Goal: Transaction & Acquisition: Purchase product/service

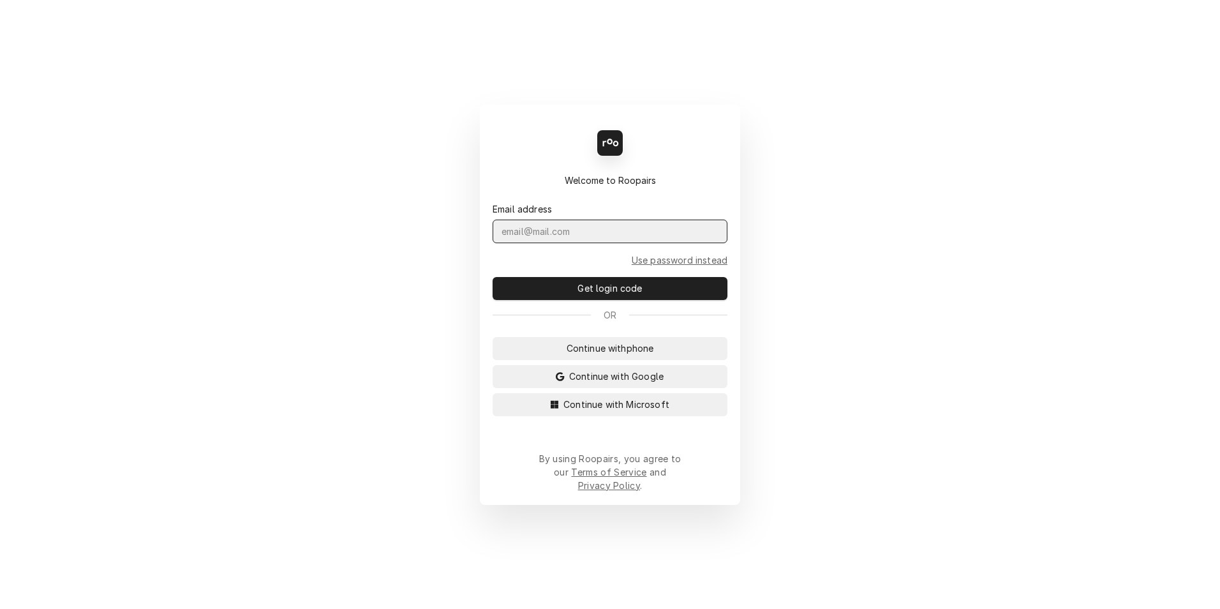
click at [557, 243] on input "Dynamic Content Wrapper" at bounding box center [610, 232] width 235 height 24
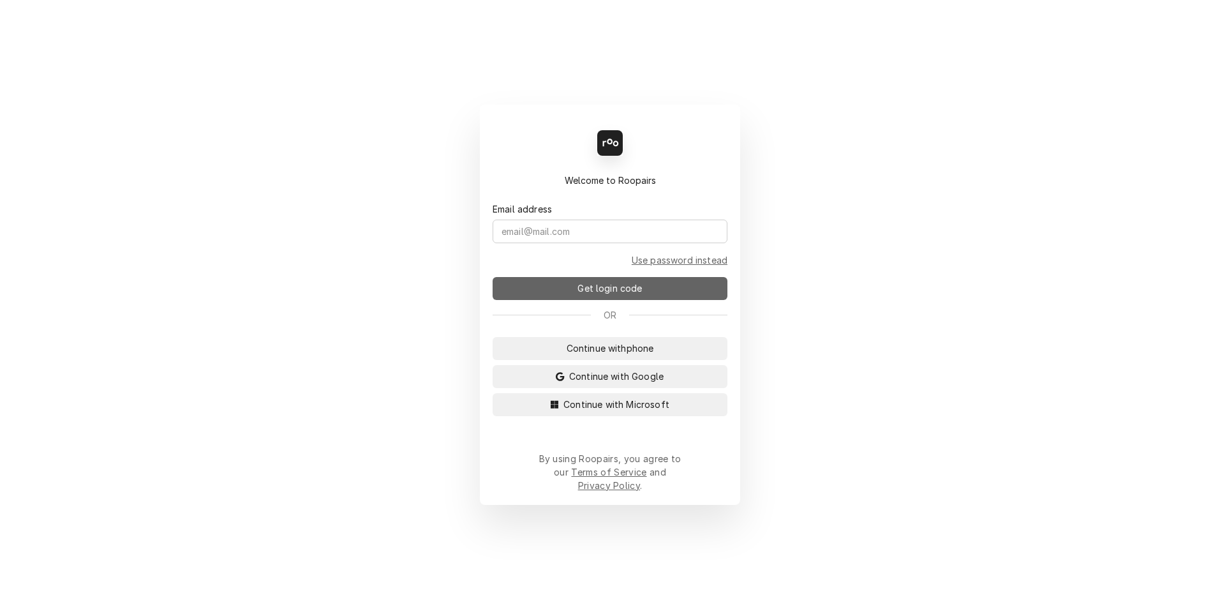
click at [602, 300] on button "Get login code" at bounding box center [610, 288] width 235 height 23
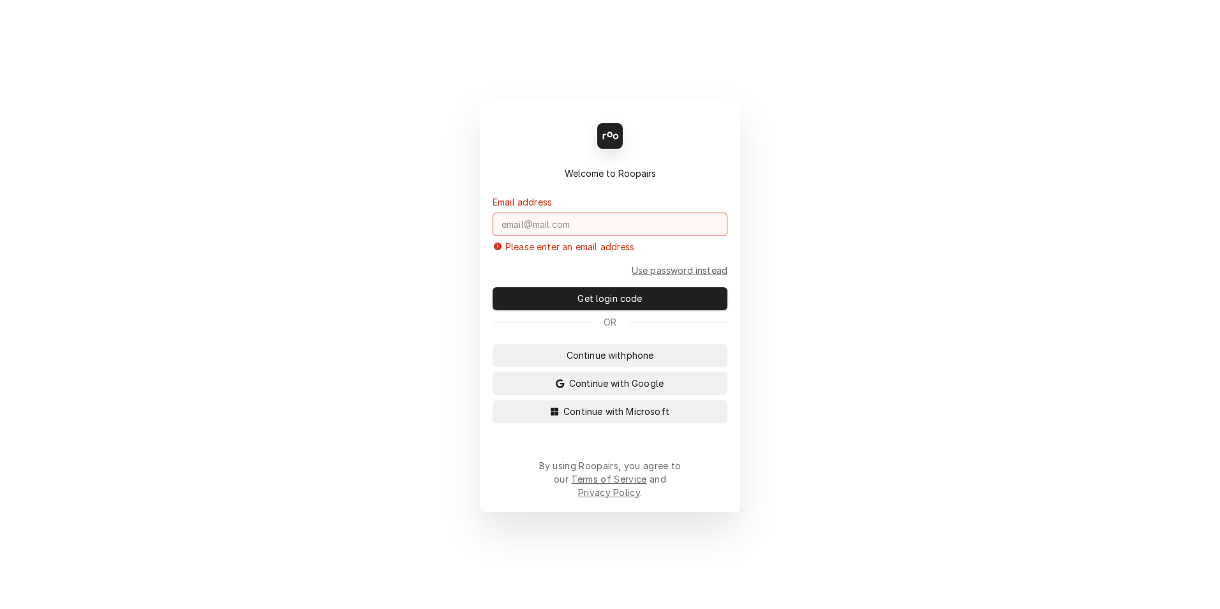
click at [603, 236] on input "Dynamic Content Wrapper" at bounding box center [610, 225] width 235 height 24
type input "l"
type input "L"
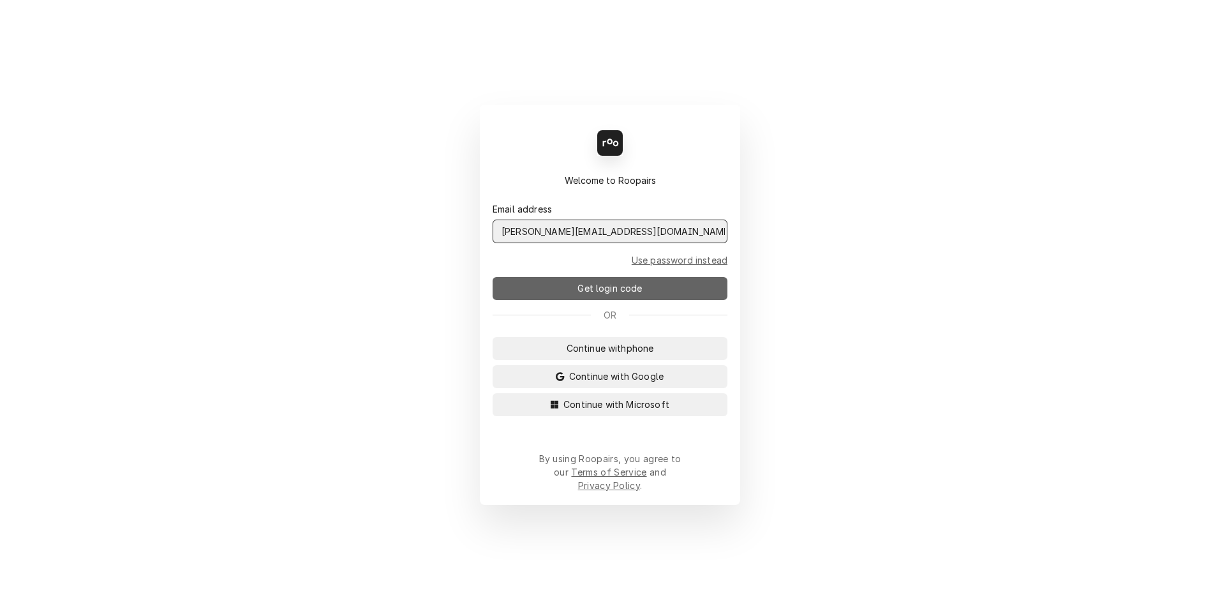
type input "landon@summitmechanicalutah.com"
click at [619, 294] on span "Get login code" at bounding box center [610, 288] width 70 height 13
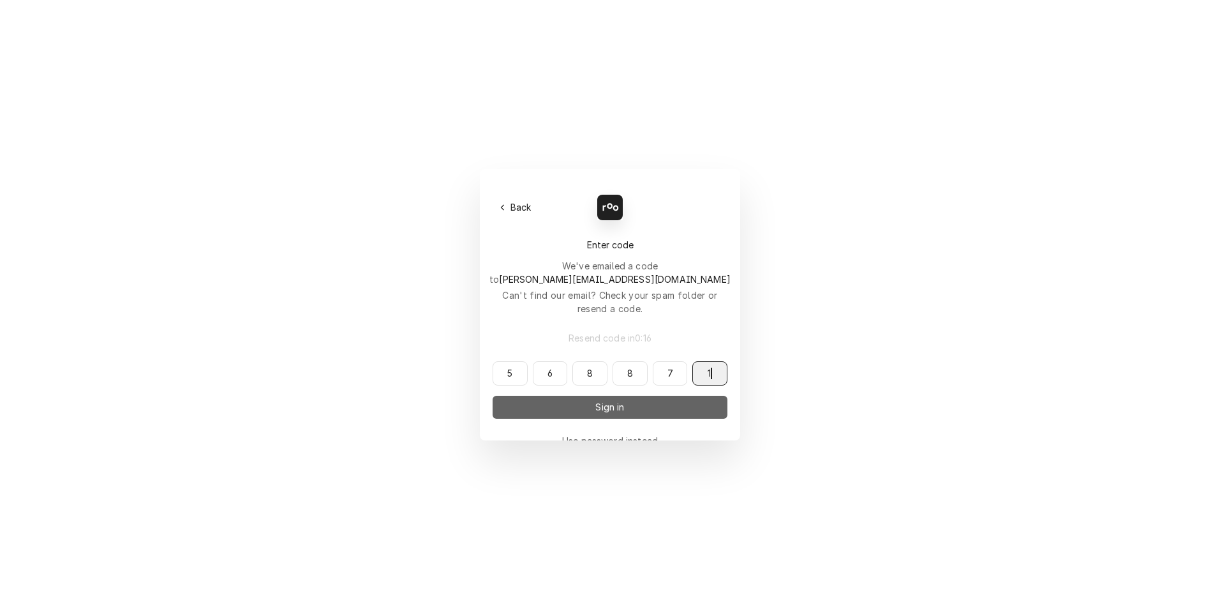
type input "568871"
click at [571, 397] on button "Sign in" at bounding box center [610, 407] width 235 height 23
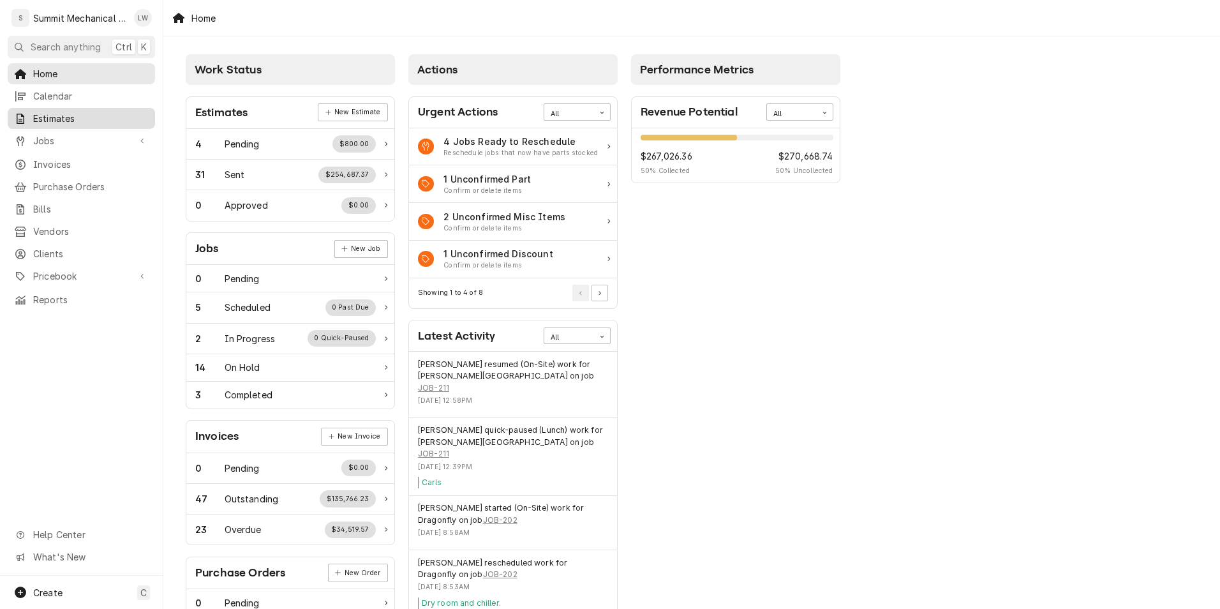
click at [66, 112] on span "Estimates" at bounding box center [91, 118] width 116 height 13
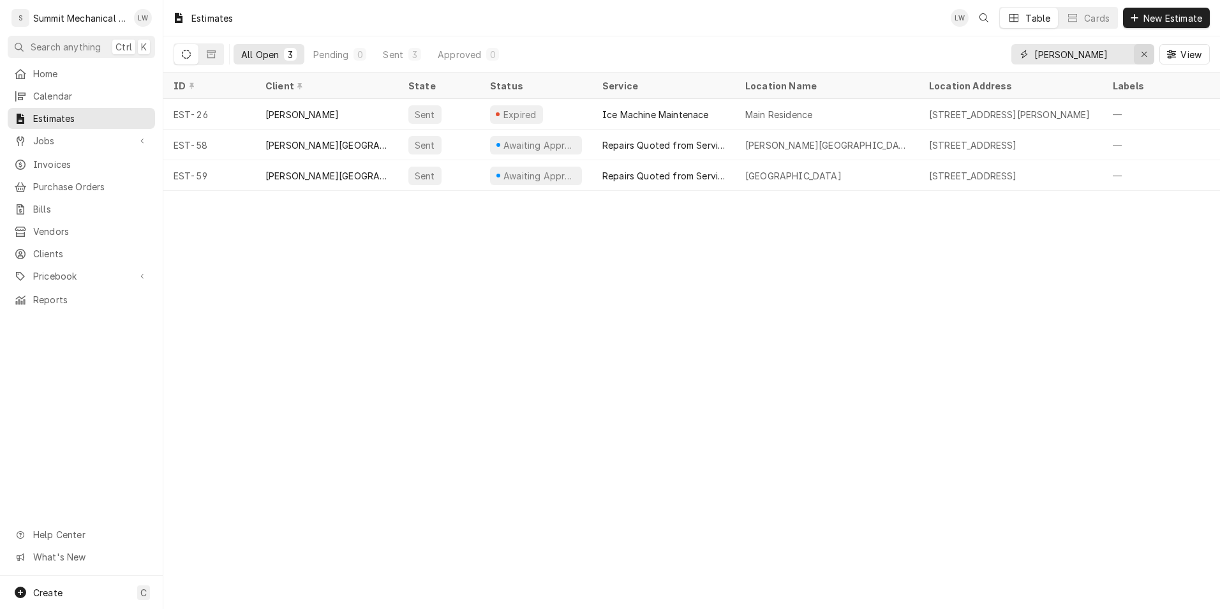
click at [1145, 54] on icon "Erase input" at bounding box center [1144, 54] width 7 height 9
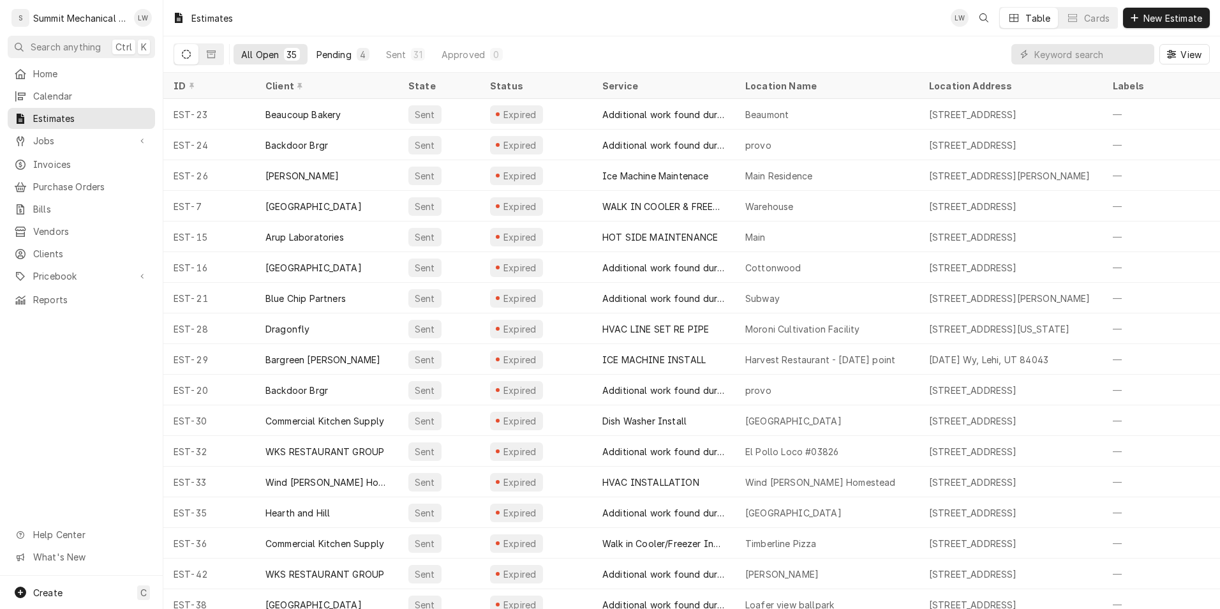
click at [338, 46] on button "Pending 4" at bounding box center [343, 54] width 68 height 20
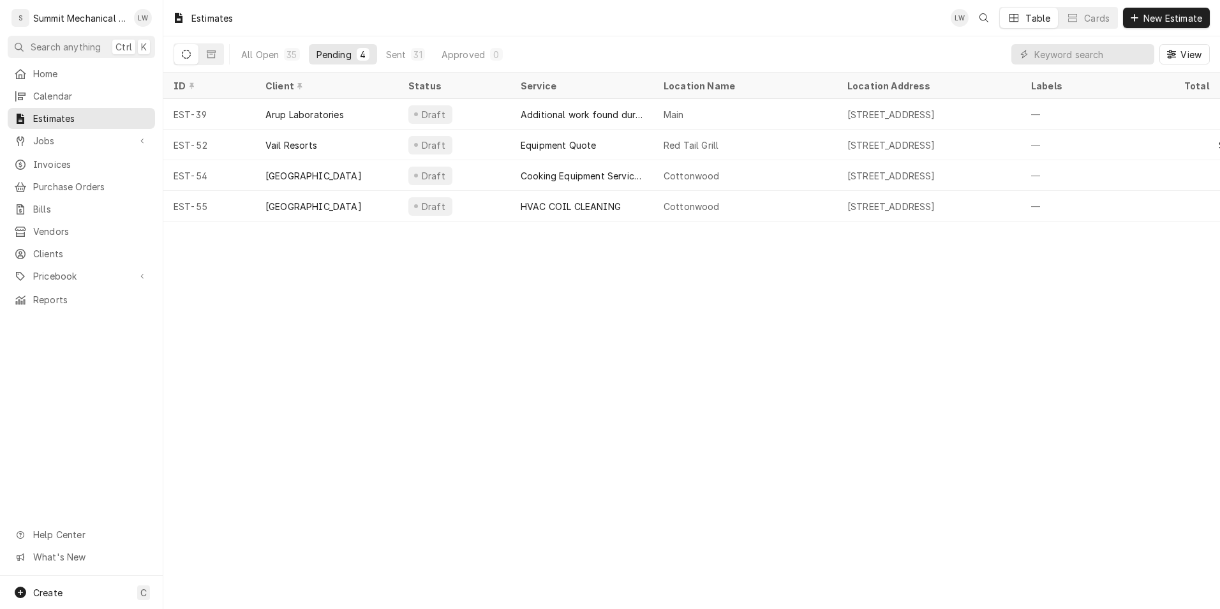
click at [431, 370] on div "Estimates LW Table Cards New Estimate All Open 35 Pending 4 Sent 31 Approved 0 …" at bounding box center [691, 304] width 1057 height 609
click at [59, 133] on div "Jobs" at bounding box center [81, 141] width 142 height 16
click at [74, 114] on span "Estimates" at bounding box center [91, 118] width 116 height 13
click at [1183, 7] on div "Table Cards New Estimate" at bounding box center [1089, 18] width 241 height 22
click at [1162, 25] on button "New Estimate" at bounding box center [1166, 18] width 87 height 20
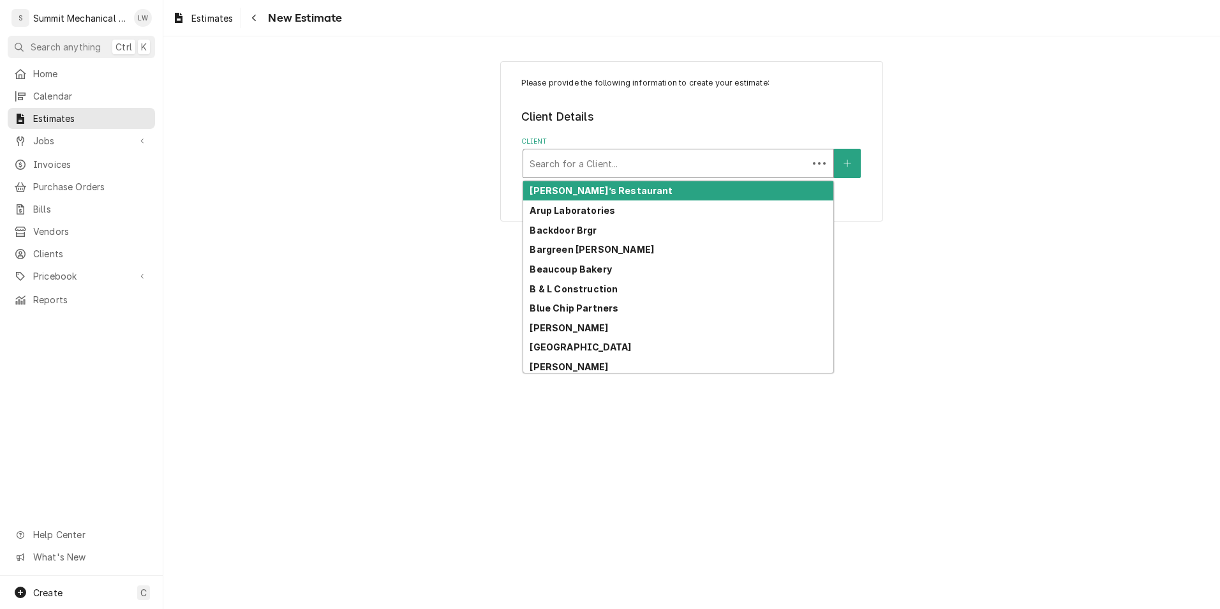
click at [636, 155] on div "Client" at bounding box center [666, 163] width 272 height 23
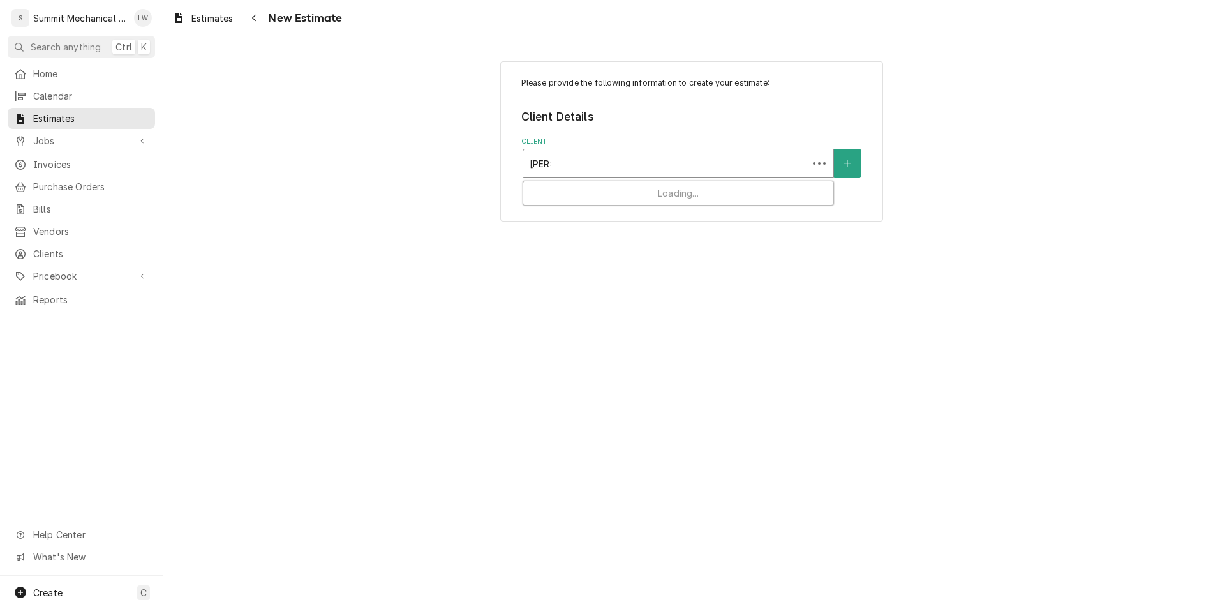
type input "murray"
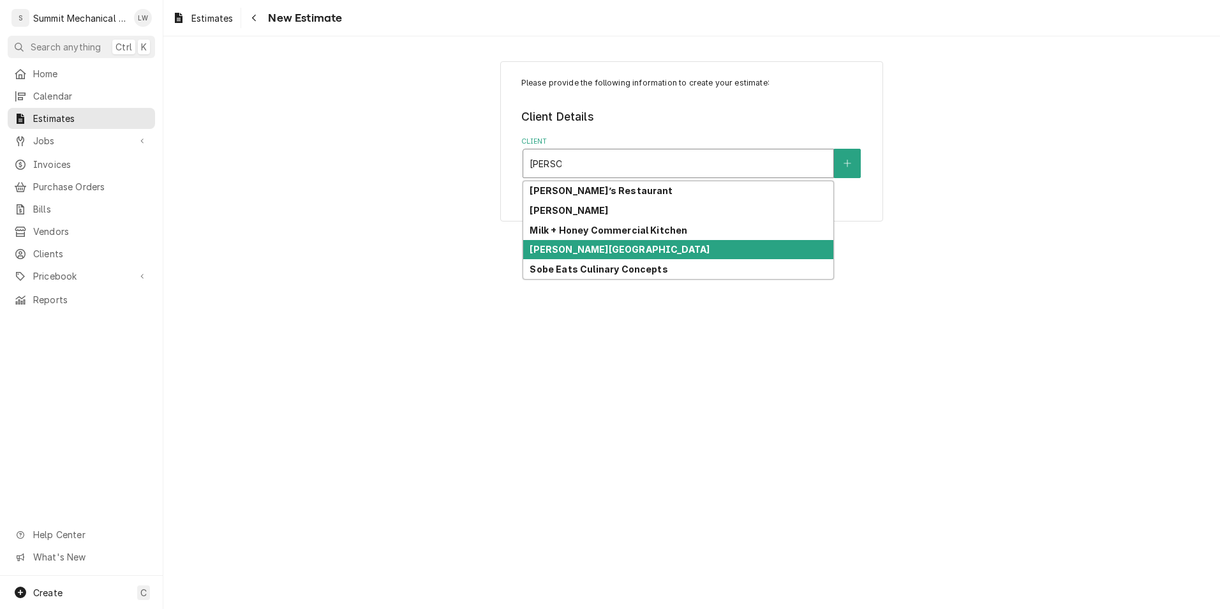
click at [593, 253] on strong "Murray School District" at bounding box center [620, 249] width 180 height 11
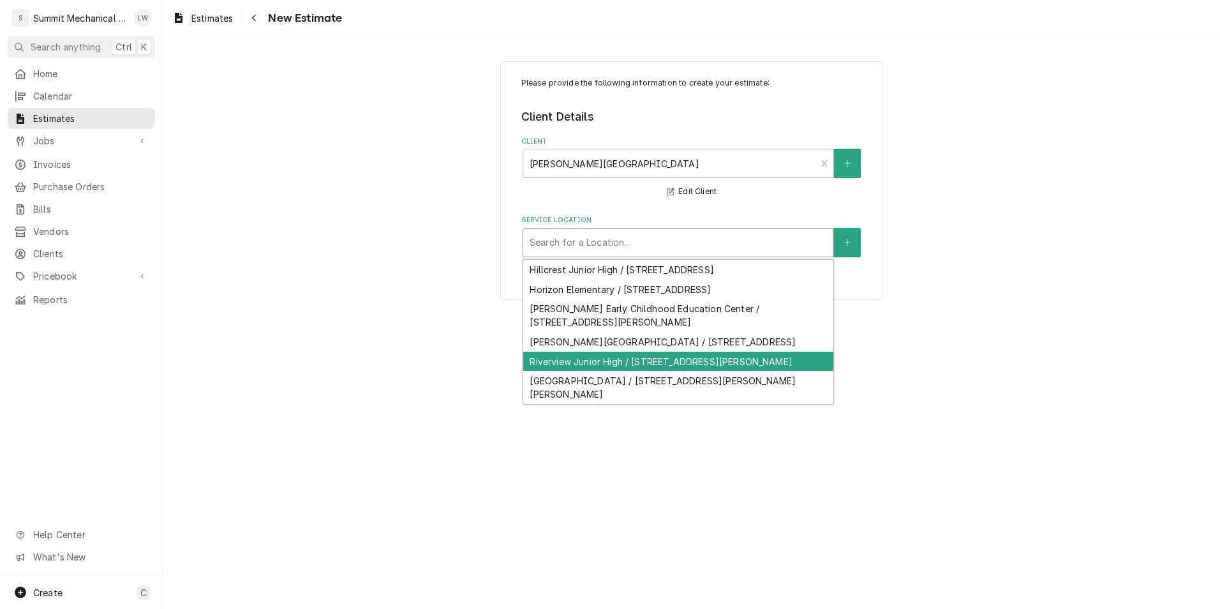
drag, startPoint x: 679, startPoint y: 241, endPoint x: 564, endPoint y: 361, distance: 166.2
click at [564, 361] on div "Riverview Junior High / 751 Tripp Ln, Murray, UT 84123" at bounding box center [678, 362] width 310 height 20
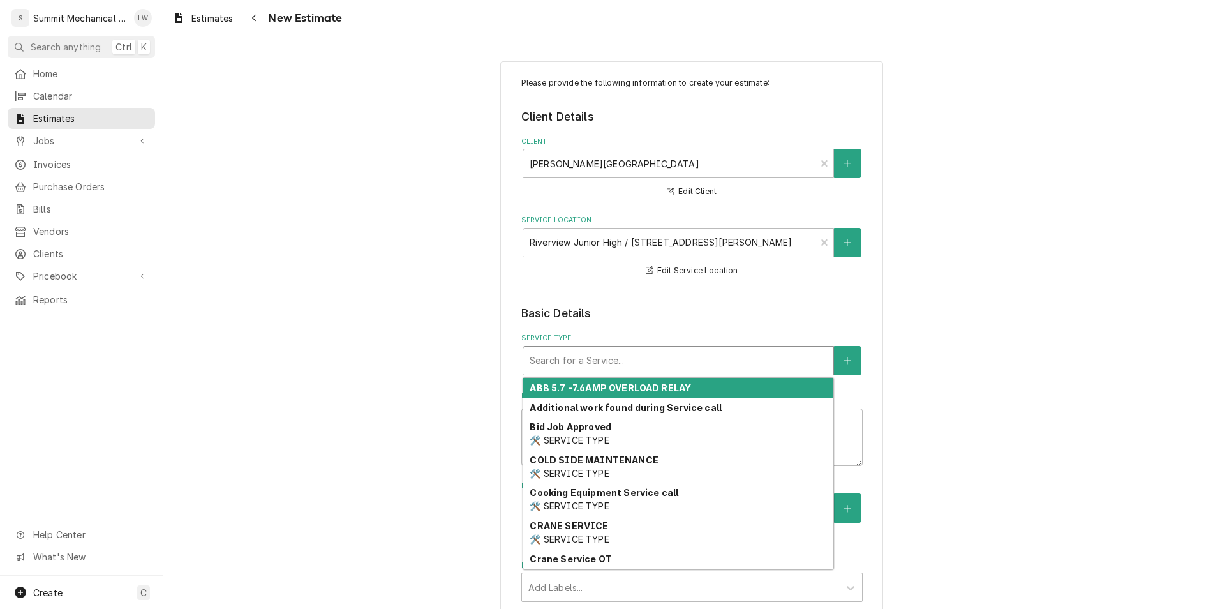
click at [540, 366] on div "Service Type" at bounding box center [678, 360] width 297 height 23
type textarea "x"
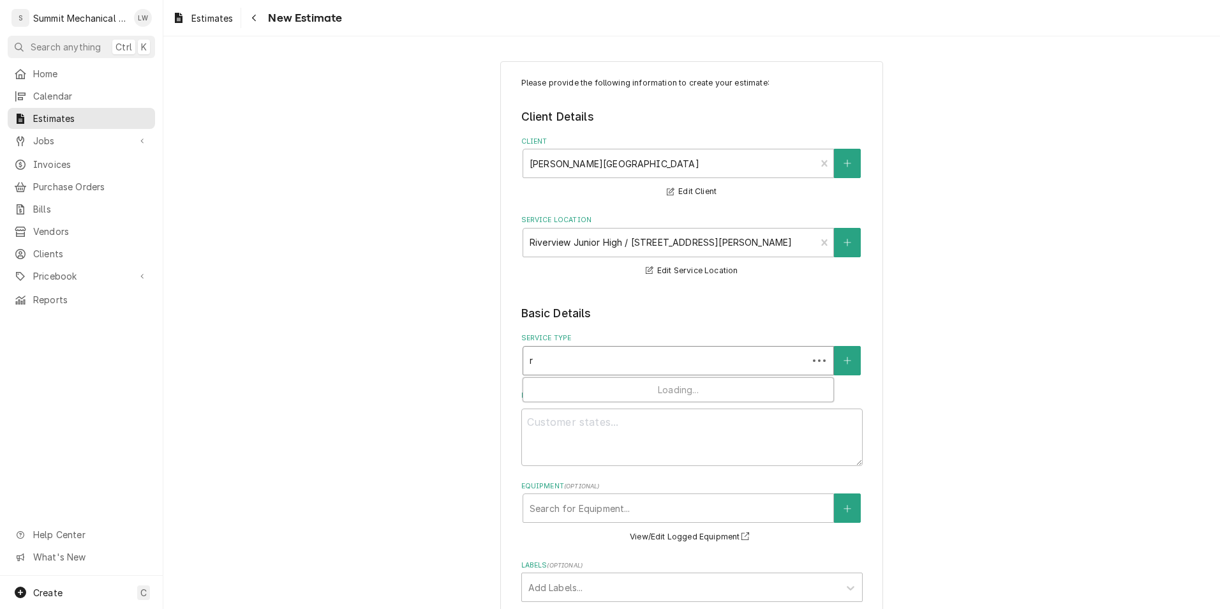
type input "re"
type textarea "x"
type input "rep"
type textarea "x"
type input "repa"
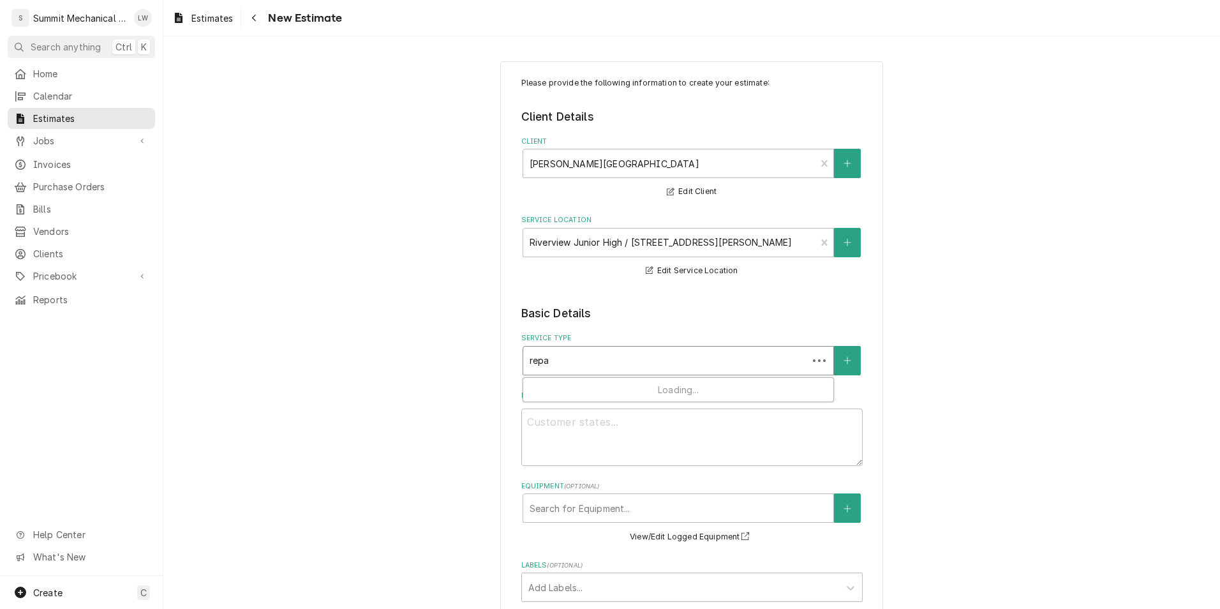
type textarea "x"
type input "repair"
type textarea "x"
type input "repairs"
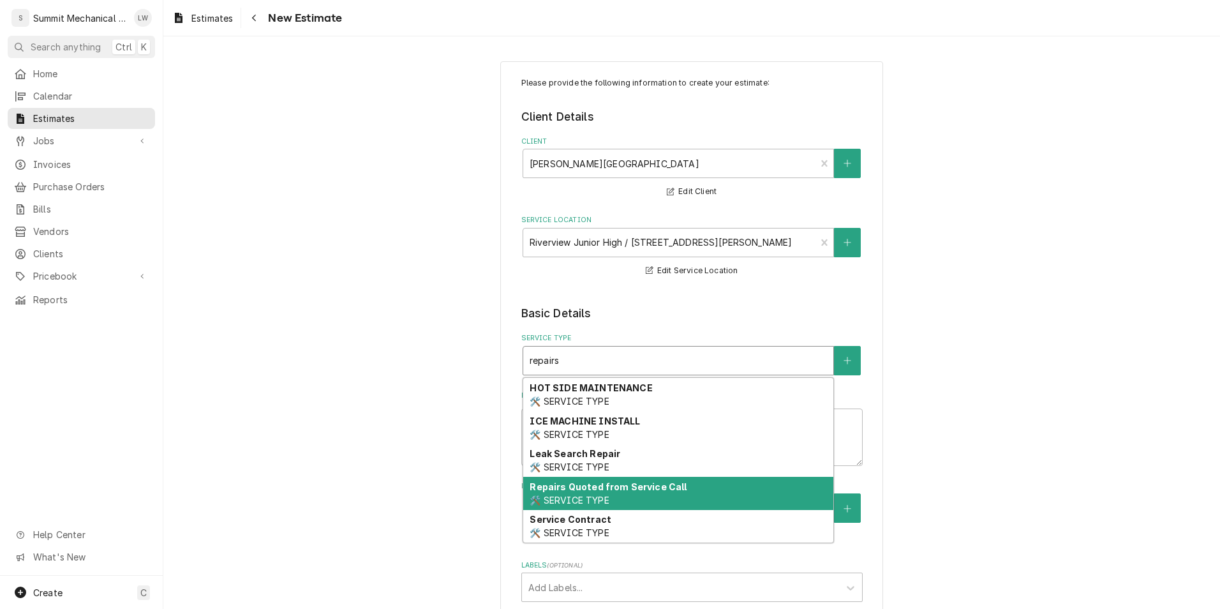
click at [632, 487] on strong "Repairs Quoted from Service Call" at bounding box center [608, 486] width 157 height 11
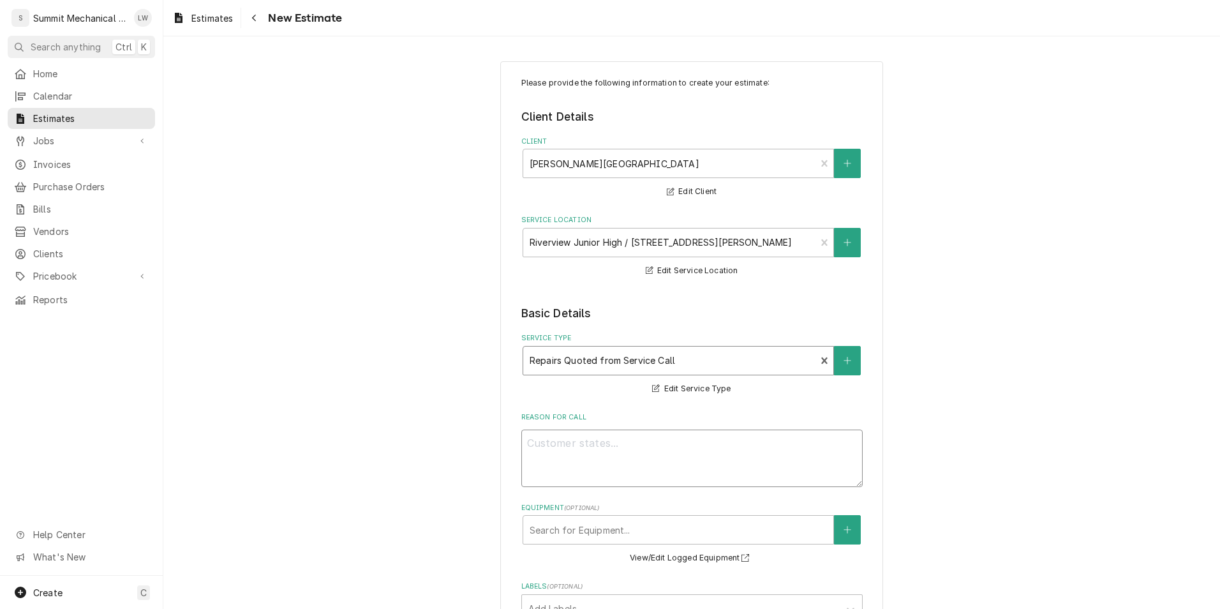
click at [621, 446] on textarea "Reason For Call" at bounding box center [693, 458] width 342 height 57
type textarea "x"
type textarea "S"
type textarea "x"
type textarea "Se"
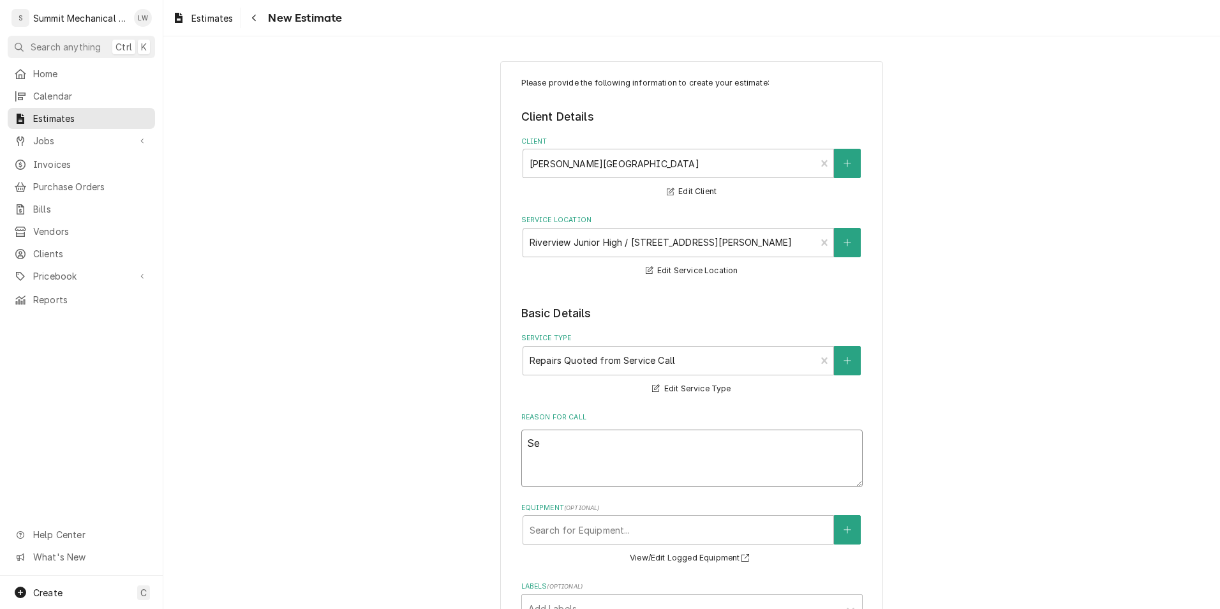
type textarea "x"
type textarea "Sean"
type textarea "x"
type textarea "Seand"
type textarea "x"
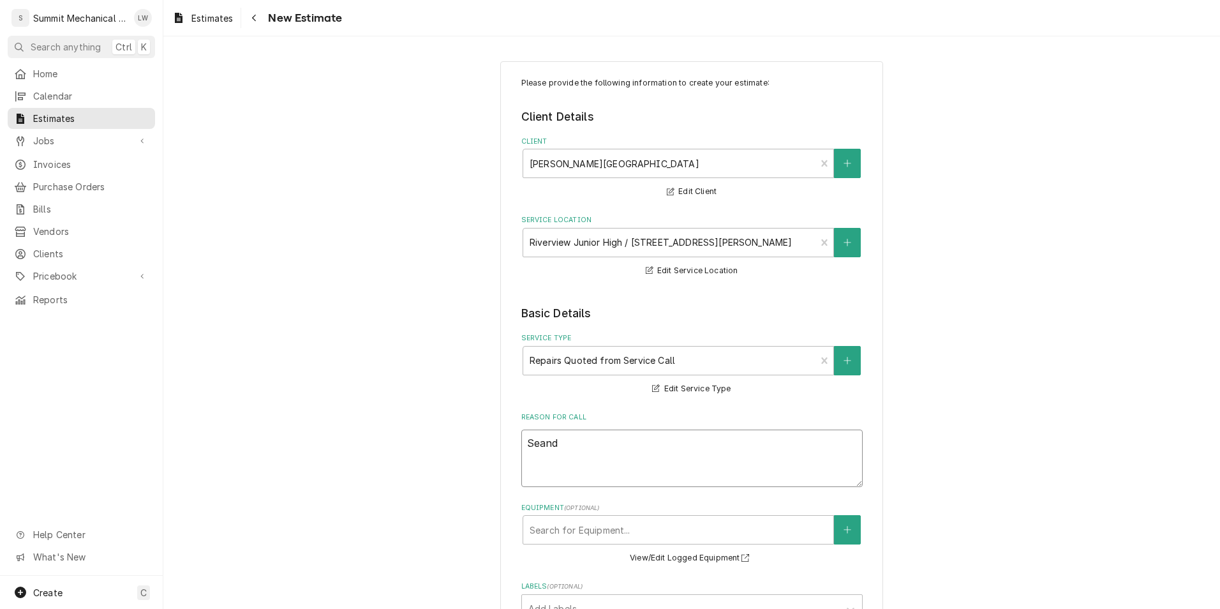
type textarea "Seand"
type textarea "x"
type textarea "Seand"
type textarea "x"
type textarea "Sean"
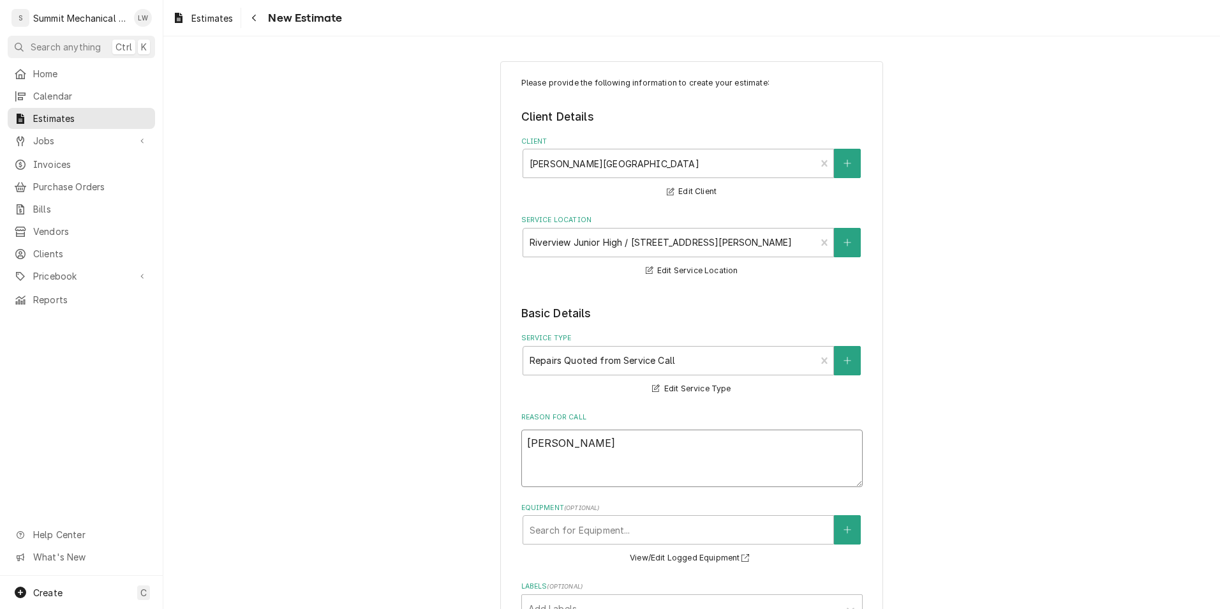
type textarea "x"
type textarea "Sean"
type textarea "x"
type textarea "Sean r"
type textarea "x"
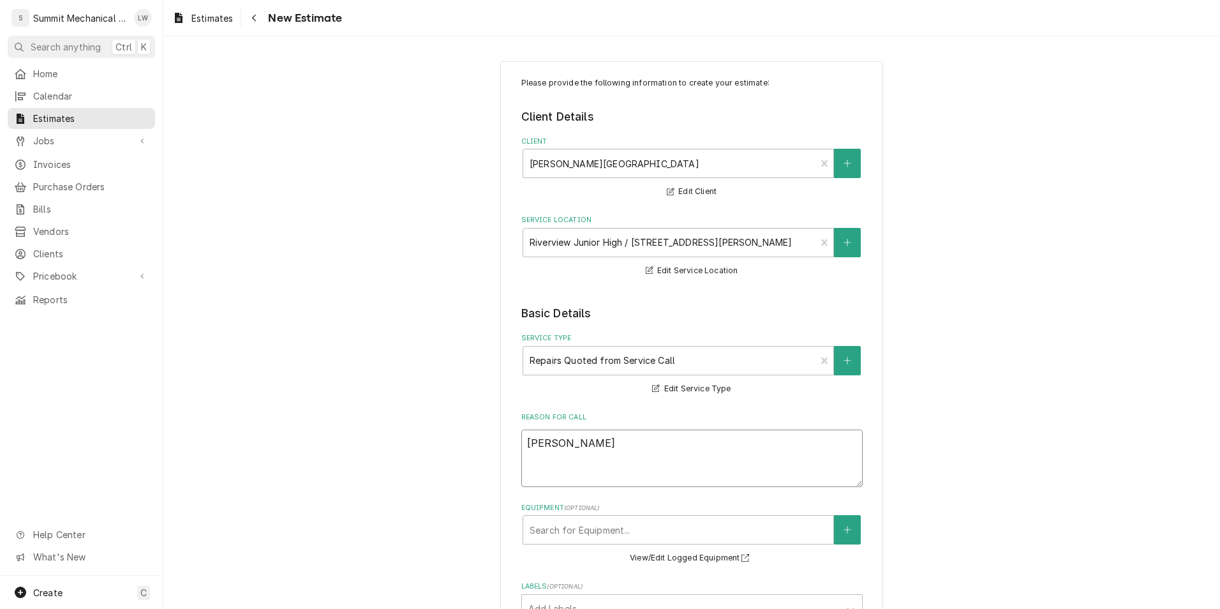
type textarea "Sean re"
type textarea "x"
type textarea "Sean req"
type textarea "x"
type textarea "Sean requ"
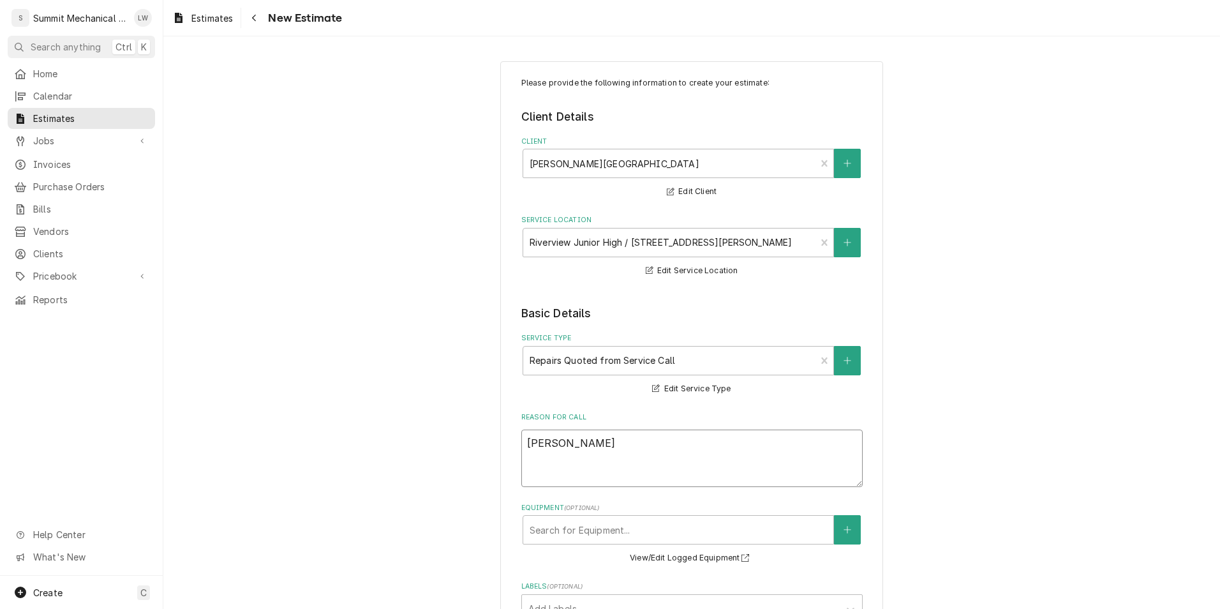
type textarea "x"
type textarea "Sean reque"
type textarea "x"
type textarea "Sean request"
type textarea "x"
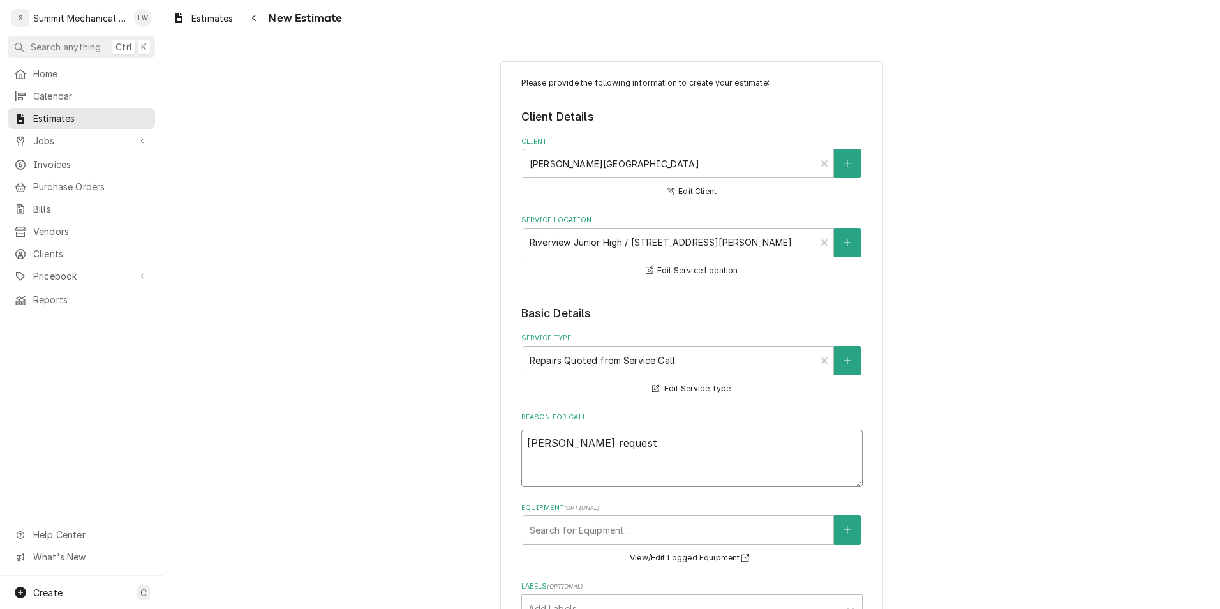
type textarea "Sean requeste"
type textarea "x"
type textarea "Sean requested"
type textarea "x"
type textarea "Sean requested to"
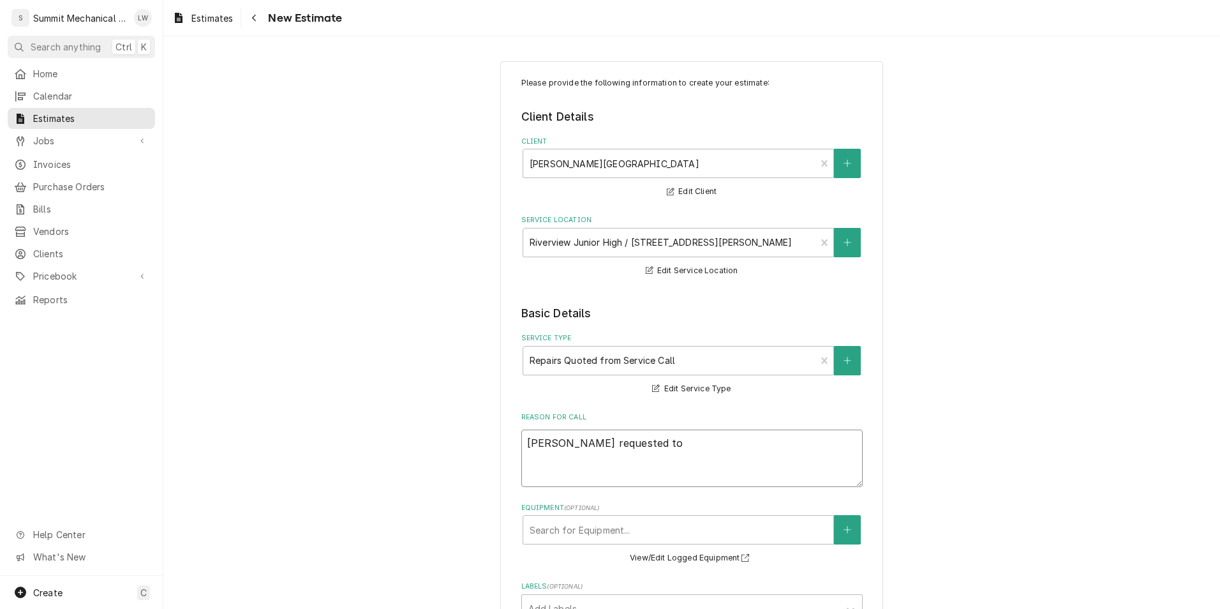
type textarea "x"
type textarea "Sean requested to"
type textarea "x"
type textarea "Sean requested to"
type textarea "x"
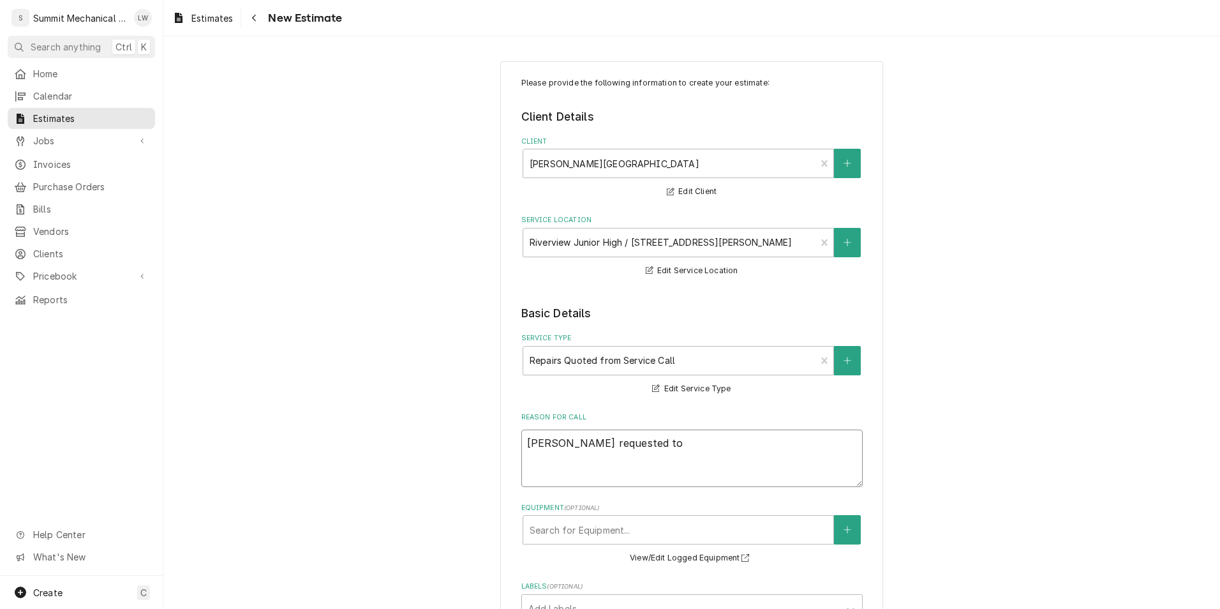
type textarea "Sean requested t"
type textarea "x"
type textarea "Sean requested"
type textarea "x"
type textarea "Sean requested u"
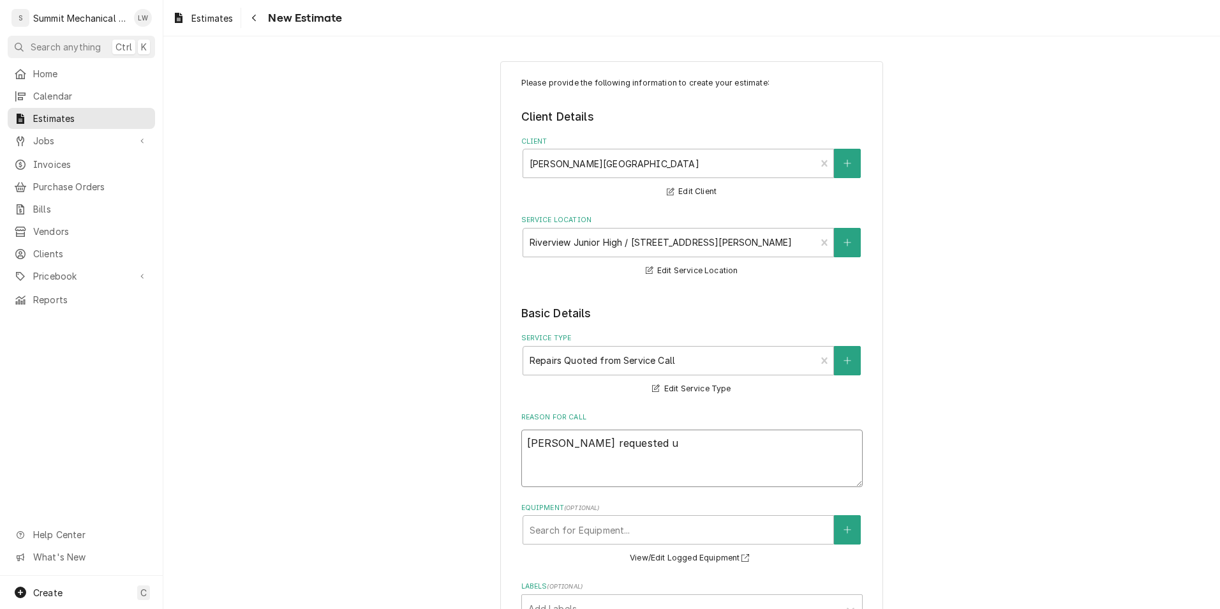
type textarea "x"
type textarea "Sean requested uo"
type textarea "x"
type textarea "Sean requested u"
type textarea "x"
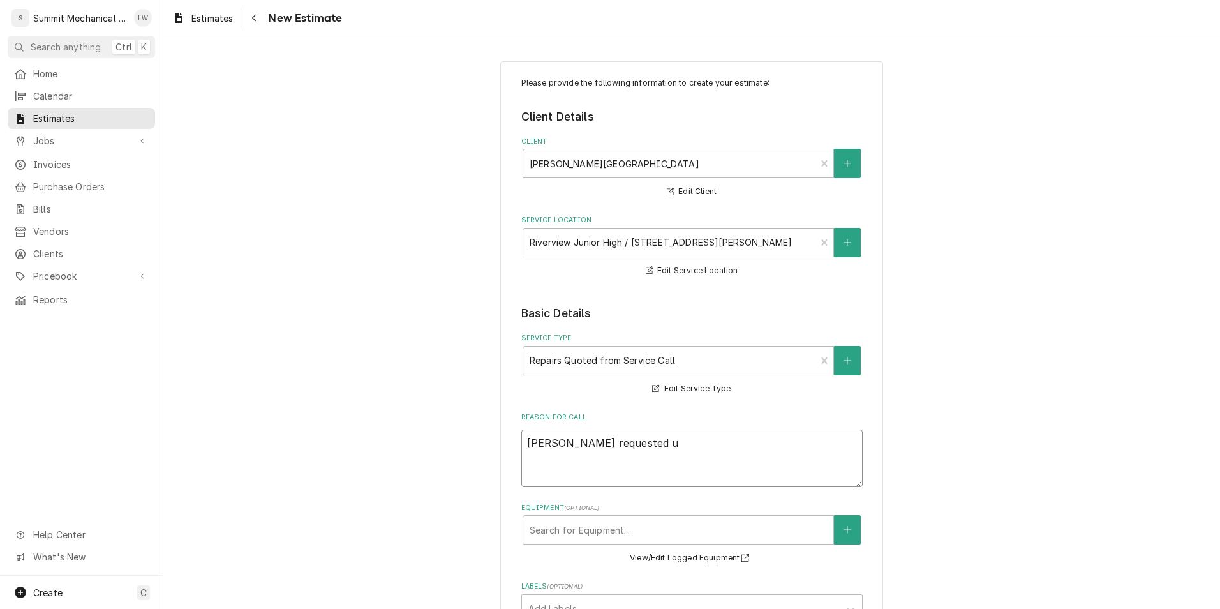
type textarea "Sean requested"
type textarea "x"
type textarea "Sean requested q"
type textarea "x"
type textarea "Sean requested qu"
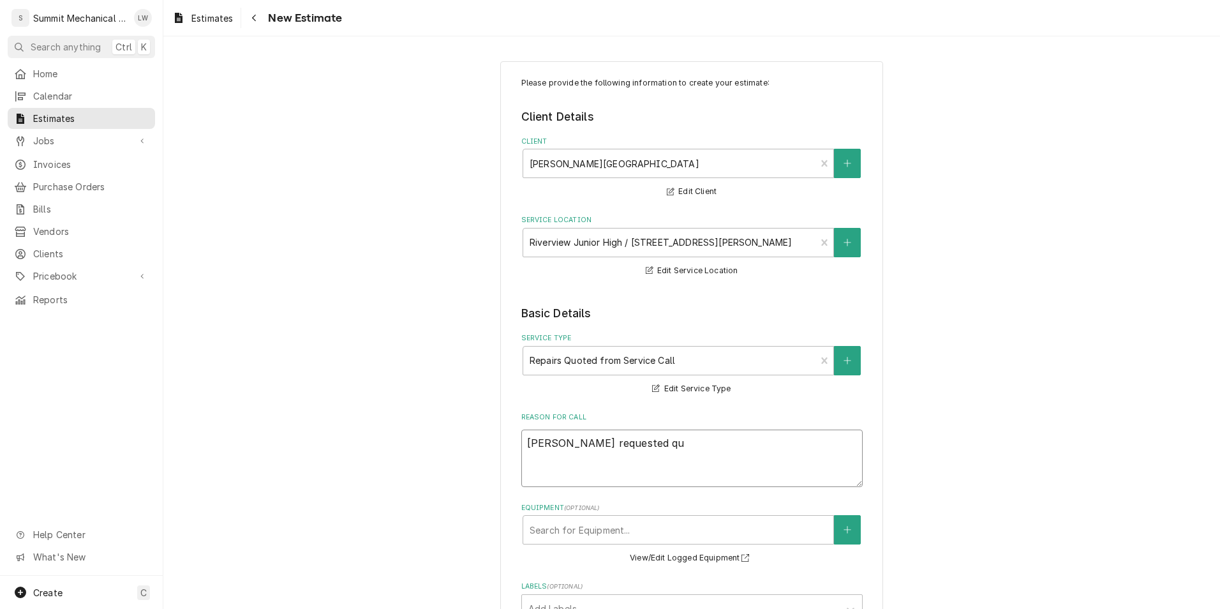
type textarea "x"
type textarea "Sean requested quo"
type textarea "x"
type textarea "Sean requested quot"
type textarea "x"
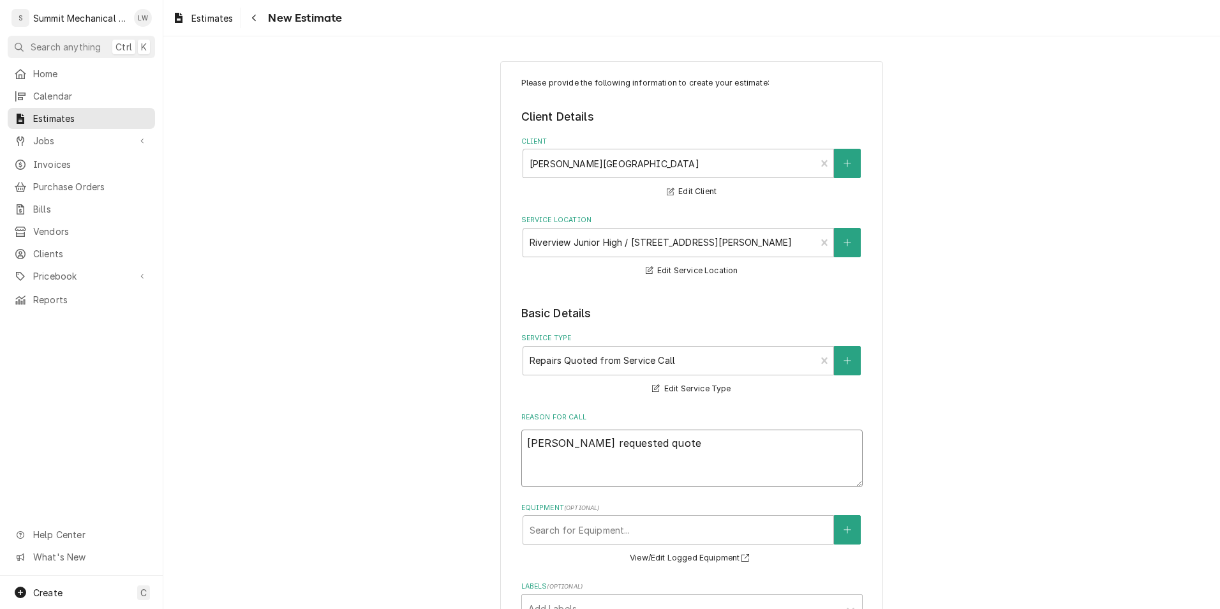
type textarea "Sean requested quote"
type textarea "x"
type textarea "Sean requested quote t"
type textarea "x"
type textarea "Sean requested quote to"
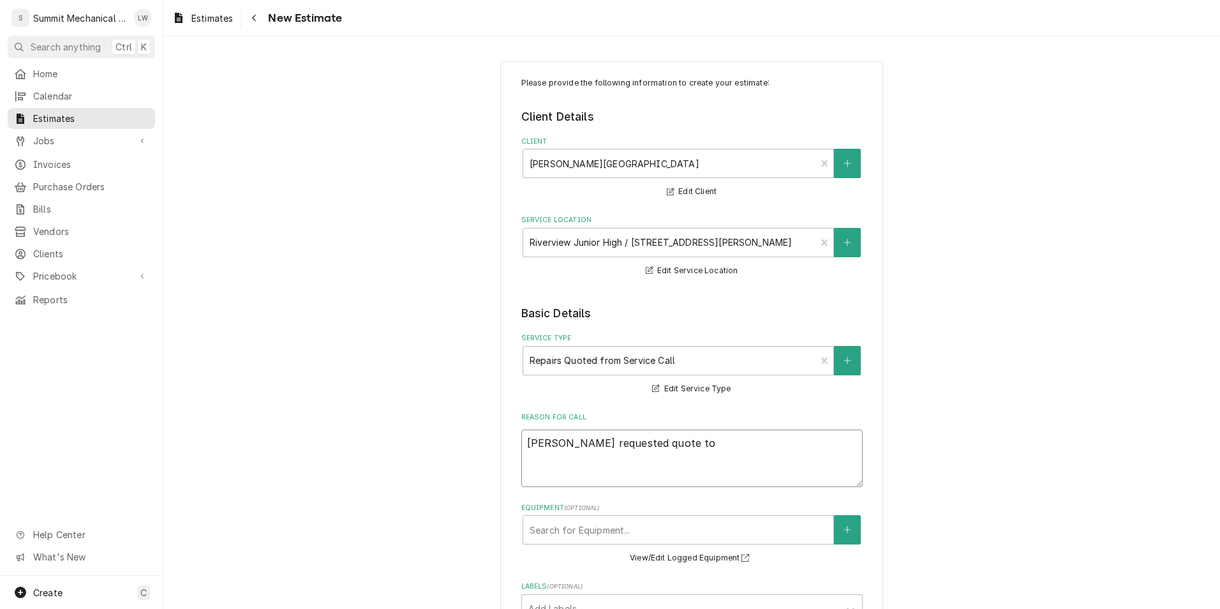
type textarea "x"
type textarea "Sean requested quote to"
type textarea "x"
type textarea "Sean requested quote to r"
type textarea "x"
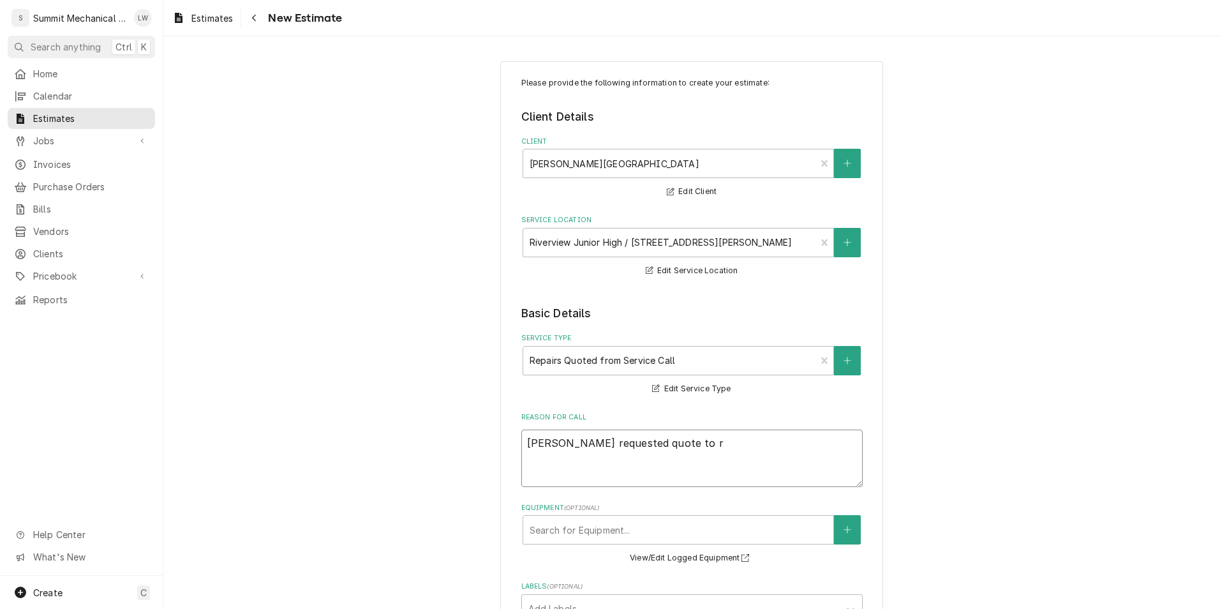
type textarea "Sean requested quote to re"
type textarea "x"
type textarea "Sean requested quote to rep"
type textarea "x"
type textarea "Sean requested quote to repl"
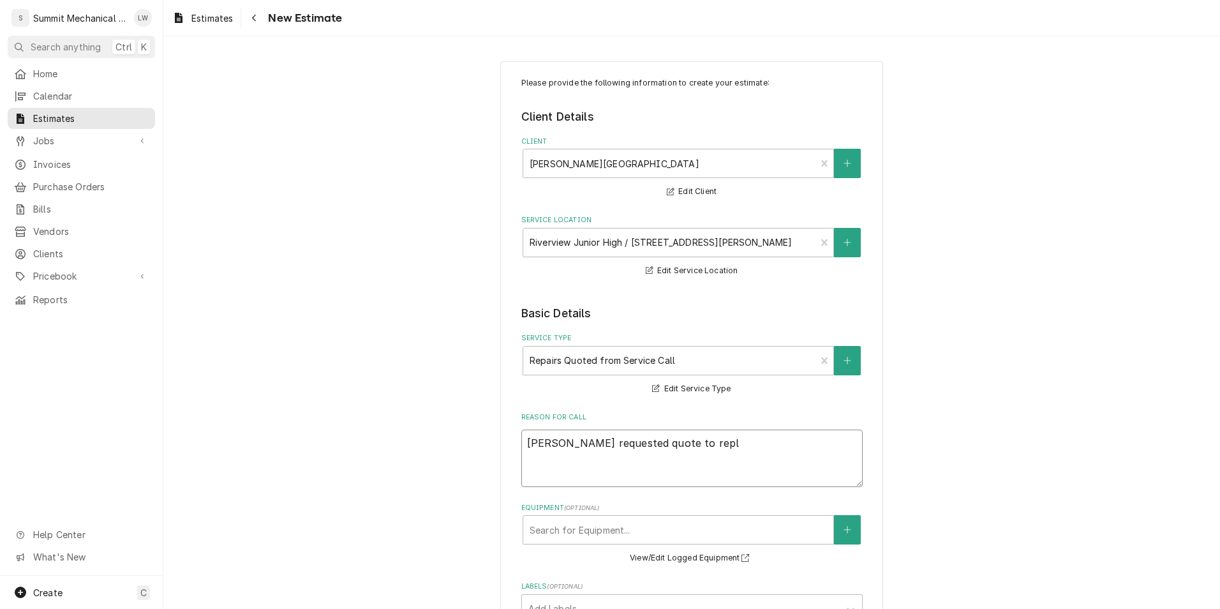
type textarea "x"
type textarea "Sean requested quote to repla"
type textarea "x"
type textarea "Sean requested quote to replac"
type textarea "x"
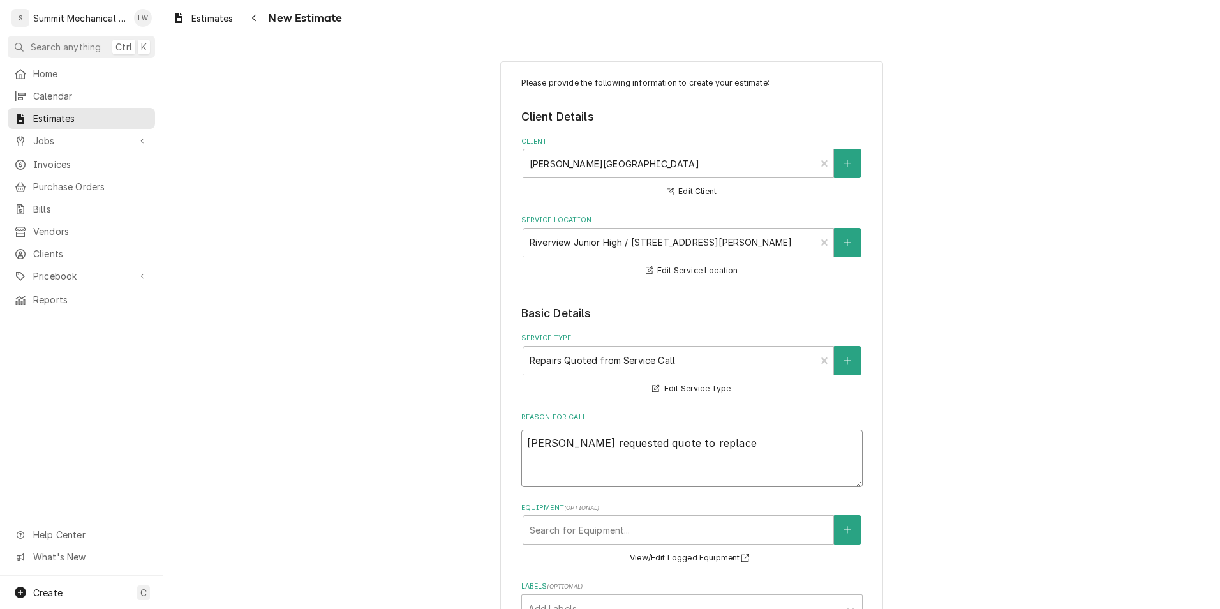
type textarea "Sean requested quote to replace"
type textarea "x"
type textarea "Sean requested quote to replace o"
type textarea "x"
type textarea "Sean requested quote to replace oc"
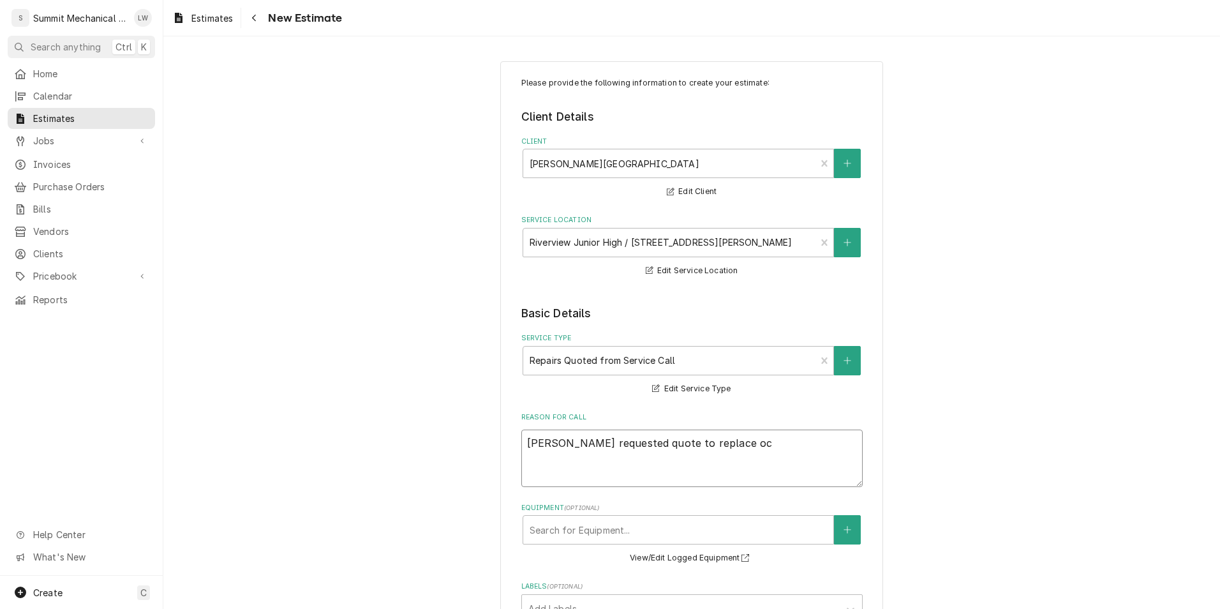
type textarea "x"
type textarea "Sean requested quote to replace ocm"
type textarea "x"
type textarea "Sean requested quote to replace ocmpr"
type textarea "x"
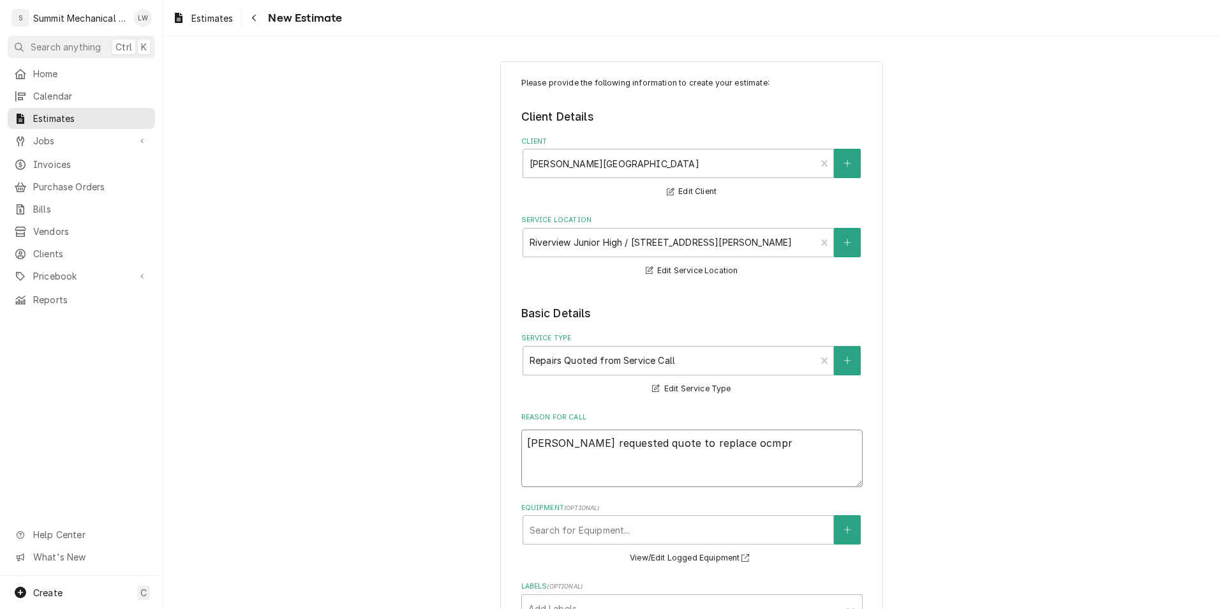
type textarea "Sean requested quote to replace ocmpre"
type textarea "x"
type textarea "Sean requested quote to replace ocmpres"
type textarea "x"
type textarea "Sean requested quote to replace ocmpre"
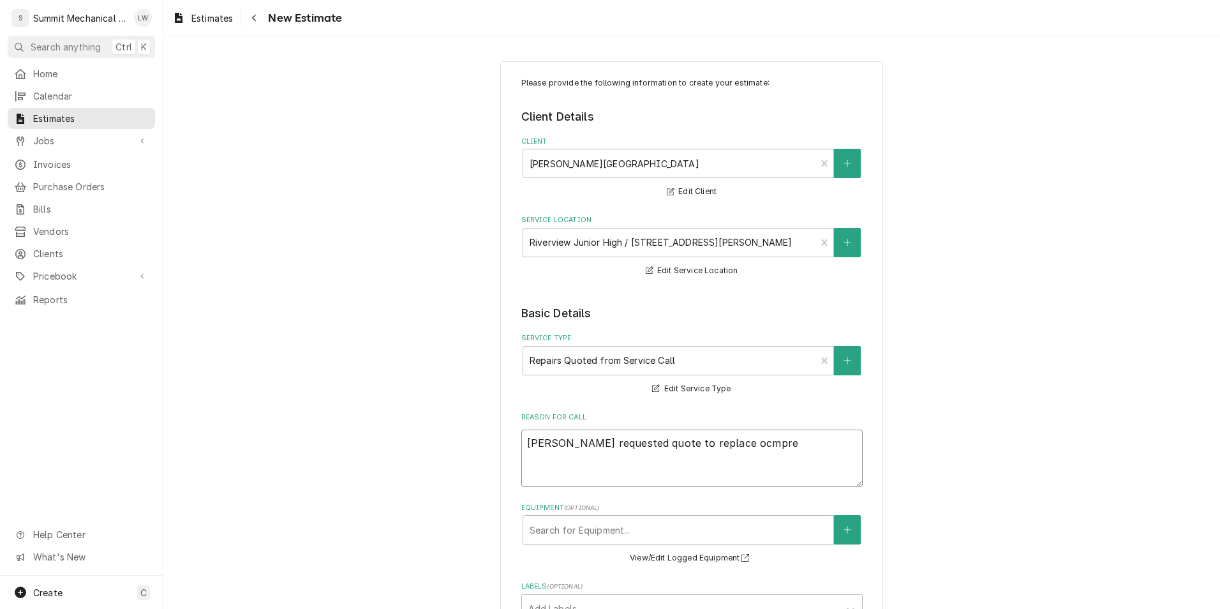
type textarea "x"
type textarea "Sean requested quote to replace ocmpr"
type textarea "x"
type textarea "Sean requested quote to replace ocmp"
type textarea "x"
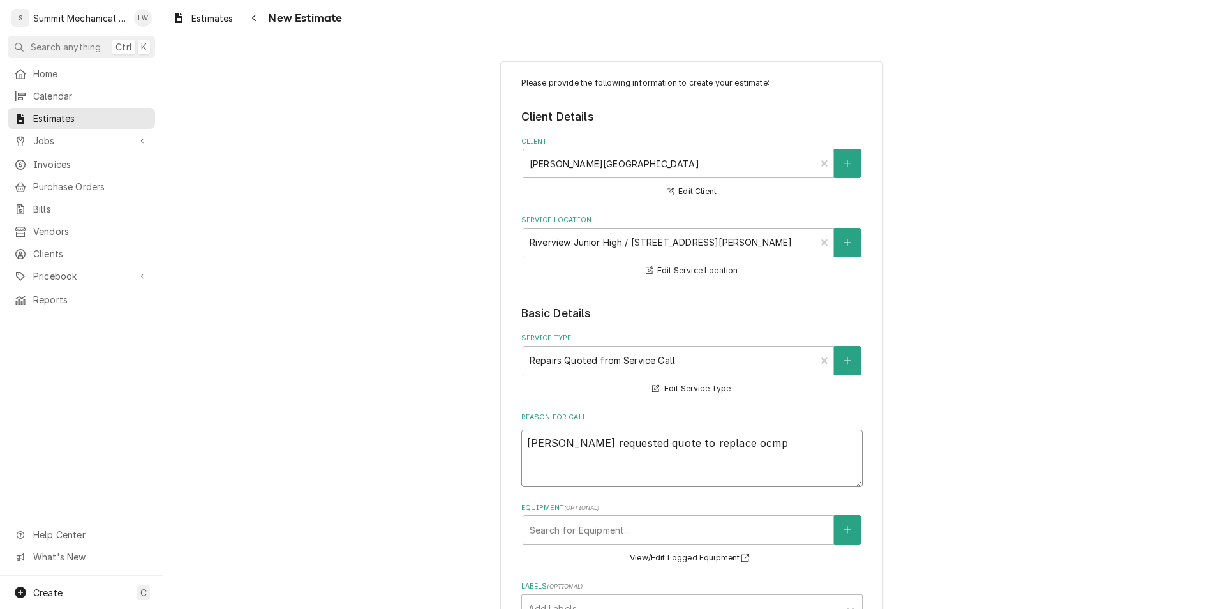
type textarea "Sean requested quote to replace ocm"
type textarea "x"
type textarea "Sean requested quote to replace oc"
type textarea "x"
type textarea "Sean requested quote to replace o"
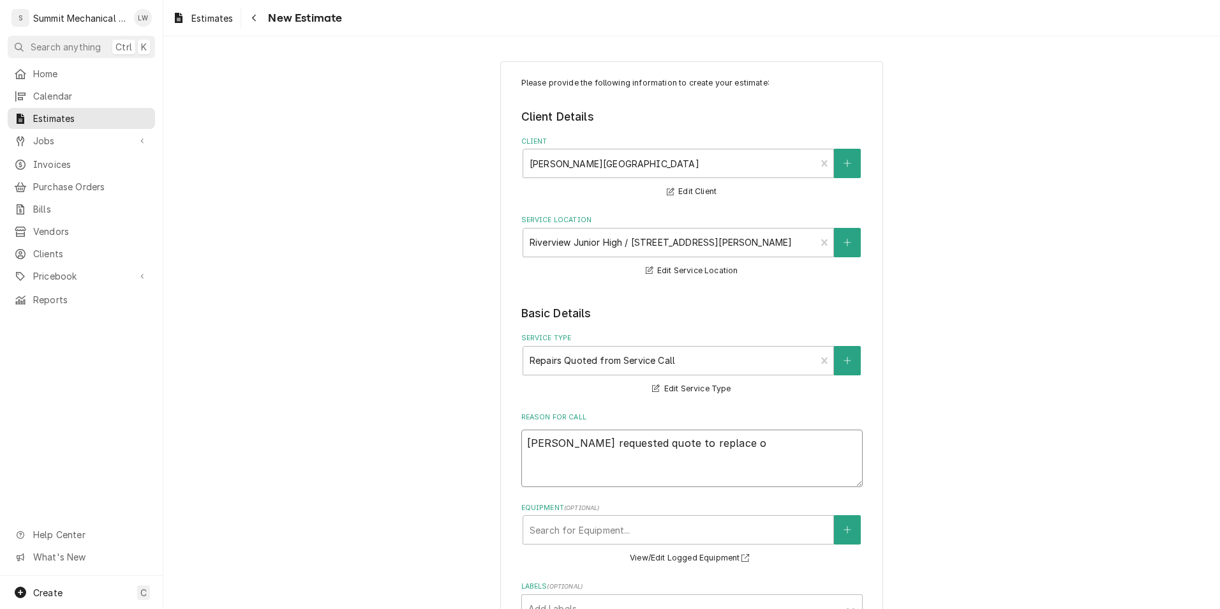
type textarea "x"
type textarea "Sean requested quote to replace"
type textarea "x"
type textarea "Sean requested quote to replace c"
type textarea "x"
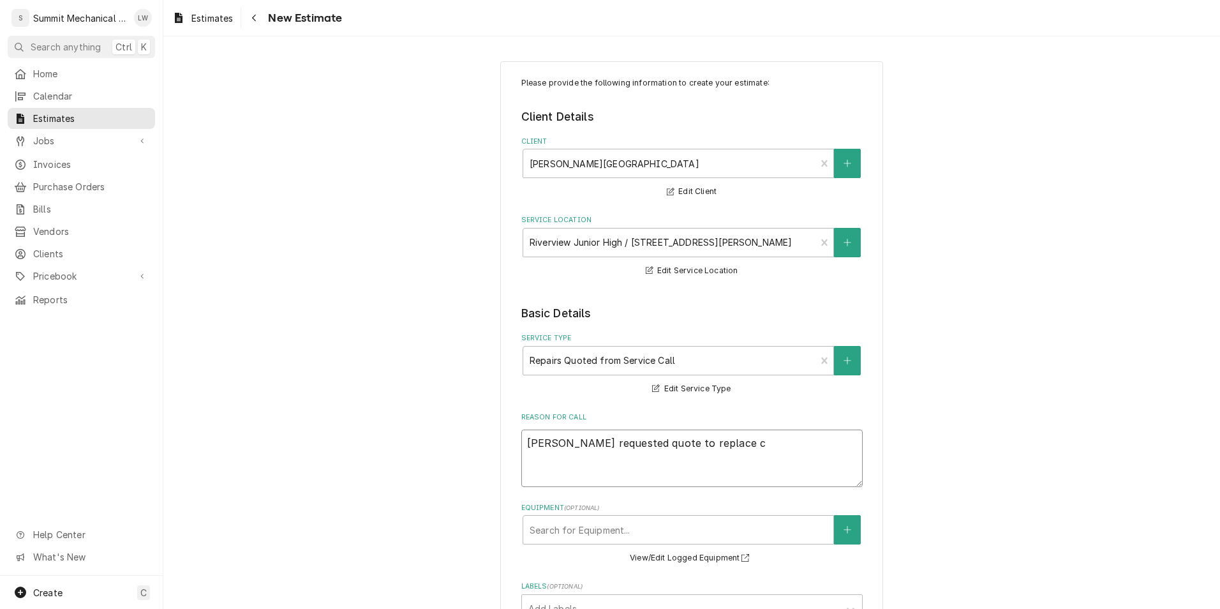
type textarea "Sean requested quote to replace co"
type textarea "x"
type textarea "Sean requested quote to replace comp"
type textarea "x"
type textarea "Sean requested quote to replace compr"
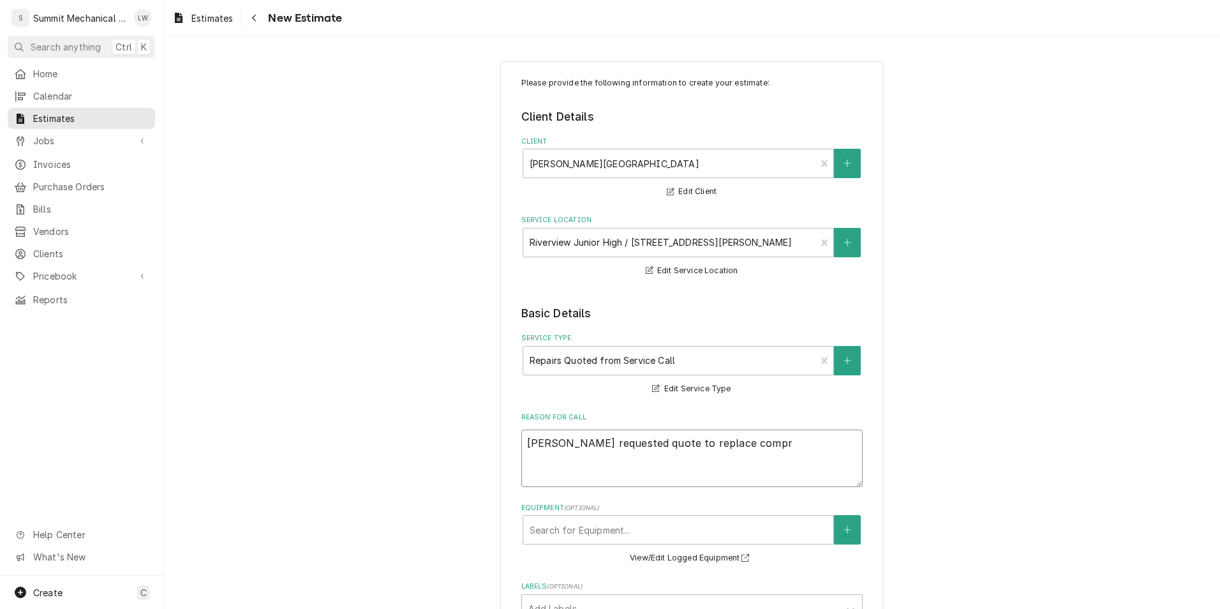
type textarea "x"
type textarea "Sean requested quote to replace compre"
type textarea "x"
type textarea "Sean requested quote to replace compres"
type textarea "x"
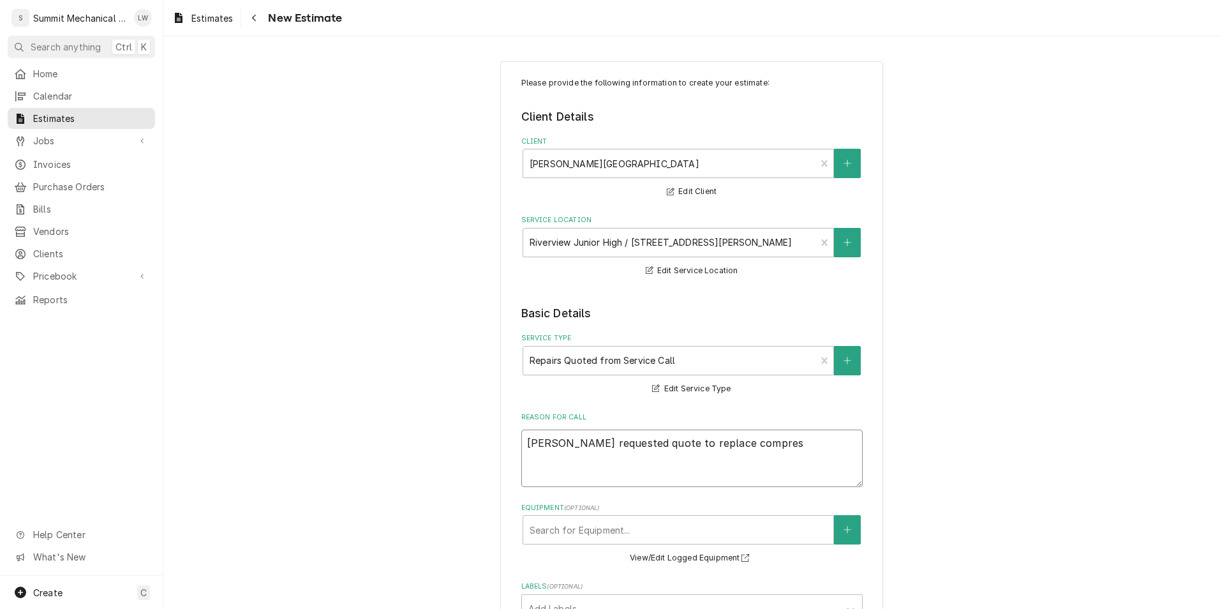
type textarea "Sean requested quote to replace compress"
type textarea "x"
type textarea "Sean requested quote to replace compressor"
type textarea "x"
type textarea "Sean requested quote to replace compressor"
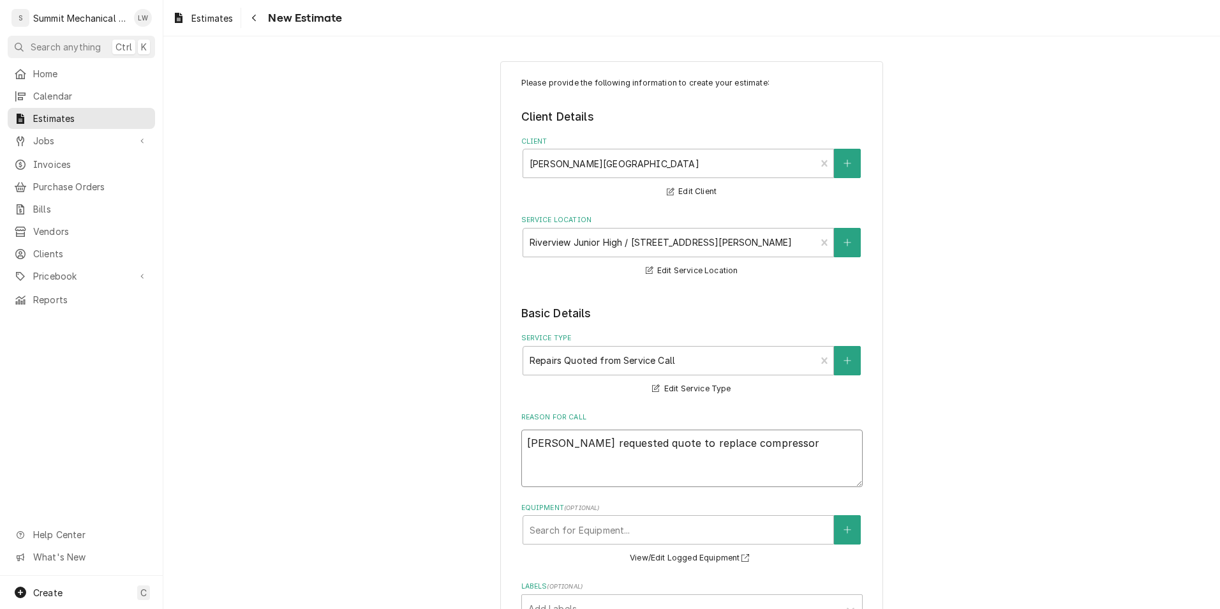
type textarea "x"
type textarea "Sean requested quote to replace compressor an"
type textarea "x"
type textarea "Sean requested quote to replace compressor and"
type textarea "x"
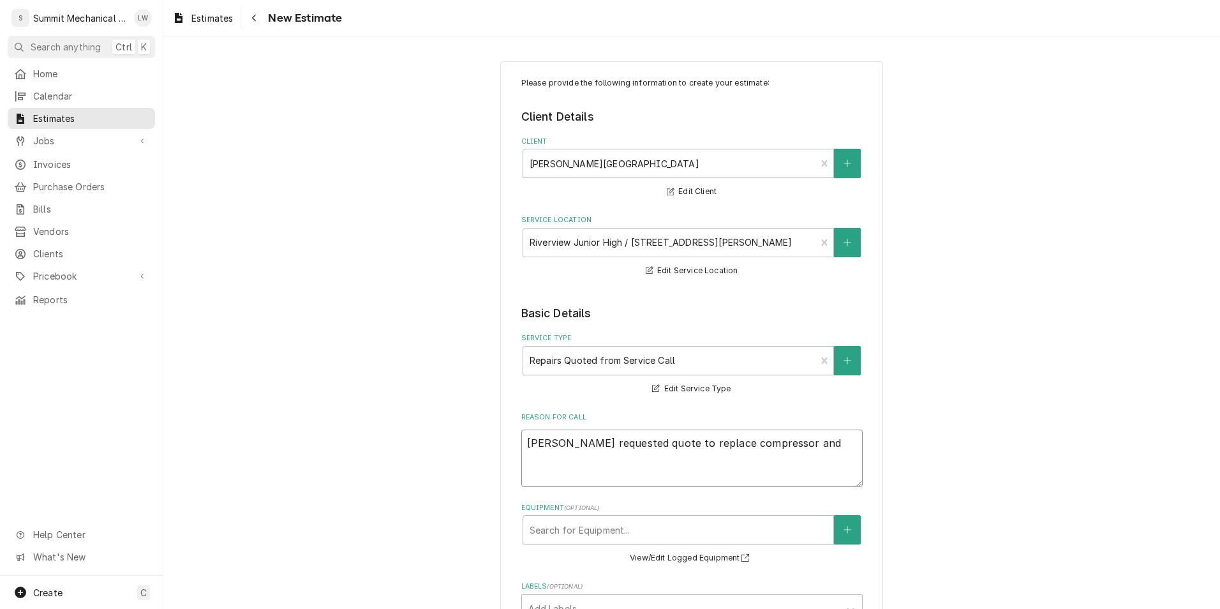
type textarea "Sean requested quote to replace compressor and"
type textarea "x"
type textarea "Sean requested quote to replace compressor and f"
type textarea "x"
type textarea "Sean requested quote to replace compressor and fa"
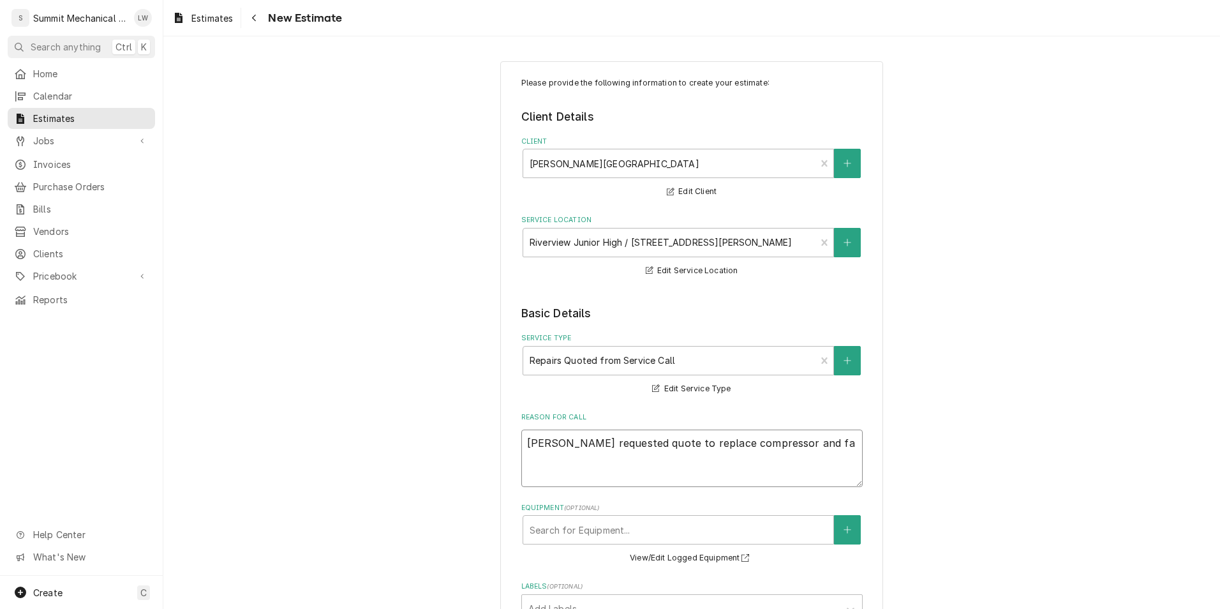
type textarea "x"
type textarea "Sean requested quote to replace compressor and fan"
type textarea "x"
type textarea "Sean requested quote to replace compressor and fan"
type textarea "x"
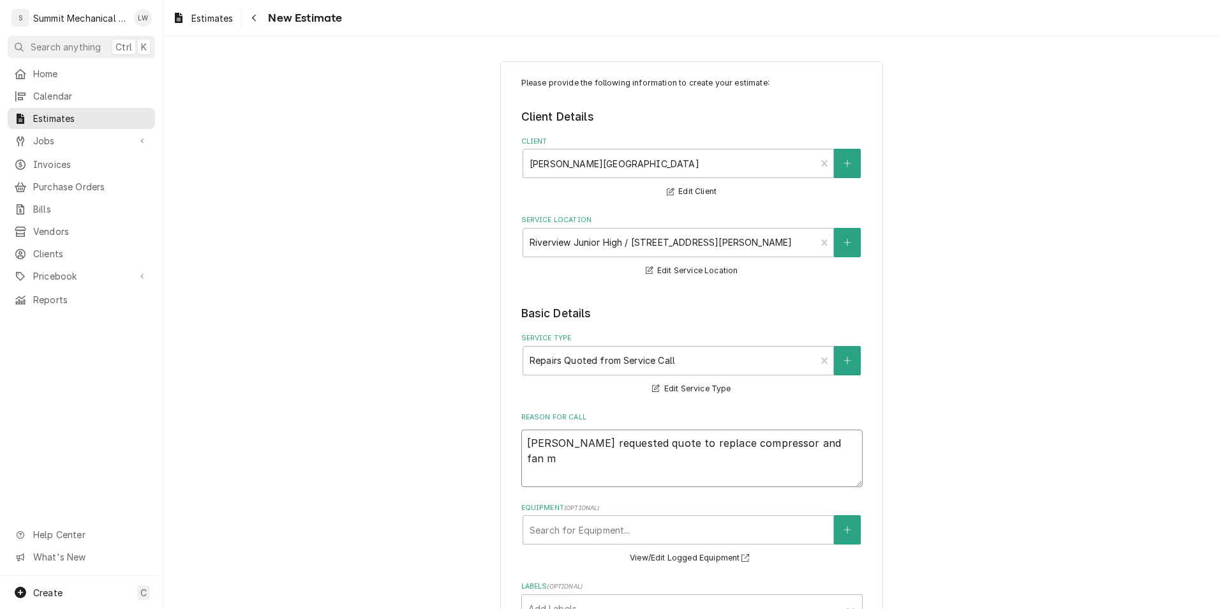
type textarea "Sean requested quote to replace compressor and fan mo"
type textarea "x"
type textarea "Sean requested quote to replace compressor and fan mogt"
type textarea "x"
type textarea "Sean requested quote to replace compressor and fan mogto"
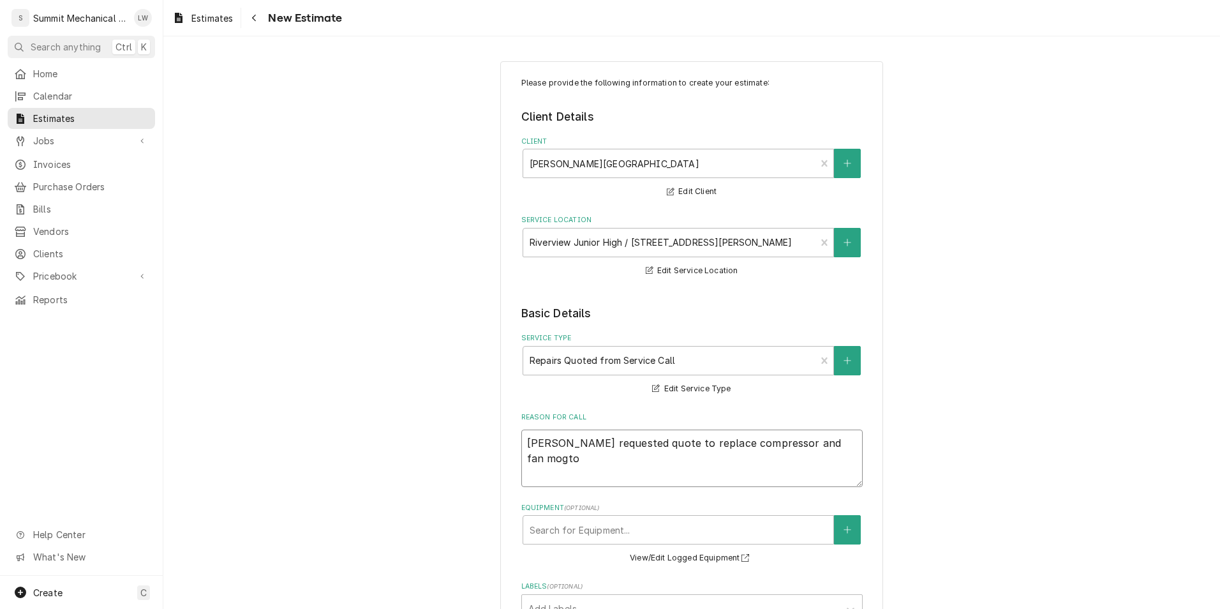
type textarea "x"
type textarea "Sean requested quote to replace compressor and fan mogtor"
type textarea "x"
type textarea "Sean requested quote to replace compressor and fan mogtor"
type textarea "x"
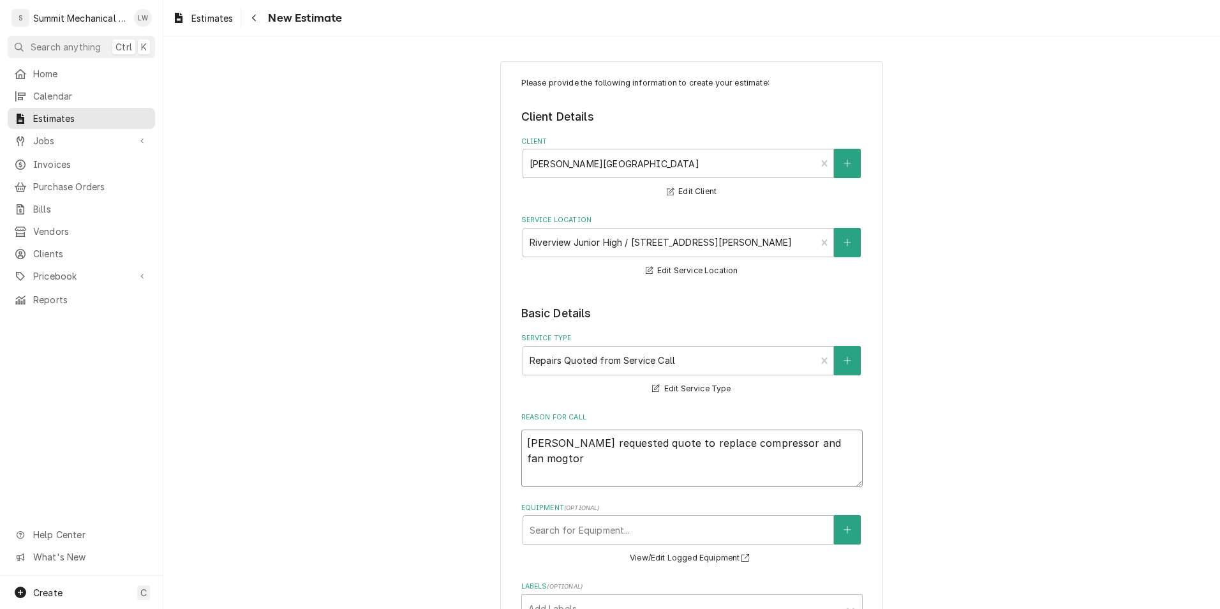
type textarea "Sean requested quote to replace compressor and fan mogtor"
type textarea "x"
type textarea "Sean requested quote to replace compressor and fan mogto"
type textarea "x"
type textarea "Sean requested quote to replace compressor and fan mogt"
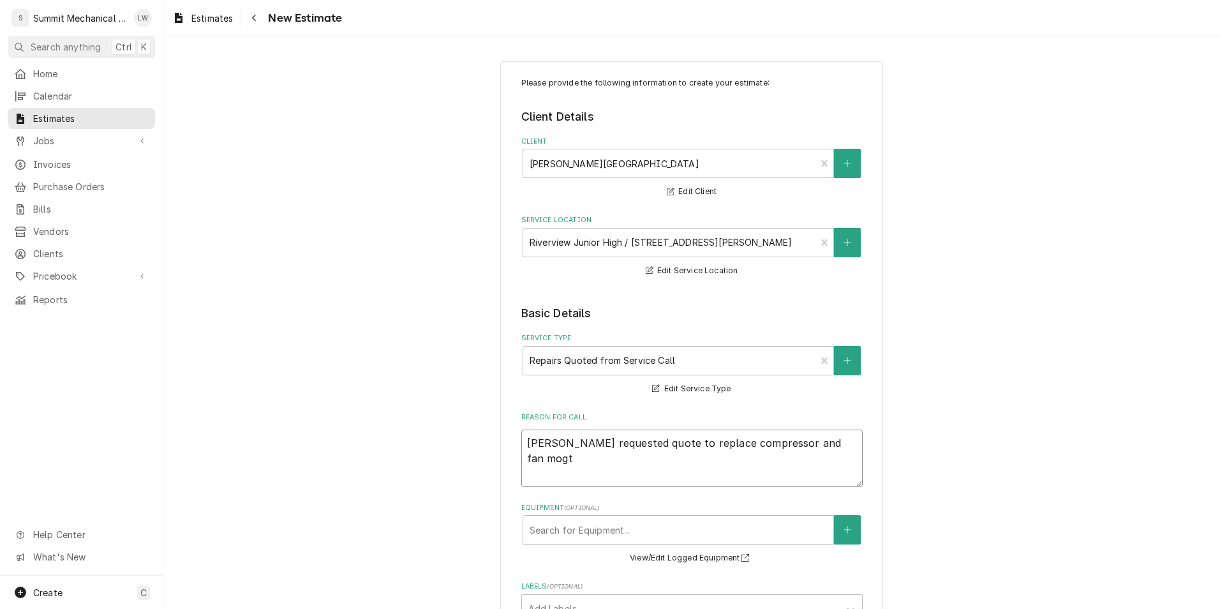
type textarea "x"
type textarea "Sean requested quote to replace compressor and fan mog"
click at [691, 448] on textarea "Sean requested quote to replace compressor and fan mog" at bounding box center [693, 458] width 342 height 57
click at [682, 448] on textarea "Sean requested quote to replace compressor and fan mog" at bounding box center [693, 458] width 342 height 57
type textarea "x"
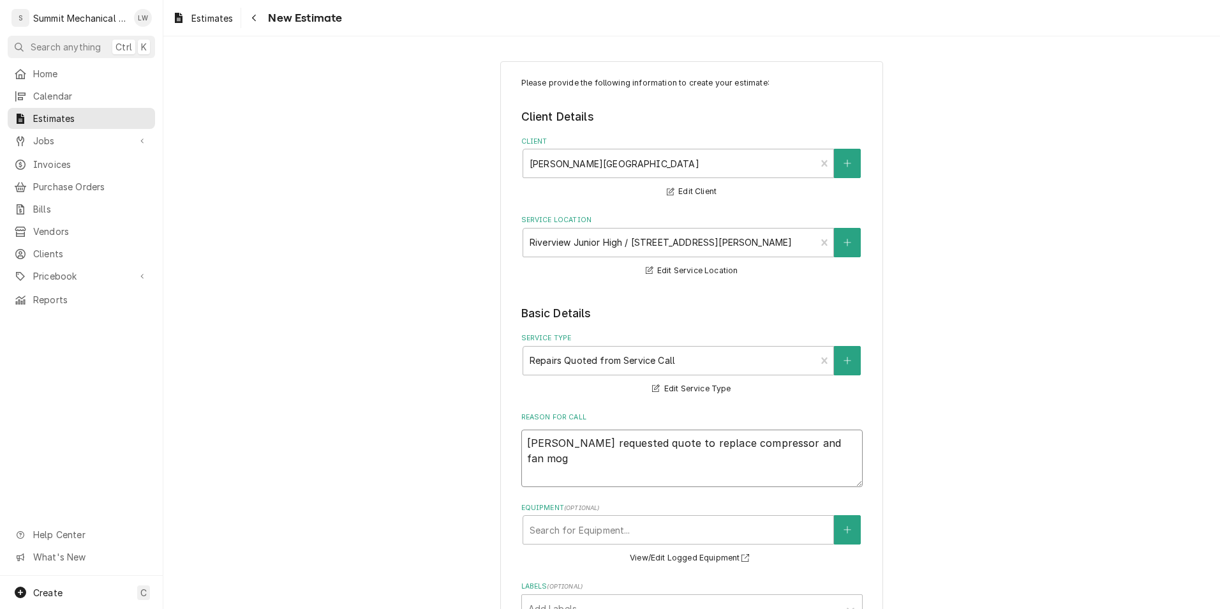
type textarea "Sean requested quote to replace compressor and fan mog"
type textarea "x"
type textarea "Sean requested quote to replace f compressor and fan mog"
type textarea "x"
type textarea "Sean requested quote to replace fa compressor and fan mog"
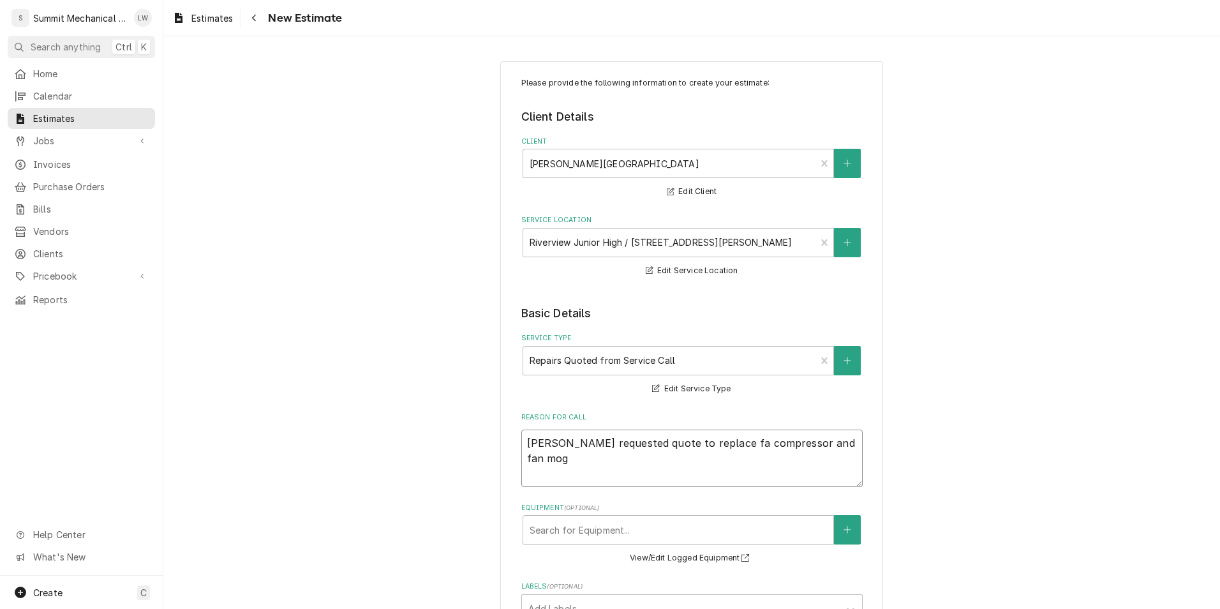
type textarea "x"
type textarea "Sean requested quote to replace fai compressor and fan mog"
type textarea "x"
type textarea "Sean requested quote to replace fail compressor and fan mog"
type textarea "x"
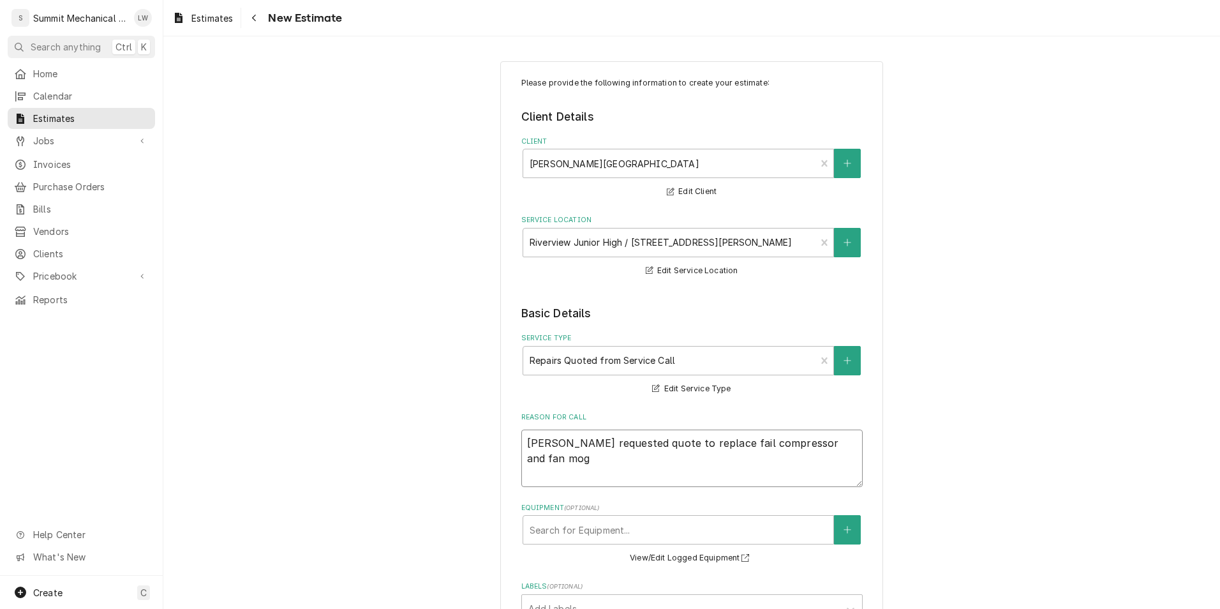
type textarea "Sean requested quote to replace faile compressor and fan mog"
type textarea "x"
type textarea "Sean requested quote to replace failed compressor and fan mog"
type textarea "x"
type textarea "Sean requested quote to replace failed compressor and fan mog"
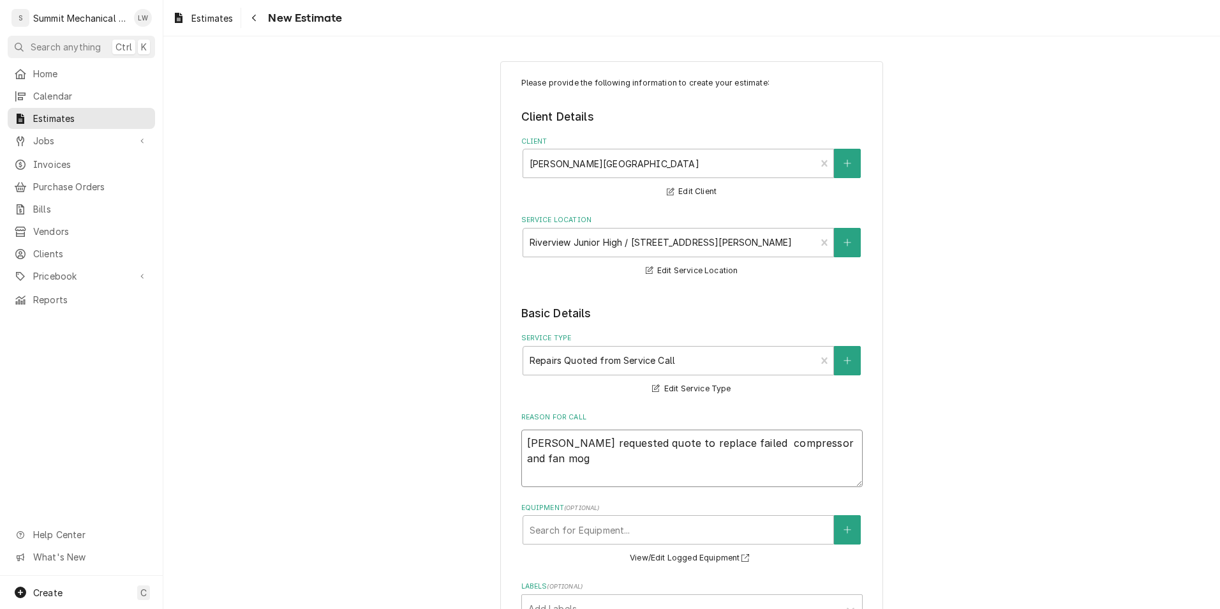
type textarea "x"
type textarea "Sean requested quote to replace failed compressor and fan mog"
click at [846, 446] on textarea "Sean requested quote to replace failed compressor and fan mog" at bounding box center [693, 458] width 342 height 57
type textarea "x"
type textarea "Sean requested quote to replace failed compressor and fan mogo"
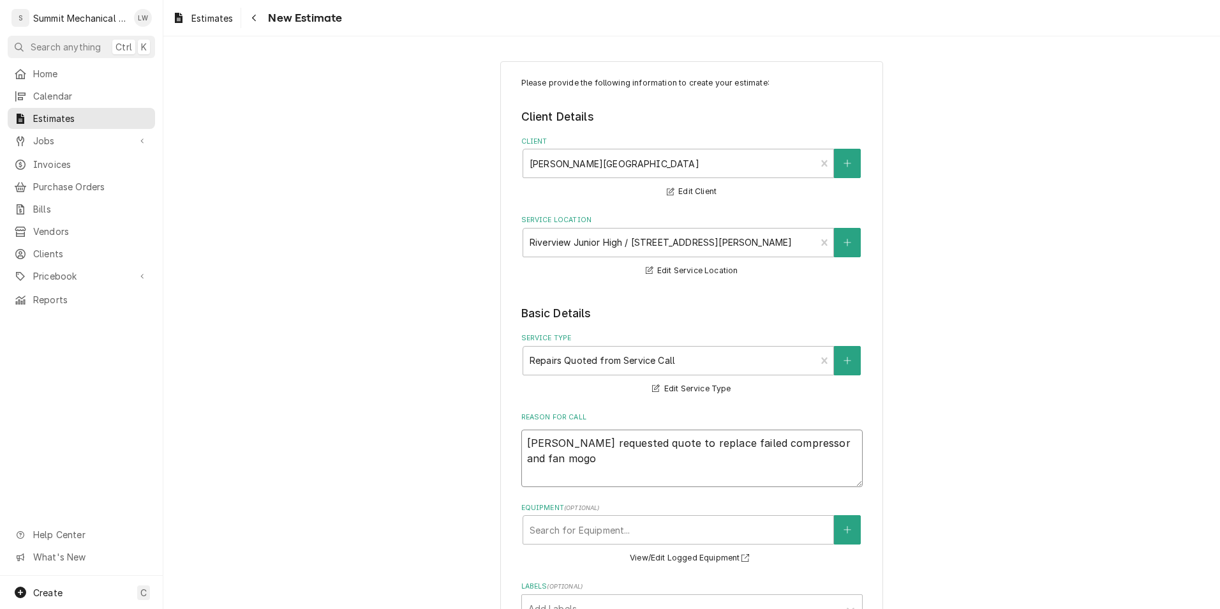
type textarea "x"
type textarea "Sean requested quote to replace failed compressor and fan mogot"
type textarea "x"
type textarea "Sean requested quote to replace failed compressor and fan mogoto"
type textarea "x"
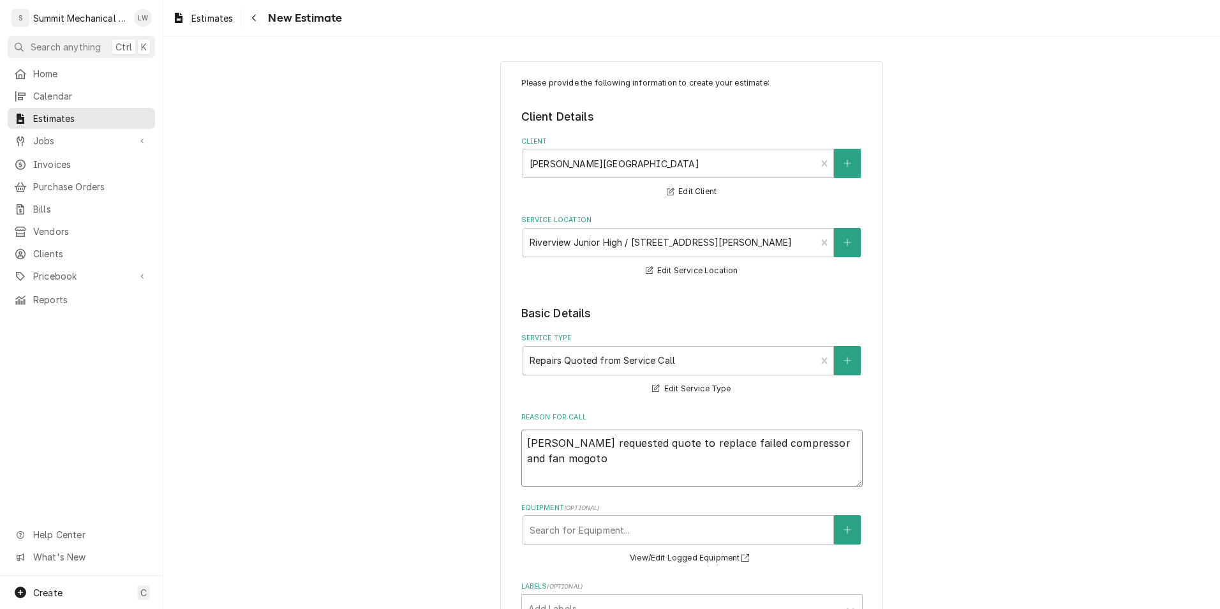
type textarea "Sean requested quote to replace failed compressor and fan mogotor"
type textarea "x"
type textarea "Sean requested quote to replace failed compressor and fan mogoto"
type textarea "x"
type textarea "Sean requested quote to replace failed compressor and fan mogot"
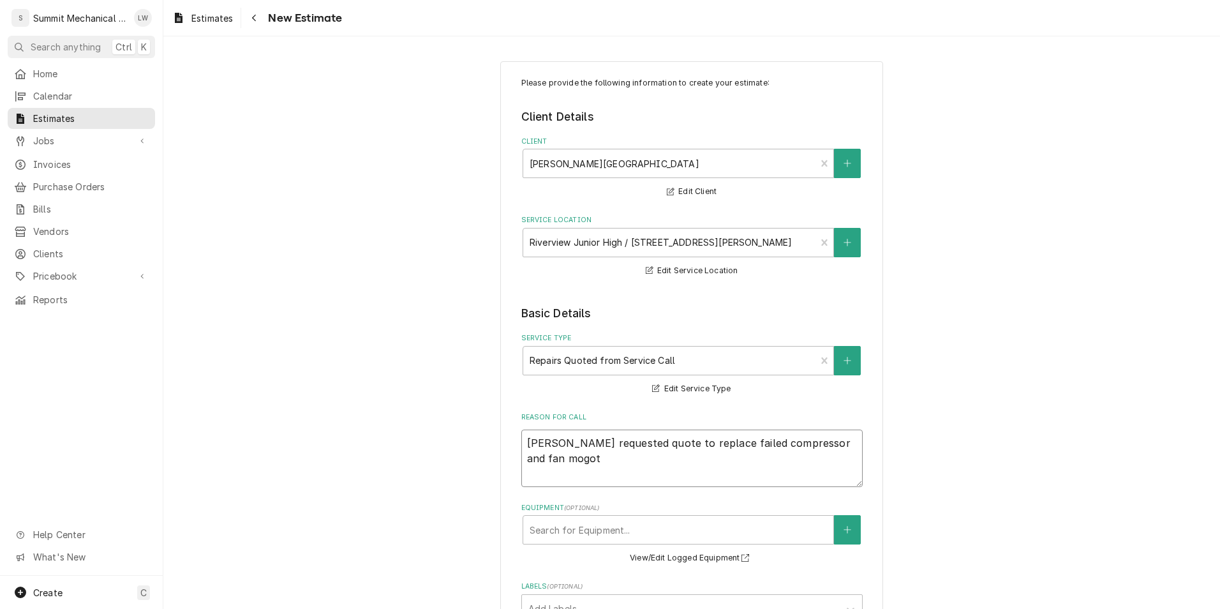
type textarea "x"
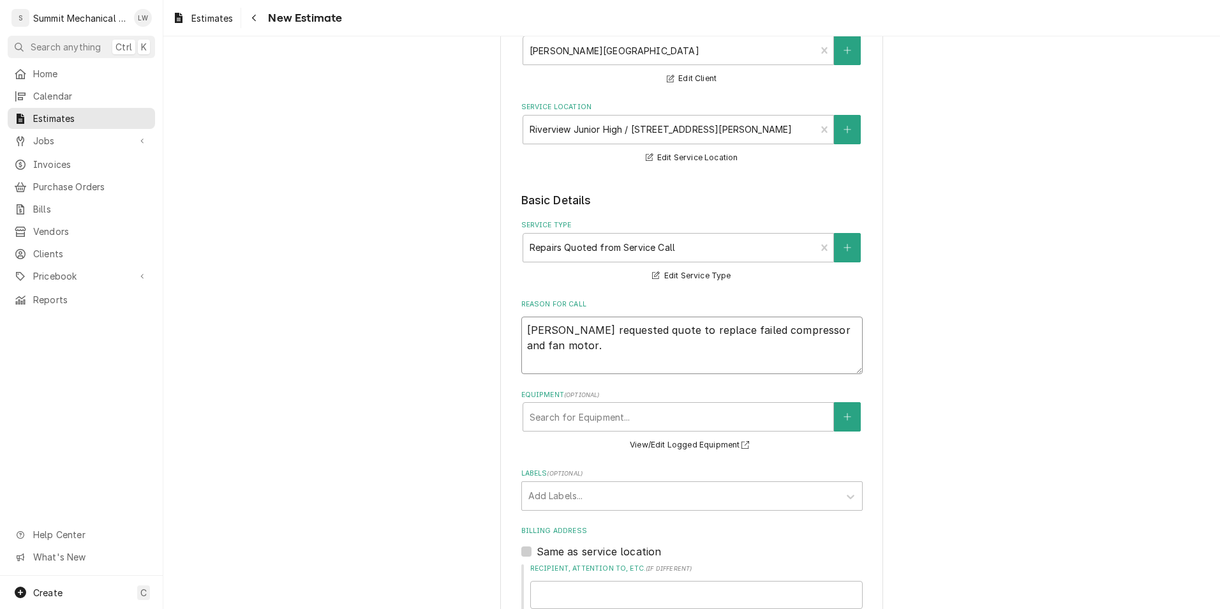
scroll to position [114, 0]
click at [675, 417] on div "Equipment" at bounding box center [678, 416] width 297 height 23
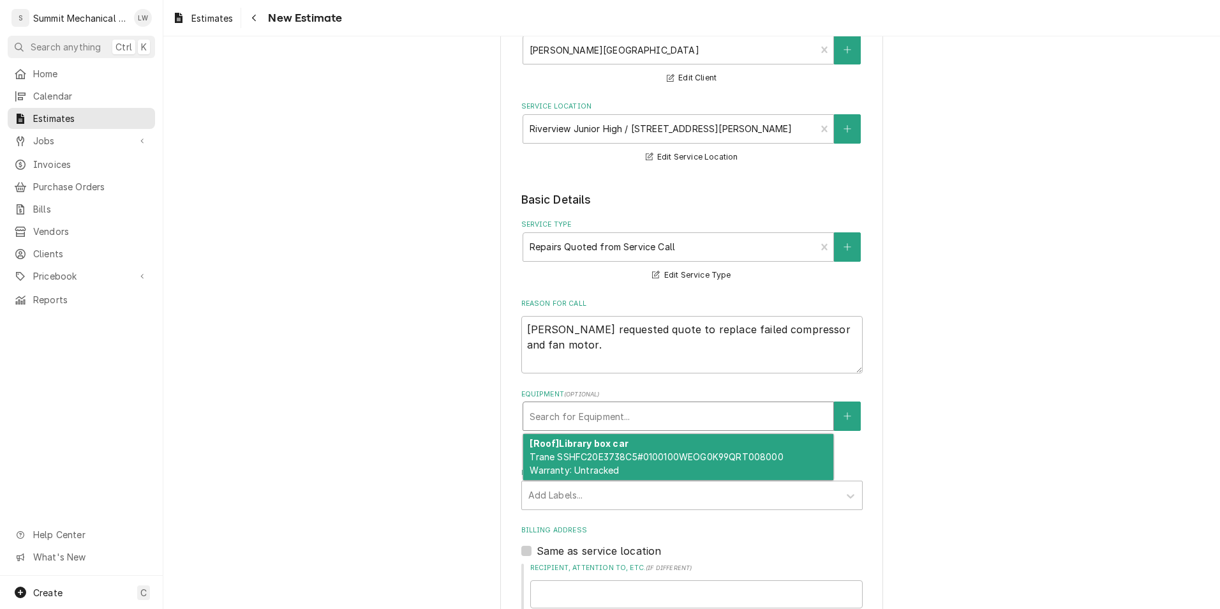
click at [629, 447] on div "[Roof] Library box car Trane SSHFC20E3738C5#0100100WEOG0K99QRT008000 Warranty: …" at bounding box center [678, 457] width 310 height 47
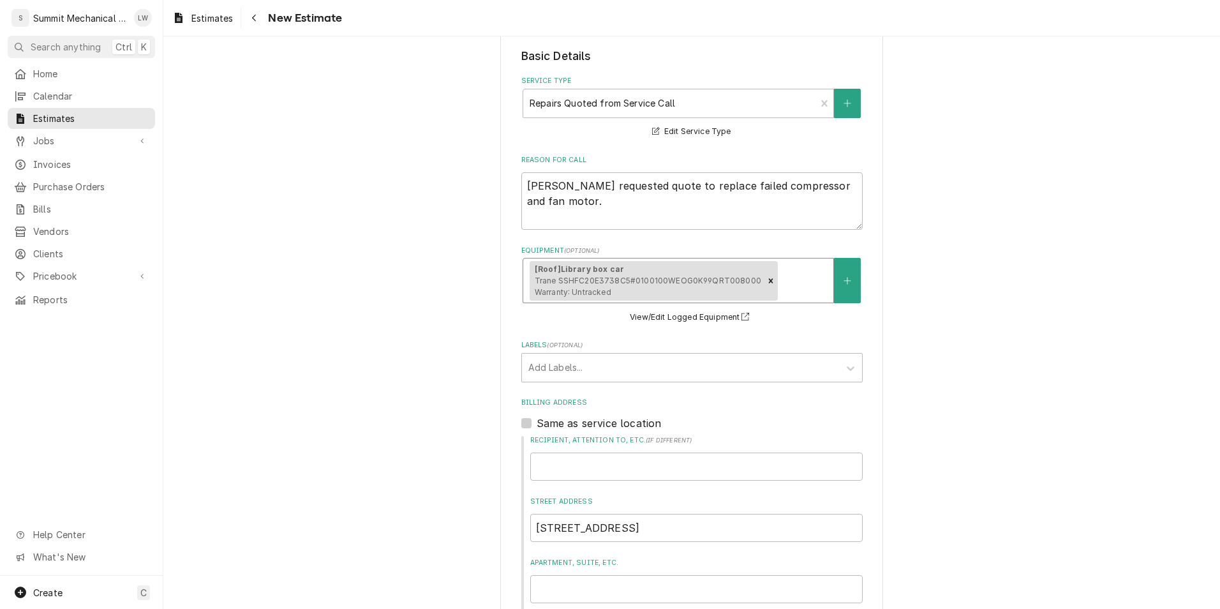
scroll to position [280, 0]
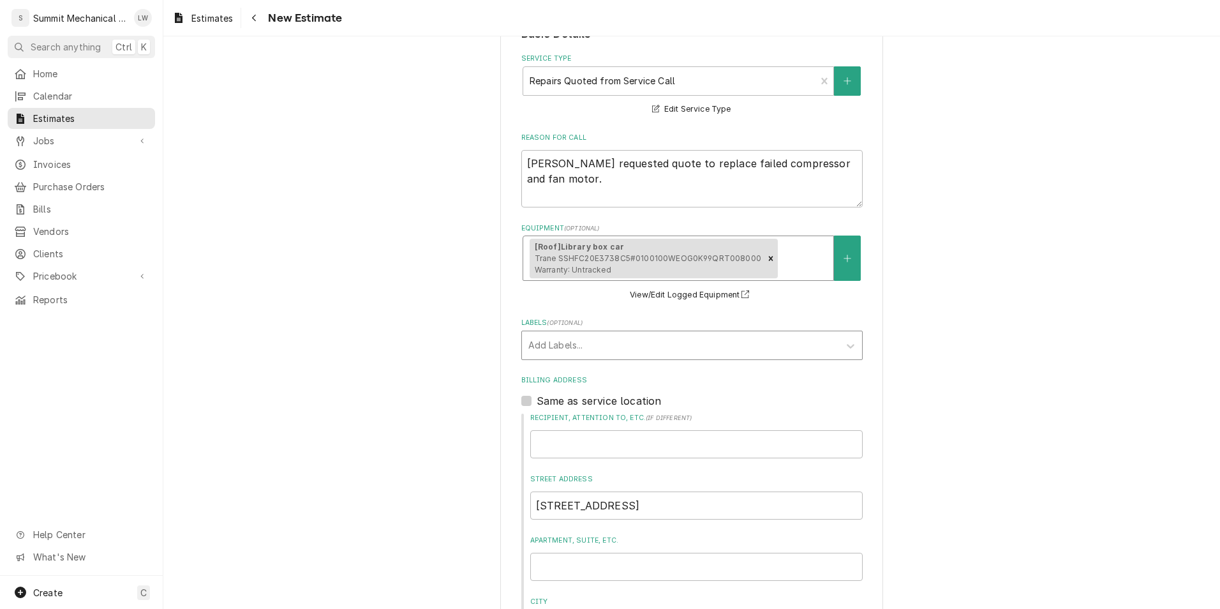
click at [633, 345] on div "Labels" at bounding box center [681, 345] width 304 height 23
click at [769, 389] on div "Billing Address Same as service location Recipient, Attention To, etc. ( if dif…" at bounding box center [693, 539] width 342 height 328
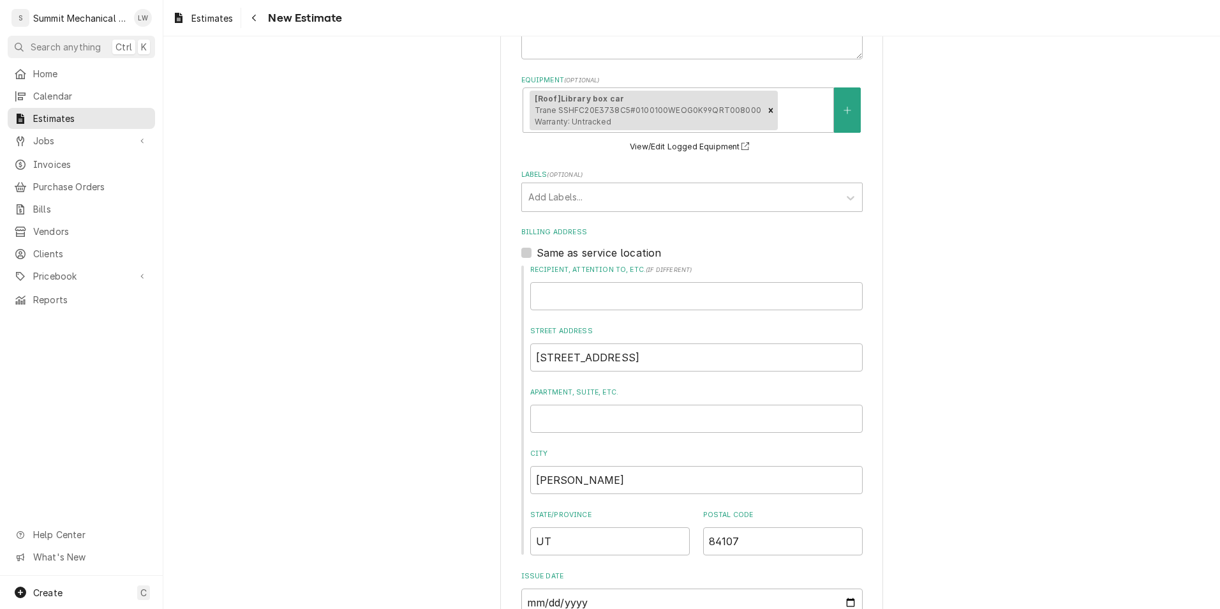
scroll to position [429, 0]
click at [668, 299] on input "Recipient, Attention To, etc. ( if different )" at bounding box center [696, 295] width 333 height 28
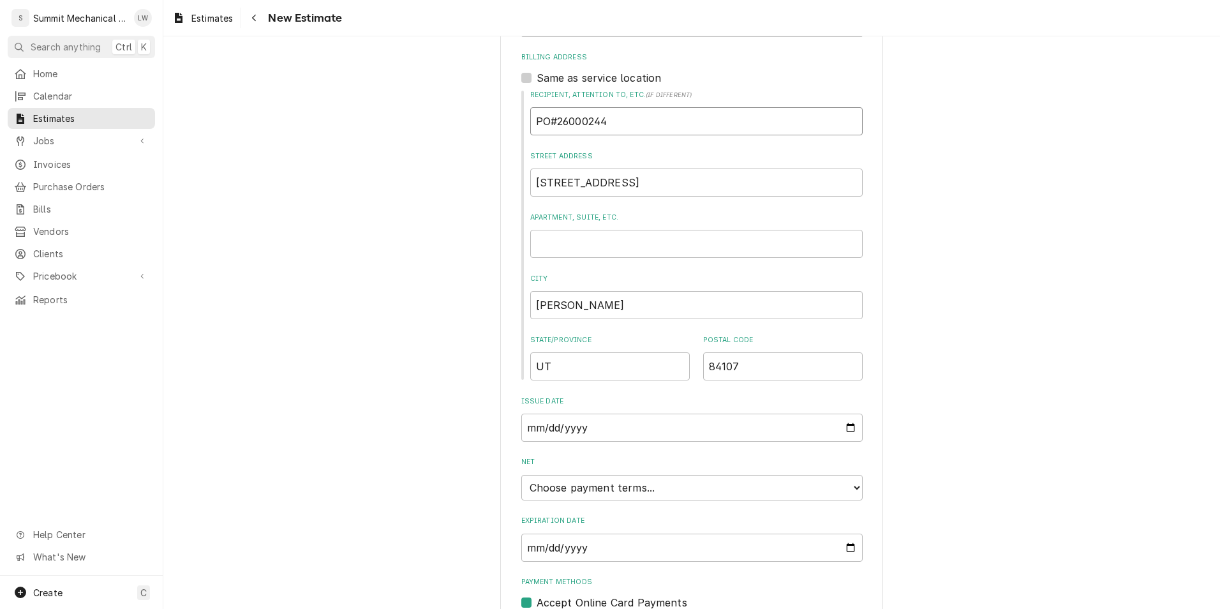
scroll to position [658, 0]
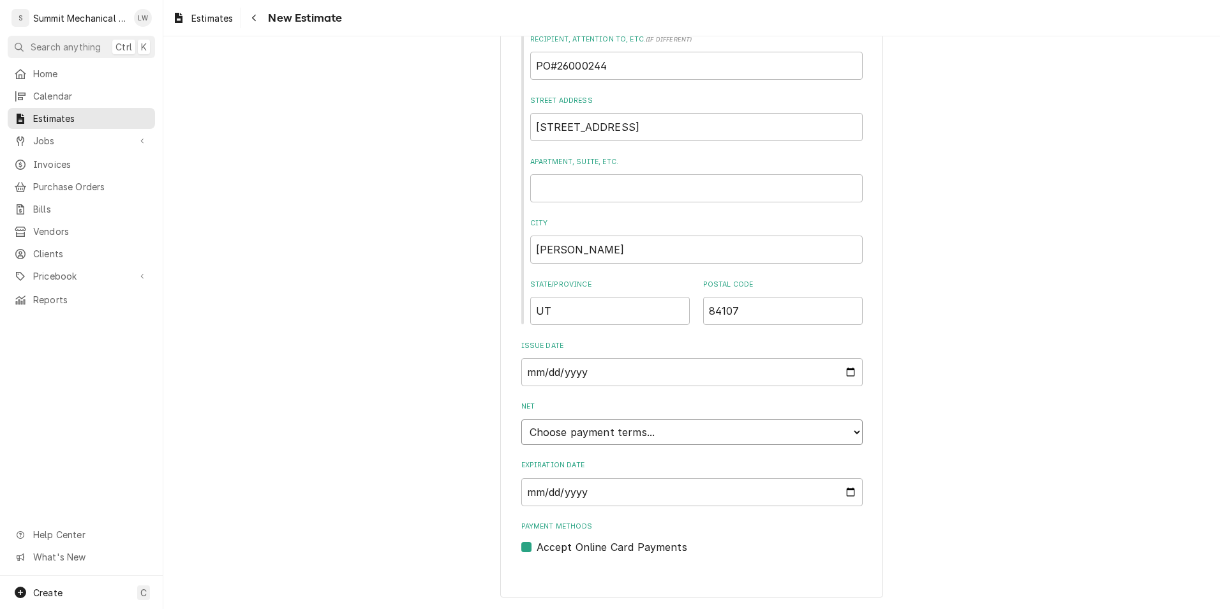
click at [641, 428] on select "Choose payment terms... Same Day Net 7 Net 14 Net 21 Net 30 Net 45 Net 60 Net 90" at bounding box center [693, 432] width 342 height 26
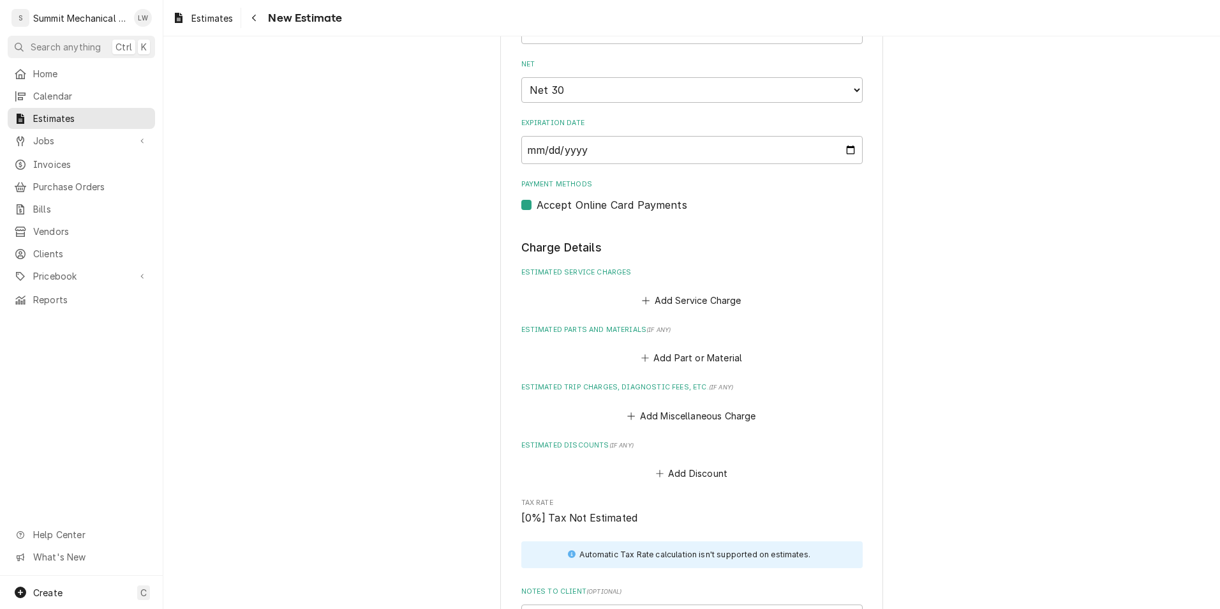
scroll to position [1001, 0]
click at [676, 288] on div "Add Service Charge" at bounding box center [693, 296] width 342 height 25
click at [673, 296] on button "Add Service Charge" at bounding box center [691, 299] width 103 height 18
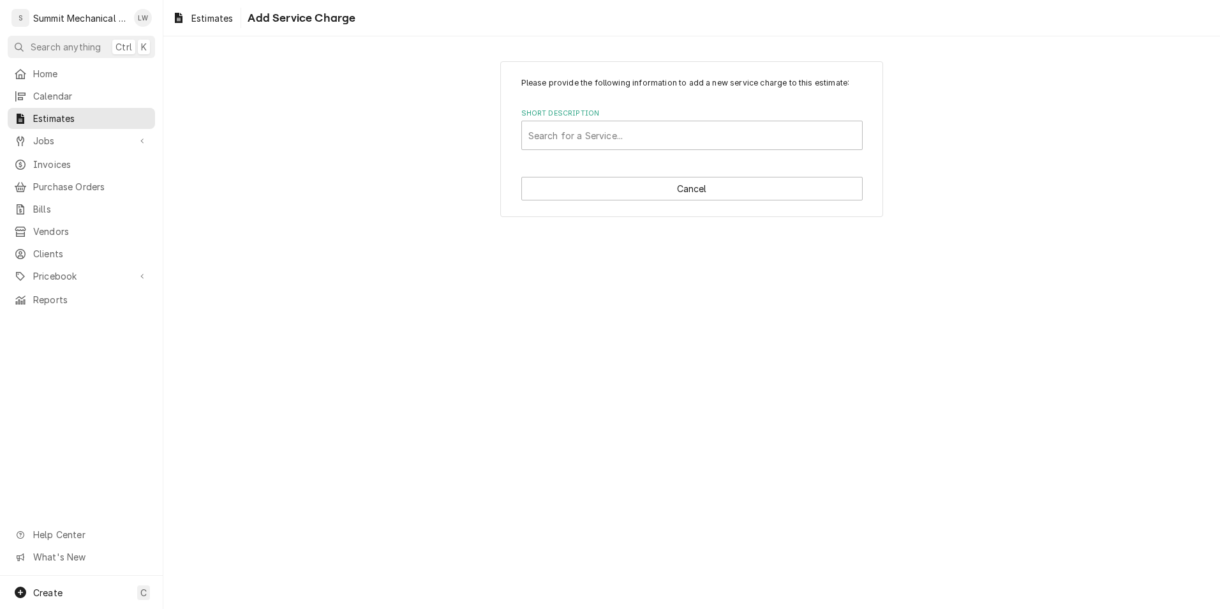
click at [605, 118] on label "Short Description" at bounding box center [693, 114] width 342 height 10
click at [611, 129] on div "Short Description" at bounding box center [692, 135] width 327 height 23
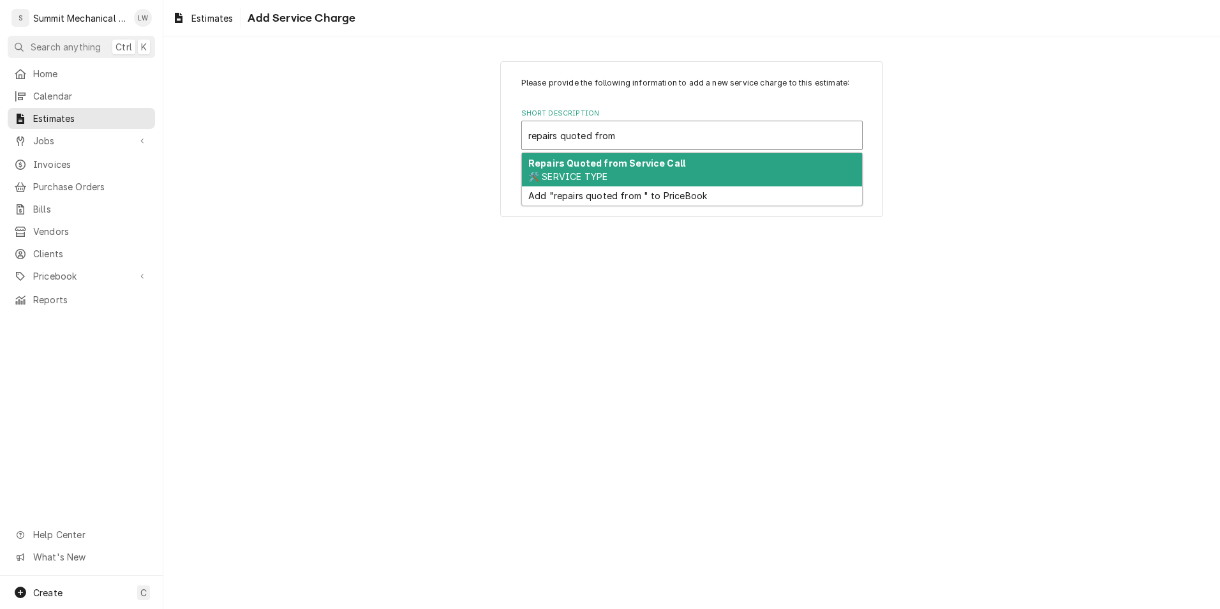
click at [579, 167] on strong "Repairs Quoted from Service Call" at bounding box center [607, 163] width 157 height 11
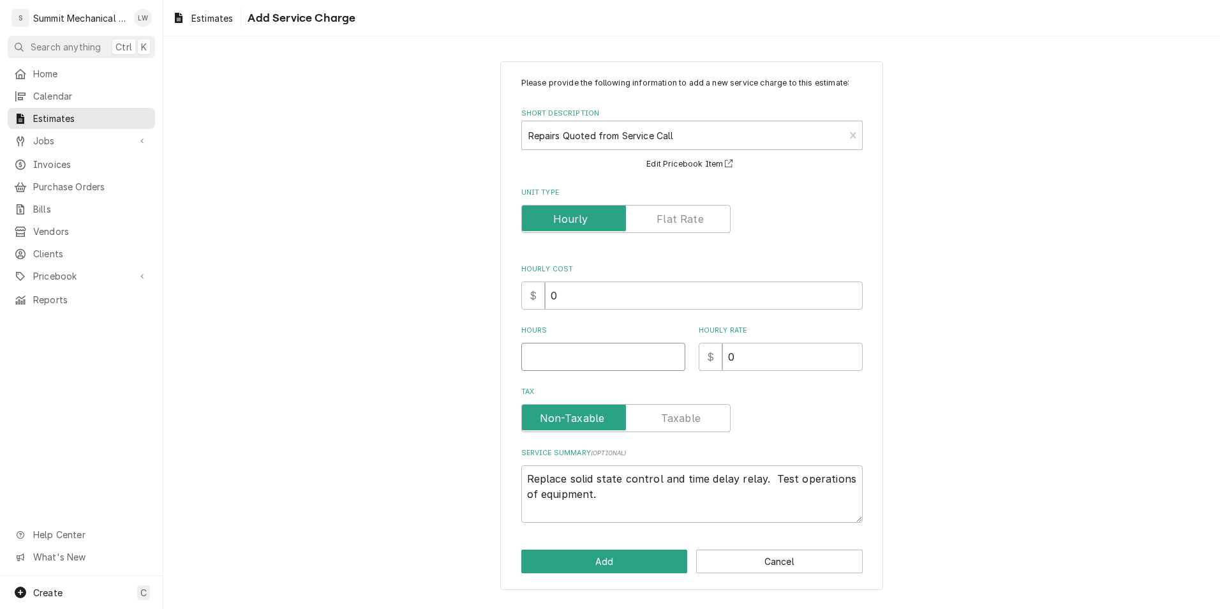
click at [575, 371] on input "Hours" at bounding box center [604, 357] width 164 height 28
drag, startPoint x: 672, startPoint y: 489, endPoint x: 604, endPoint y: 498, distance: 68.9
click at [604, 498] on textarea "Replace solid state control and time delay relay. Test operations of equipment." at bounding box center [693, 493] width 342 height 57
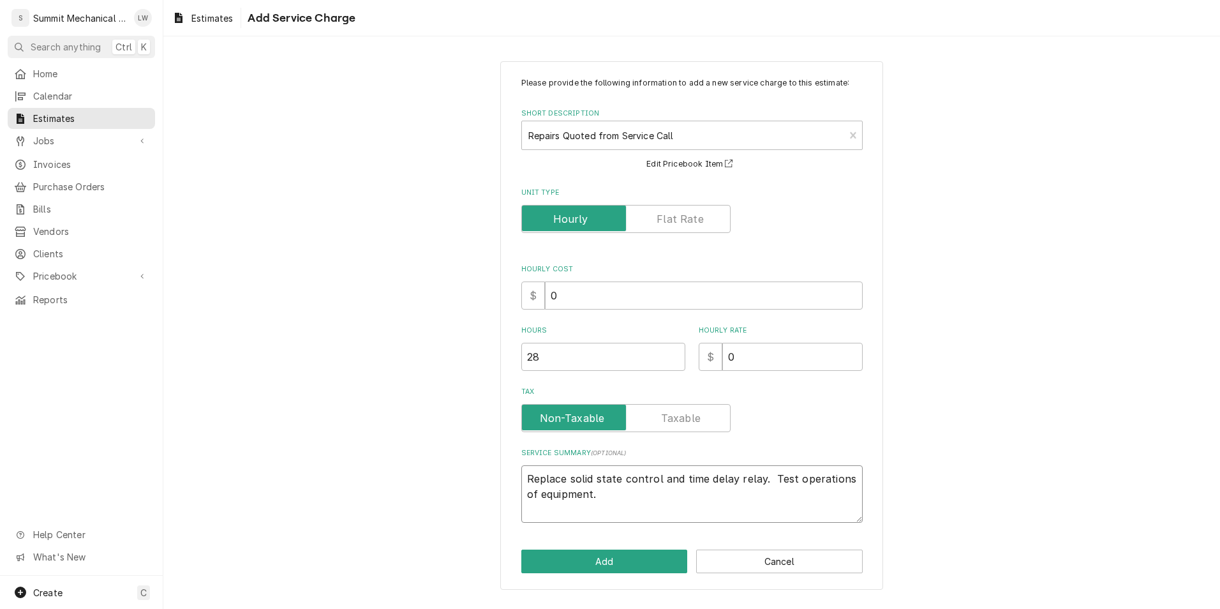
click at [604, 498] on textarea "Replace solid state control and time delay relay. Test operations of equipment." at bounding box center [693, 493] width 342 height 57
click at [528, 477] on textarea "**Estimate to replace compressor 2 and fan motor 2***" at bounding box center [693, 493] width 342 height 57
click at [833, 479] on textarea "****Estimate to replace compressor 2 and fan motor 2***" at bounding box center [693, 493] width 342 height 57
click at [525, 484] on textarea "****Estimate to replace compressor 2 and fan motor 2*****" at bounding box center [693, 493] width 342 height 57
click at [861, 490] on textarea "* ****Estimate to replace compressor 2 and fan motor 2*****" at bounding box center [693, 493] width 342 height 57
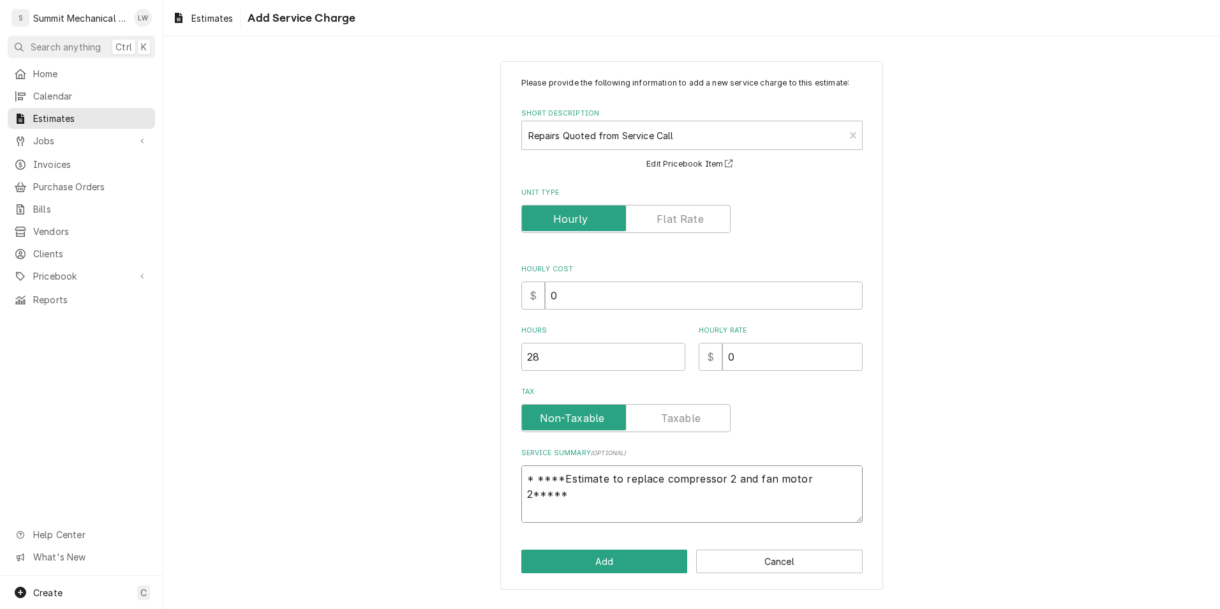
click at [619, 511] on textarea "* ****Estimate to replace compressor 2 and fan motor 2***** •" at bounding box center [693, 493] width 342 height 57
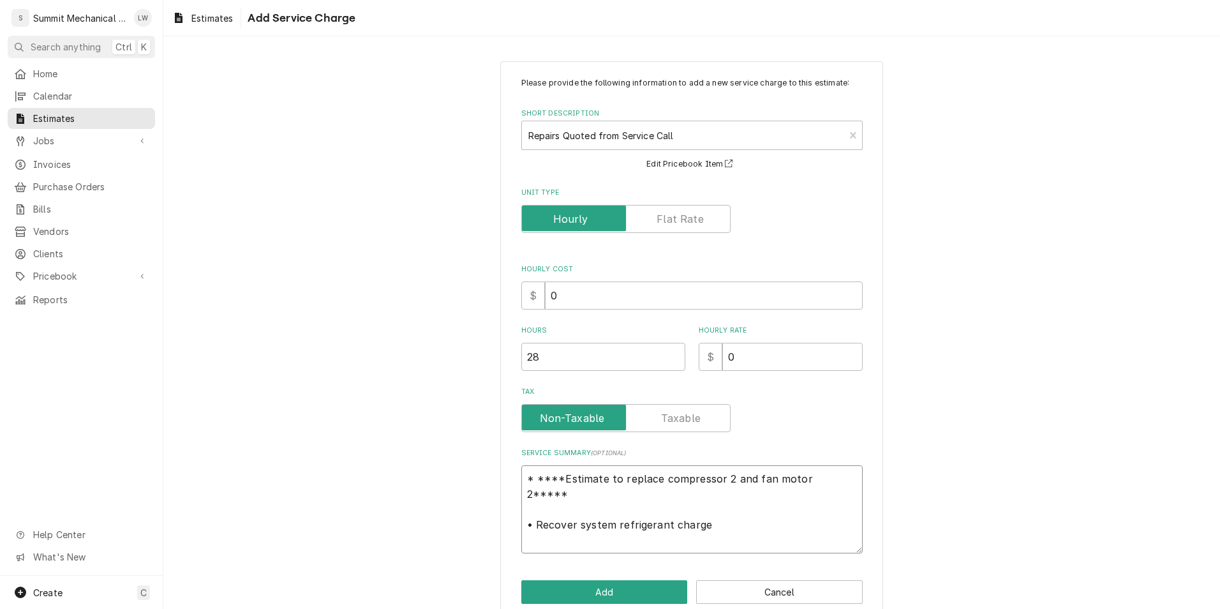
paste textarea "25"
drag, startPoint x: 533, startPoint y: 509, endPoint x: 484, endPoint y: 504, distance: 49.5
click at [484, 504] on div "Please provide the following information to add a new service charge to this es…" at bounding box center [691, 341] width 1057 height 582
click at [576, 546] on textarea "* ****Estimate to replace compressor 2 and fan motor 2***** • Recover system re…" at bounding box center [693, 509] width 342 height 88
paste textarea "•"
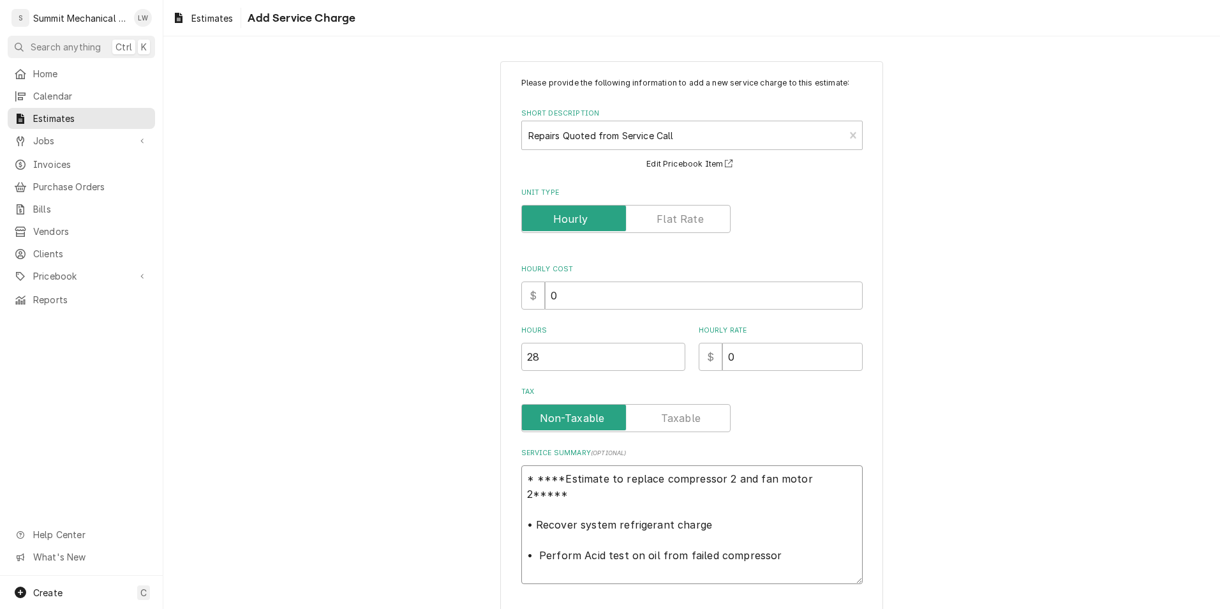
paste textarea "•"
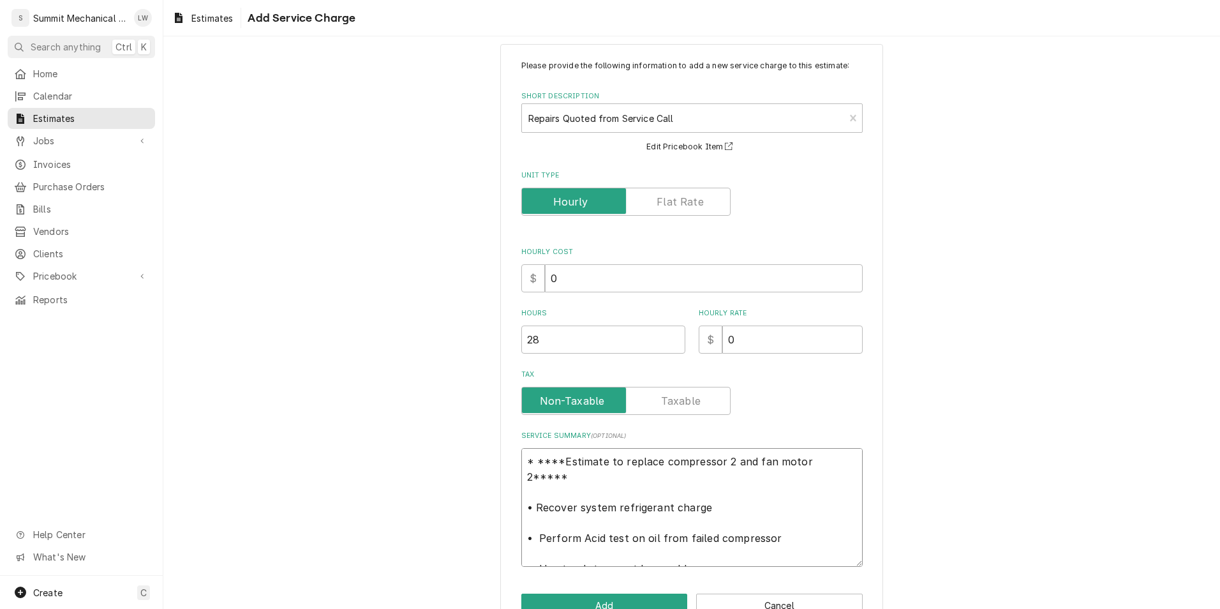
scroll to position [53, 0]
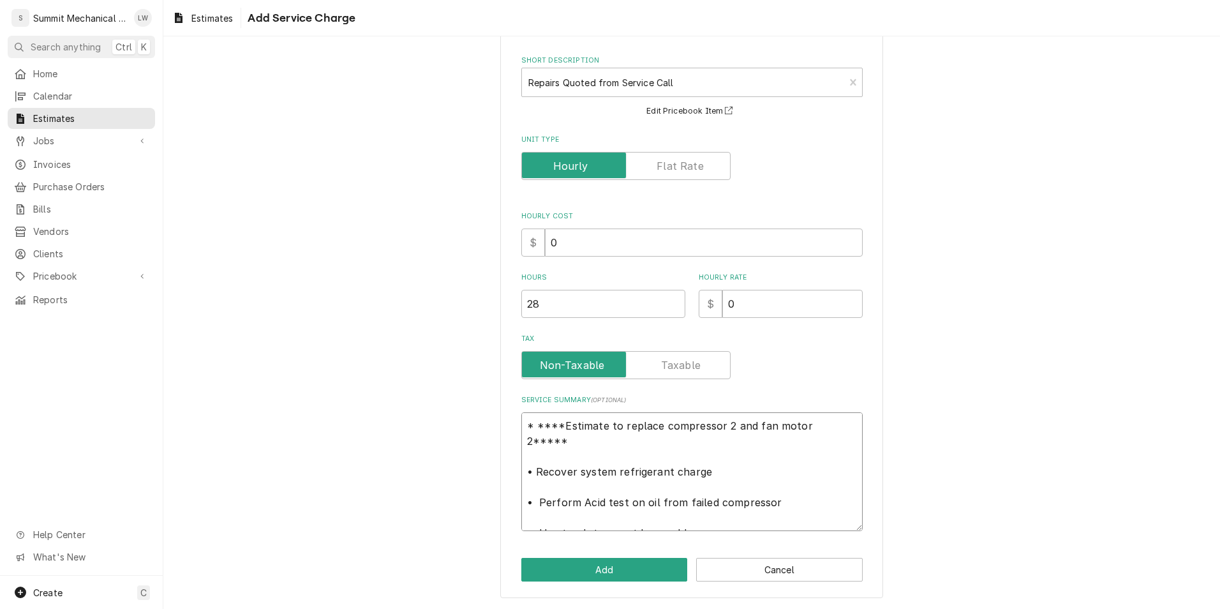
click at [795, 484] on textarea "* ****Estimate to replace compressor 2 and fan motor 2***** • Recover system re…" at bounding box center [693, 471] width 342 height 119
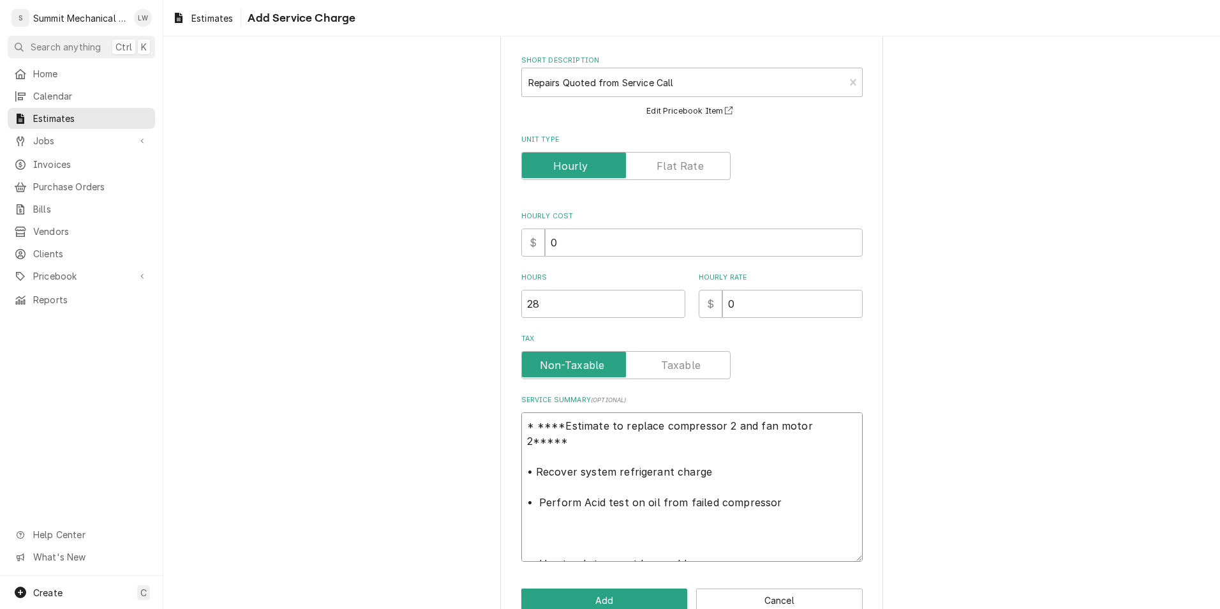
paste textarea "•"
click at [755, 548] on textarea "* ****Estimate to replace compressor 2 and fan motor 2***** • Recover system re…" at bounding box center [693, 486] width 342 height 149
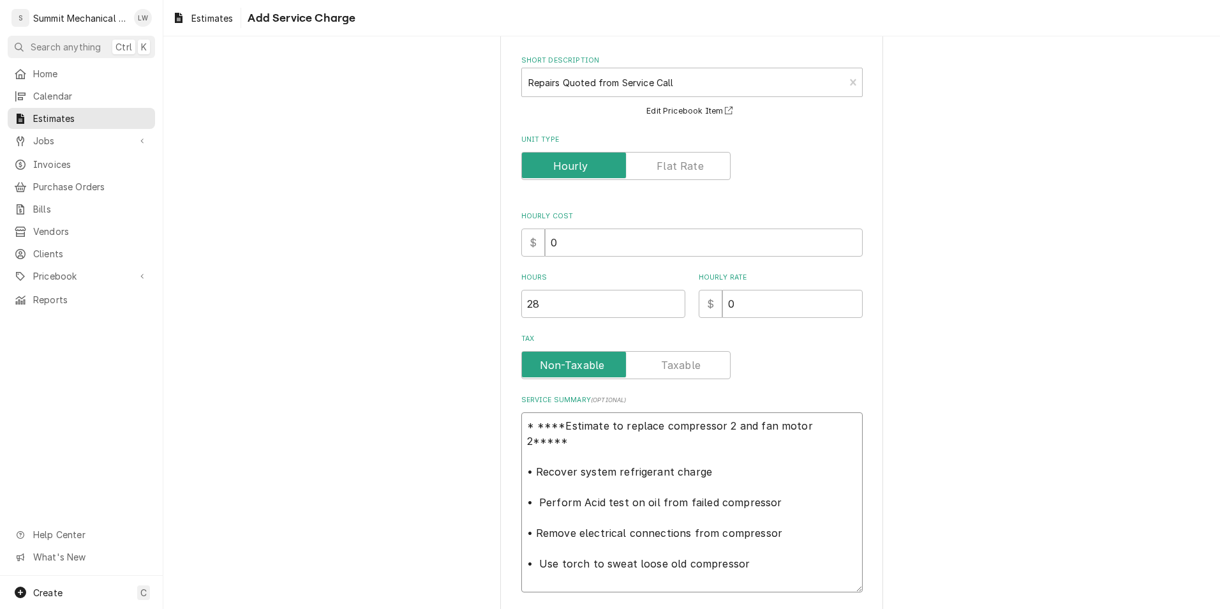
paste textarea "•"
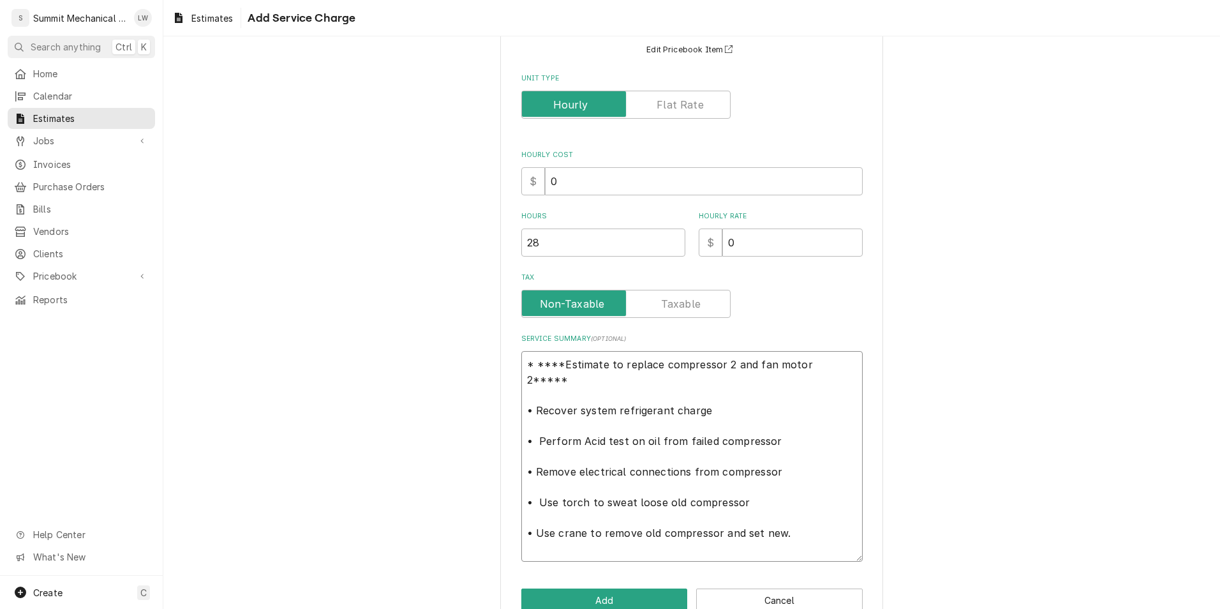
click at [669, 497] on textarea "* ****Estimate to replace compressor 2 and fan motor 2***** • Recover system re…" at bounding box center [693, 456] width 342 height 211
paste textarea "•"
click at [759, 554] on textarea "* ****Estimate to replace compressor 2 and fan motor 2***** • Recover system re…" at bounding box center [693, 456] width 342 height 211
paste textarea "•"
click at [772, 547] on textarea "* ****Estimate to replace compressor 2 and fan motor 2***** • Recover system re…" at bounding box center [693, 456] width 342 height 211
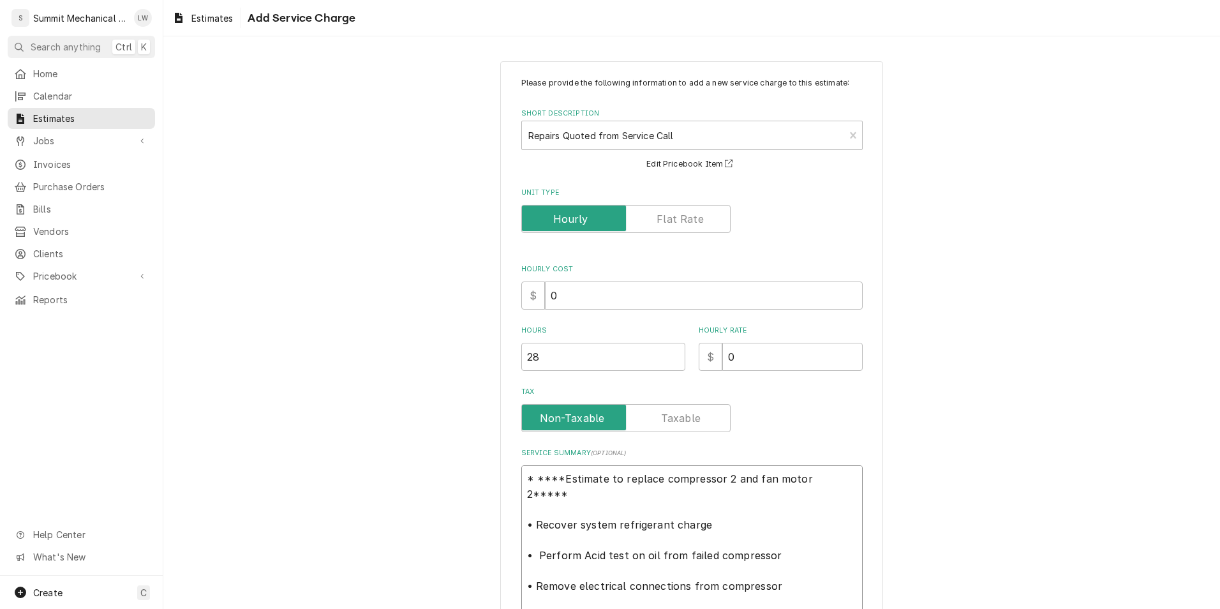
scroll to position [145, 0]
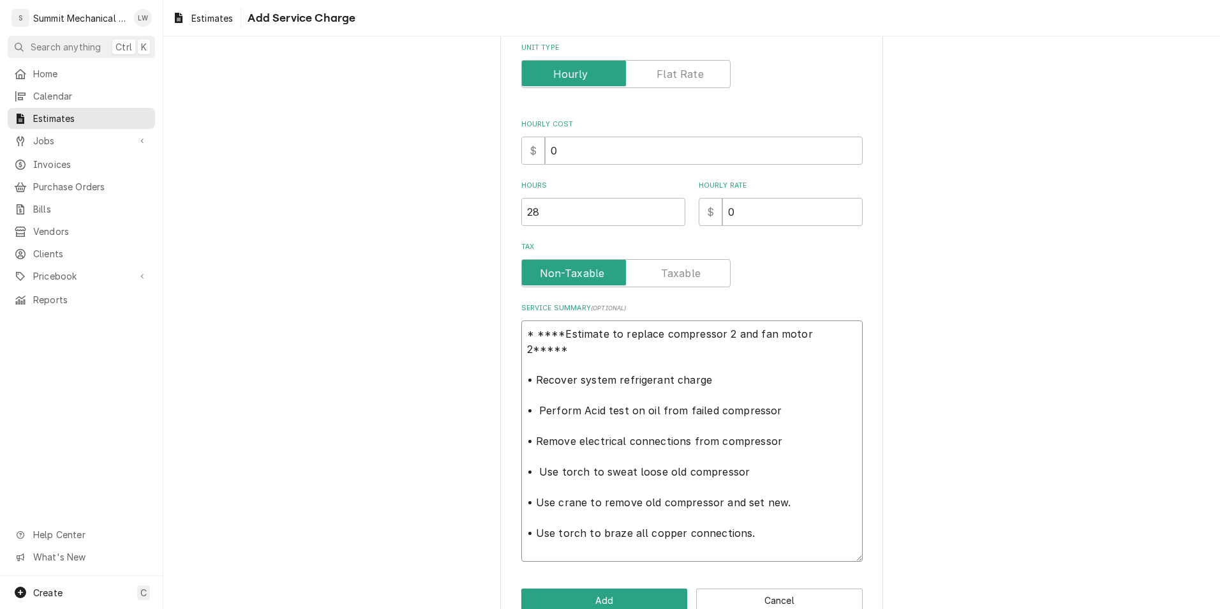
paste textarea "•"
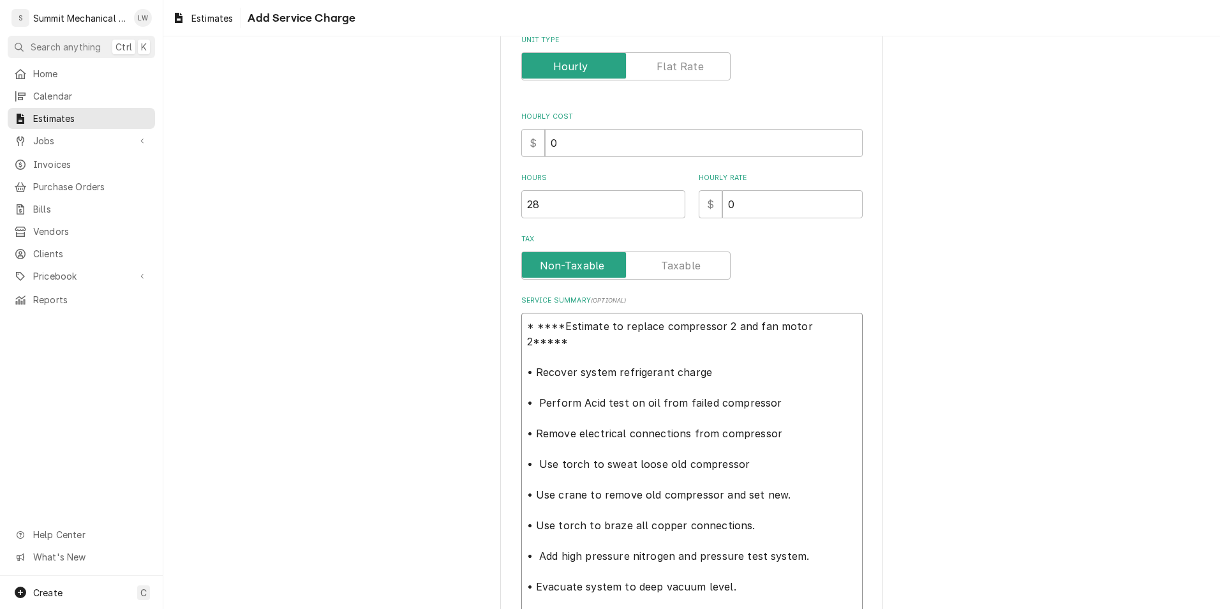
paste textarea "•"
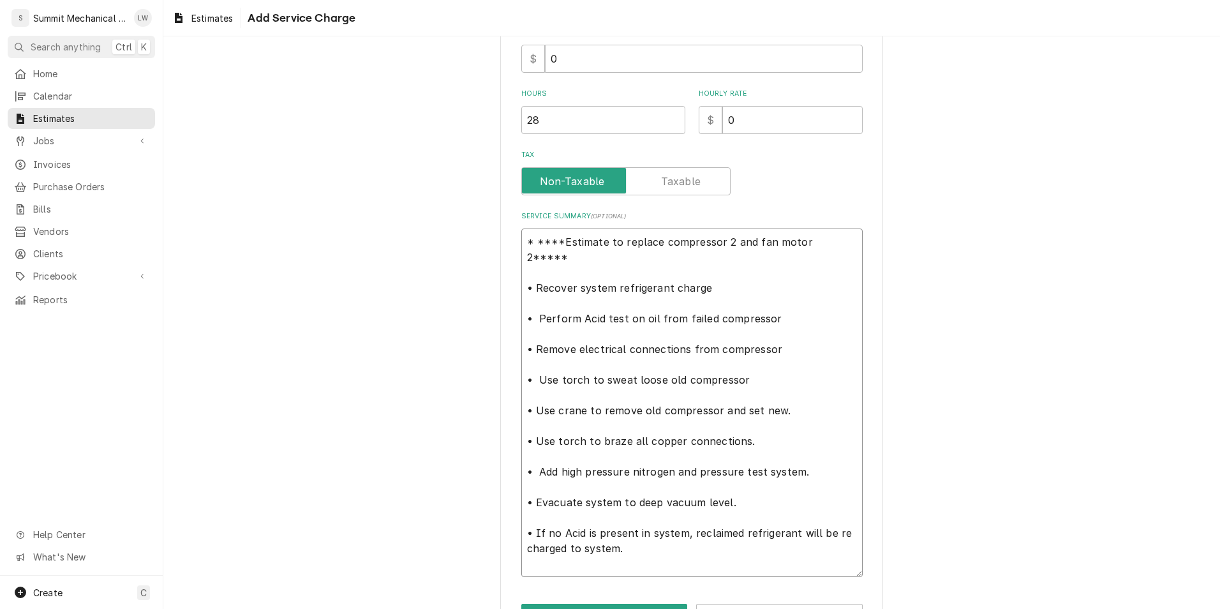
paste textarea "•"
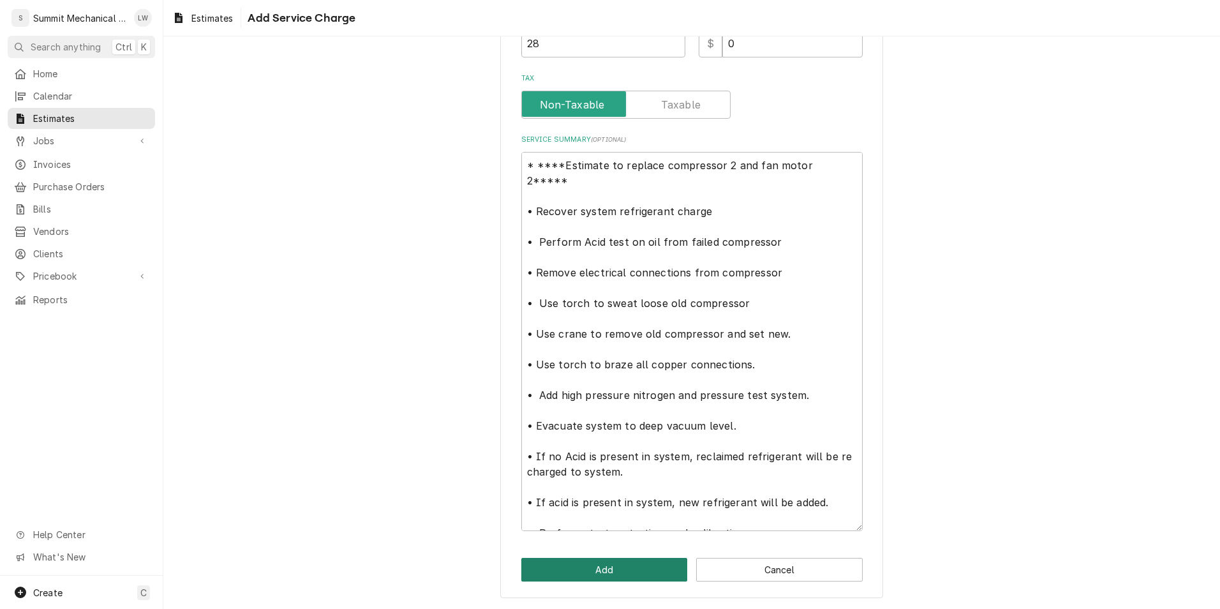
click at [653, 573] on button "Add" at bounding box center [605, 570] width 167 height 24
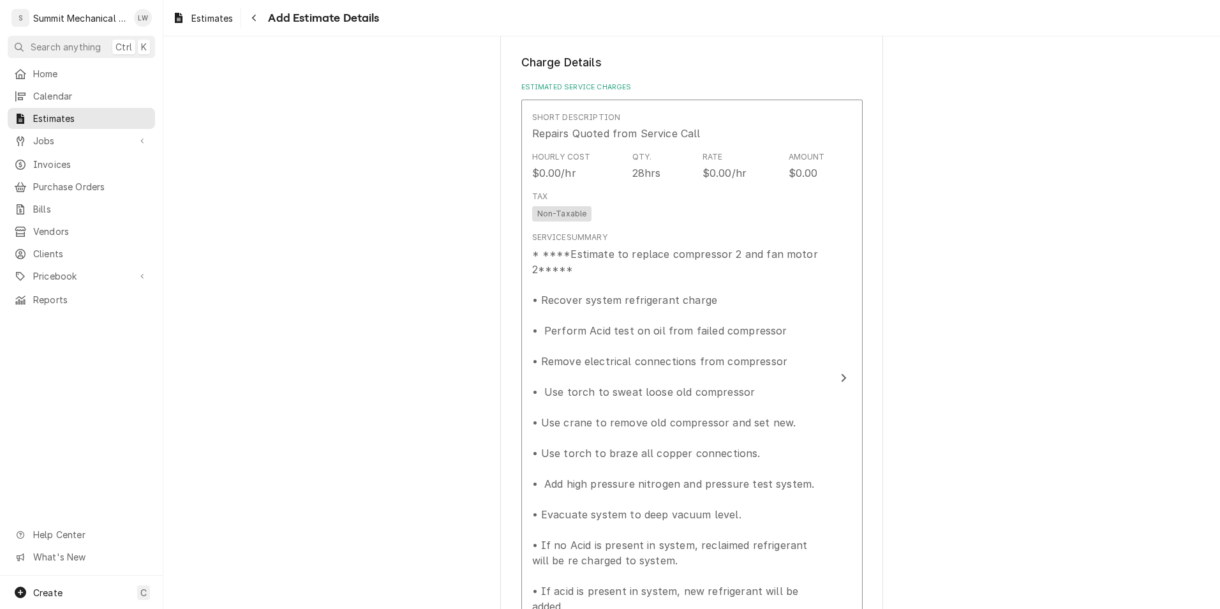
scroll to position [1224, 0]
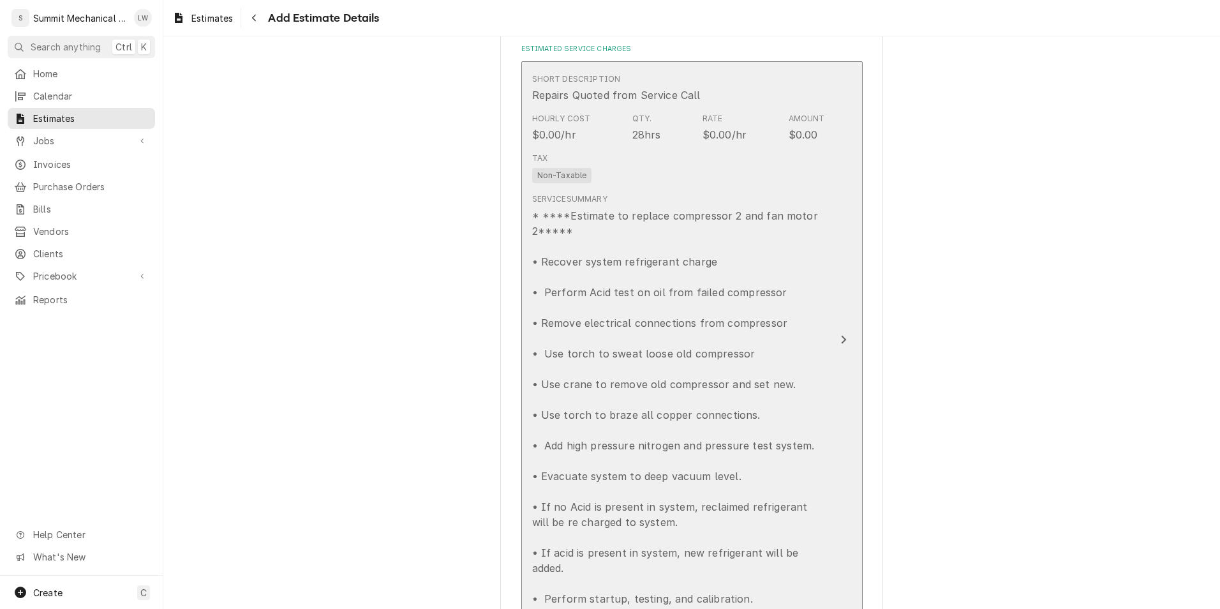
click at [770, 269] on div "* ****Estimate to replace compressor 2 and fan motor 2***** • Recover system re…" at bounding box center [678, 407] width 293 height 398
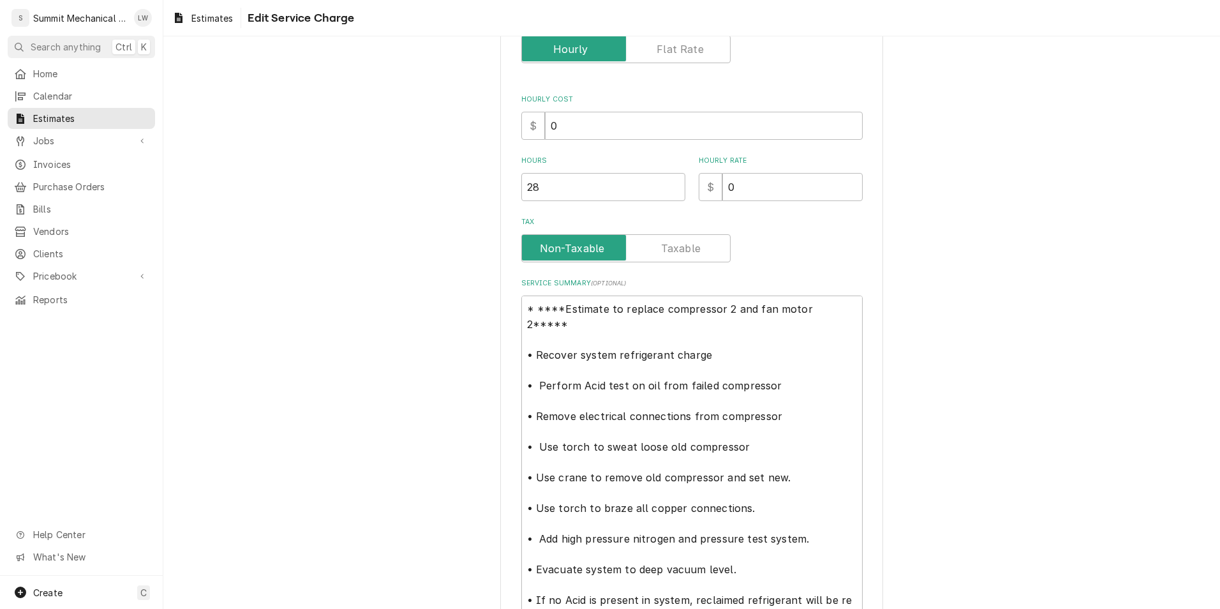
scroll to position [182, 0]
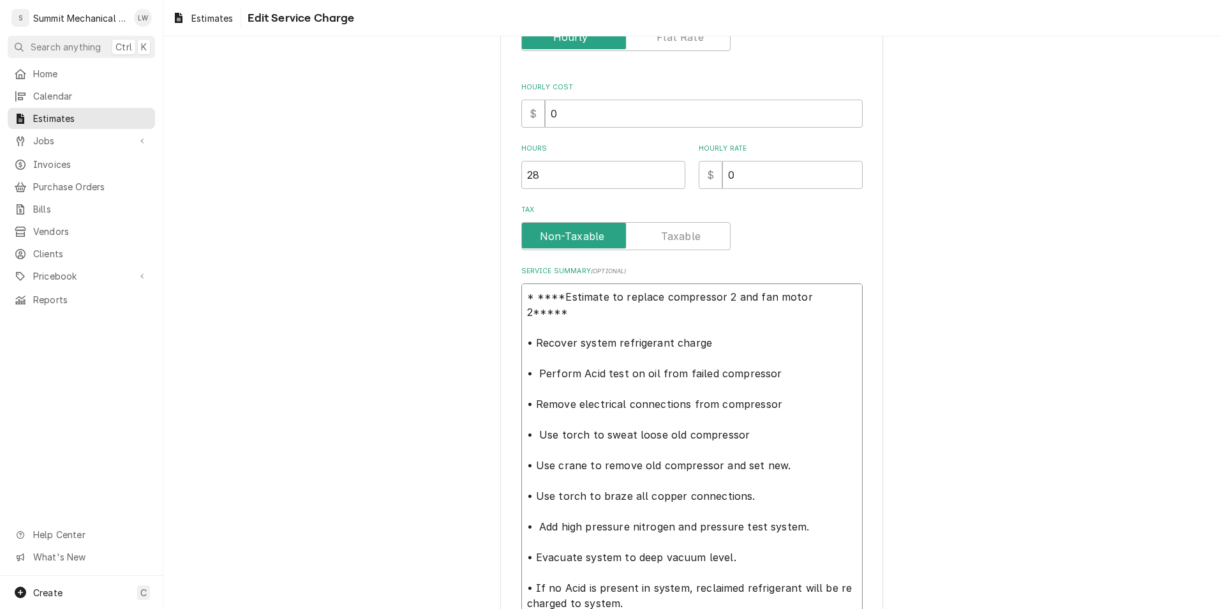
click at [735, 347] on textarea "* ****Estimate to replace compressor 2 and fan motor 2***** • Recover system re…" at bounding box center [693, 472] width 342 height 379
click at [721, 326] on textarea "* ****Estimate to replace compressor 2 and fan motor 2***** • Recover system re…" at bounding box center [693, 472] width 342 height 379
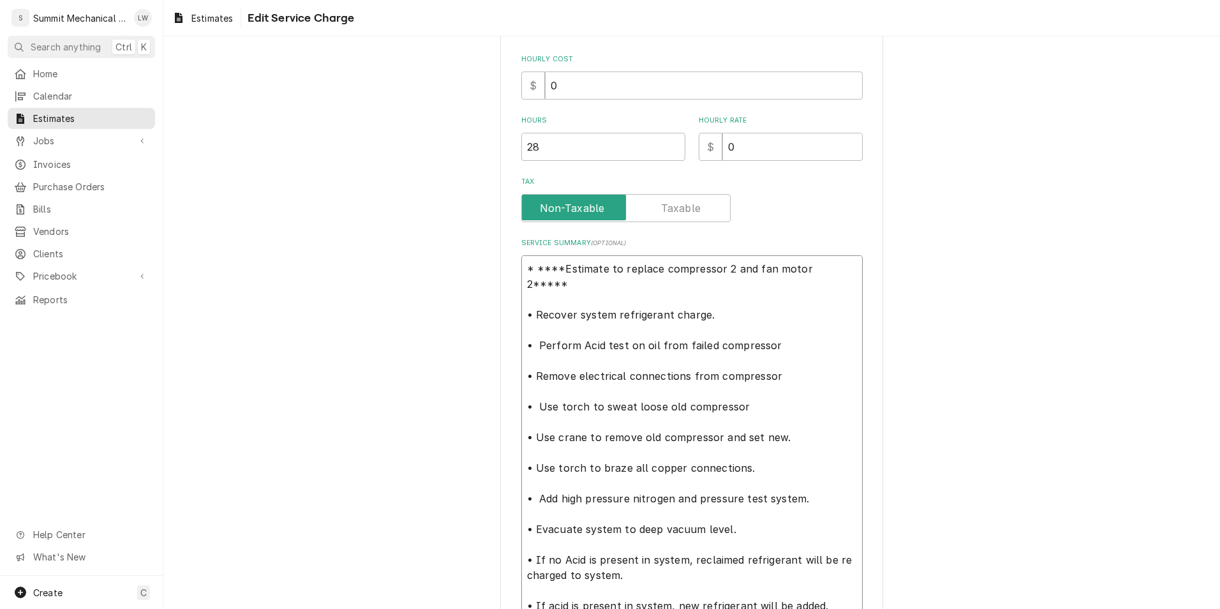
click at [774, 336] on textarea "* ****Estimate to replace compressor 2 and fan motor 2***** • Recover system re…" at bounding box center [693, 444] width 342 height 379
click at [766, 369] on textarea "* ****Estimate to replace compressor 2 and fan motor 2***** • Recover system re…" at bounding box center [693, 444] width 342 height 379
click at [777, 366] on textarea "* ****Estimate to replace compressor 2 and fan motor 2***** • Recover system re…" at bounding box center [693, 444] width 342 height 379
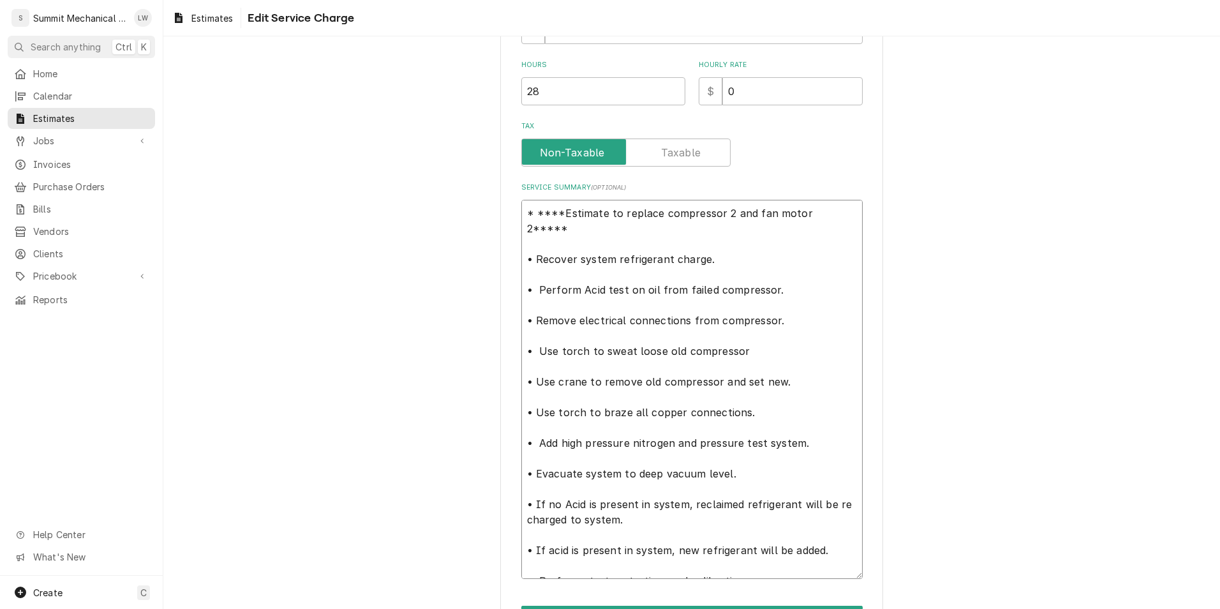
scroll to position [274, 0]
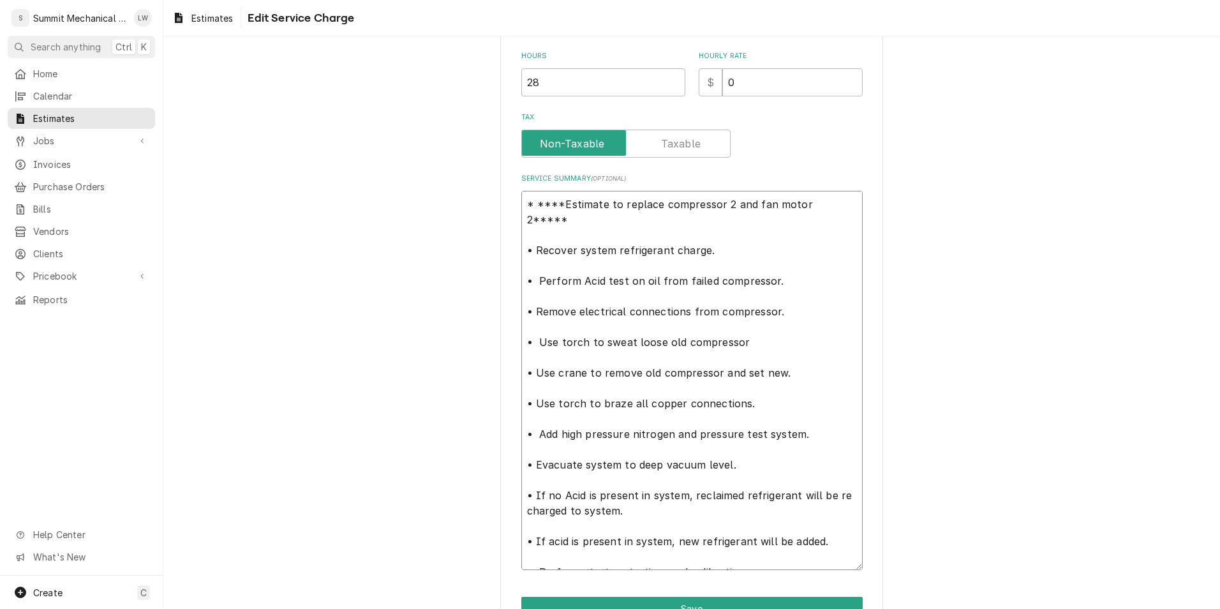
click at [748, 322] on textarea "* ****Estimate to replace compressor 2 and fan motor 2***** • Recover system re…" at bounding box center [693, 380] width 342 height 379
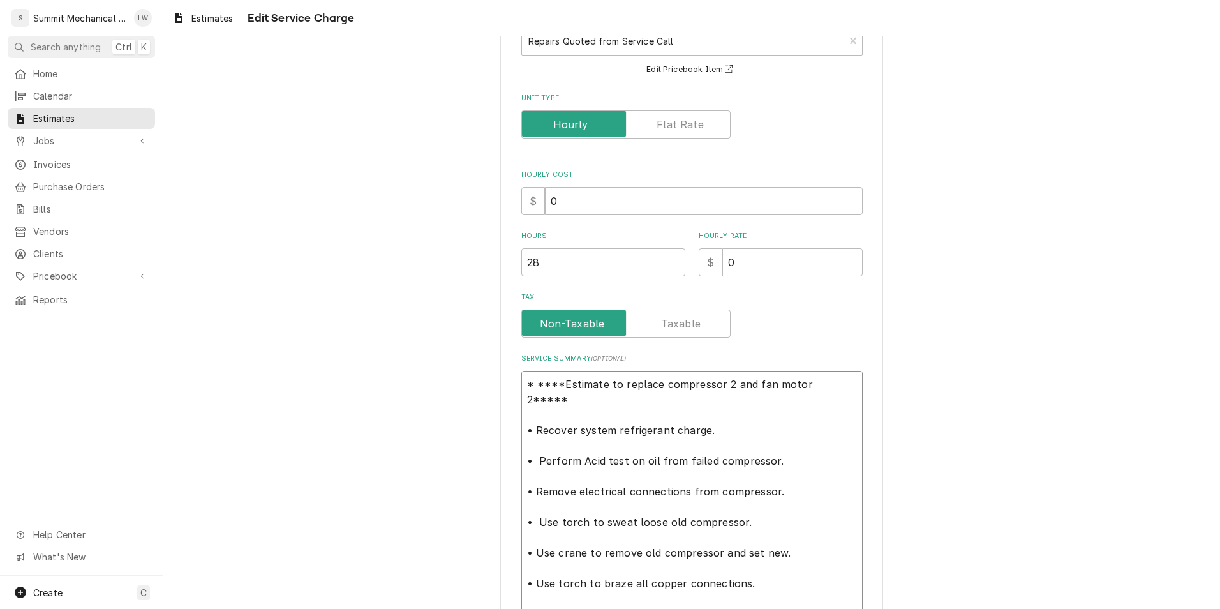
scroll to position [346, 0]
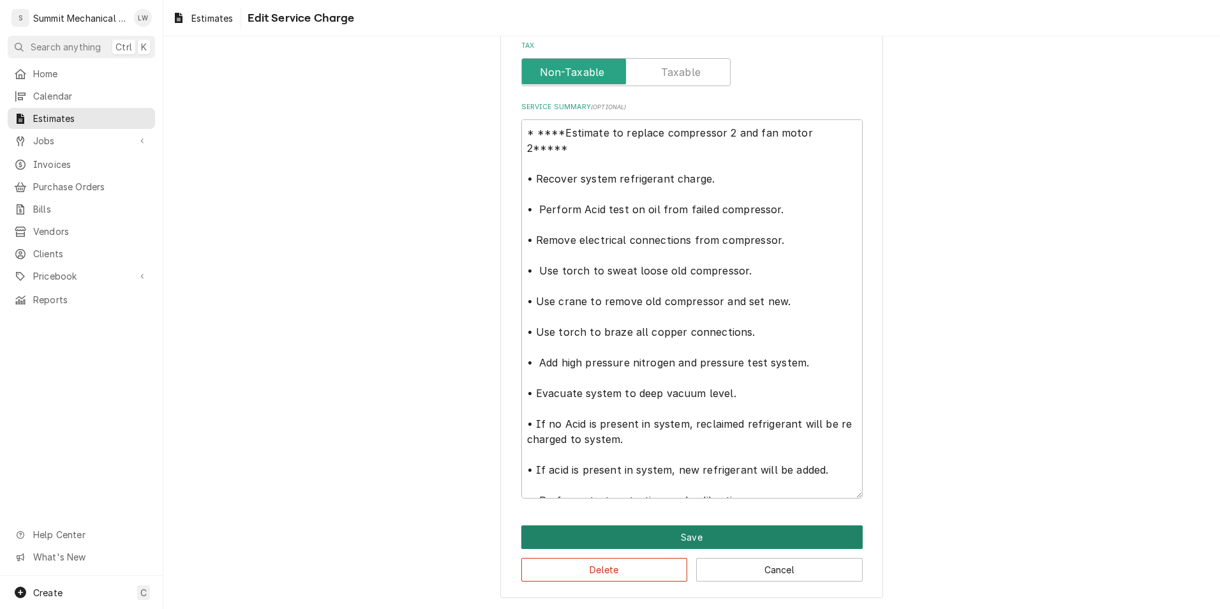
click at [721, 525] on button "Save" at bounding box center [693, 537] width 342 height 24
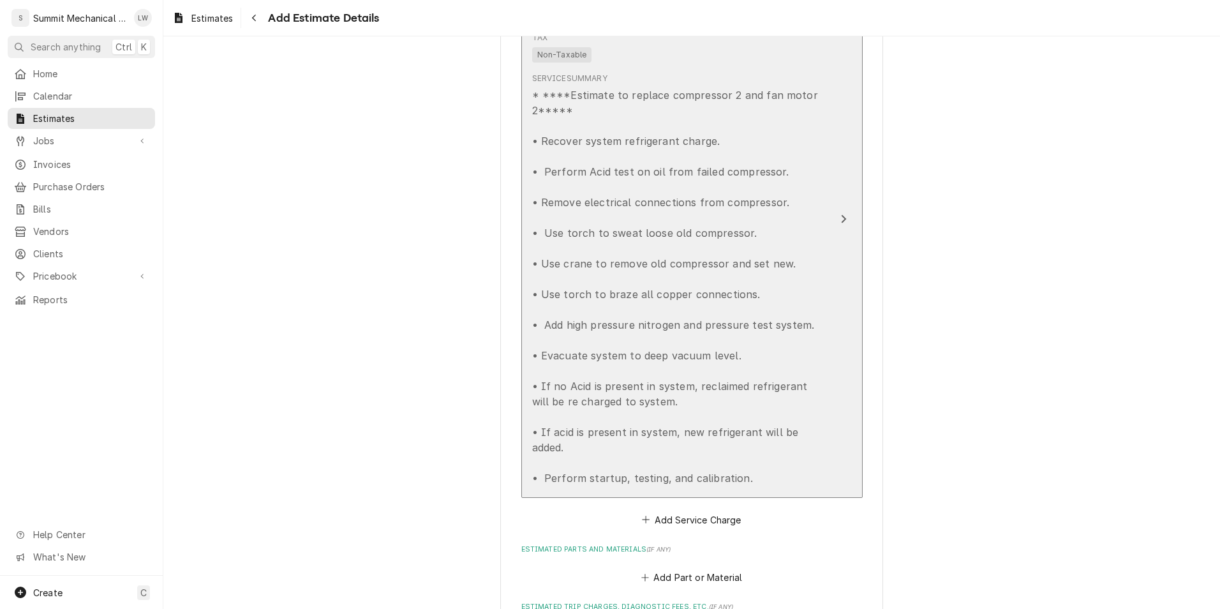
scroll to position [1348, 0]
click at [837, 209] on div "Update Line Item" at bounding box center [844, 214] width 17 height 15
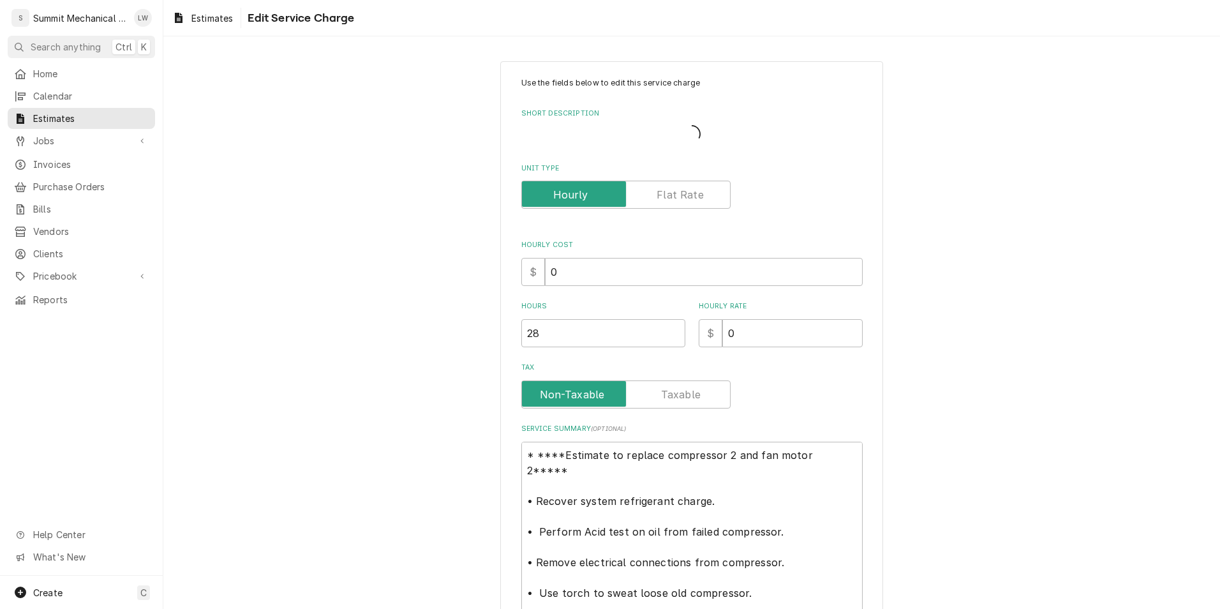
click at [837, 209] on div "Use the fields below to edit this service charge Short Description Unit Type Ho…" at bounding box center [693, 449] width 342 height 744
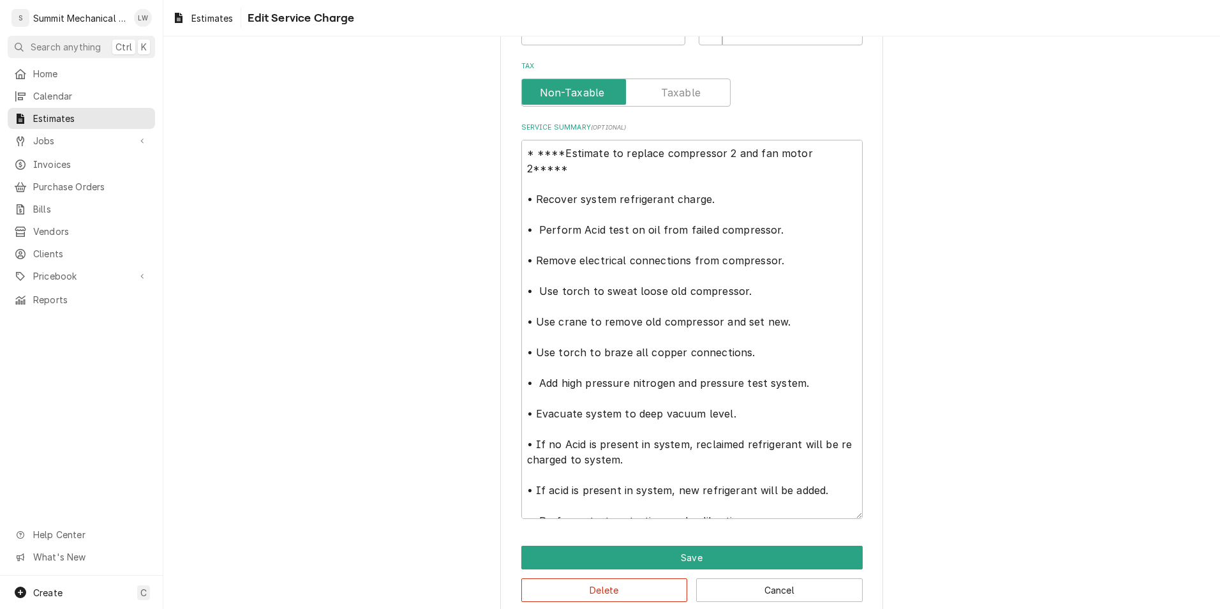
scroll to position [346, 0]
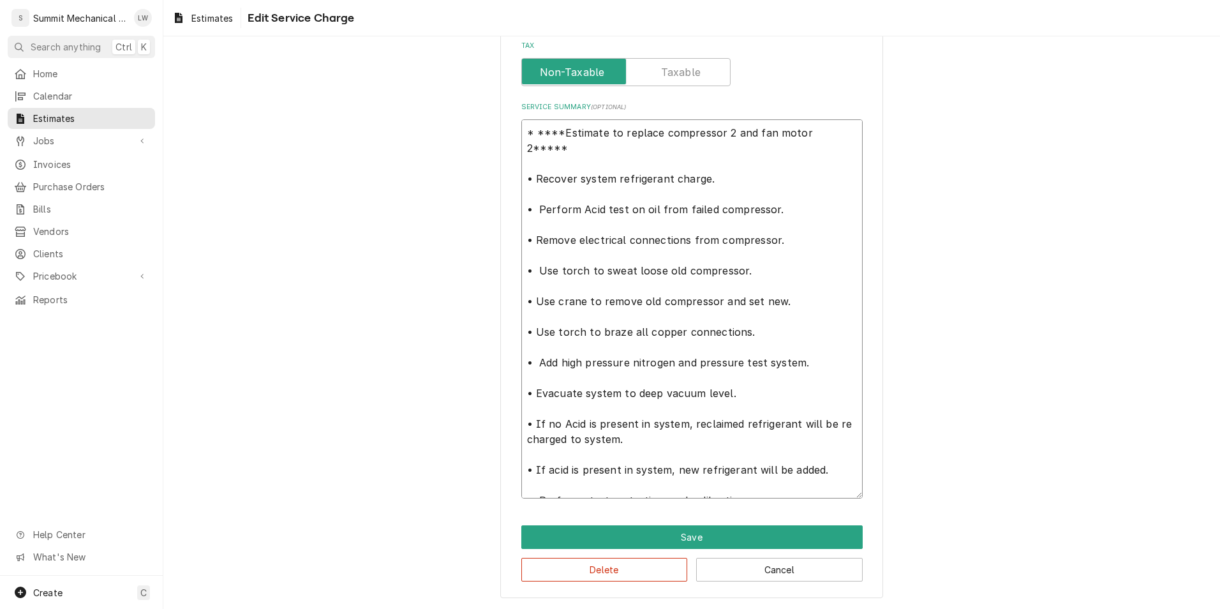
click at [783, 313] on textarea "* ****Estimate to replace compressor 2 and fan motor 2***** • Recover system re…" at bounding box center [693, 308] width 342 height 379
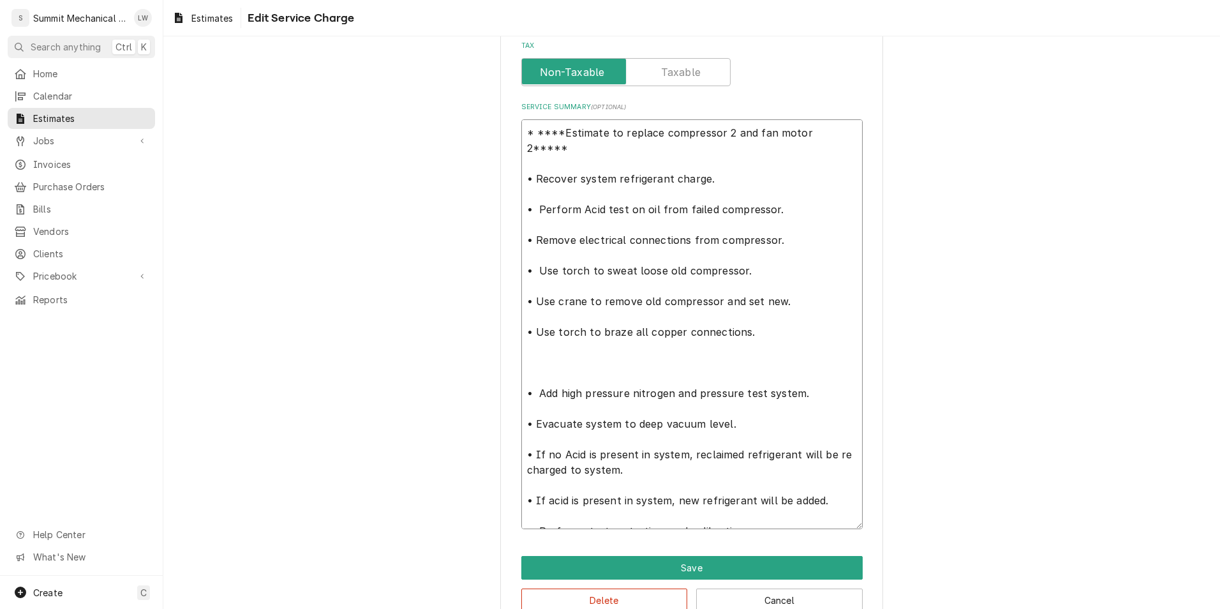
paste textarea "•"
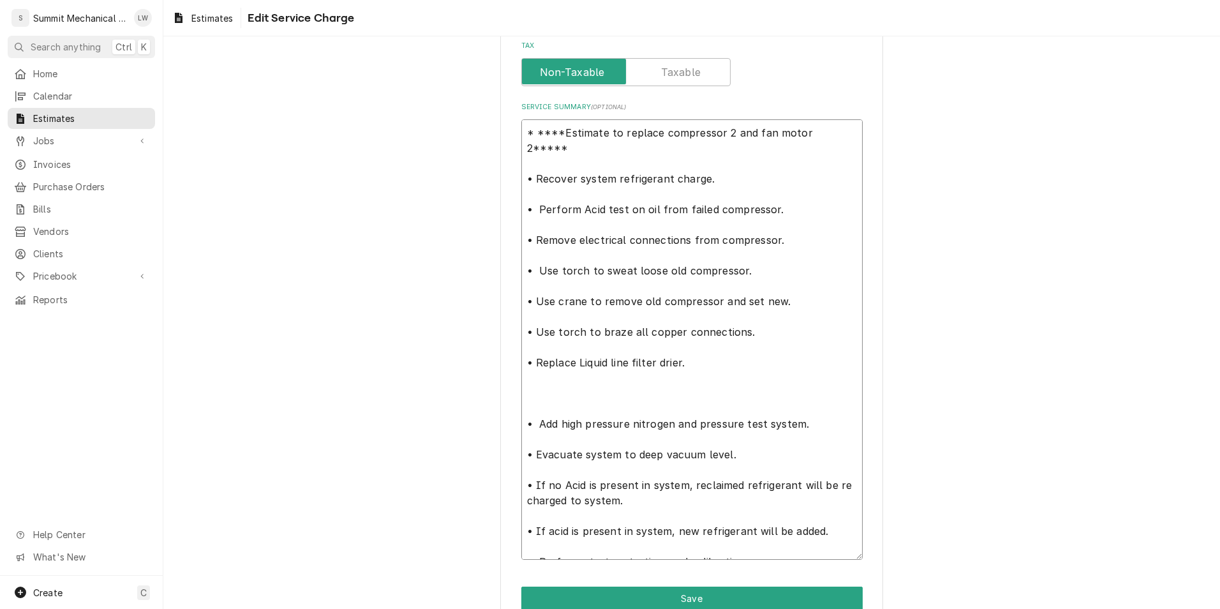
paste textarea "•"
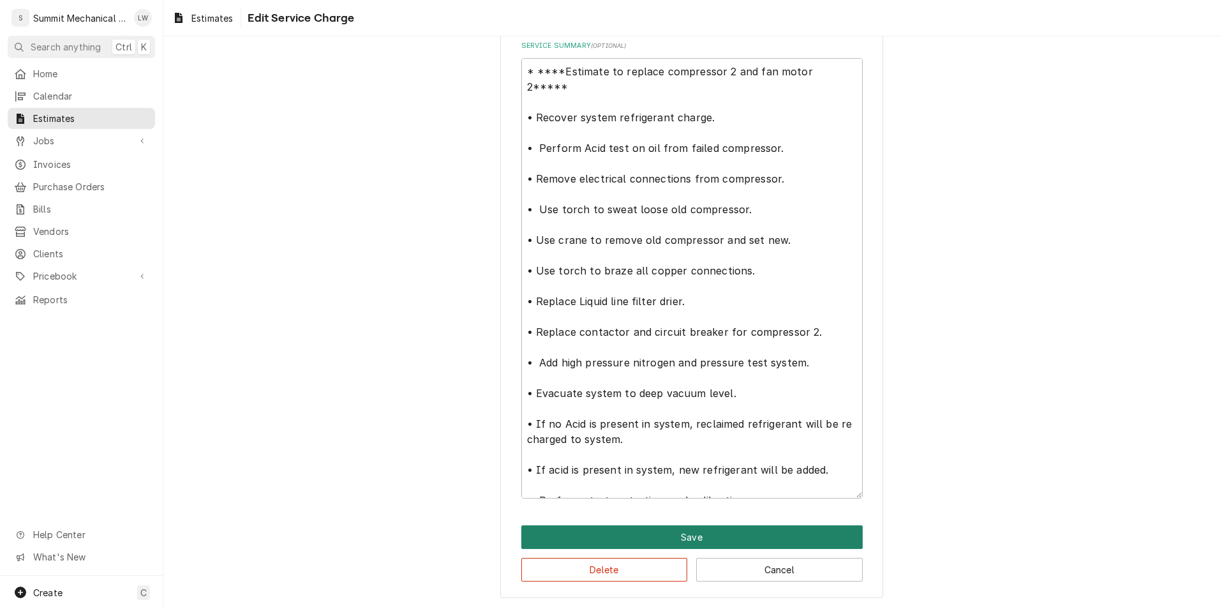
click at [709, 539] on button "Save" at bounding box center [693, 537] width 342 height 24
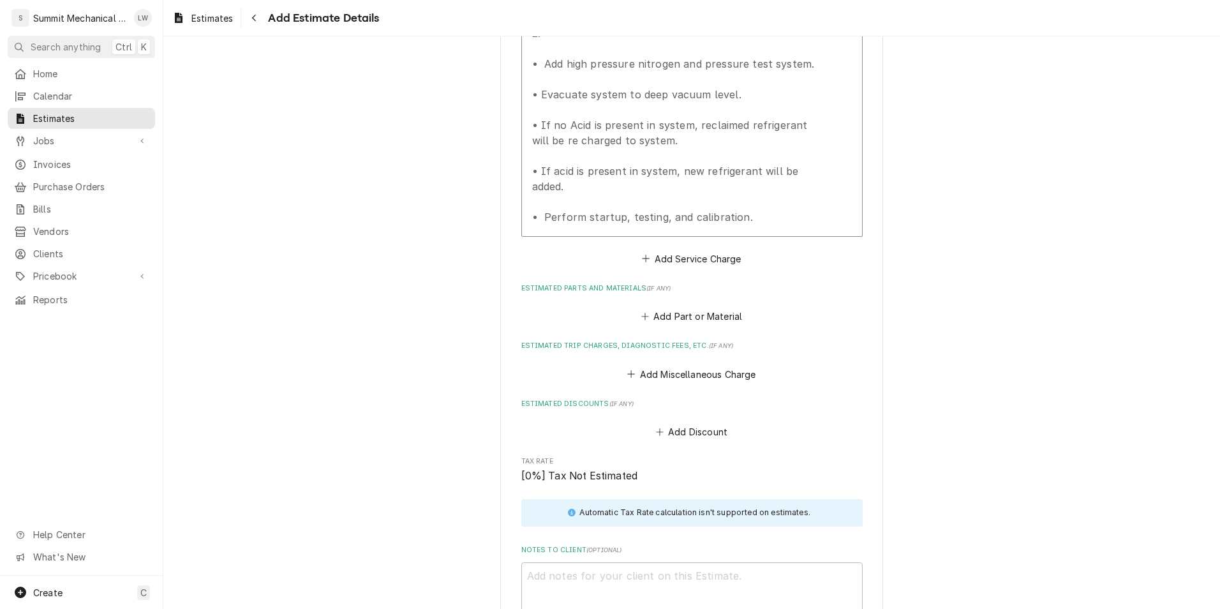
scroll to position [1641, 0]
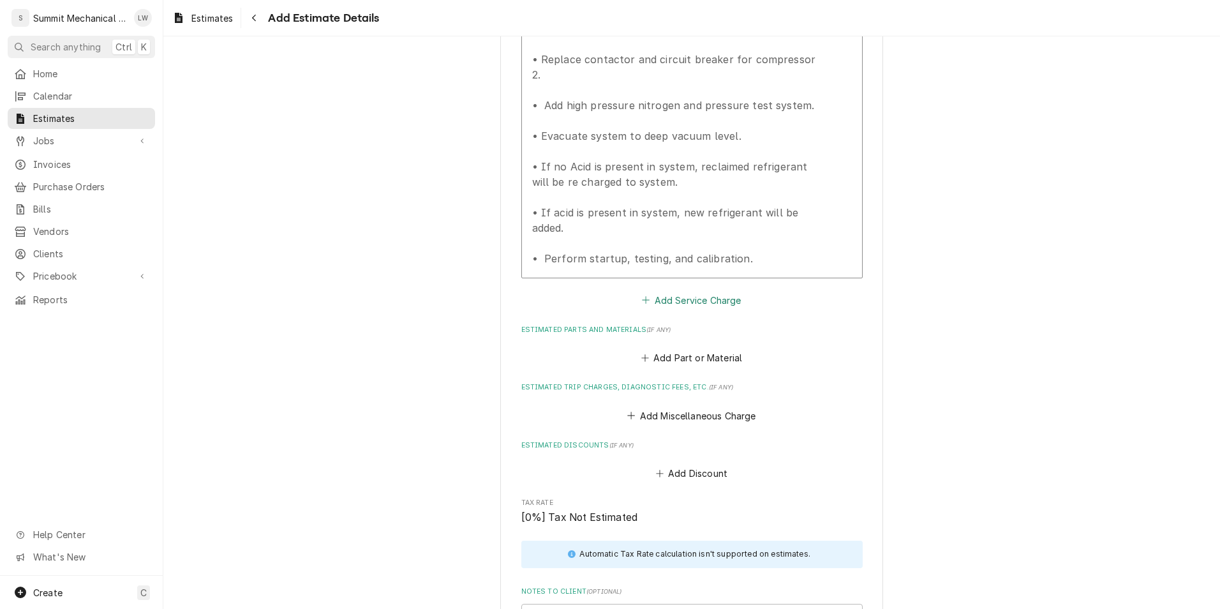
click at [709, 291] on button "Add Service Charge" at bounding box center [691, 300] width 103 height 18
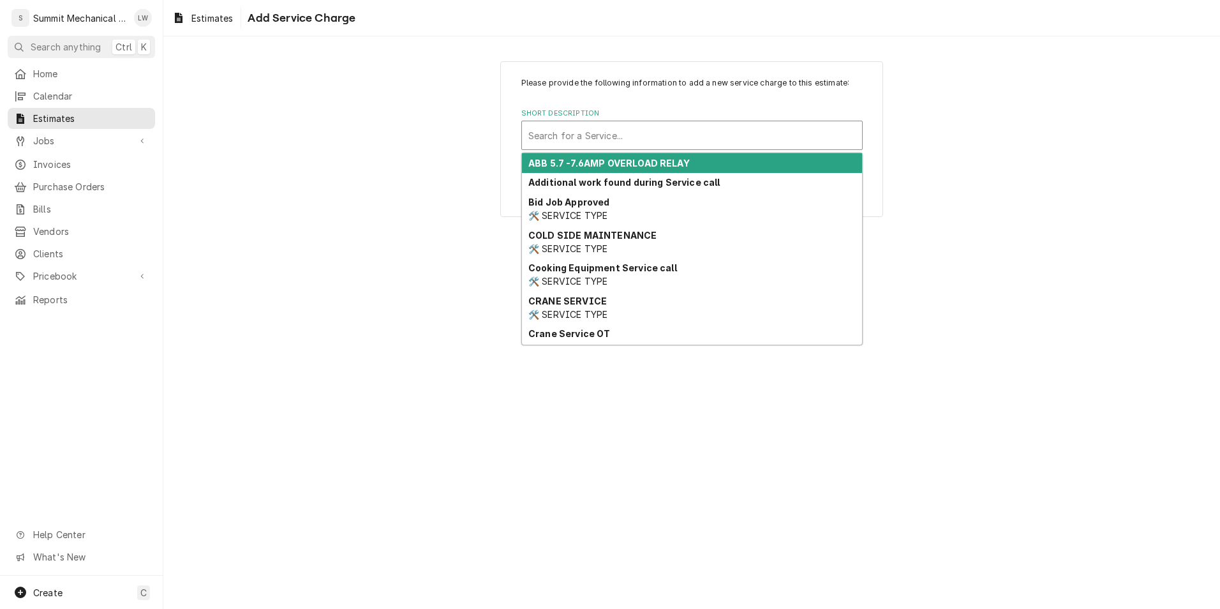
click at [695, 140] on div "Short Description" at bounding box center [692, 135] width 327 height 23
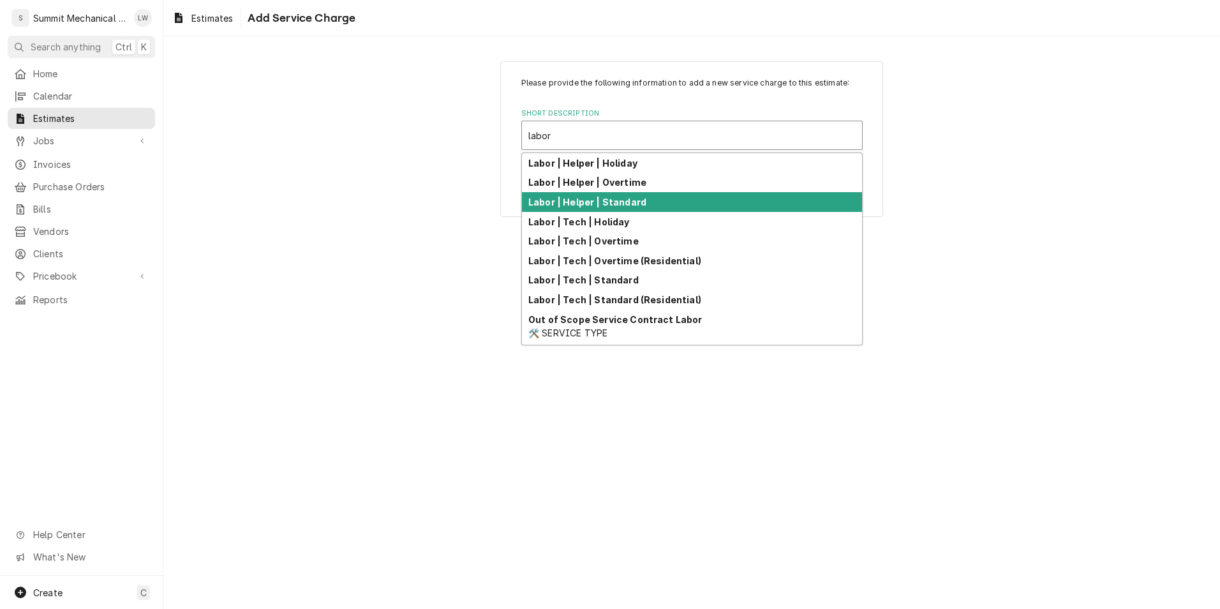
click at [640, 205] on strong "Labor | Helper | Standard" at bounding box center [588, 202] width 118 height 11
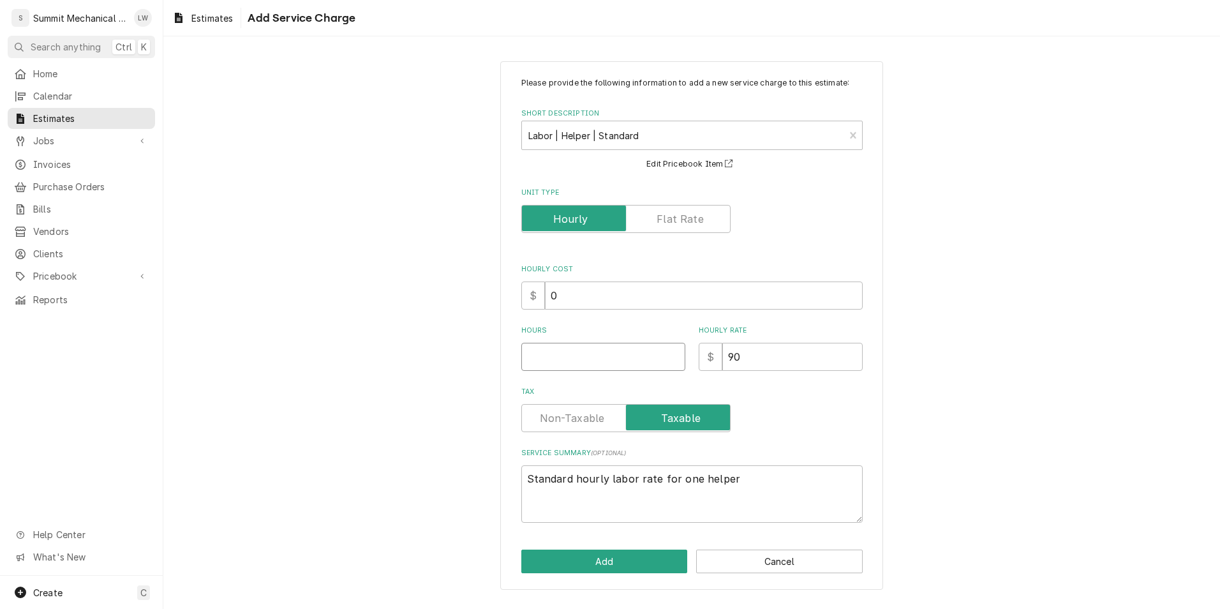
click at [592, 361] on input "Hours" at bounding box center [604, 357] width 164 height 28
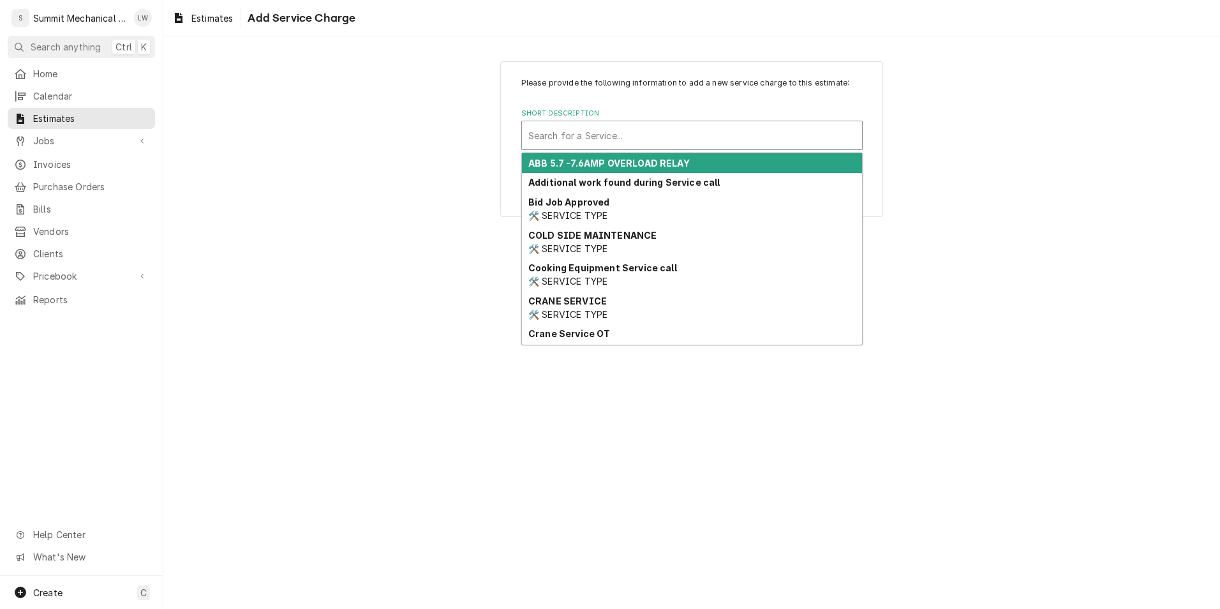
click at [772, 146] on div "Short Description" at bounding box center [692, 135] width 327 height 23
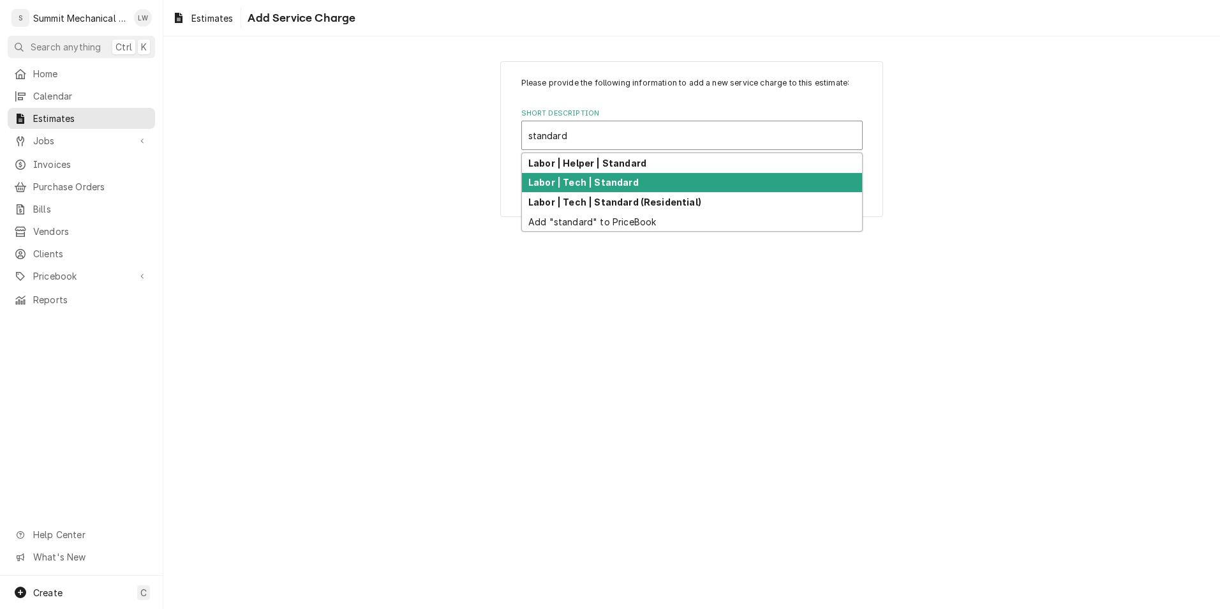
click at [648, 177] on div "Labor | Tech | Standard" at bounding box center [692, 183] width 340 height 20
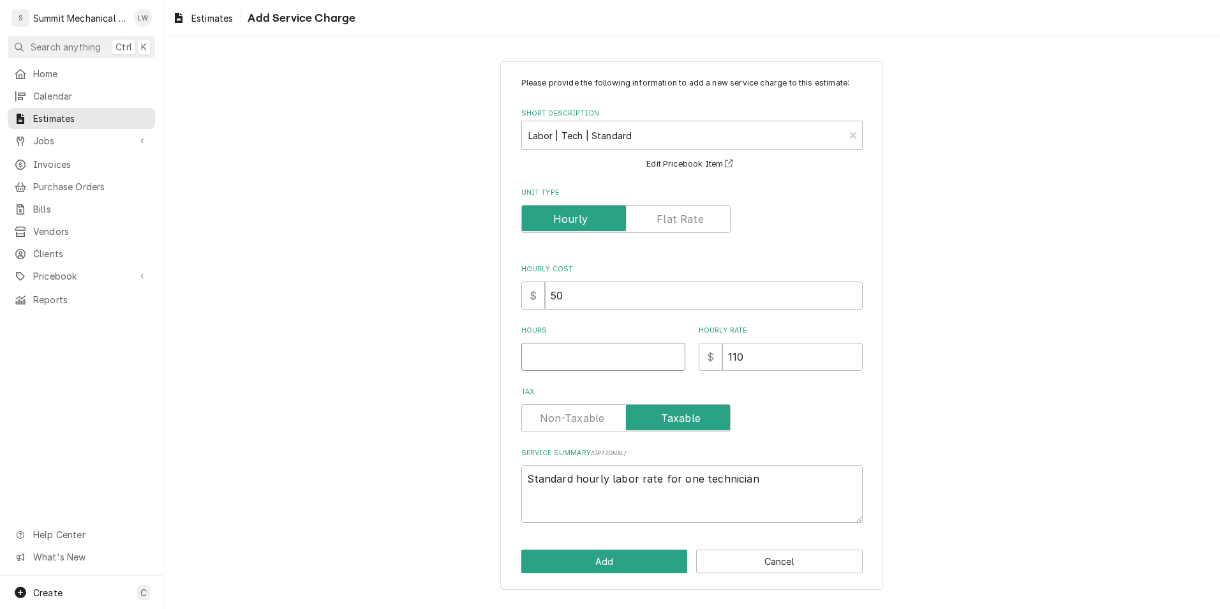
click at [615, 350] on input "Hours" at bounding box center [604, 357] width 164 height 28
click at [698, 481] on textarea "Standard hourly labor rate for one technician" at bounding box center [693, 493] width 342 height 57
click at [637, 562] on button "Add" at bounding box center [605, 562] width 167 height 24
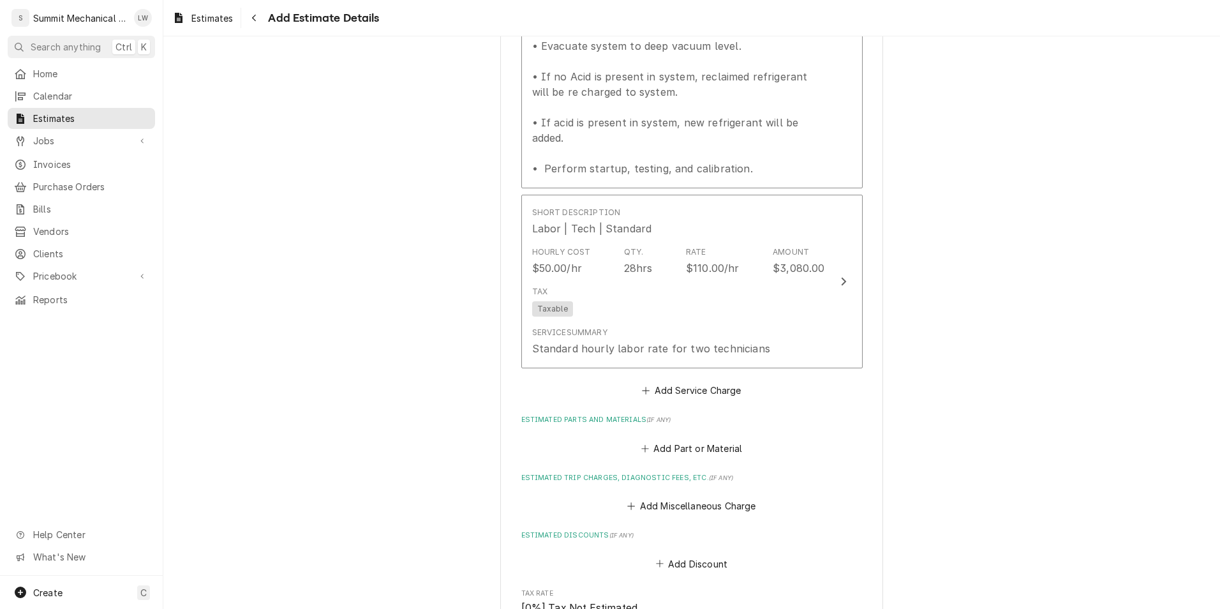
scroll to position [1731, 0]
click at [694, 381] on button "Add Service Charge" at bounding box center [691, 390] width 103 height 18
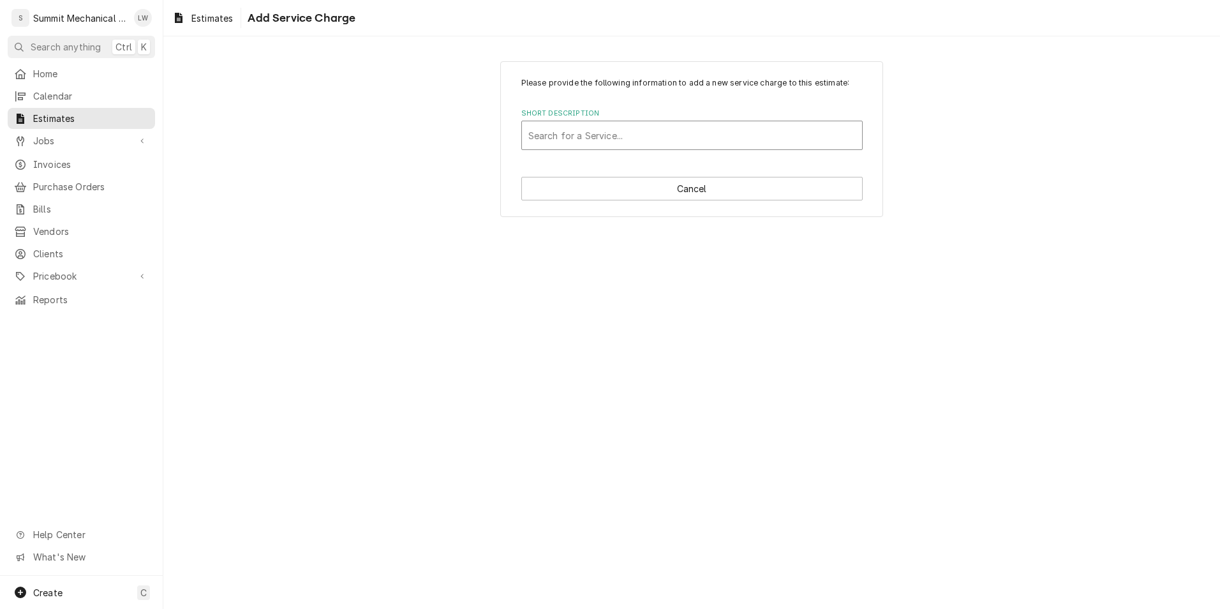
click at [696, 131] on div "Short Description" at bounding box center [692, 135] width 327 height 23
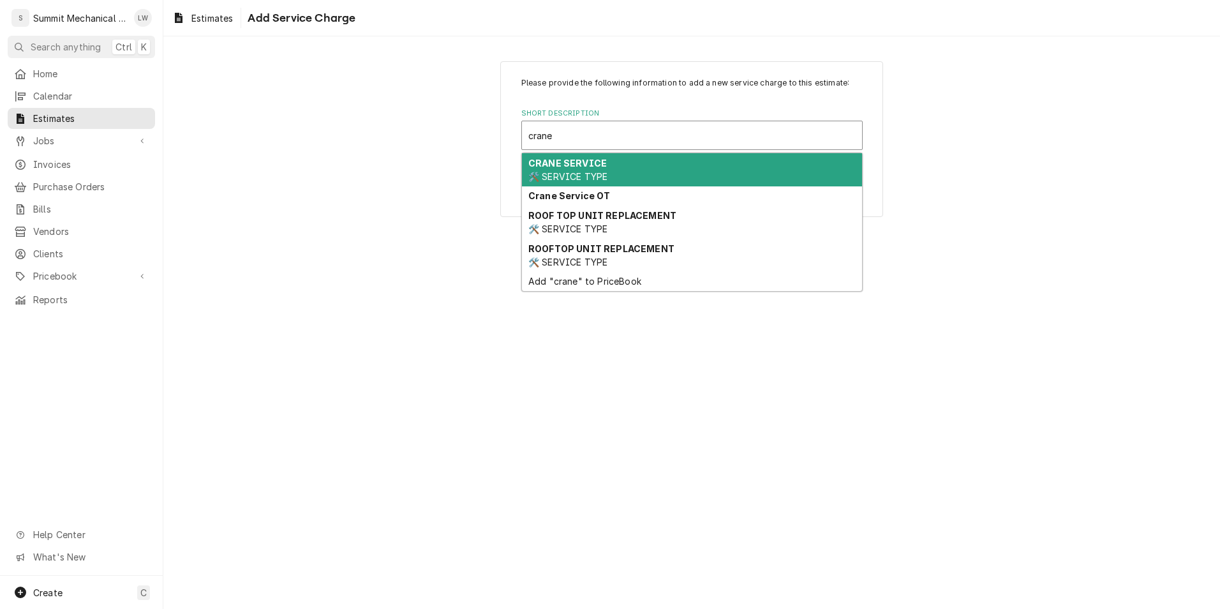
click at [620, 171] on div "CRANE SERVICE 🛠️ SERVICE TYPE" at bounding box center [692, 169] width 340 height 33
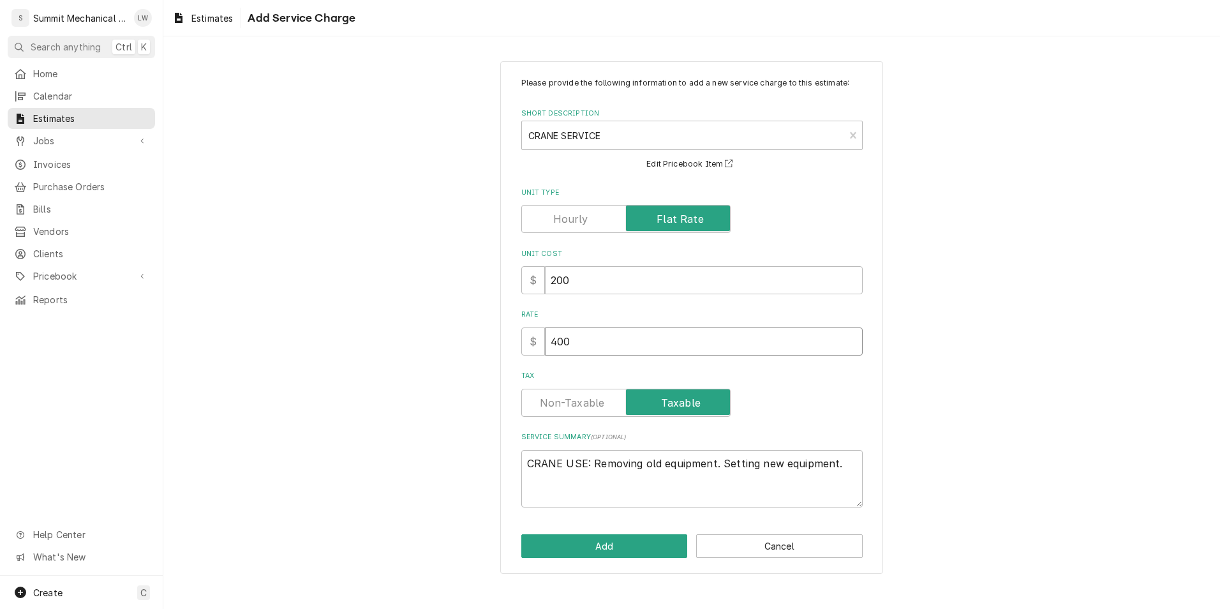
click at [594, 335] on input "400" at bounding box center [704, 341] width 318 height 28
click at [659, 350] on input "750" at bounding box center [704, 341] width 318 height 28
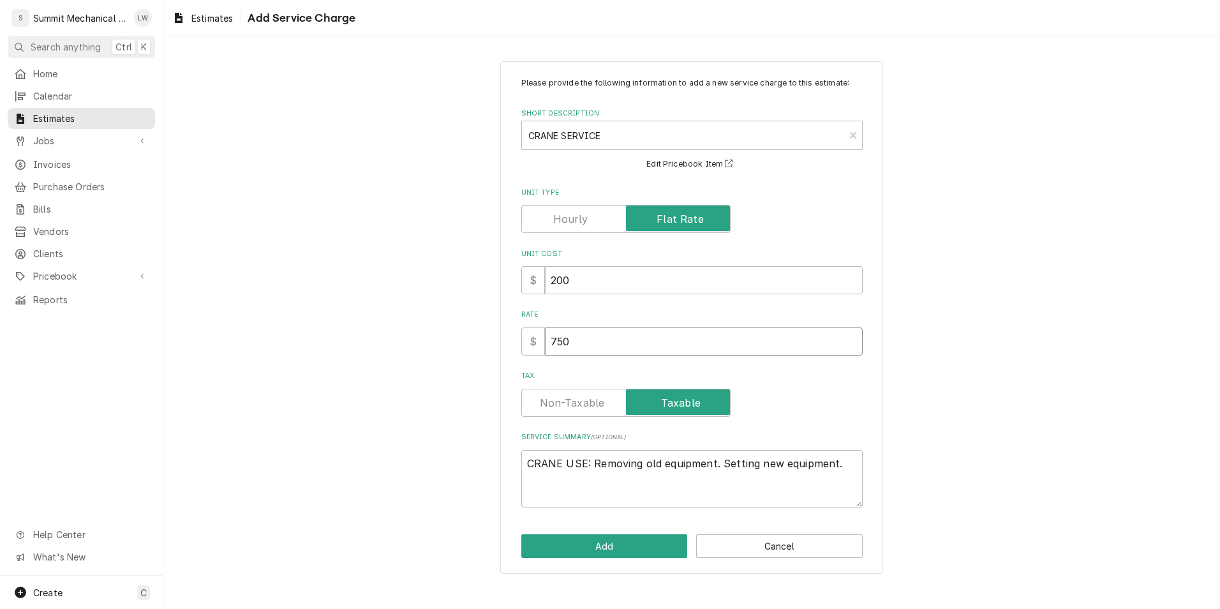
click at [659, 350] on input "750" at bounding box center [704, 341] width 318 height 28
click at [545, 398] on label "Tax" at bounding box center [626, 403] width 209 height 28
click at [545, 398] on input "Tax" at bounding box center [626, 403] width 198 height 28
click at [716, 465] on textarea "CRANE USE: Removing old equipment. Setting new equipment." at bounding box center [693, 478] width 342 height 57
click at [740, 467] on textarea "CRANE USE: Removing old Setting new equipment." at bounding box center [693, 478] width 342 height 57
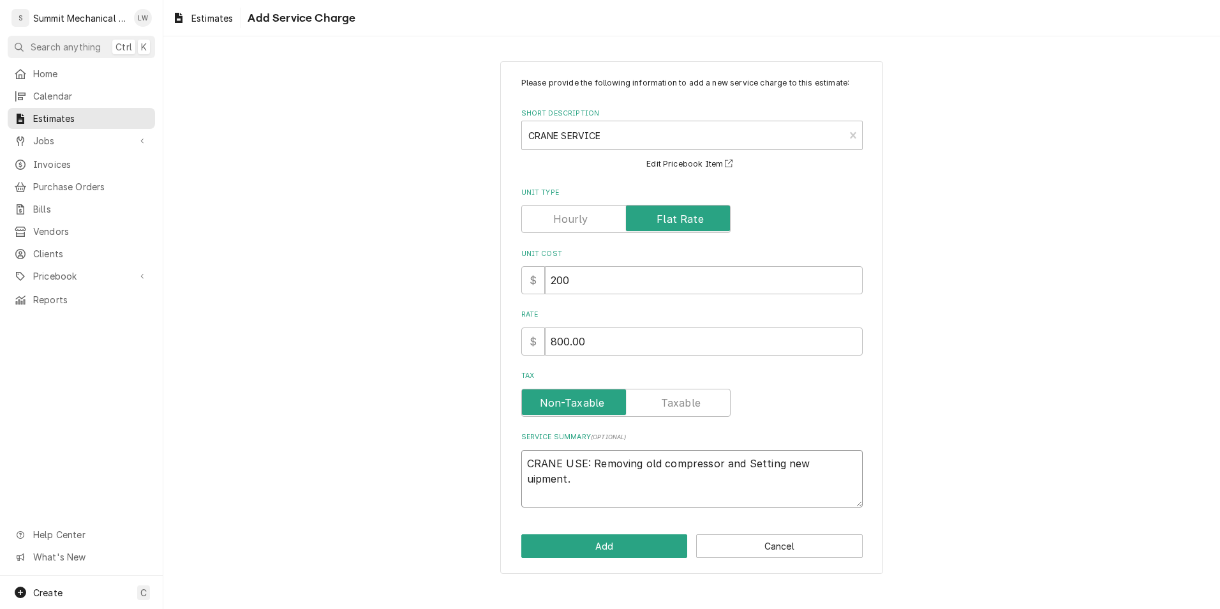
click at [859, 462] on textarea "CRANE USE: Removing old compressor and Setting new uipment." at bounding box center [693, 478] width 342 height 57
click at [633, 548] on button "Add" at bounding box center [605, 546] width 167 height 24
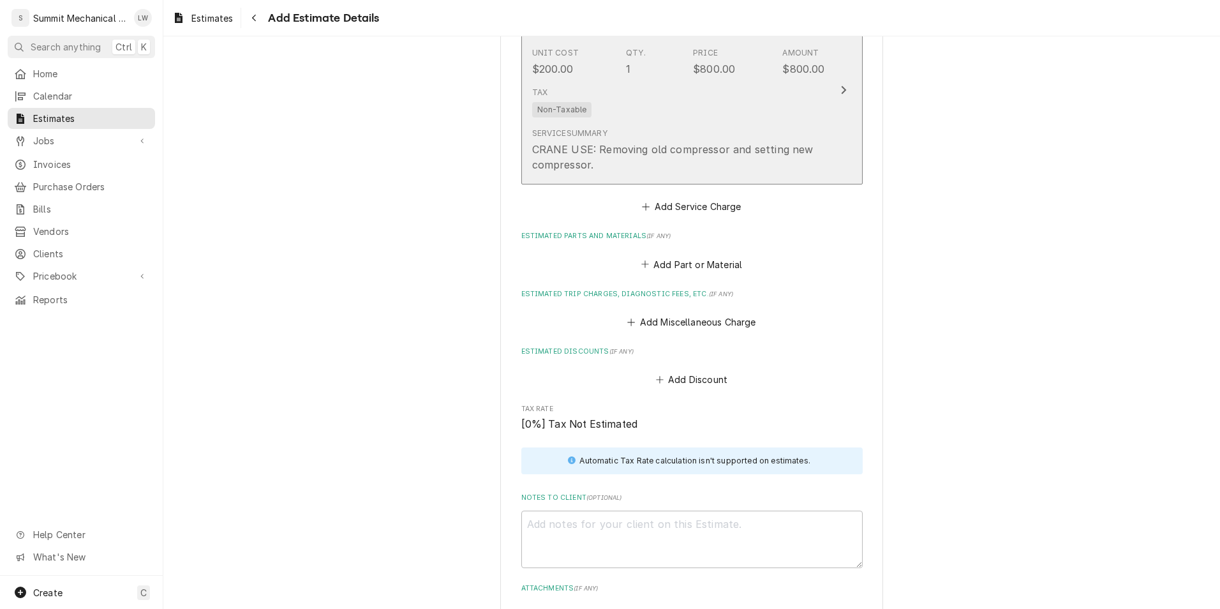
scroll to position [2098, 0]
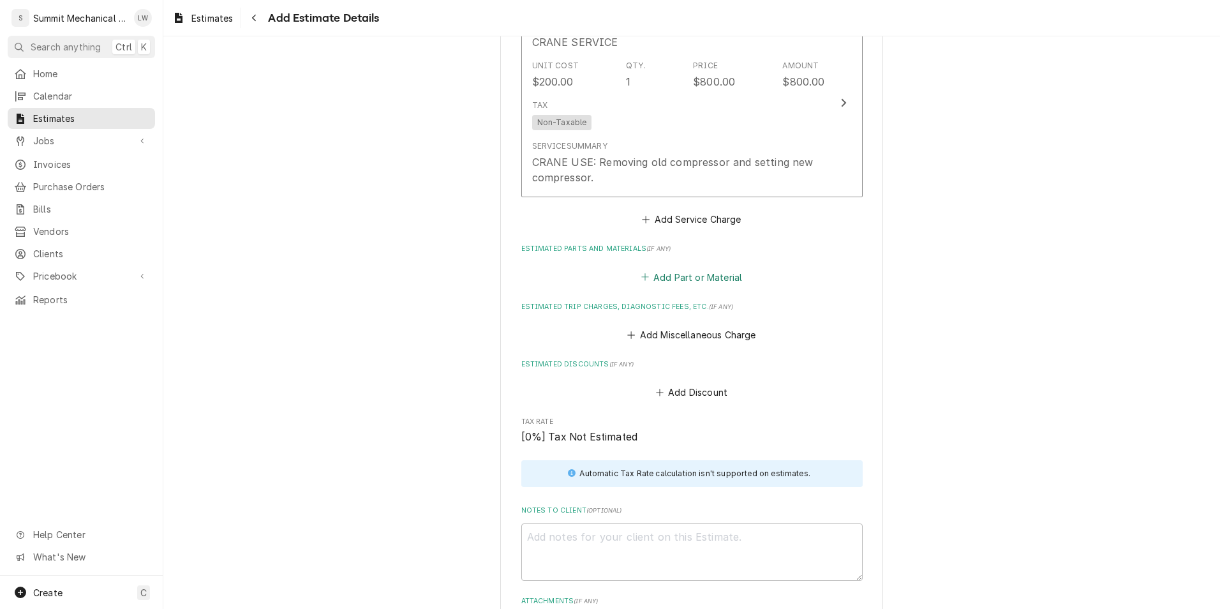
click at [697, 268] on button "Add Part or Material" at bounding box center [691, 277] width 105 height 18
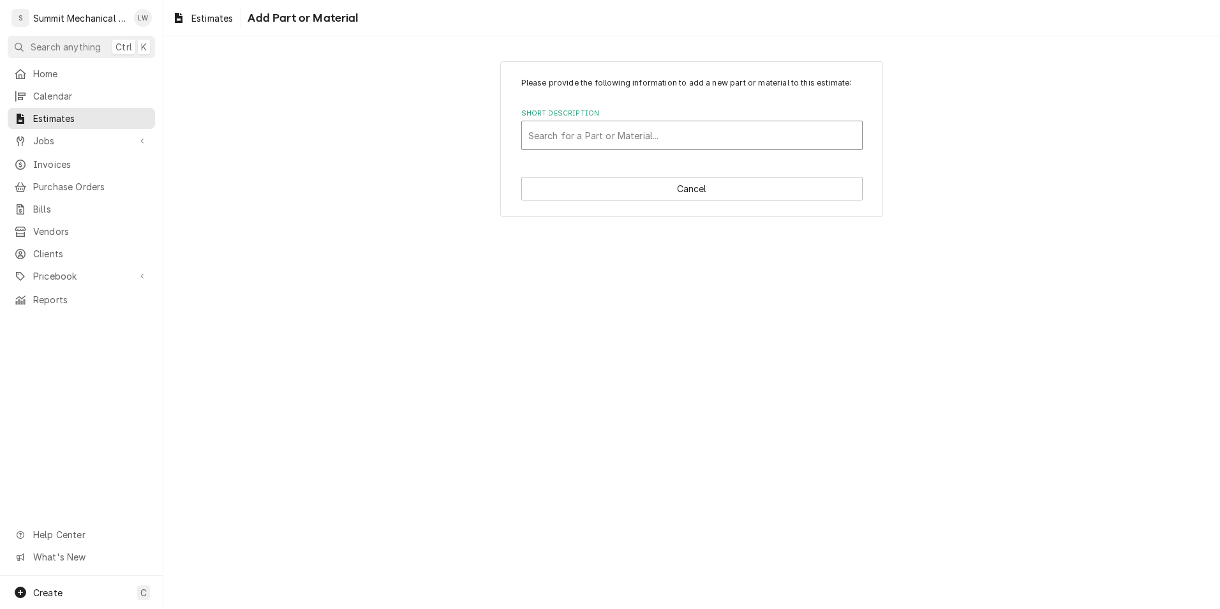
click at [723, 140] on div "Short Description" at bounding box center [692, 135] width 327 height 23
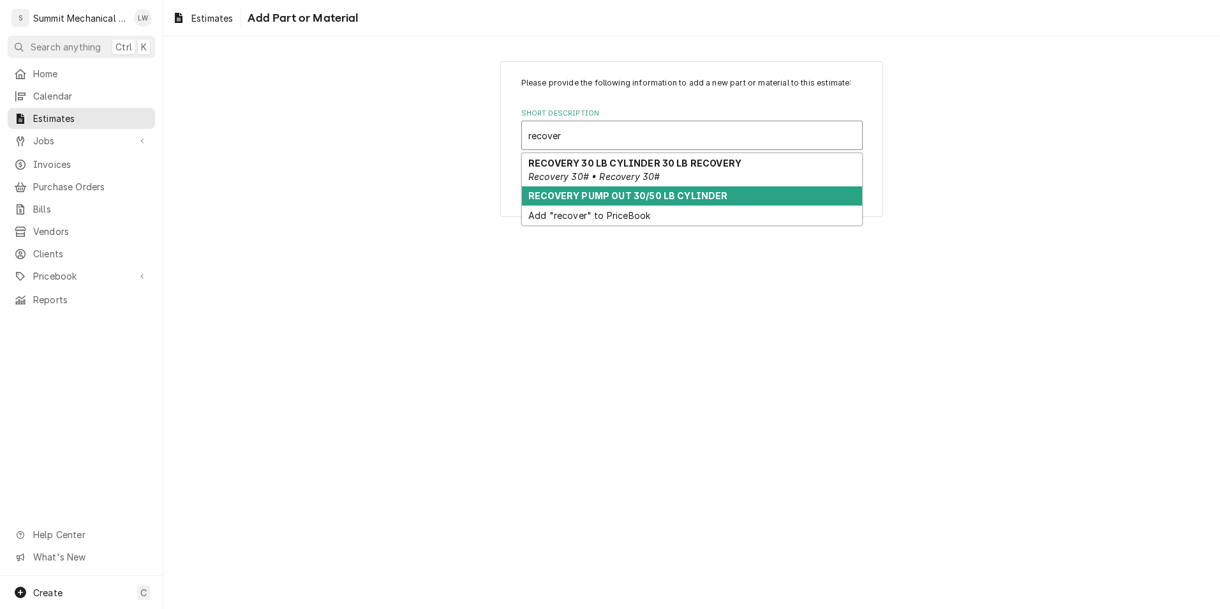
click at [599, 186] on div "RECOVERY PUMP OUT 30/50 LB CYLINDER" at bounding box center [692, 196] width 340 height 20
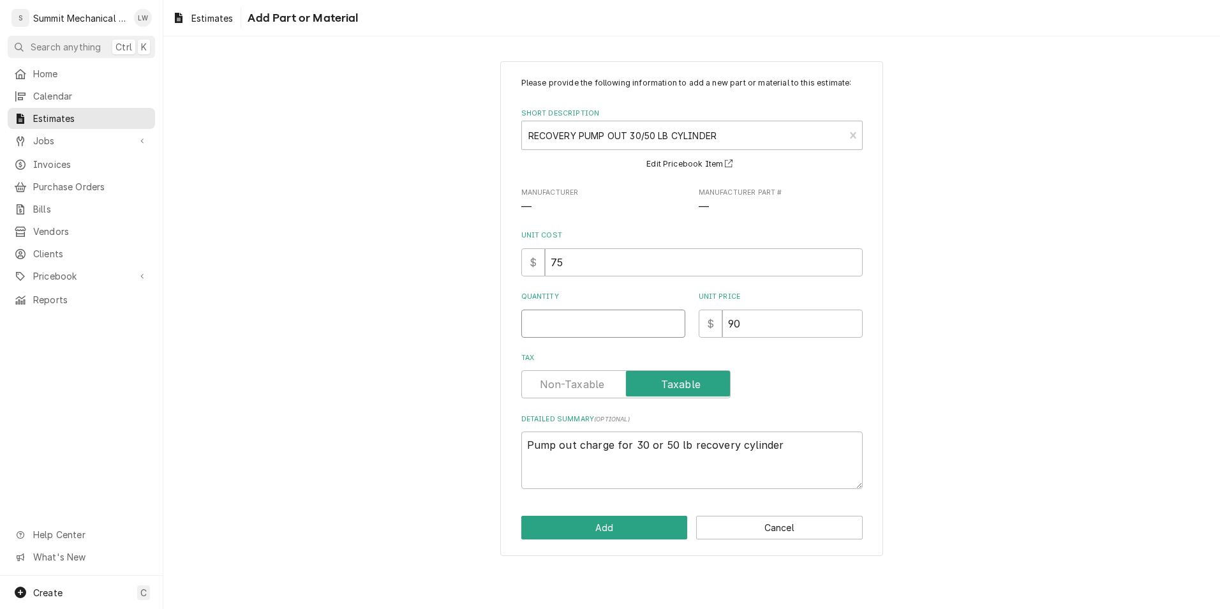
click at [596, 334] on input "Quantity" at bounding box center [604, 324] width 164 height 28
click at [629, 530] on button "Add" at bounding box center [605, 528] width 167 height 24
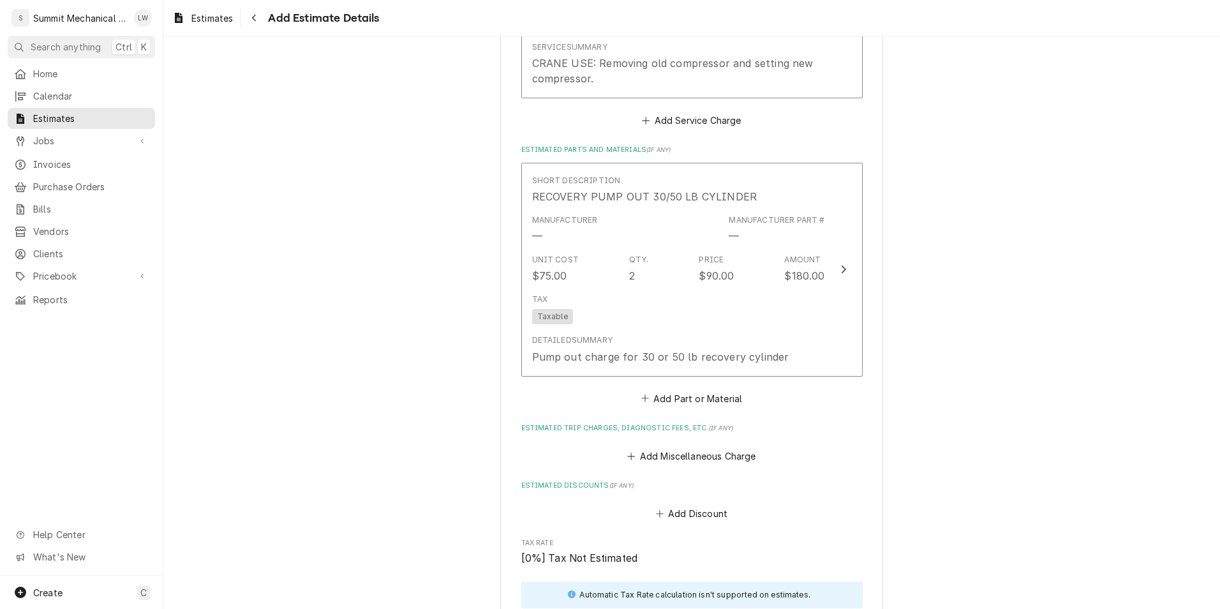
scroll to position [2197, 0]
click at [707, 389] on button "Add Part or Material" at bounding box center [691, 398] width 105 height 18
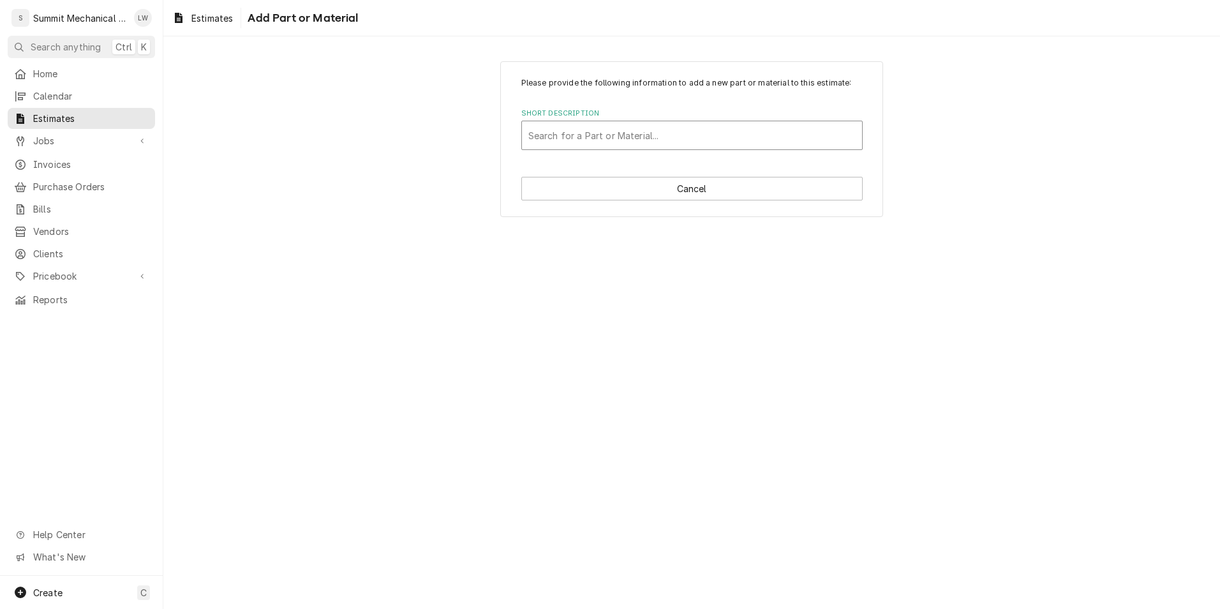
click at [702, 147] on div "Short Description" at bounding box center [692, 135] width 327 height 23
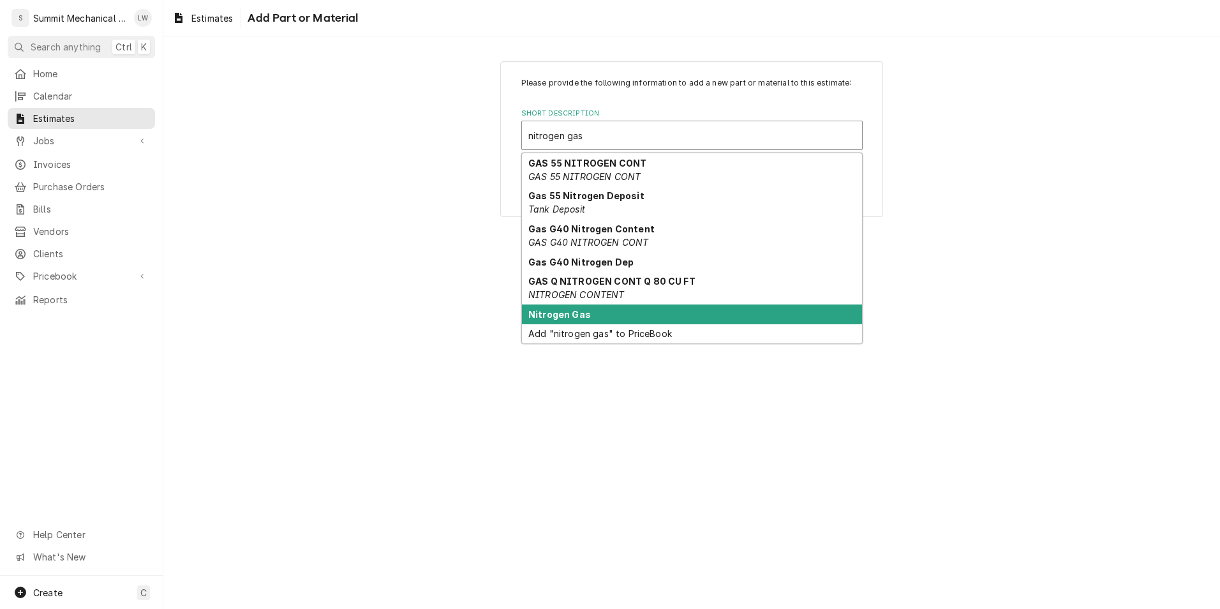
click at [623, 316] on div "Nitrogen Gas" at bounding box center [692, 314] width 340 height 20
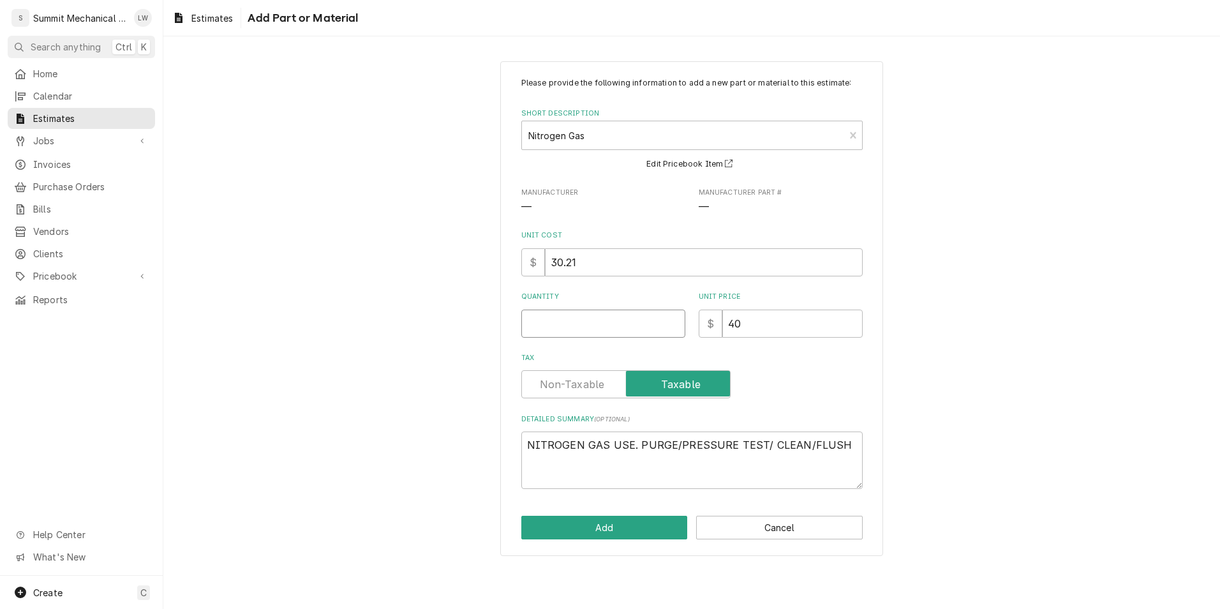
click at [624, 316] on input "Quantity" at bounding box center [604, 324] width 164 height 28
click at [562, 539] on button "Add" at bounding box center [605, 528] width 167 height 24
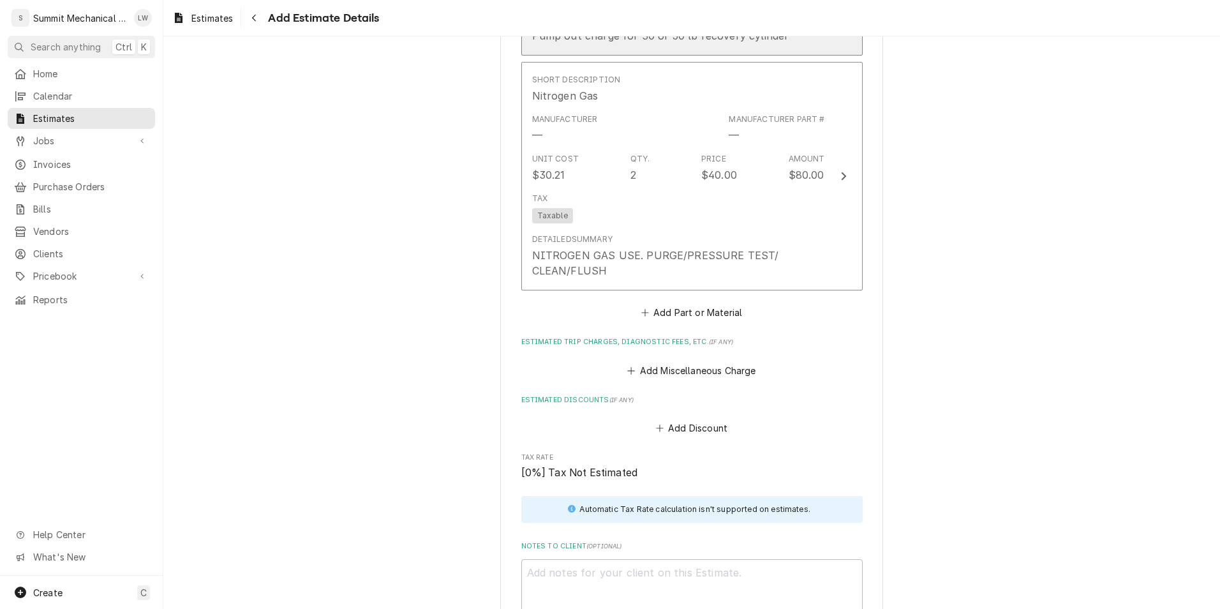
scroll to position [2518, 0]
click at [703, 303] on button "Add Part or Material" at bounding box center [691, 312] width 105 height 18
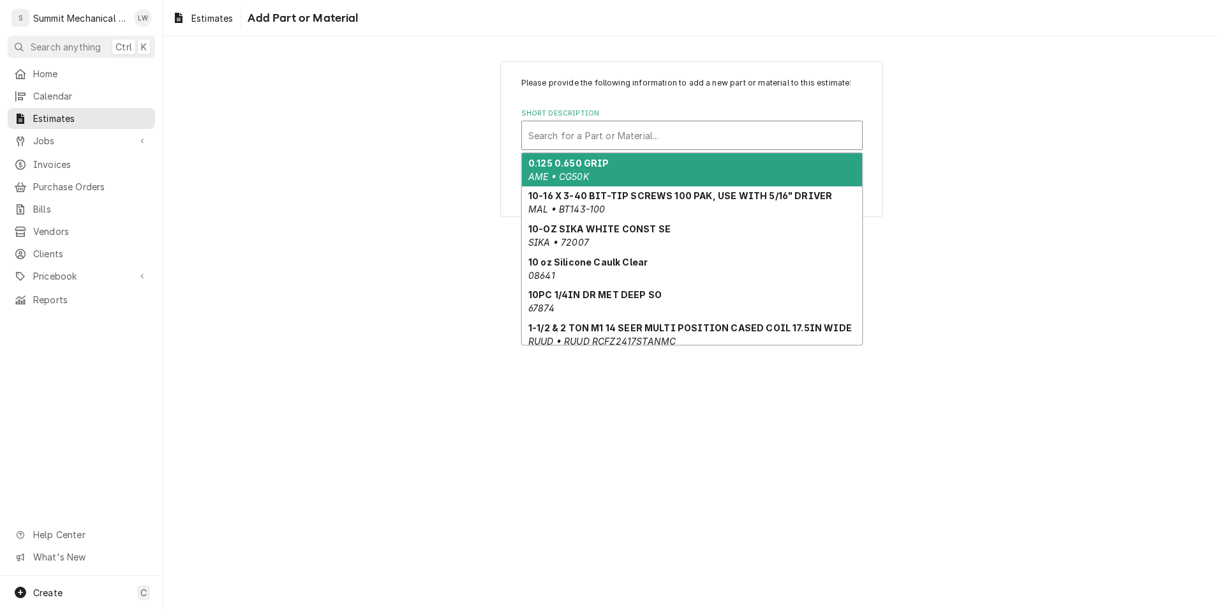
click at [712, 149] on div "Search for a Part or Material..." at bounding box center [692, 135] width 340 height 28
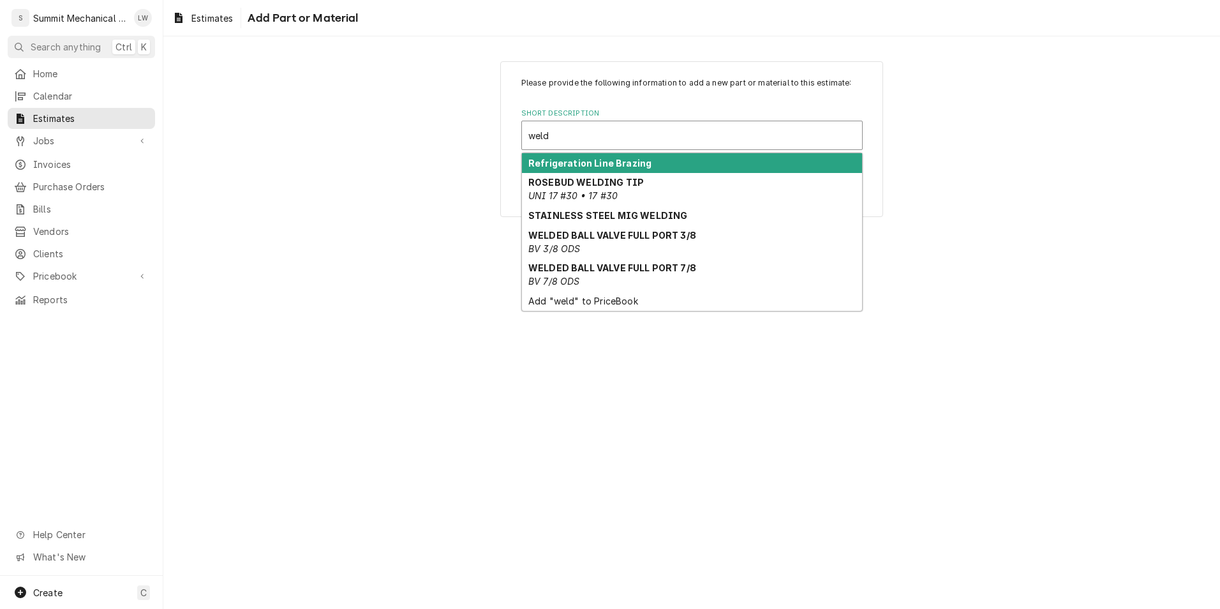
click at [610, 156] on div "Refrigeration Line Brazing" at bounding box center [692, 163] width 340 height 20
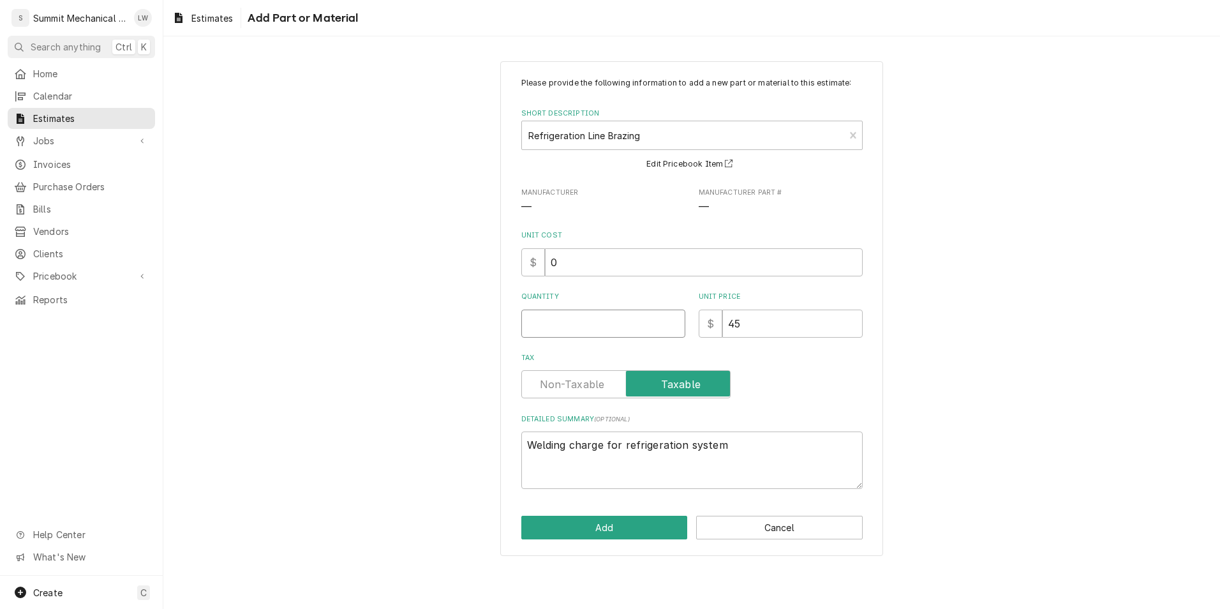
click at [579, 323] on input "Quantity" at bounding box center [604, 324] width 164 height 28
click at [579, 528] on button "Add" at bounding box center [605, 528] width 167 height 24
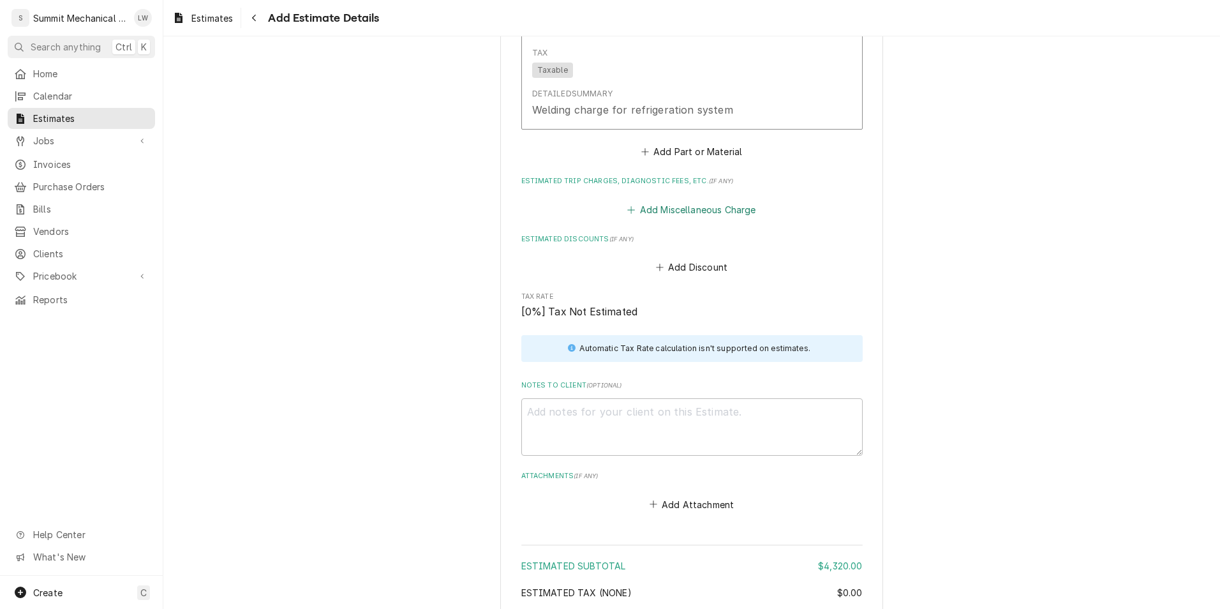
scroll to position [2904, 0]
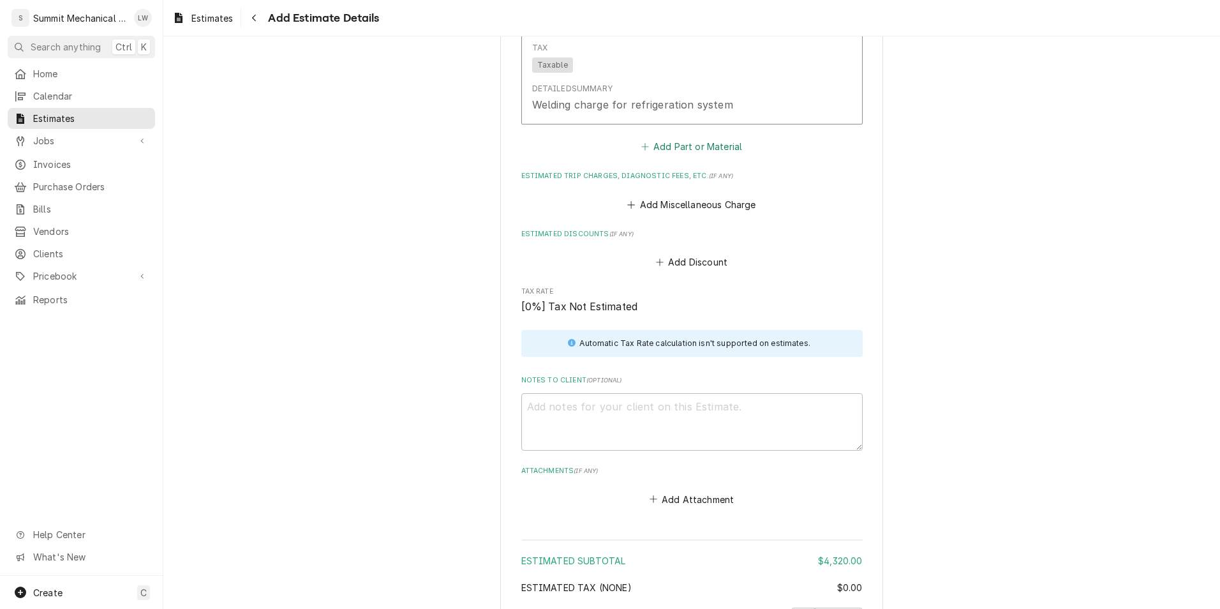
click at [712, 138] on button "Add Part or Material" at bounding box center [691, 147] width 105 height 18
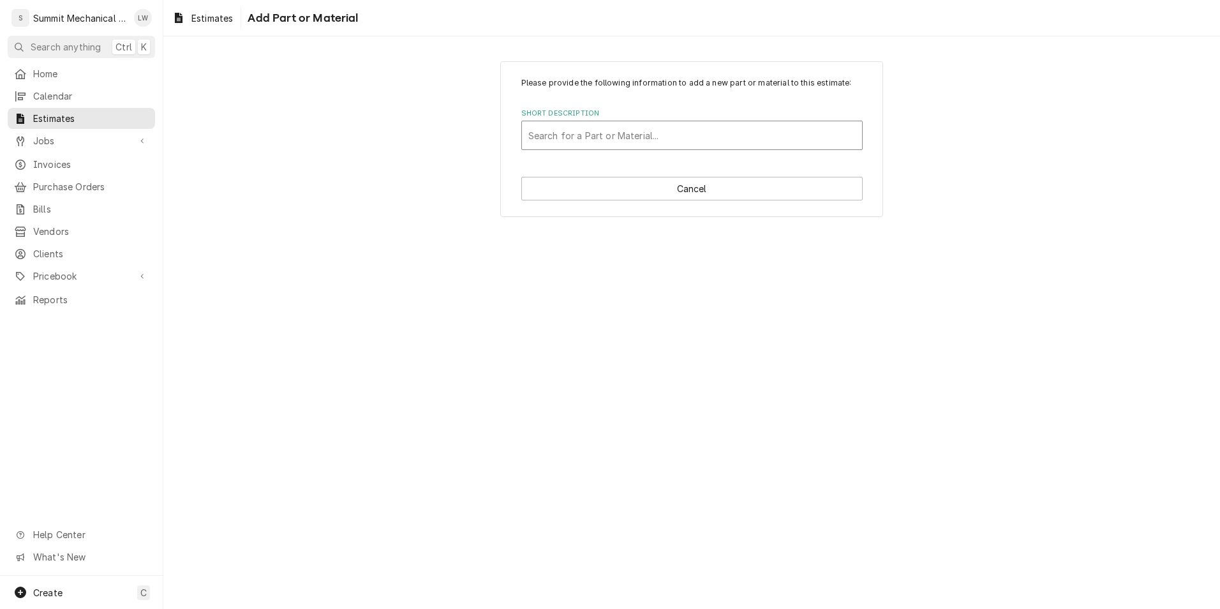
click at [643, 135] on div "Short Description" at bounding box center [692, 135] width 327 height 23
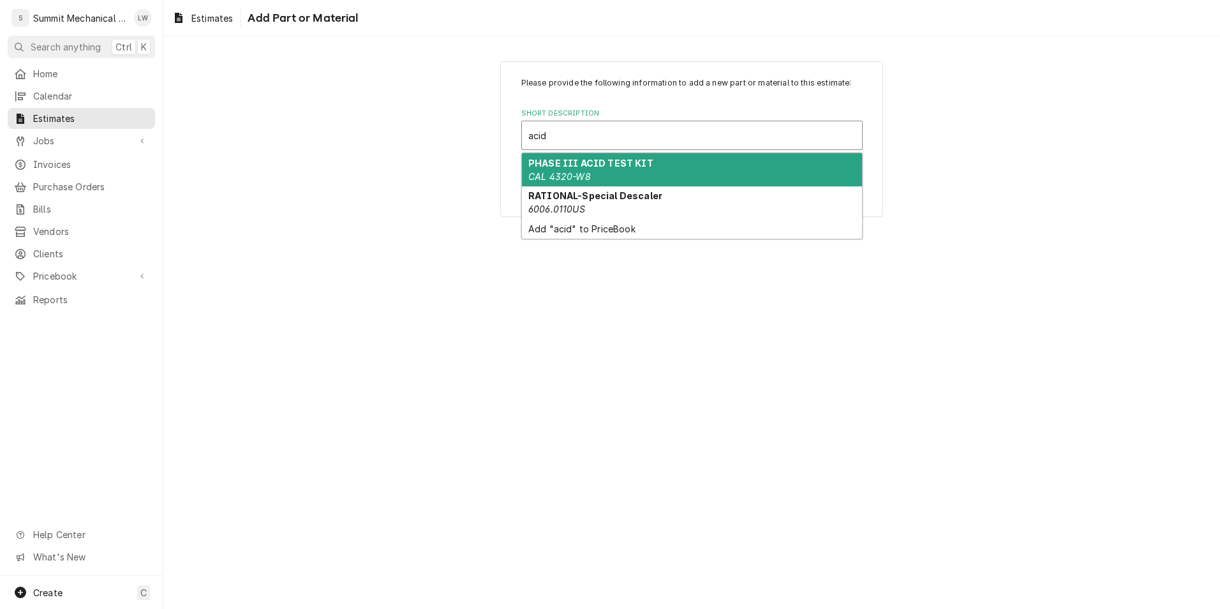
click at [618, 167] on strong "PHASE III ACID TEST KIT" at bounding box center [591, 163] width 125 height 11
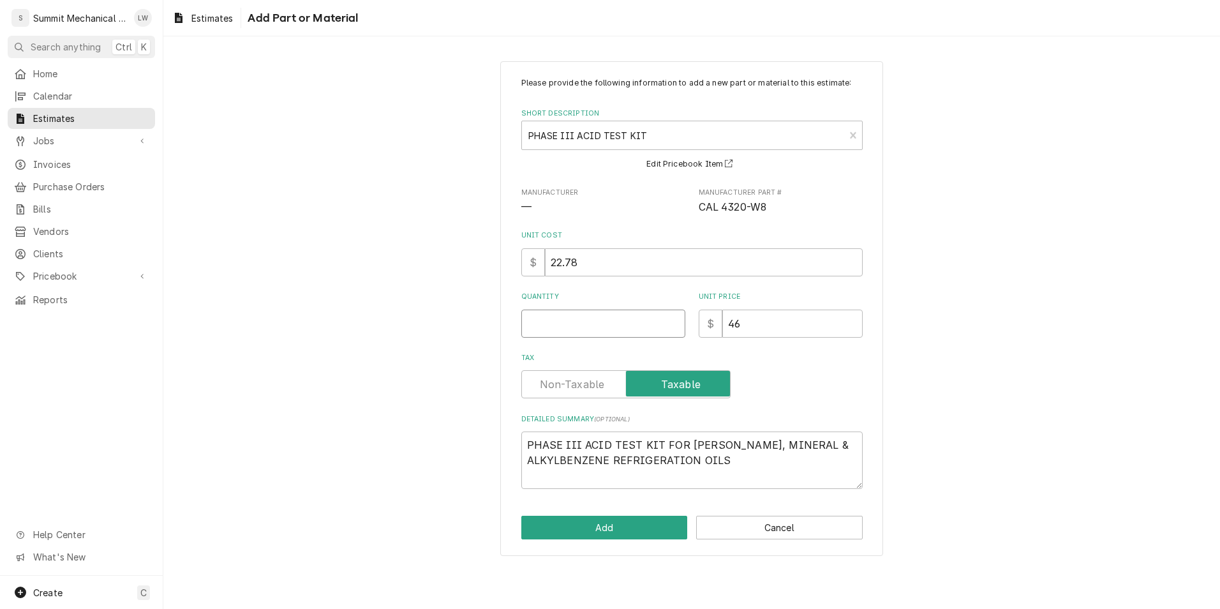
click at [578, 320] on input "Quantity" at bounding box center [604, 324] width 164 height 28
click at [584, 320] on input "1" at bounding box center [604, 324] width 164 height 28
click at [573, 536] on button "Add" at bounding box center [605, 528] width 167 height 24
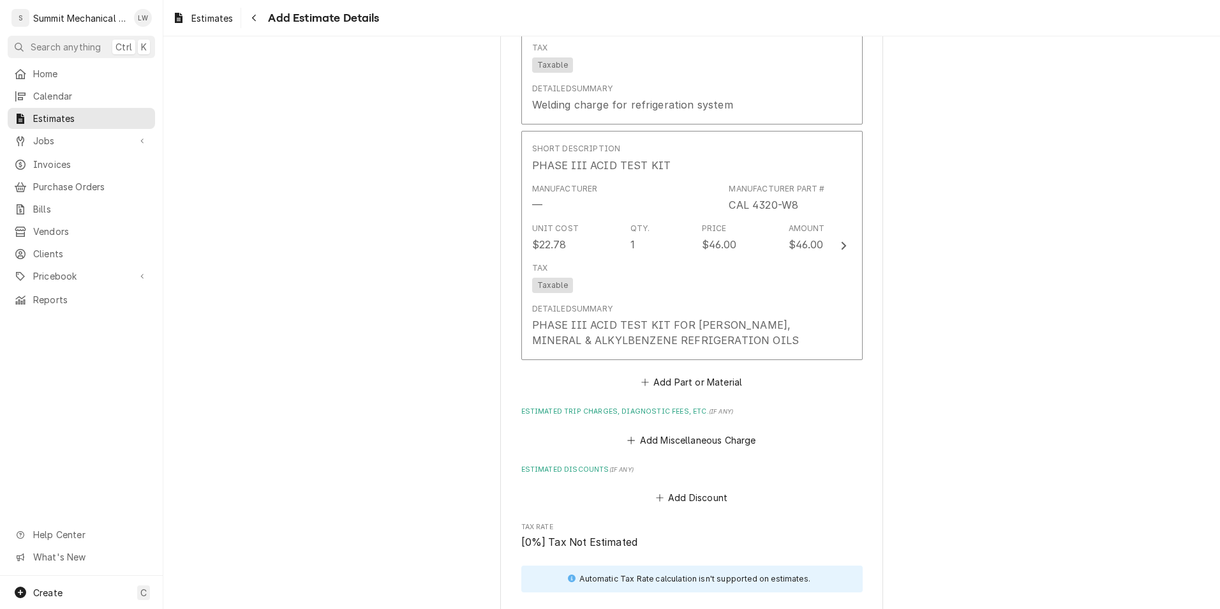
scroll to position [2904, 0]
click at [685, 374] on button "Add Part or Material" at bounding box center [691, 382] width 105 height 18
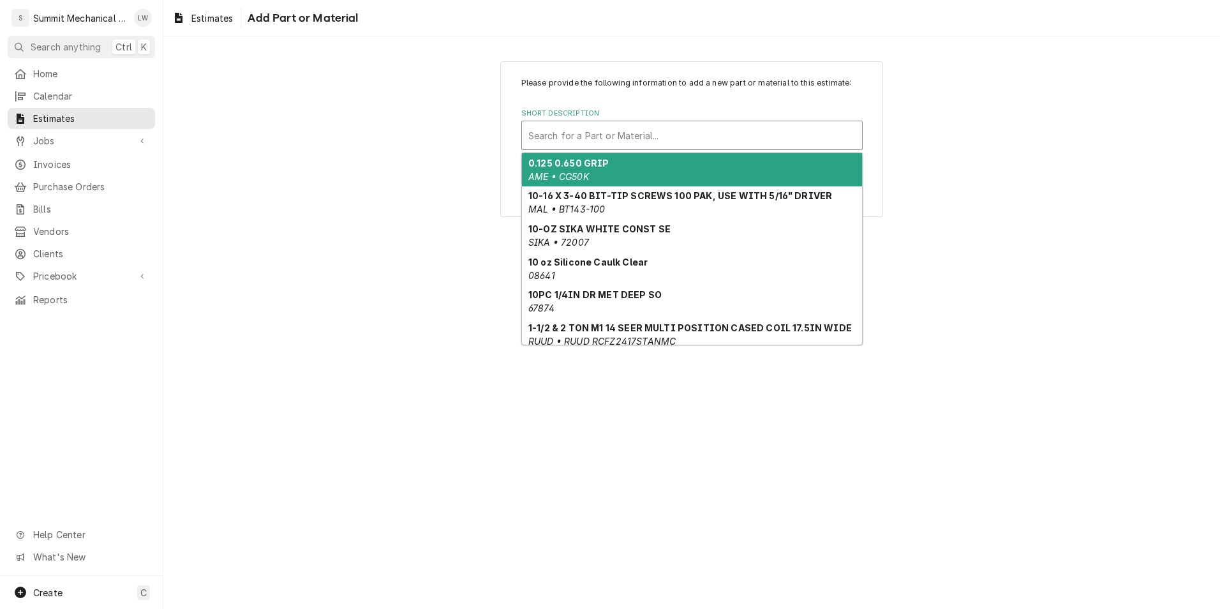
click at [682, 142] on div "Short Description" at bounding box center [692, 135] width 327 height 23
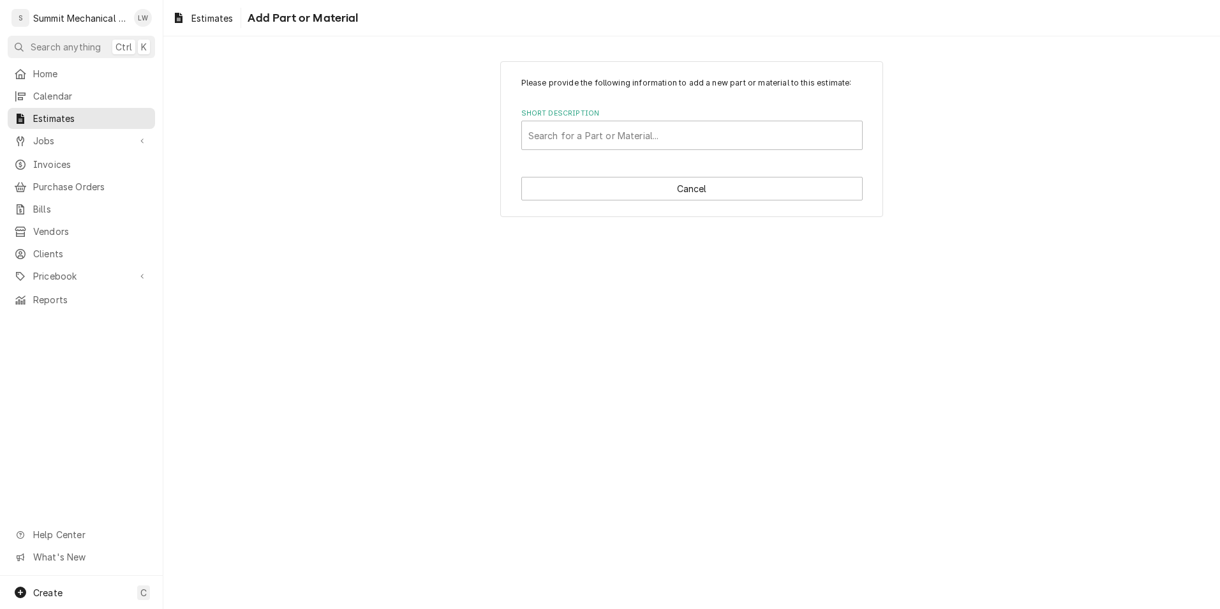
click at [958, 125] on div "Please provide the following information to add a new part or material to this …" at bounding box center [691, 139] width 1057 height 178
click at [749, 194] on button "Cancel" at bounding box center [693, 189] width 342 height 24
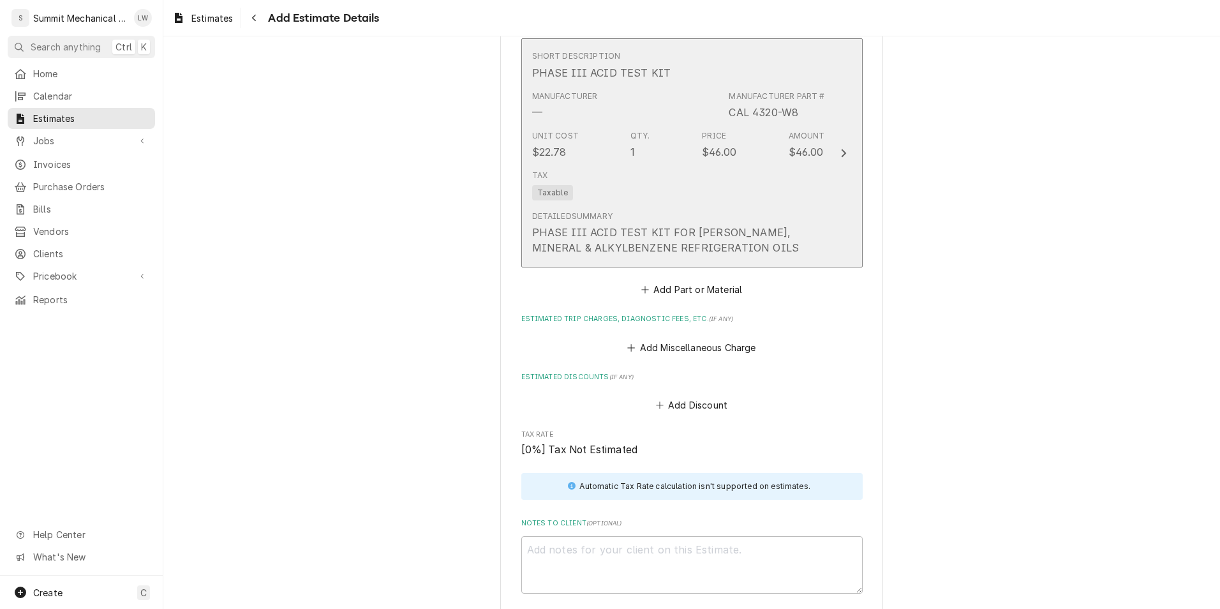
scroll to position [2996, 0]
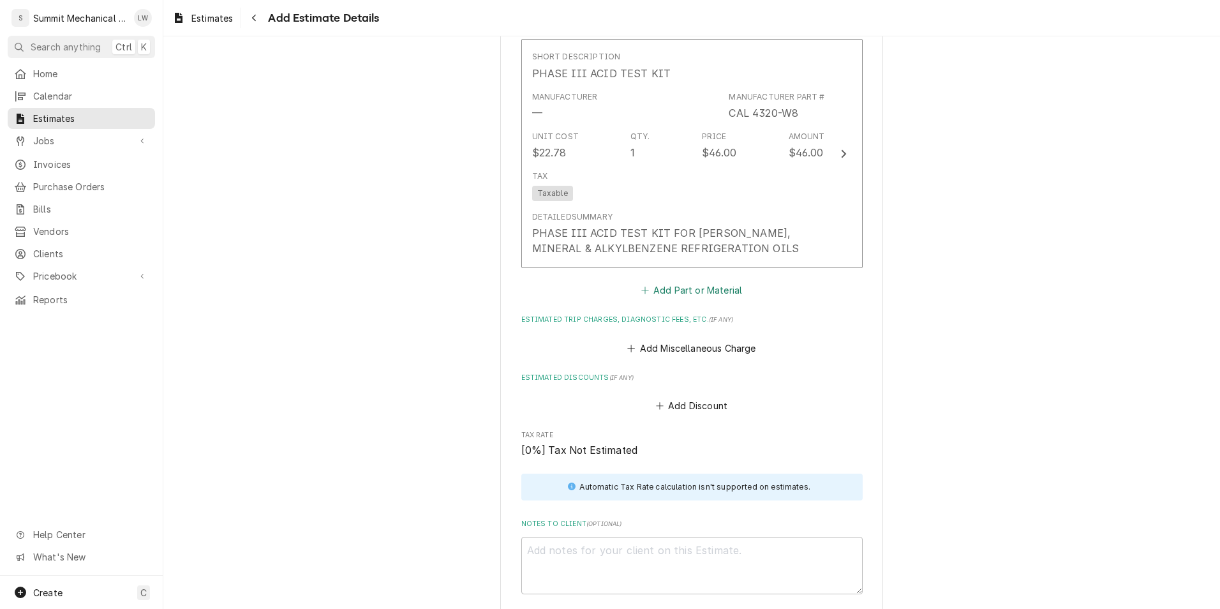
click at [705, 282] on button "Add Part or Material" at bounding box center [691, 291] width 105 height 18
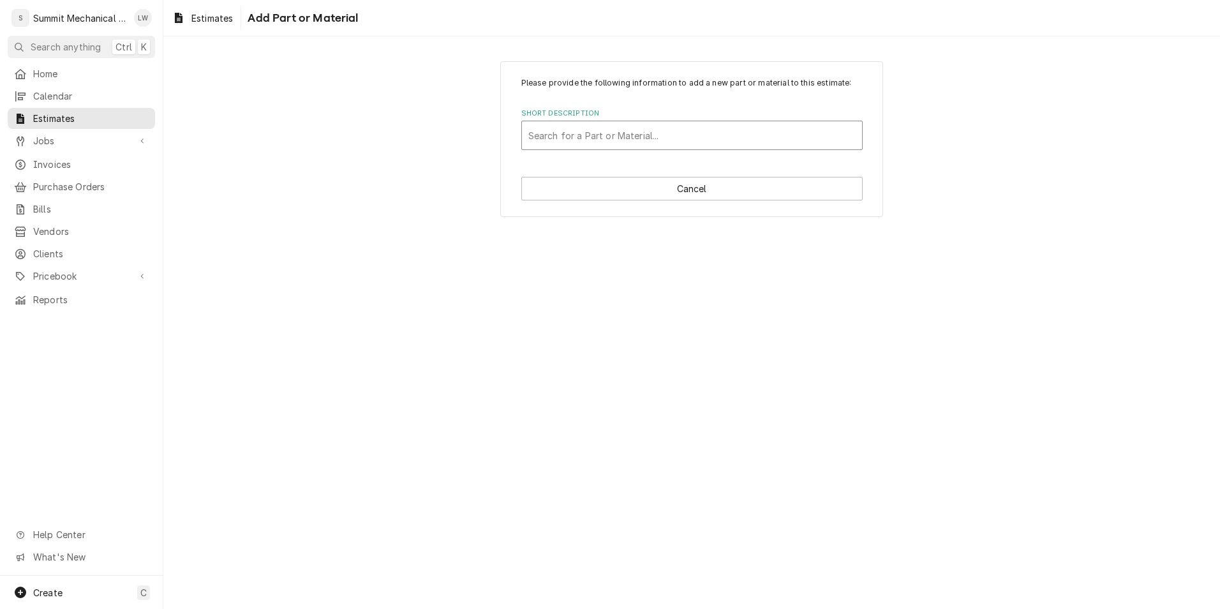
click at [675, 131] on div "Short Description" at bounding box center [692, 135] width 327 height 23
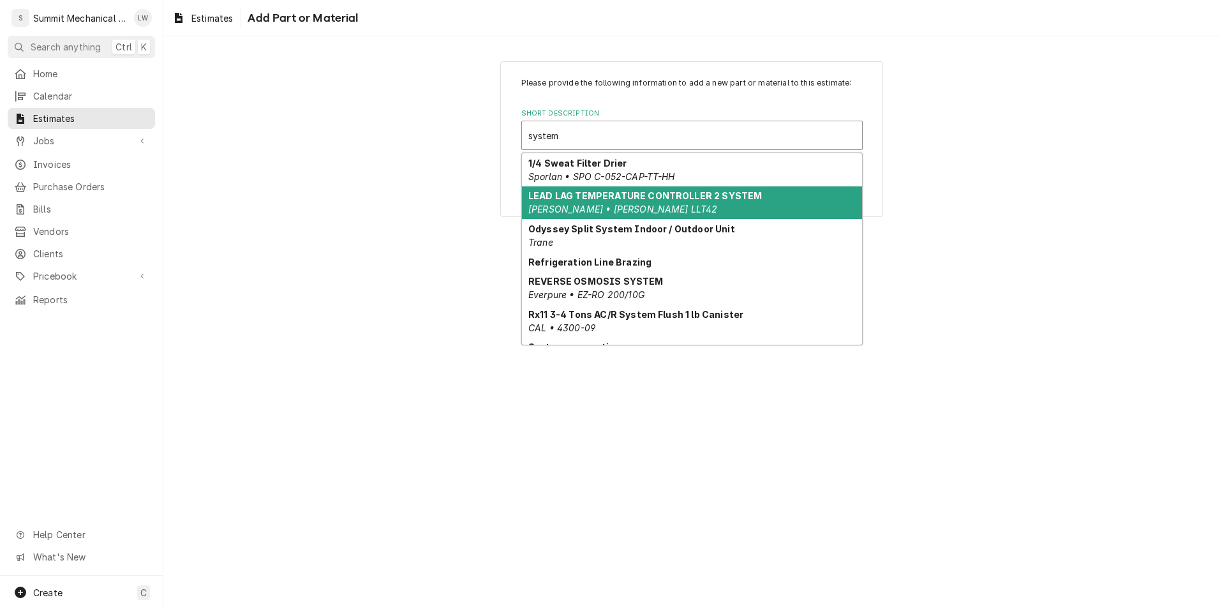
scroll to position [32, 0]
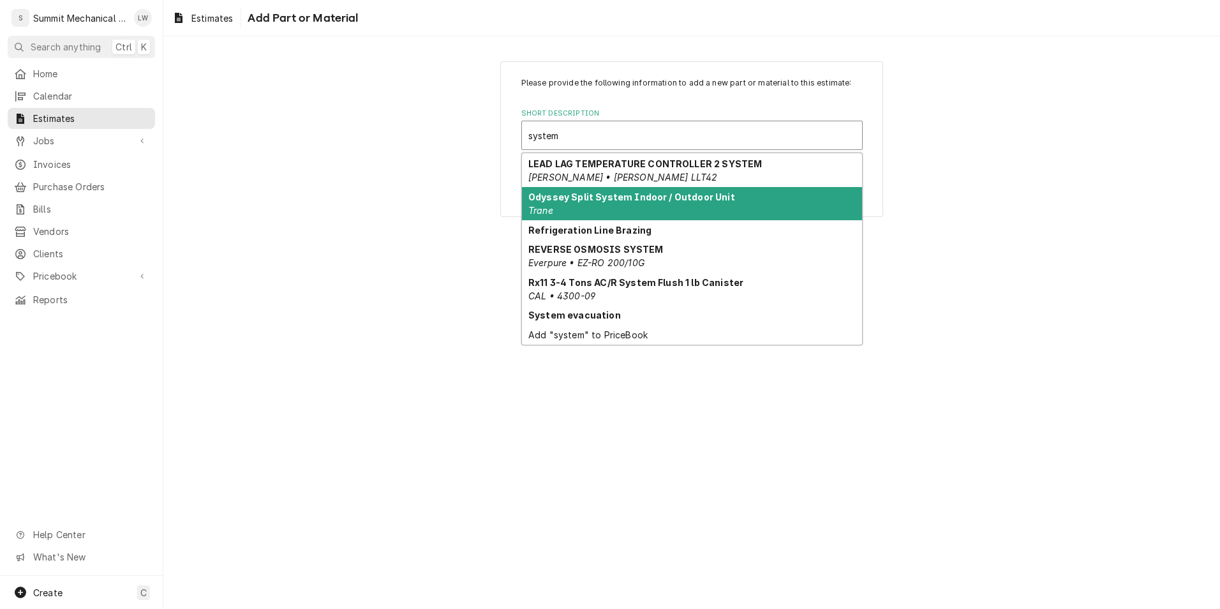
click at [654, 199] on strong "Odyssey Split System Indoor / Outdoor Unit" at bounding box center [632, 197] width 207 height 11
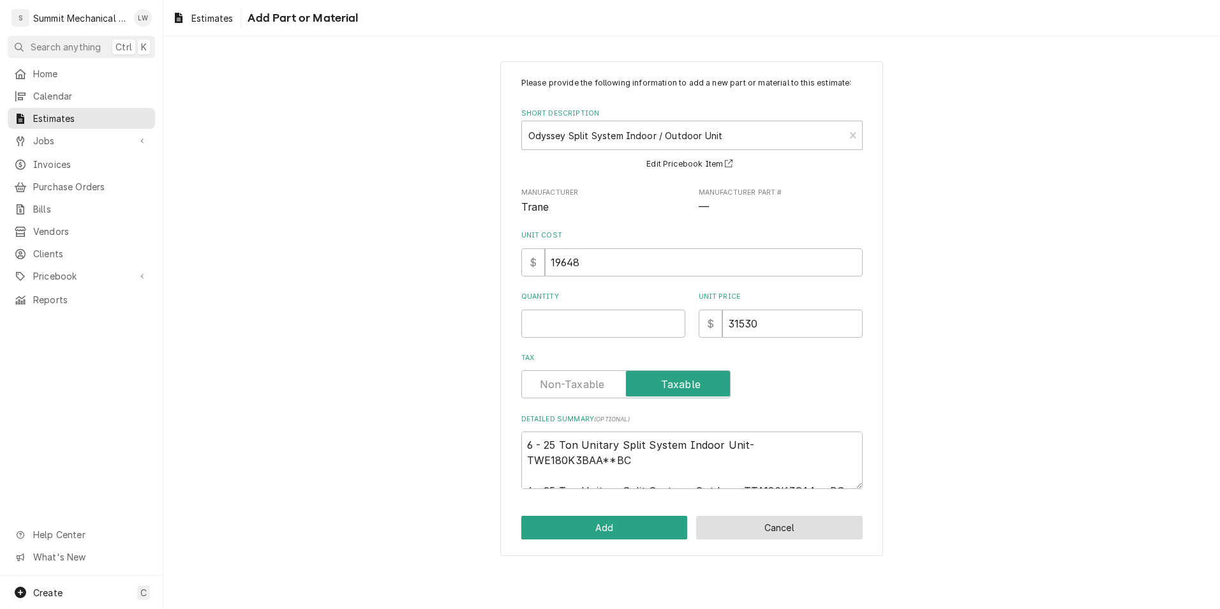
click at [748, 522] on button "Cancel" at bounding box center [779, 528] width 167 height 24
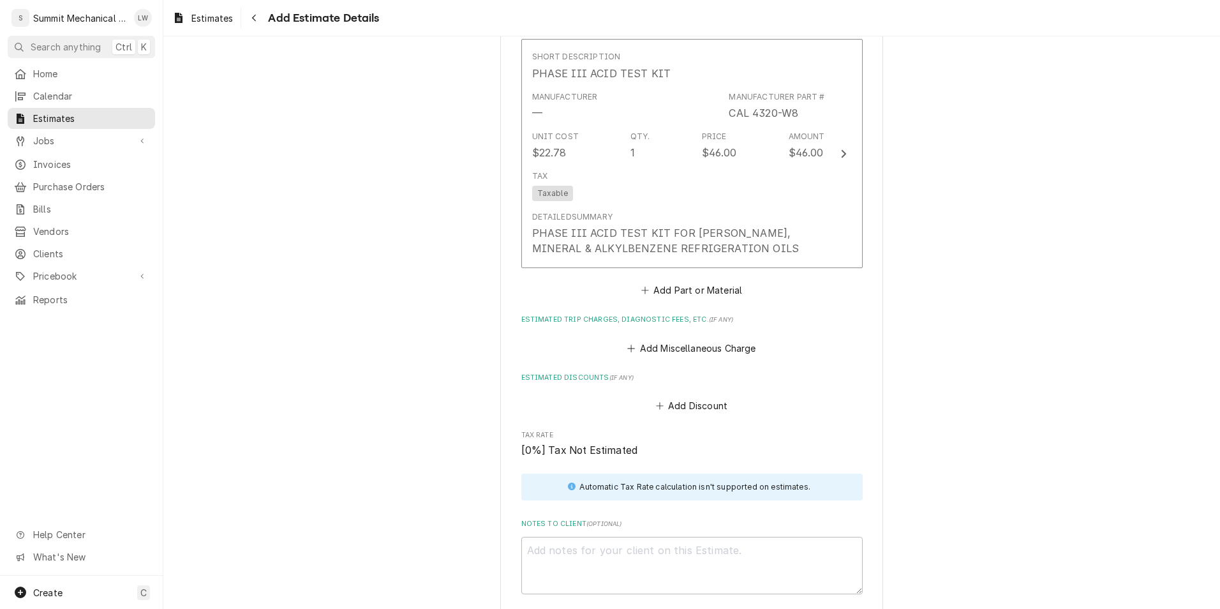
scroll to position [2996, 0]
click at [715, 282] on button "Add Part or Material" at bounding box center [691, 291] width 105 height 18
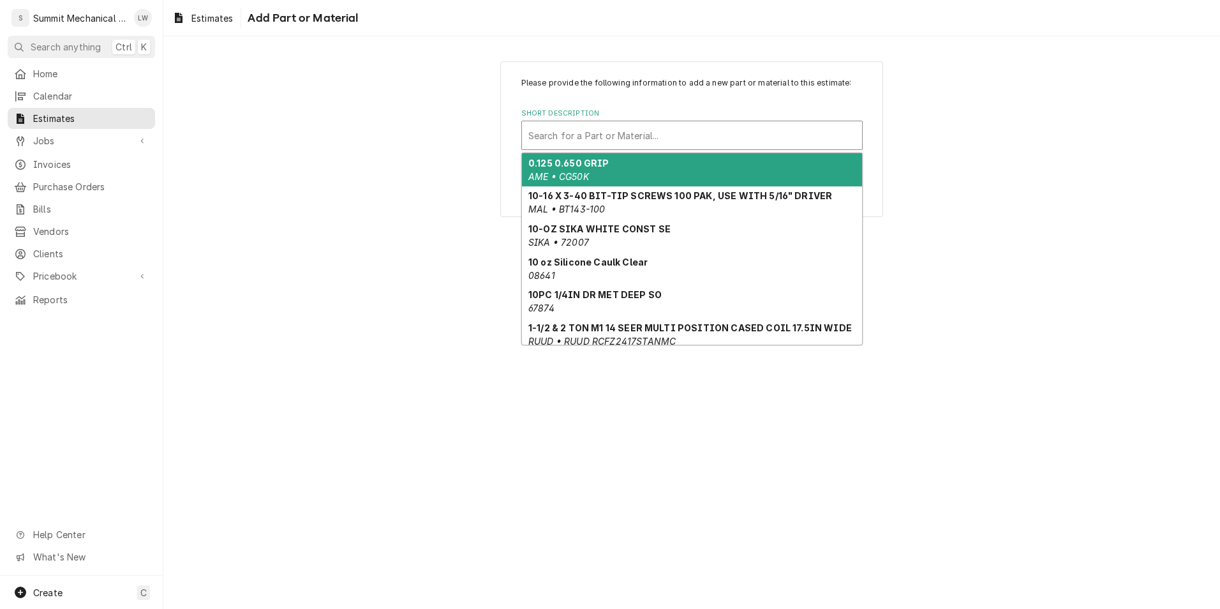
click at [672, 146] on div "Short Description" at bounding box center [692, 135] width 327 height 23
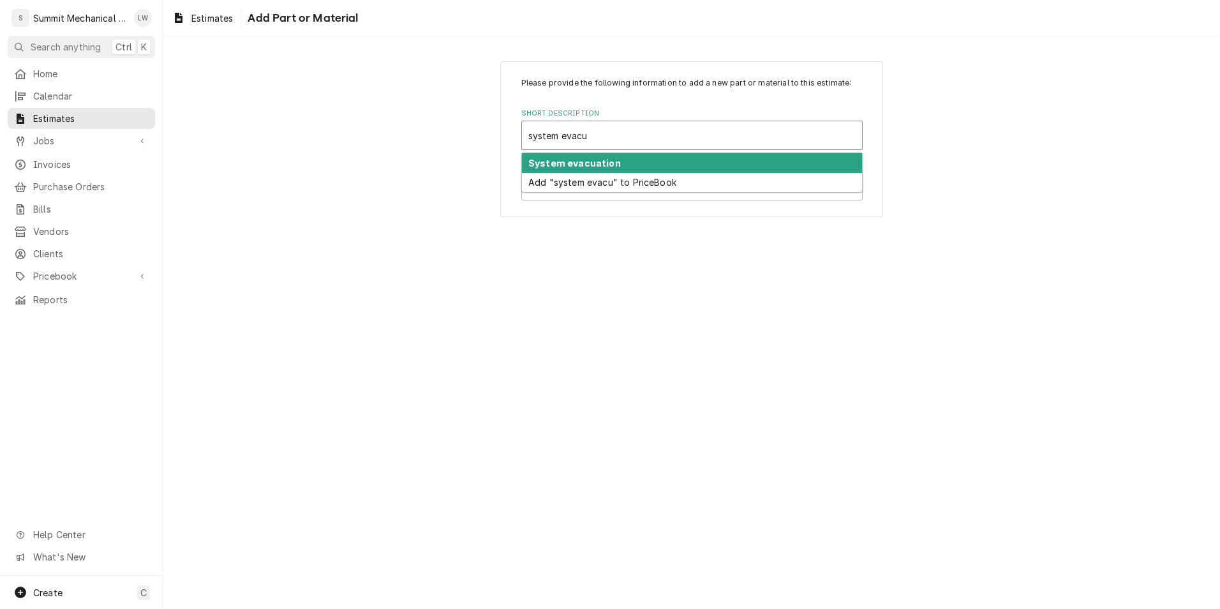
click at [617, 155] on div "System evacuation" at bounding box center [692, 163] width 340 height 20
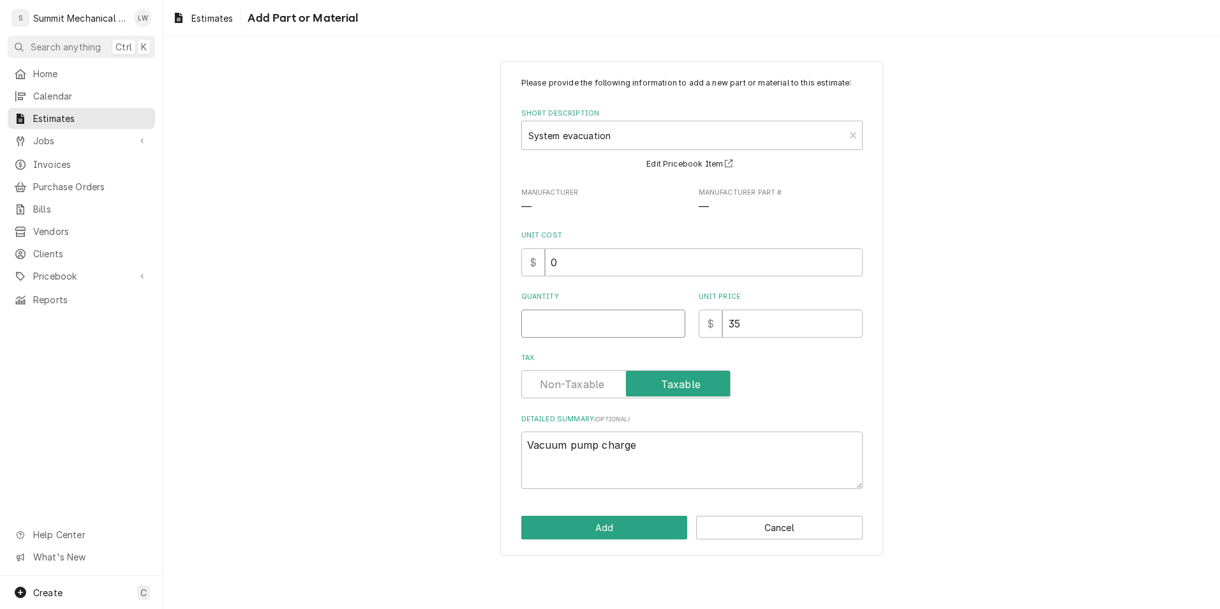
click at [575, 331] on input "Quantity" at bounding box center [604, 324] width 164 height 28
click at [582, 518] on button "Add" at bounding box center [605, 528] width 167 height 24
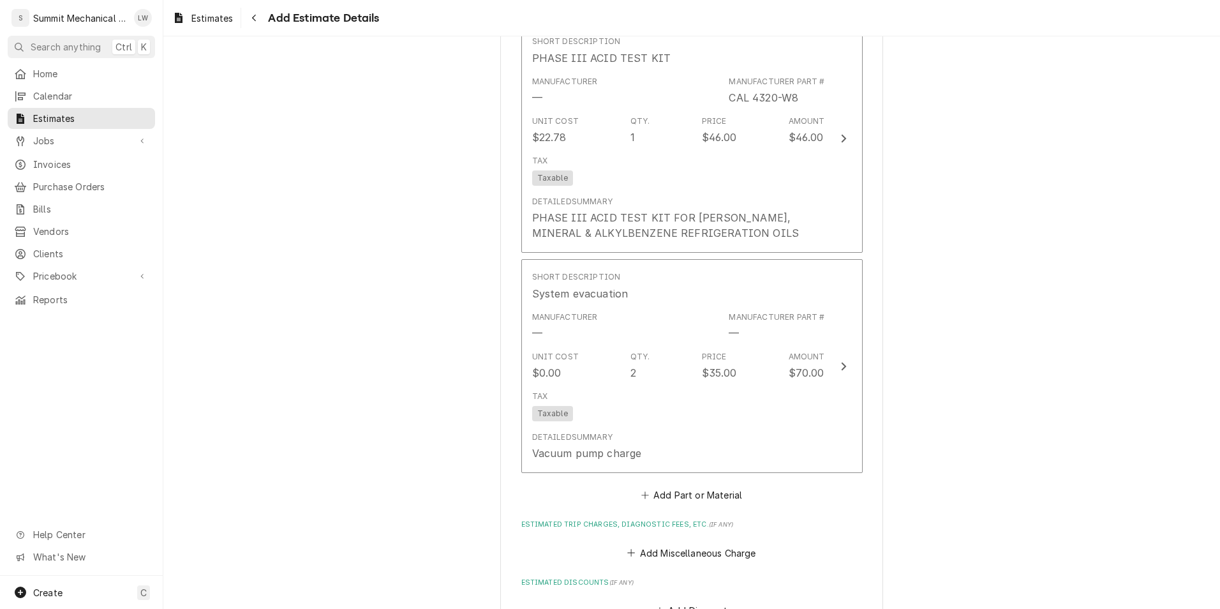
scroll to position [2996, 0]
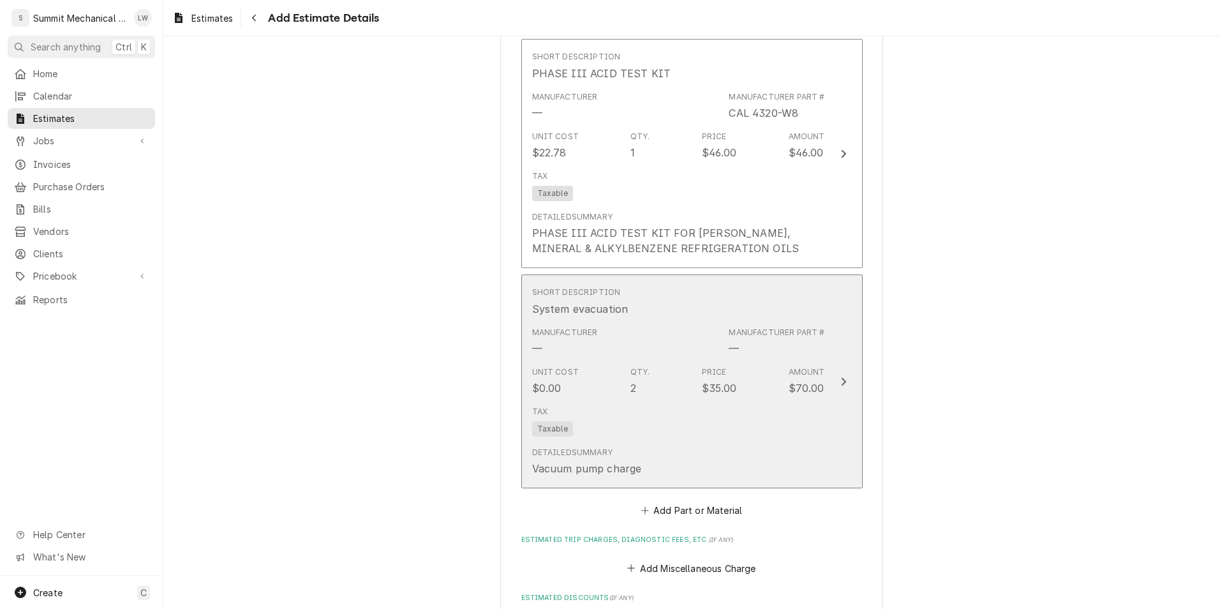
click at [649, 341] on div "Manufacturer — Manufacturer Part # —" at bounding box center [678, 342] width 293 height 40
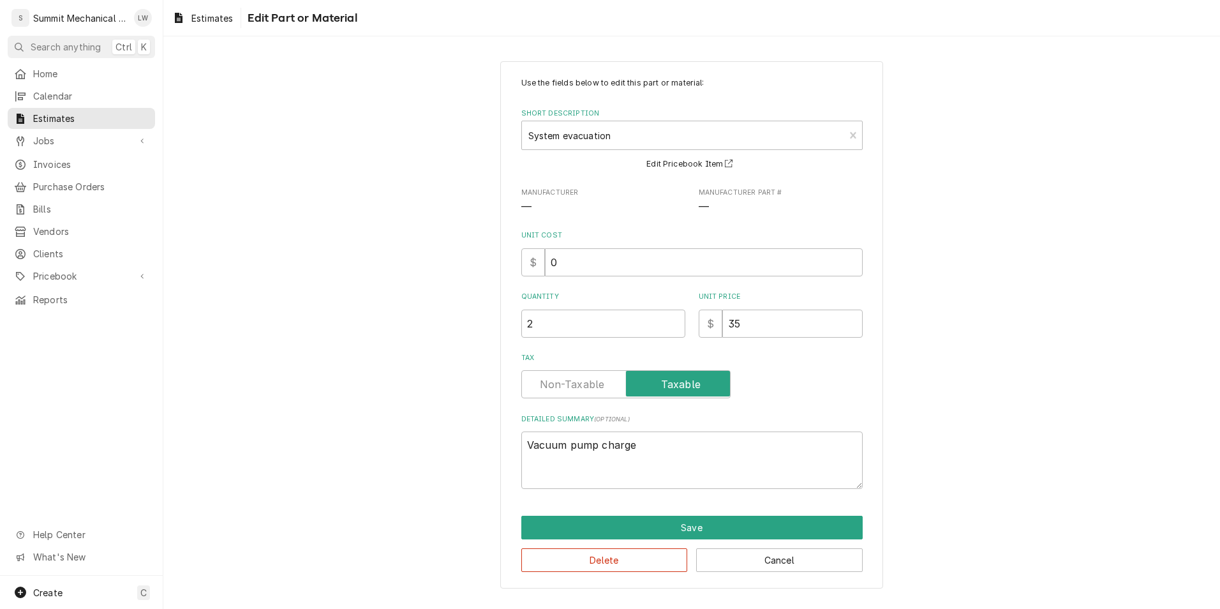
click at [567, 379] on label "Tax" at bounding box center [626, 384] width 209 height 28
click at [567, 379] on input "Tax" at bounding box center [626, 384] width 198 height 28
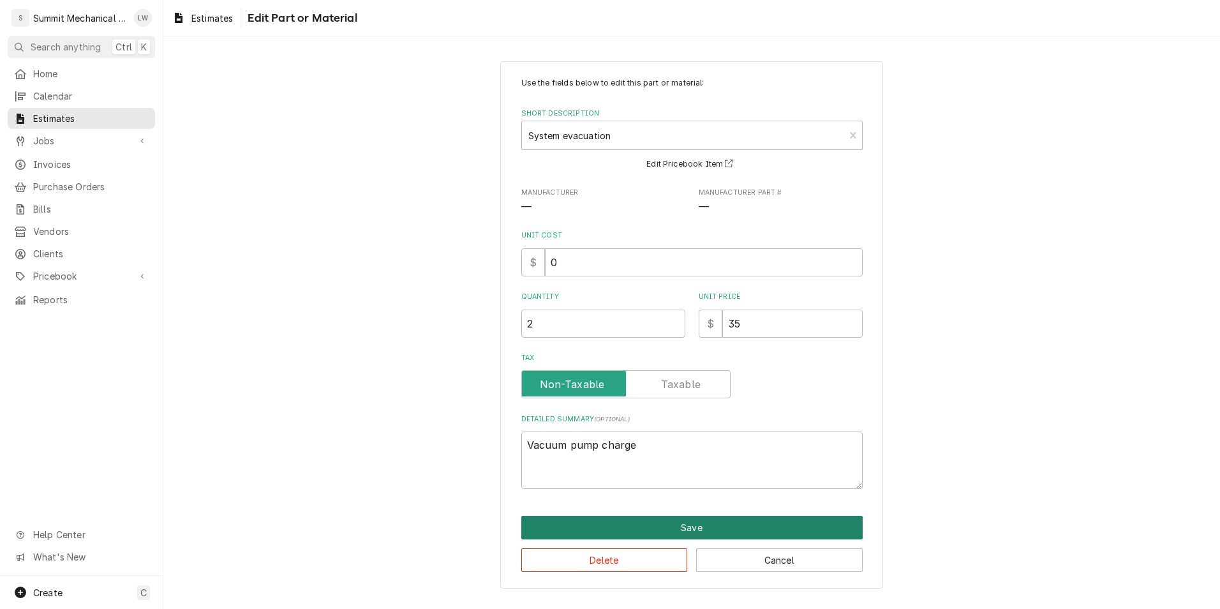
click at [597, 529] on button "Save" at bounding box center [693, 528] width 342 height 24
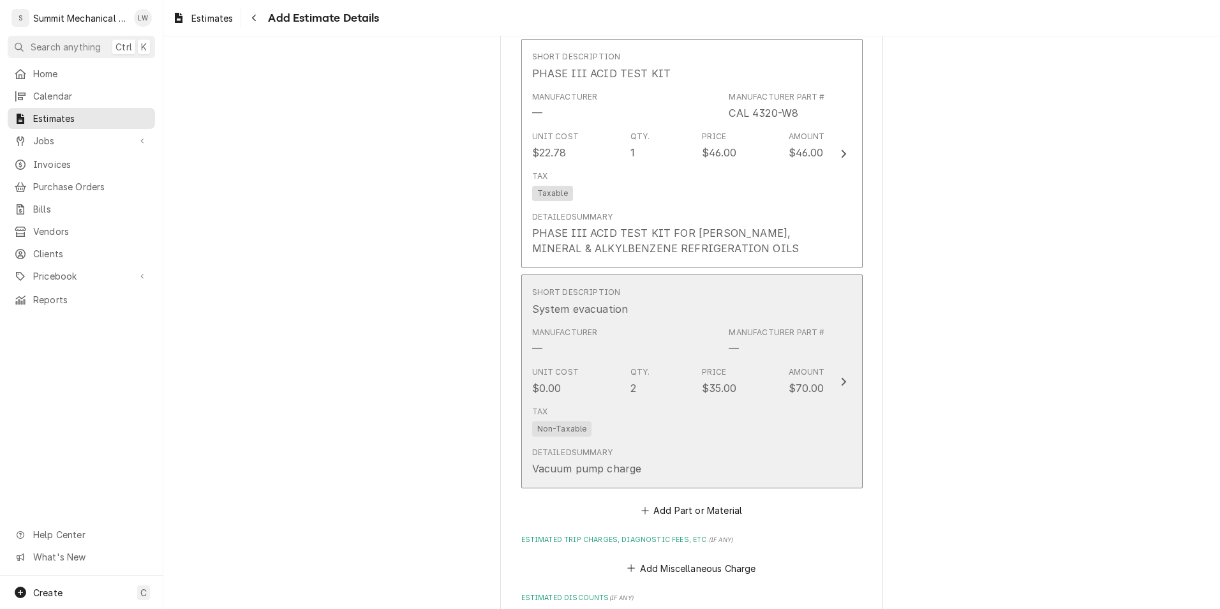
scroll to position [2996, 0]
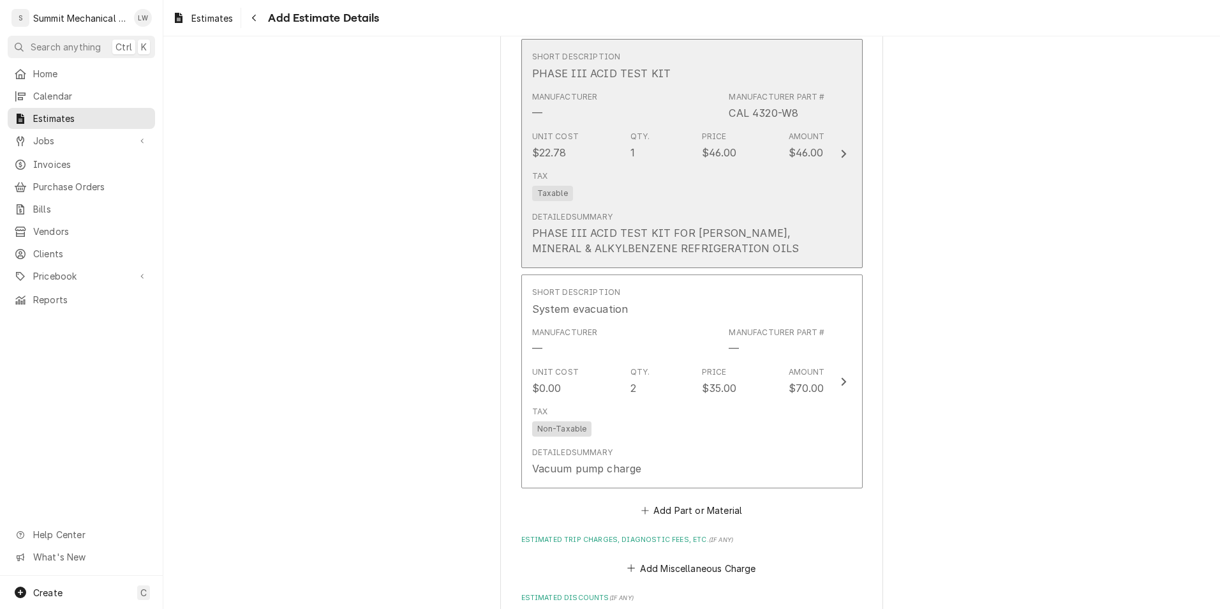
click at [639, 189] on div "Tax Taxable" at bounding box center [678, 185] width 293 height 41
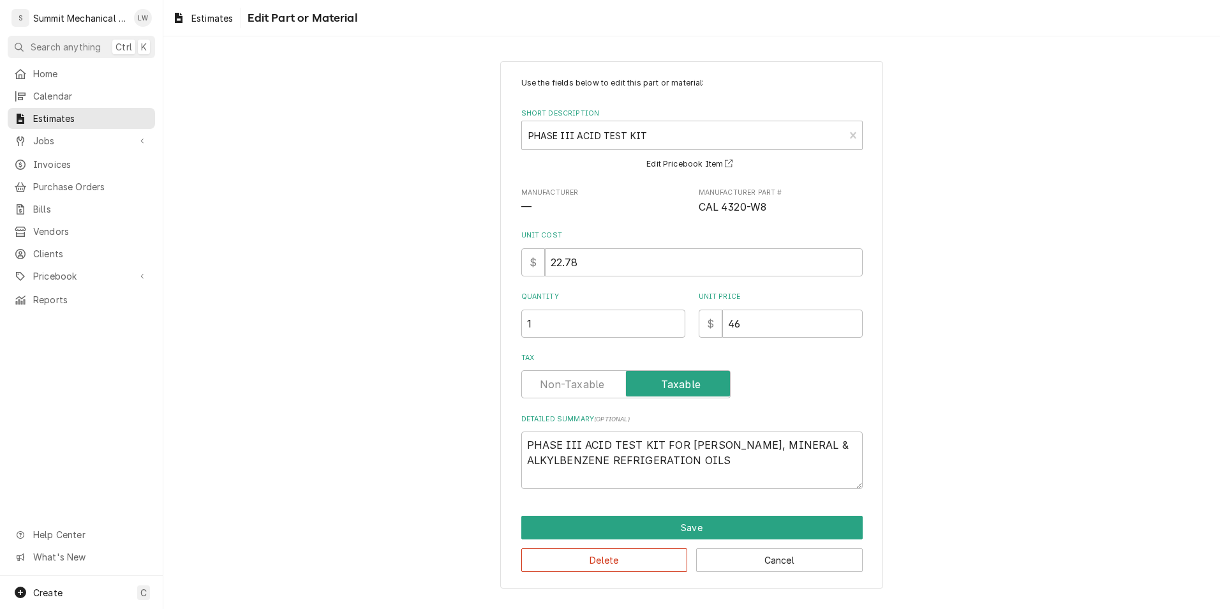
click at [547, 391] on label "Tax" at bounding box center [626, 384] width 209 height 28
click at [547, 391] on input "Tax" at bounding box center [626, 384] width 198 height 28
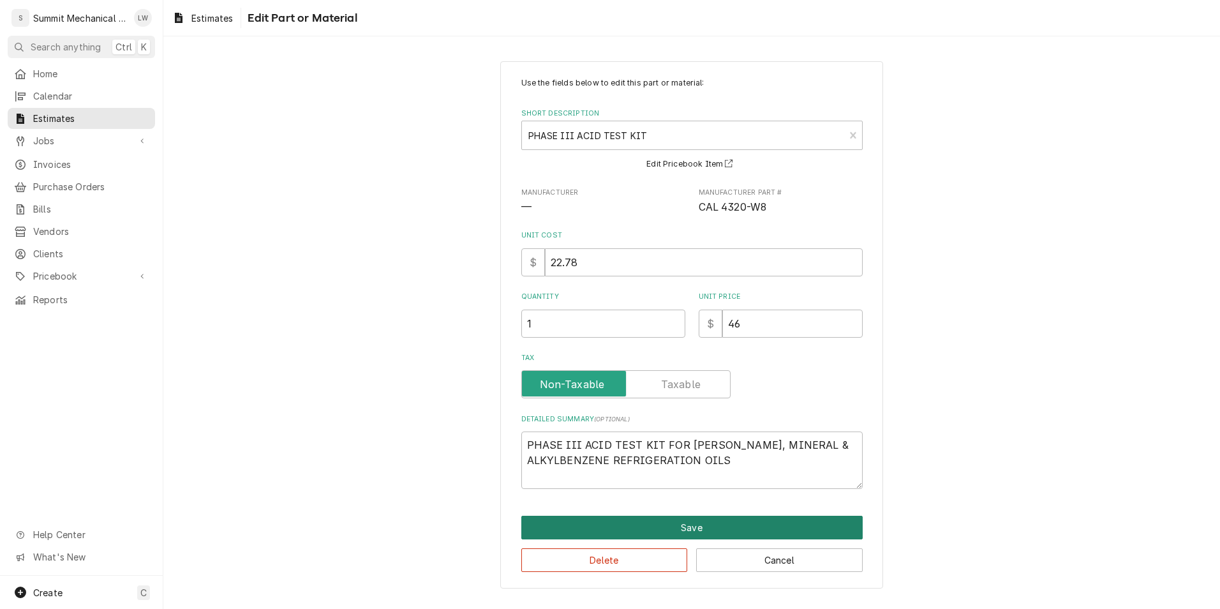
click at [586, 518] on button "Save" at bounding box center [693, 528] width 342 height 24
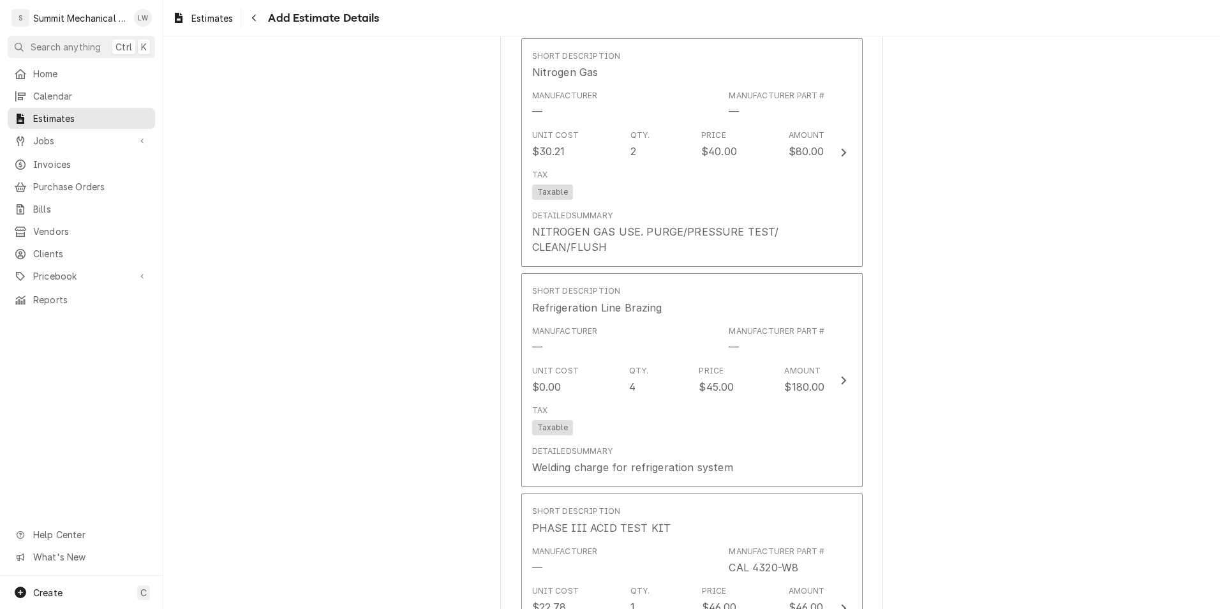
scroll to position [2533, 0]
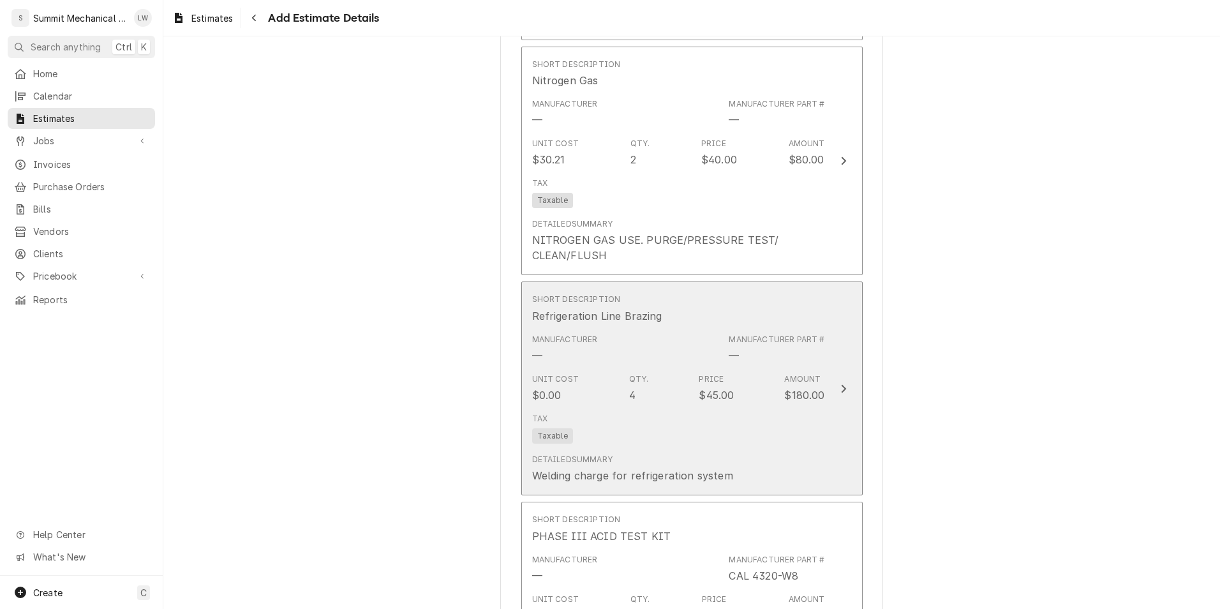
click at [613, 418] on div "Tax Taxable" at bounding box center [678, 428] width 293 height 41
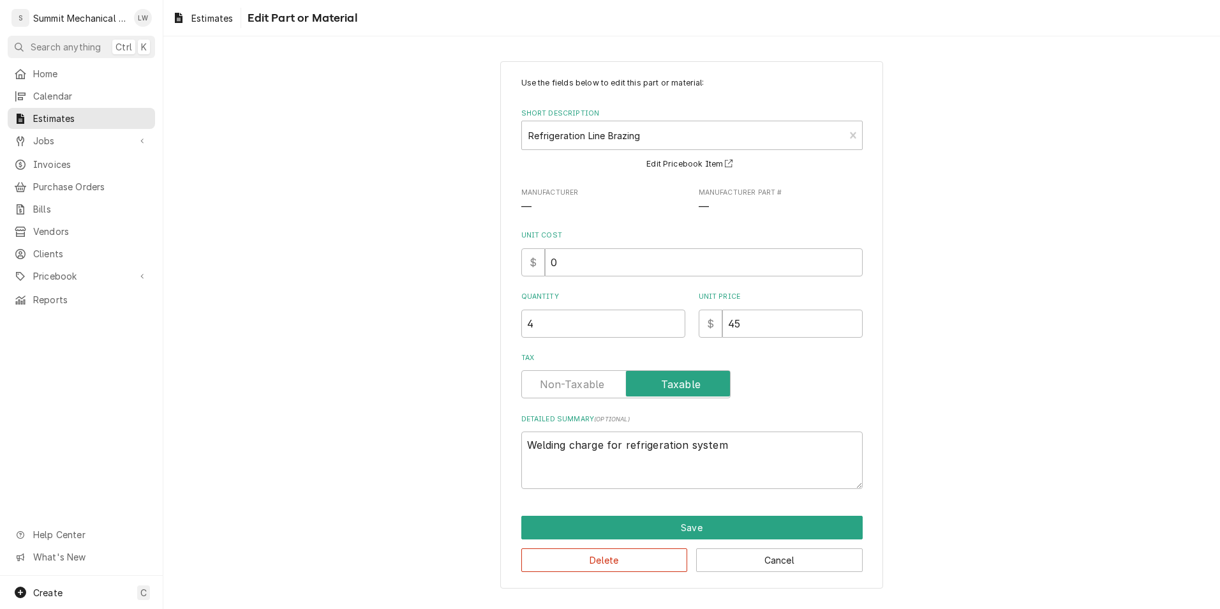
click at [571, 365] on div "Tax" at bounding box center [693, 375] width 342 height 45
click at [567, 375] on input "Tax" at bounding box center [626, 384] width 198 height 28
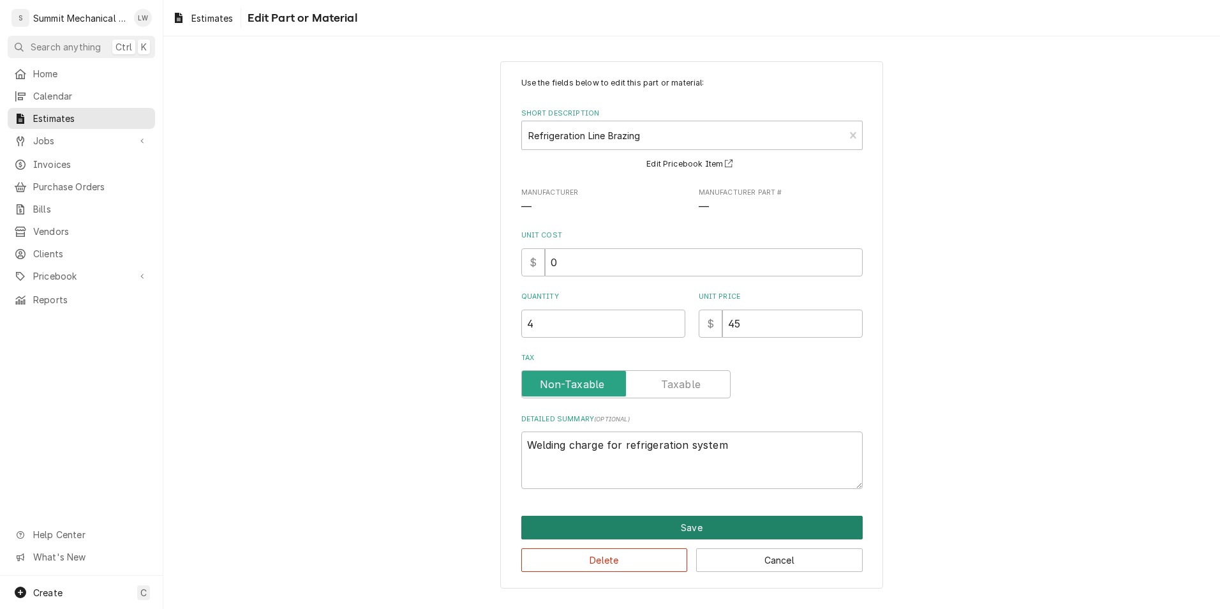
click at [589, 531] on button "Save" at bounding box center [693, 528] width 342 height 24
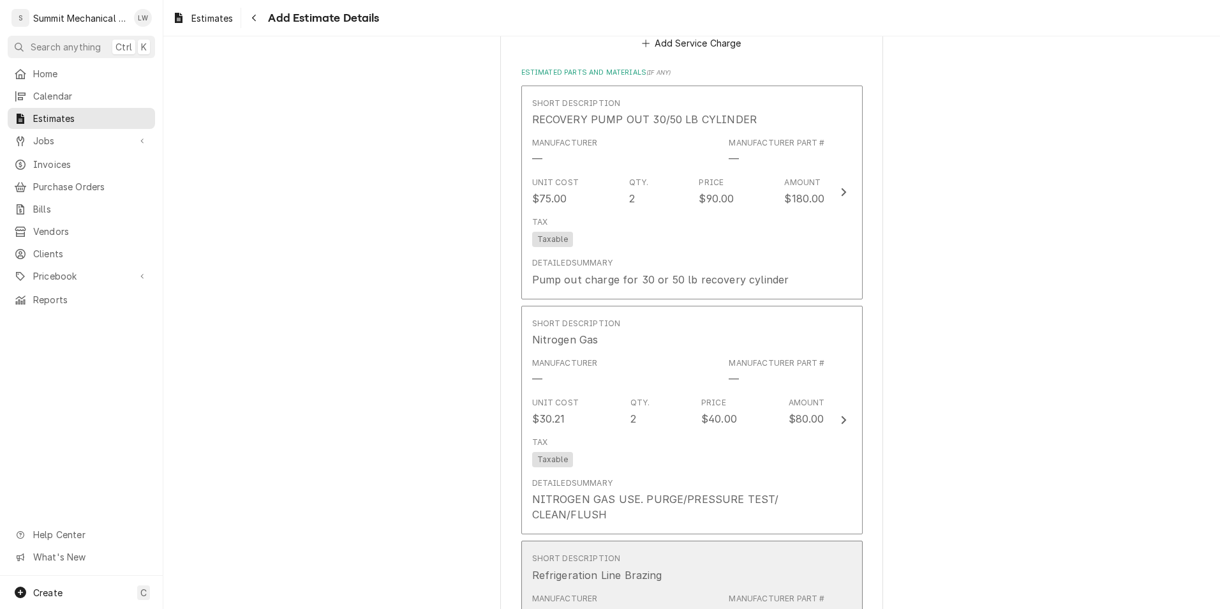
scroll to position [2272, 0]
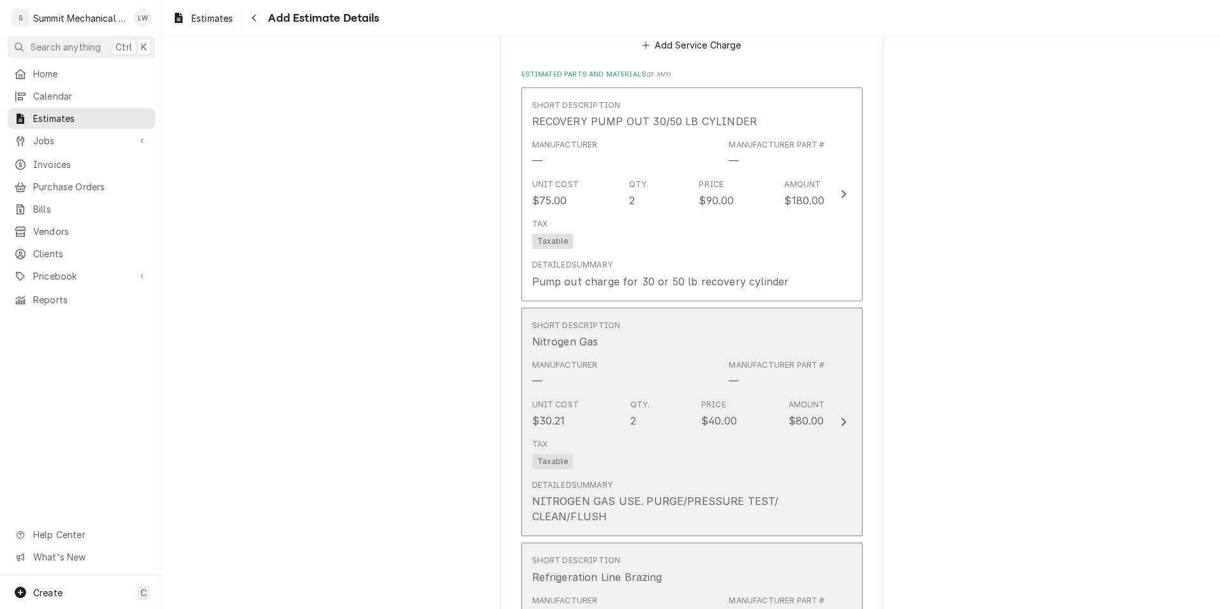
click at [615, 447] on div "Tax Taxable" at bounding box center [678, 453] width 293 height 41
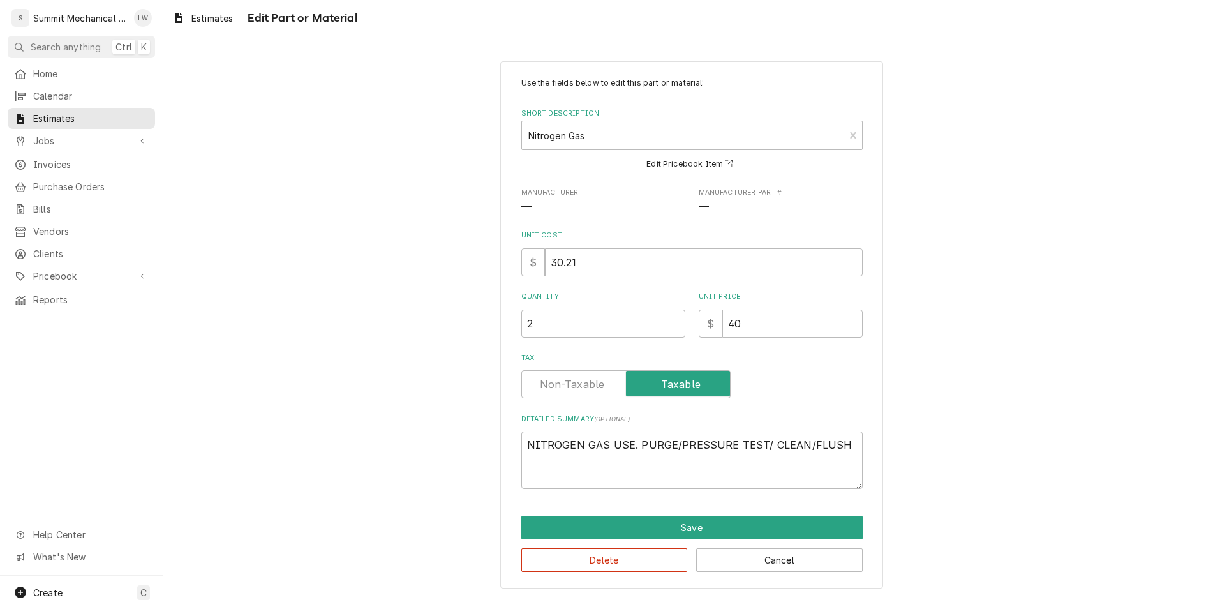
click at [564, 381] on label "Tax" at bounding box center [626, 384] width 209 height 28
click at [564, 381] on input "Tax" at bounding box center [626, 384] width 198 height 28
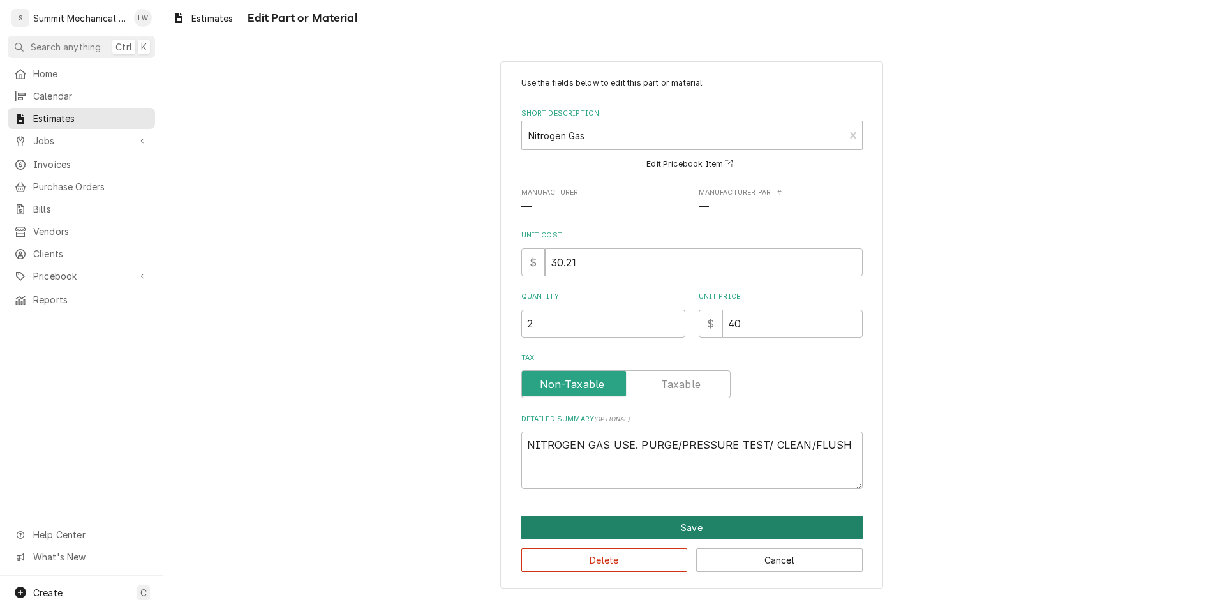
click at [578, 529] on button "Save" at bounding box center [693, 528] width 342 height 24
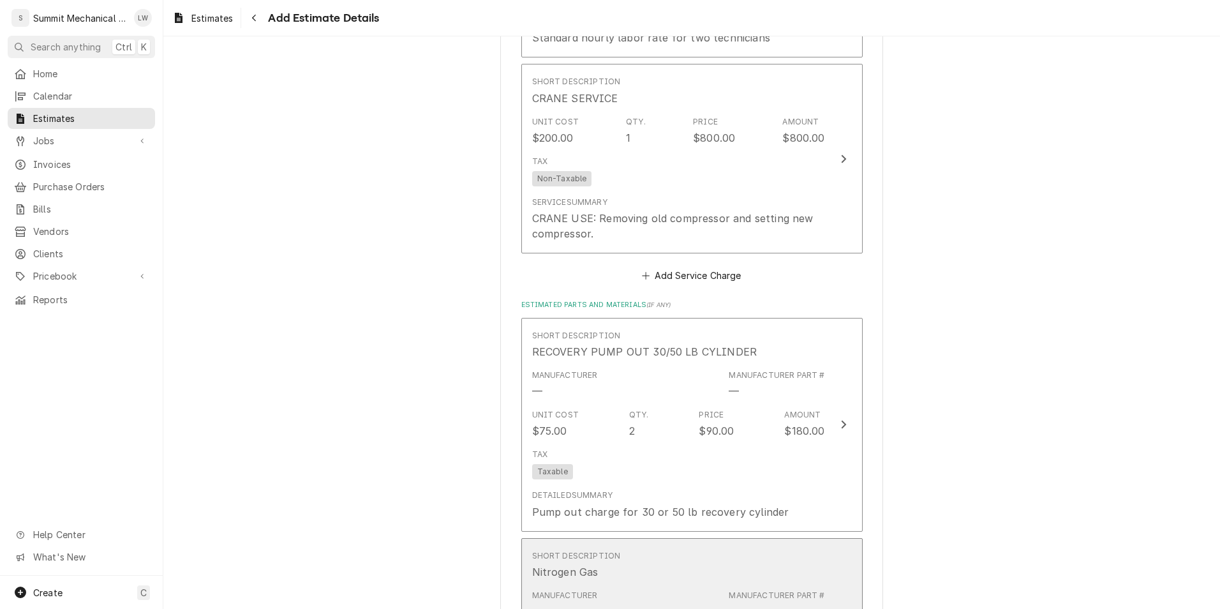
scroll to position [2036, 0]
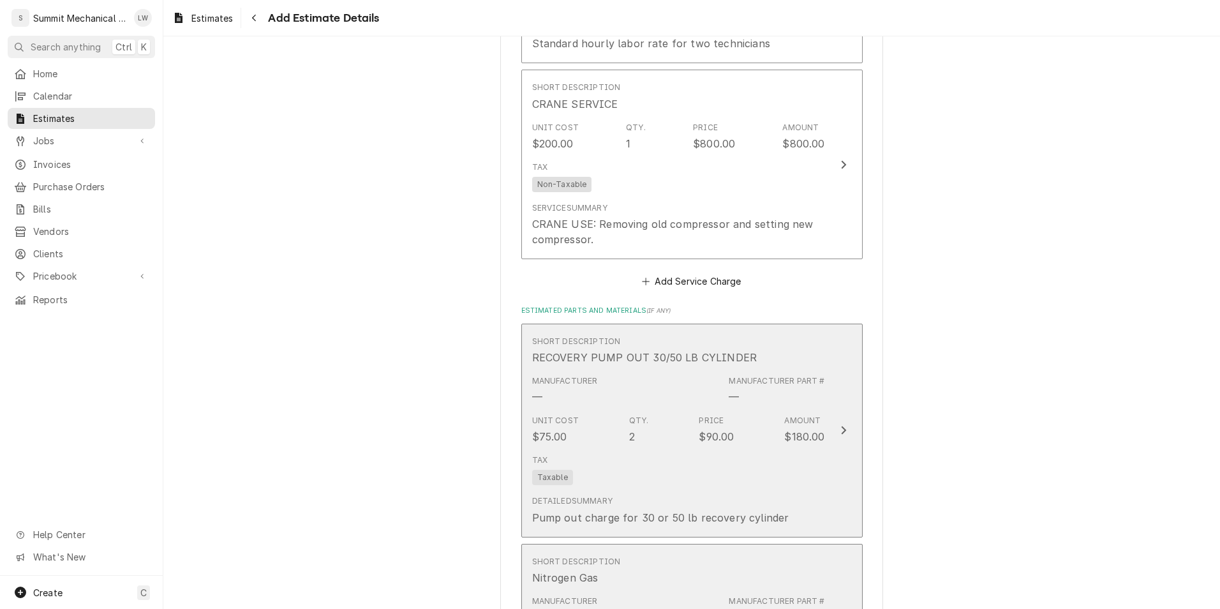
click at [605, 449] on div "Tax Taxable" at bounding box center [678, 469] width 293 height 41
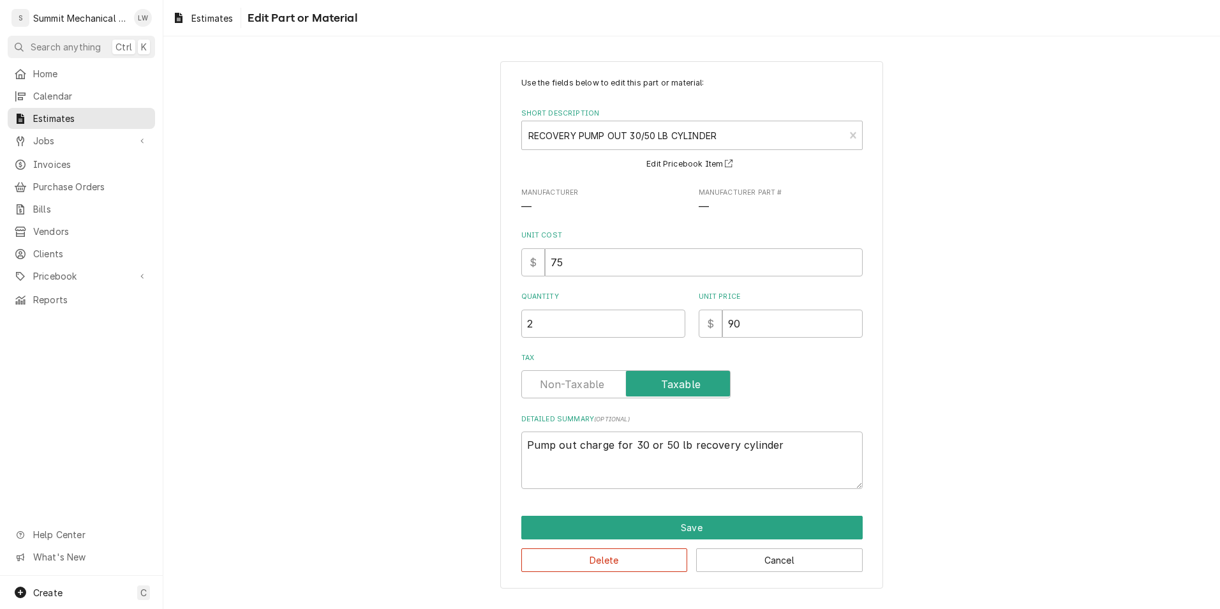
click at [556, 387] on label "Tax" at bounding box center [626, 384] width 209 height 28
click at [556, 387] on input "Tax" at bounding box center [626, 384] width 198 height 28
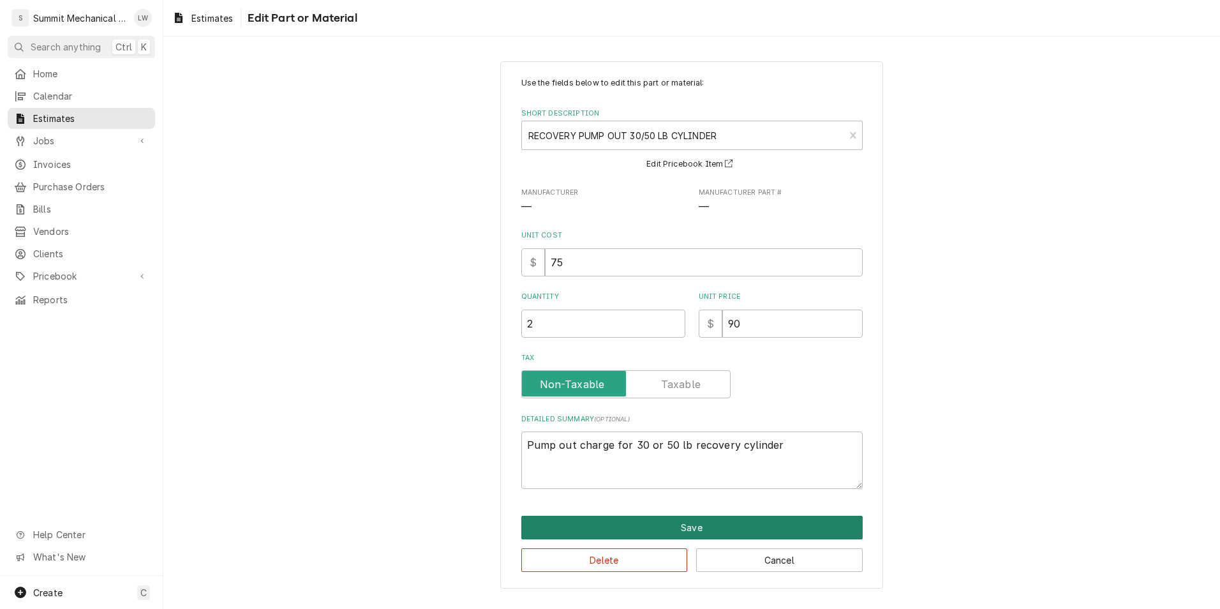
click at [588, 522] on button "Save" at bounding box center [693, 528] width 342 height 24
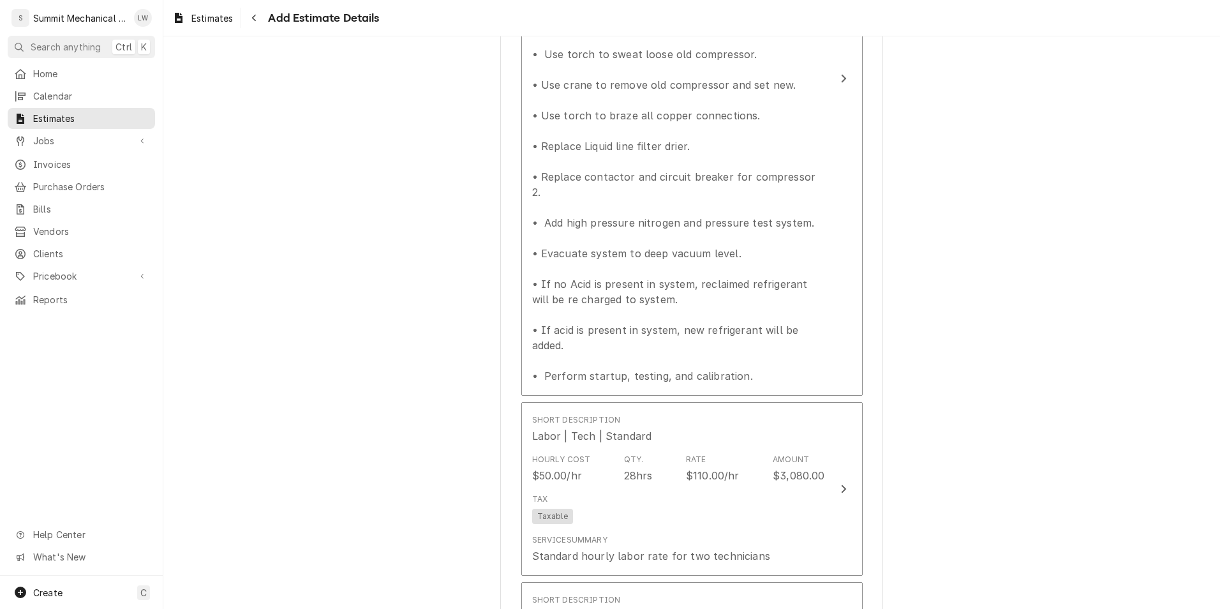
scroll to position [1522, 0]
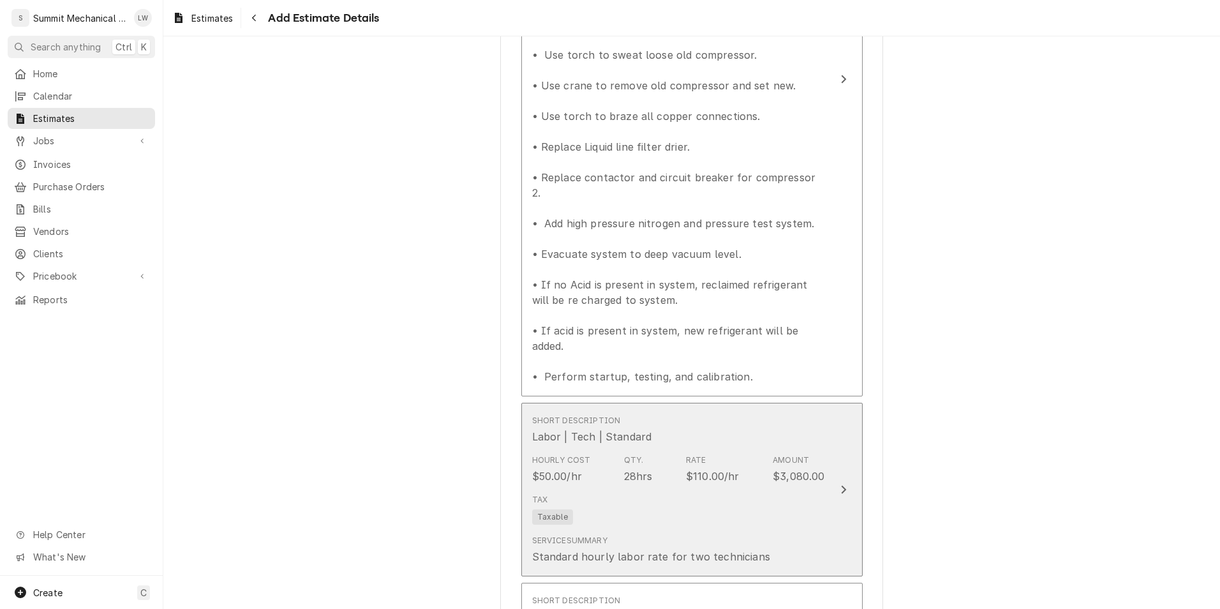
click at [592, 505] on div "Tax Taxable" at bounding box center [678, 509] width 293 height 41
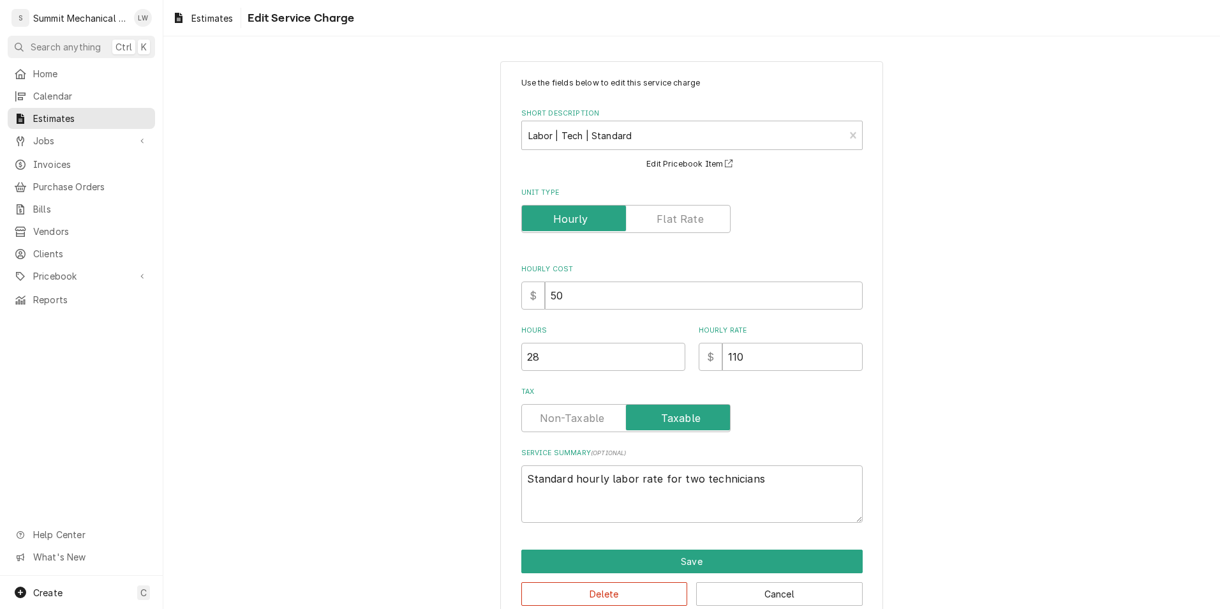
click at [562, 417] on label "Tax" at bounding box center [626, 418] width 209 height 28
click at [562, 417] on input "Tax" at bounding box center [626, 418] width 198 height 28
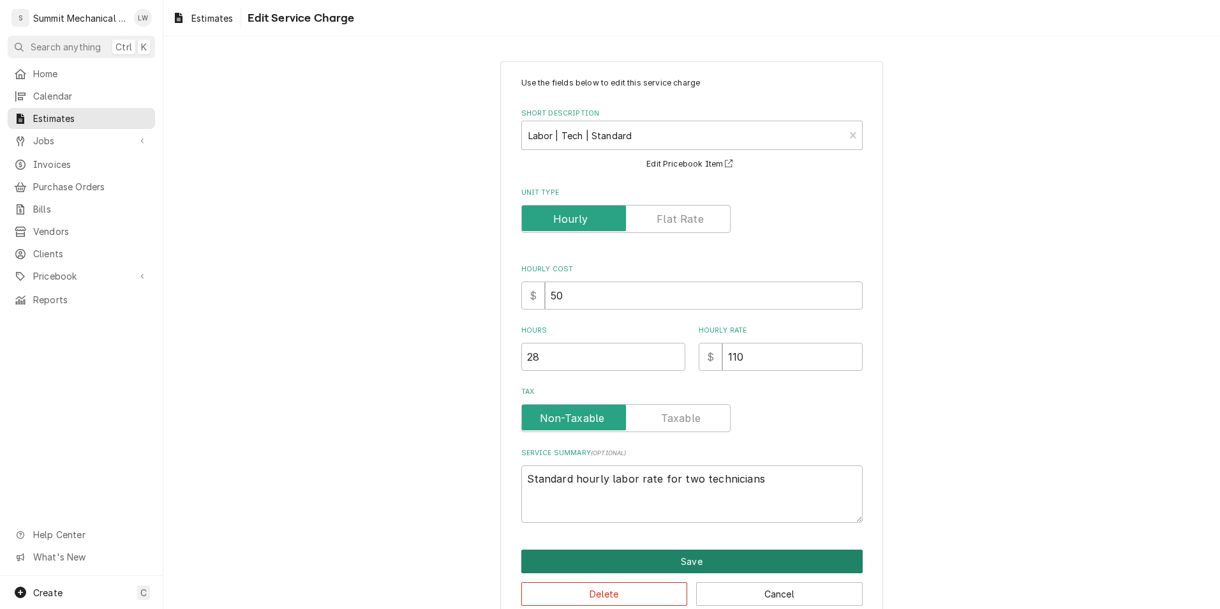
click at [603, 567] on button "Save" at bounding box center [693, 562] width 342 height 24
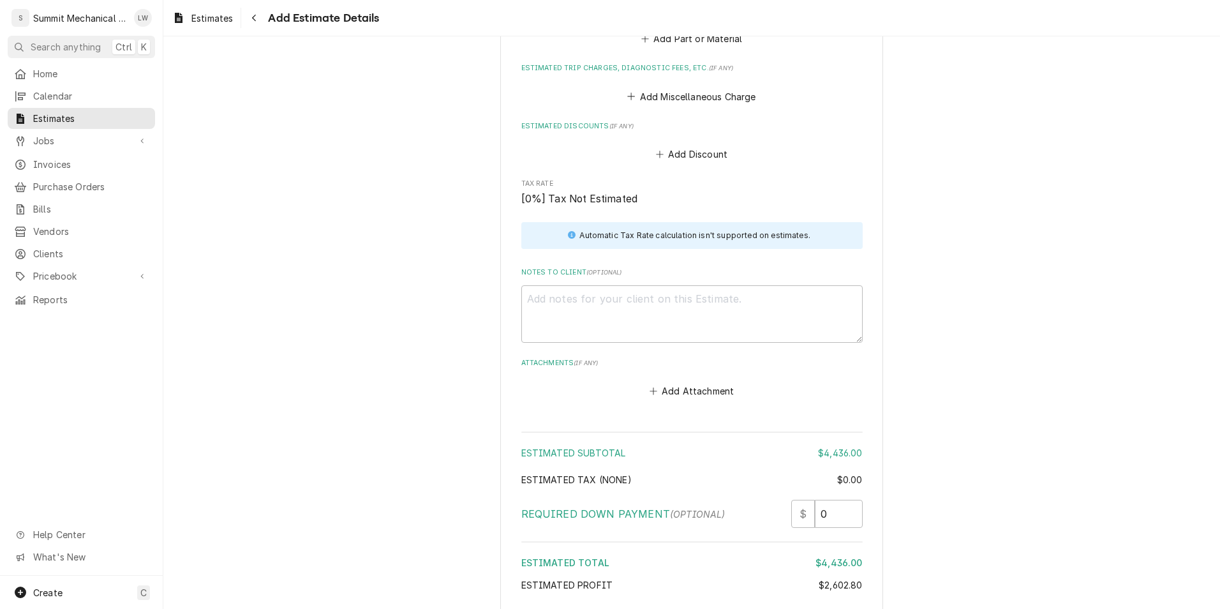
scroll to position [3554, 0]
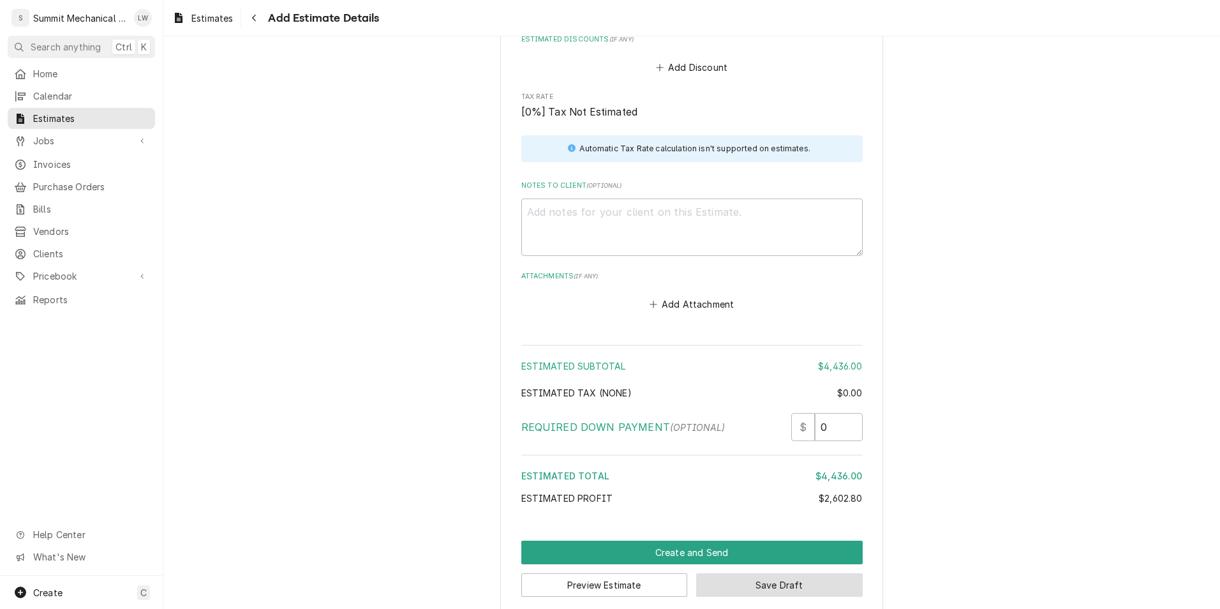
click at [742, 573] on button "Save Draft" at bounding box center [779, 585] width 167 height 24
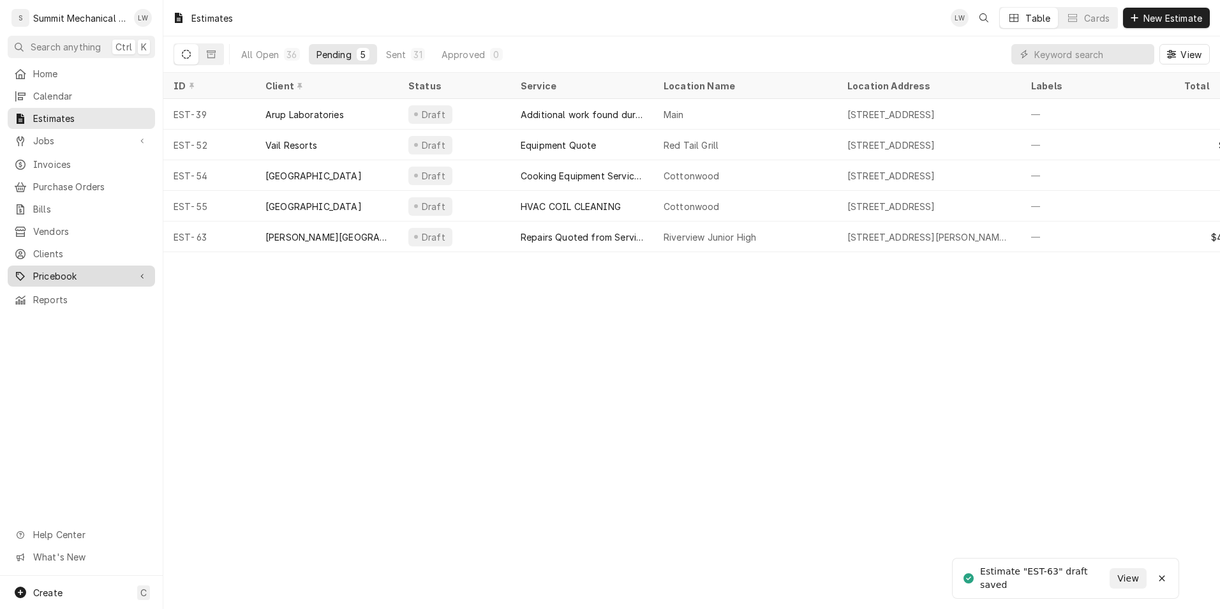
click at [73, 268] on div "Pricebook" at bounding box center [81, 276] width 142 height 16
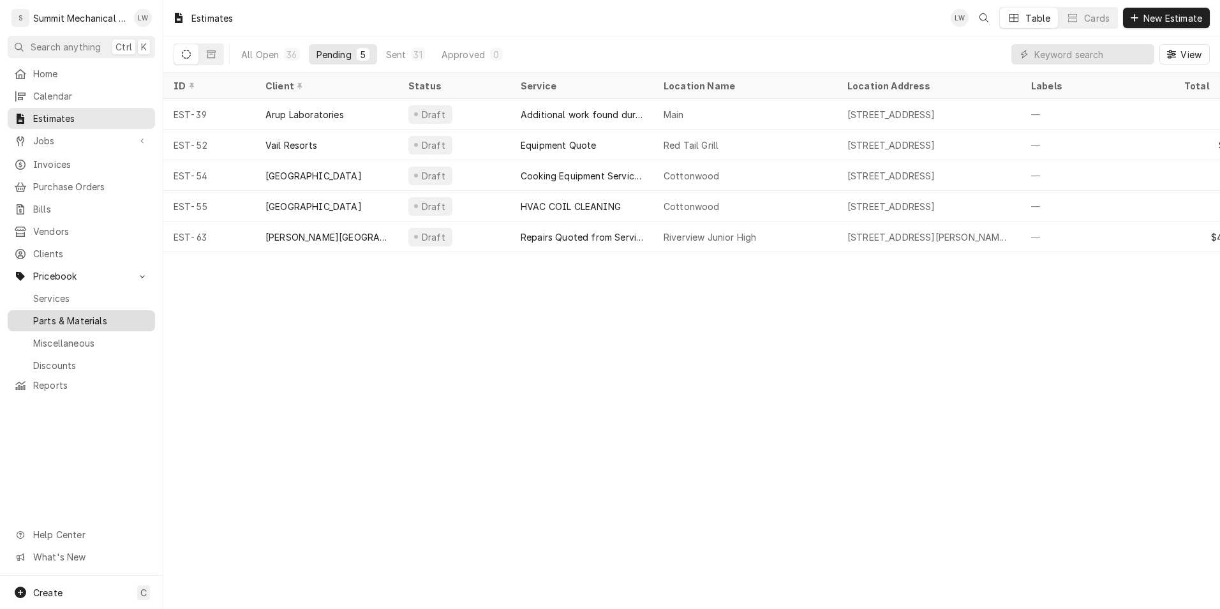
click at [70, 314] on span "Parts & Materials" at bounding box center [91, 320] width 116 height 13
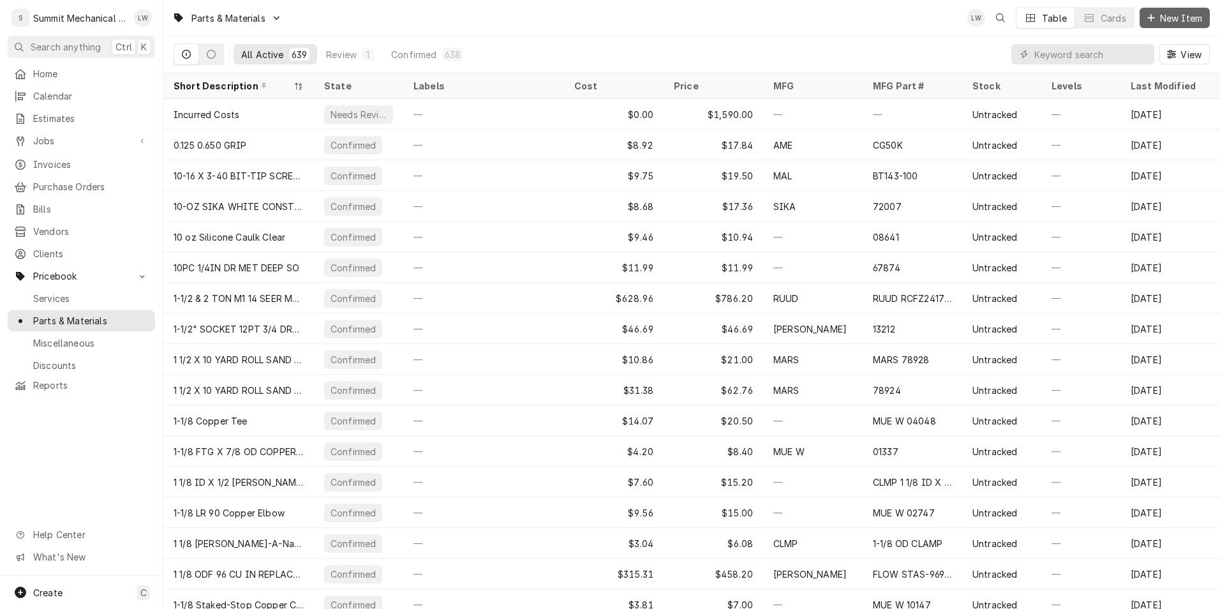
click at [1185, 26] on button "New Item" at bounding box center [1175, 18] width 70 height 20
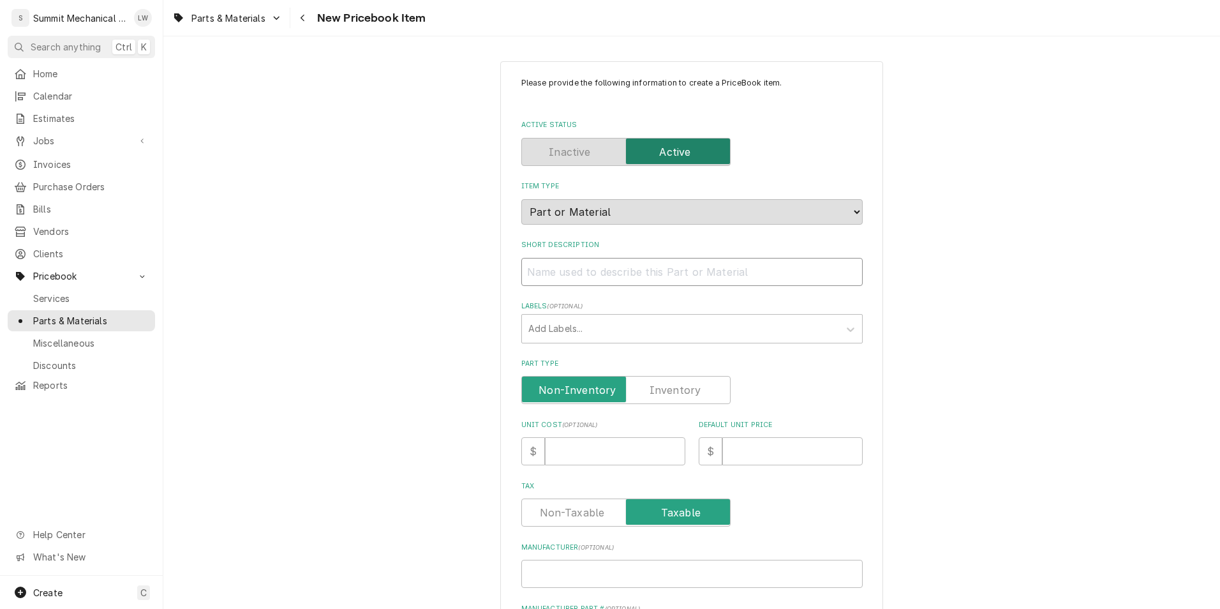
click at [592, 266] on input "Short Description" at bounding box center [693, 272] width 342 height 28
type textarea "x"
type input "T"
type textarea "x"
type input "Tr"
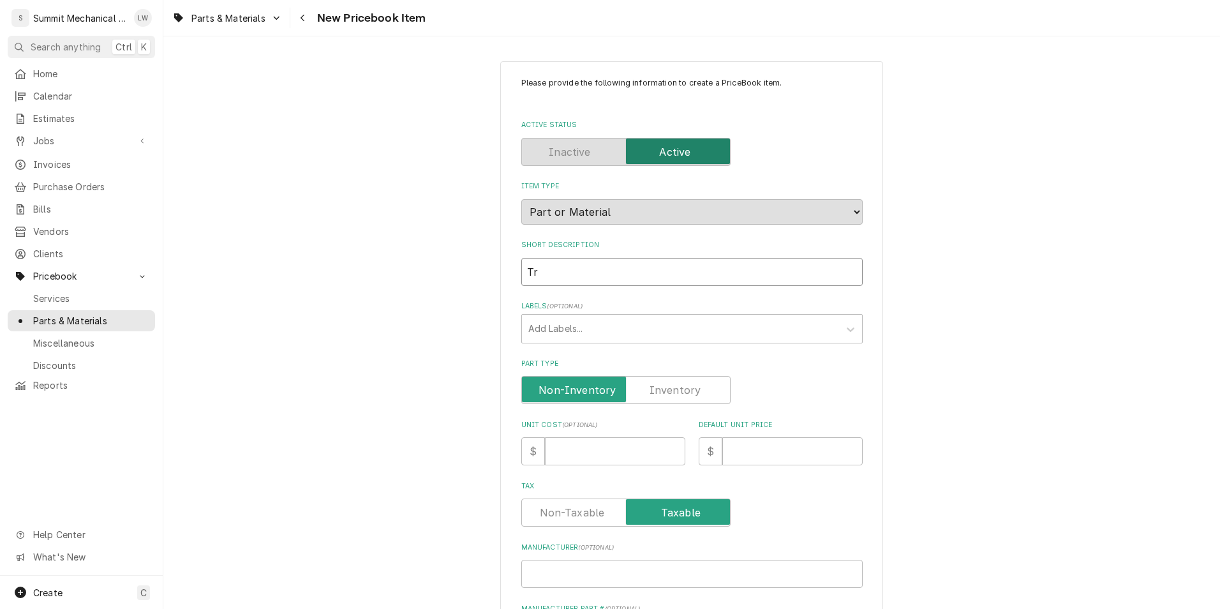
type textarea "x"
type input "Tra"
type textarea "x"
type input "Trane"
type textarea "x"
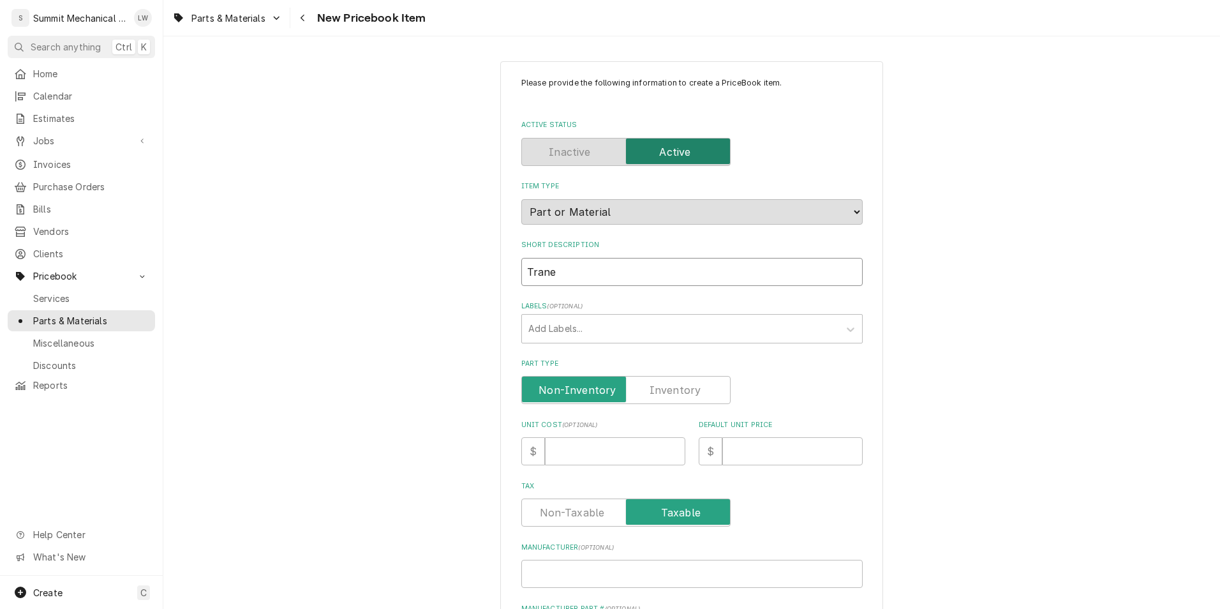
type input "Trane"
type textarea "x"
type input "Trane C"
type textarea "x"
type input "Trane Co"
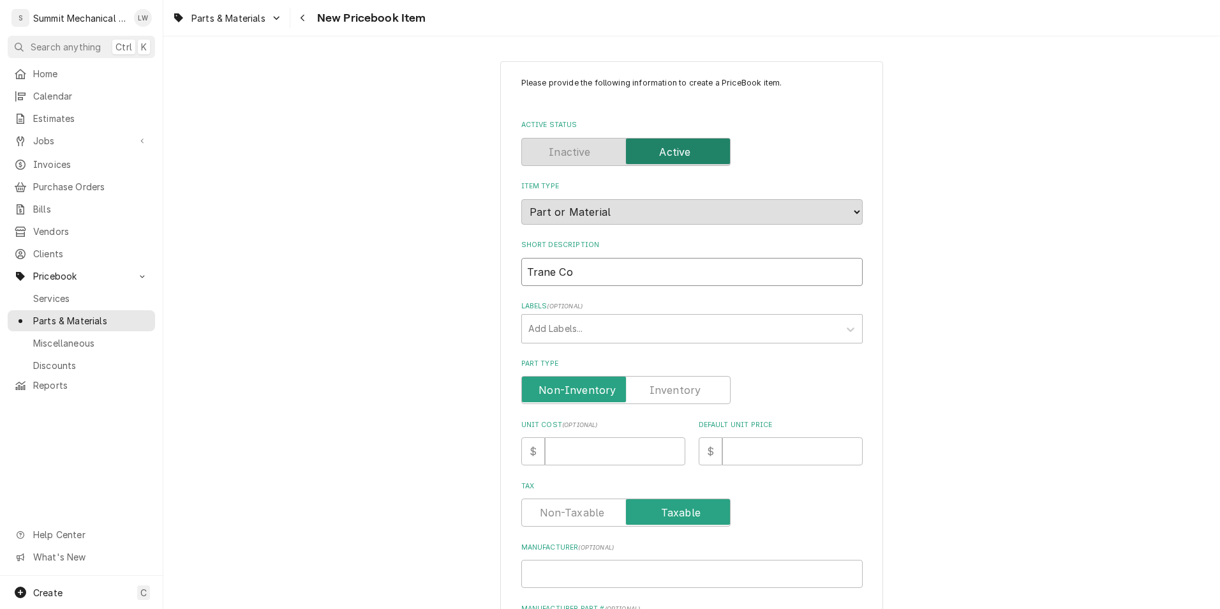
type textarea "x"
type input "Trane Com"
type textarea "x"
type input "Trane Comp"
type textarea "x"
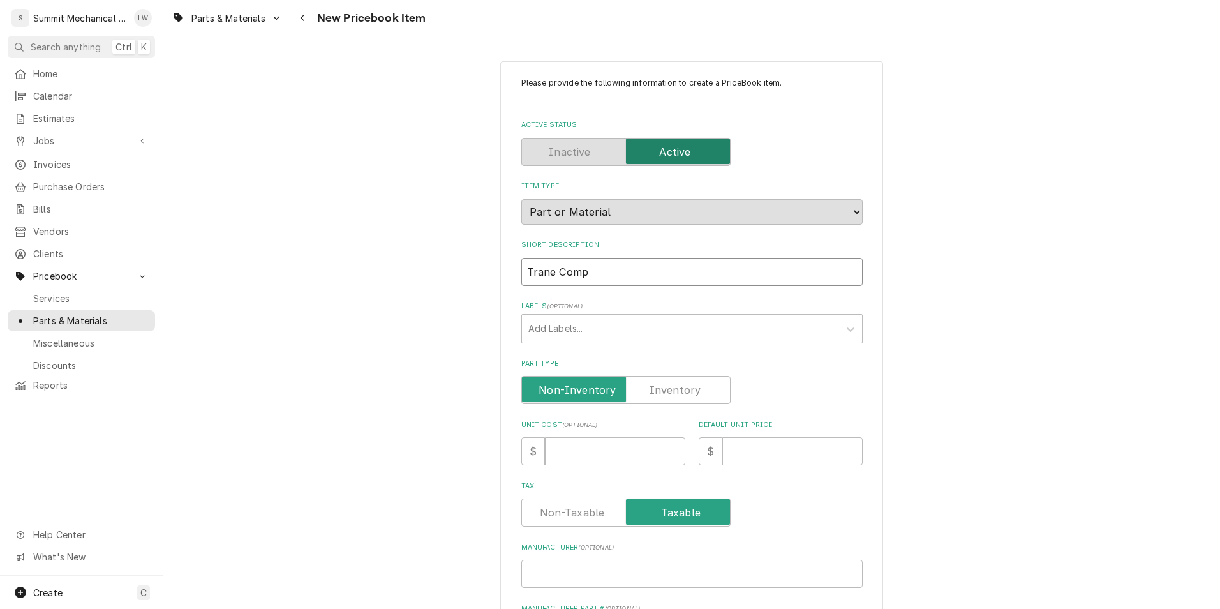
type input "Trane Compr"
type textarea "x"
type input "Trane Compre"
type textarea "x"
type input "Trane Compres"
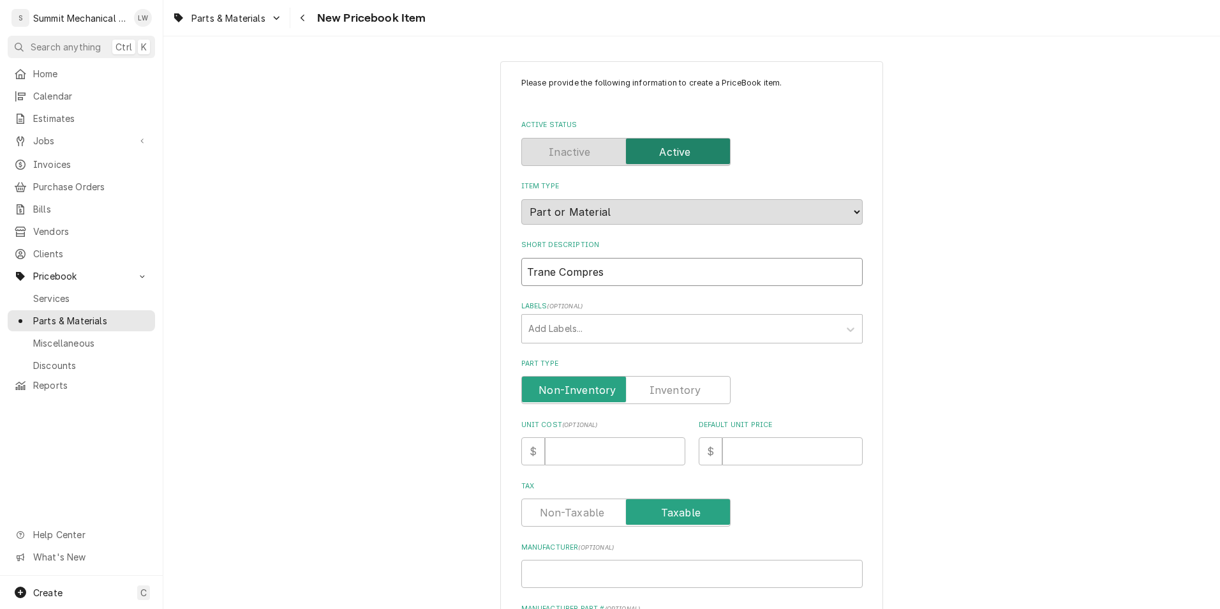
type textarea "x"
type input "Trane Compress"
type textarea "x"
type input "Trane Compresso"
type textarea "x"
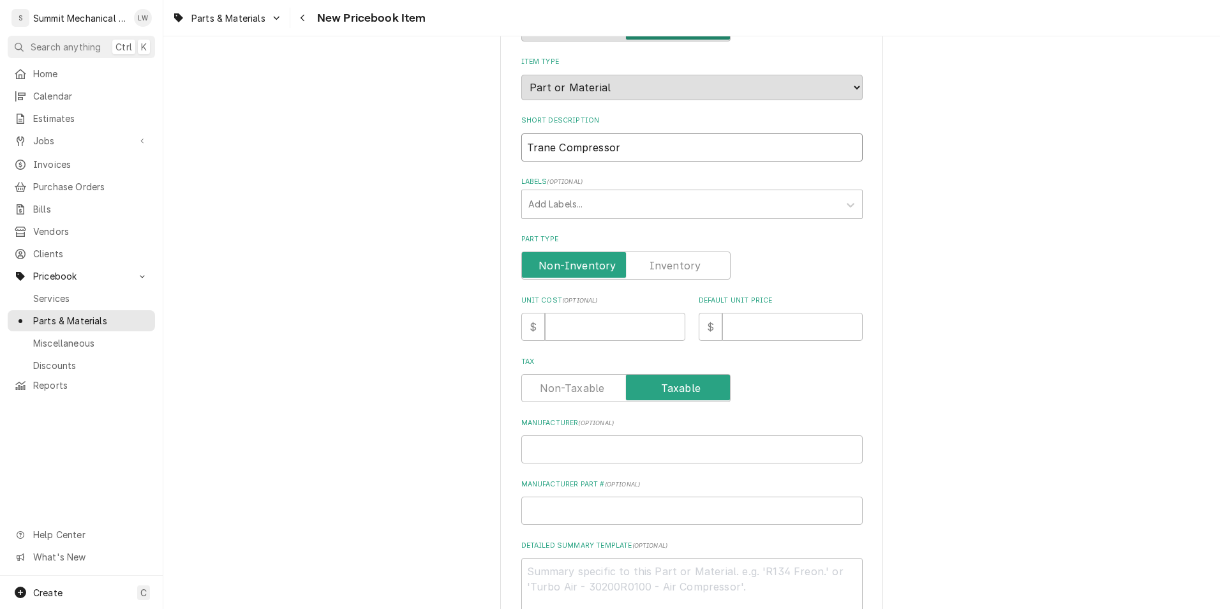
scroll to position [126, 0]
type input "Trane Compressor"
click at [567, 321] on input "Unit Cost ( optional )" at bounding box center [615, 326] width 140 height 28
type textarea "x"
type input "3"
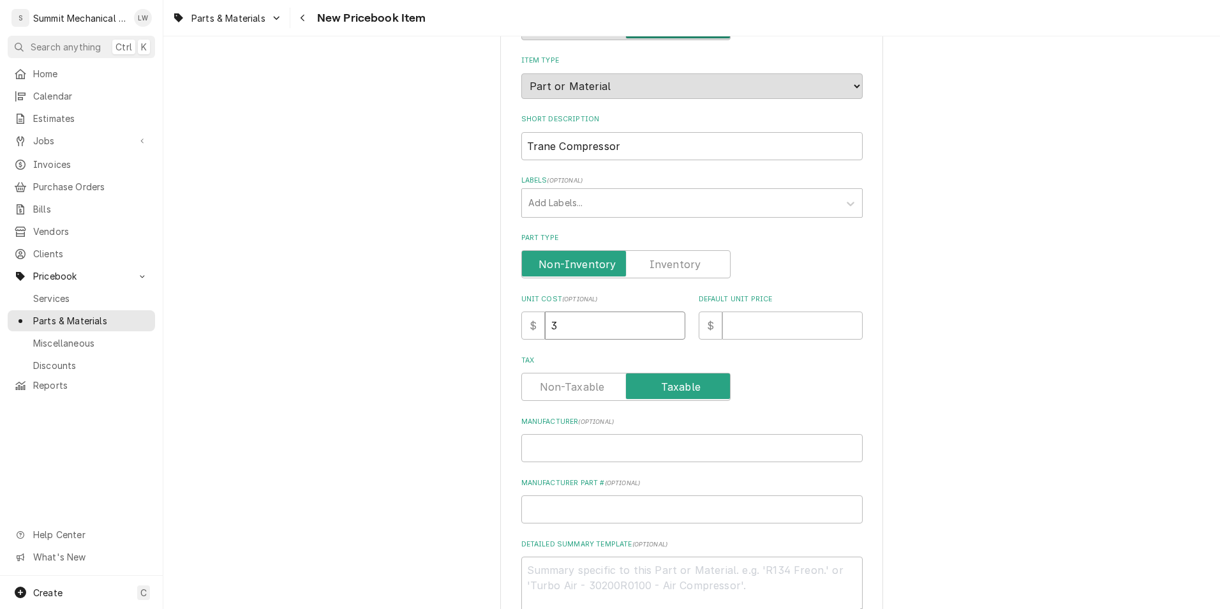
type textarea "x"
type input "36"
type textarea "x"
type input "363"
type textarea "x"
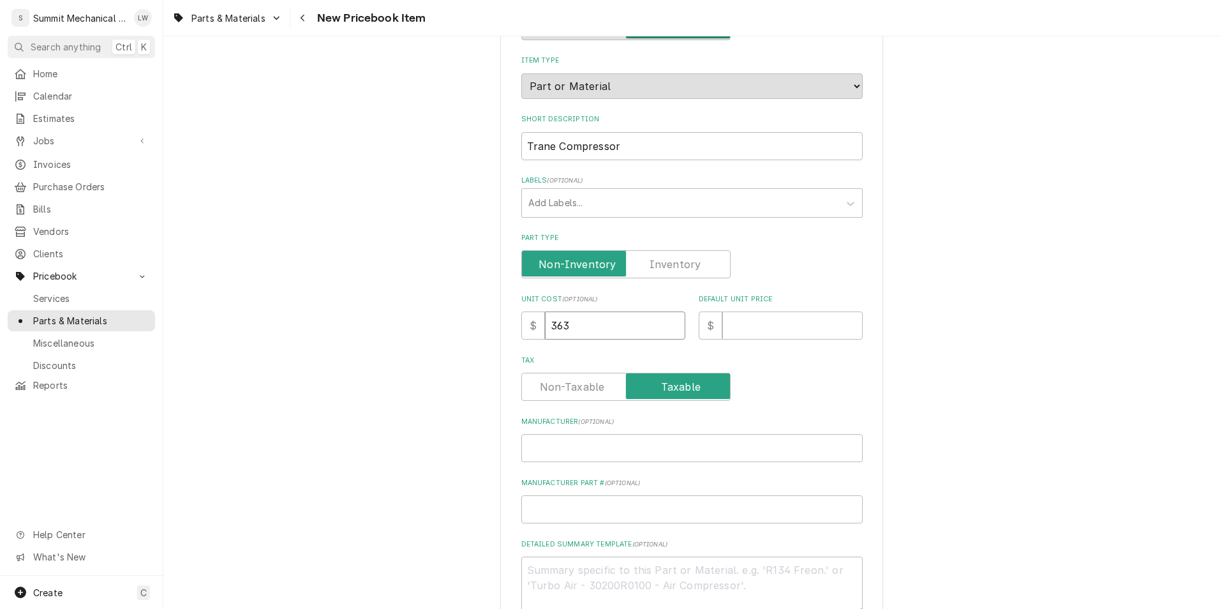
type input "3634"
type textarea "x"
type input "3634.4"
type textarea "x"
type input "3634.47"
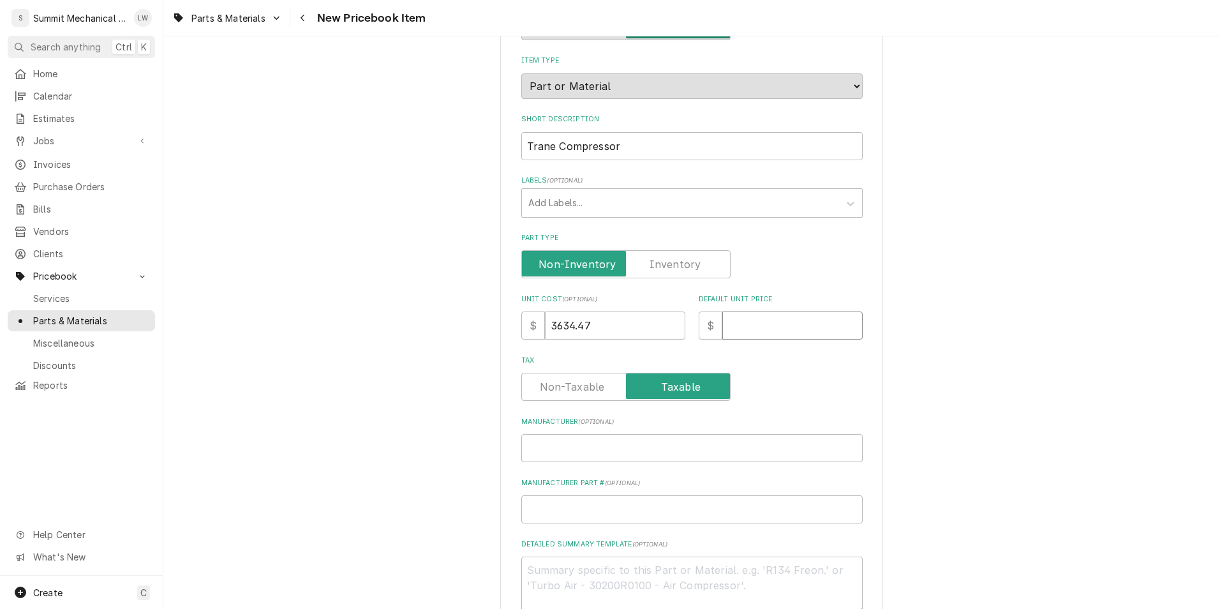
click at [753, 333] on input "Default Unit Price" at bounding box center [793, 326] width 140 height 28
type textarea "x"
type input "5"
type textarea "x"
type input "52"
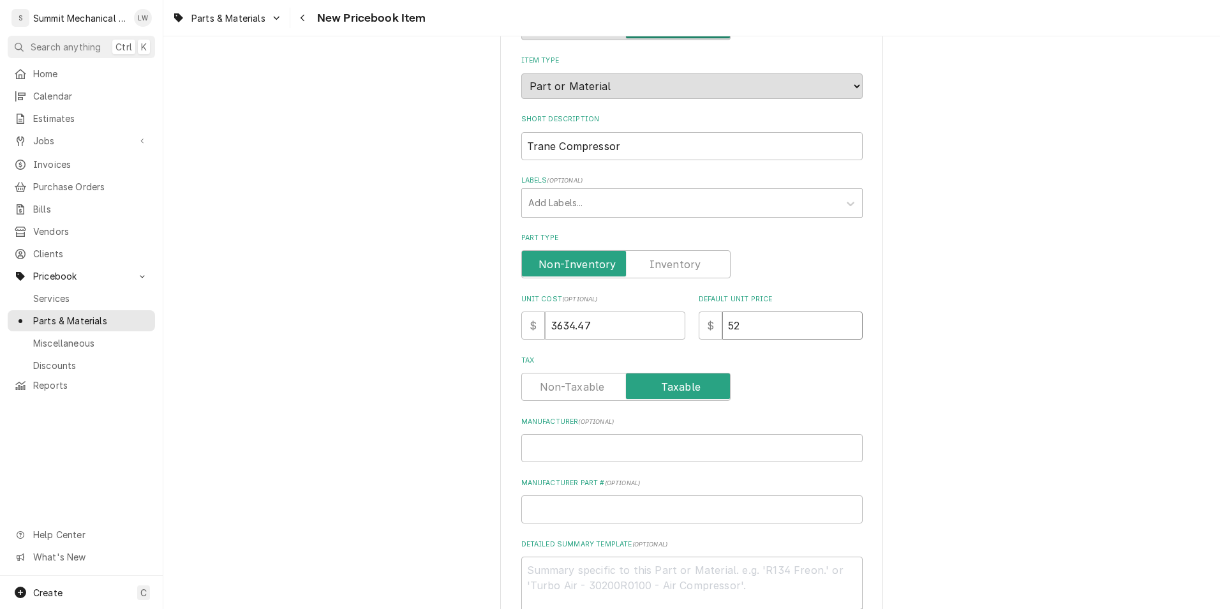
type textarea "x"
type input "527"
type textarea "x"
type input "5271"
type textarea "x"
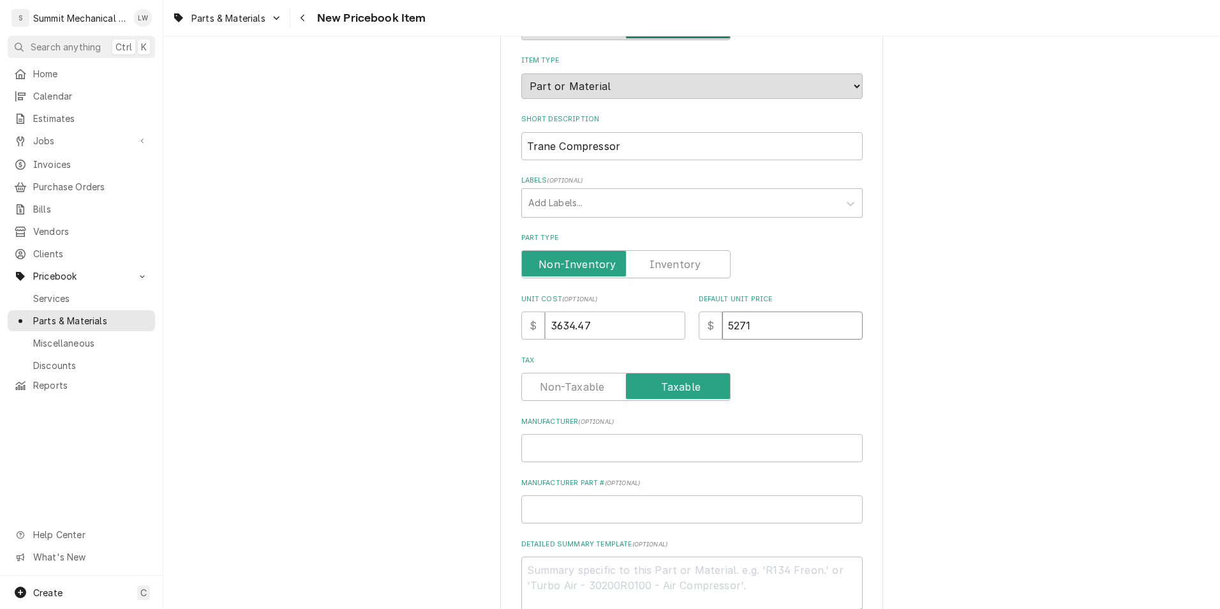
type input "5271.9"
type textarea "x"
type input "5271.98"
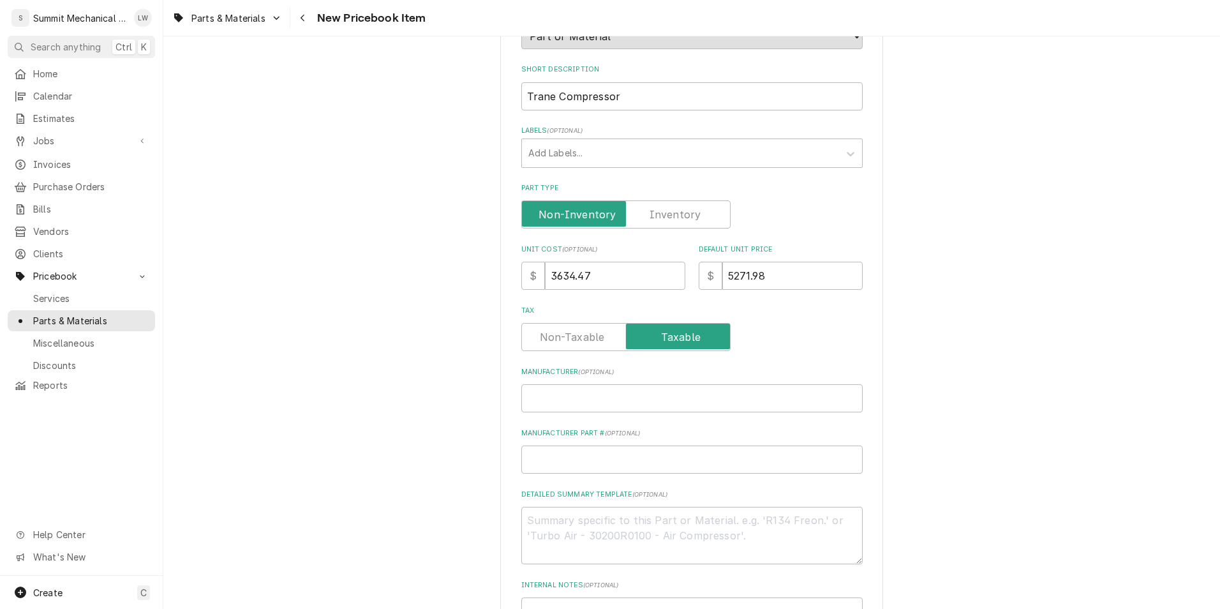
scroll to position [176, 0]
click at [597, 407] on input "Manufacturer ( optional )" at bounding box center [693, 398] width 342 height 28
type textarea "x"
type input "T"
type textarea "x"
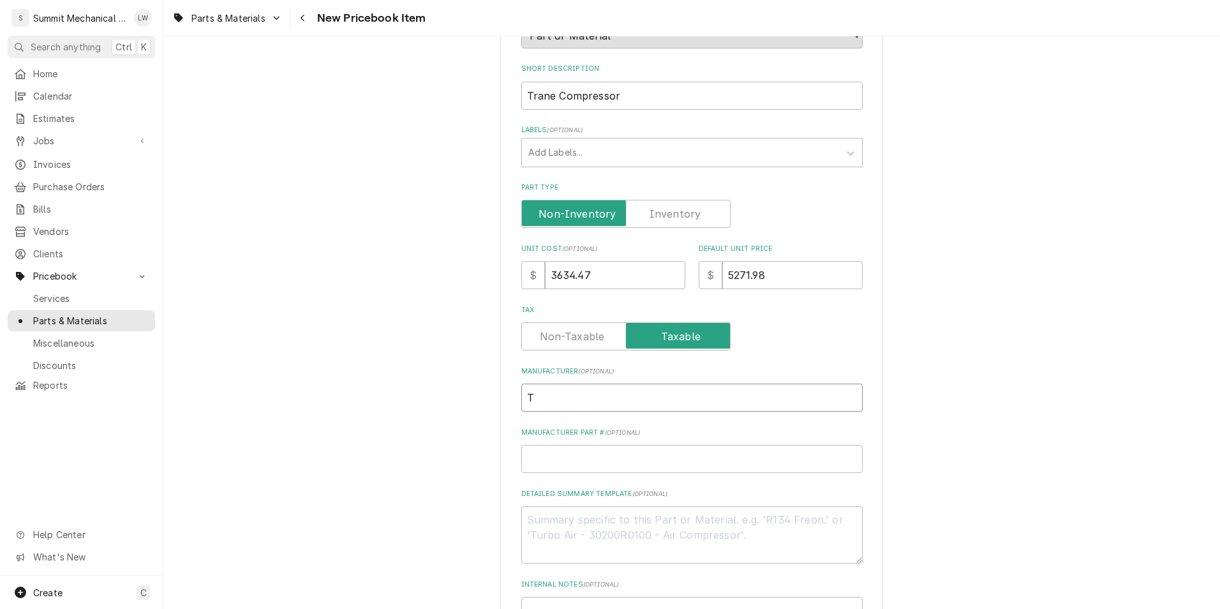
type input "Tr"
type textarea "x"
type input "Tra"
type textarea "x"
type input "Tran"
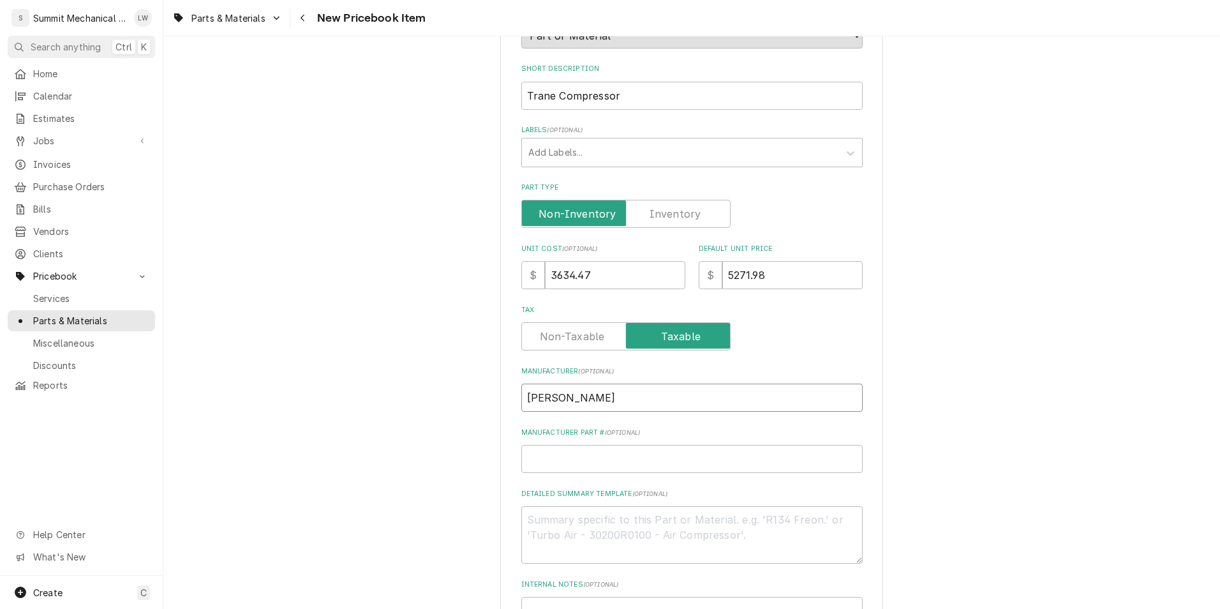
type textarea "x"
type input "Trane"
click at [584, 462] on input "Manufacturer Part # ( optional )" at bounding box center [693, 459] width 342 height 28
paste input "1.0 CSHA-093A-0*00/CSHA-093A-0*0"
type textarea "x"
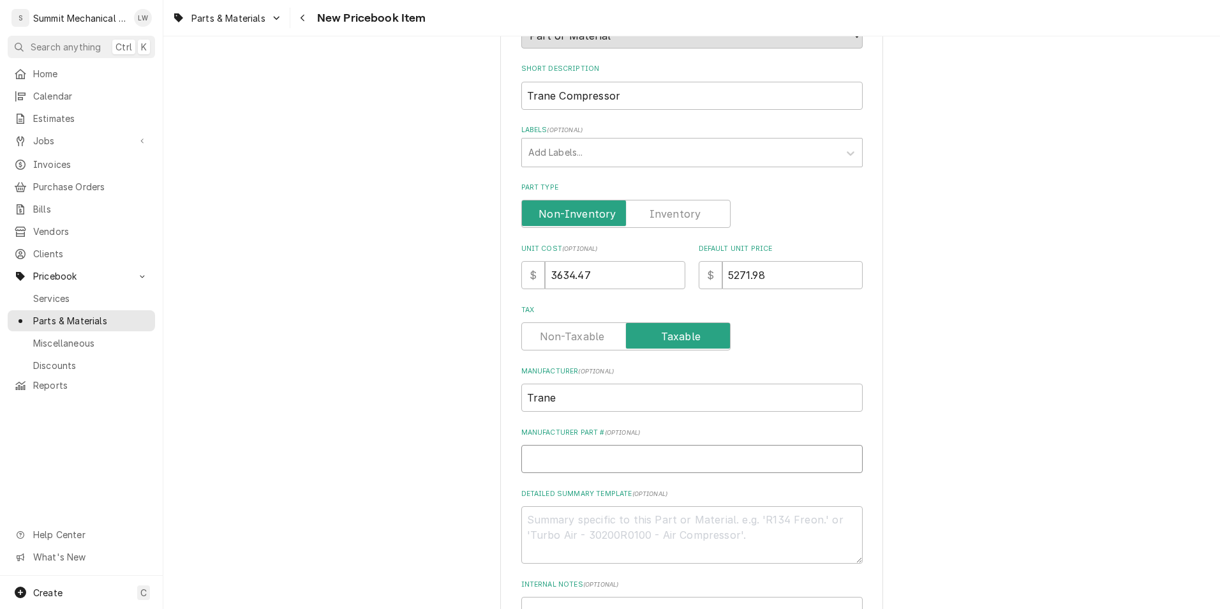
type input "1.0 CSHA-093A-0*00/CSHA-093A-0*0"
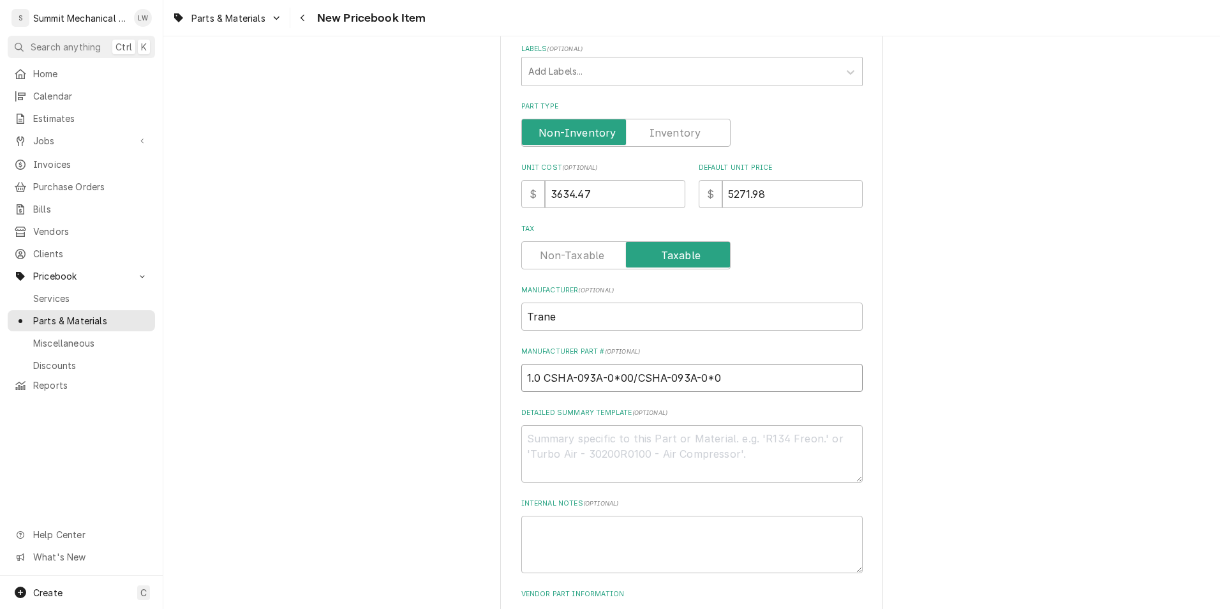
scroll to position [271, 0]
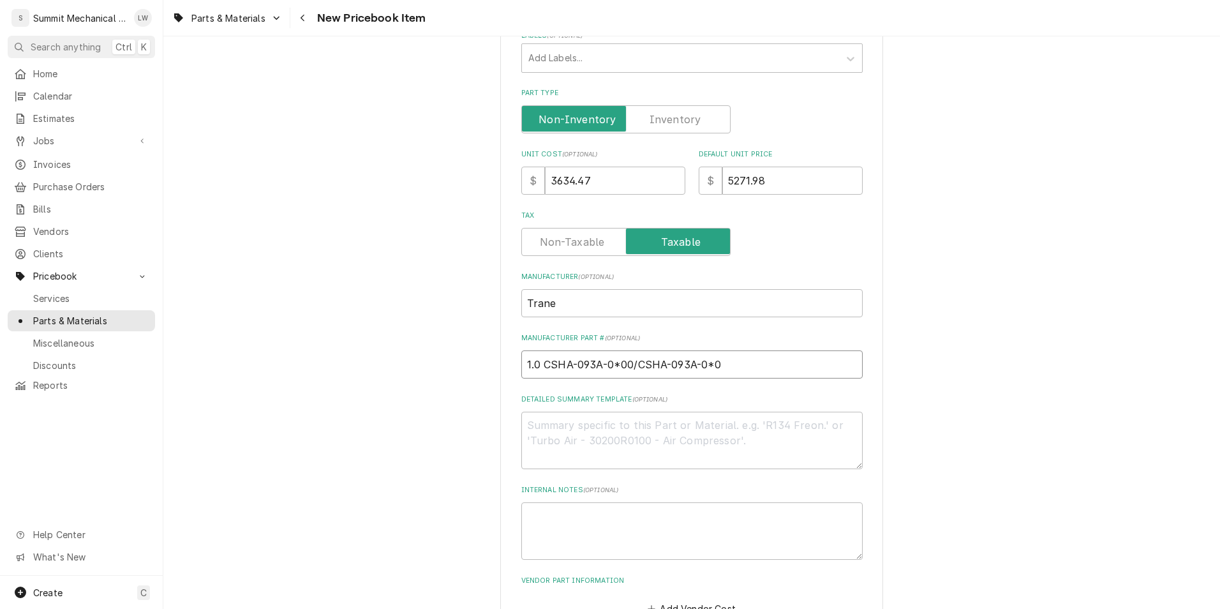
click at [540, 366] on input "1.0 CSHA-093A-0*00/CSHA-093A-0*0" at bounding box center [693, 364] width 342 height 28
type textarea "x"
type input "1.0CSHA-093A-0*00/CSHA-093A-0*0"
type textarea "x"
type input "1.CSHA-093A-0*00/CSHA-093A-0*0"
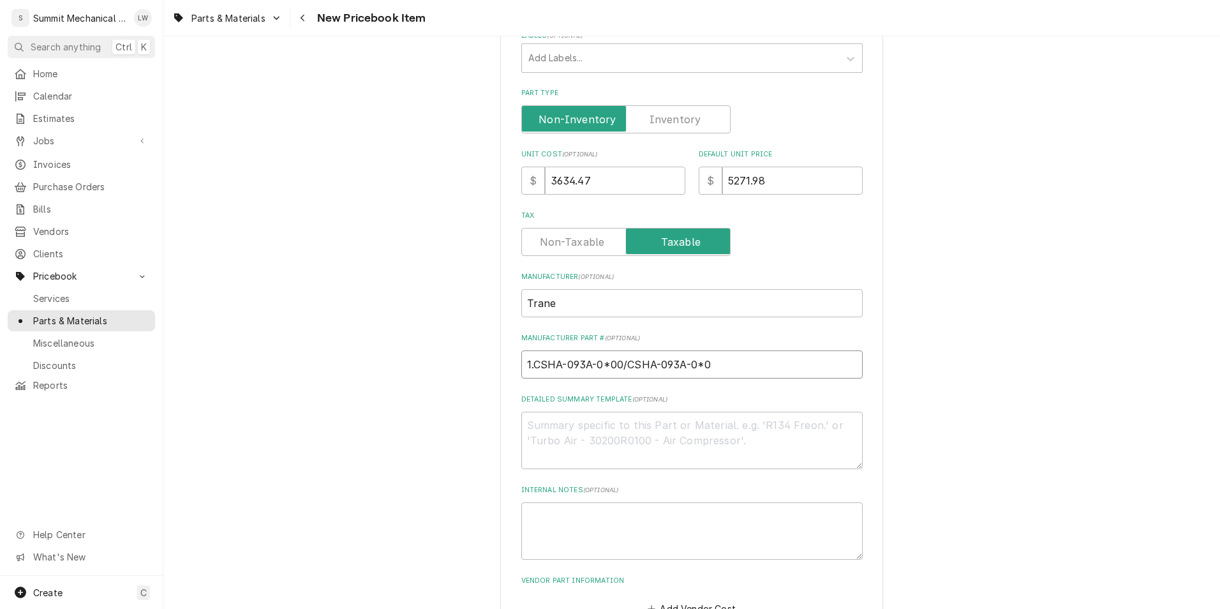
type textarea "x"
type input "1CSHA-093A-0*00/CSHA-093A-0*0"
type textarea "x"
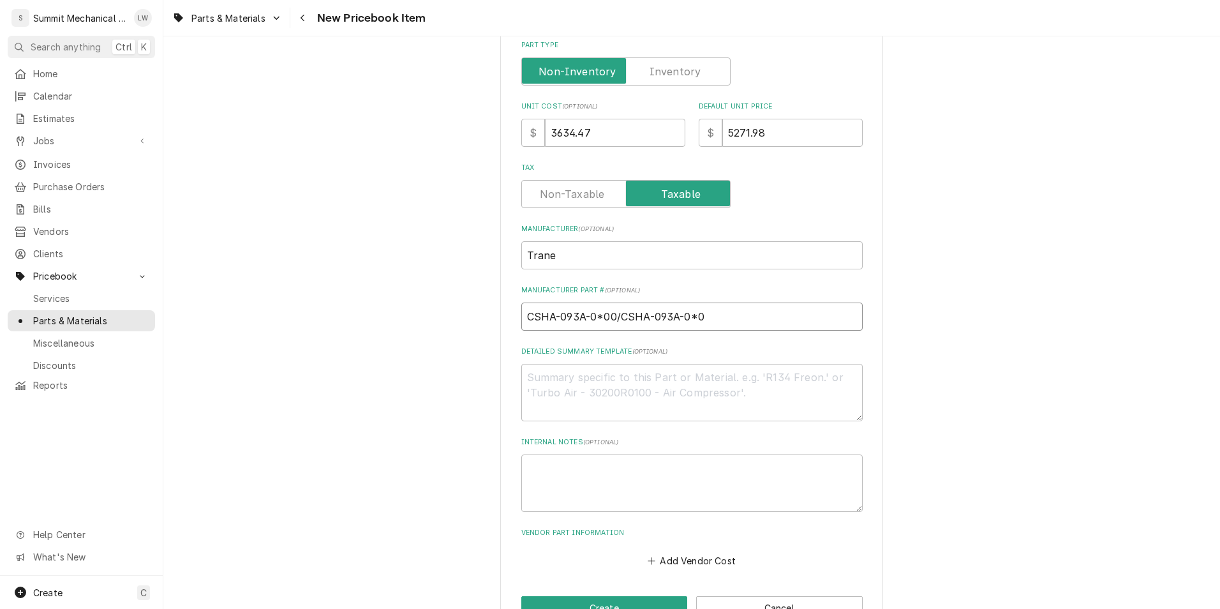
type input "CSHA-093A-0*00/CSHA-093A-0*0"
click at [620, 410] on textarea "Detailed Summary Template ( optional )" at bounding box center [693, 392] width 342 height 57
click at [573, 371] on textarea "Detailed Summary Template ( optional )" at bounding box center [693, 392] width 342 height 57
paste textarea "A, 9 TON, 200/60/3, BRAZE SWEAT, MINERAL OIL (OIL00045)"
type textarea "x"
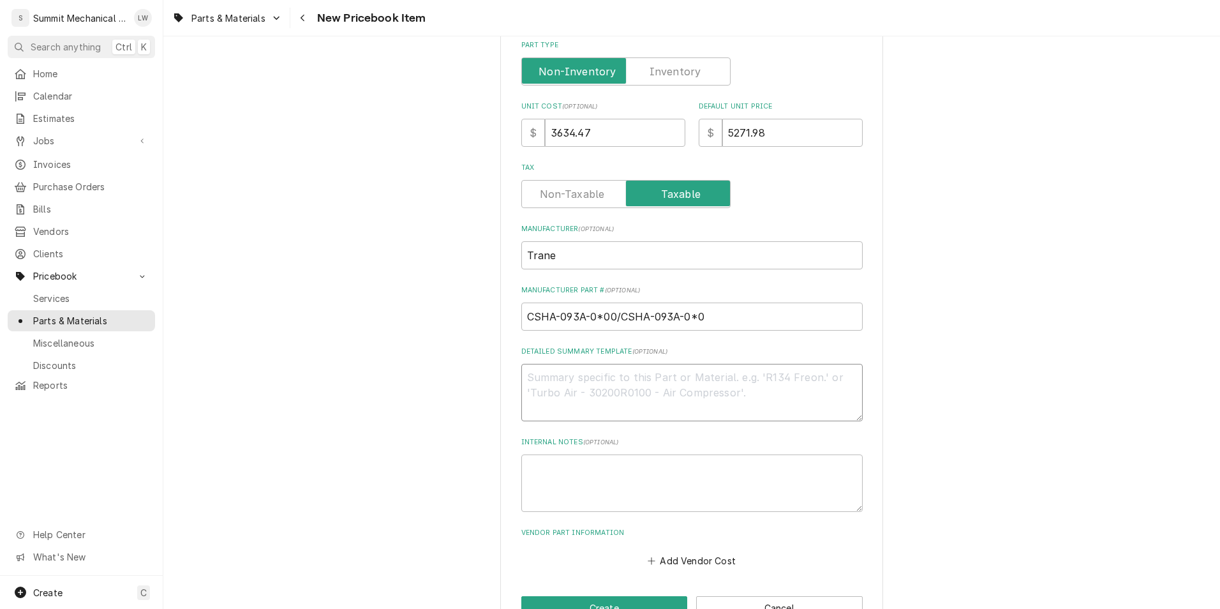
type textarea "A, 9 TON, 200/60/3, BRAZE SWEAT, MINERAL OIL (OIL00045)"
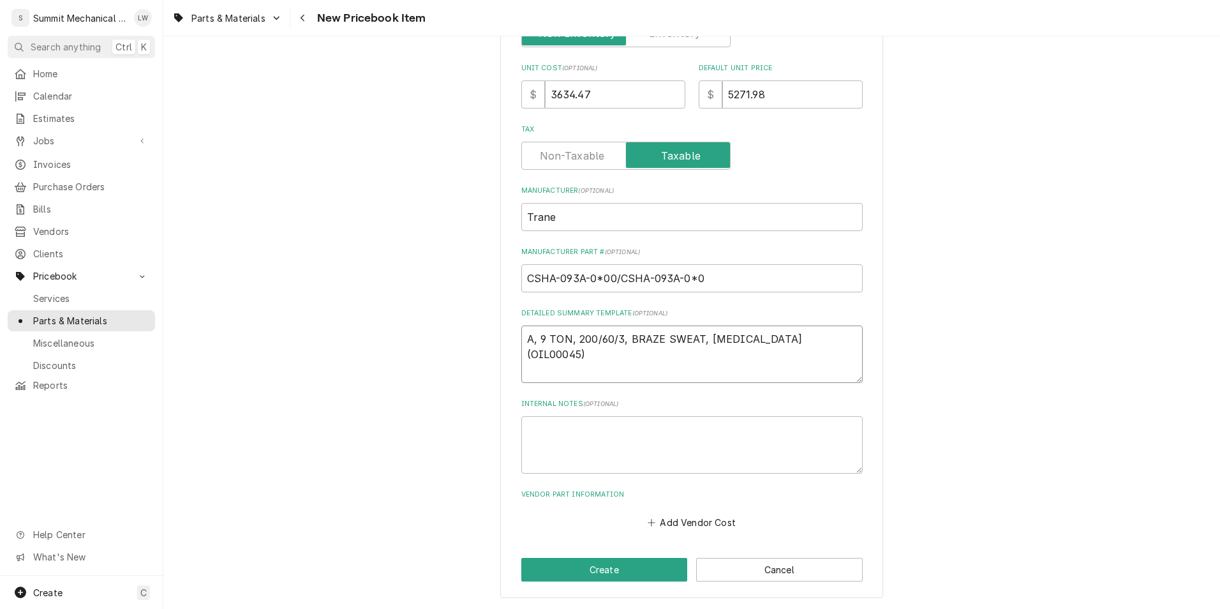
click at [537, 339] on textarea "A, 9 TON, 200/60/3, BRAZE SWEAT, MINERAL OIL (OIL00045)" at bounding box center [693, 354] width 342 height 57
type textarea "x"
type textarea "A,9 TON, 200/60/3, BRAZE SWEAT, MINERAL OIL (OIL00045)"
type textarea "x"
type textarea "A9 TON, 200/60/3, BRAZE SWEAT, MINERAL OIL (OIL00045)"
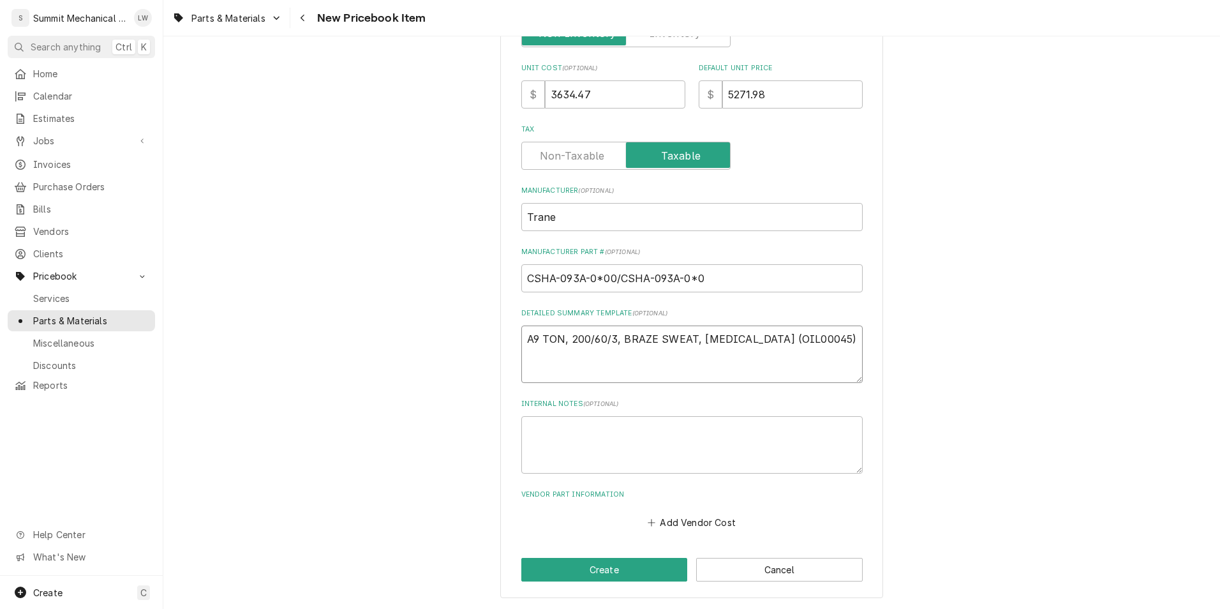
type textarea "x"
type textarea "9 TON, 200/60/3, BRAZE SWEAT, [MEDICAL_DATA] (OIL00045)"
click at [569, 575] on button "Create" at bounding box center [605, 570] width 167 height 24
type textarea "x"
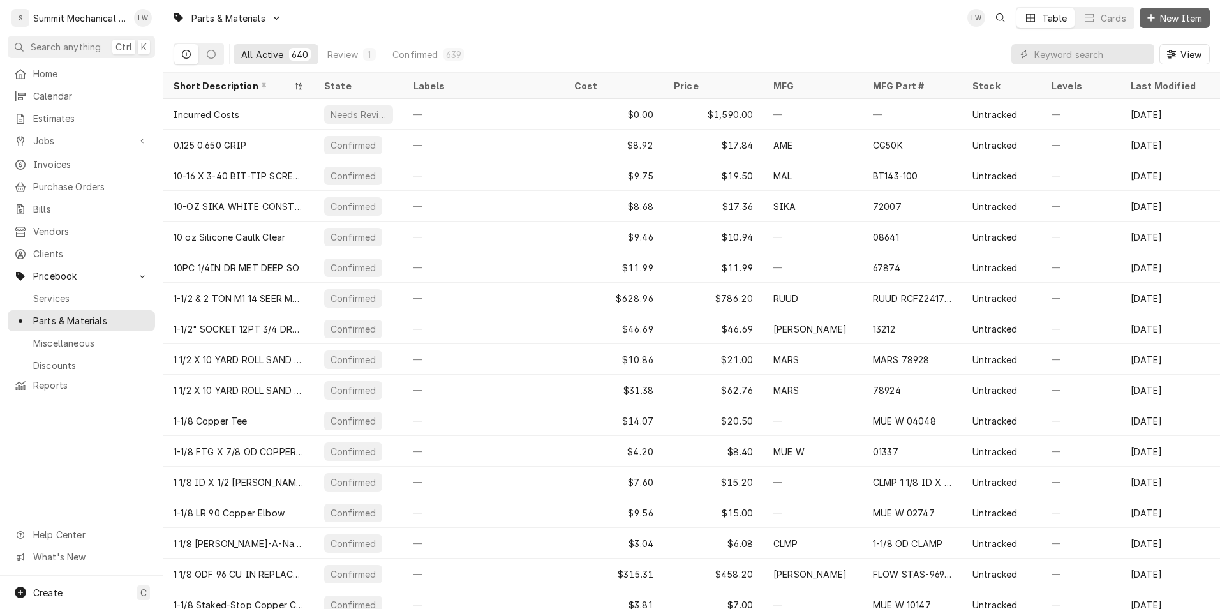
click at [1158, 13] on span "New Item" at bounding box center [1181, 17] width 47 height 13
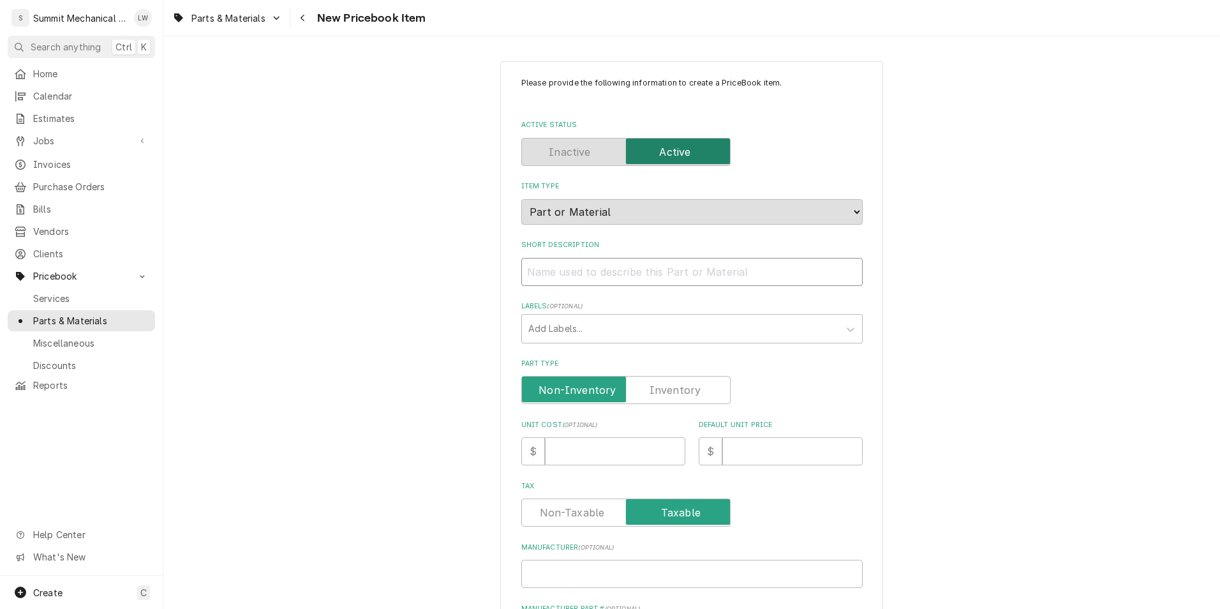
click at [562, 275] on input "Short Description" at bounding box center [693, 272] width 342 height 28
type textarea "x"
type input "T"
type textarea "x"
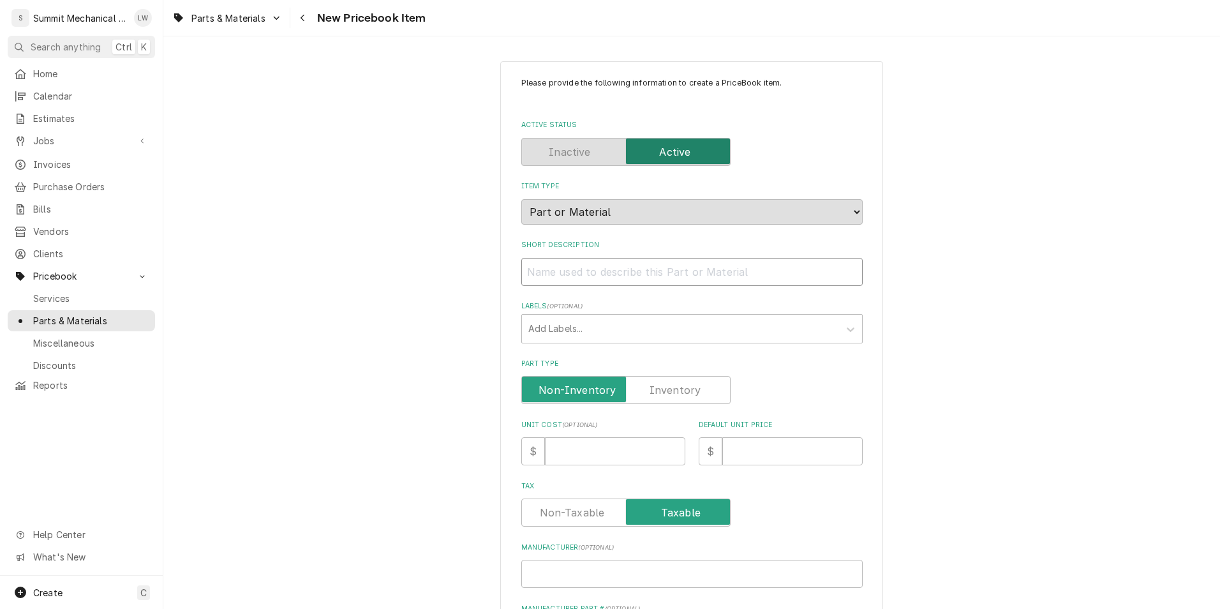
type input "T"
type textarea "x"
type input "Tr"
type textarea "x"
type input "Tra"
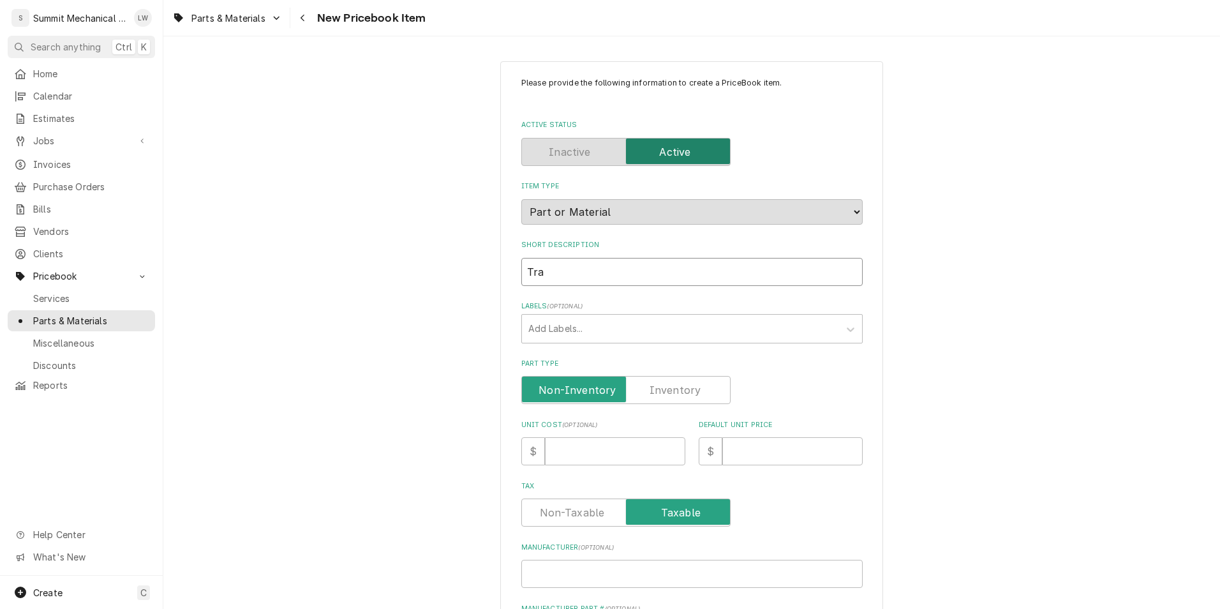
type textarea "x"
type input "Tran"
type textarea "x"
type input "Trand"
type textarea "x"
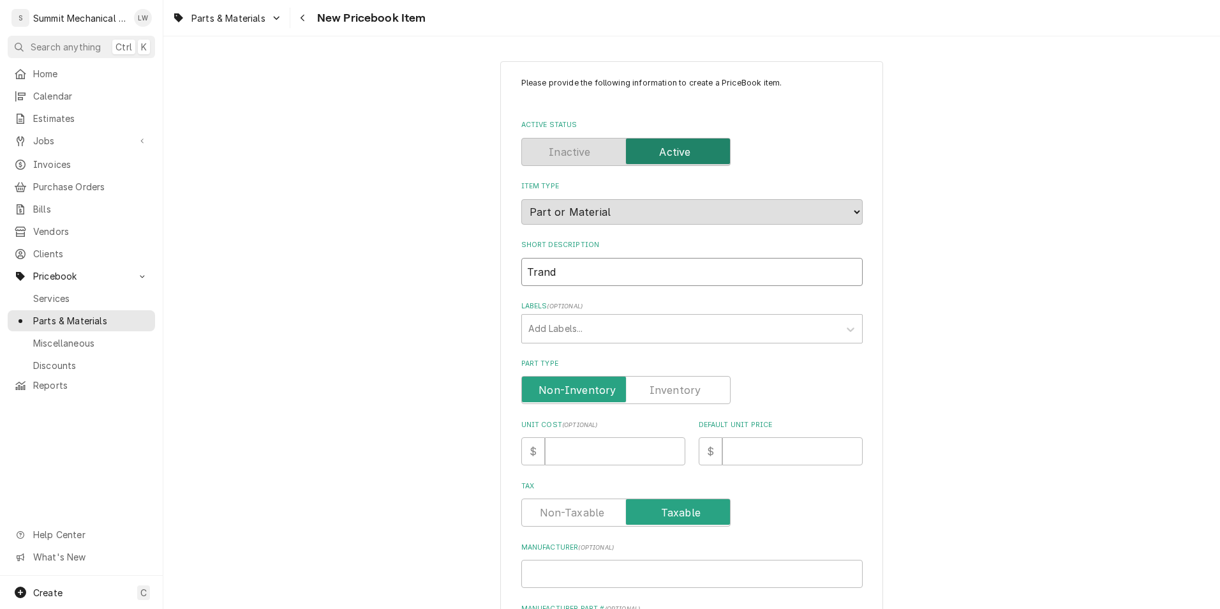
type input "Tran"
type textarea "x"
type input "Trane"
type textarea "x"
type input "Trane"
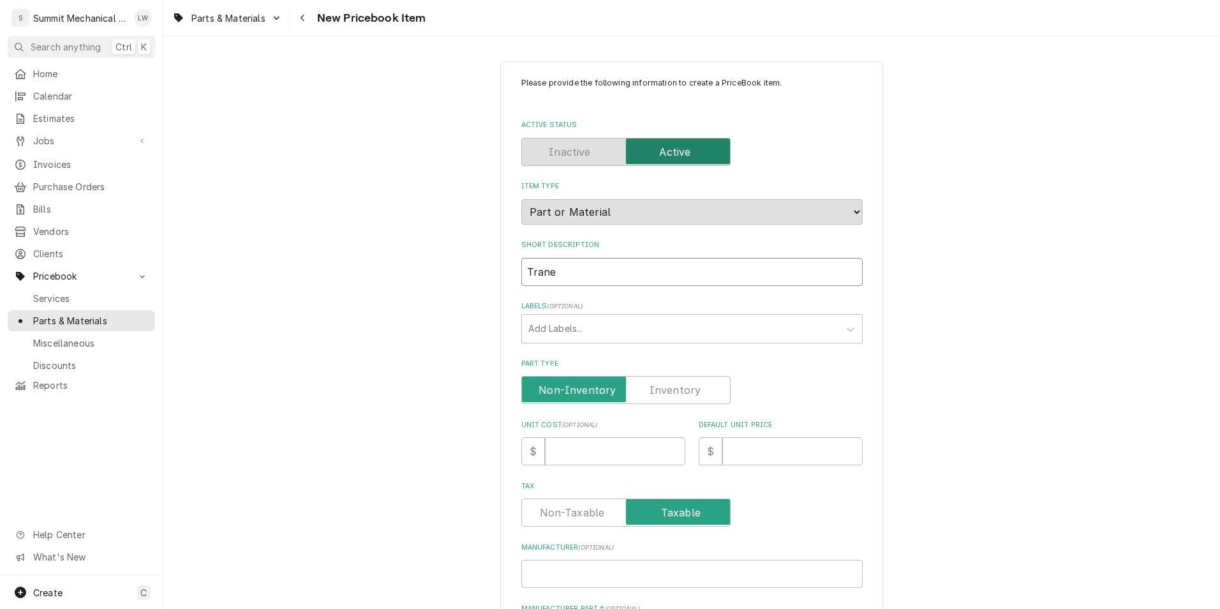
type textarea "x"
type input "Trane C"
type textarea "x"
type input "Trane Con"
type textarea "x"
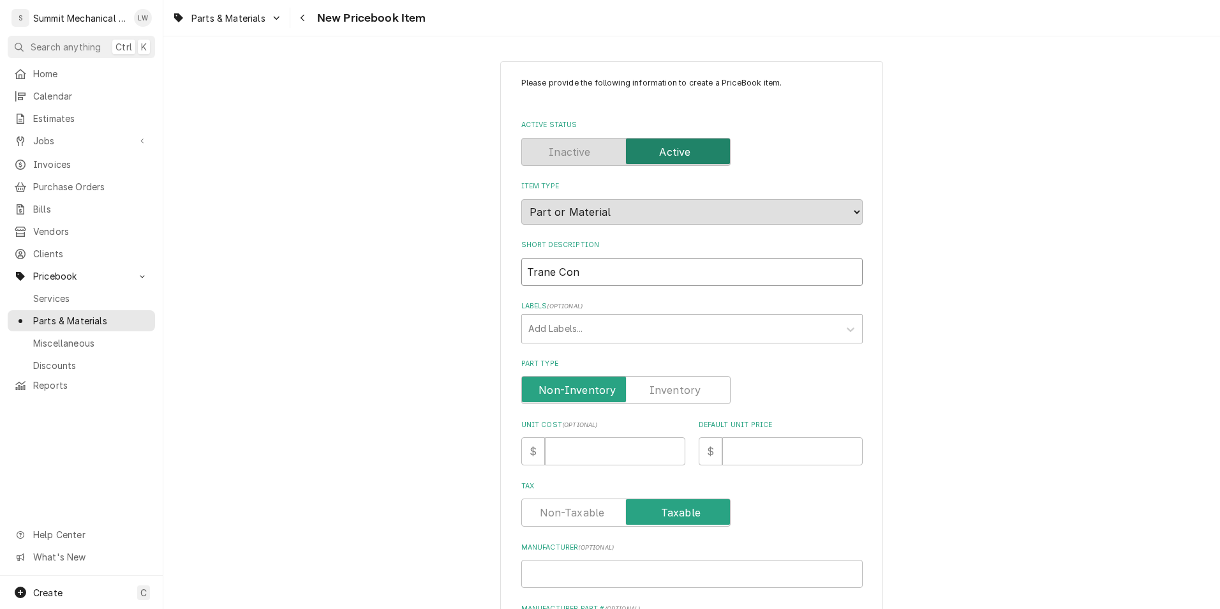
type input "Trane Cond"
type textarea "x"
type input "Trane Conde"
type textarea "x"
type input "Trane Condes"
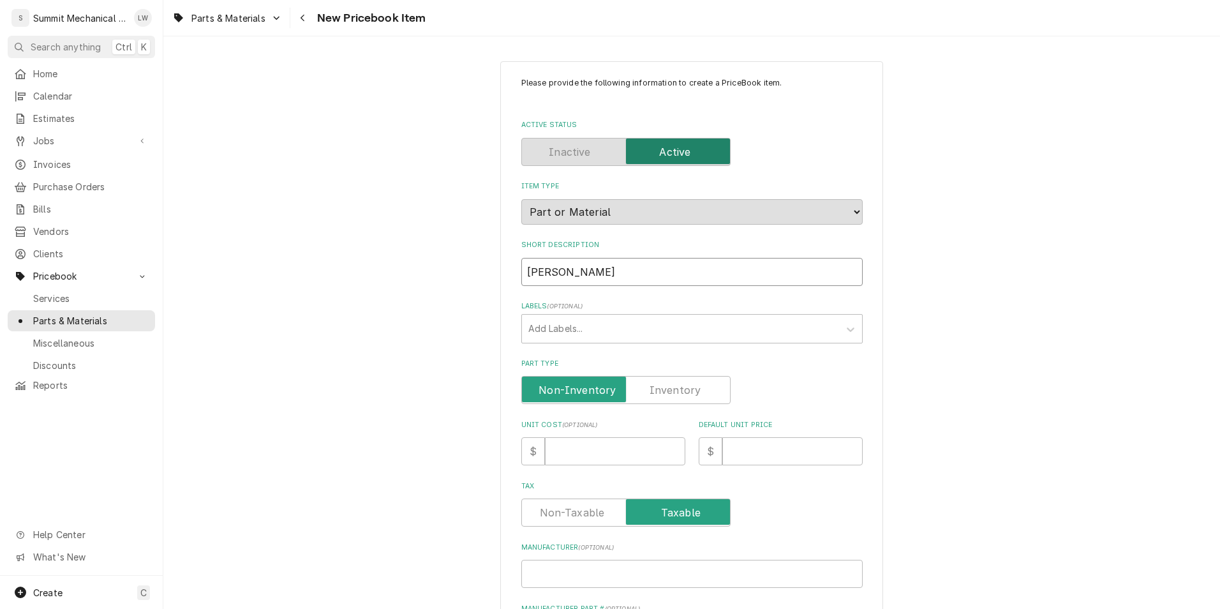
type textarea "x"
type input "Trane Condese"
type textarea "x"
type input "Trane Condeser"
type textarea "x"
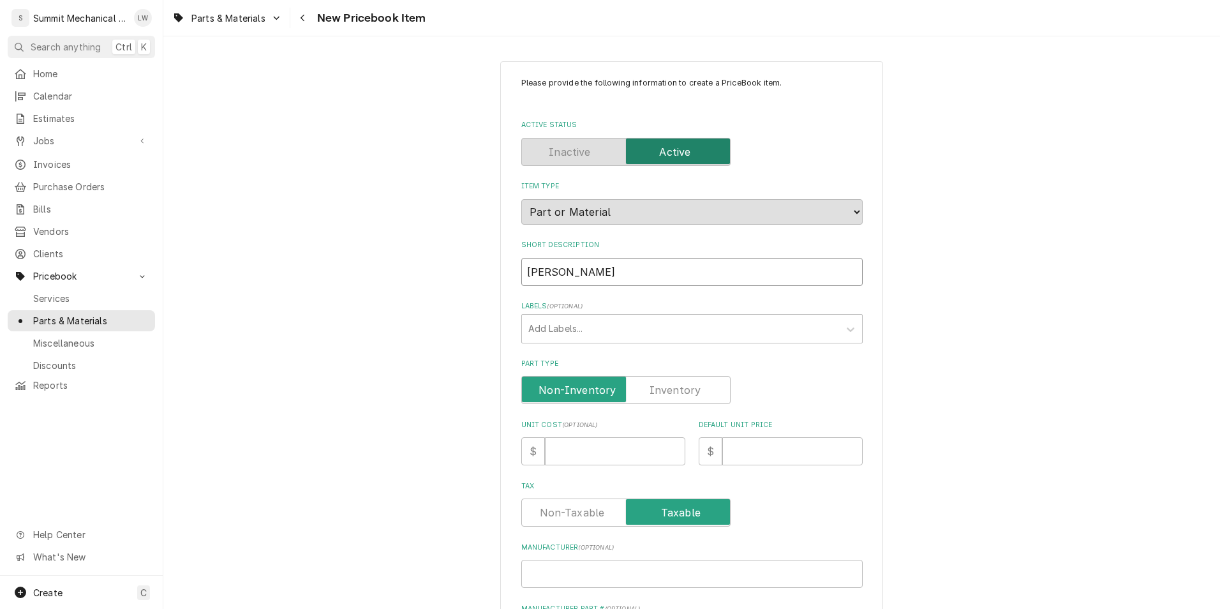
type input "Trane Condeser"
type textarea "x"
type input "Trane Condeser f"
type textarea "x"
type input "Trane Condeser fa"
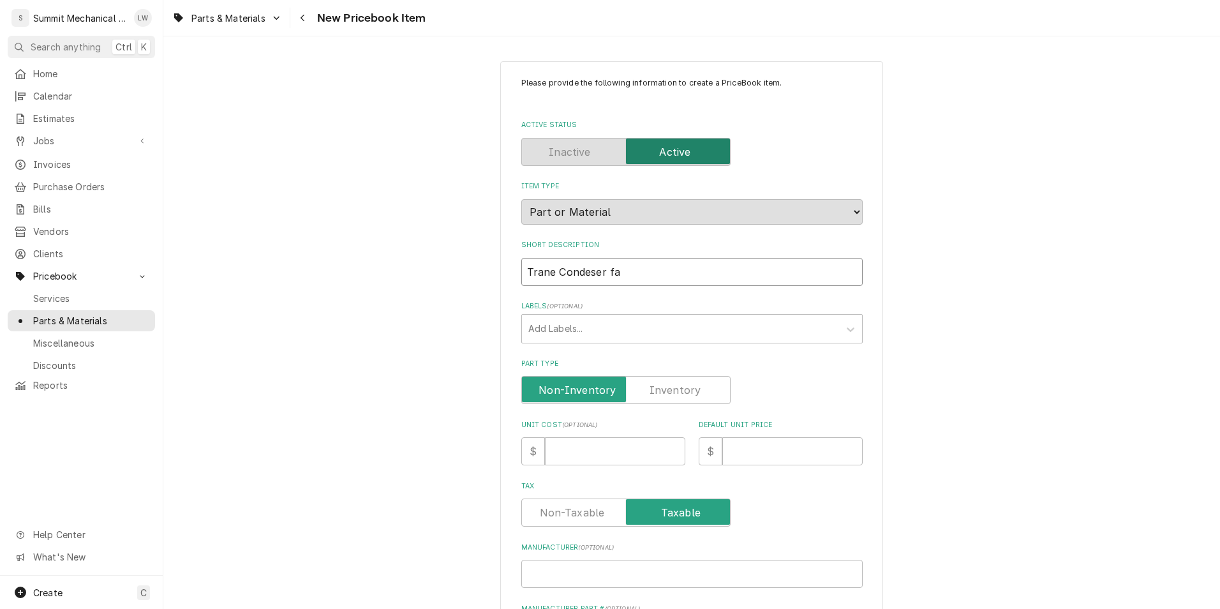
type textarea "x"
type input "Trane Condeser fan"
type textarea "x"
type input "Trane Condeser fan"
type textarea "x"
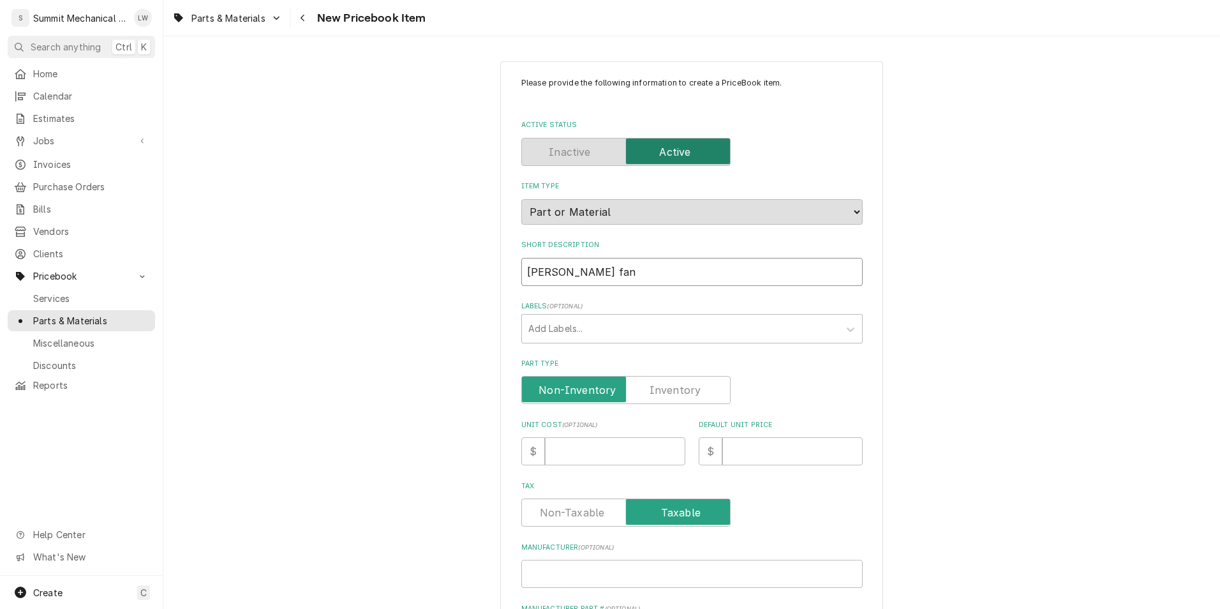
type input "Trane Condeser fan"
type textarea "x"
type input "Trane Condeser fa"
type textarea "x"
type input "Trane Condeser f"
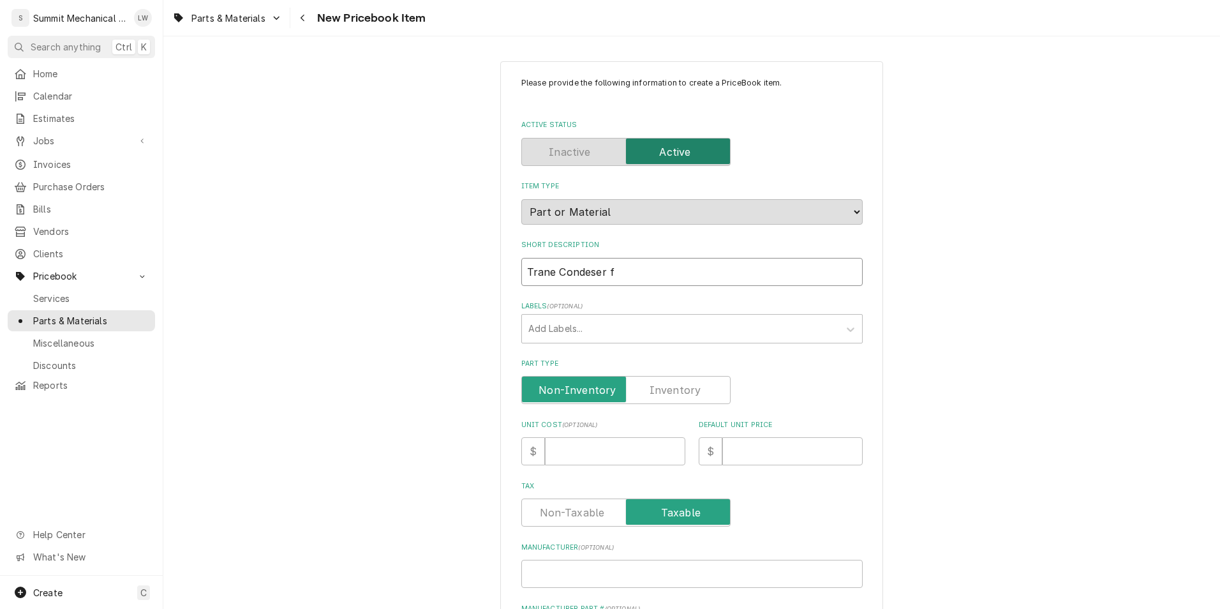
type textarea "x"
type input "Trane Condeser"
type textarea "x"
type input "Trane Condeser"
type textarea "x"
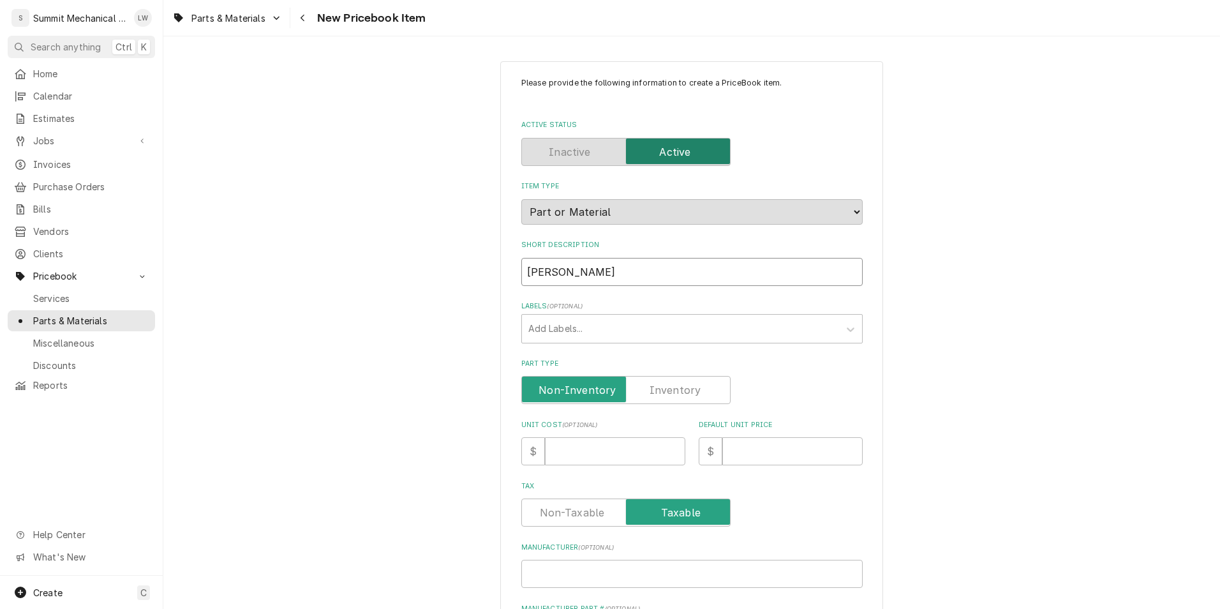
type input "Trane Condese"
type textarea "x"
type input "Trane Condes"
type textarea "x"
type input "Trane Conde"
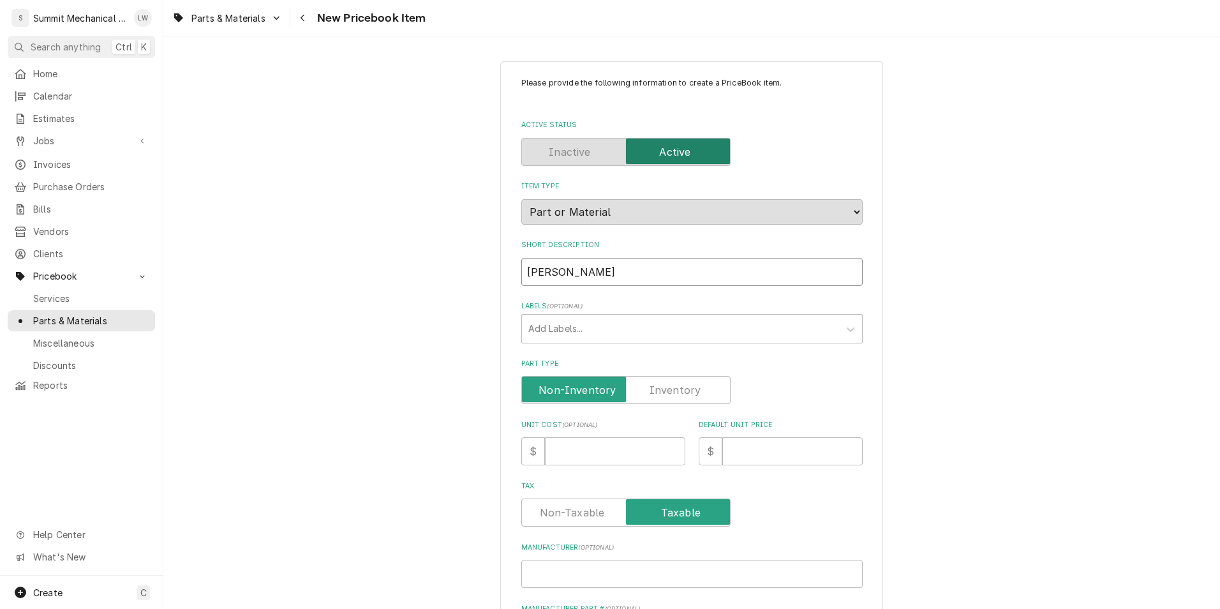
type textarea "x"
type input "Trane Cond"
type textarea "x"
type input "Trane Con"
type textarea "x"
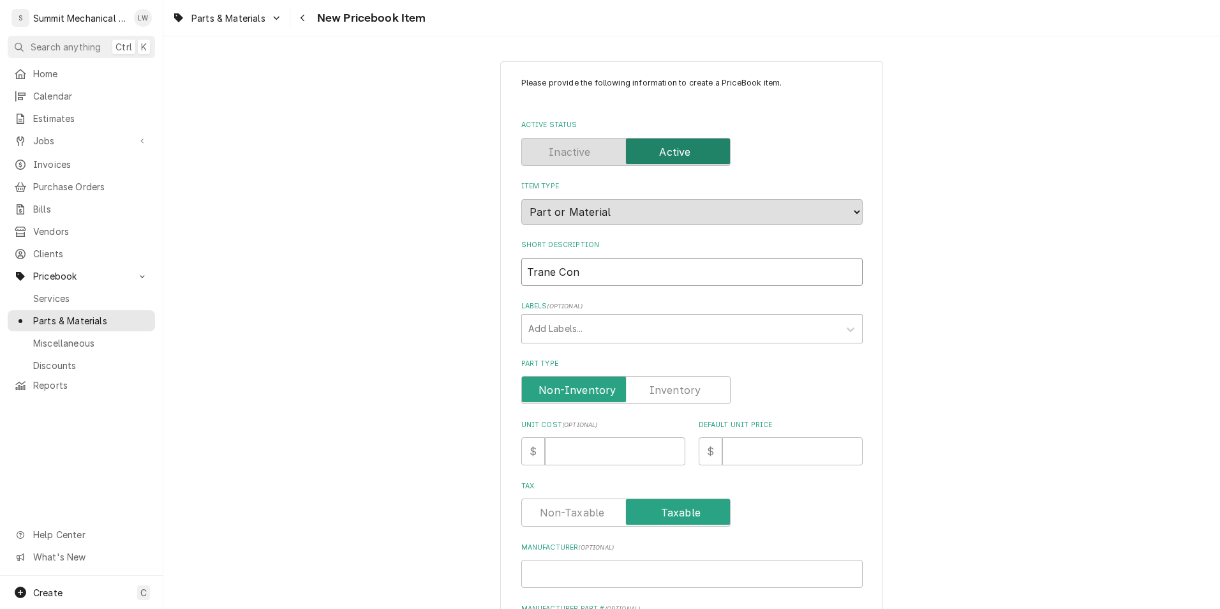
type input "Trane Co"
type textarea "x"
type input "Trane C"
type textarea "x"
type input "Trane"
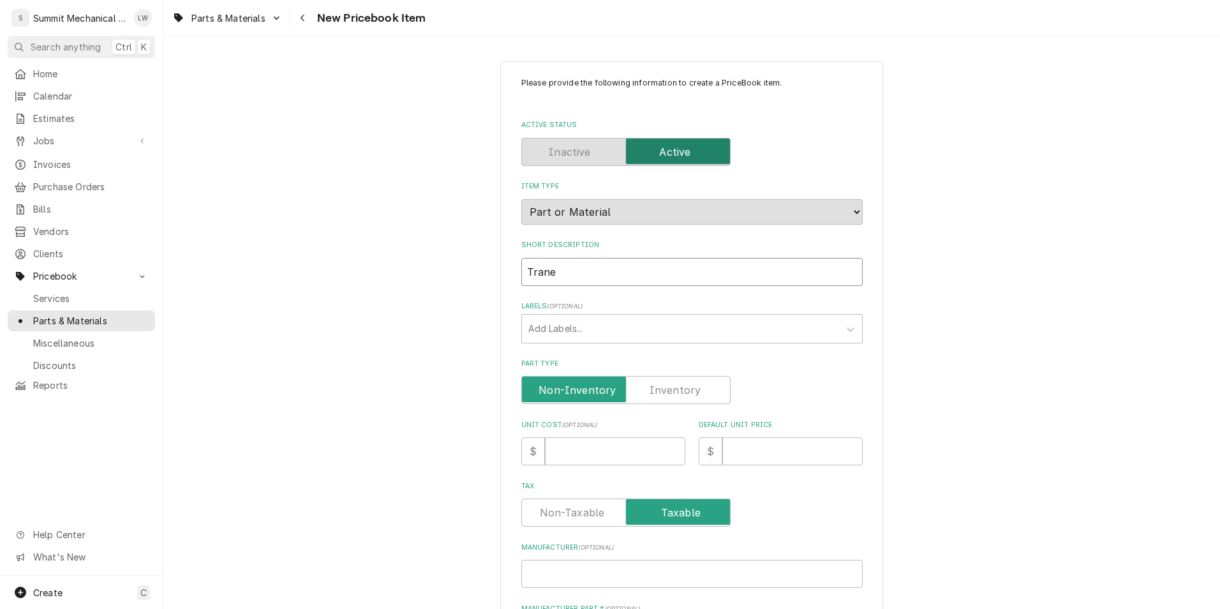
type textarea "x"
type input "Trane C"
type textarea "x"
type input "Trane Co"
type textarea "x"
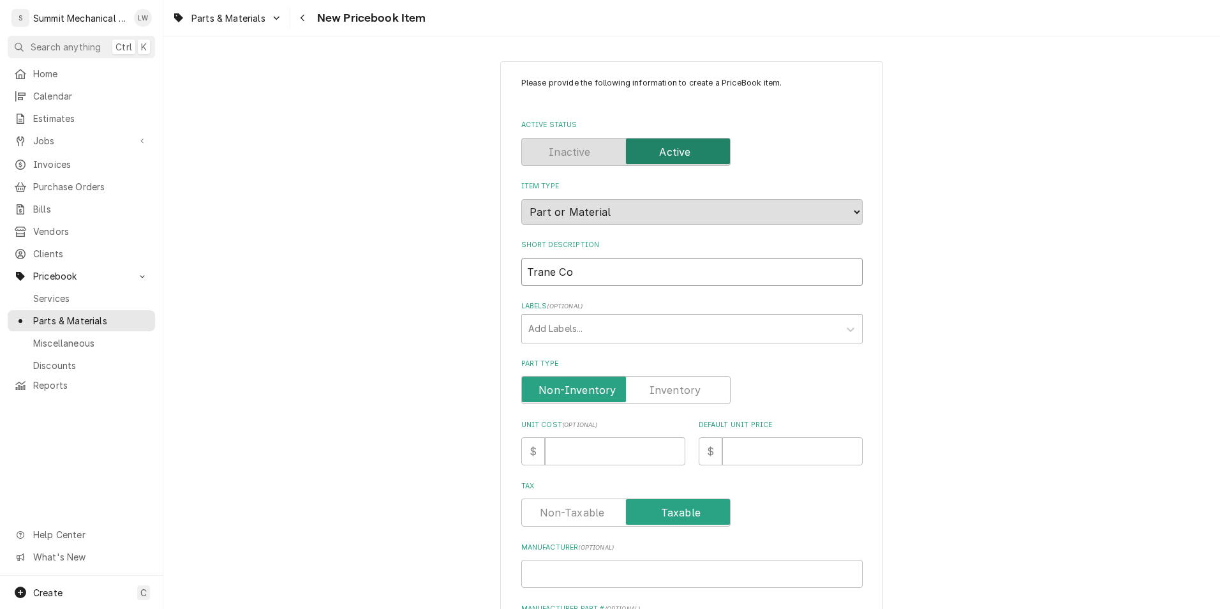
type input "Trane Con"
type textarea "x"
type input "Trane Cond"
type textarea "x"
type input "Trane Conde"
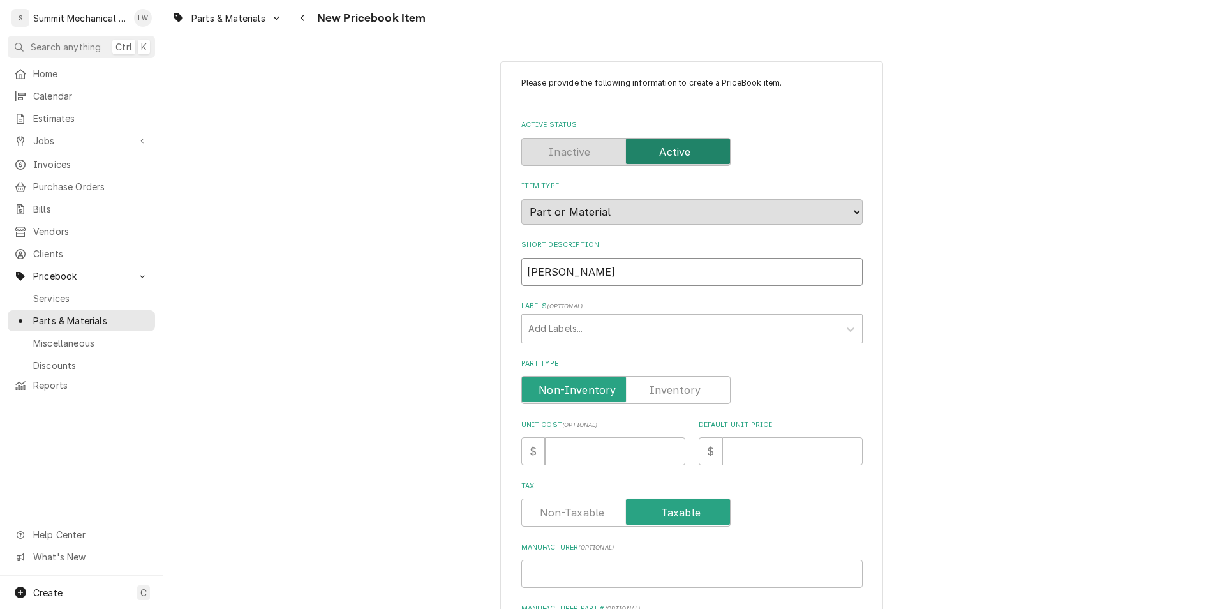
type textarea "x"
type input "Trane Conden"
type textarea "x"
type input "Trane Condens"
type textarea "x"
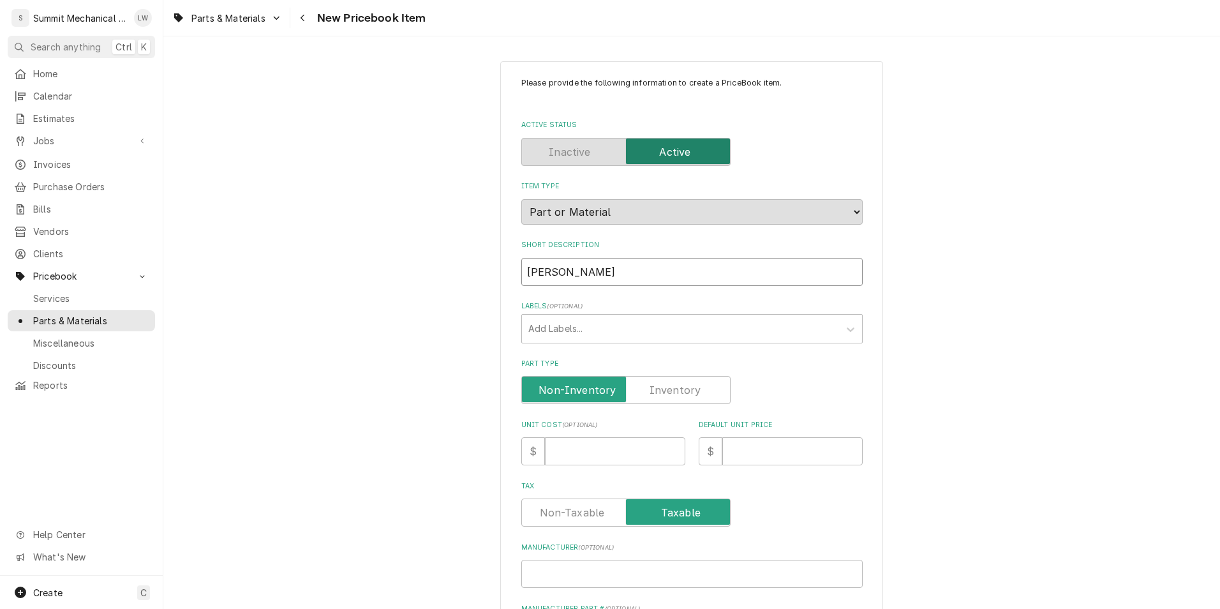
type input "Trane Condense"
type textarea "x"
type input "Trane Condenser"
type textarea "x"
type input "Trane Condenser"
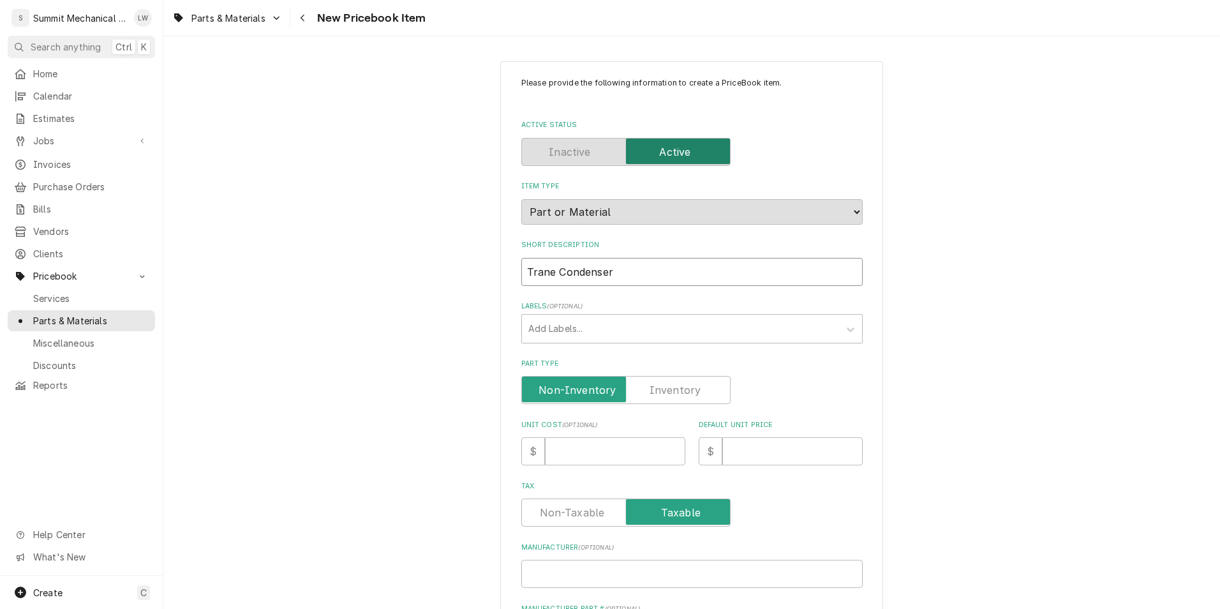
type textarea "x"
type input "Trane Condenser f"
type textarea "x"
type input "Trane Condenser fa"
type textarea "x"
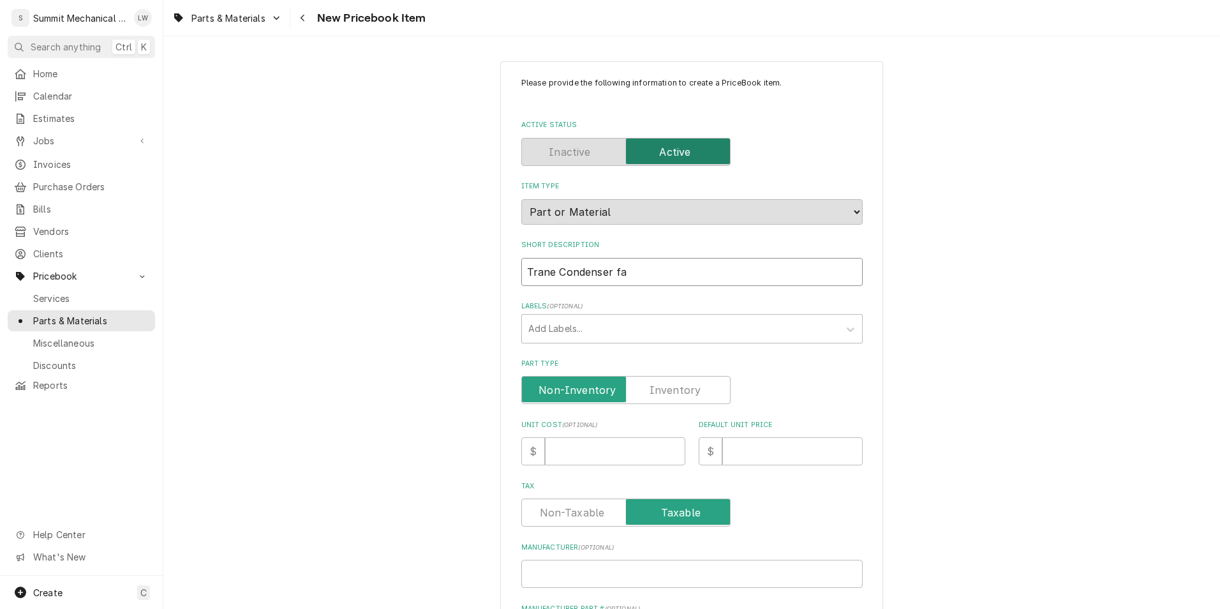
type input "Trane Condenser fan"
type textarea "x"
type input "Trane Condenser fan"
type textarea "x"
type input "Trane Condenser fan m"
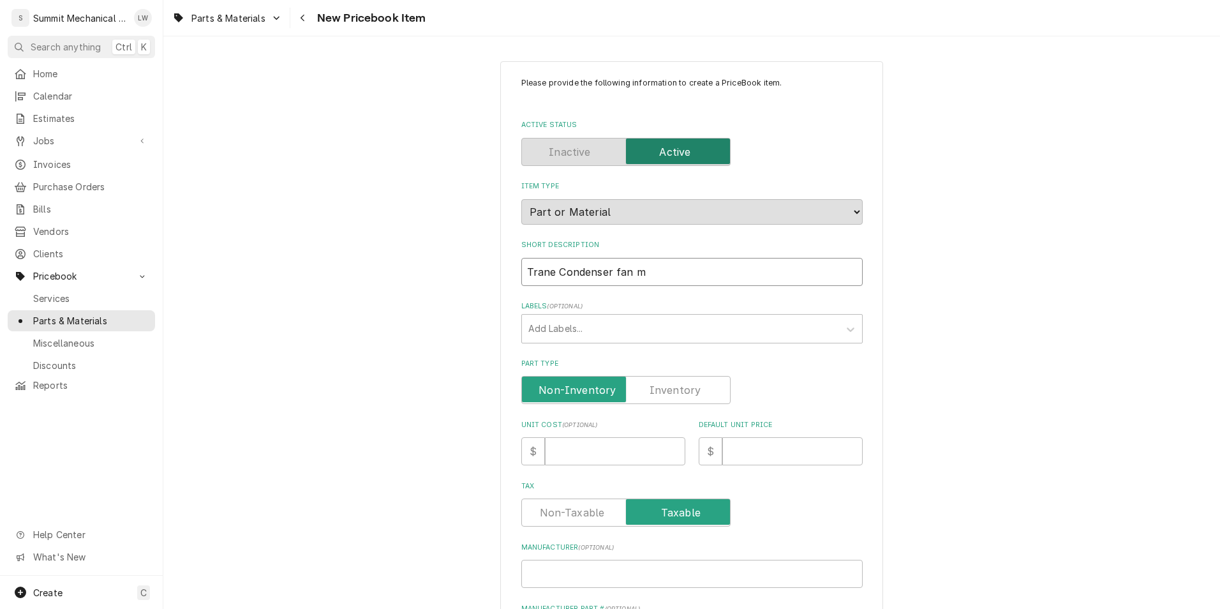
type textarea "x"
type input "Trane Condenser fan mo"
type textarea "x"
type input "Trane Condenser fan mot"
type textarea "x"
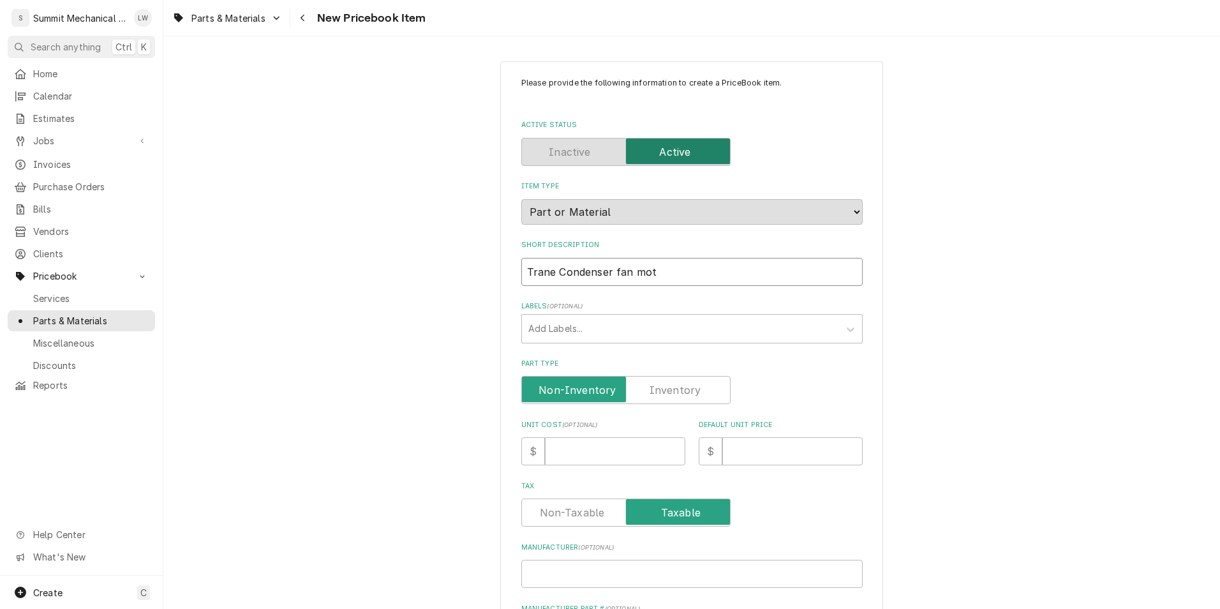
type input "Trane Condenser fan moto"
type textarea "x"
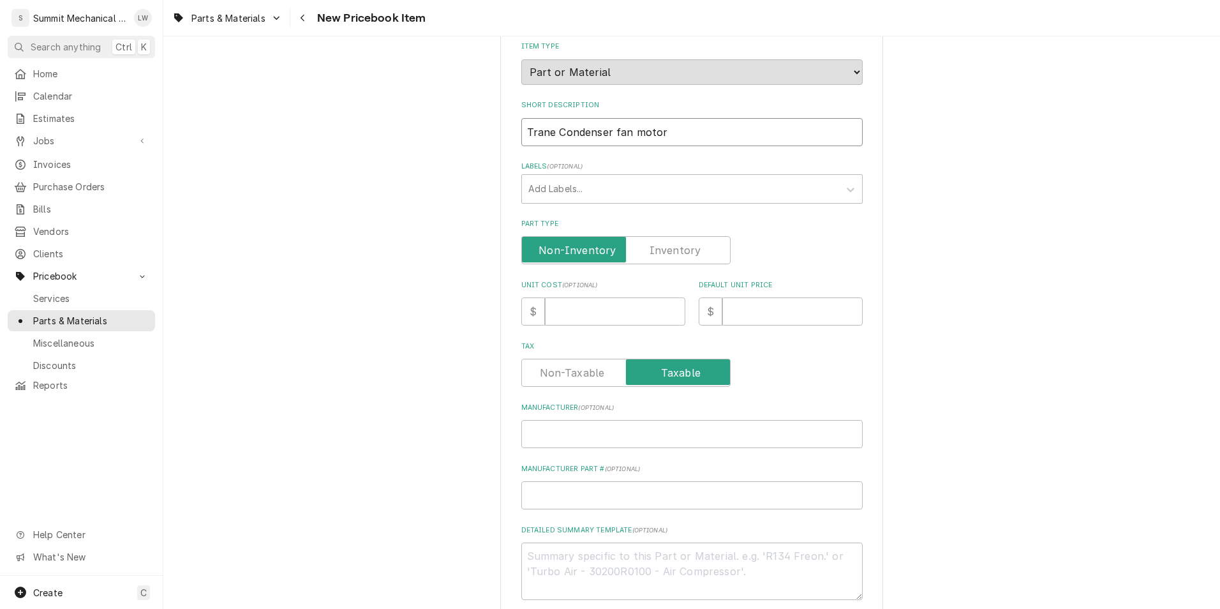
scroll to position [154, 0]
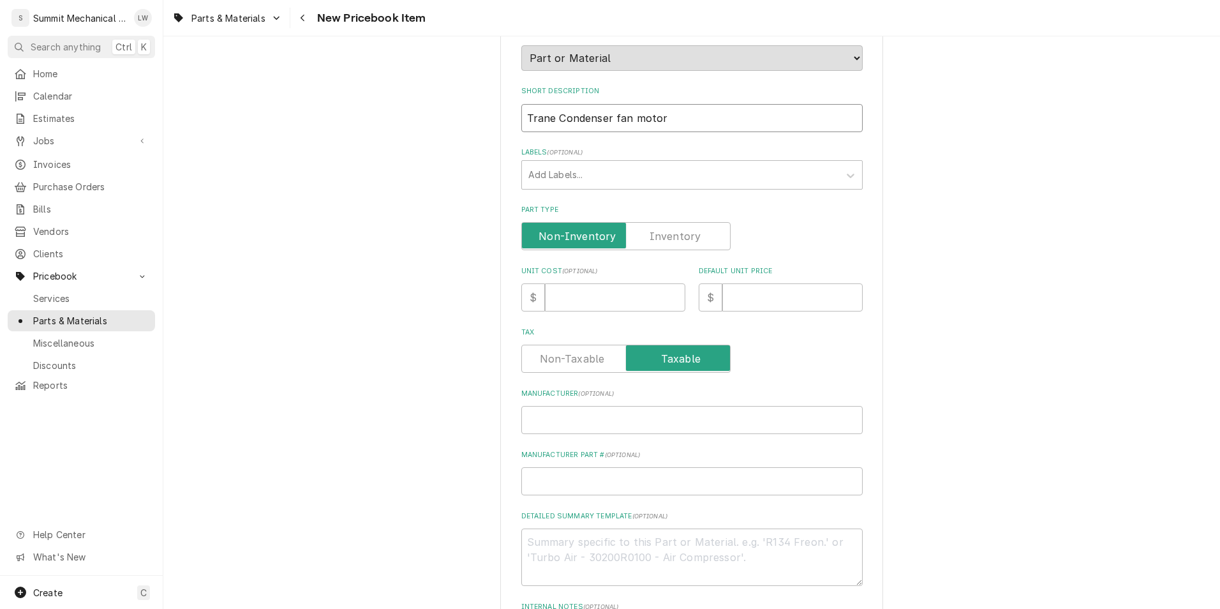
type input "Trane Condenser fan motor"
click at [580, 299] on input "Unit Cost ( optional )" at bounding box center [615, 297] width 140 height 28
type textarea "x"
type input "1"
type textarea "x"
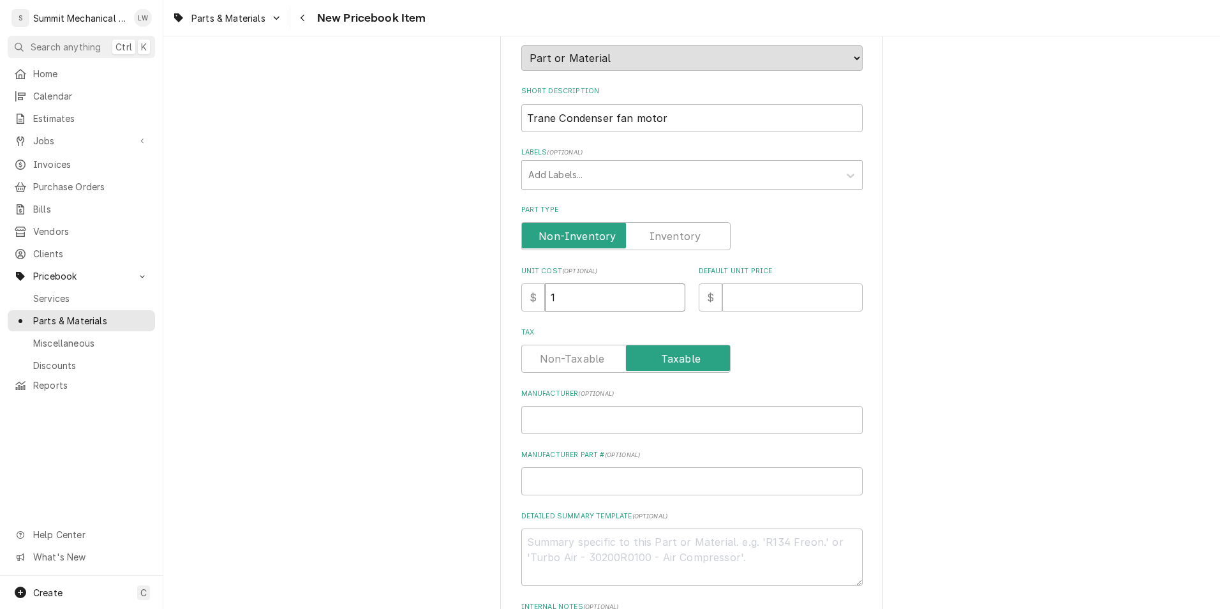
type input "10"
type textarea "x"
type input "101"
type textarea "x"
type input "1011"
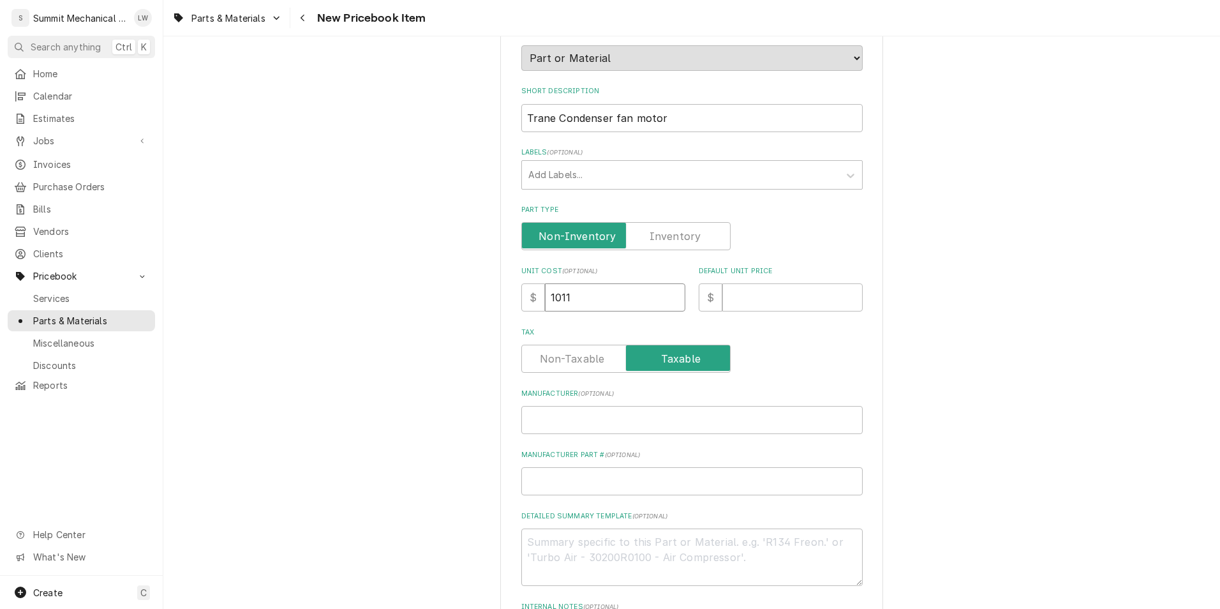
type textarea "x"
type input "1011.4"
type textarea "x"
type input "1011.44"
click at [779, 309] on input "Default Unit Price" at bounding box center [793, 297] width 140 height 28
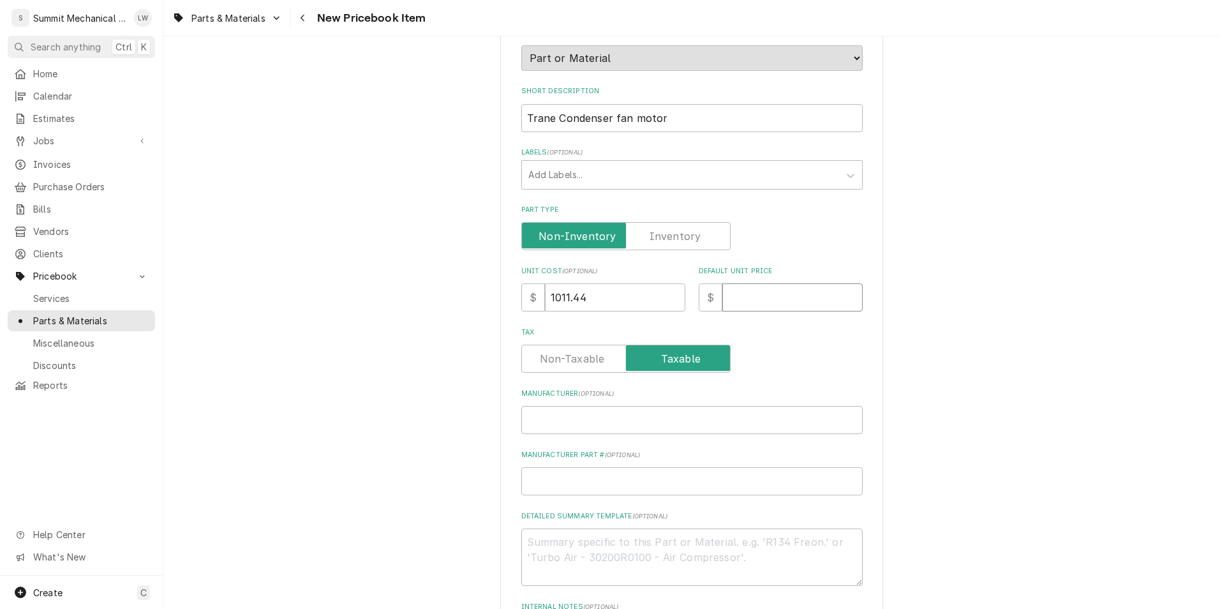
type textarea "x"
type input "1"
type textarea "x"
type input "14"
type textarea "x"
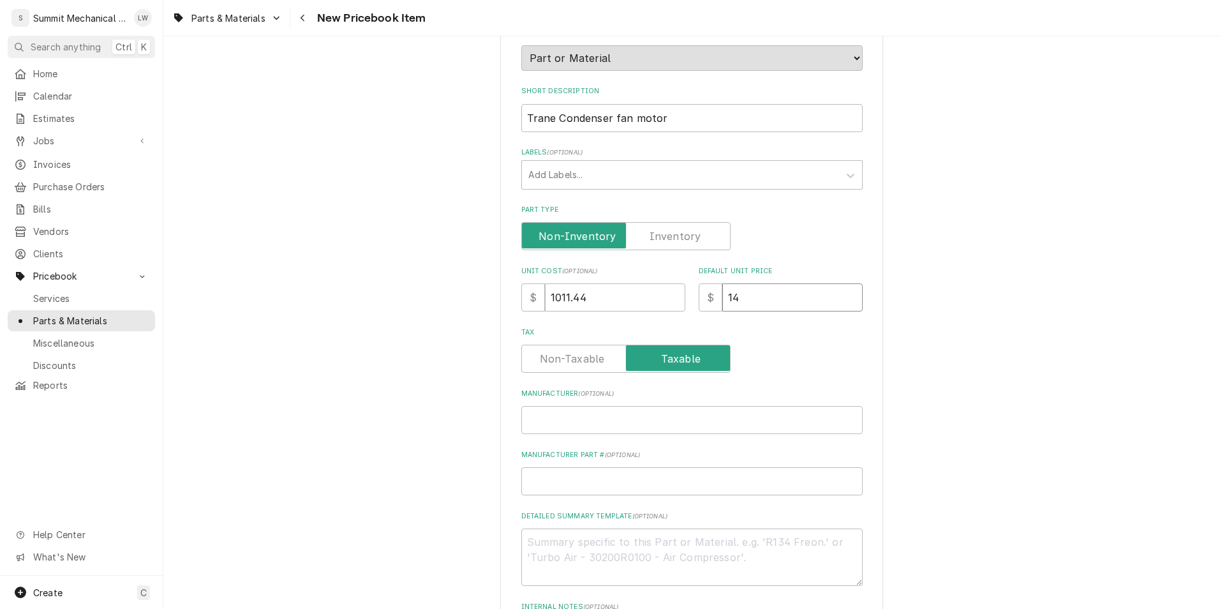
type input "146"
type textarea "x"
type input "1466"
type textarea "x"
type input "1466.5"
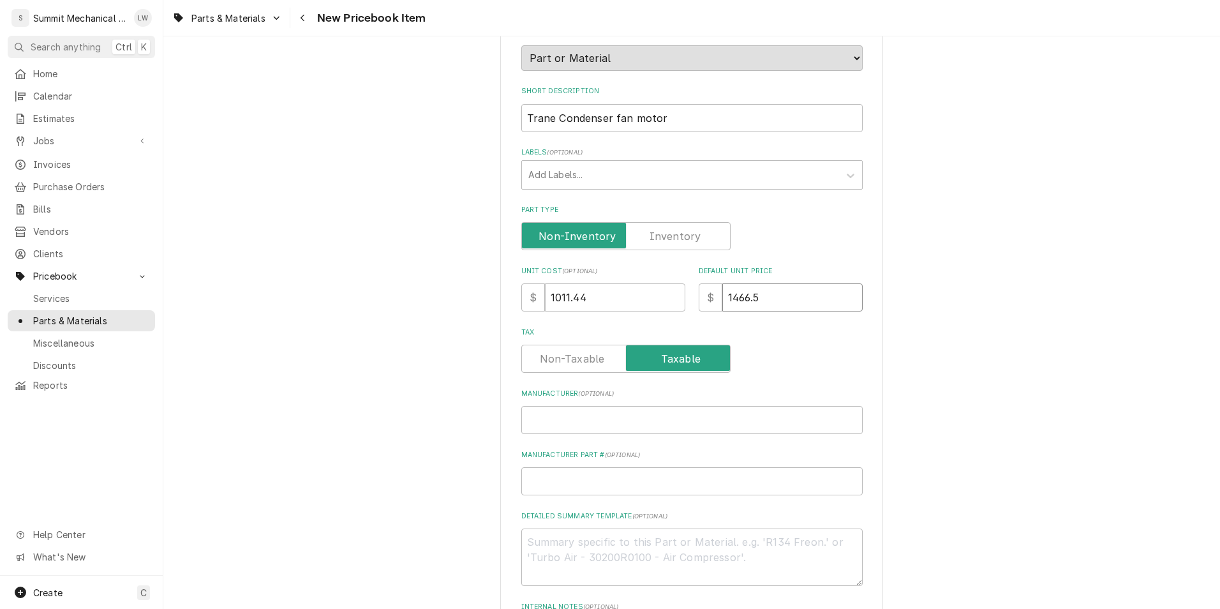
type textarea "x"
type input "1466.59"
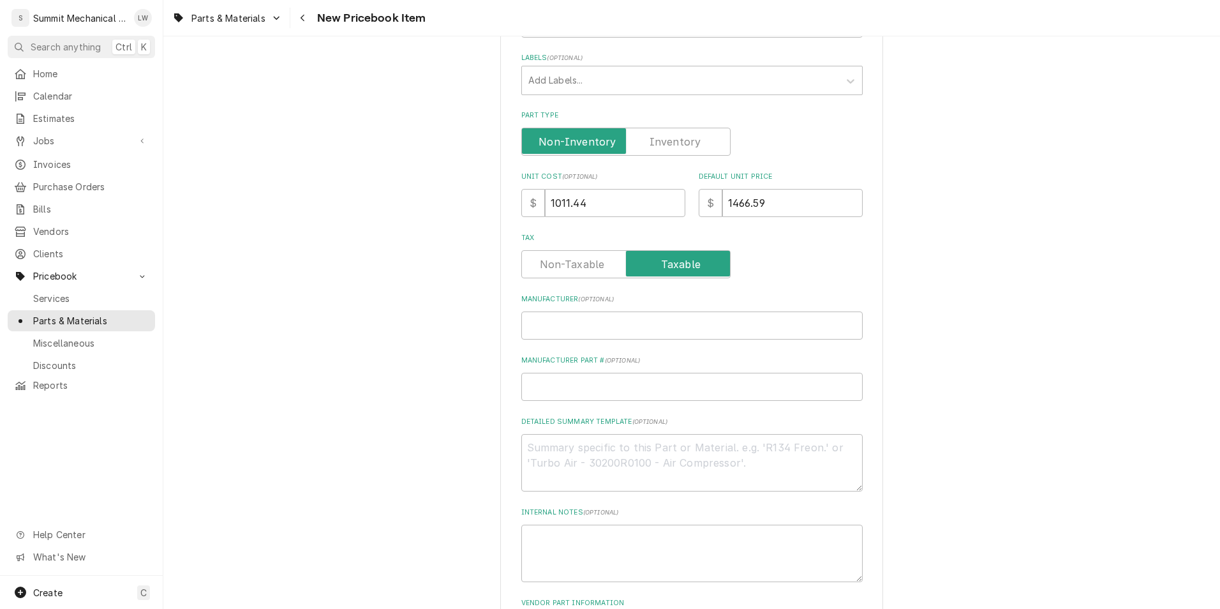
scroll to position [249, 0]
click at [576, 313] on input "Manufacturer ( optional )" at bounding box center [693, 325] width 342 height 28
type textarea "x"
type input "T"
type textarea "x"
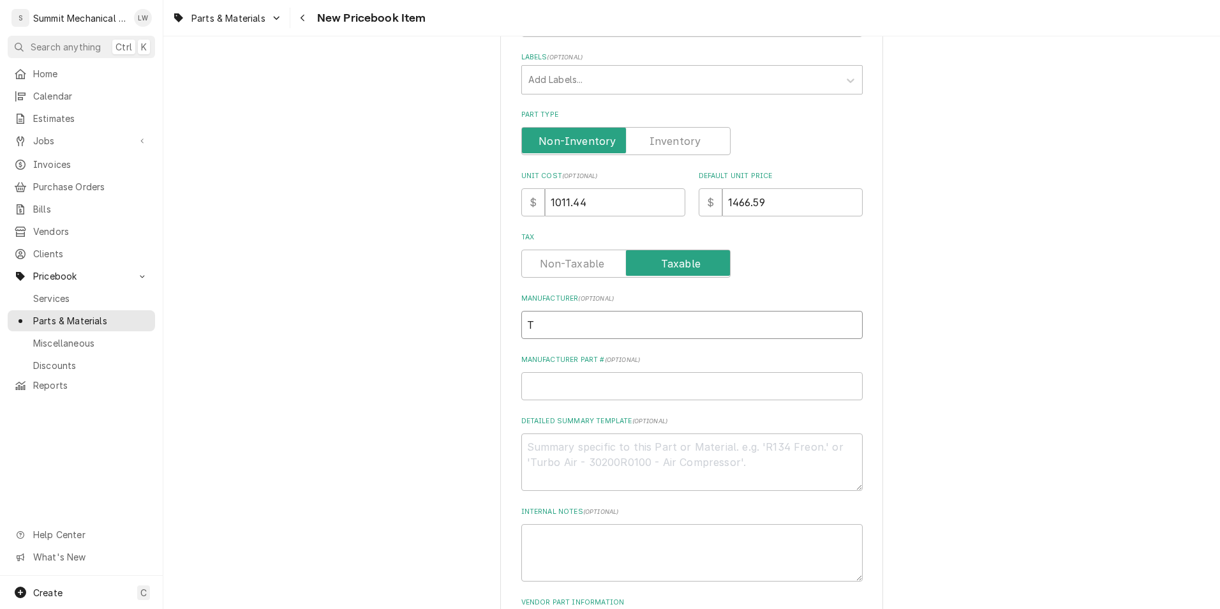
type input "Tr"
type textarea "x"
type input "Tran"
type textarea "x"
type input "Trane"
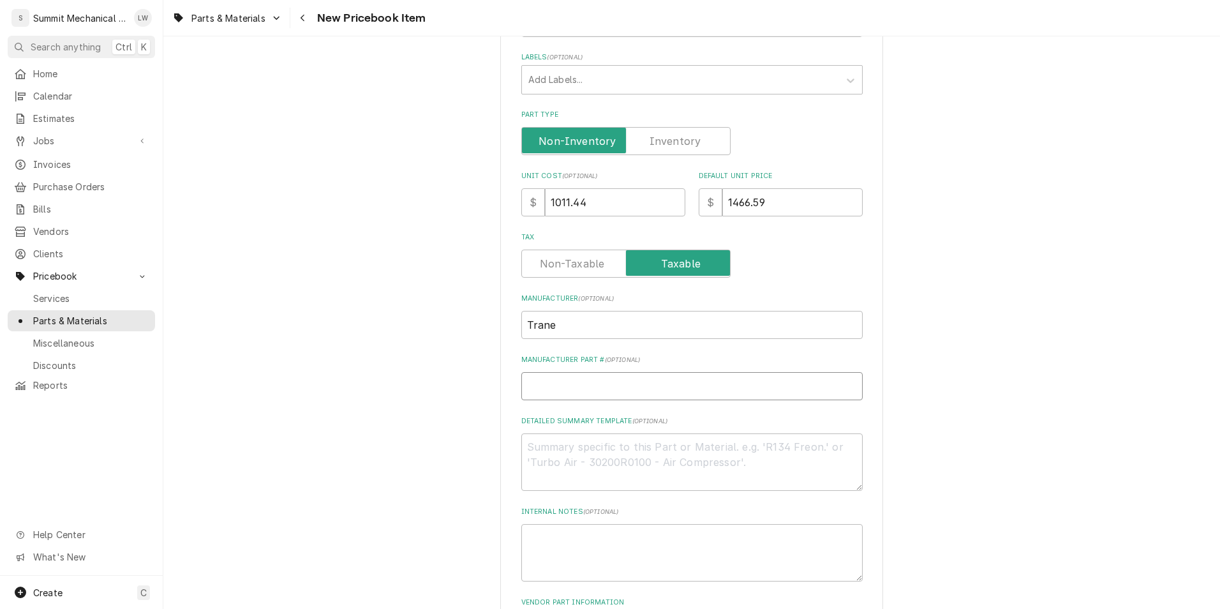
click at [566, 374] on input "Manufacturer Part # ( optional )" at bounding box center [693, 386] width 342 height 28
click at [645, 474] on textarea "Detailed Summary Template ( optional )" at bounding box center [693, 461] width 342 height 57
paste textarea "MOTOR; 1 HP, 200-230/60/3, 56 FRAME, BEL"
type textarea "x"
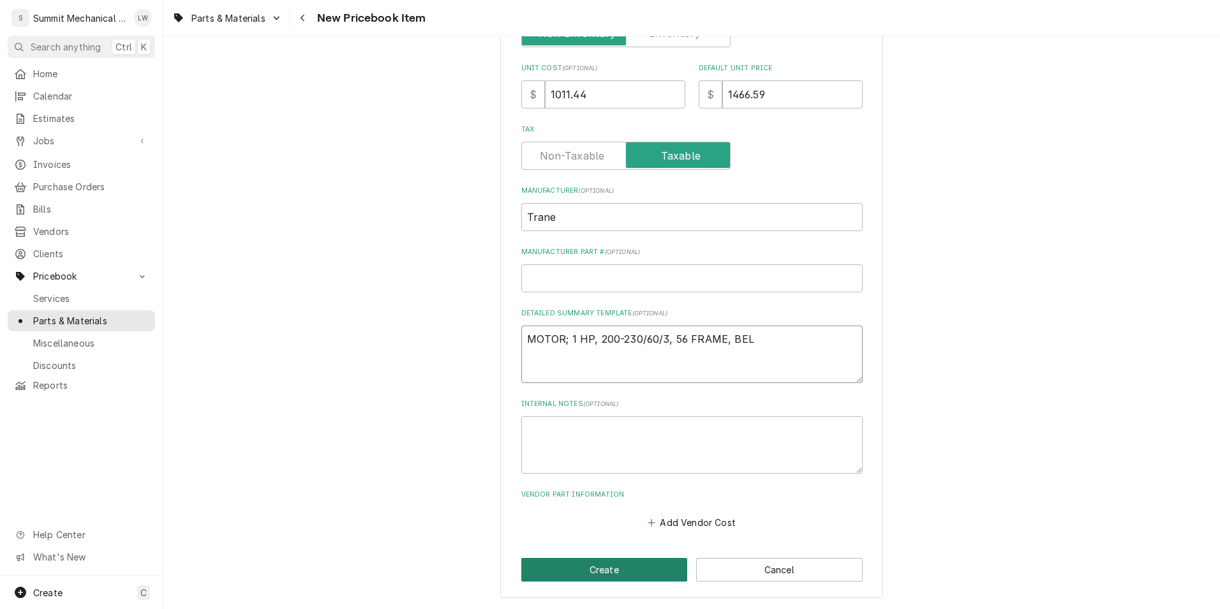
type textarea "MOTOR; 1 HP, 200-230/60/3, 56 FRAME, BEL"
click at [617, 570] on button "Create" at bounding box center [605, 570] width 167 height 24
type textarea "x"
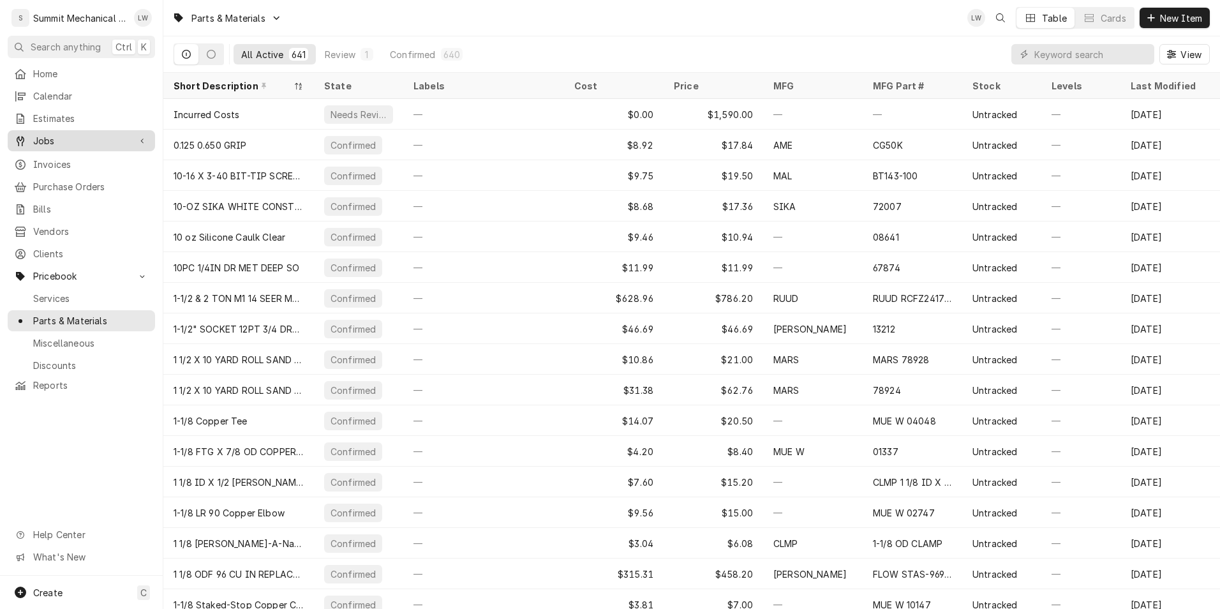
click at [54, 130] on link "Jobs" at bounding box center [81, 140] width 147 height 21
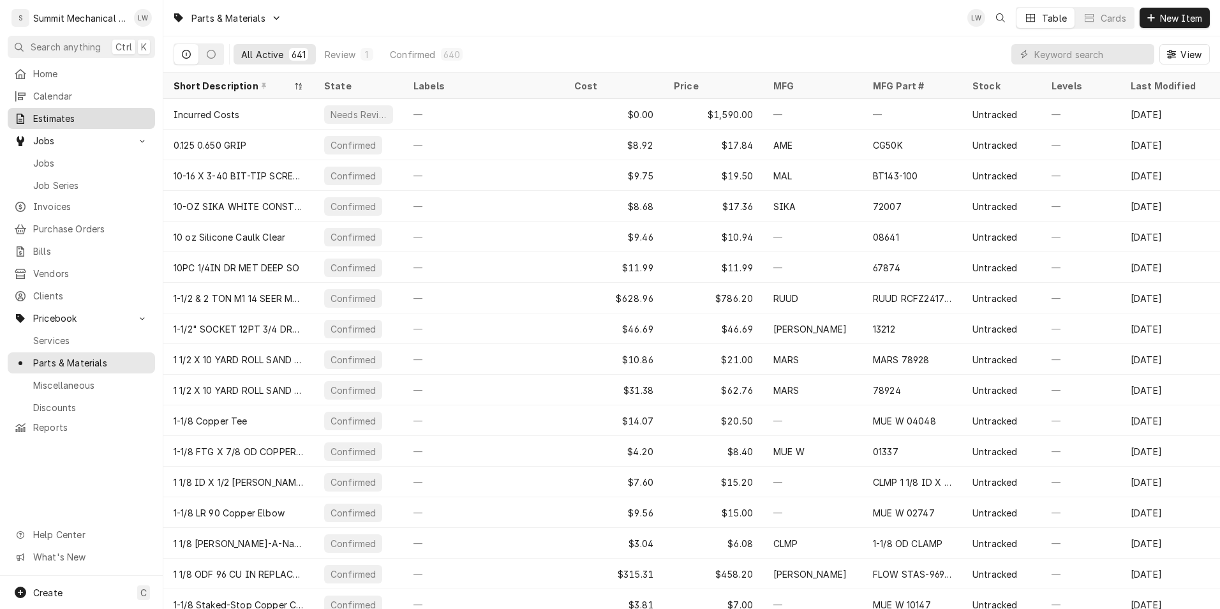
click at [67, 114] on span "Estimates" at bounding box center [91, 118] width 116 height 13
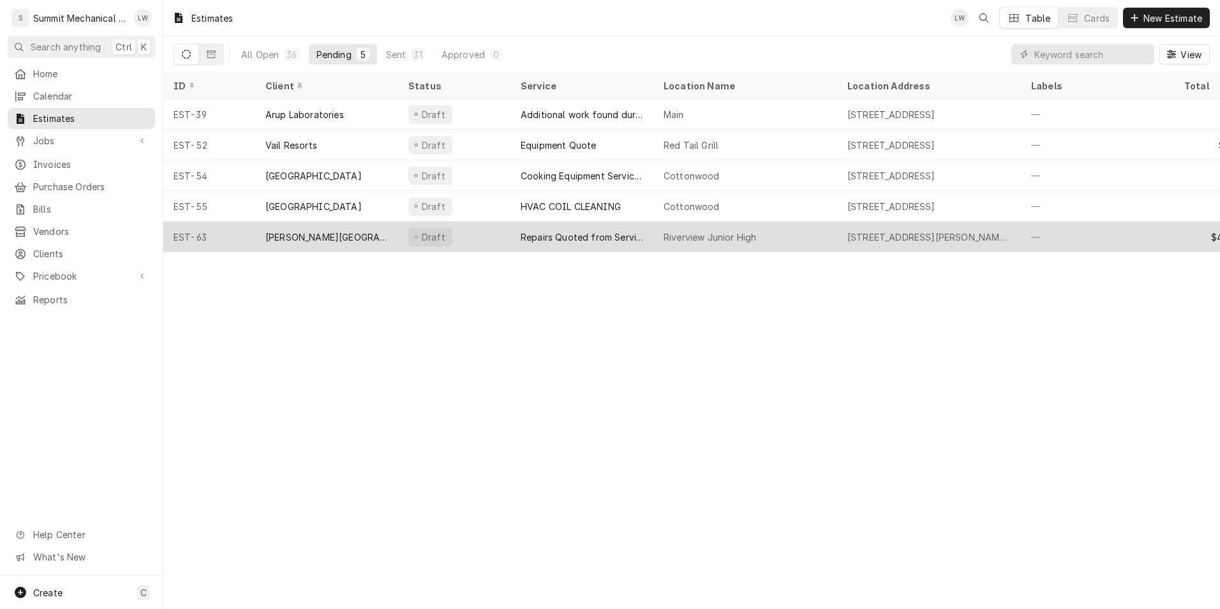
click at [571, 227] on div "Repairs Quoted from Service Call" at bounding box center [582, 237] width 143 height 31
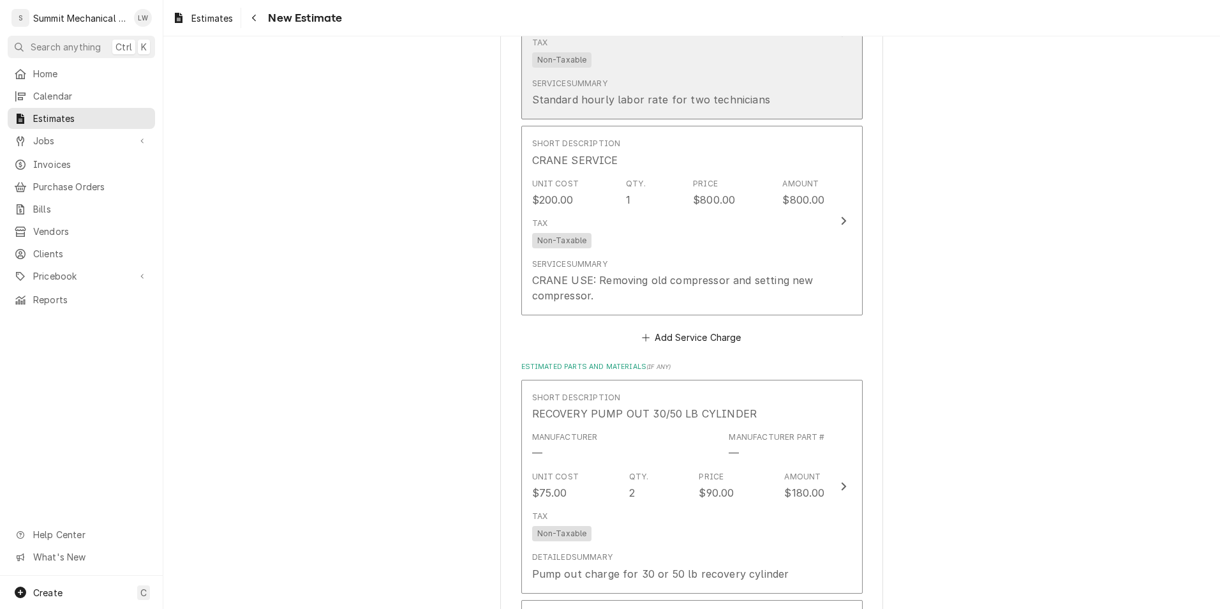
scroll to position [1982, 0]
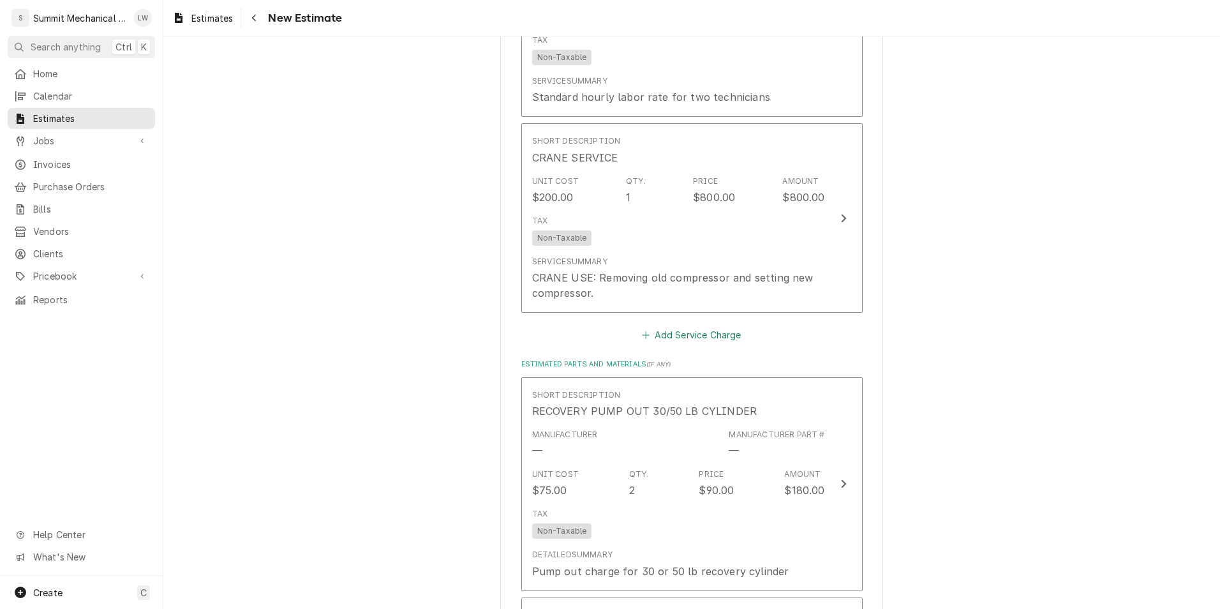
click at [703, 326] on button "Add Service Charge" at bounding box center [691, 335] width 103 height 18
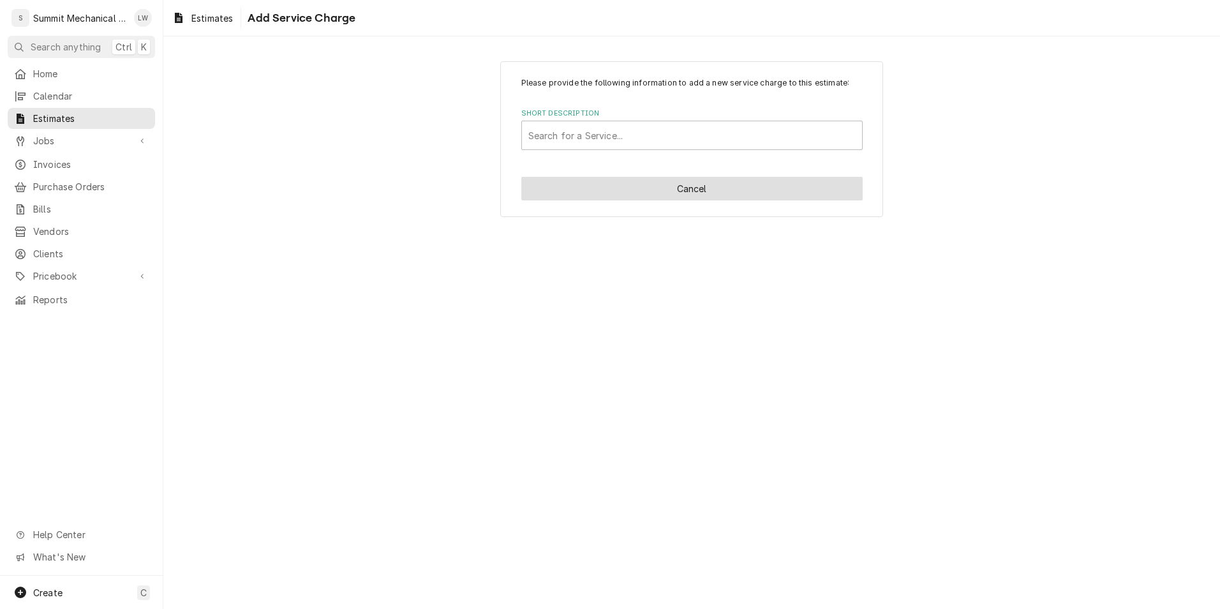
click at [659, 191] on button "Cancel" at bounding box center [693, 189] width 342 height 24
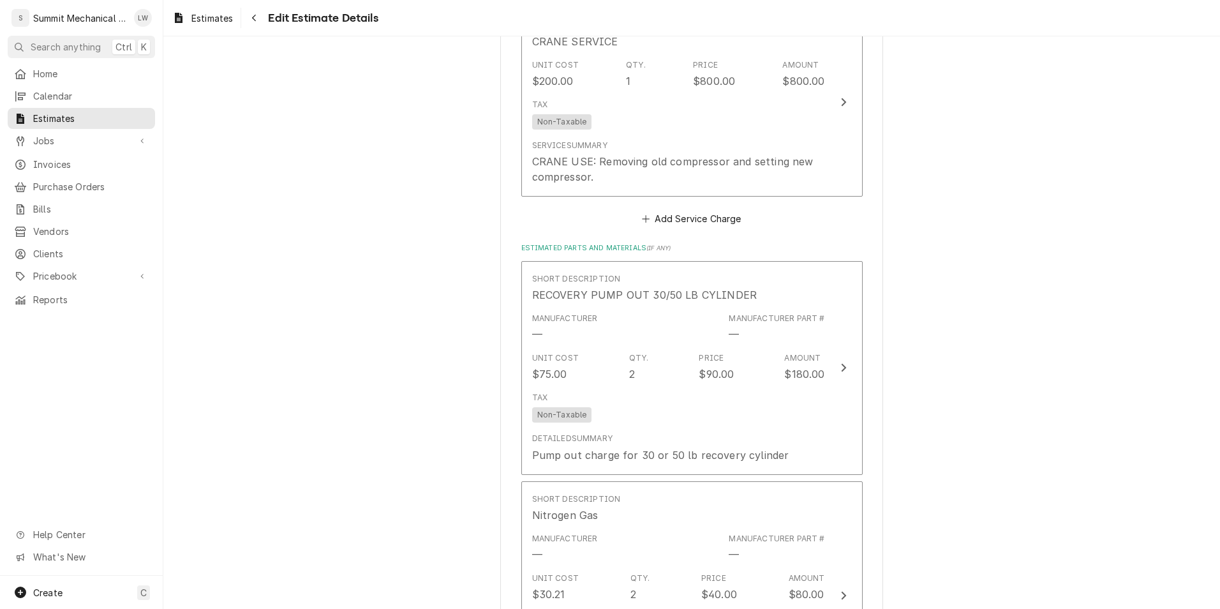
type textarea "x"
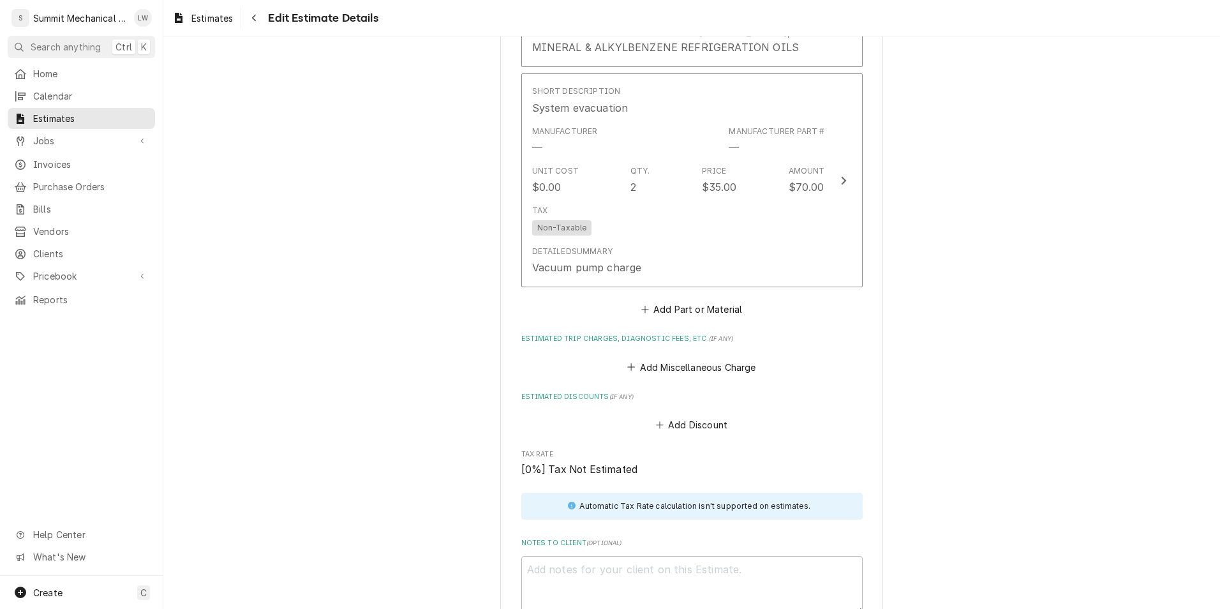
scroll to position [3248, 0]
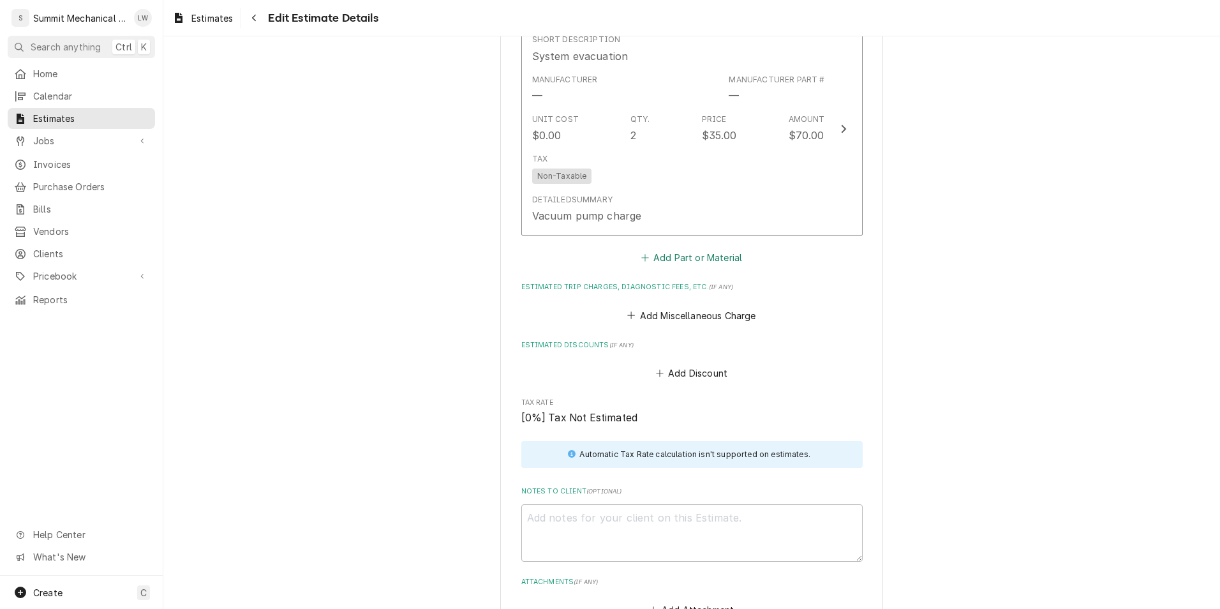
click at [650, 249] on button "Add Part or Material" at bounding box center [691, 258] width 105 height 18
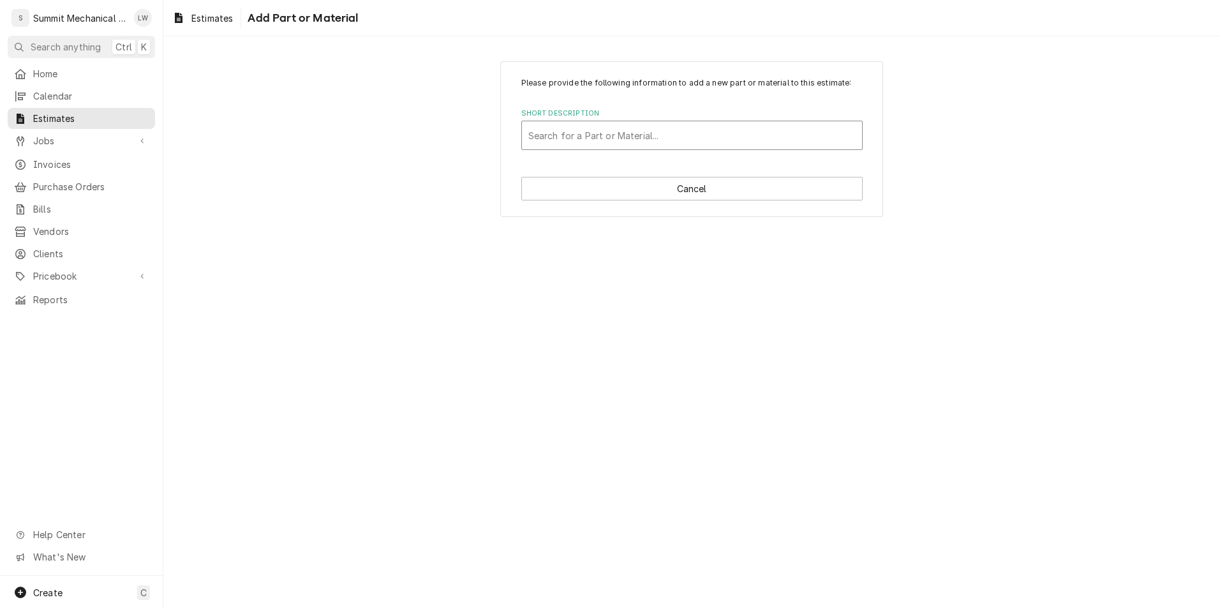
click at [623, 131] on div "Short Description" at bounding box center [692, 135] width 327 height 23
type input "trane"
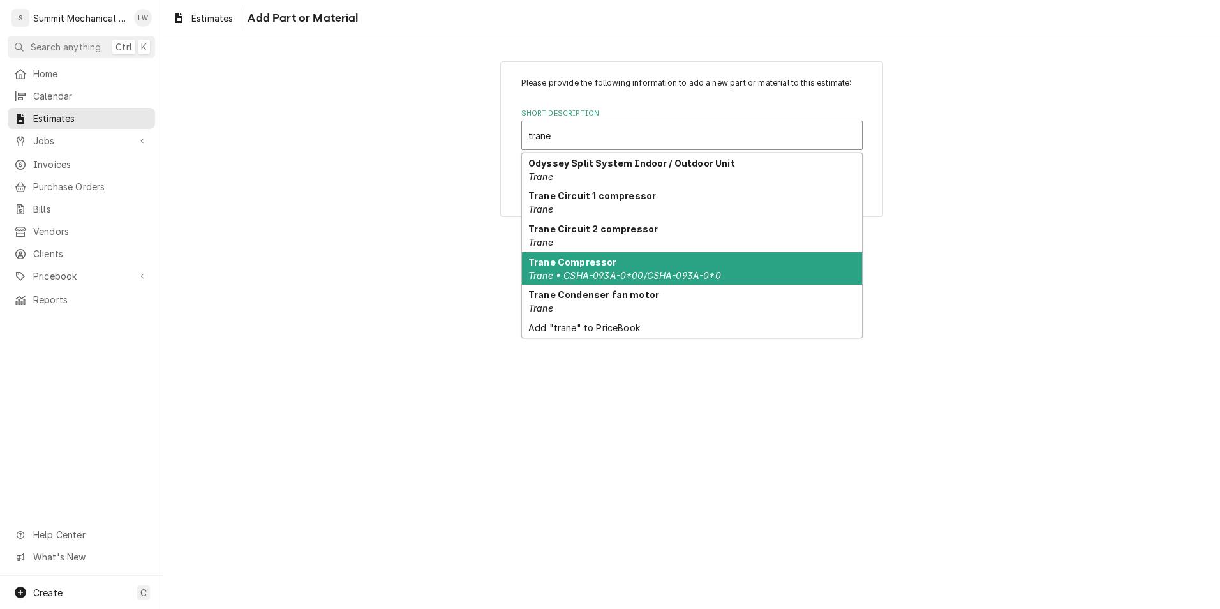
click at [701, 278] on em "Trane • CSHA-093A-0*00/CSHA-093A-0*0" at bounding box center [625, 275] width 193 height 11
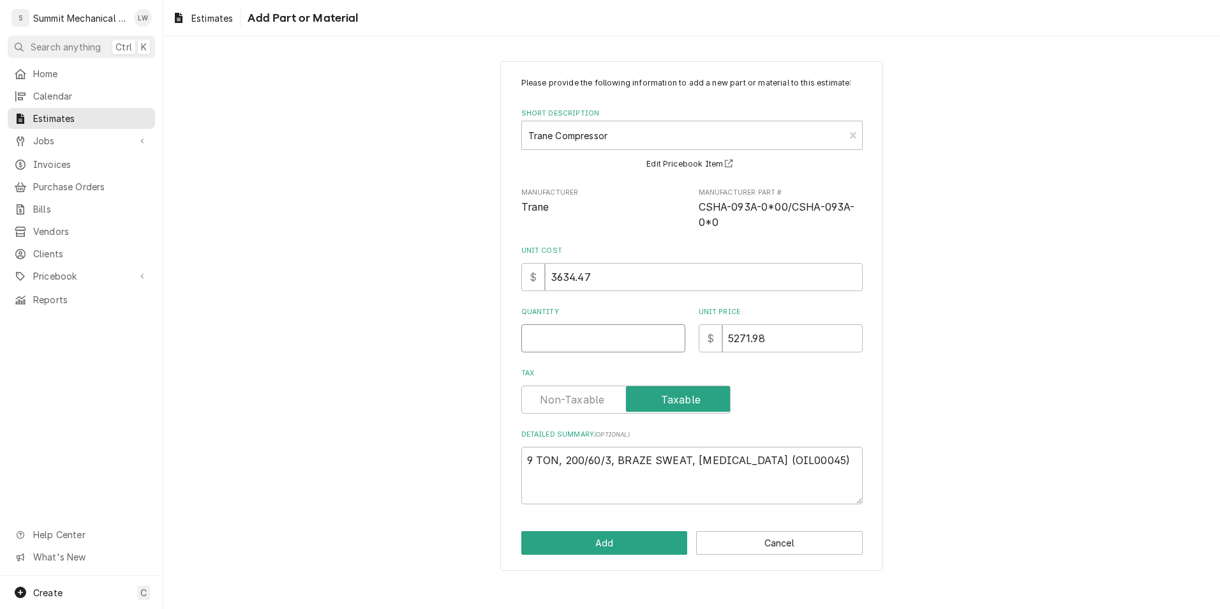
click at [574, 342] on input "Quantity" at bounding box center [604, 338] width 164 height 28
type textarea "x"
type input "1"
click at [601, 541] on button "Add" at bounding box center [605, 543] width 167 height 24
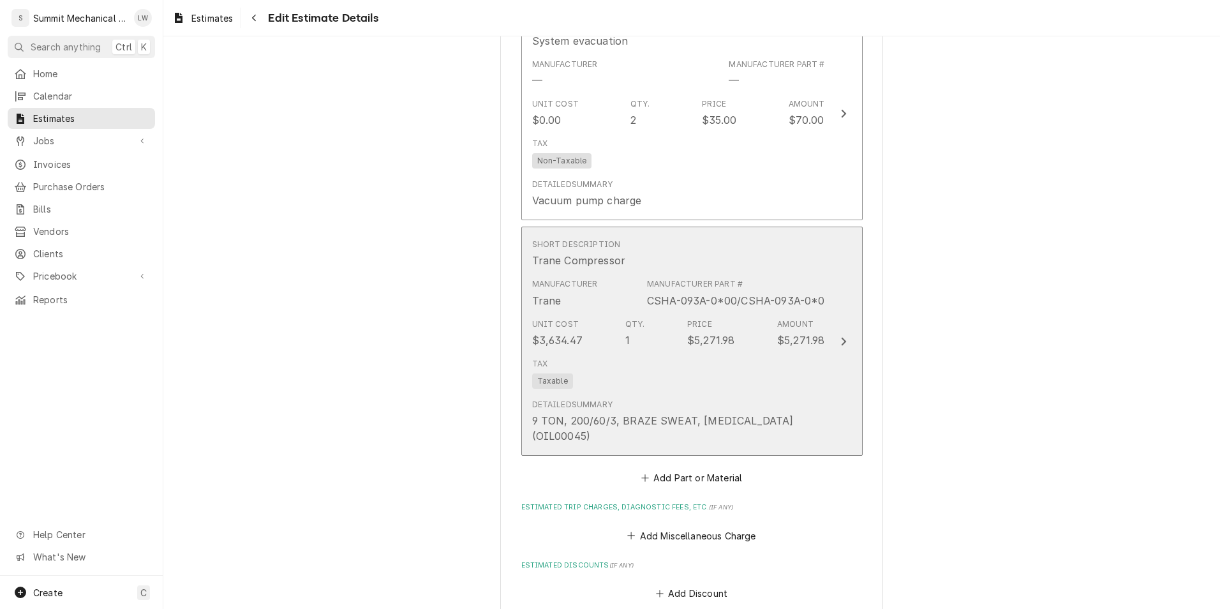
scroll to position [3248, 0]
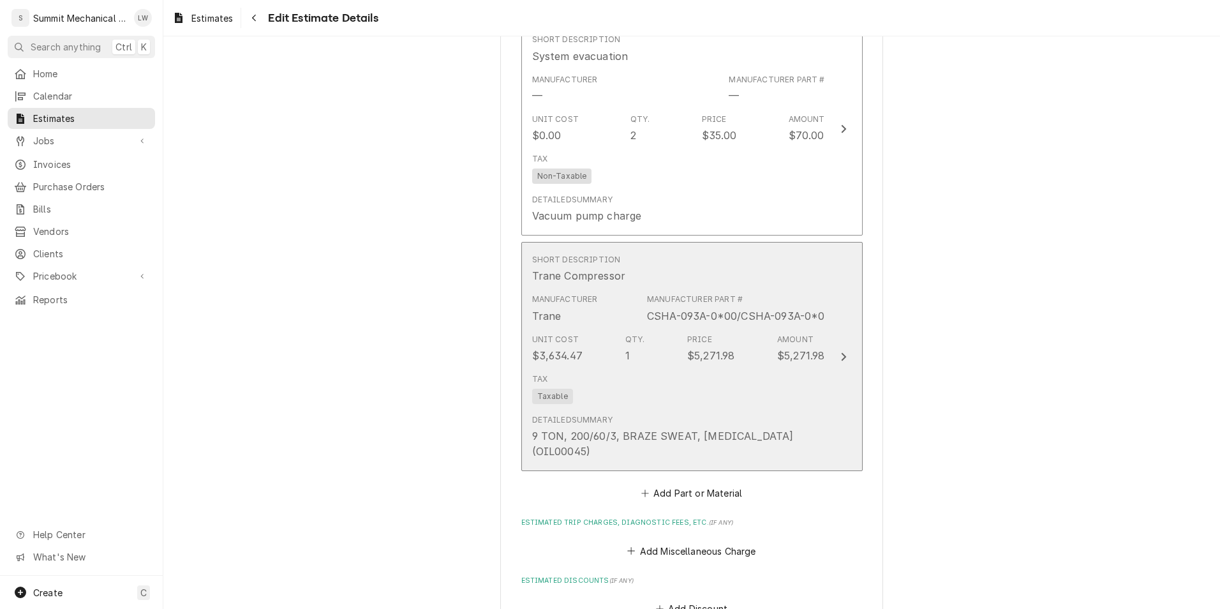
click at [680, 409] on div "Detailed Summary 9 TON, 200/60/3, BRAZE SWEAT, MINERAL OIL (OIL00045)" at bounding box center [678, 436] width 293 height 55
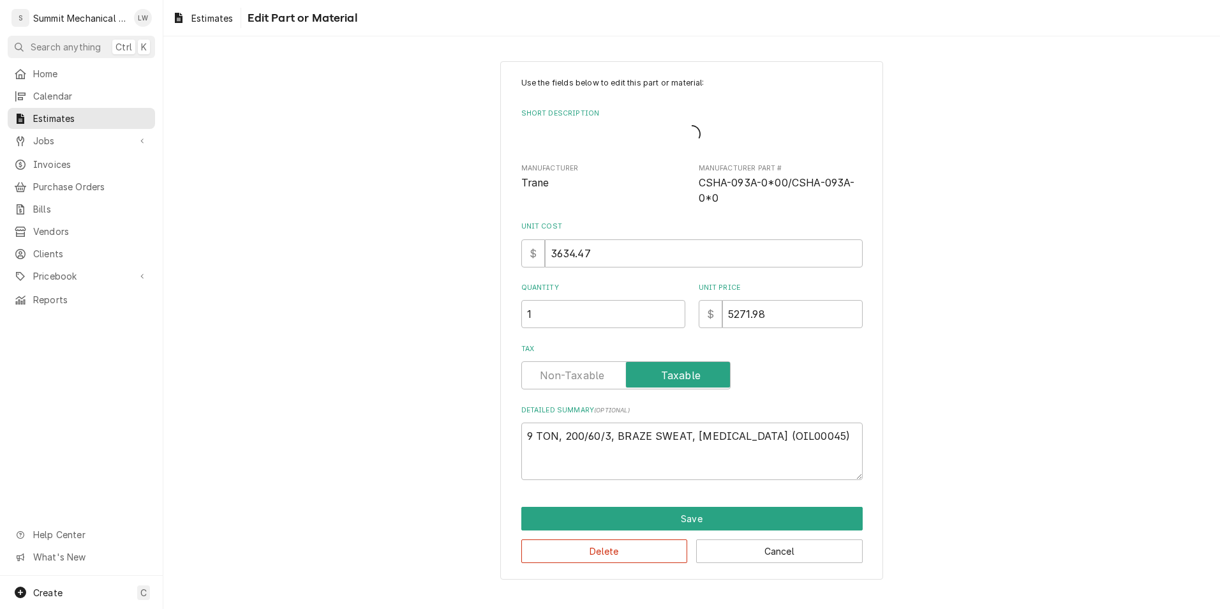
type textarea "x"
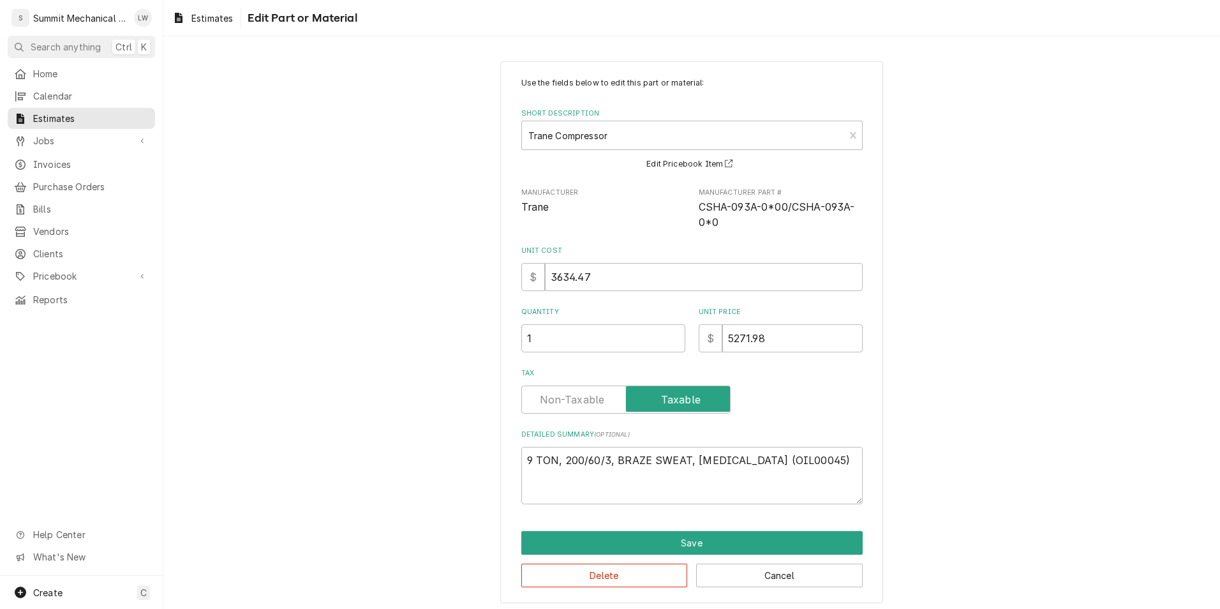
click at [564, 401] on label "Tax" at bounding box center [626, 400] width 209 height 28
click at [564, 401] on input "Tax" at bounding box center [626, 400] width 198 height 28
checkbox input "false"
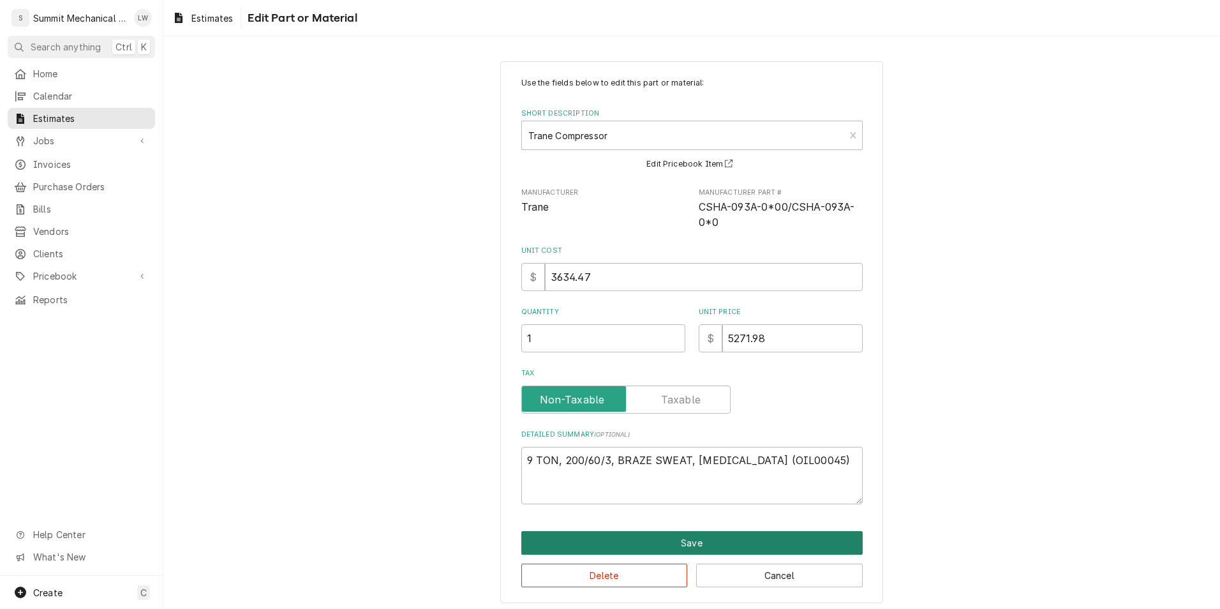
click at [613, 551] on button "Save" at bounding box center [693, 543] width 342 height 24
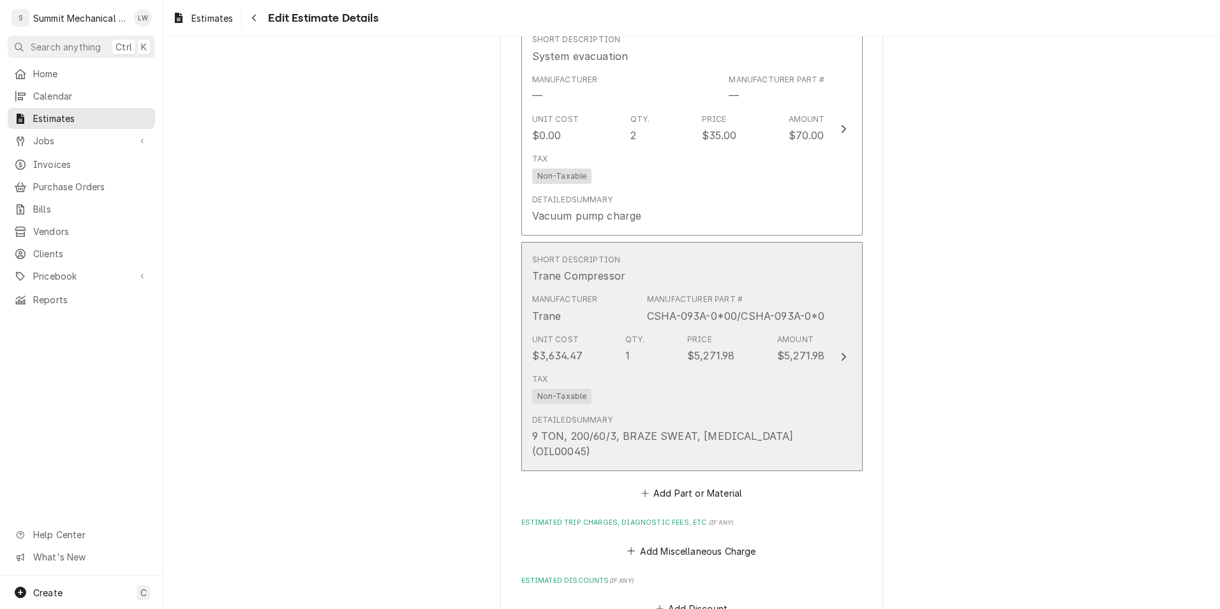
type textarea "x"
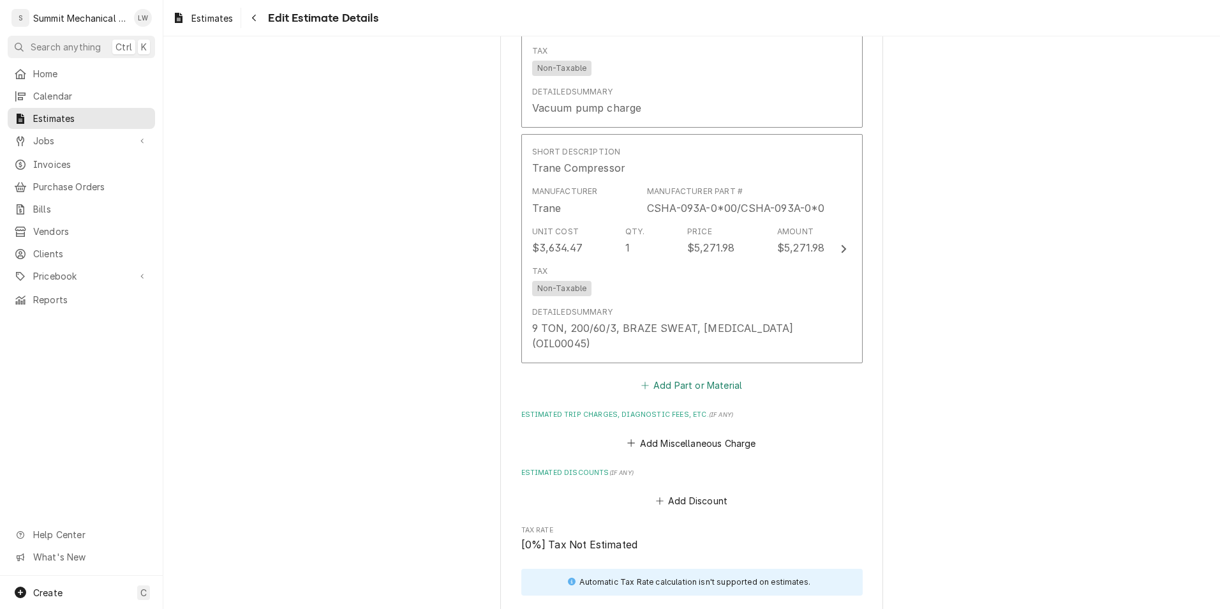
scroll to position [3357, 0]
click at [689, 376] on button "Add Part or Material" at bounding box center [691, 385] width 105 height 18
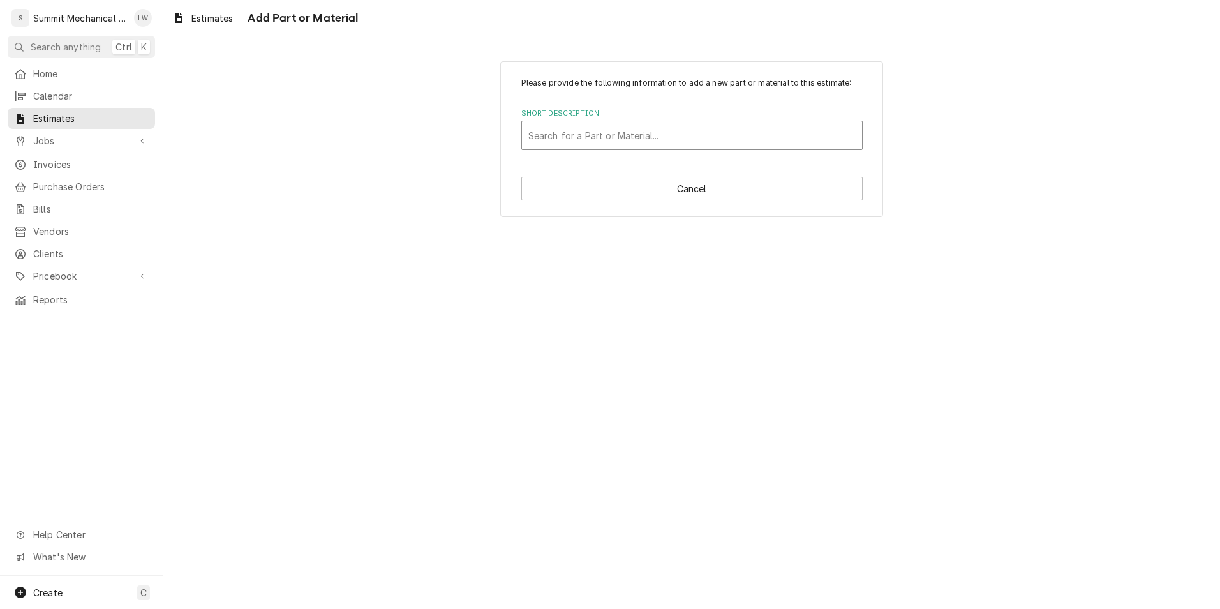
click at [647, 140] on div "Short Description" at bounding box center [692, 135] width 327 height 23
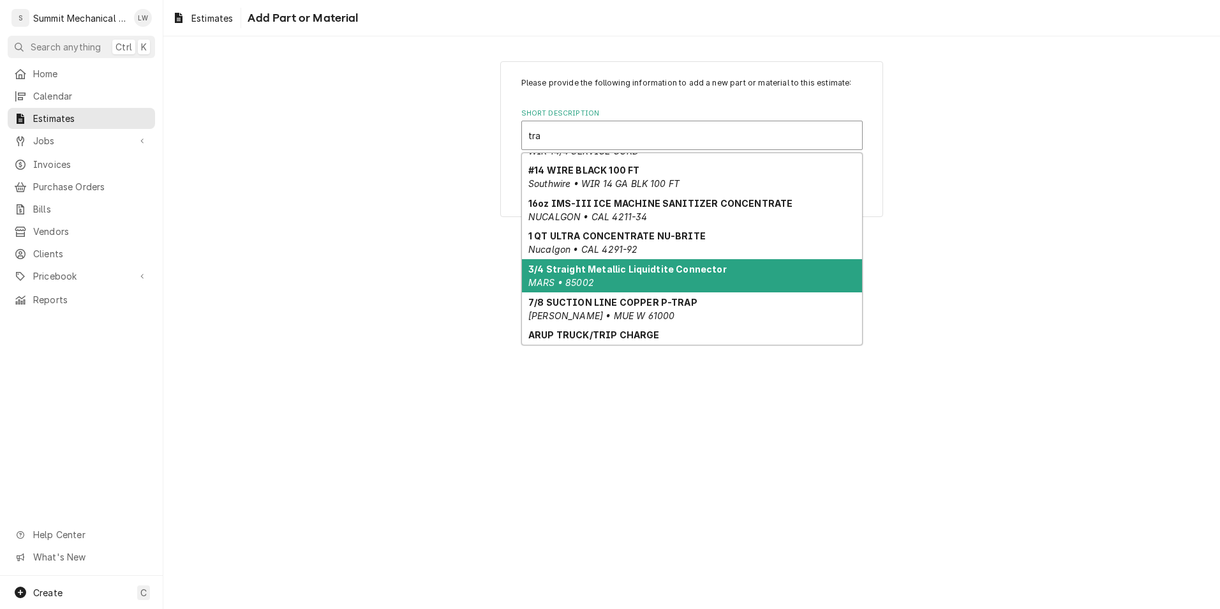
scroll to position [144, 0]
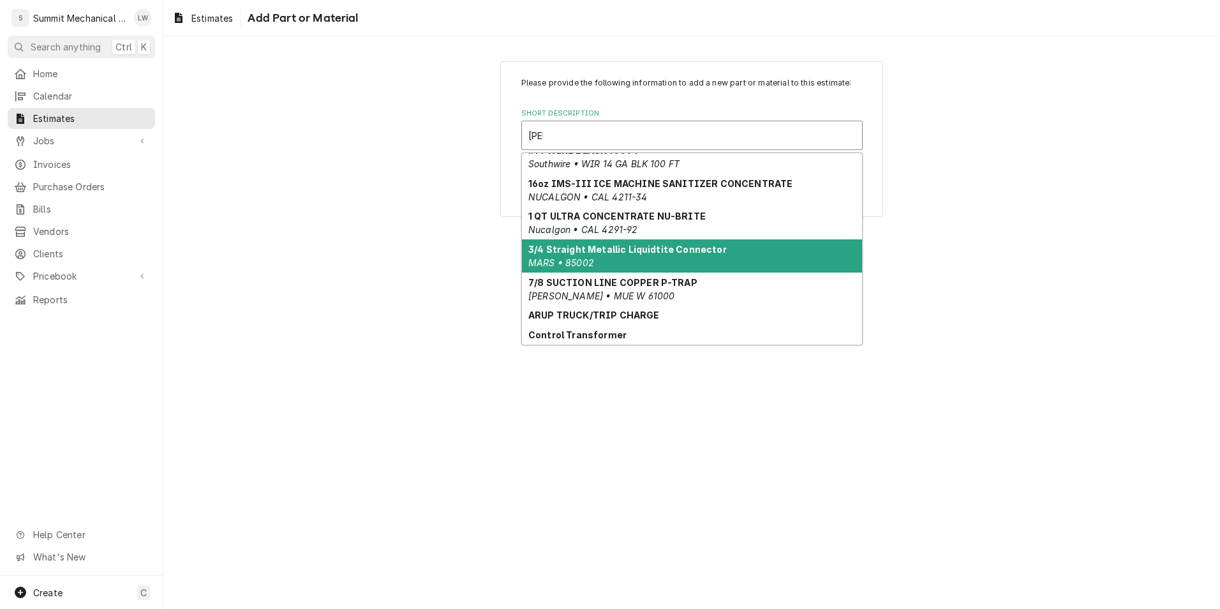
type input "trane"
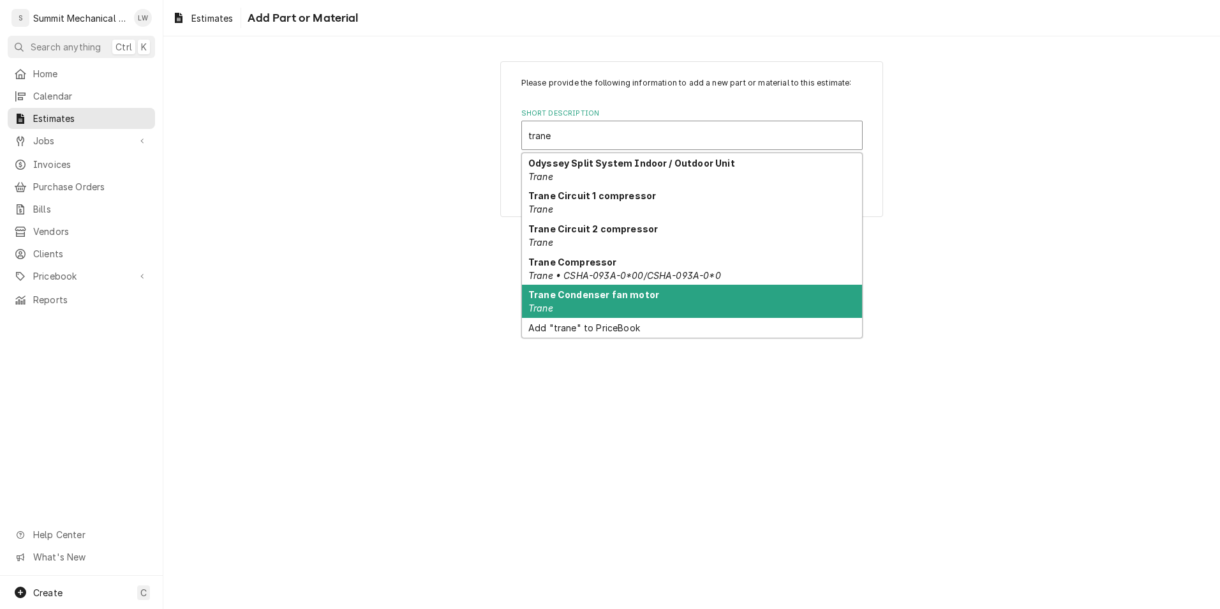
click at [612, 297] on strong "Trane Condenser fan motor" at bounding box center [594, 294] width 131 height 11
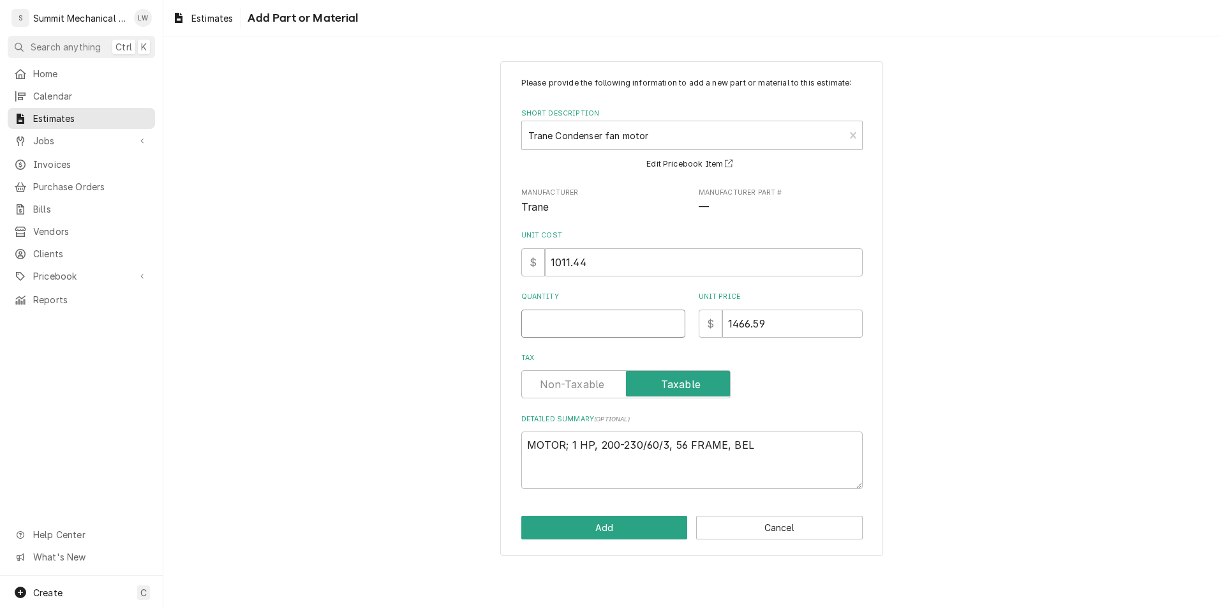
click at [606, 311] on input "Quantity" at bounding box center [604, 324] width 164 height 28
type textarea "x"
type input "1"
type textarea "x"
click at [574, 378] on label "Tax" at bounding box center [626, 384] width 209 height 28
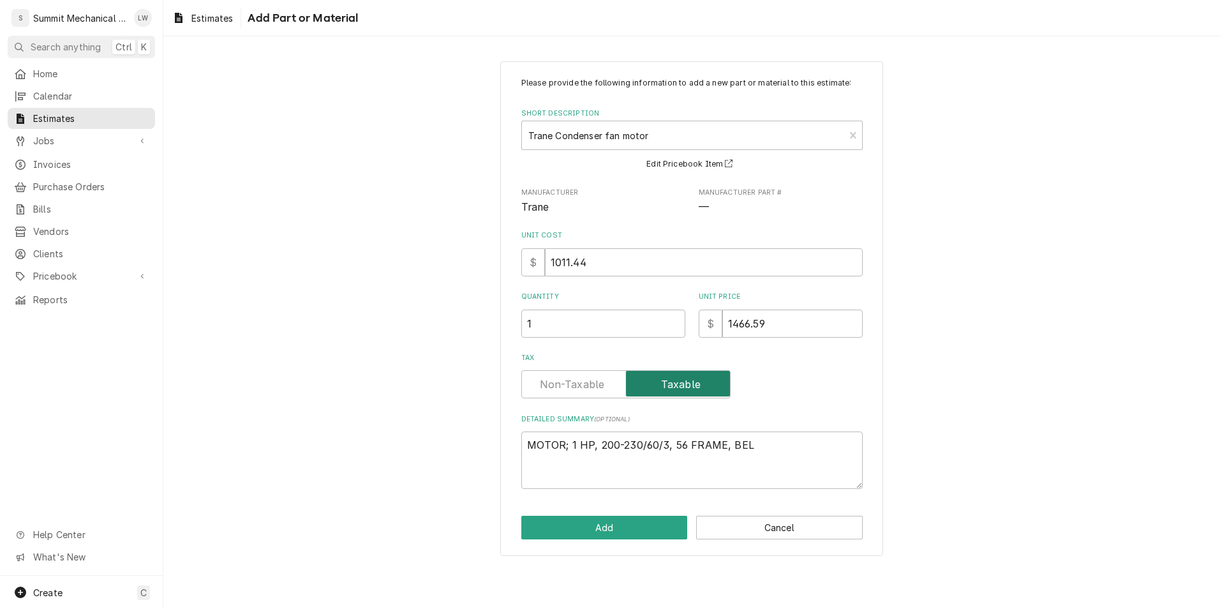
click at [574, 378] on input "Tax" at bounding box center [626, 384] width 198 height 28
checkbox input "false"
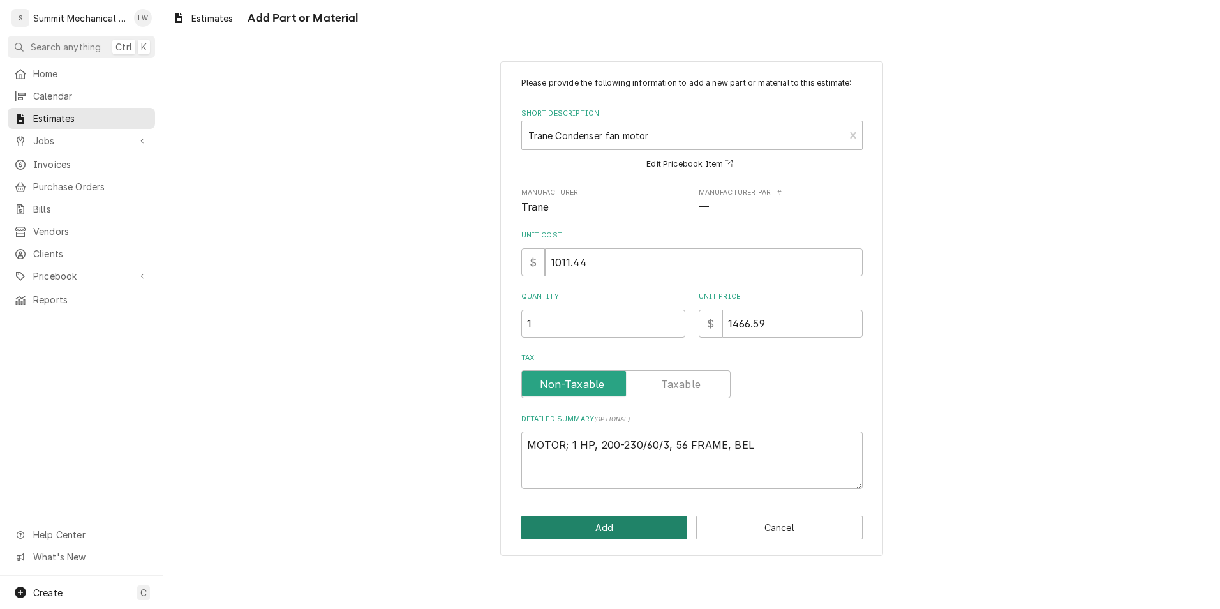
click at [589, 523] on button "Add" at bounding box center [605, 528] width 167 height 24
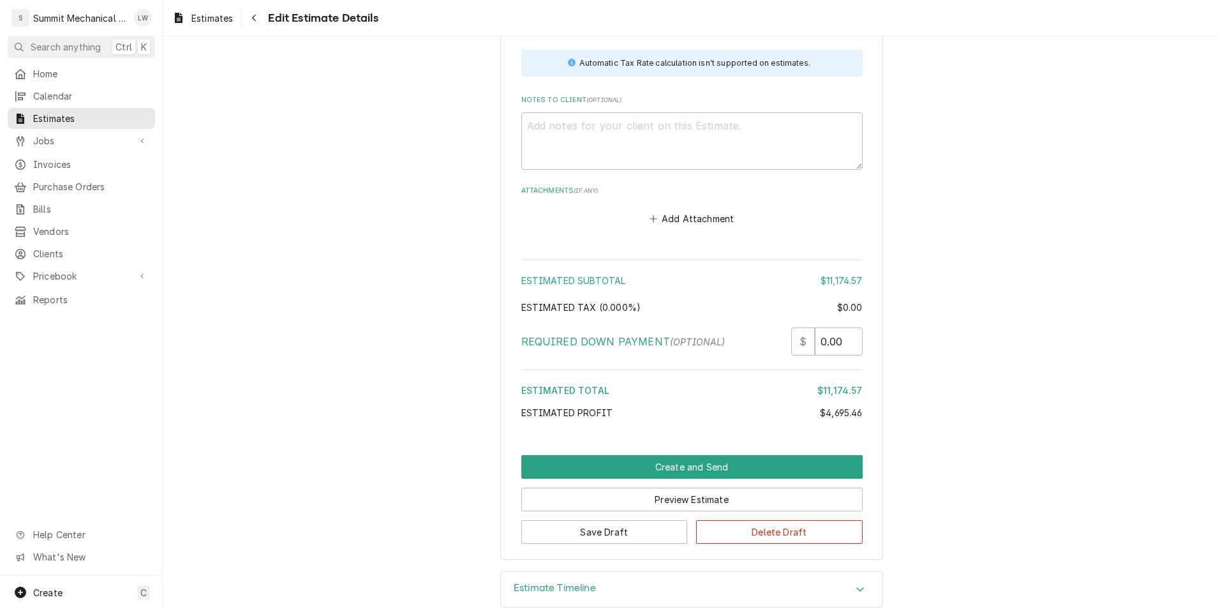
scroll to position [4103, 0]
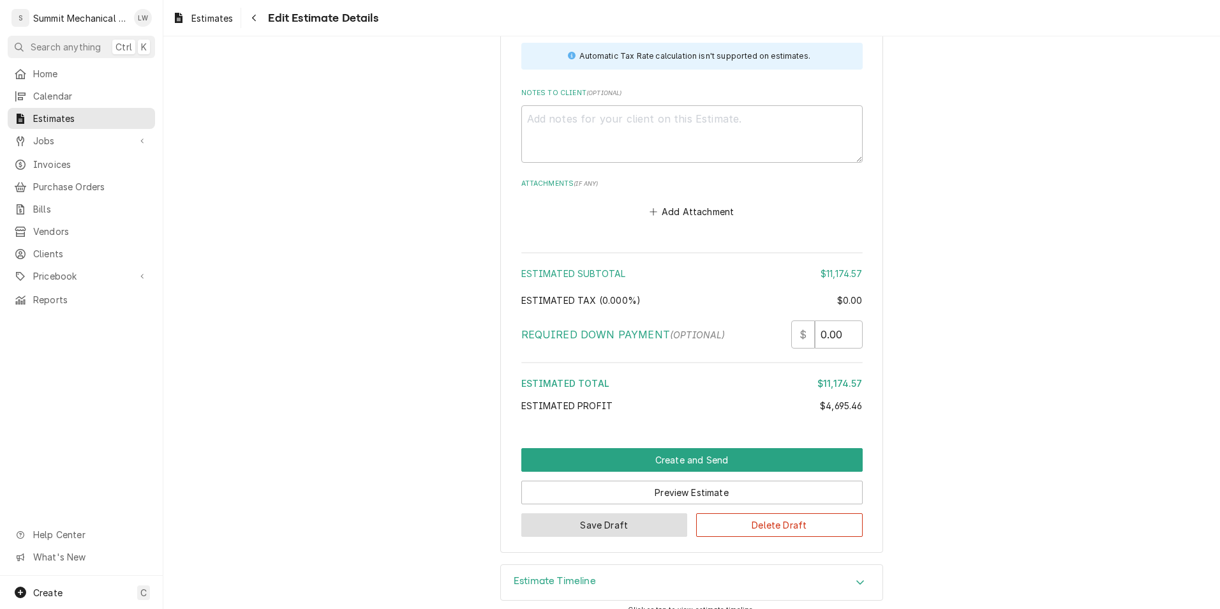
click at [597, 513] on button "Save Draft" at bounding box center [605, 525] width 167 height 24
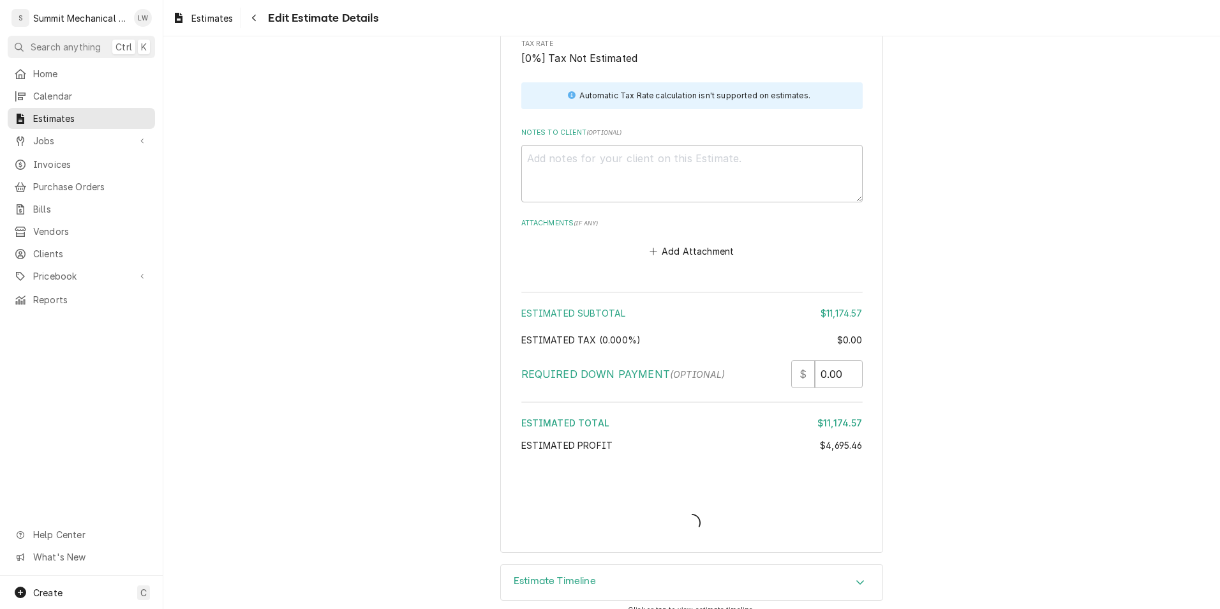
type textarea "x"
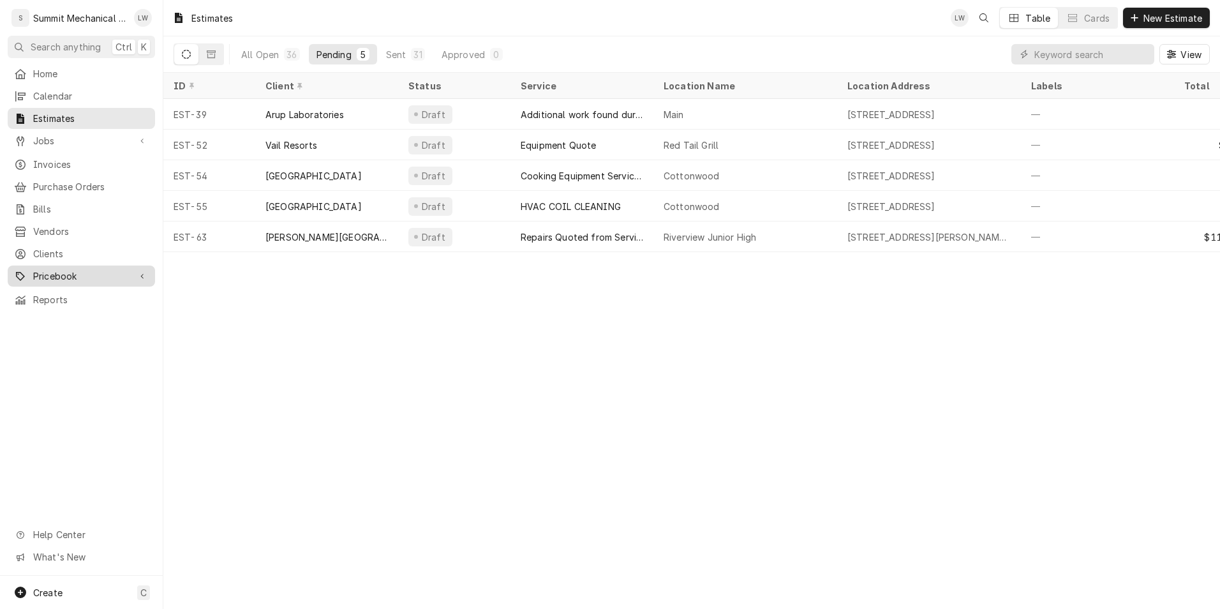
click at [47, 269] on span "Pricebook" at bounding box center [81, 275] width 96 height 13
click at [50, 314] on span "Parts & Materials" at bounding box center [91, 320] width 116 height 13
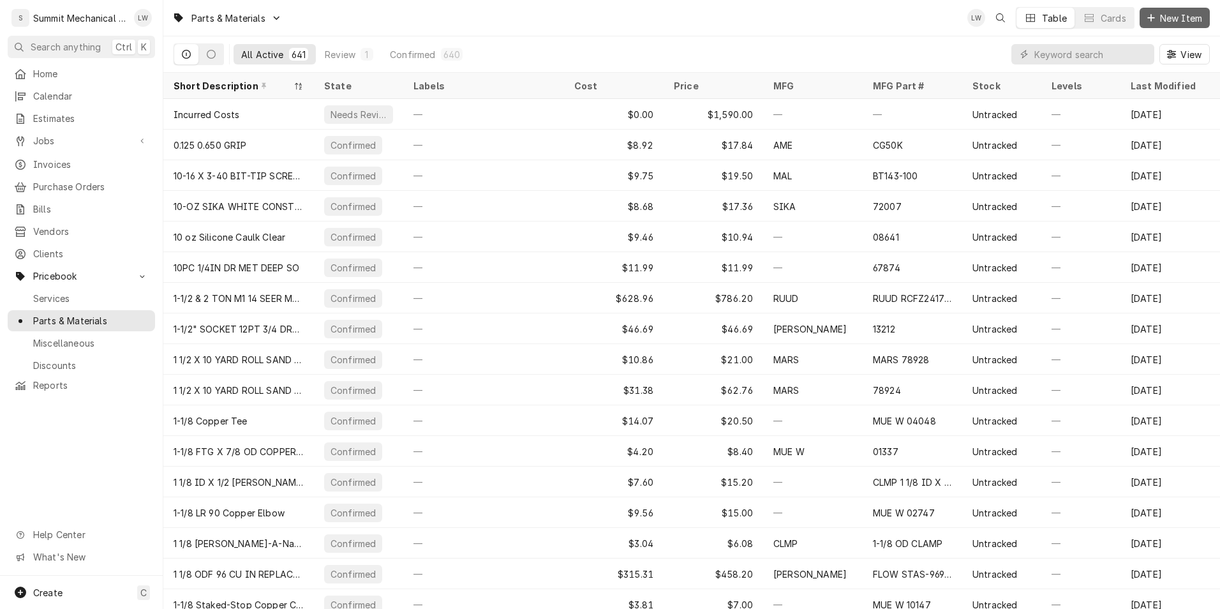
click at [1183, 17] on span "New Item" at bounding box center [1181, 17] width 47 height 13
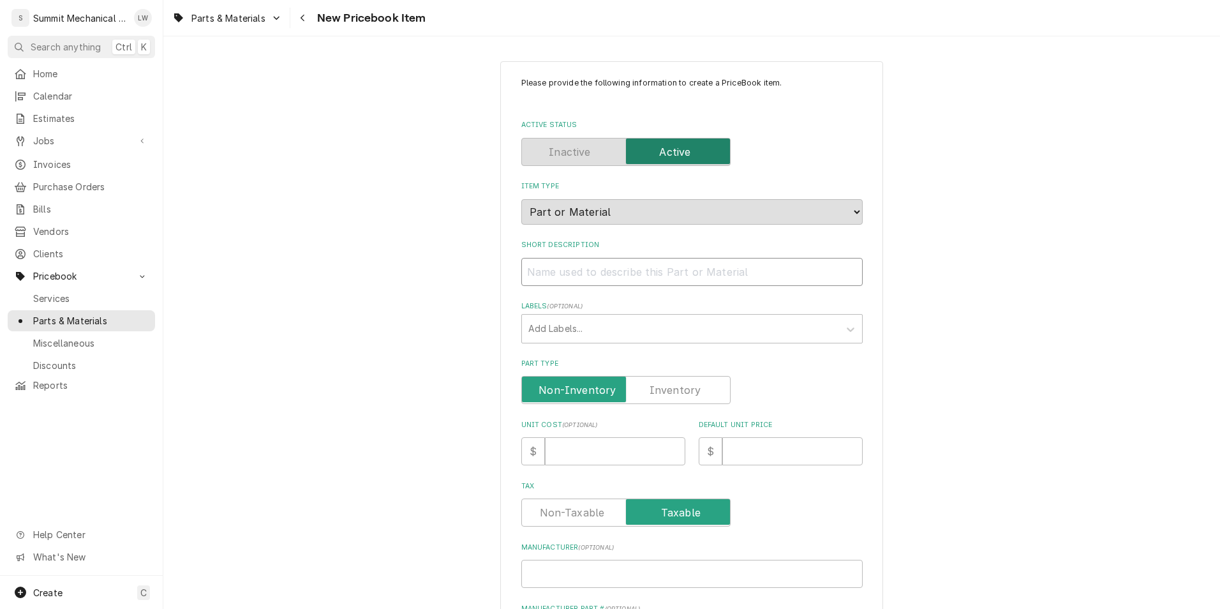
click at [615, 274] on input "Short Description" at bounding box center [693, 272] width 342 height 28
type textarea "x"
type input "T"
type textarea "x"
type input "Tr"
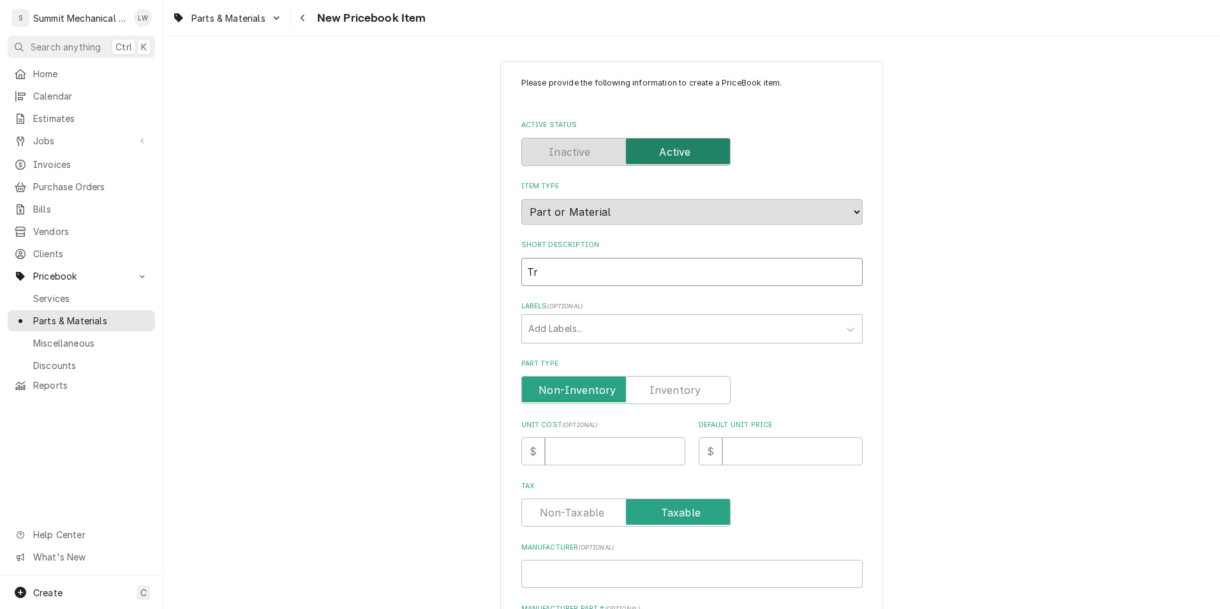
type textarea "x"
type input "Tra"
type textarea "x"
type input "Tran"
type textarea "x"
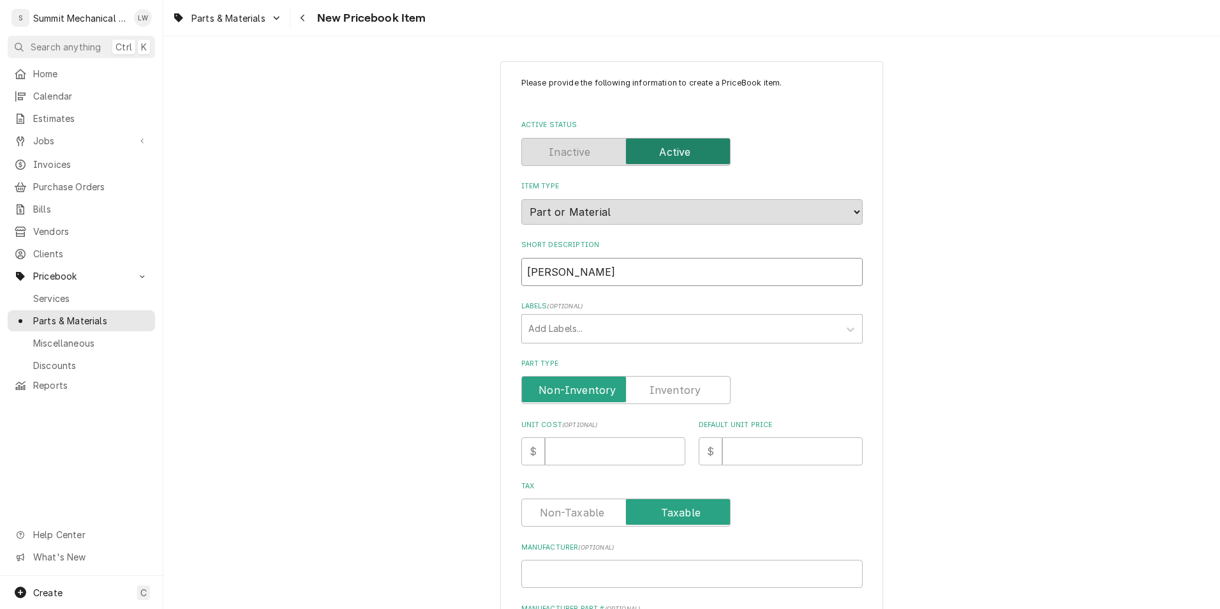
type input "Trane"
type textarea "x"
type input "Trane"
type textarea "x"
type input "Trane Co"
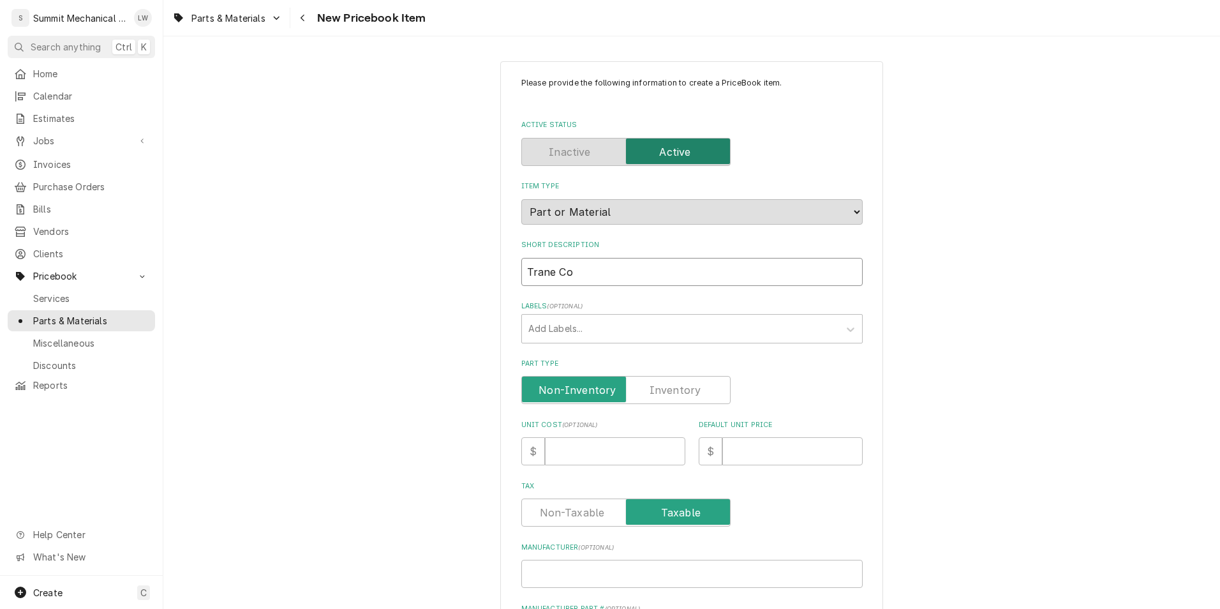
type textarea "x"
type input "Trane Comp"
type textarea "x"
type input "Trane Compr"
type textarea "x"
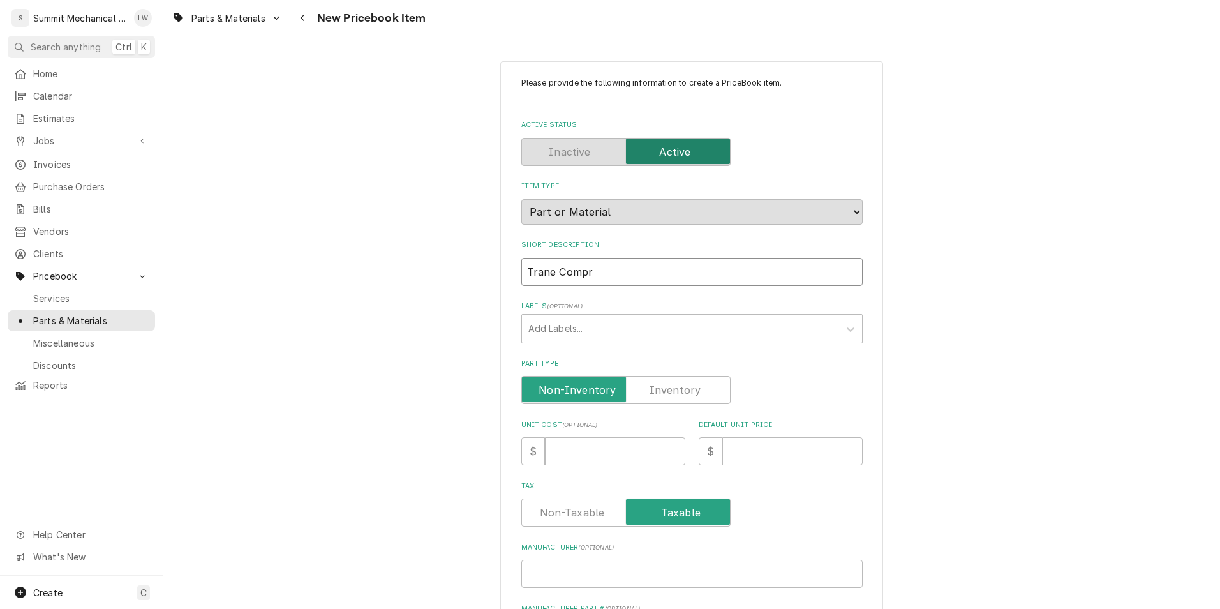
type input "Trane Compre"
type textarea "x"
type input "Trane Compres"
type textarea "x"
type input "Trane Compress"
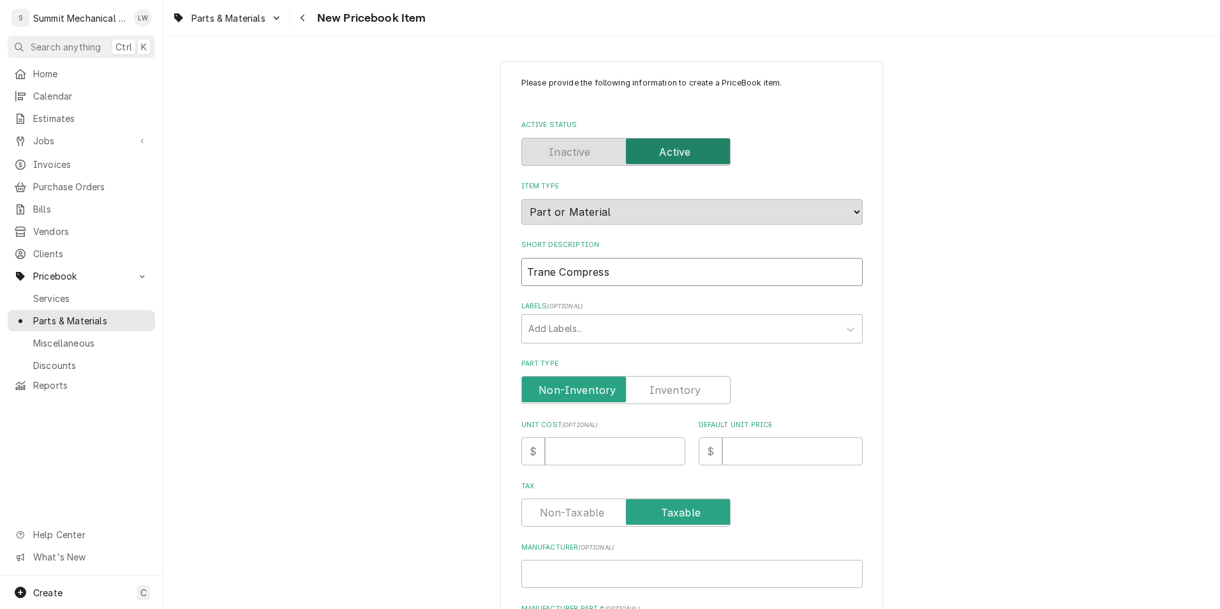
type textarea "x"
type input "Trane Compres"
type textarea "x"
type input "Trane Compre"
type textarea "x"
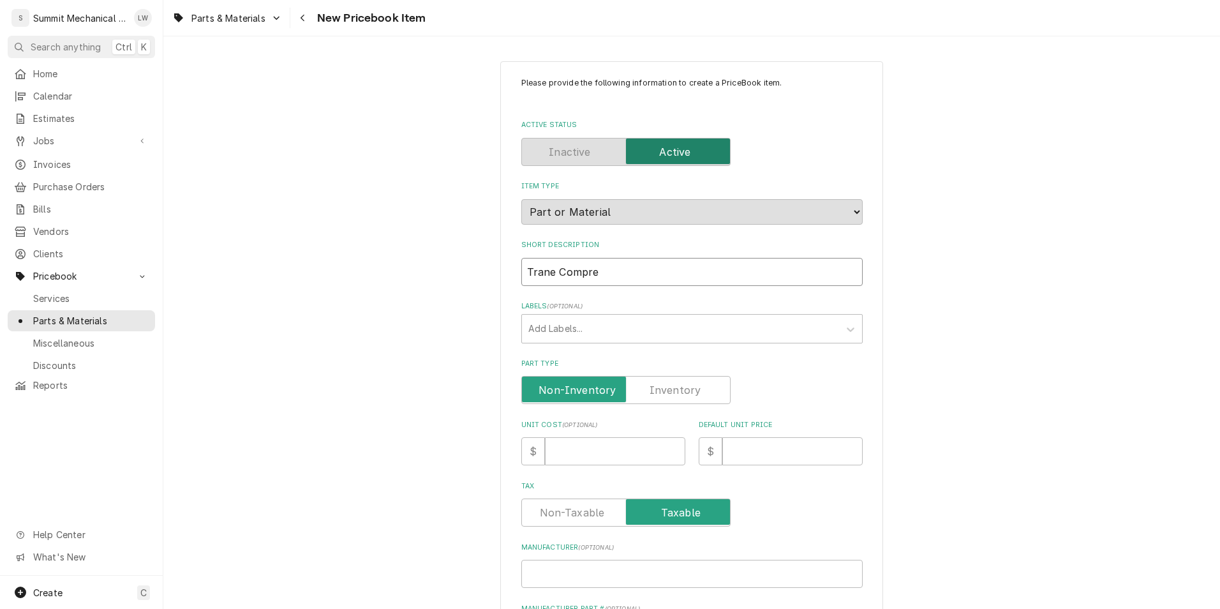
type input "Trane Compr"
type textarea "x"
type input "Trane Compre"
type textarea "x"
type input "Trane Compres"
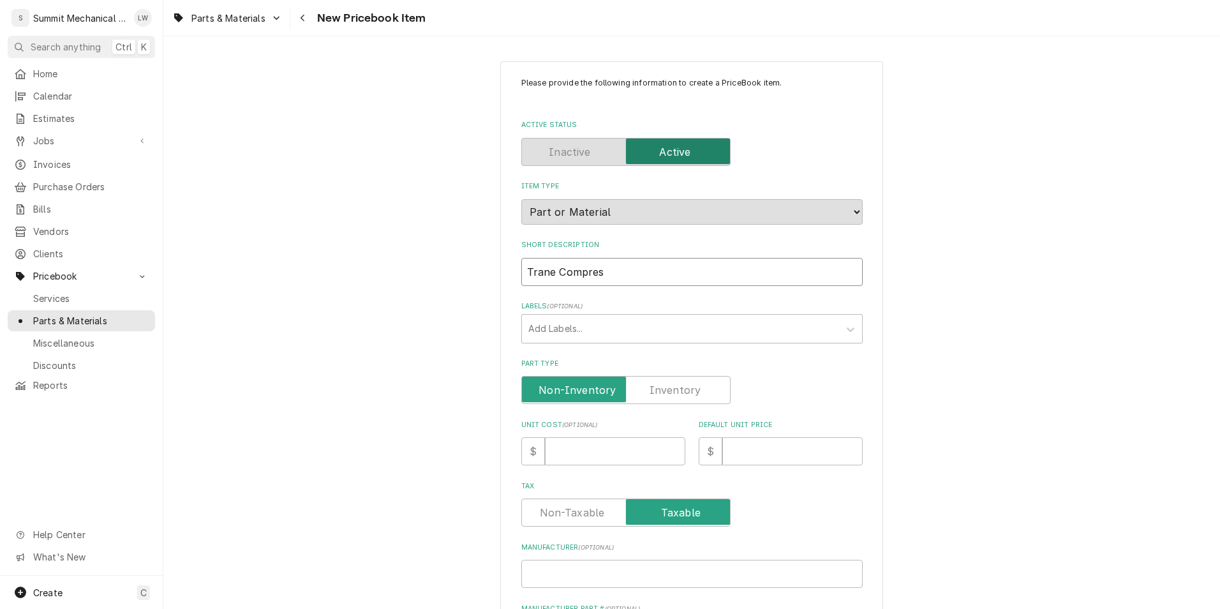
type textarea "x"
type input "Trane Compress"
type textarea "x"
type input "Trane Compresso"
type textarea "x"
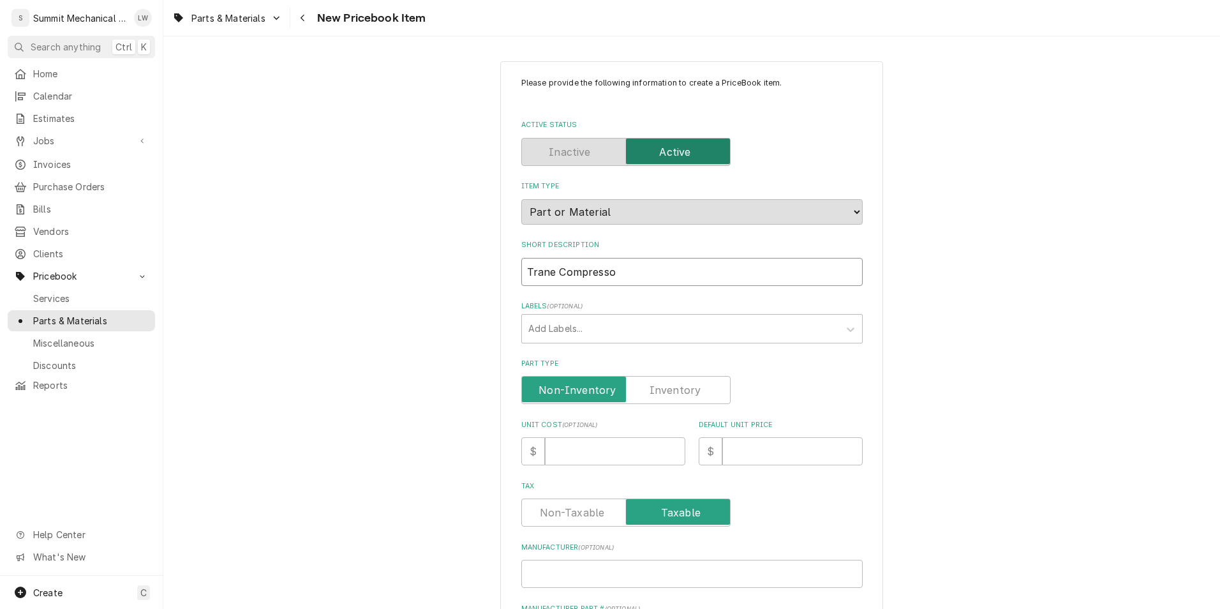
type input "Trane Compressor"
type textarea "x"
type input "Trane Compressor"
type textarea "x"
type input "Trane Compressor C"
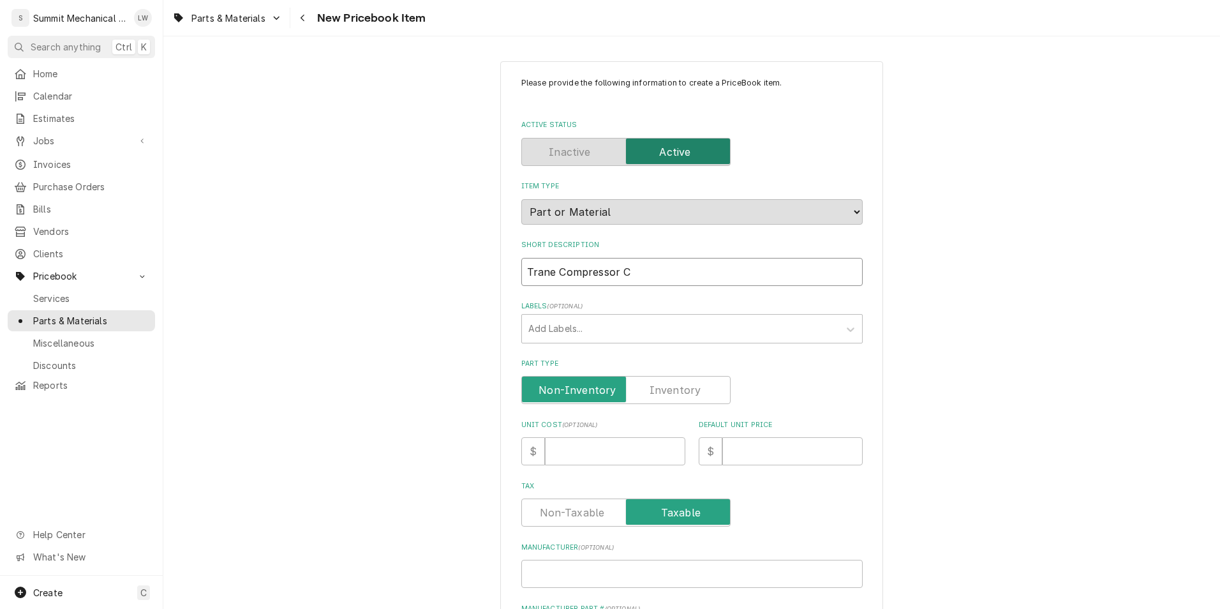
type textarea "x"
type input "Trane Compressor Con"
type textarea "x"
type input "Trane Compressor Cont"
type textarea "x"
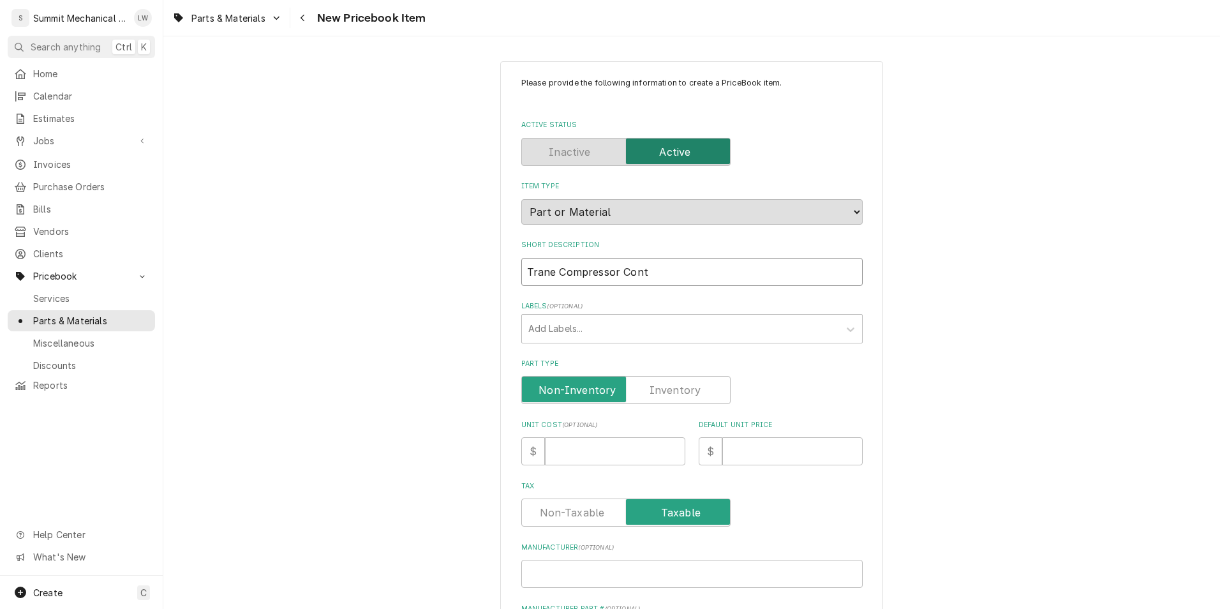
type input "Trane Compressor Conta"
type textarea "x"
type input "Trane Compressor Contac"
type textarea "x"
type input "Trane Compressor Contacto"
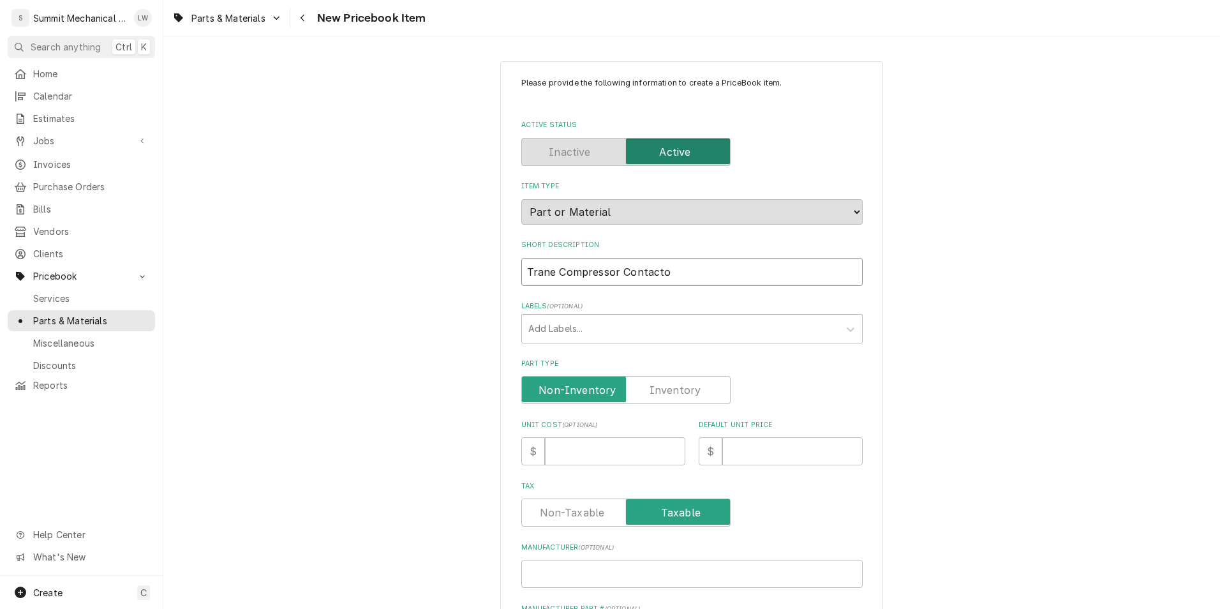
type textarea "x"
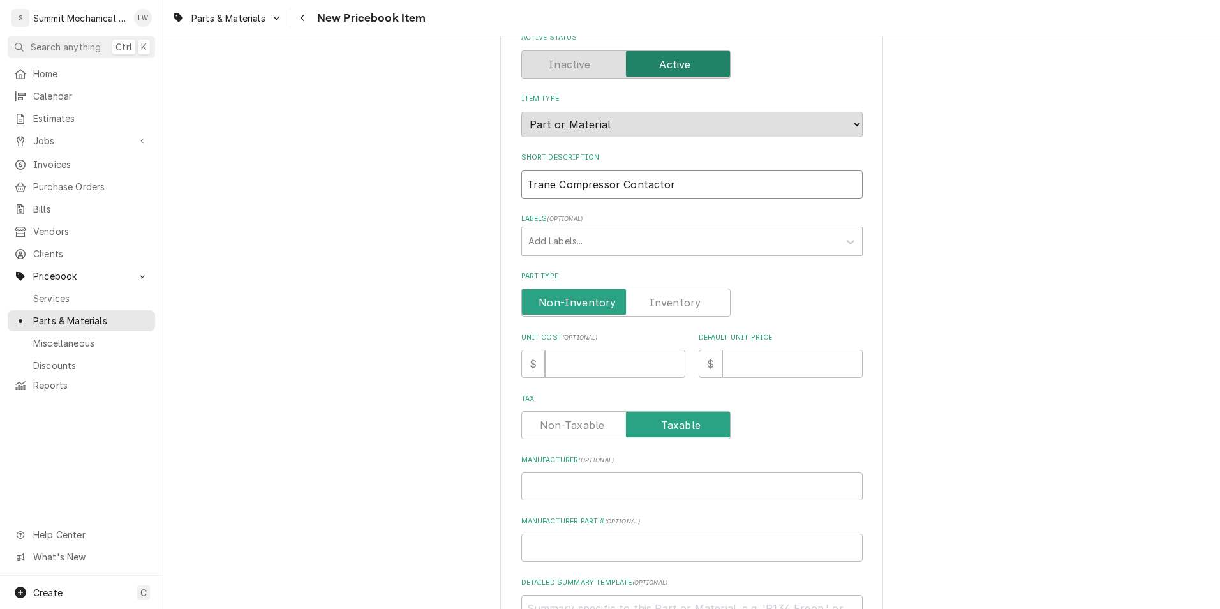
scroll to position [88, 0]
type input "Trane Compressor Contactor"
click at [596, 376] on input "Unit Cost ( optional )" at bounding box center [615, 363] width 140 height 28
type textarea "x"
type input "1"
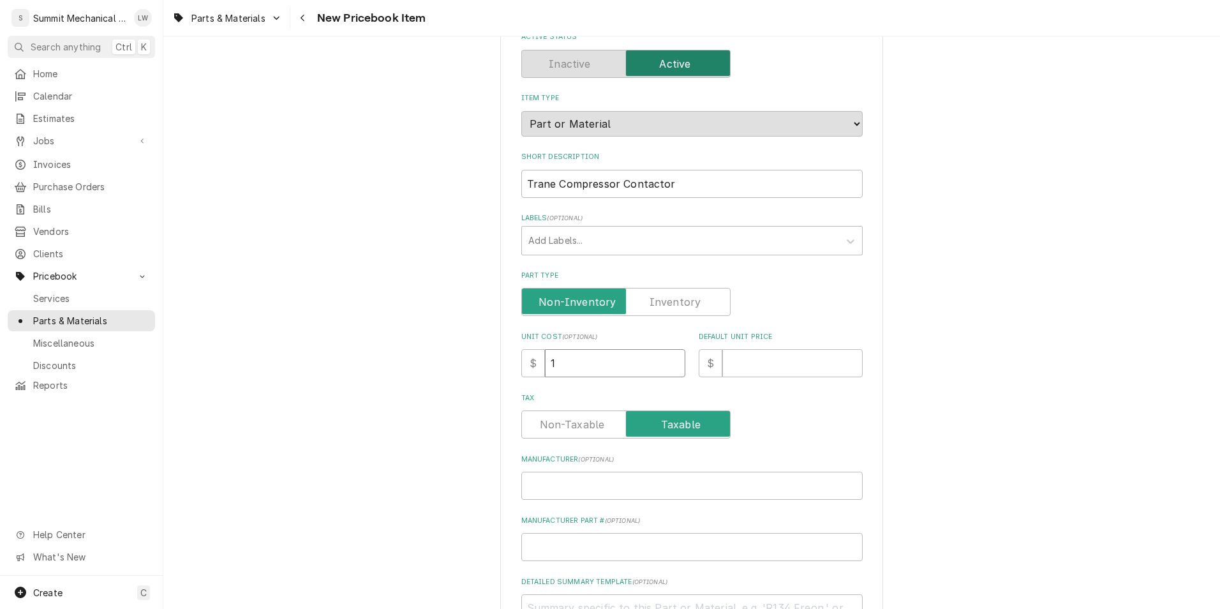
type textarea "x"
click at [602, 366] on input "Unit Cost ( optional )" at bounding box center [615, 363] width 140 height 28
type textarea "x"
type input "3"
type textarea "x"
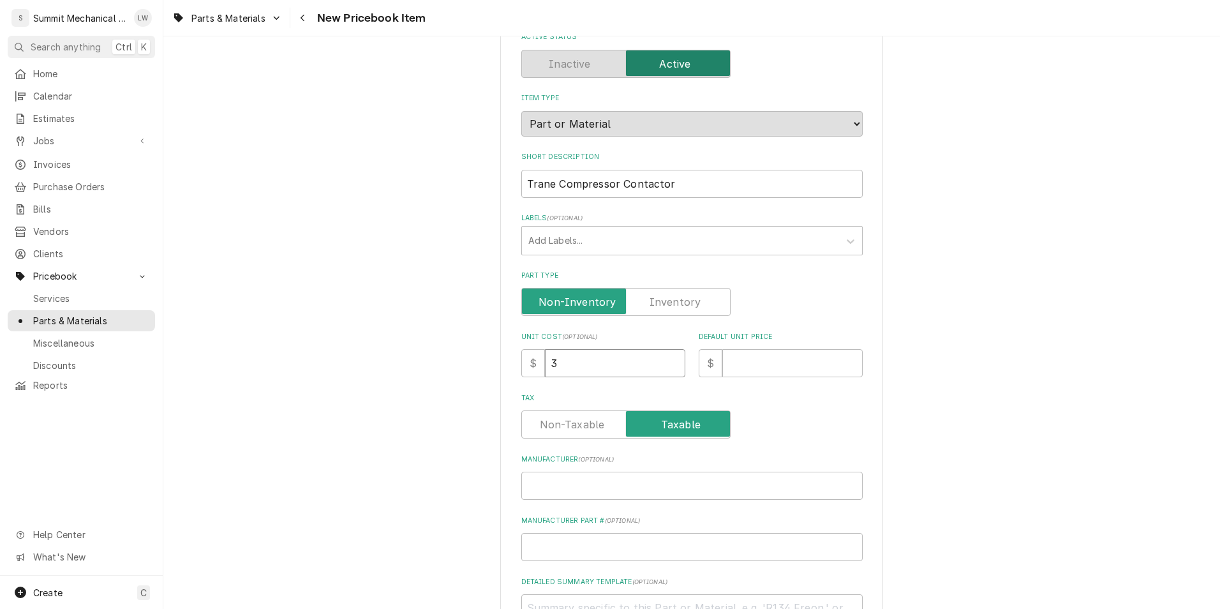
type input "36"
type textarea "x"
type input "365"
click at [733, 361] on input "Default Unit Price" at bounding box center [793, 363] width 140 height 28
type textarea "x"
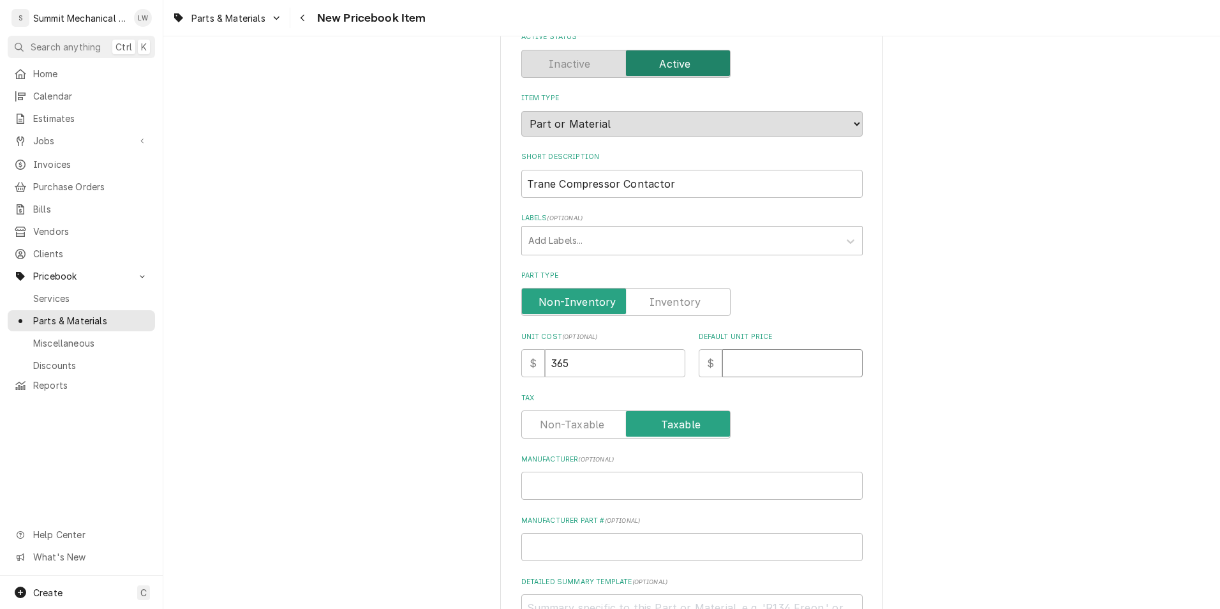
type input "5"
type textarea "x"
type input "59"
type textarea "x"
type input "5"
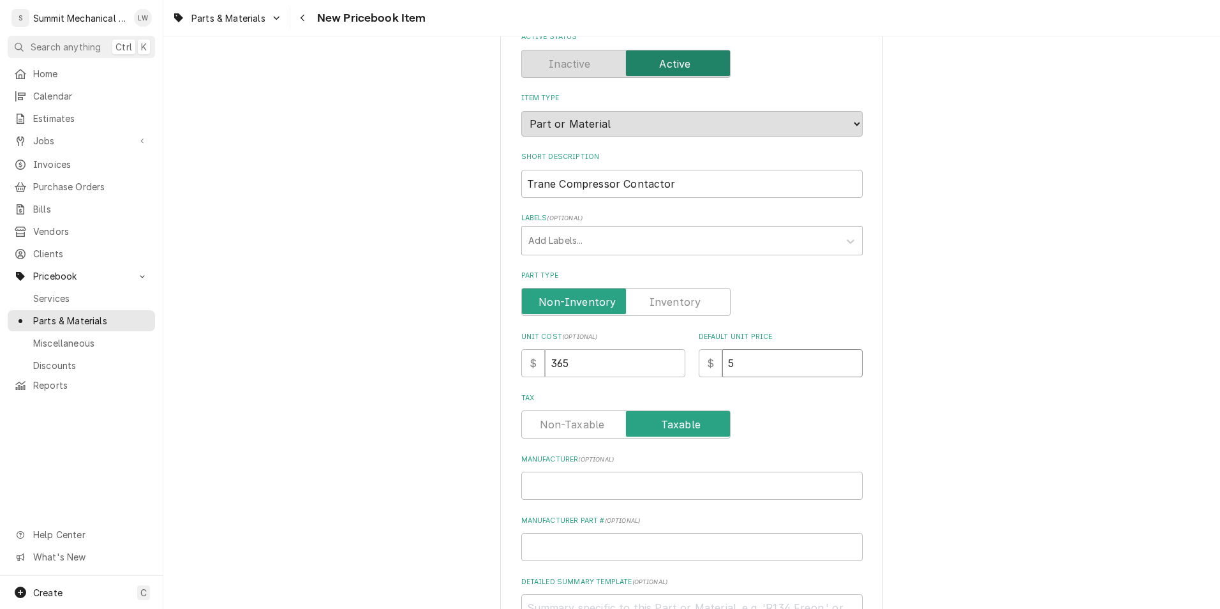
type textarea "x"
type input "5"
type textarea "x"
type input "52"
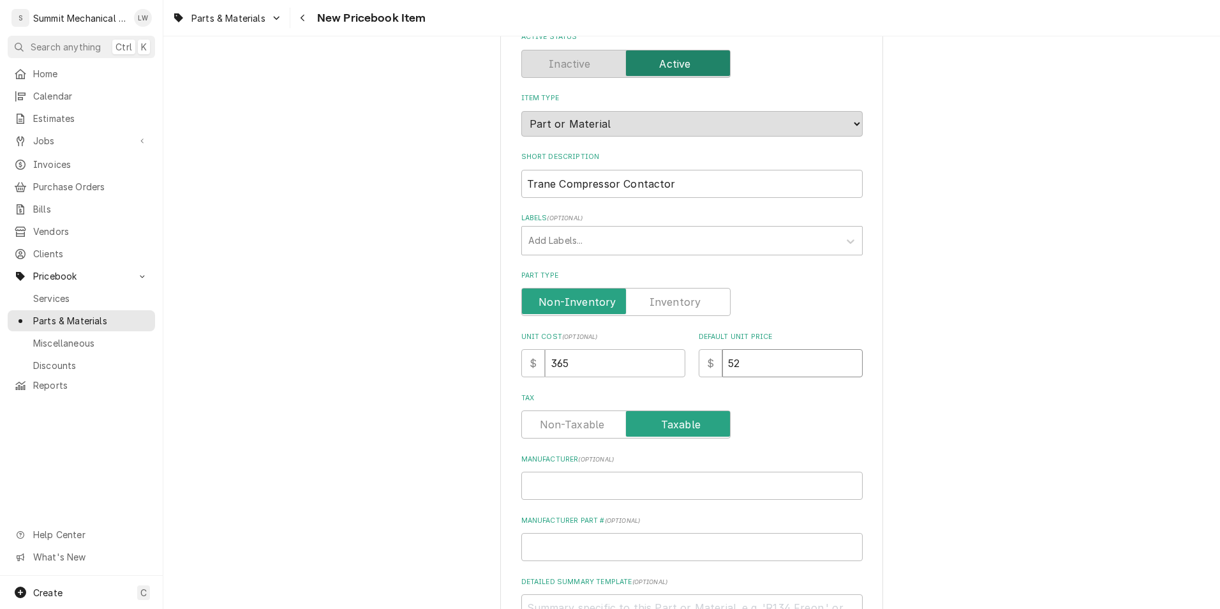
type textarea "x"
type input "529"
type textarea "x"
type input "529.2"
type textarea "x"
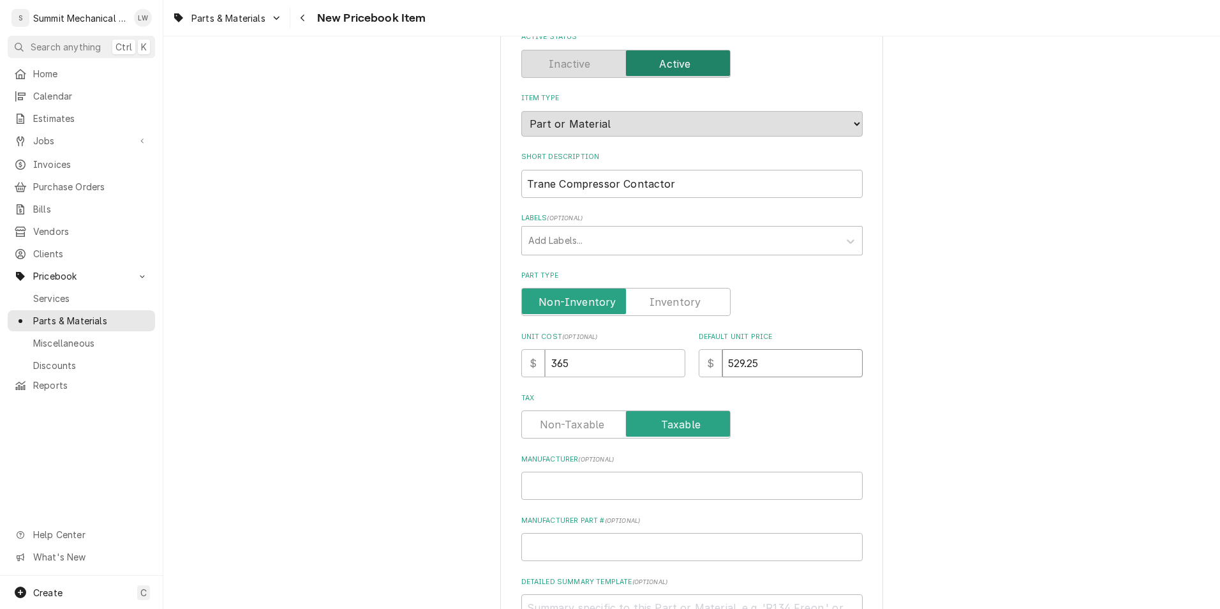
type input "529.25"
click at [550, 497] on input "Manufacturer ( optional )" at bounding box center [693, 486] width 342 height 28
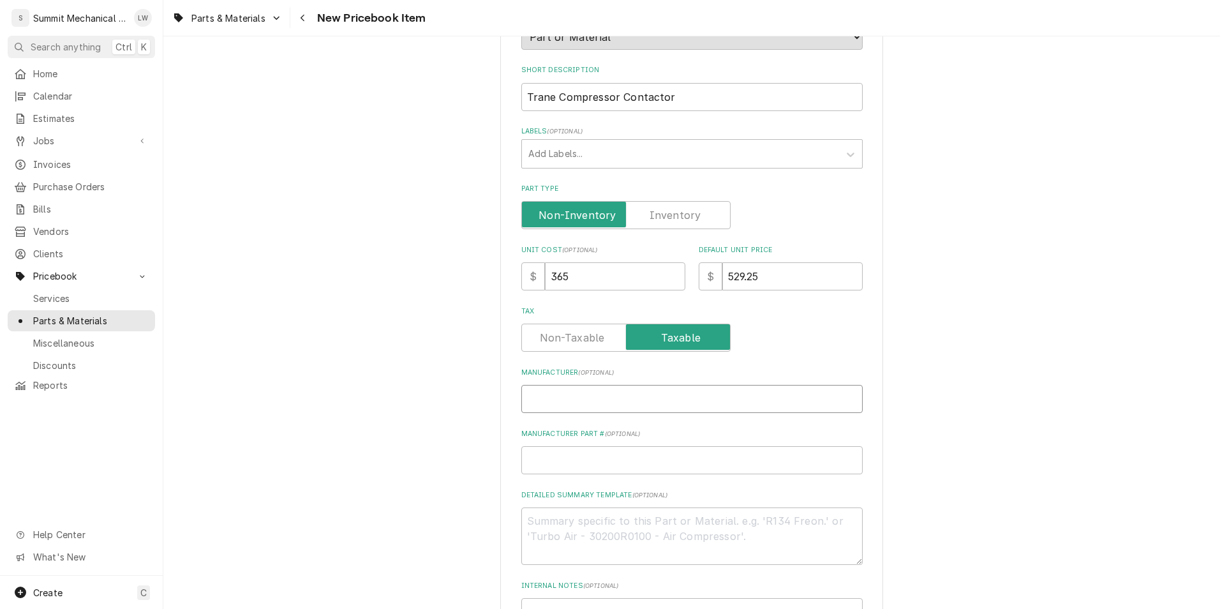
scroll to position [179, 0]
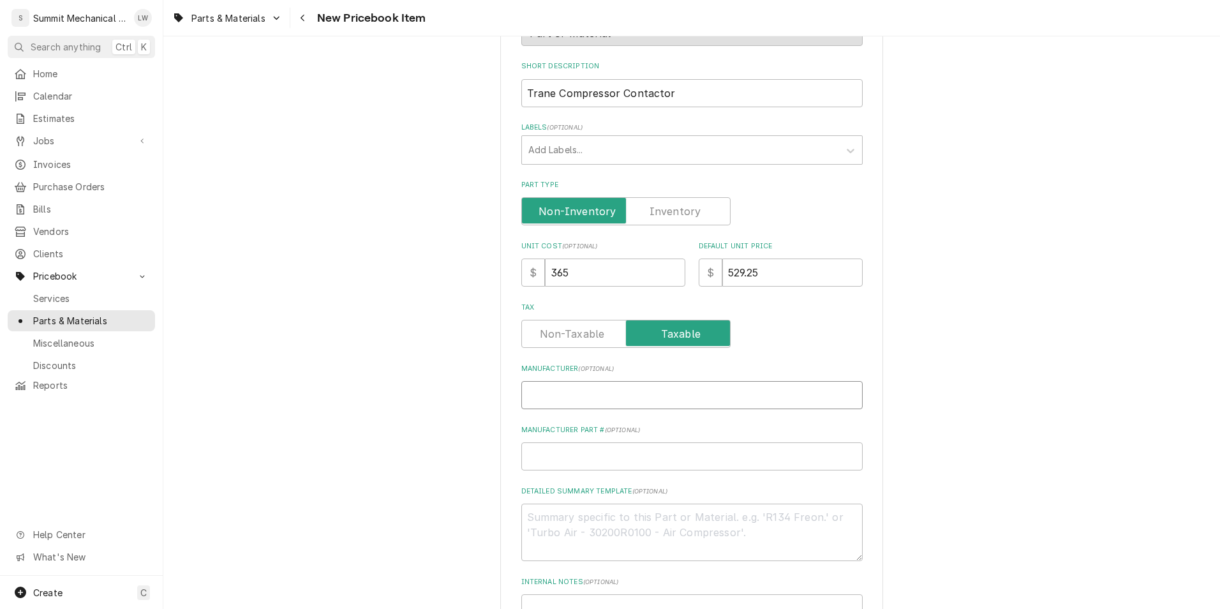
type textarea "x"
type input "T"
type textarea "x"
type input "Tr"
type textarea "x"
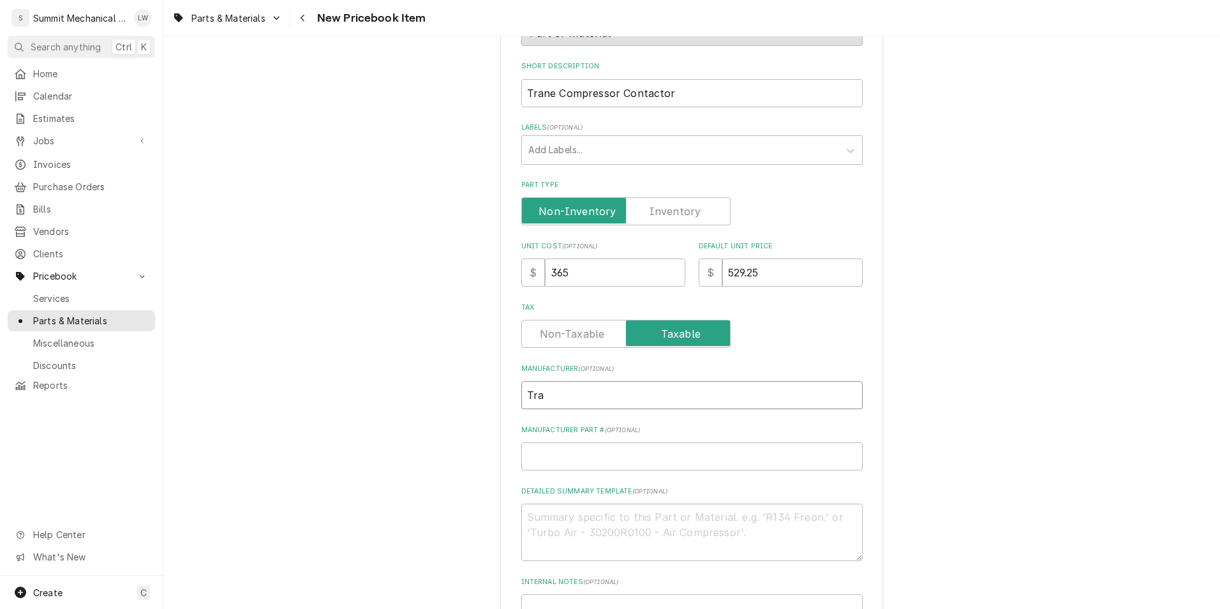
type input "[PERSON_NAME]"
type textarea "x"
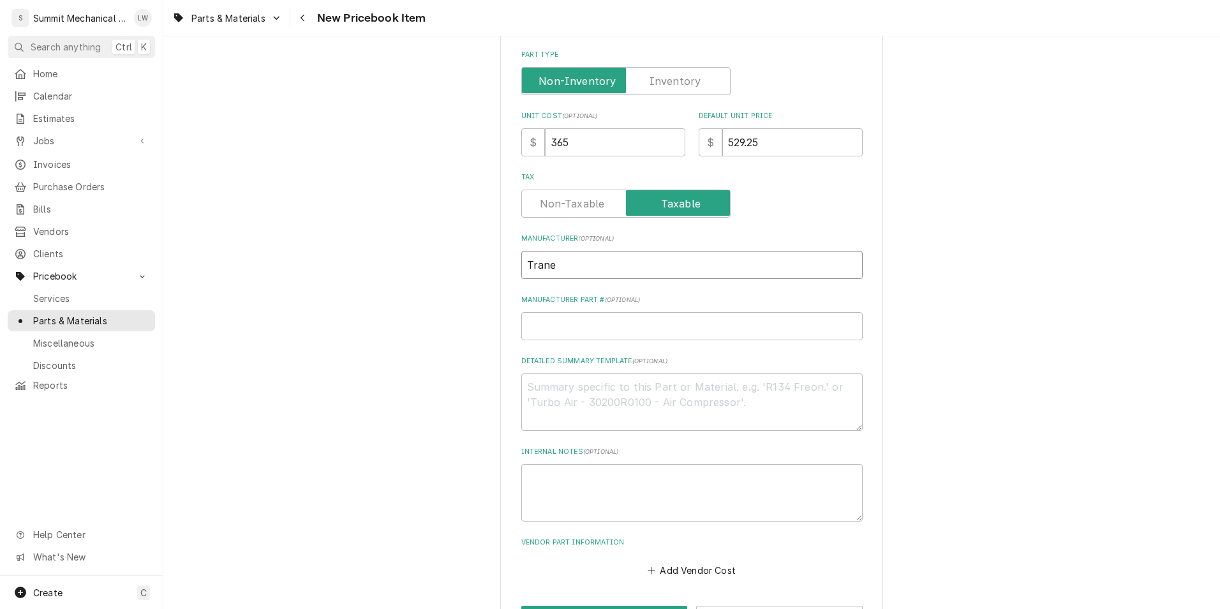
scroll to position [310, 0]
type input "Trane"
click at [632, 377] on textarea "Detailed Summary Template ( optional )" at bounding box center [693, 401] width 342 height 57
type textarea "x"
type textarea "9"
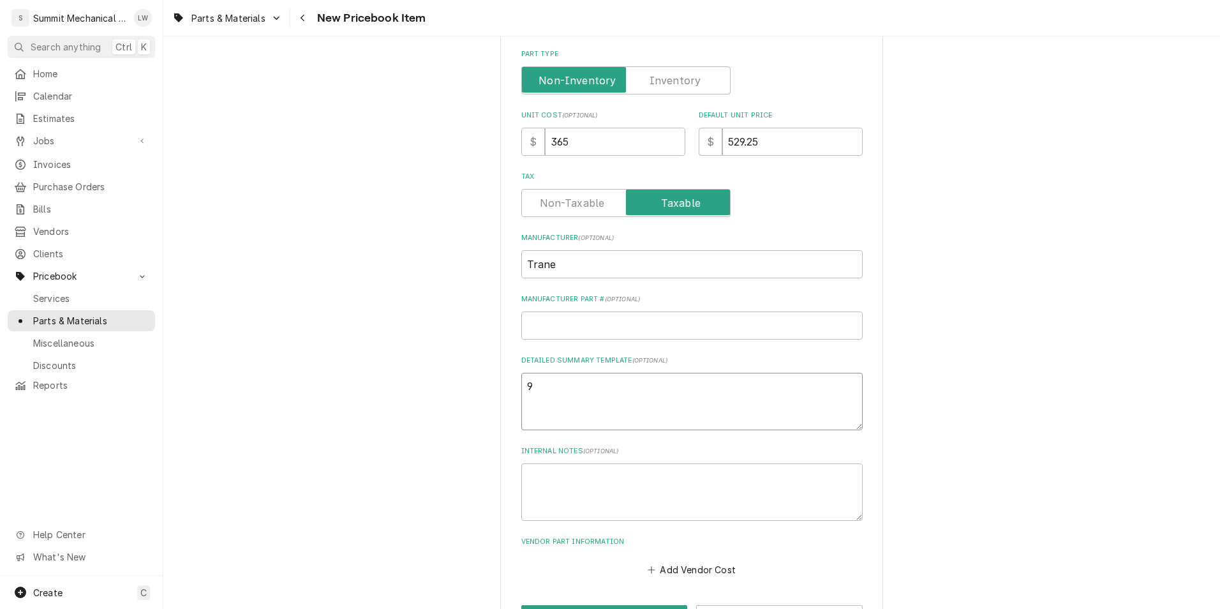
type textarea "x"
type textarea "9"
type textarea "x"
type textarea "9 t"
type textarea "x"
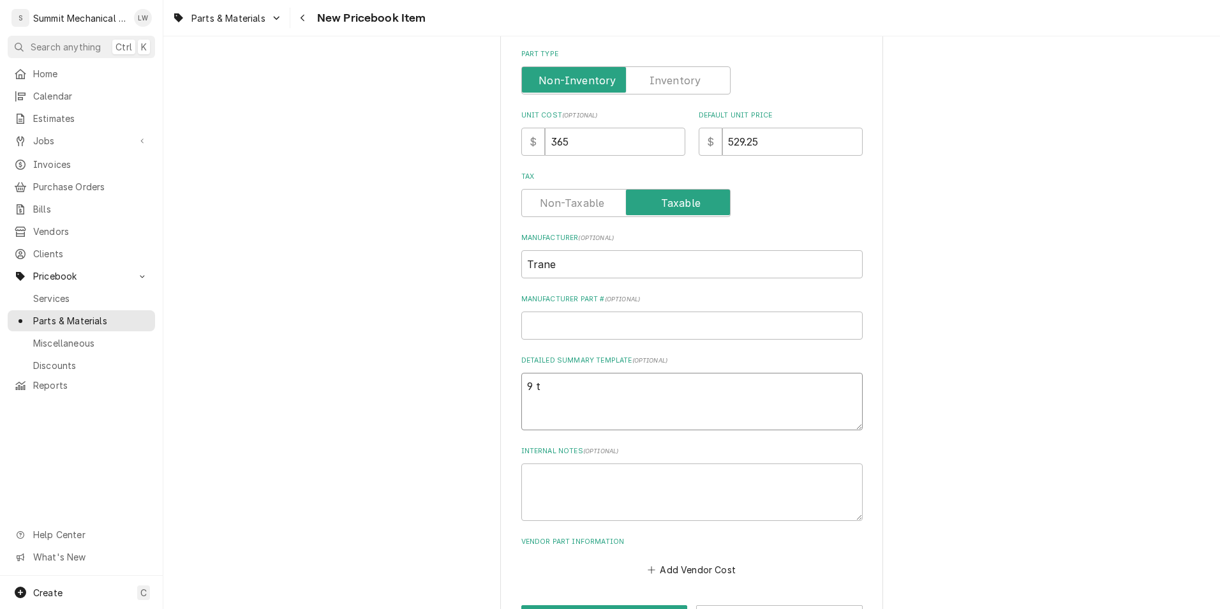
type textarea "9 to"
type textarea "x"
type textarea "9 ton"
type textarea "x"
type textarea "9 ton c"
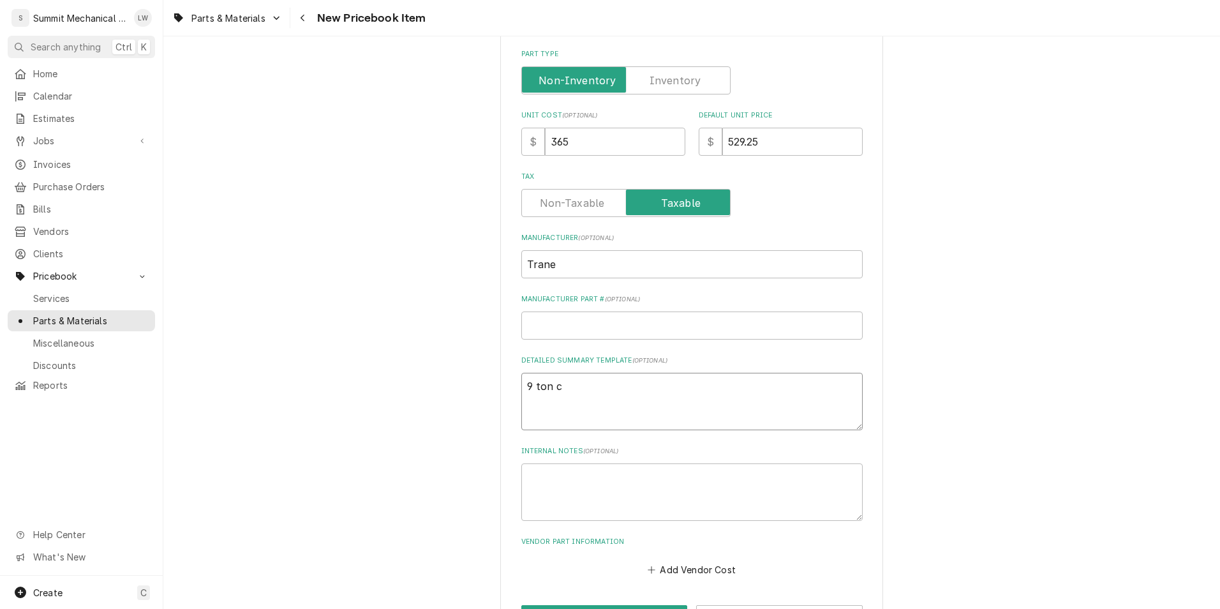
type textarea "x"
type textarea "9 ton com"
type textarea "x"
type textarea "9 ton comp"
type textarea "x"
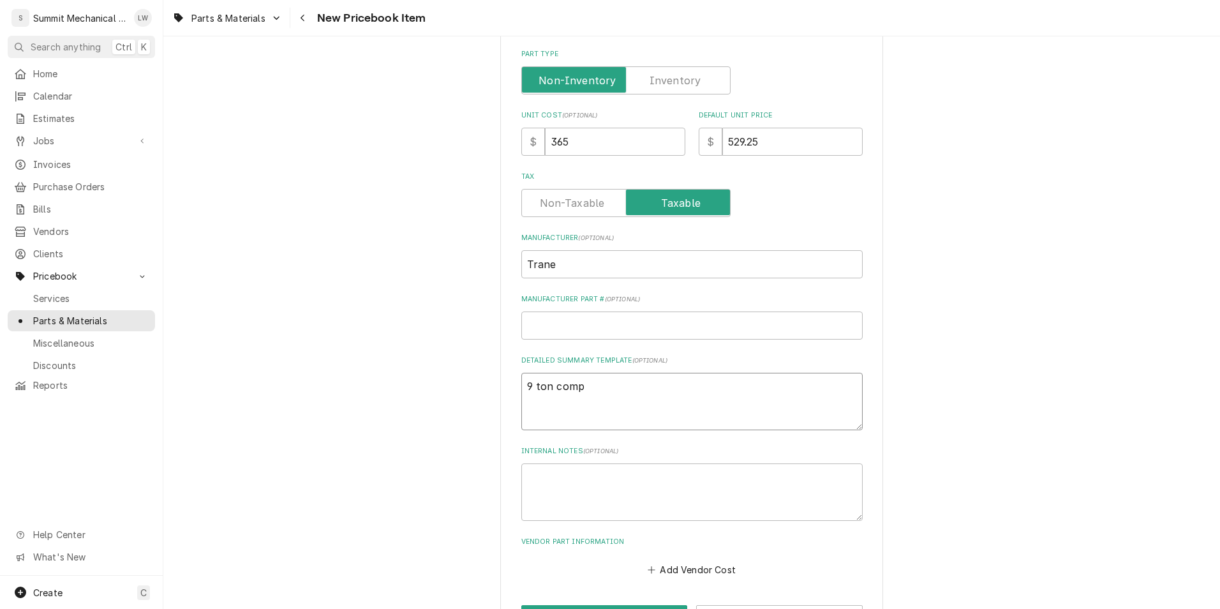
type textarea "9 ton compr"
type textarea "x"
type textarea "9 ton compre"
type textarea "x"
type textarea "9 ton compres"
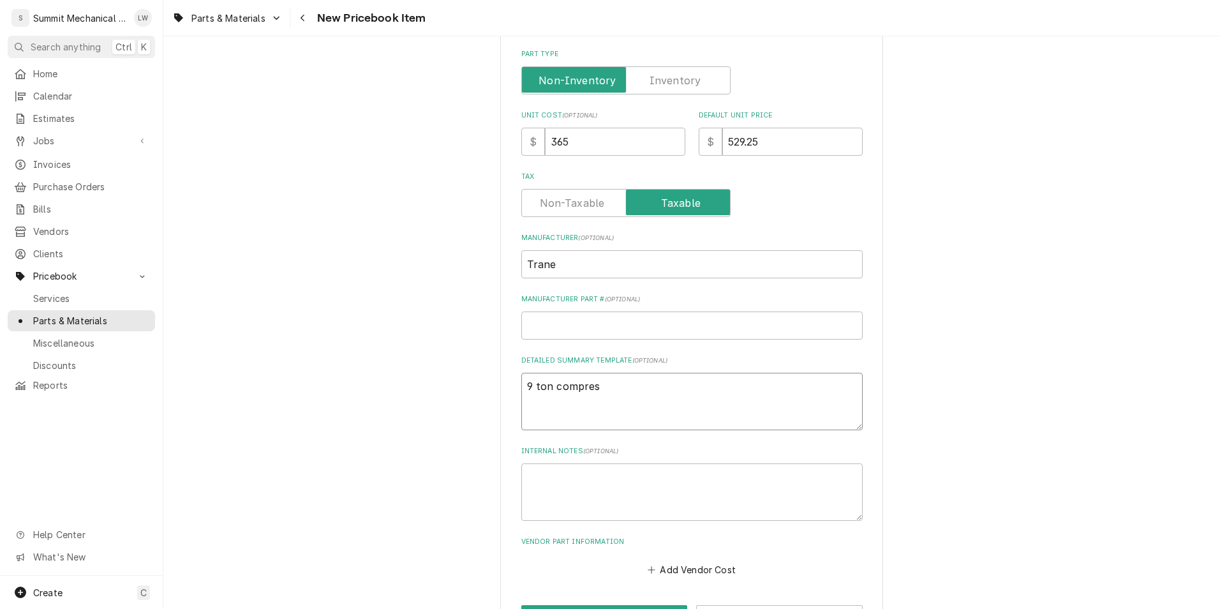
type textarea "x"
type textarea "9 ton compresso"
type textarea "x"
type textarea "9 ton compressor"
type textarea "x"
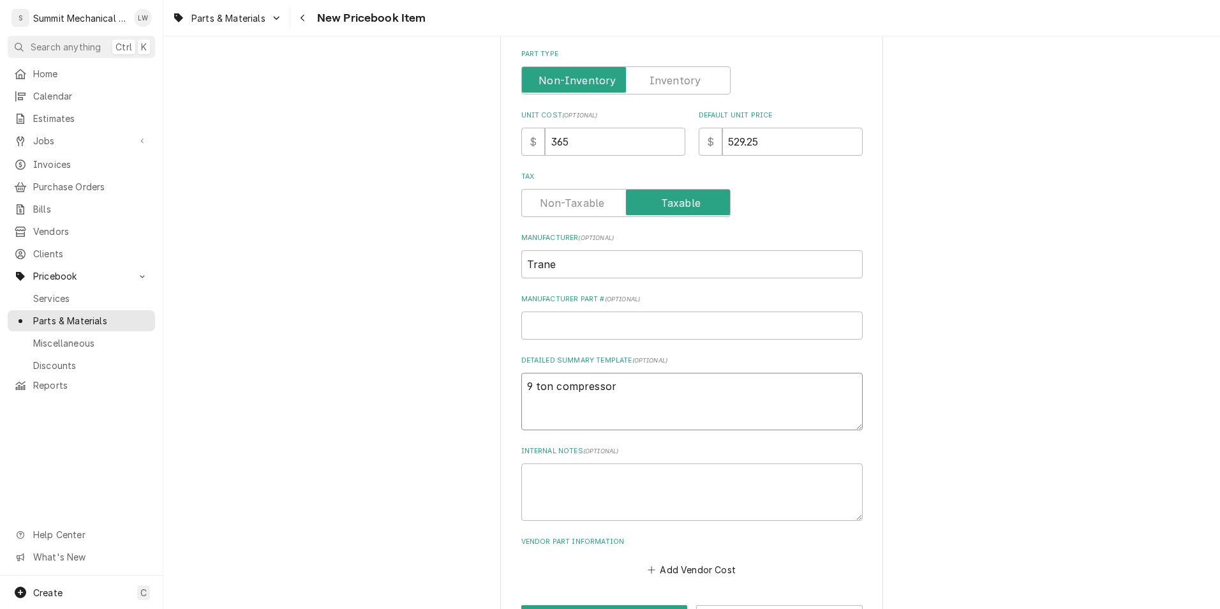
type textarea "9 ton compressor c"
type textarea "x"
type textarea "9 ton compressor co"
type textarea "x"
type textarea "9 ton compressor con"
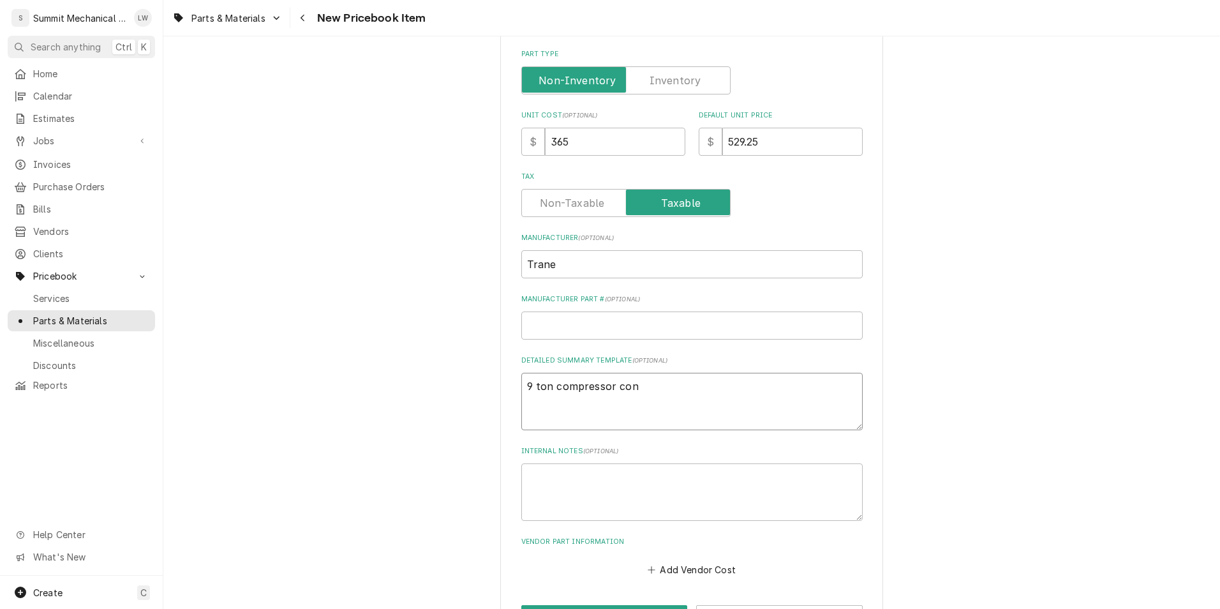
type textarea "x"
type textarea "9 ton compressor cont"
type textarea "x"
type textarea "9 ton compressor conta"
type textarea "x"
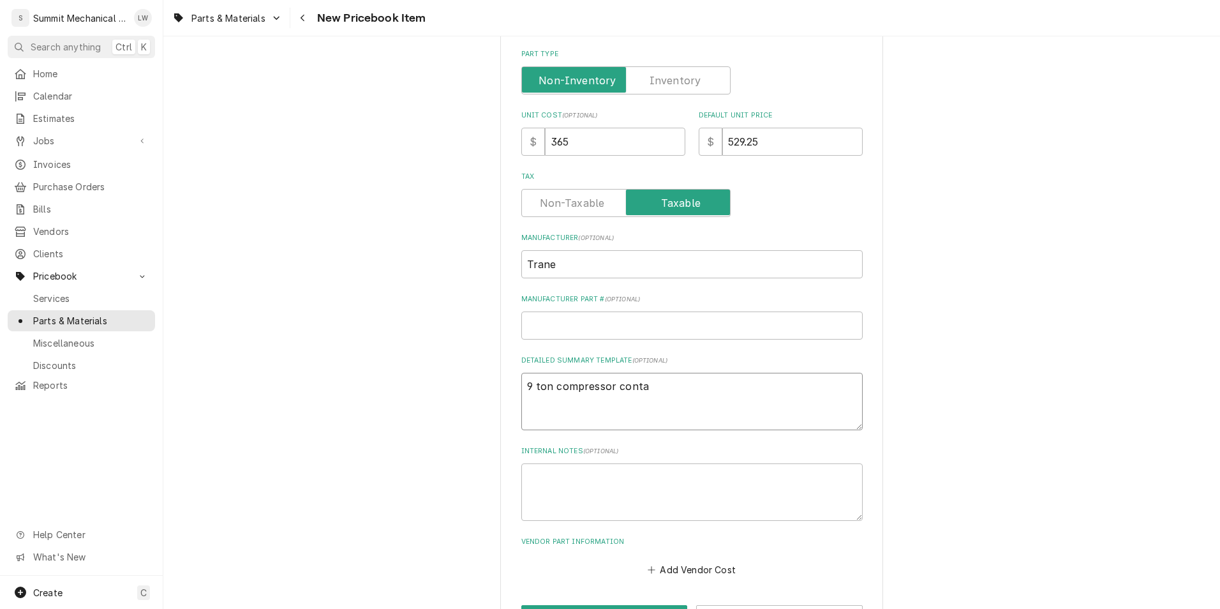
type textarea "9 ton compressor contac"
type textarea "x"
type textarea "9 ton compressor contact"
type textarea "x"
type textarea "9 ton compressor contactro"
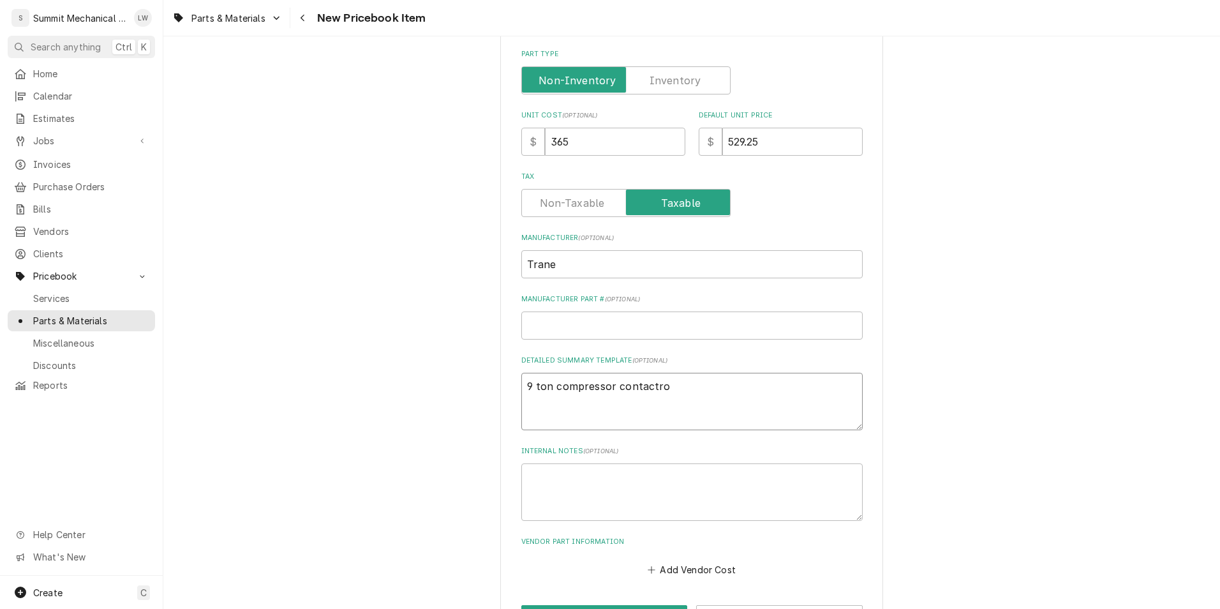
type textarea "x"
type textarea "9 ton compressor contactr"
type textarea "x"
type textarea "9 ton compressor contact"
type textarea "x"
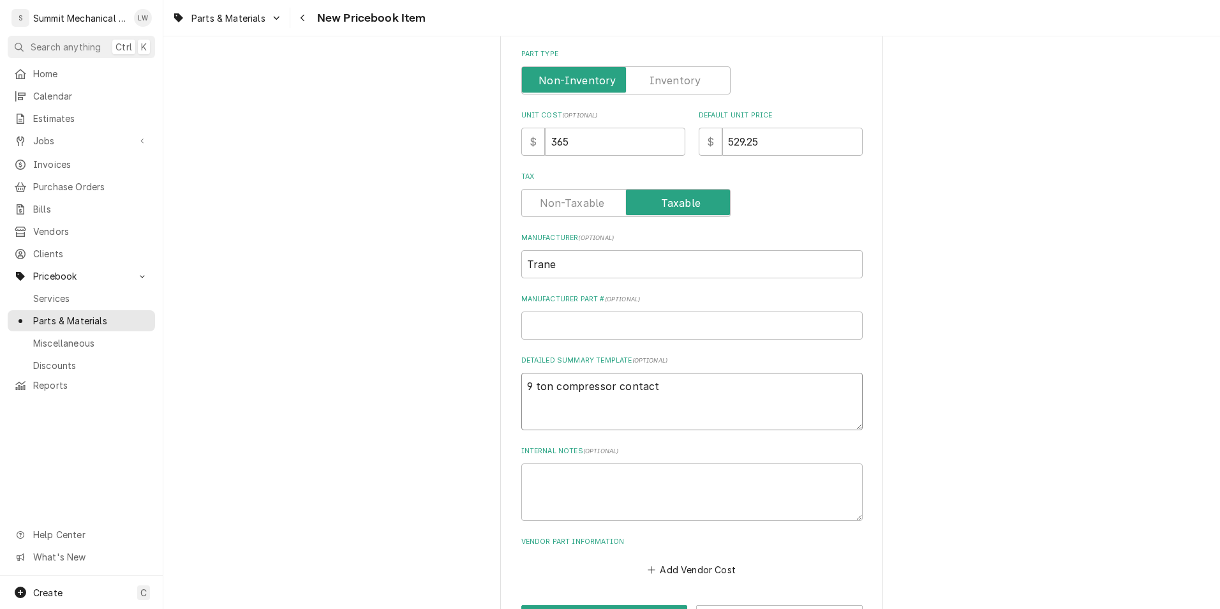
type textarea "9 ton compressor contacto"
type textarea "x"
type textarea "9 ton compressor contactor"
type textarea "x"
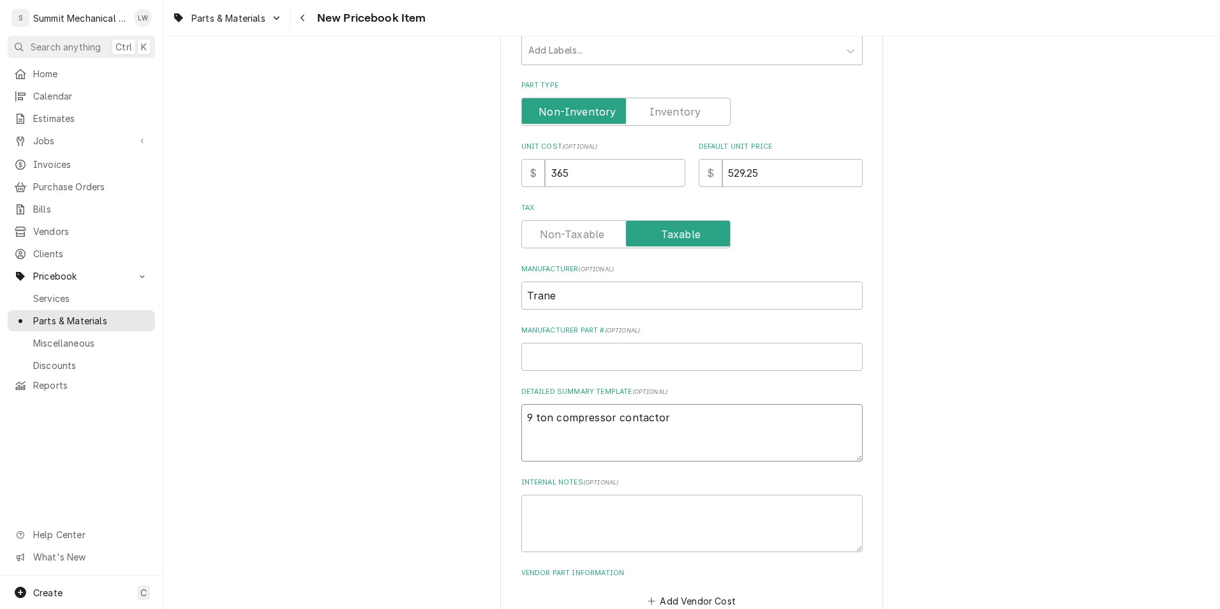
scroll to position [357, 0]
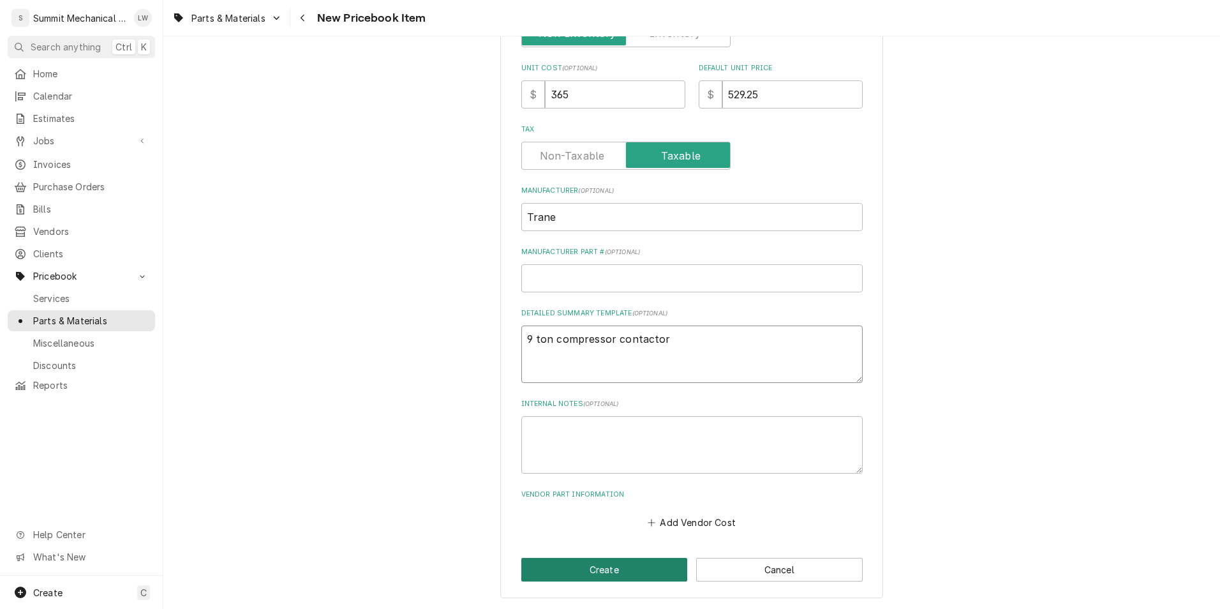
type textarea "9 ton compressor contactor"
click at [569, 576] on button "Create" at bounding box center [605, 570] width 167 height 24
type textarea "x"
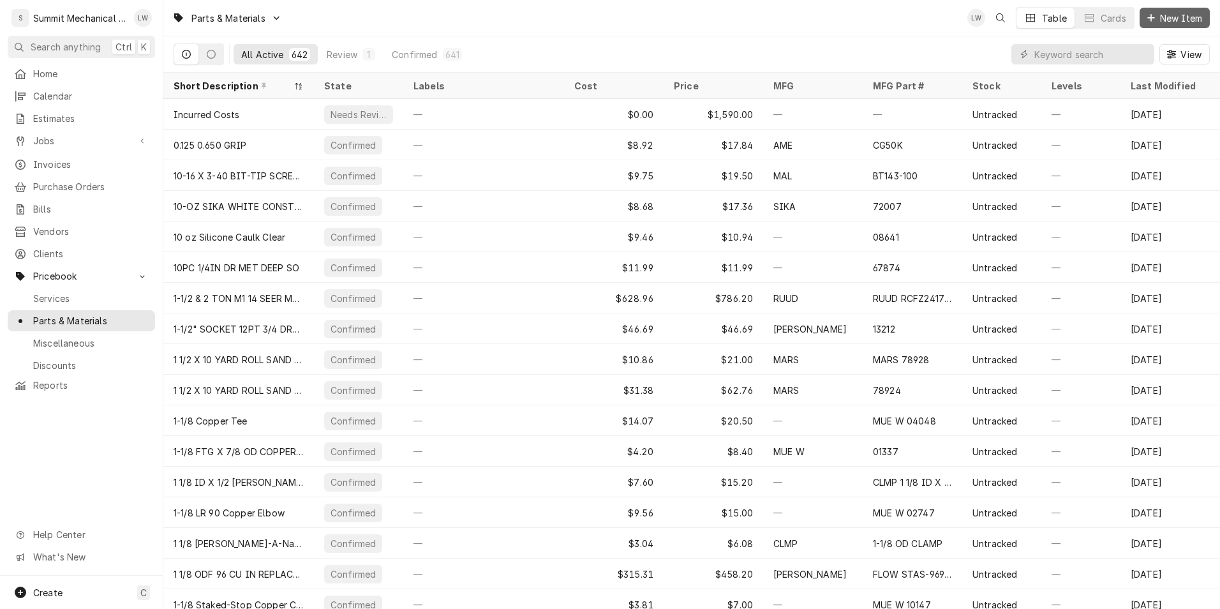
click at [1183, 22] on span "New Item" at bounding box center [1181, 17] width 47 height 13
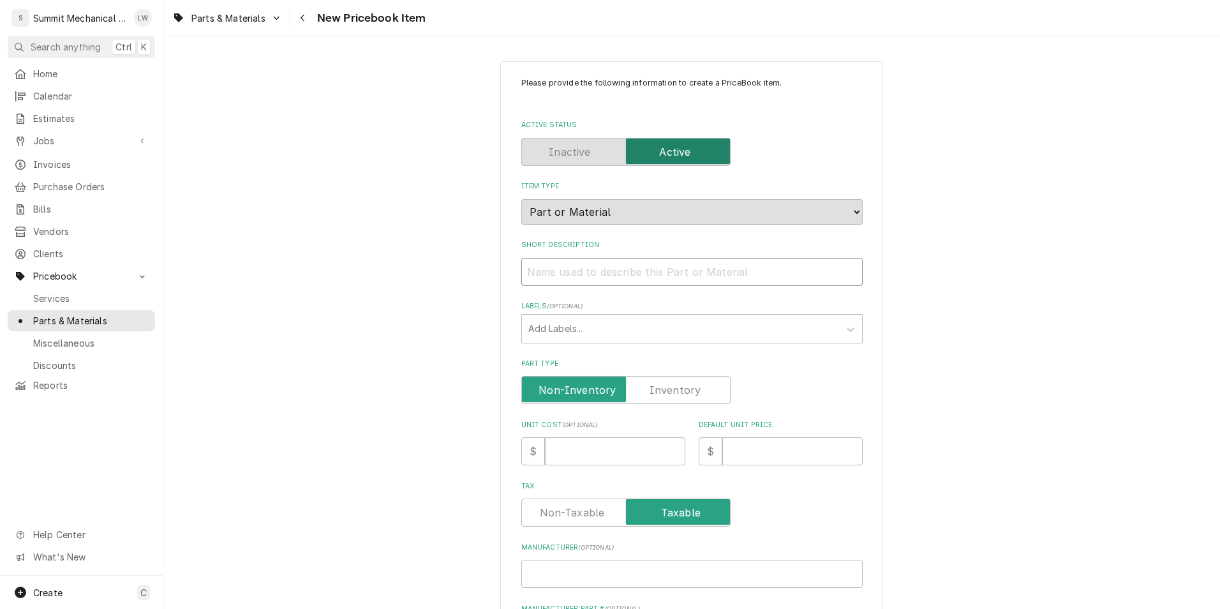
click at [632, 269] on input "Short Description" at bounding box center [693, 272] width 342 height 28
type textarea "x"
type input "T"
type textarea "x"
type input "Tr"
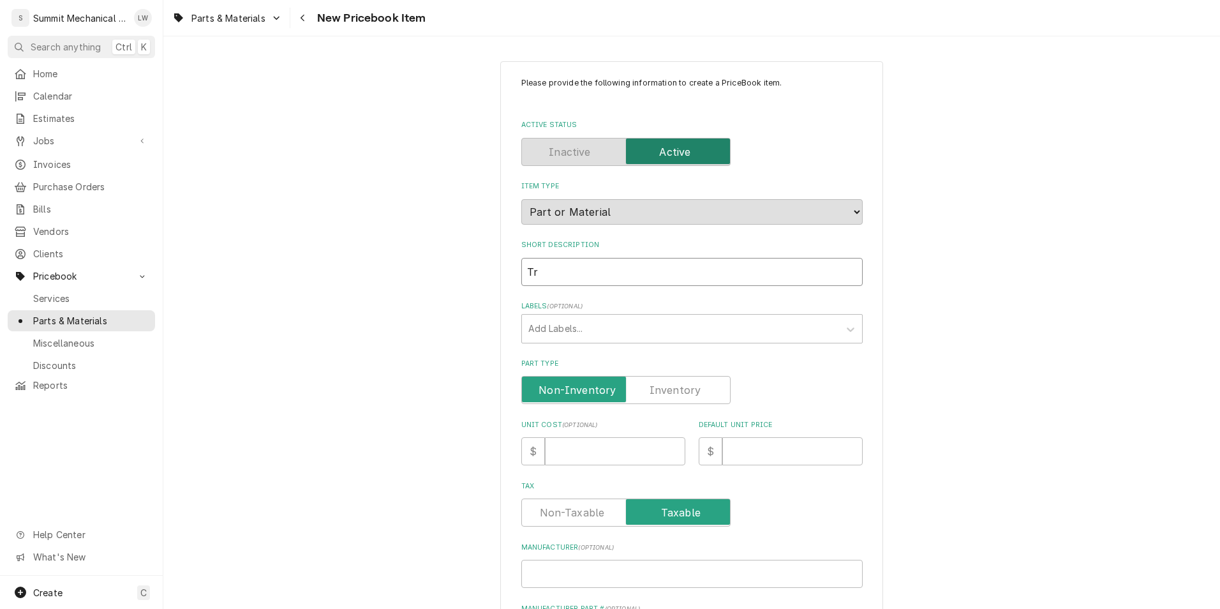
type textarea "x"
type input "Tra"
type textarea "x"
type input "[PERSON_NAME]"
type textarea "x"
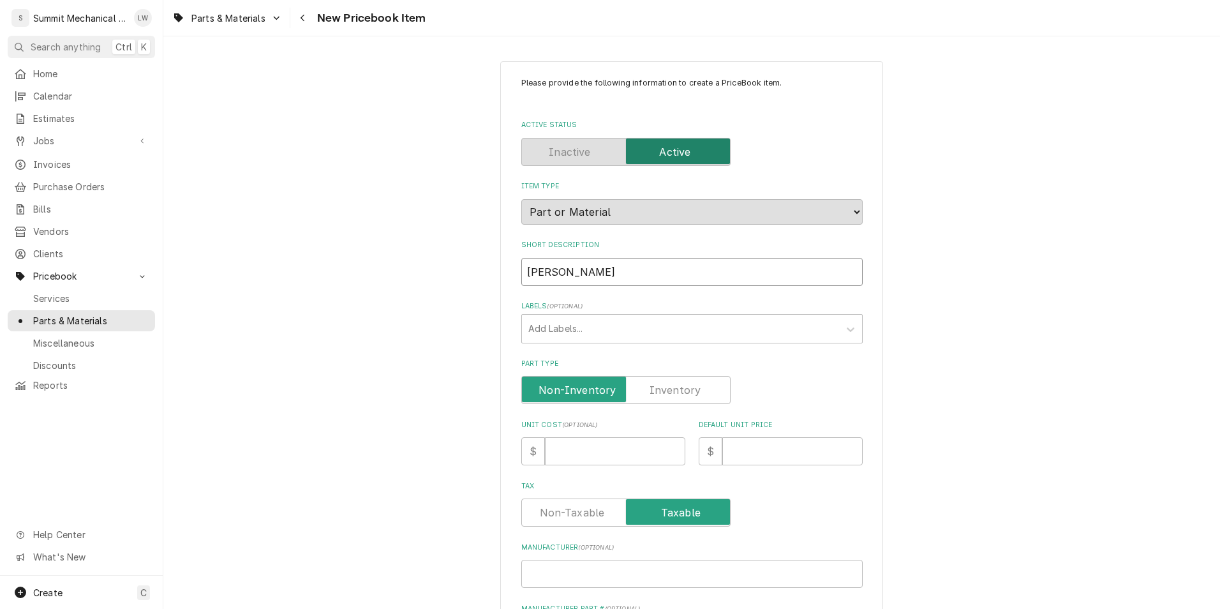
type input "Trane"
type textarea "x"
type input "Trane"
type textarea "x"
type input "Trane C"
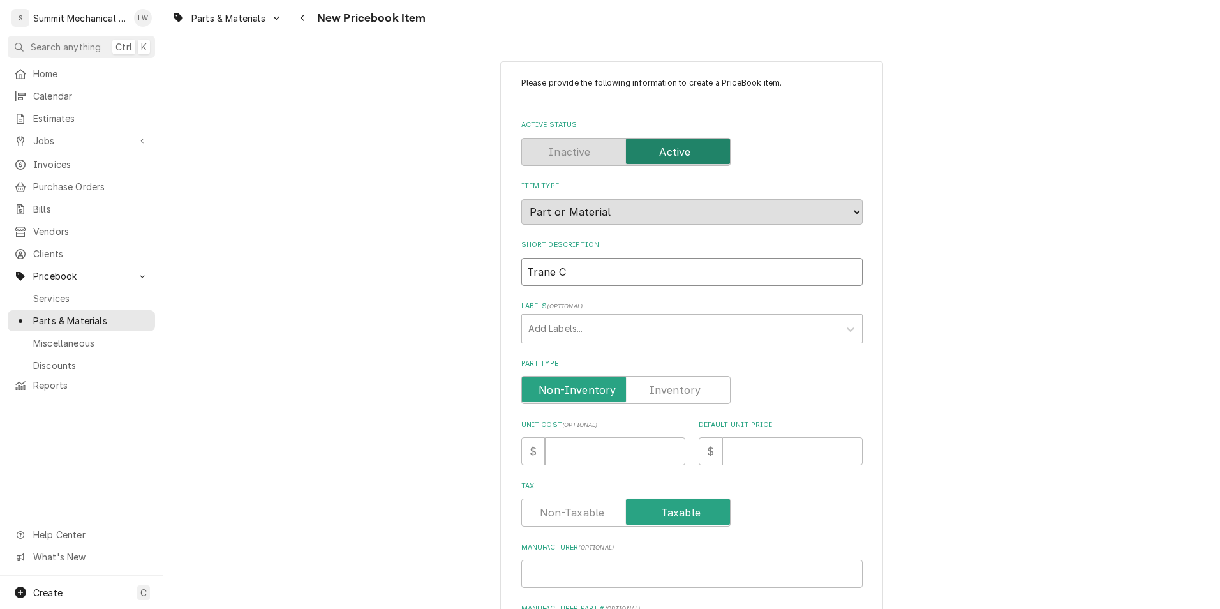
type textarea "x"
type input "Trane Ci"
type textarea "x"
type input "Trane Cir"
type textarea "x"
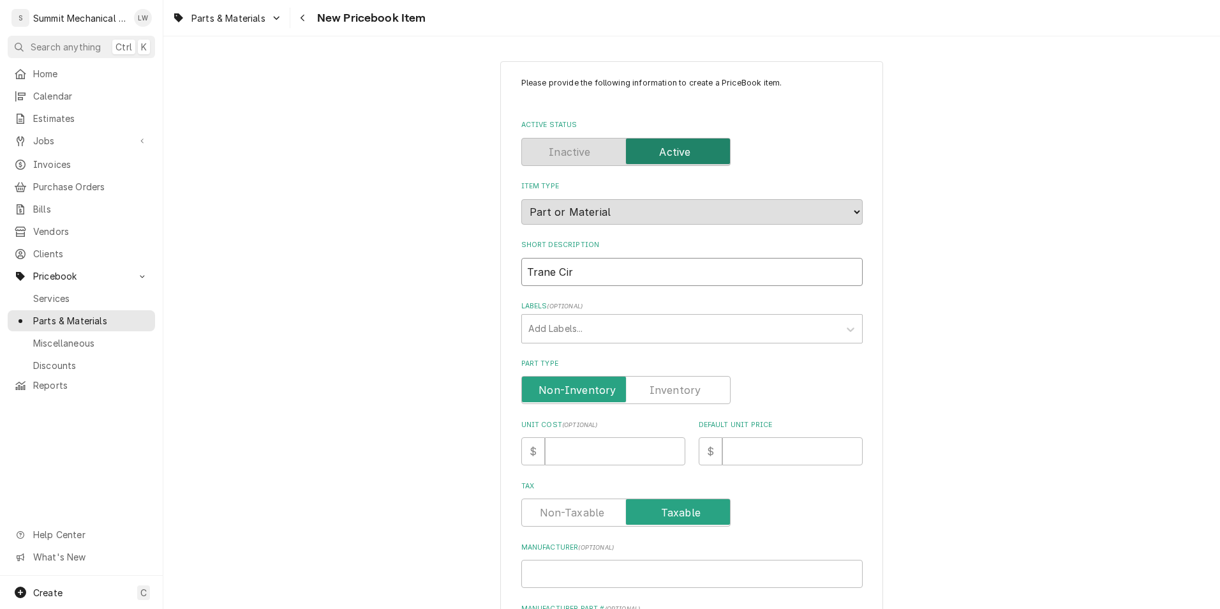
type input "Trane Ciru"
type textarea "x"
type input "Trane Ciruc"
type textarea "x"
type input "Trane Ciru"
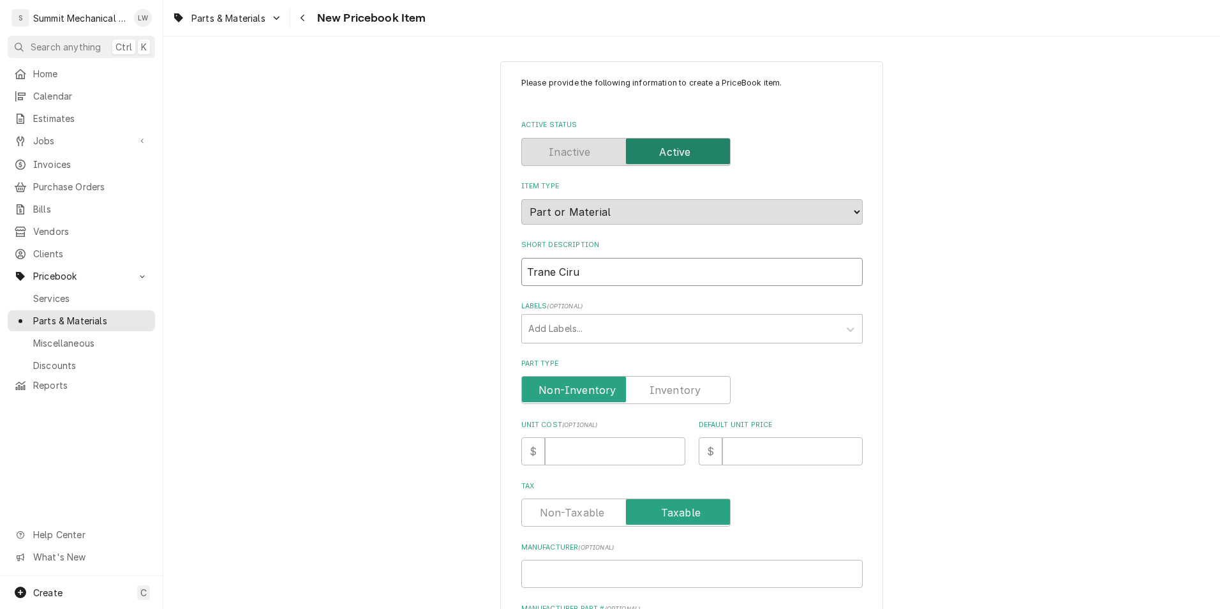
type textarea "x"
type input "Trane Cir"
type textarea "x"
type input "Trane Circu"
type textarea "x"
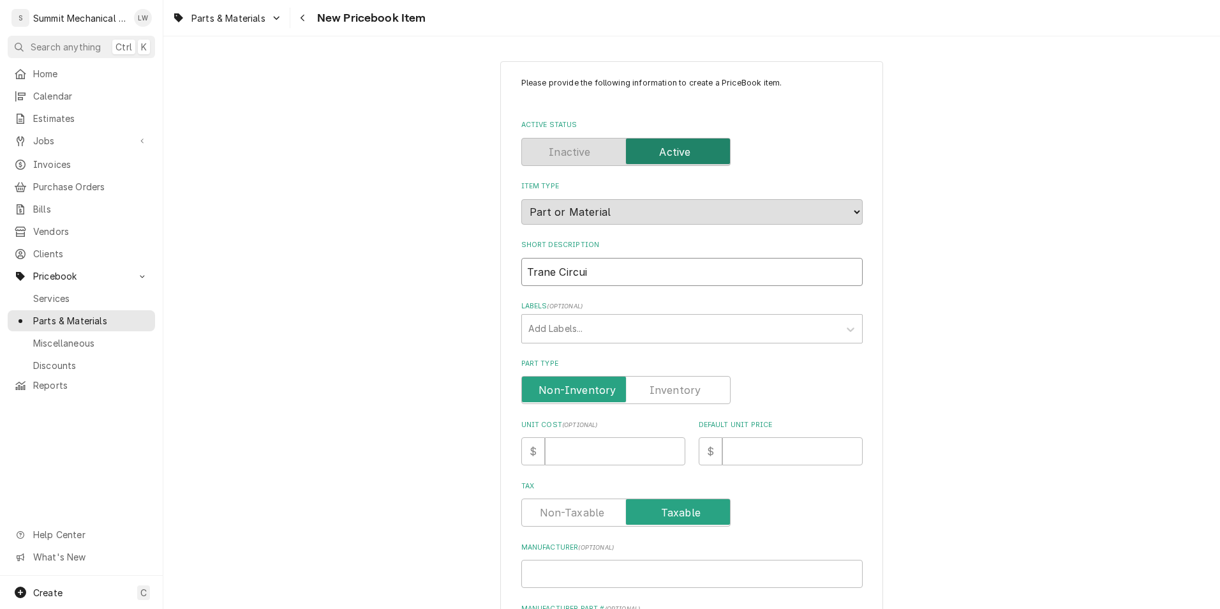
type input "Trane Circuit"
type textarea "x"
type input "Trane Circuit"
type textarea "x"
type input "Trane Circuit 2"
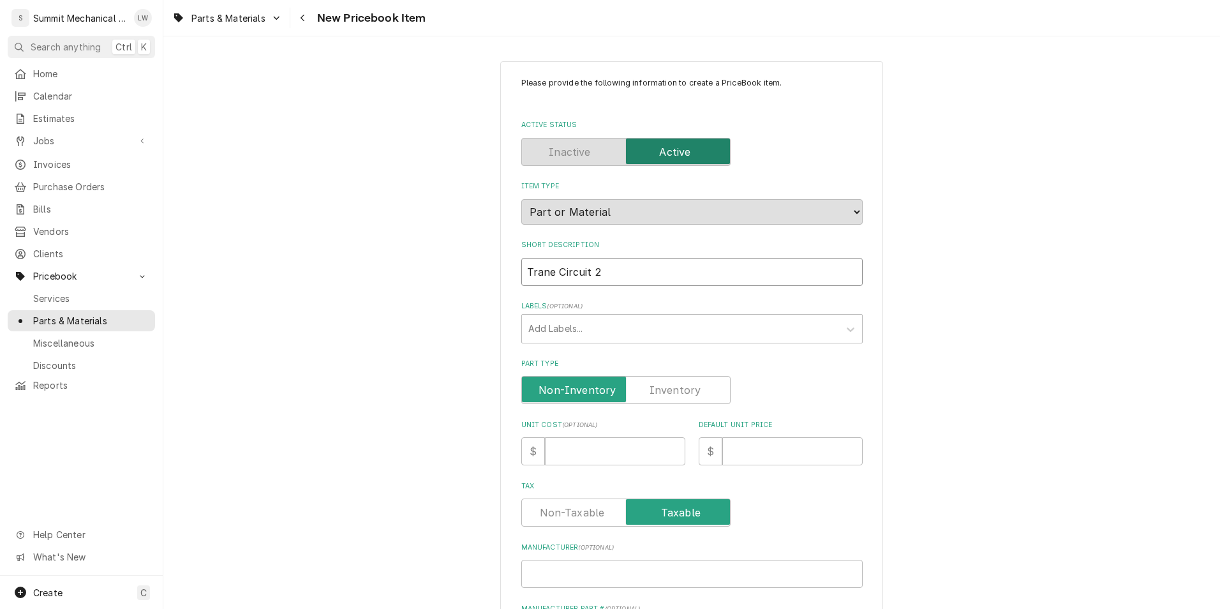
type textarea "x"
type input "Trane Circuit 2"
type textarea "x"
type input "Trane Circuit 2 c"
type textarea "x"
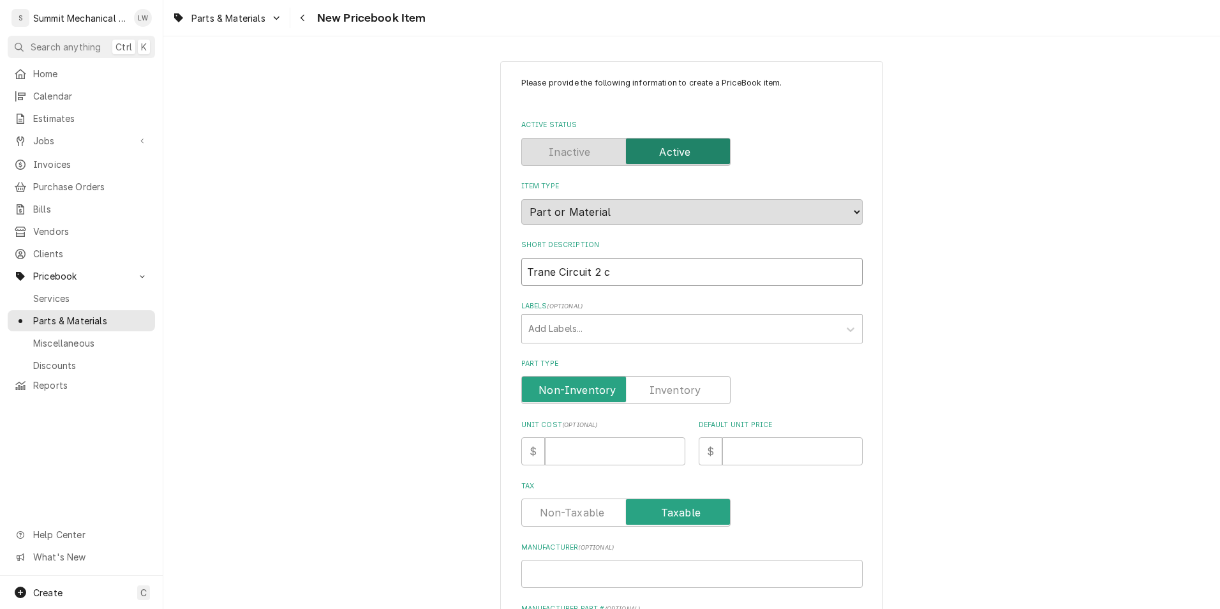
type input "Trane Circuit 2 ci"
type textarea "x"
type input "Trane Circuit 2 cir"
type textarea "x"
type input "Trane Circuit 2 ciru"
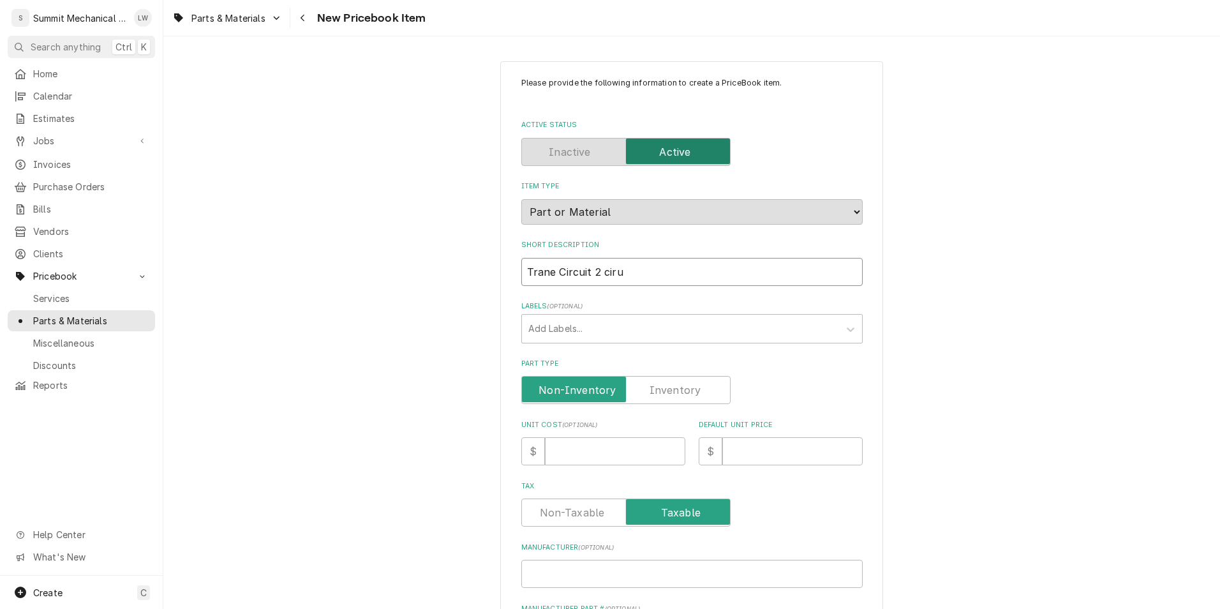
type textarea "x"
type input "Trane Circuit 2 ciruc"
type textarea "x"
type input "Trane Circuit 2 ciruci"
type textarea "x"
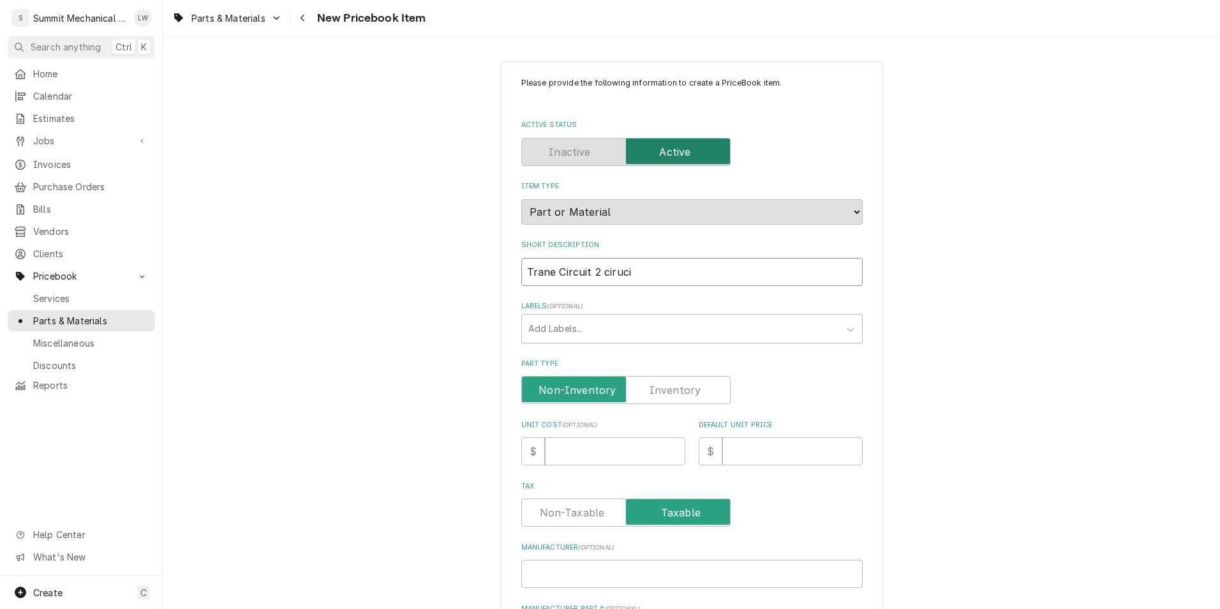
type input "Trane Circuit 2 cirucit"
type textarea "x"
type input "Trane Circuit 2 cirucit"
type textarea "x"
type input "Trane Circuit 2 cirucit"
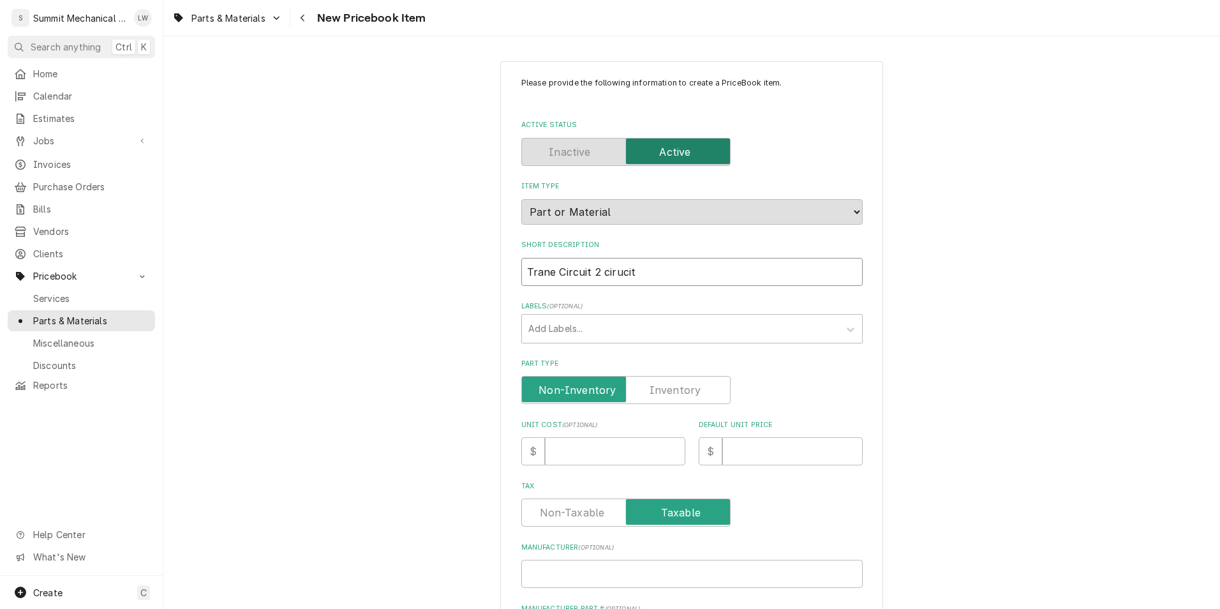
type textarea "x"
type input "Trane Circuit 2 ciruci"
type textarea "x"
type input "Trane Circuit 2 ciruc"
type textarea "x"
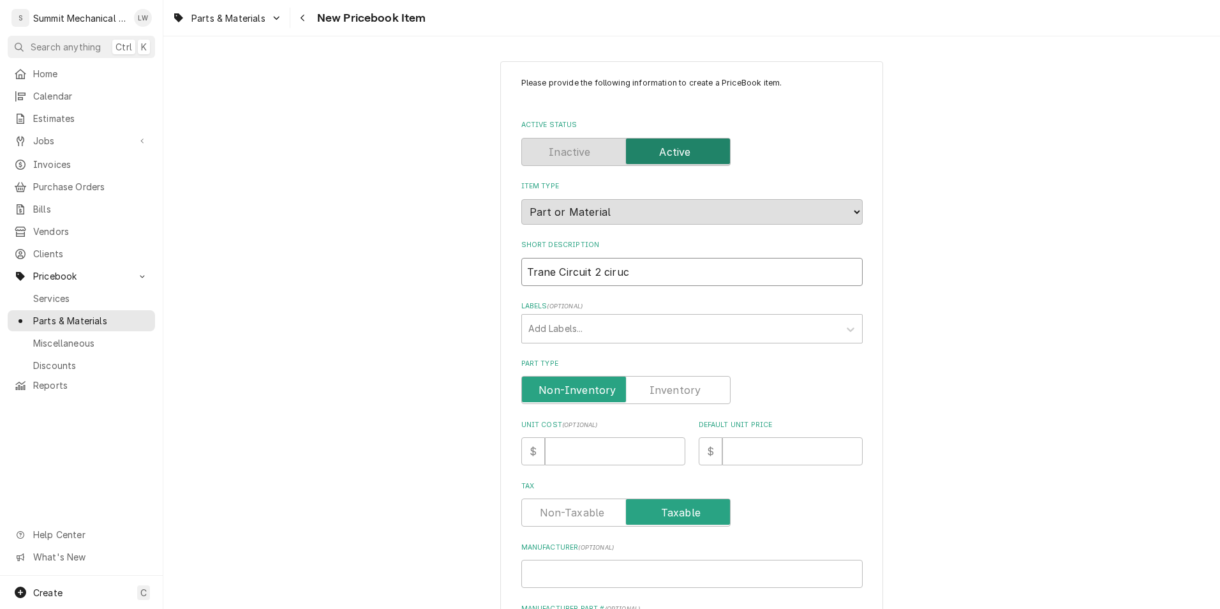
type input "Trane Circuit 2 ciru"
type textarea "x"
type input "Trane Circuit 2 cir"
type textarea "x"
type input "Trane Circuit 2 circ"
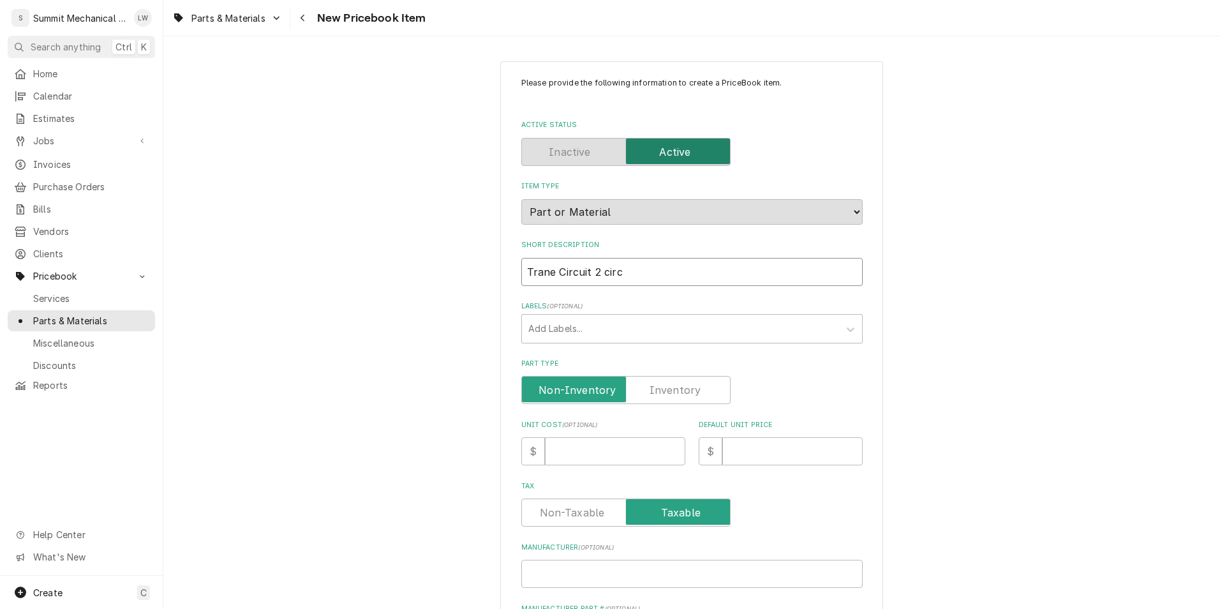
type textarea "x"
type input "Trane Circuit 2 circu"
type textarea "x"
type input "Trane Circuit 2 circui"
type textarea "x"
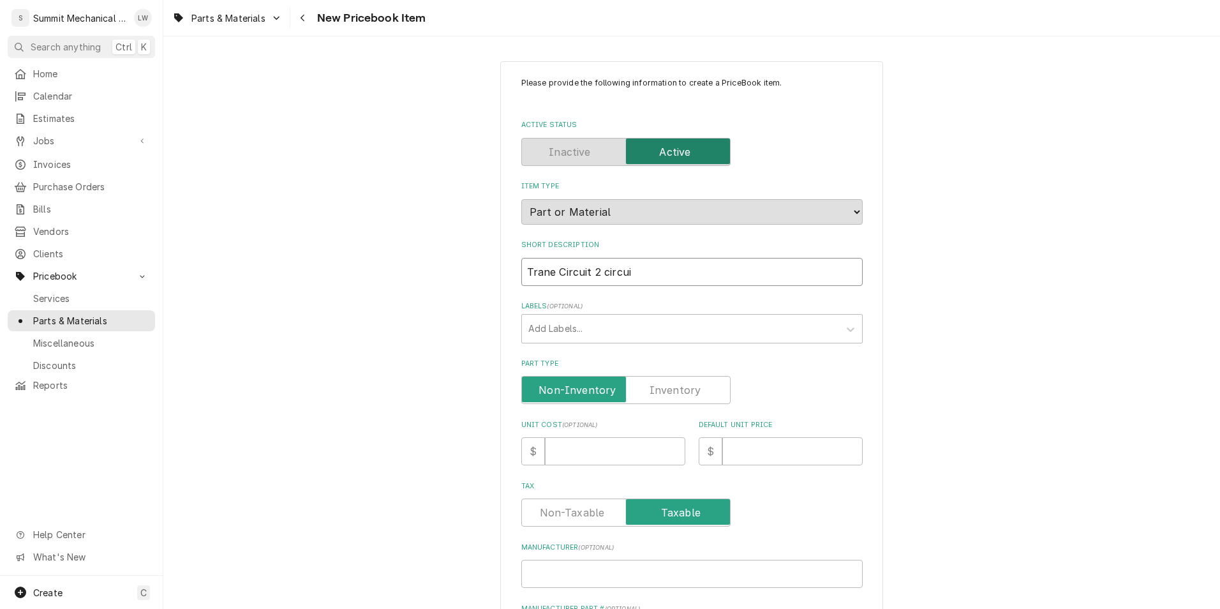
type input "Trane Circuit 2 circuit"
type textarea "x"
type input "Trane Circuit 2 circuit"
type textarea "x"
type input "Trane Circuit 2 circuit b"
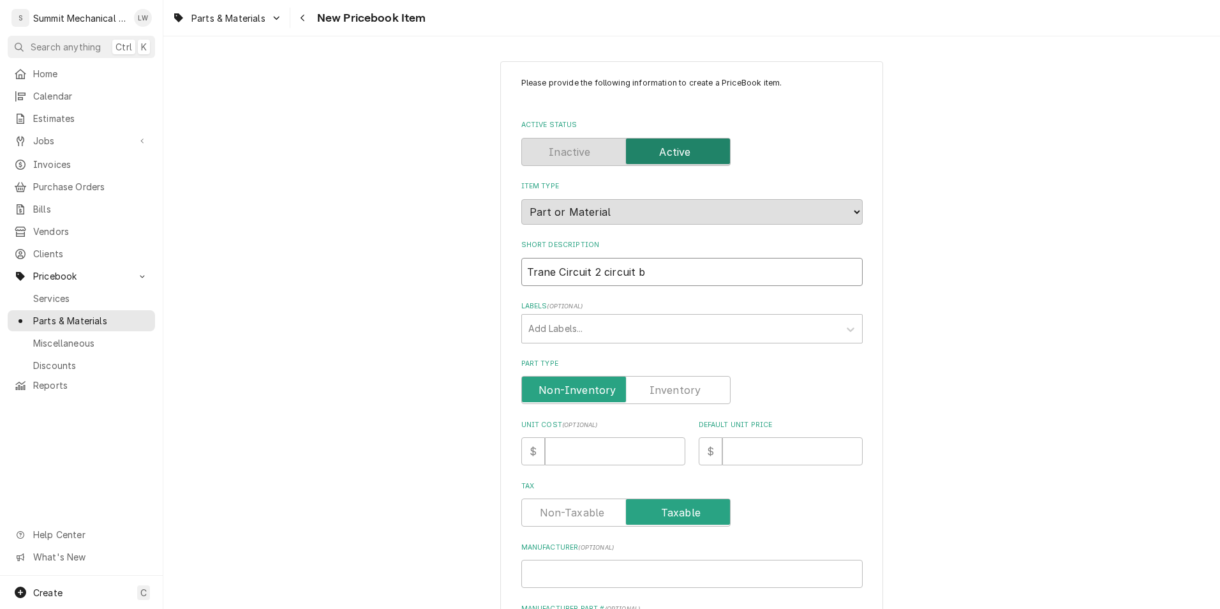
type textarea "x"
type input "Trane Circuit 2 circuit br"
type textarea "x"
type input "Trane Circuit 2 circuit bre"
type textarea "x"
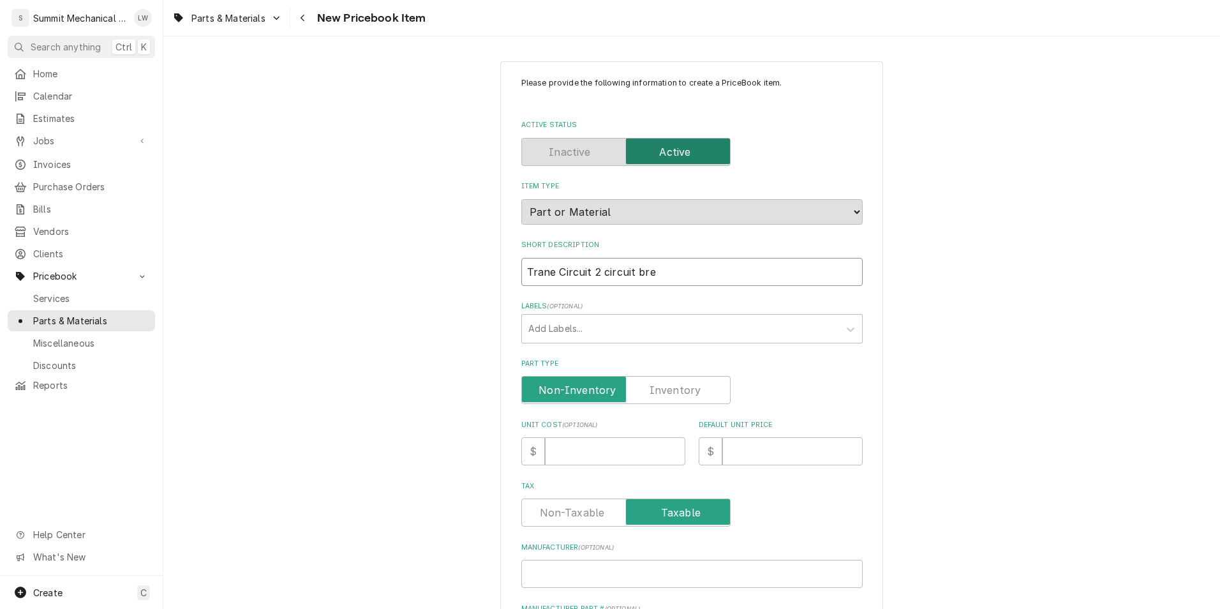
type input "Trane Circuit 2 circuit brek"
type textarea "x"
type input "Trane Circuit 2 circuit breka"
type textarea "x"
type input "Trane Circuit 2 circuit brekae"
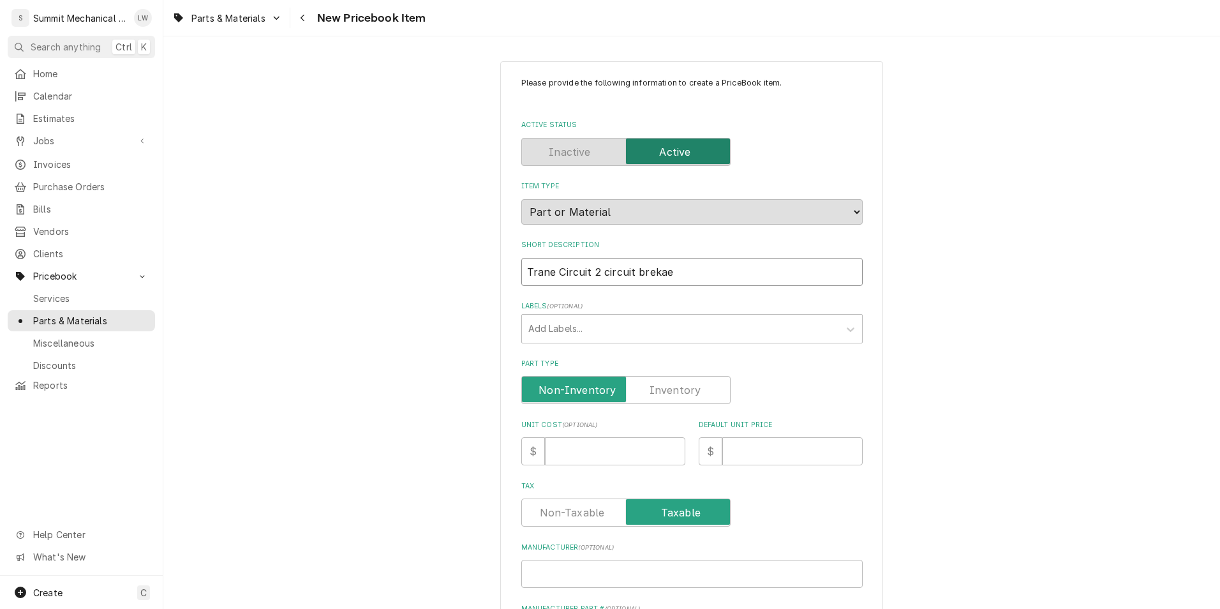
type textarea "x"
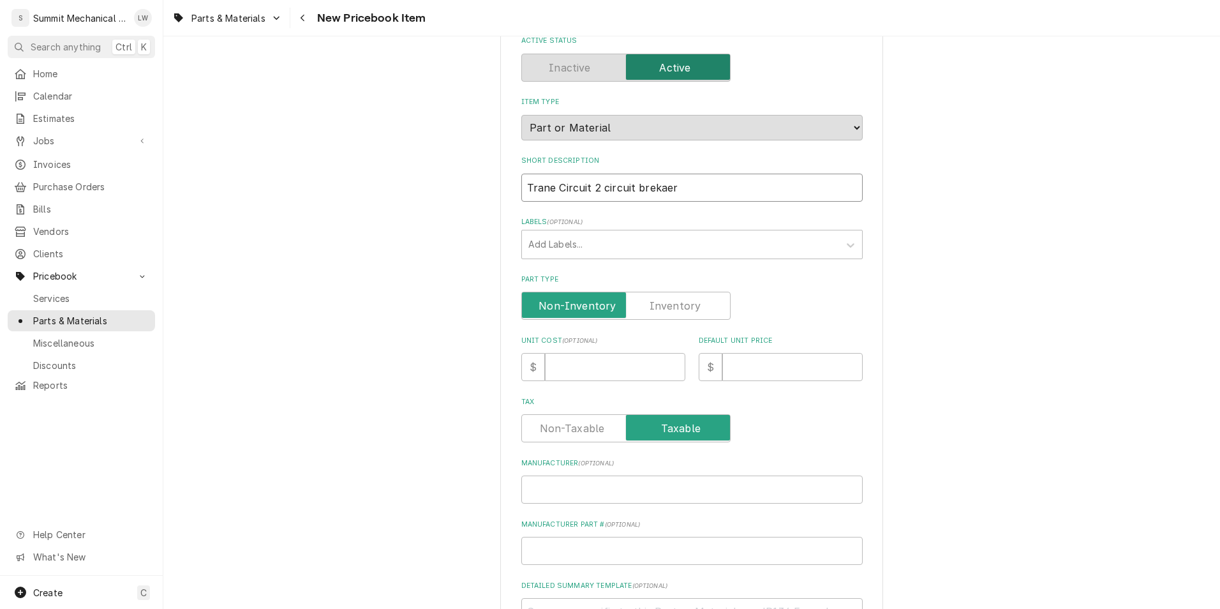
scroll to position [86, 0]
type input "Trane Circuit 2 circuit brekaer"
click at [577, 380] on div "Please provide the following information to create a PriceBook item. Active Sta…" at bounding box center [693, 396] width 342 height 811
click at [587, 372] on input "Unit Cost ( optional )" at bounding box center [615, 365] width 140 height 28
type textarea "x"
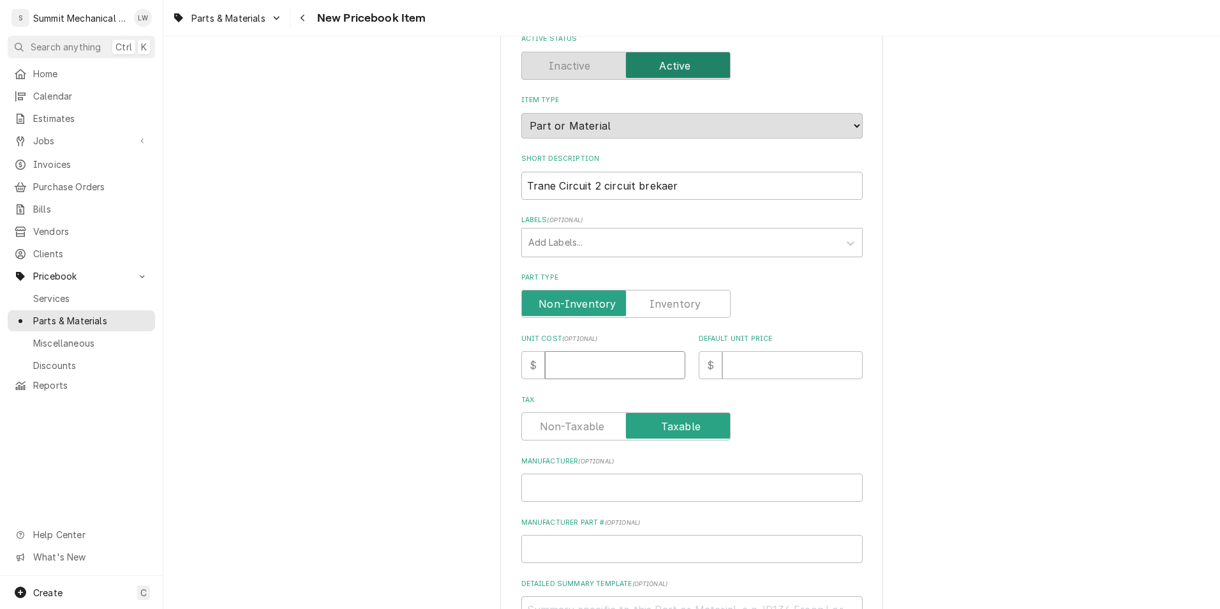
type input "5"
type textarea "x"
type input "59"
type textarea "x"
type input "596"
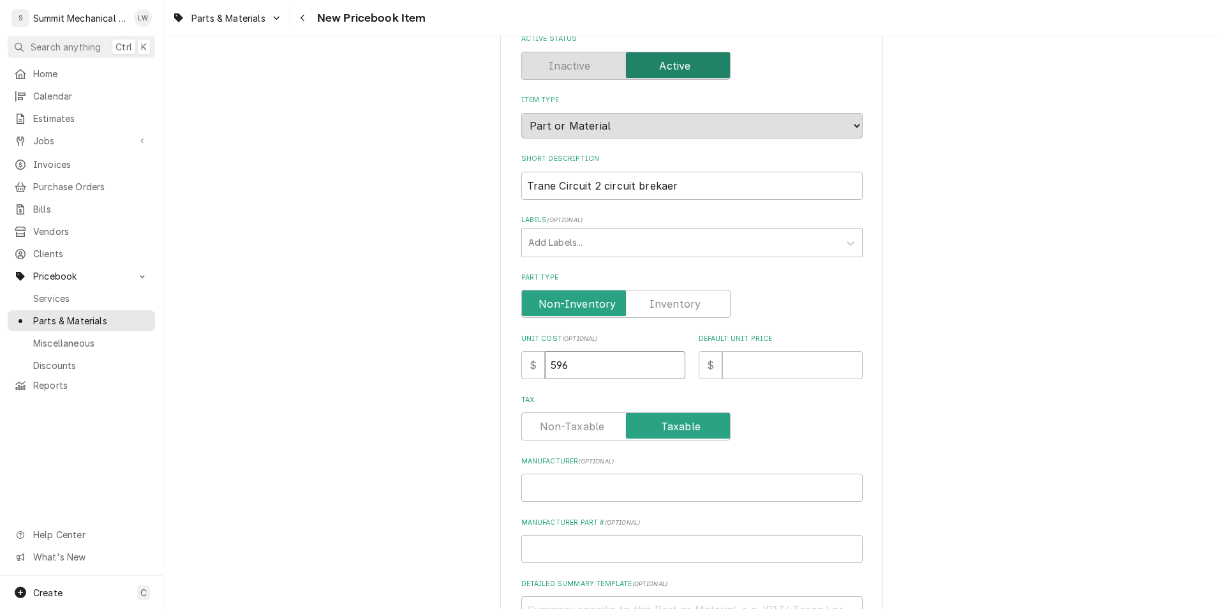
type textarea "x"
type input "596.0"
type textarea "x"
type input "596.00"
click at [728, 356] on input "Default Unit Price" at bounding box center [793, 365] width 140 height 28
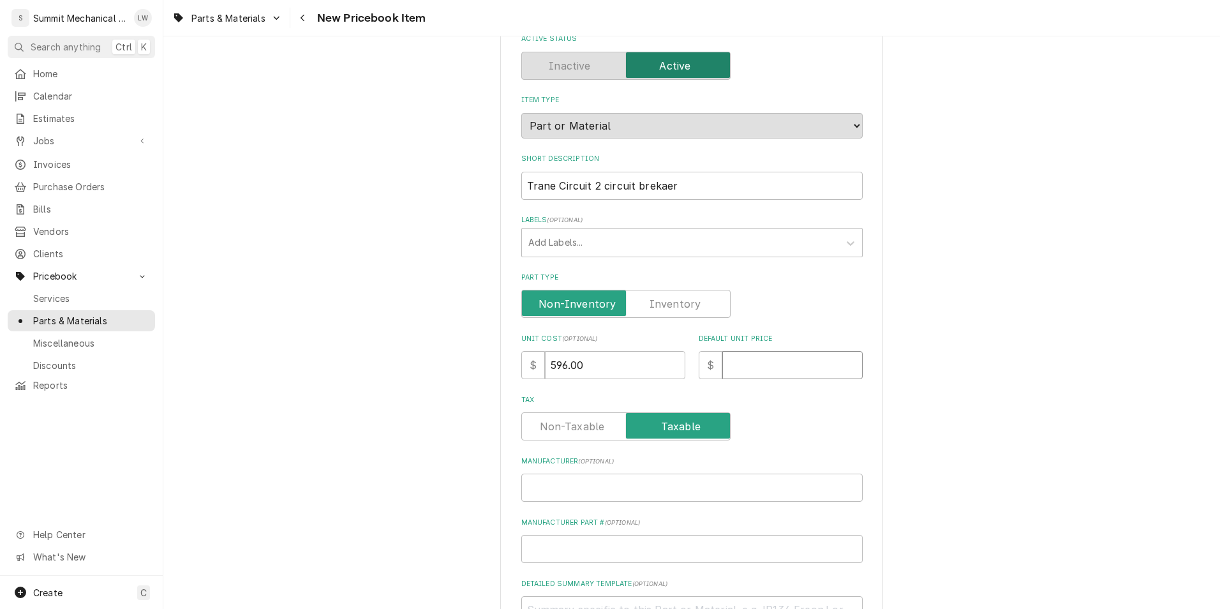
type textarea "x"
type input "8"
type textarea "x"
type input "86"
type textarea "x"
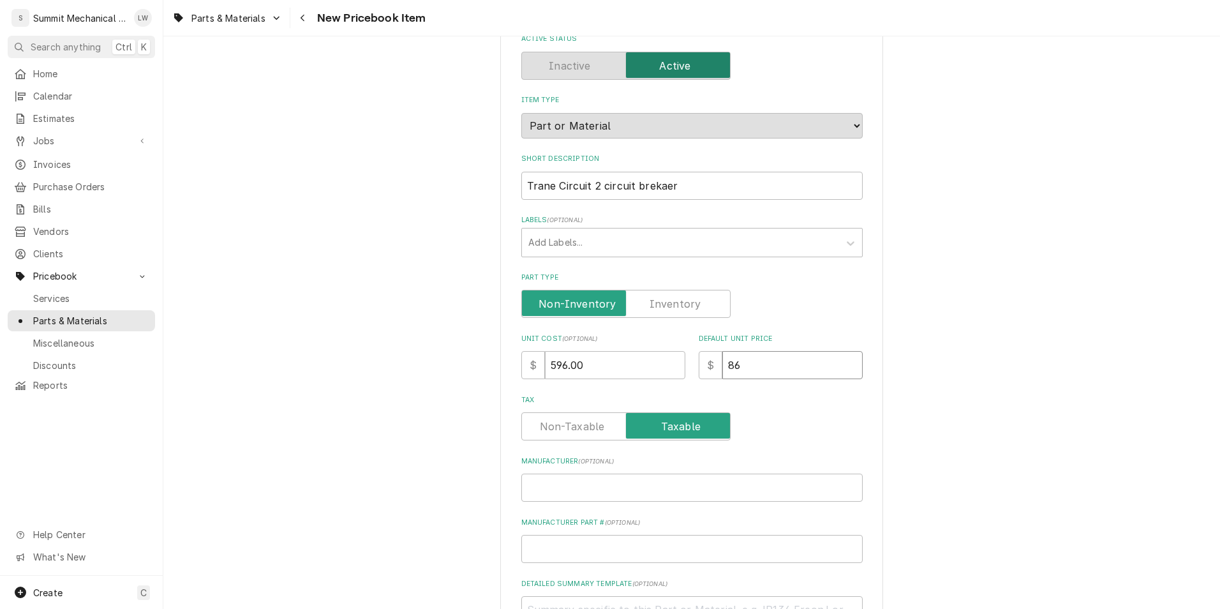
type input "864"
type textarea "x"
type input "864.2"
type textarea "x"
type input "864.20"
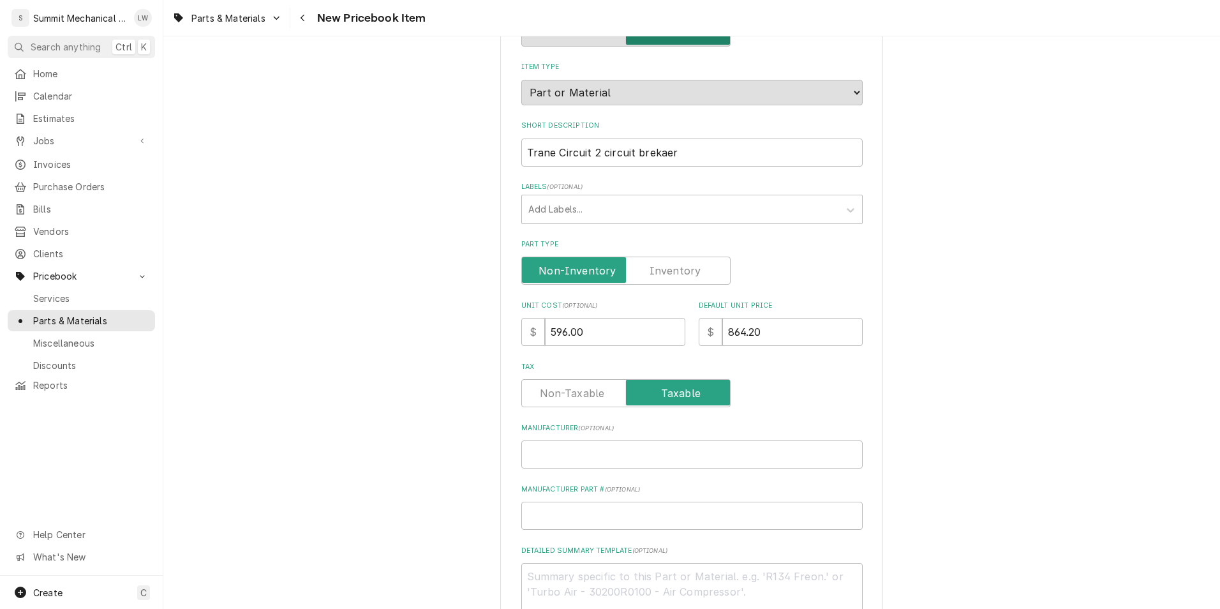
scroll to position [120, 0]
click at [539, 397] on label "Tax" at bounding box center [626, 393] width 209 height 28
click at [539, 397] on input "Tax" at bounding box center [626, 393] width 198 height 28
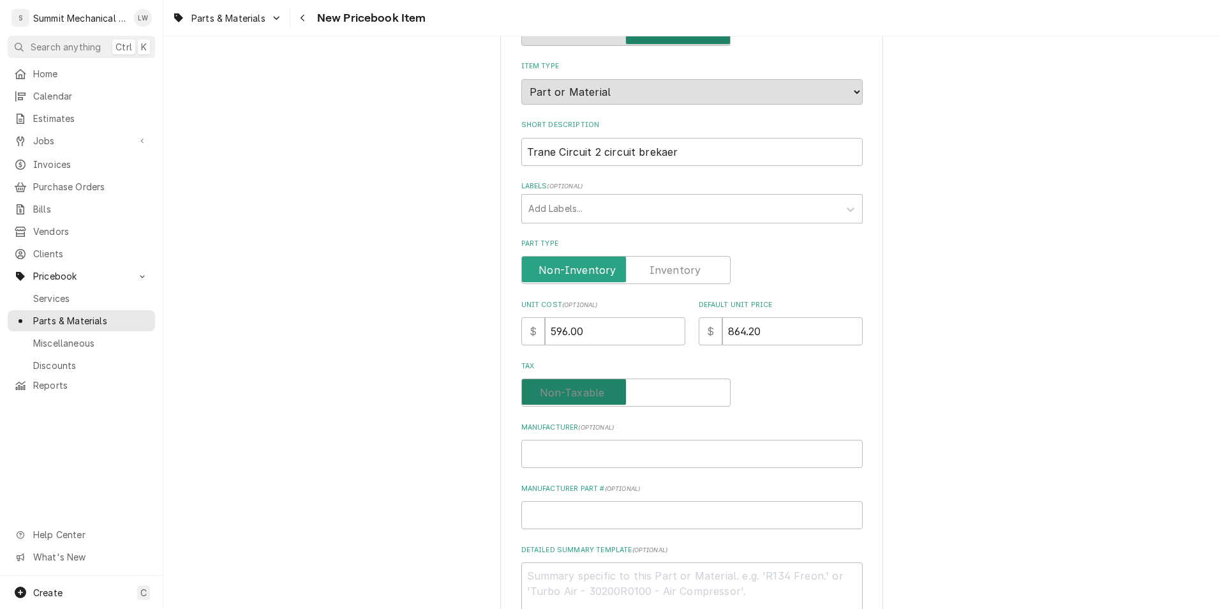
checkbox input "false"
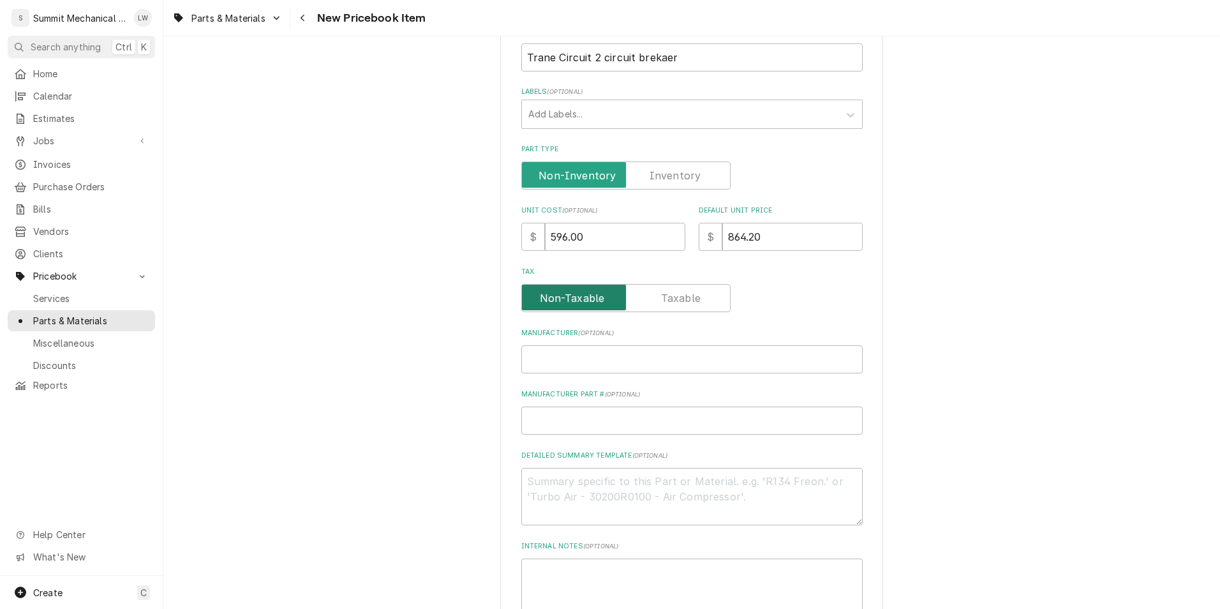
scroll to position [215, 0]
click at [593, 366] on input "Manufacturer ( optional )" at bounding box center [693, 359] width 342 height 28
type textarea "x"
type input "T"
type textarea "x"
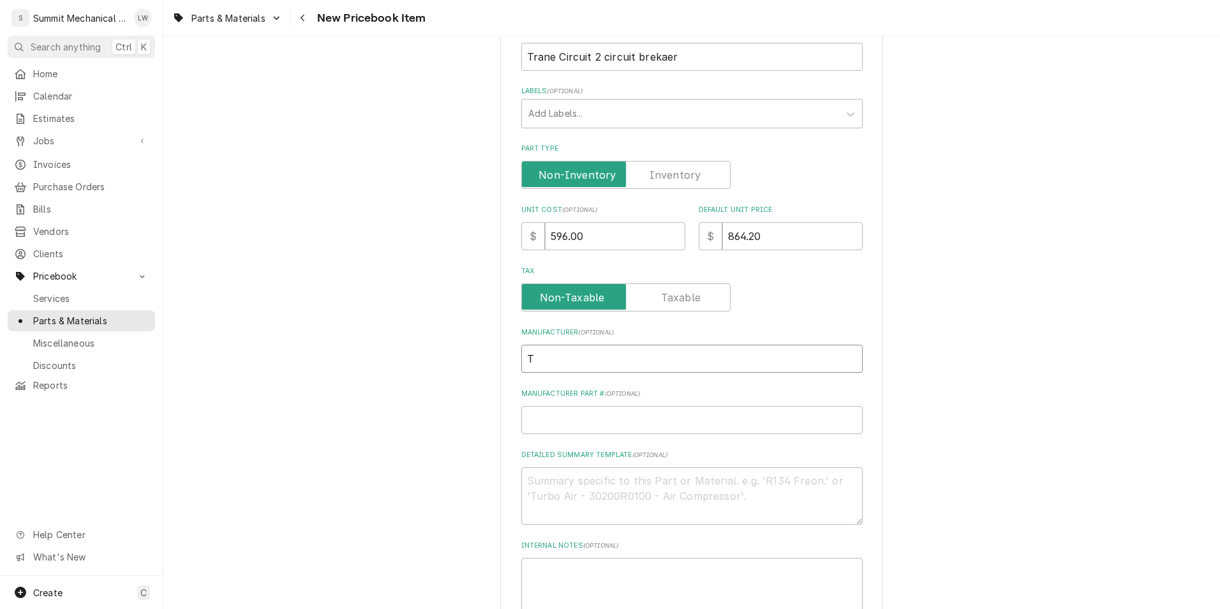
type input "Tr"
type textarea "x"
type input "Tra"
type textarea "x"
type input "[PERSON_NAME]"
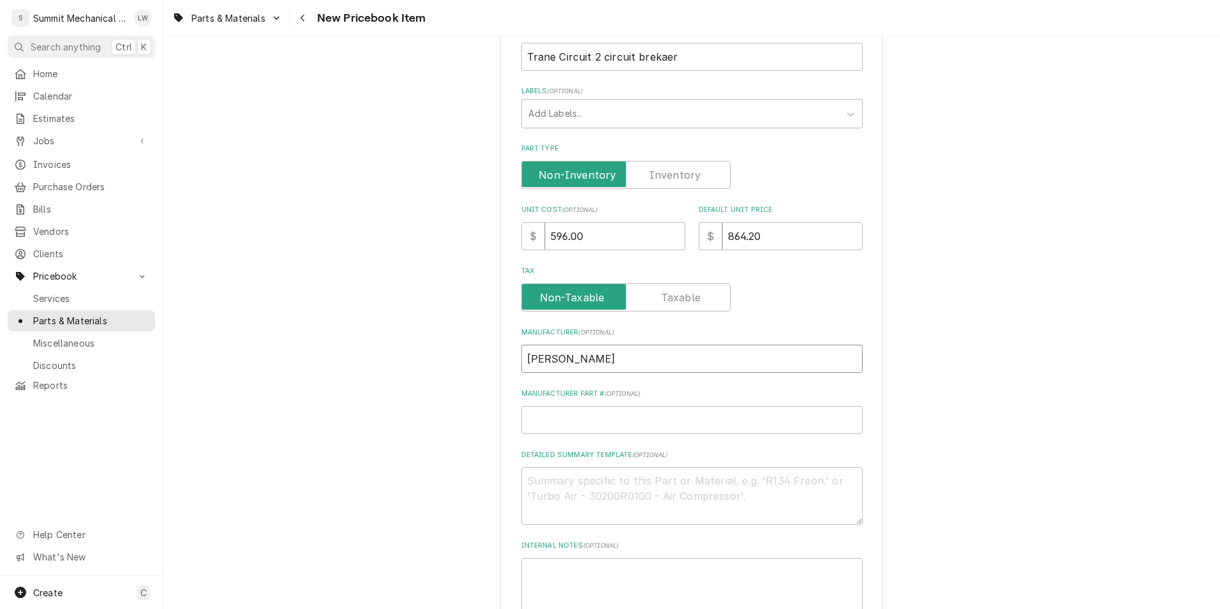
type textarea "x"
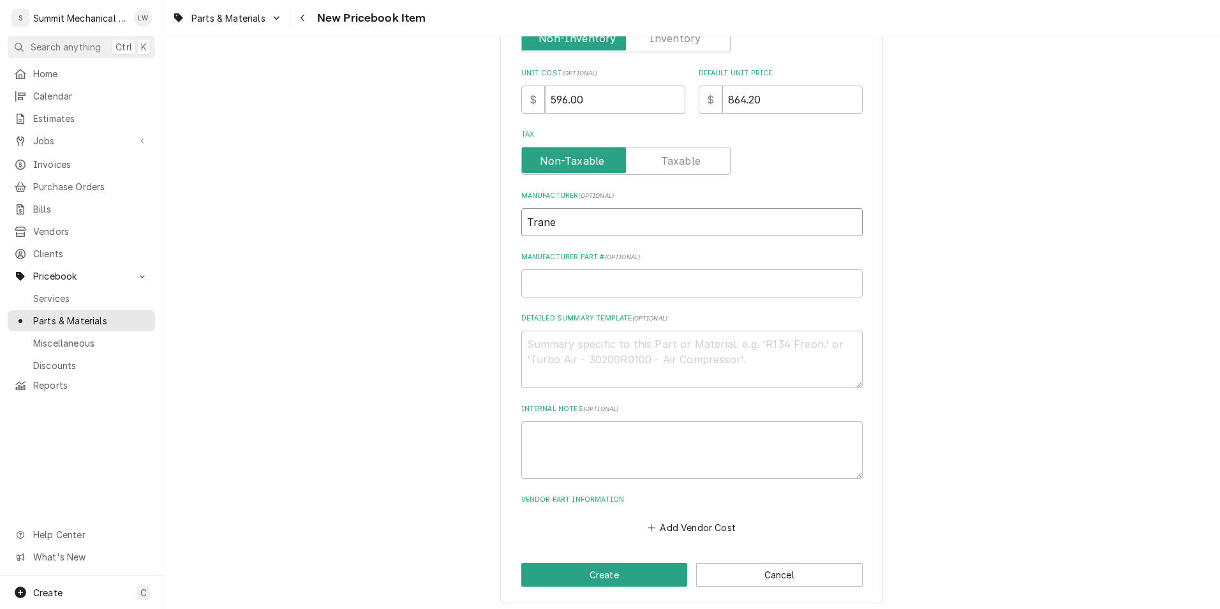
scroll to position [357, 0]
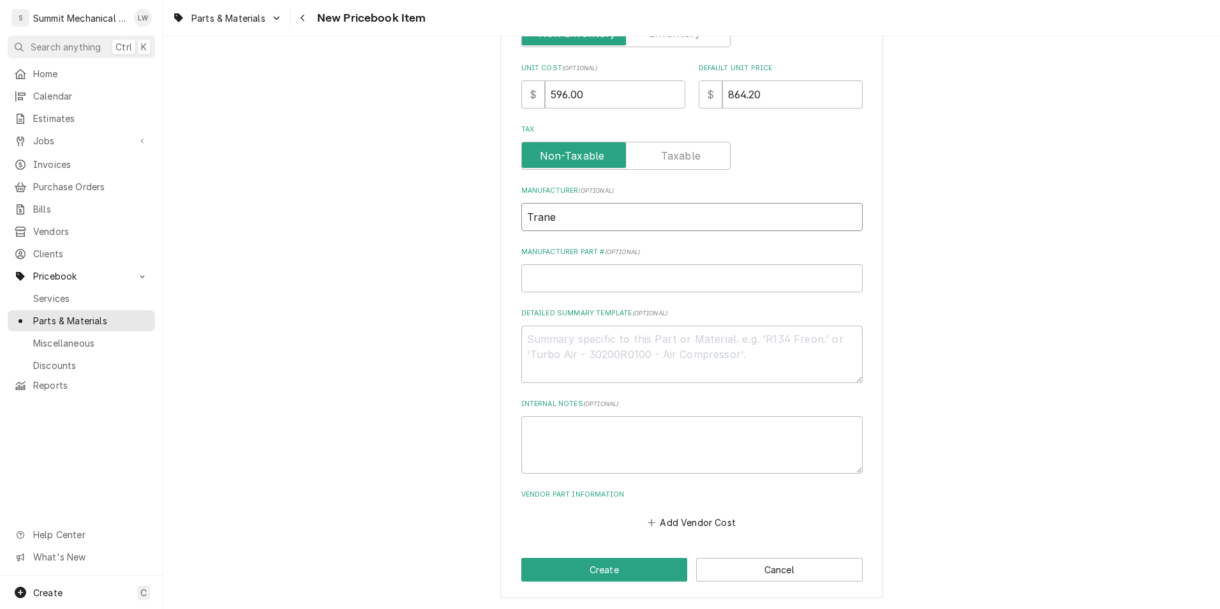
type input "Trane"
click at [583, 338] on textarea "Detailed Summary Template ( optional )" at bounding box center [693, 354] width 342 height 57
type textarea "x"
type textarea "9"
type textarea "x"
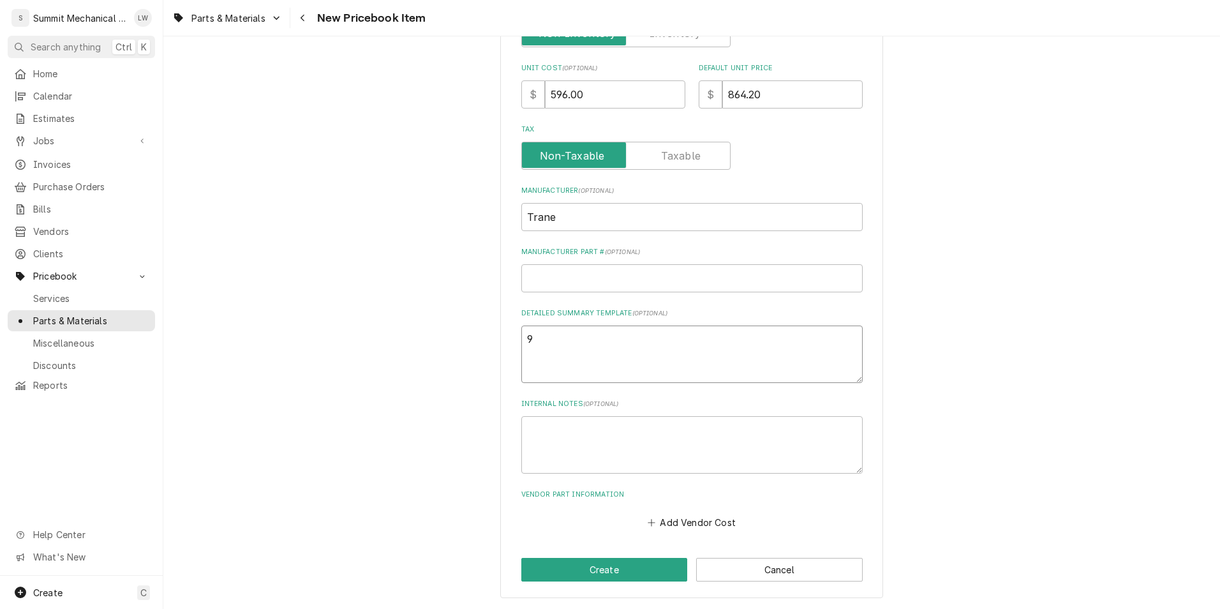
type textarea "9"
type textarea "x"
type textarea "9 t"
type textarea "x"
type textarea "9 to"
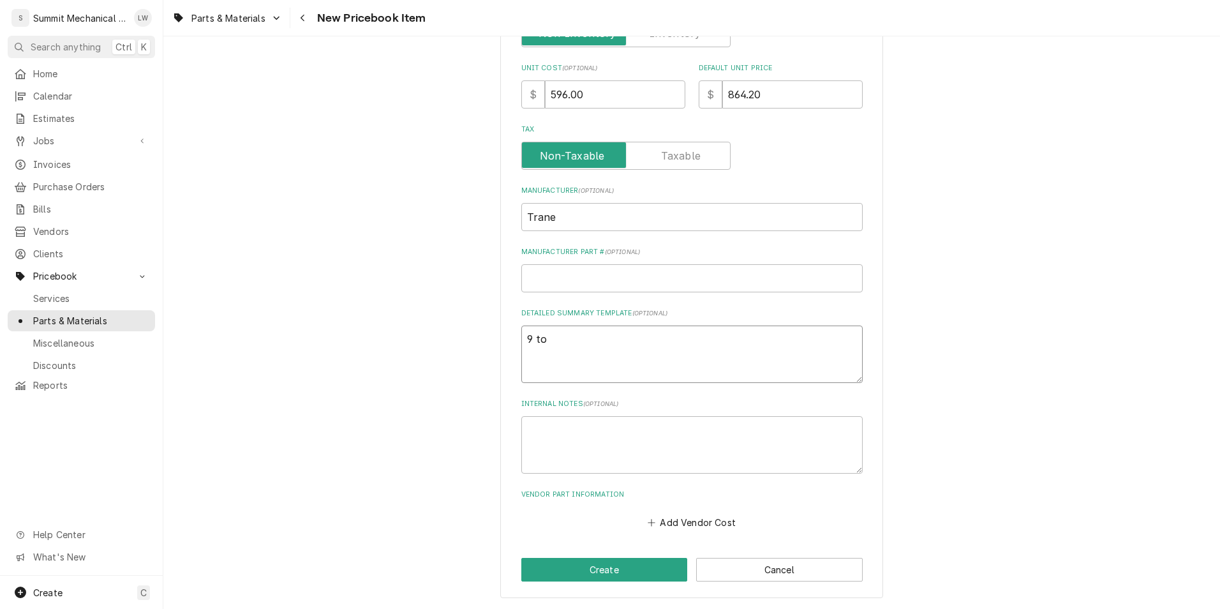
type textarea "x"
type textarea "9 ton"
type textarea "x"
type textarea "9 tone"
type textarea "x"
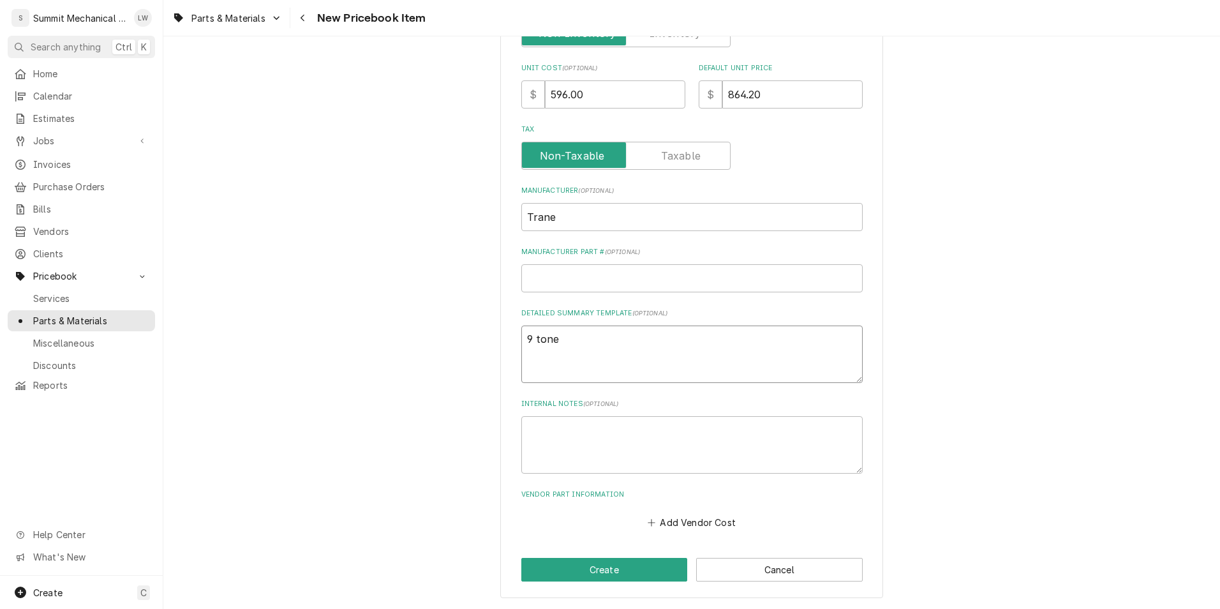
type textarea "9 tone"
type textarea "x"
type textarea "9 tone c"
type textarea "x"
type textarea "9 tone"
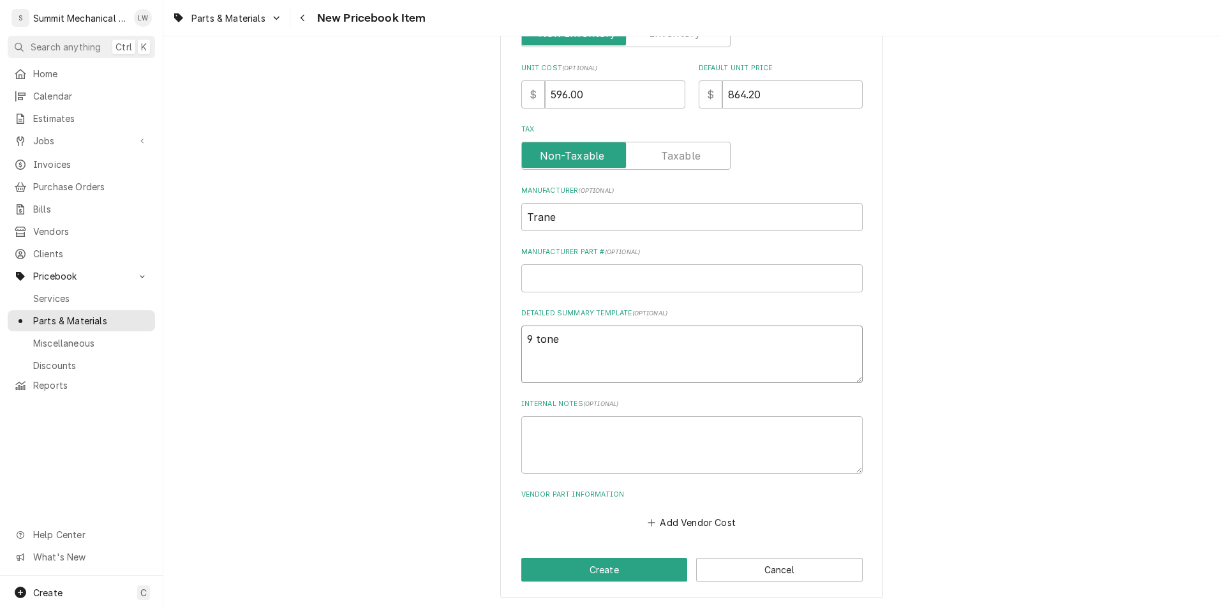
type textarea "x"
type textarea "9 tone"
type textarea "x"
type textarea "9 ton"
type textarea "x"
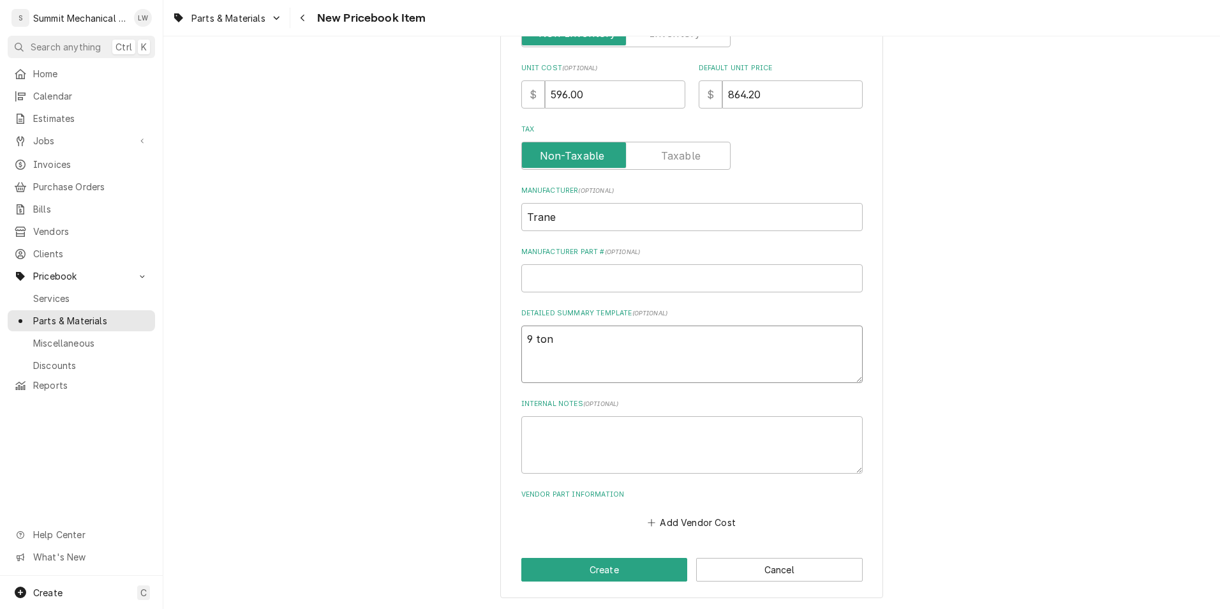
type textarea "9 ton c"
type textarea "x"
type textarea "9 ton comi"
type textarea "x"
type textarea "9 ton comip"
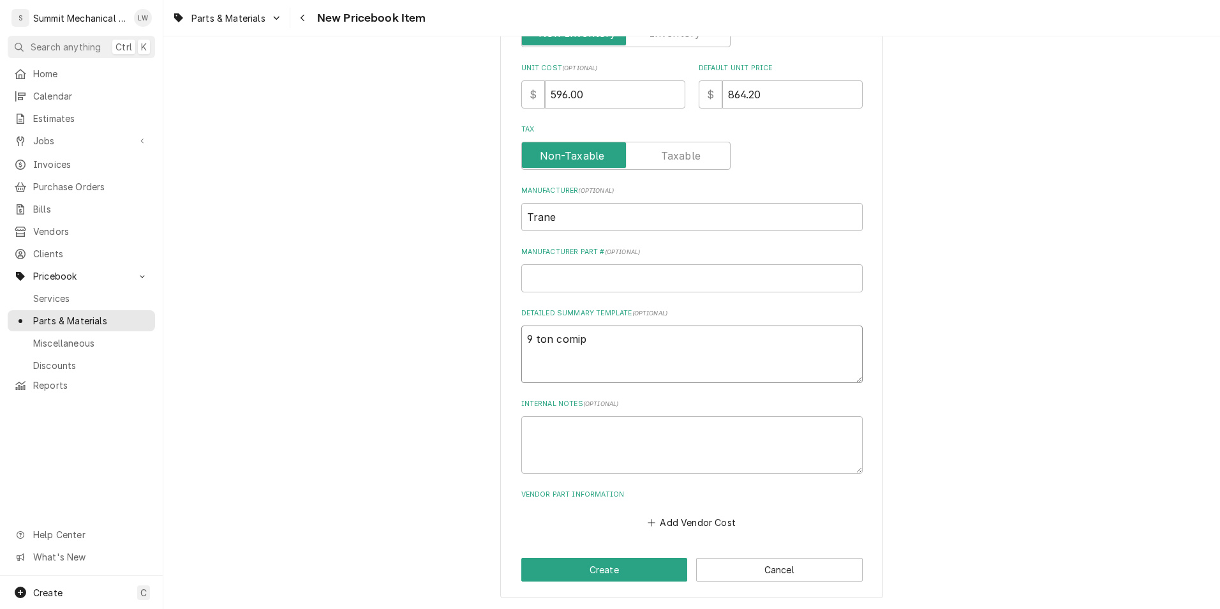
type textarea "x"
type textarea "9 ton comipre"
type textarea "x"
type textarea "9 ton comipr"
type textarea "x"
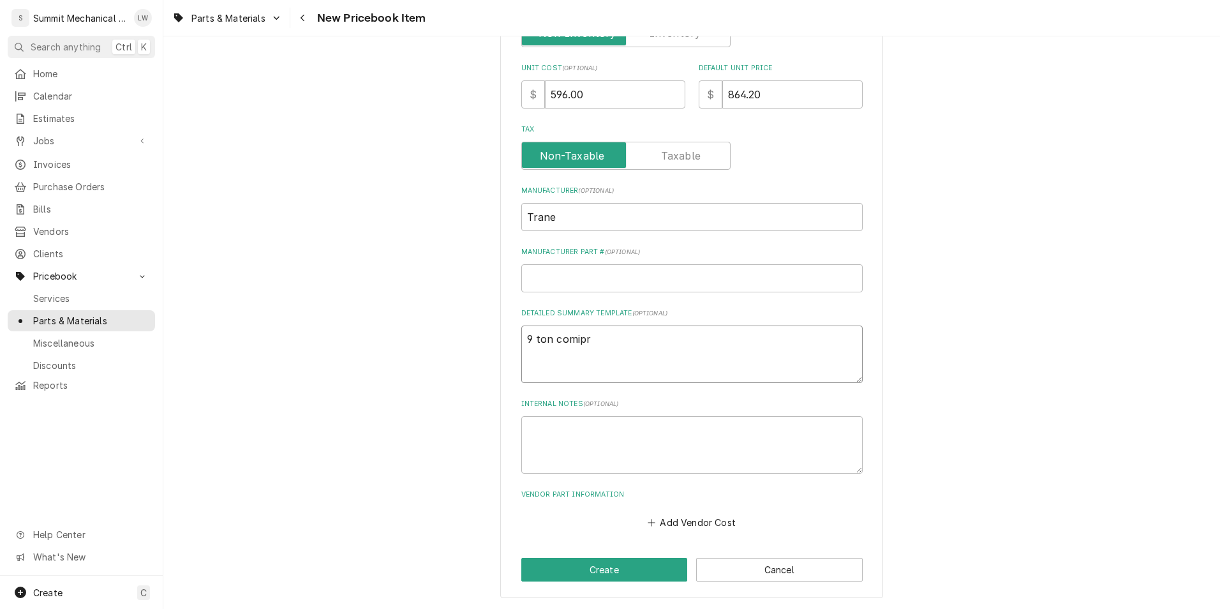
type textarea "9 ton comip"
type textarea "x"
type textarea "9 ton comi"
type textarea "x"
type textarea "9 ton com"
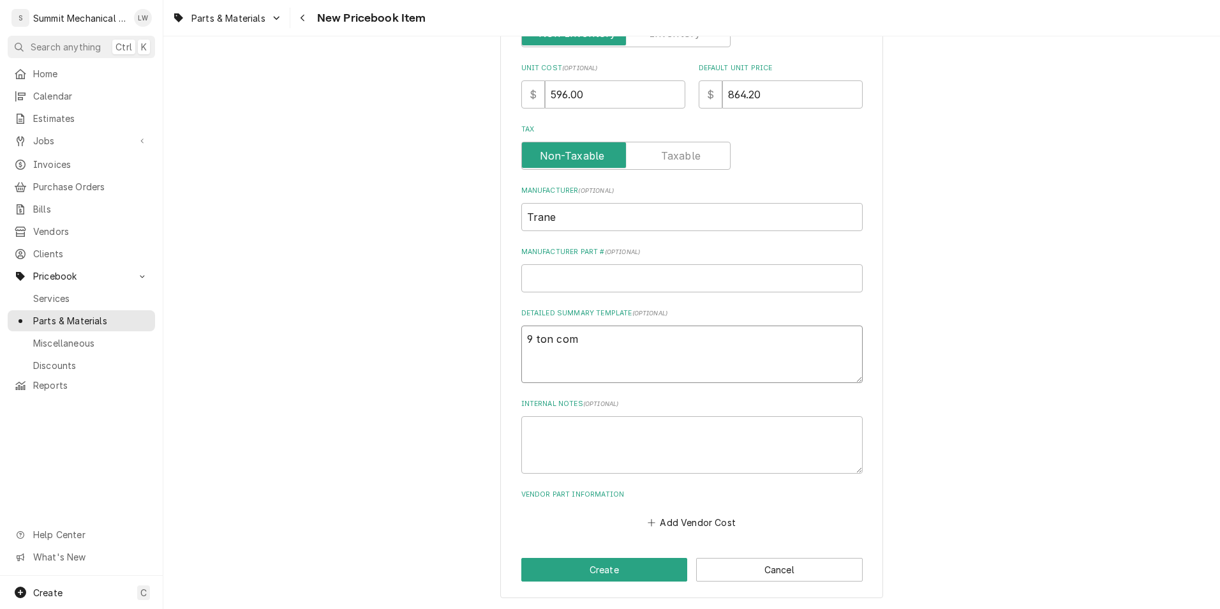
type textarea "x"
type textarea "9 ton comp"
type textarea "x"
type textarea "9 ton compr"
type textarea "x"
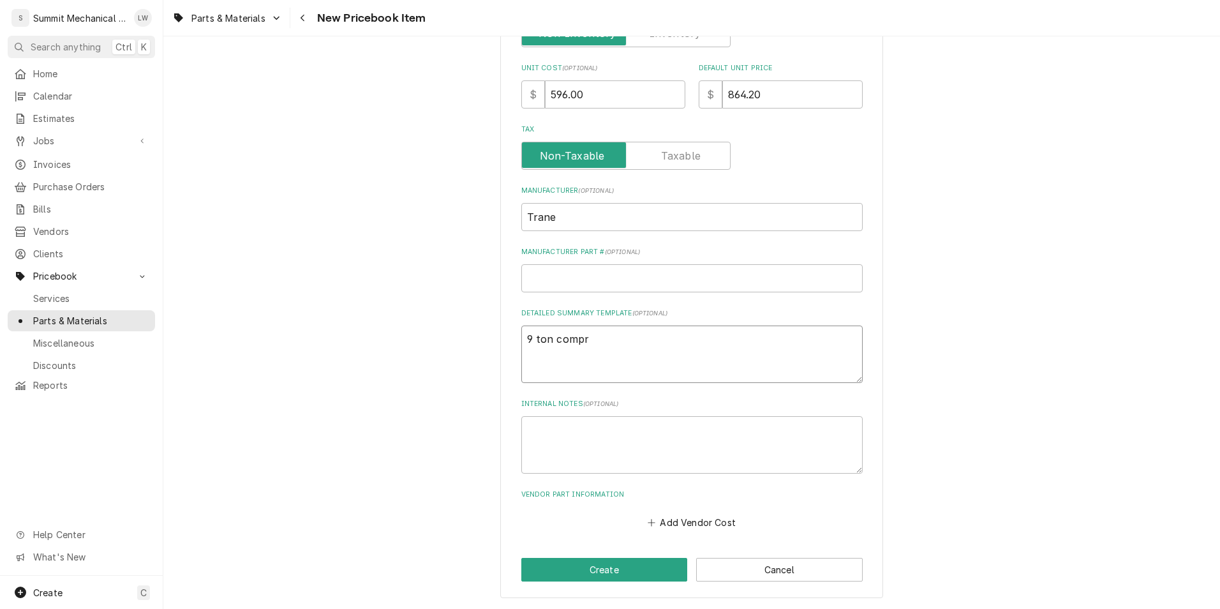
type textarea "9 ton compre"
type textarea "x"
type textarea "9 ton compres"
type textarea "x"
type textarea "9 ton compress"
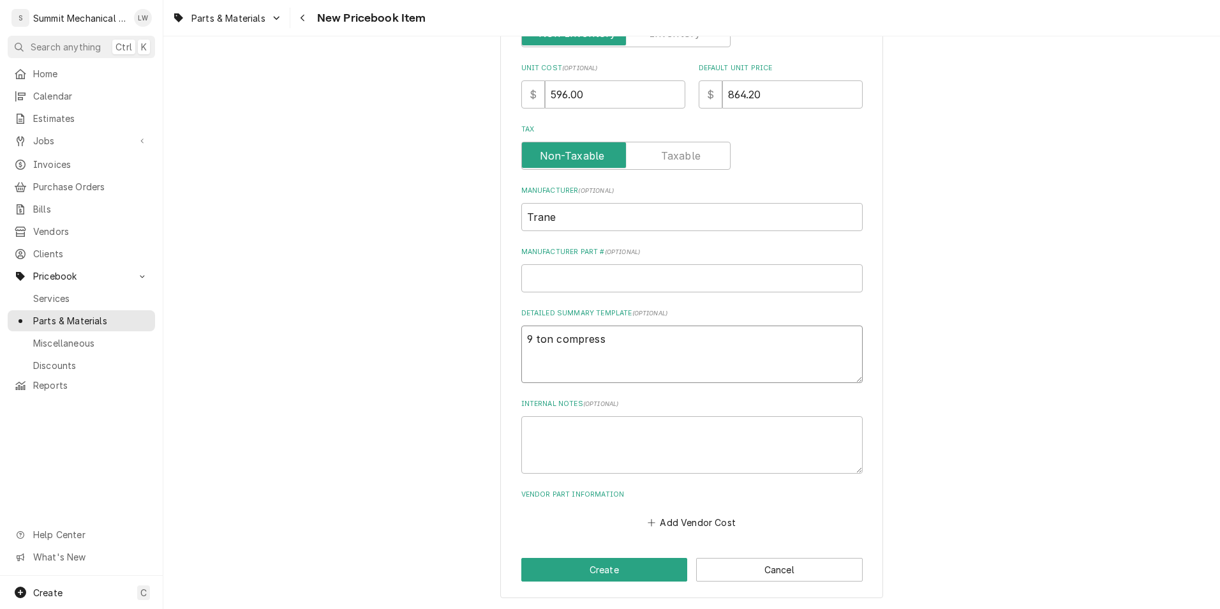
type textarea "x"
type textarea "9 ton compresso"
type textarea "x"
type textarea "9 ton compressor"
type textarea "x"
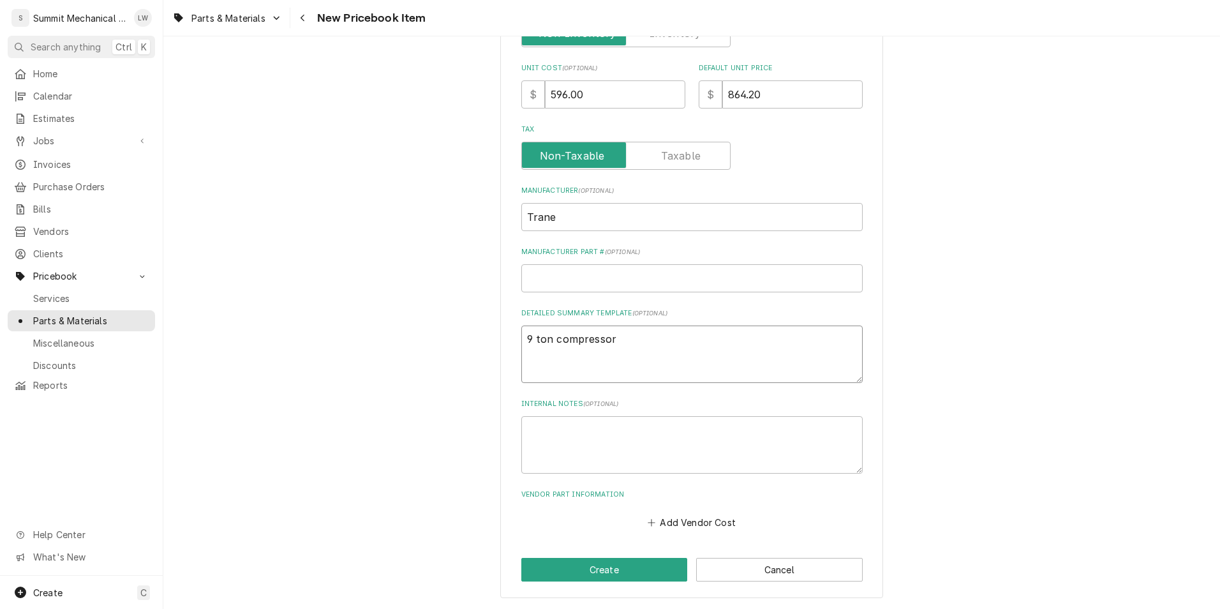
type textarea "9 ton compressor"
type textarea "x"
type textarea "9 ton compressor ci"
type textarea "x"
type textarea "9 ton compressor cir"
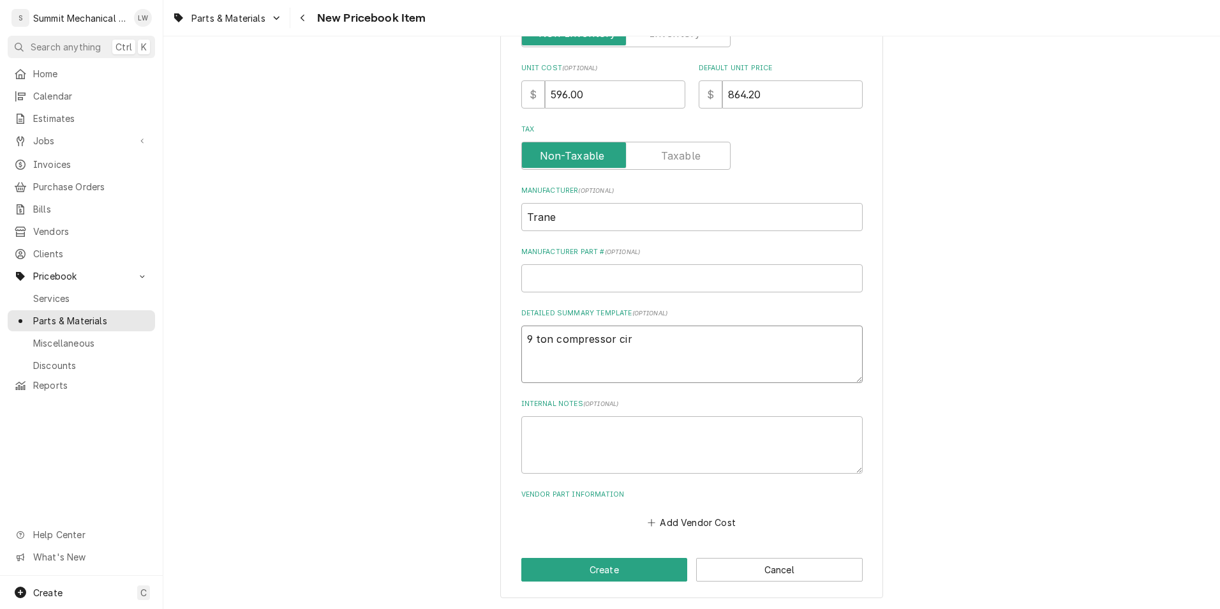
type textarea "x"
type textarea "9 ton compressor circu"
type textarea "x"
type textarea "9 ton compressor circuit"
type textarea "x"
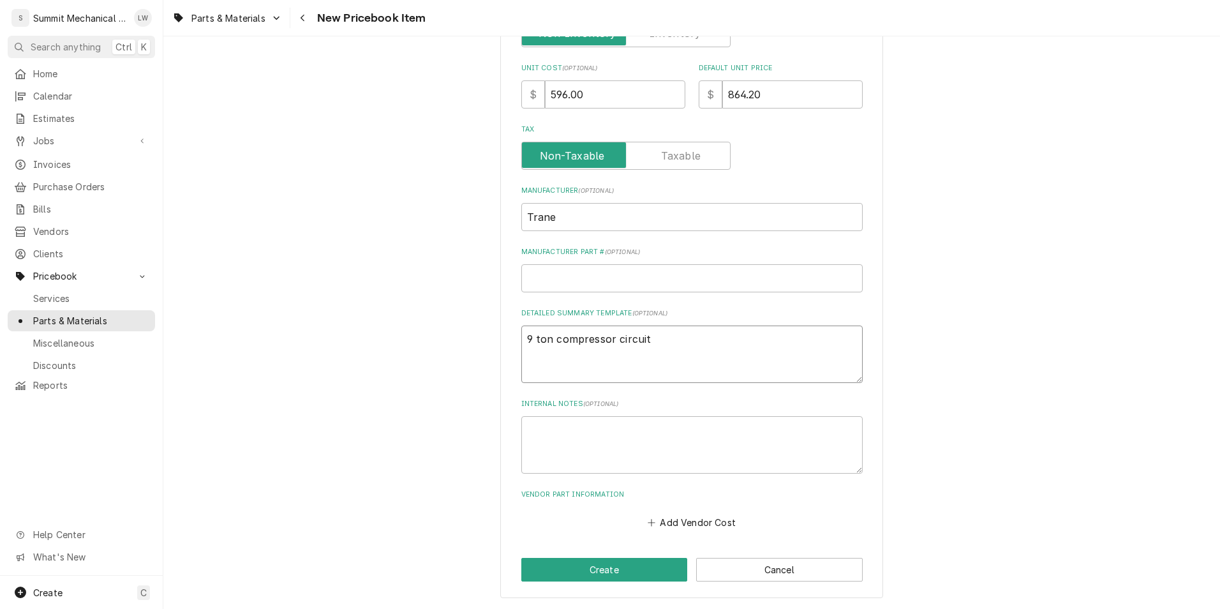
type textarea "9 ton compressor circuit"
type textarea "x"
type textarea "9 ton compressor circuit 2"
type textarea "x"
type textarea "9 ton compressor circuit 2 b"
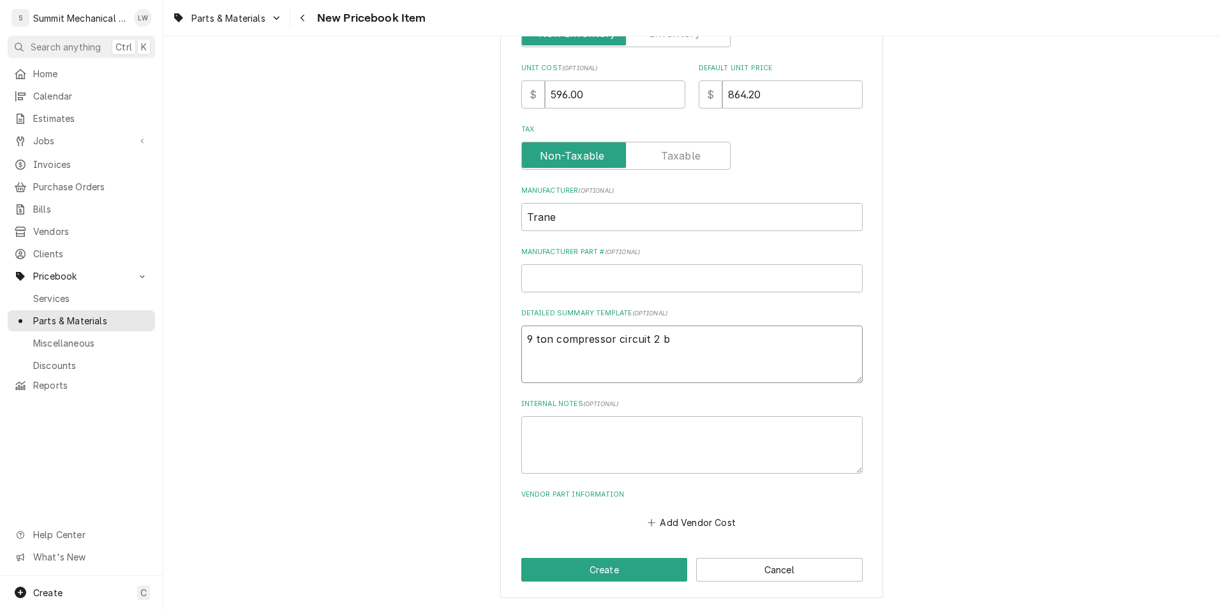
type textarea "x"
type textarea "9 ton compressor circuit 2 br"
type textarea "x"
type textarea "9 ton compressor circuit 2 bre"
type textarea "x"
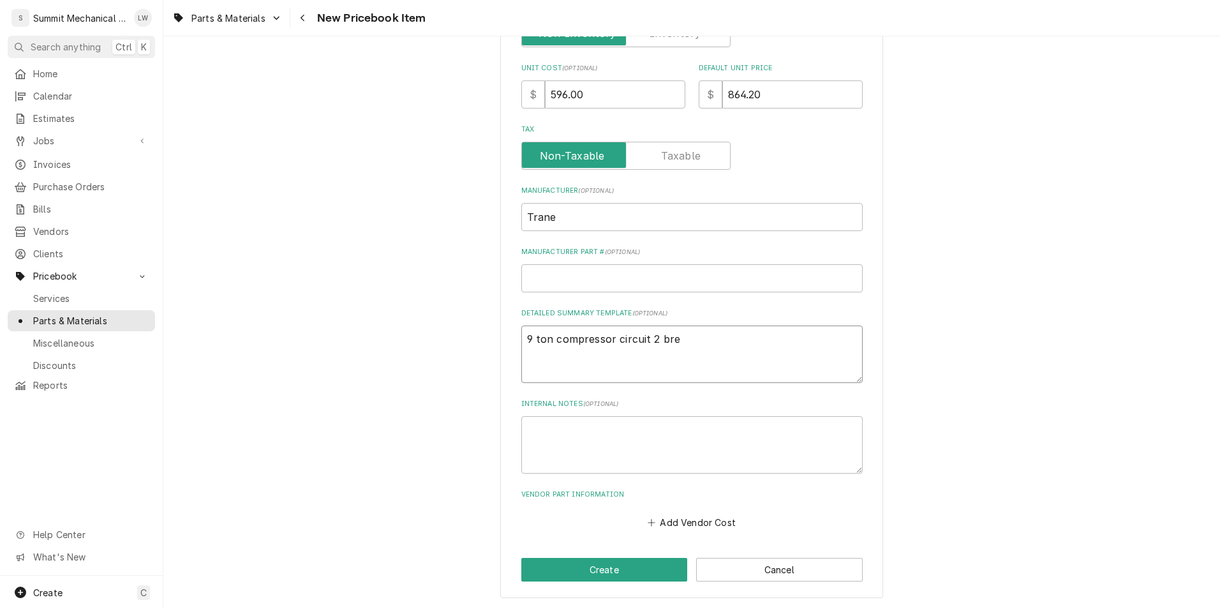
type textarea "9 ton compressor circuit 2 brea"
type textarea "x"
type textarea "9 ton compressor circuit 2 break"
type textarea "x"
type textarea "9 ton compressor circuit 2 breake"
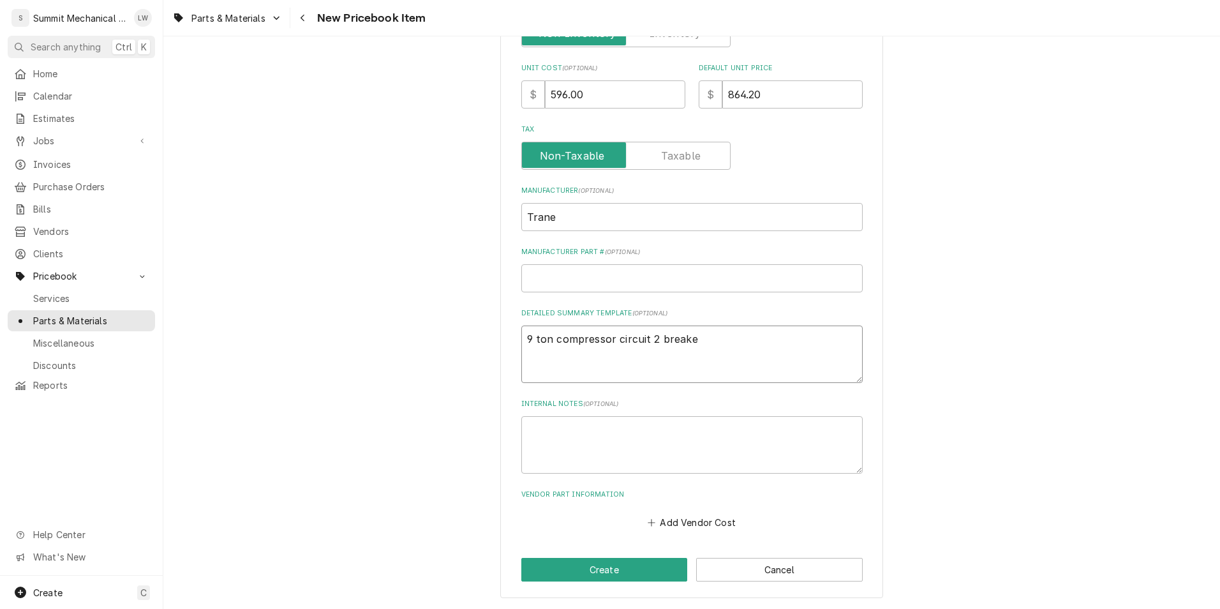
type textarea "x"
type textarea "9 ton compressor circuit 2 breaker"
click at [612, 562] on button "Create" at bounding box center [605, 570] width 167 height 24
type textarea "x"
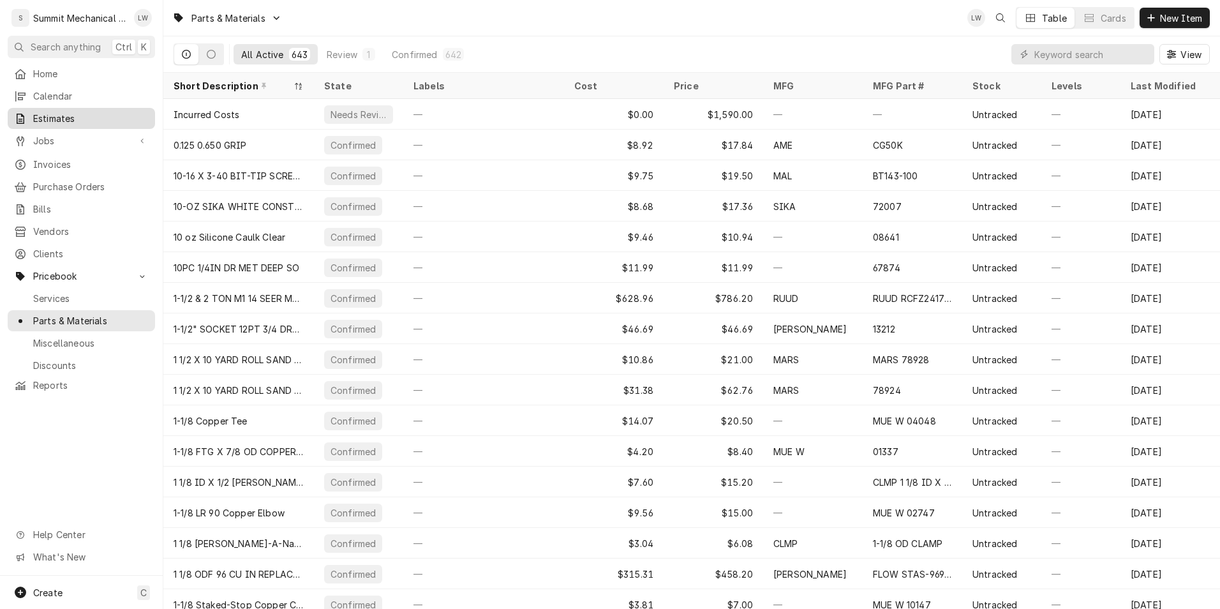
click at [58, 108] on link "Estimates" at bounding box center [81, 118] width 147 height 21
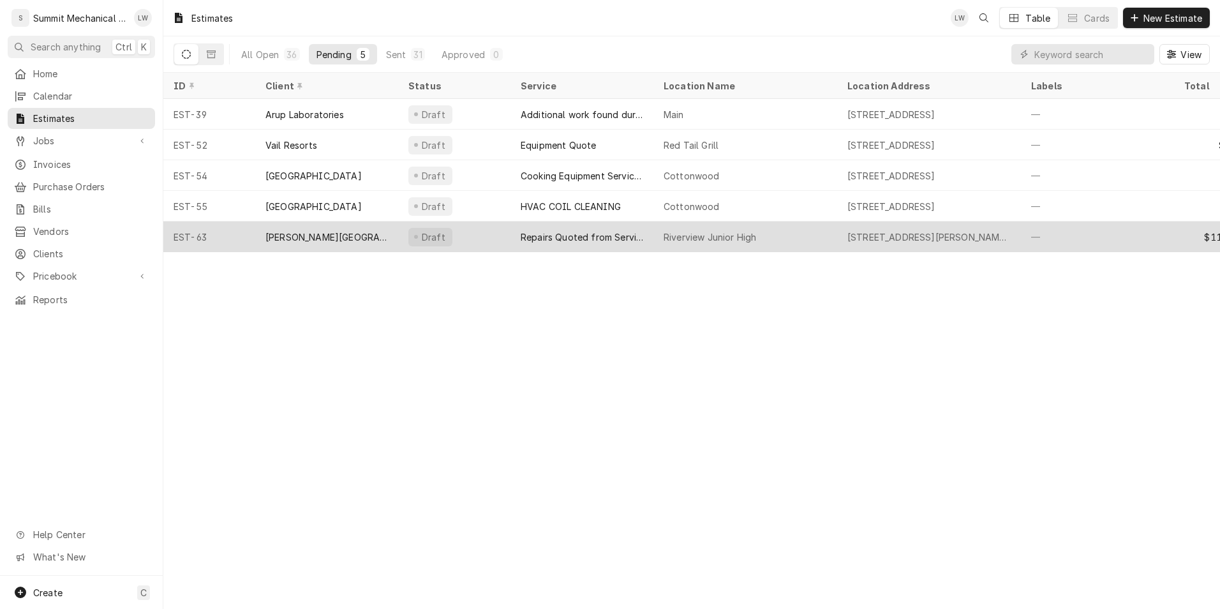
click at [324, 227] on div "[PERSON_NAME][GEOGRAPHIC_DATA]" at bounding box center [326, 237] width 143 height 31
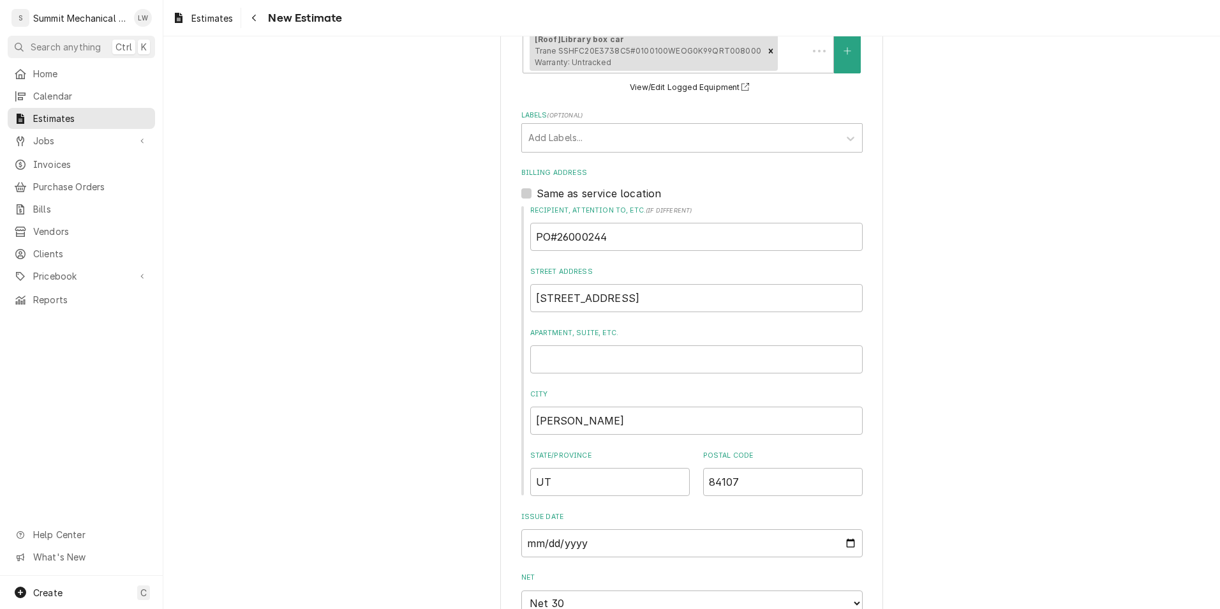
type textarea "x"
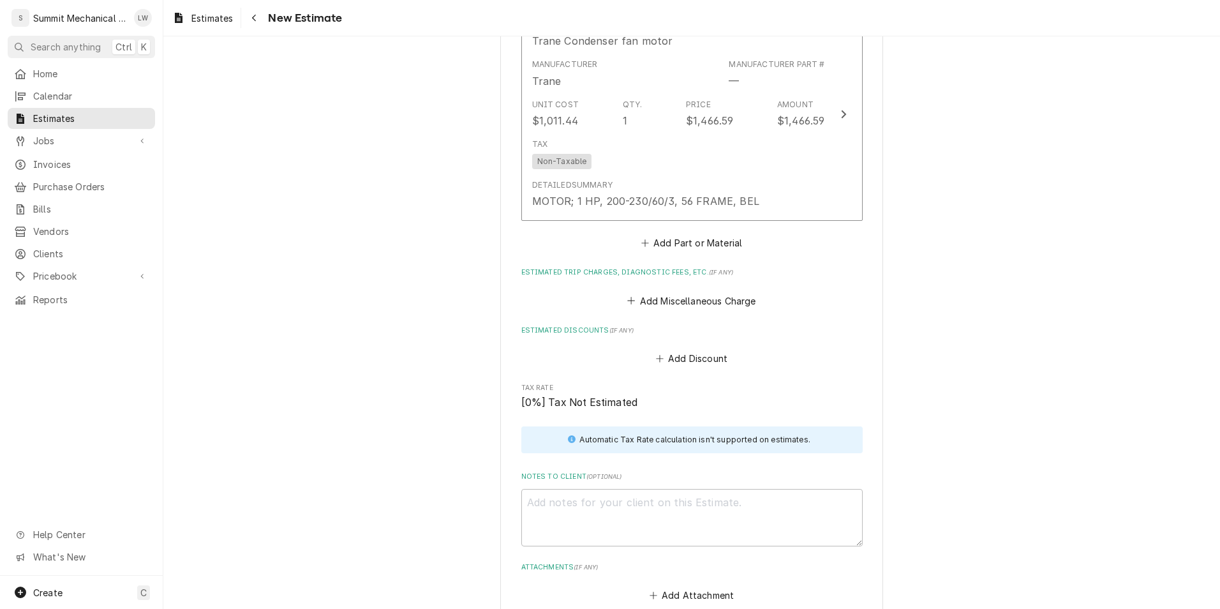
scroll to position [3717, 0]
click at [673, 236] on button "Add Part or Material" at bounding box center [691, 245] width 105 height 18
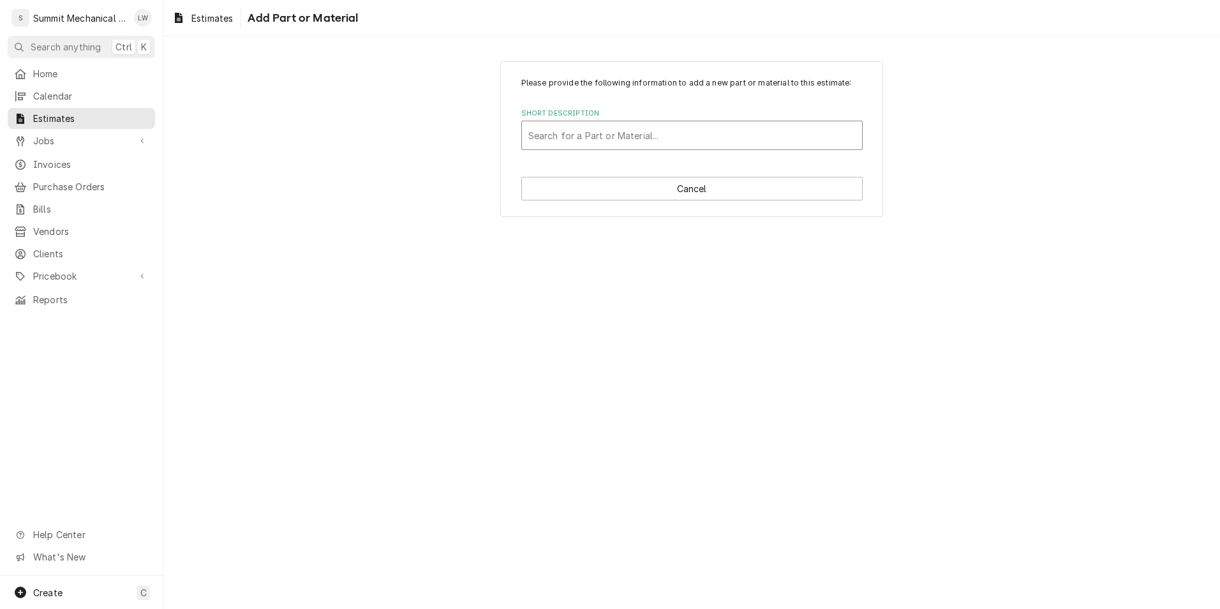
click at [629, 132] on div "Short Description" at bounding box center [692, 135] width 327 height 23
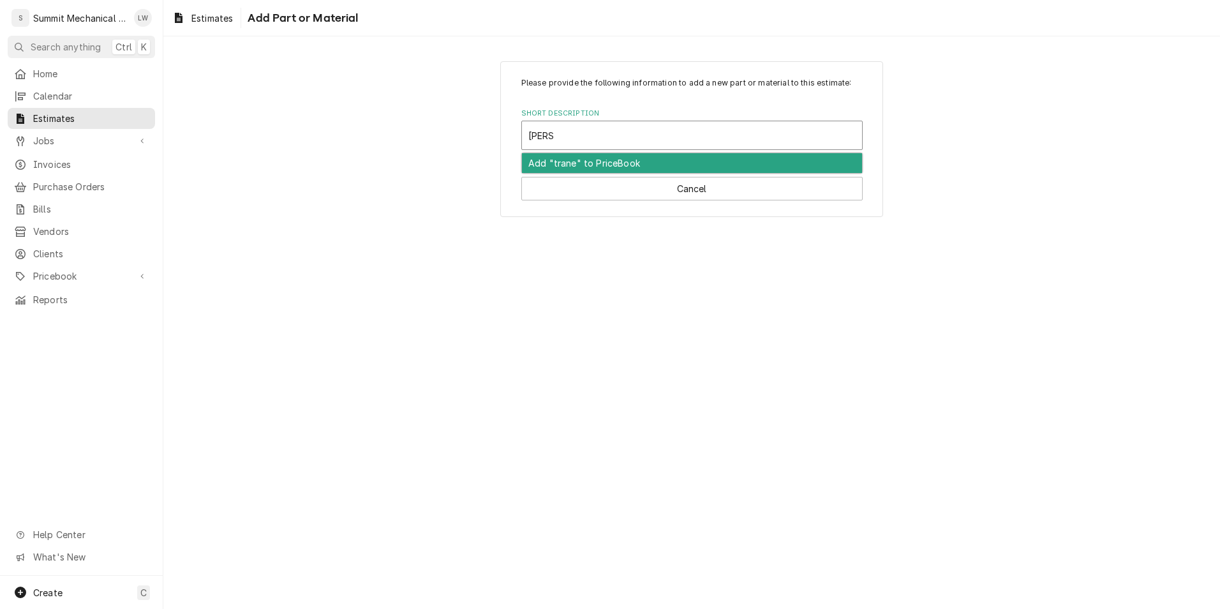
type input "trane"
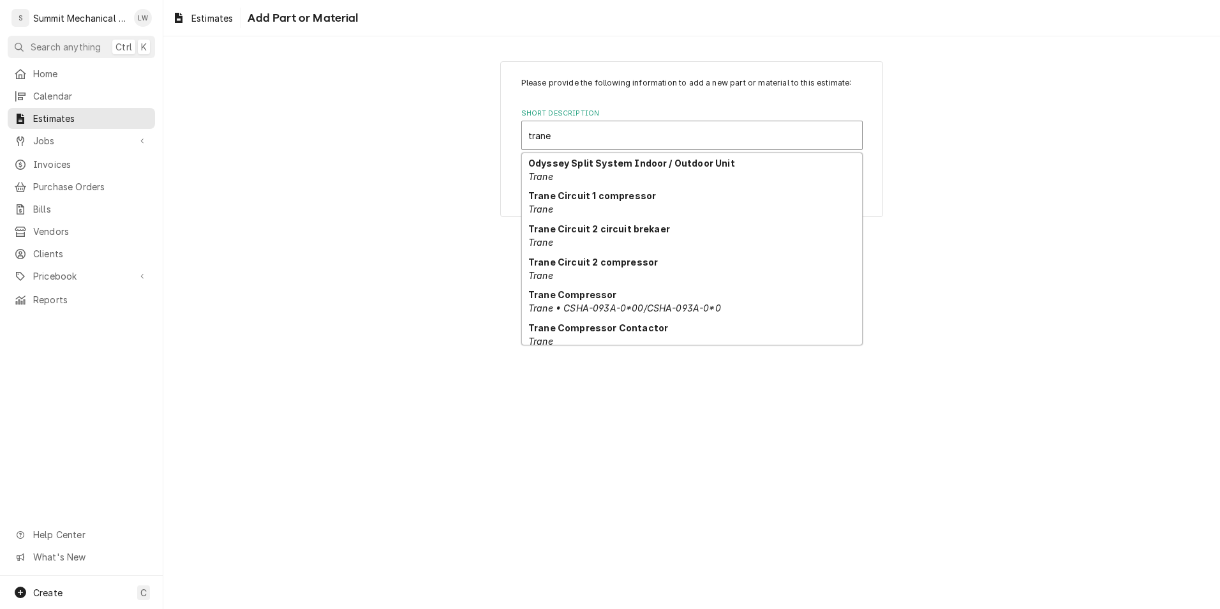
scroll to position [59, 0]
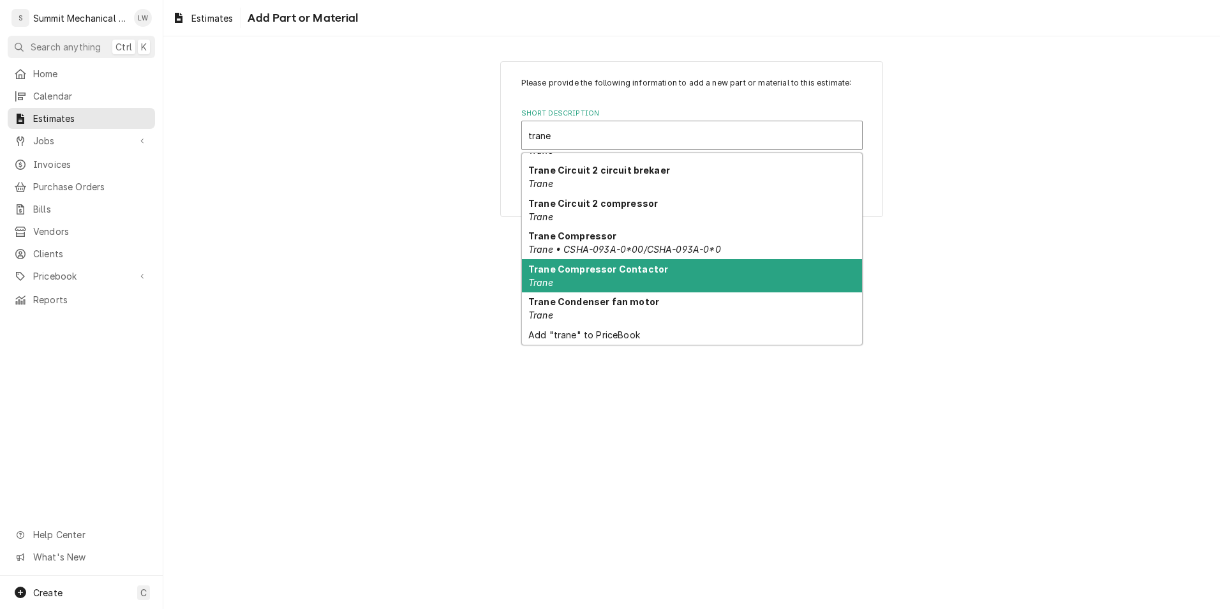
click at [666, 271] on div "Trane Compressor Contactor Trane" at bounding box center [692, 275] width 340 height 33
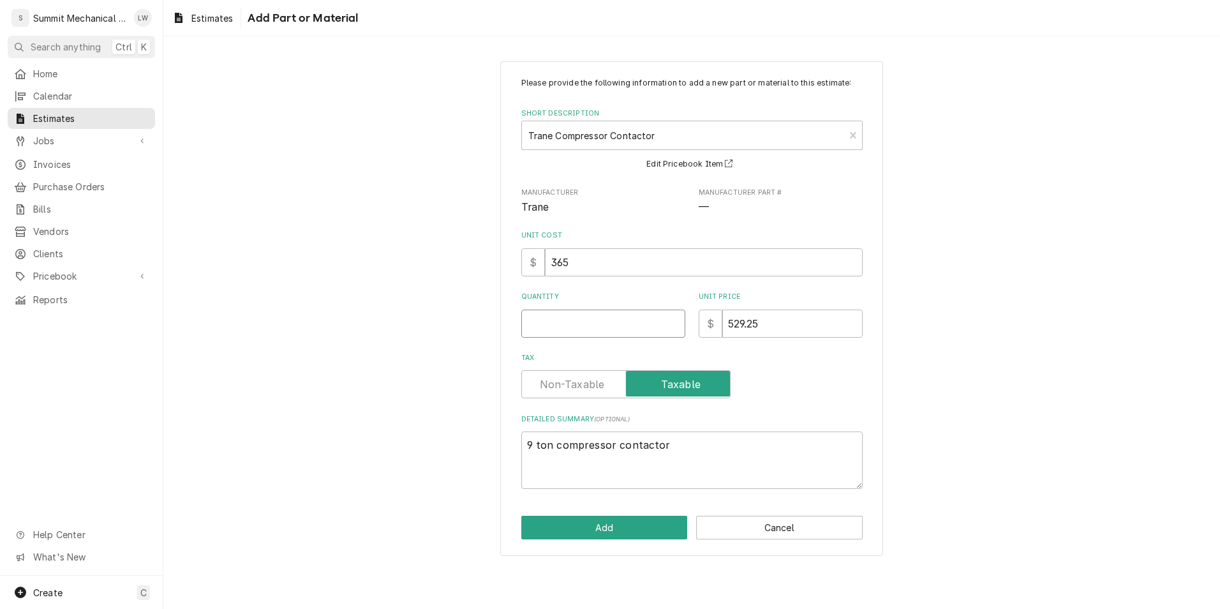
click at [613, 327] on input "Quantity" at bounding box center [604, 324] width 164 height 28
type textarea "x"
type input "1"
type textarea "x"
click at [587, 385] on label "Tax" at bounding box center [626, 384] width 209 height 28
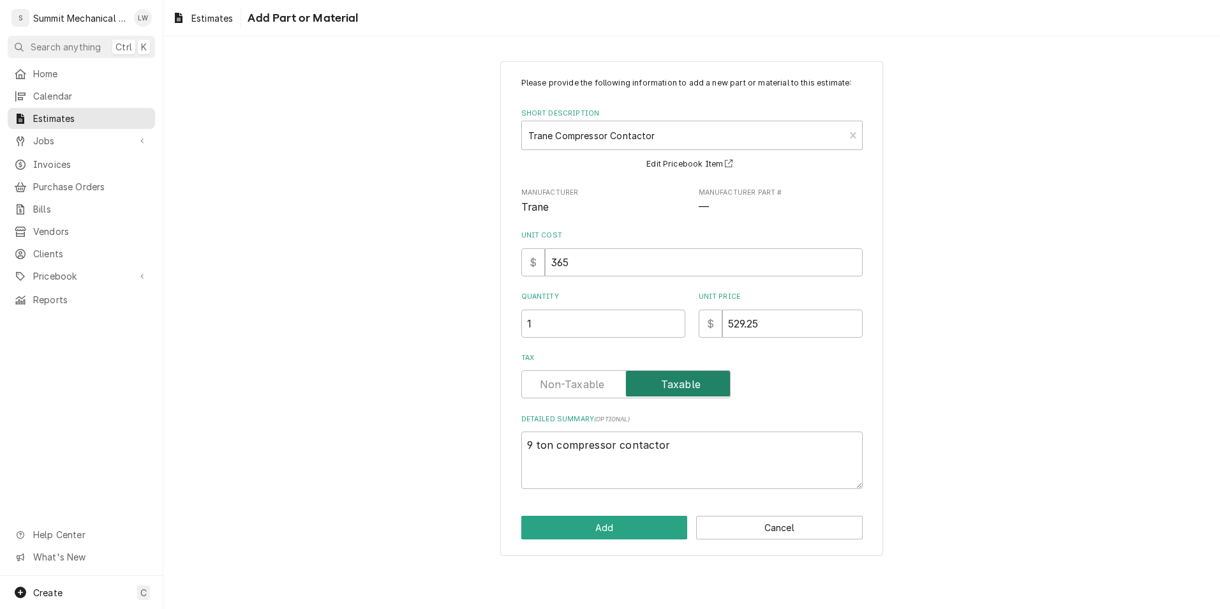
click at [587, 385] on input "Tax" at bounding box center [626, 384] width 198 height 28
checkbox input "false"
click at [620, 513] on div "Please provide the following information to add a new part or material to this …" at bounding box center [691, 308] width 383 height 495
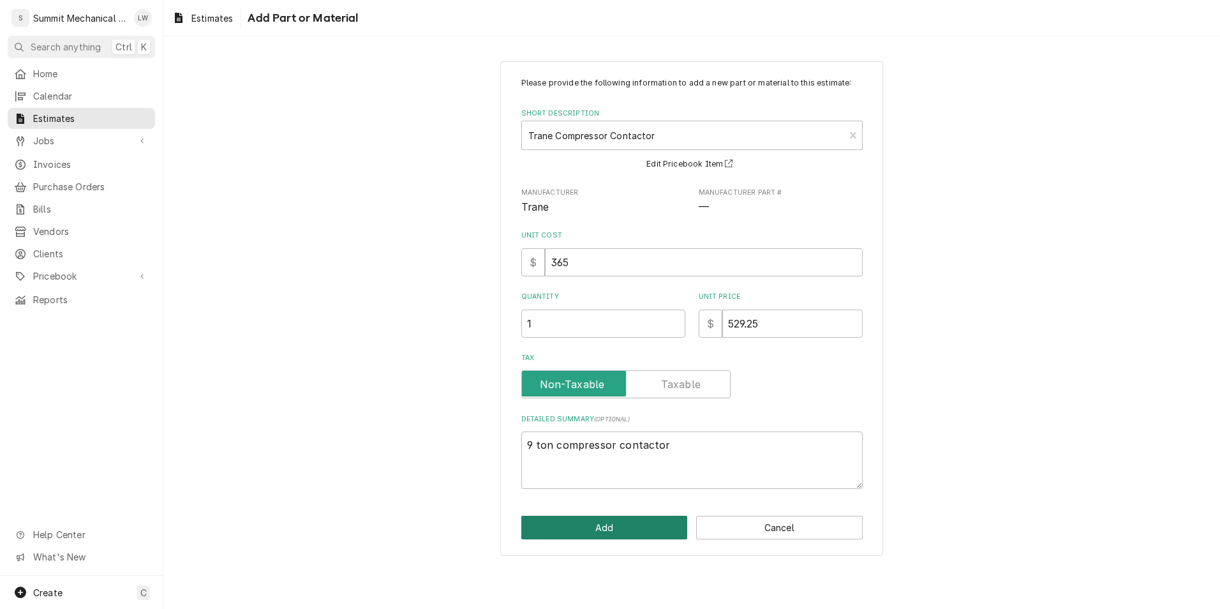
click at [615, 521] on button "Add" at bounding box center [605, 528] width 167 height 24
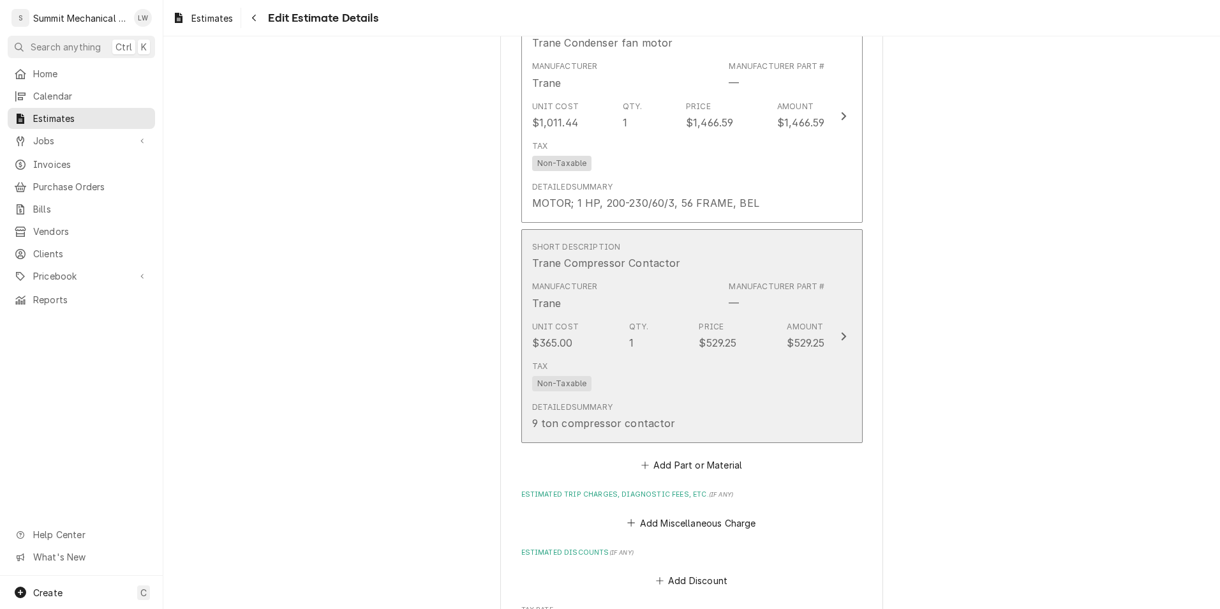
type textarea "x"
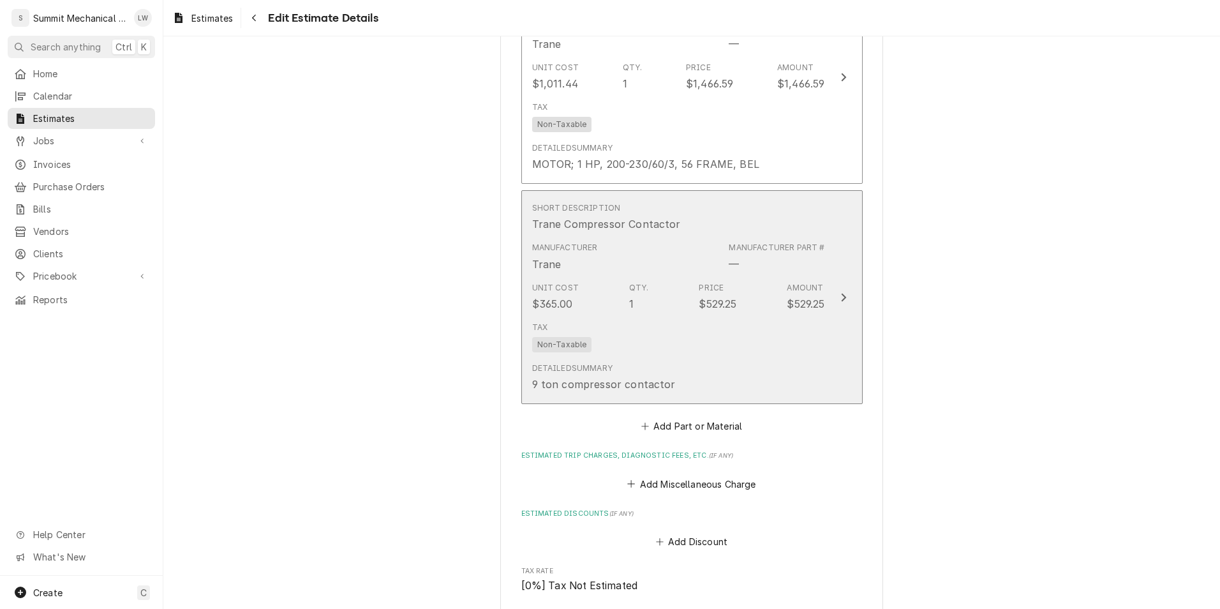
scroll to position [3761, 0]
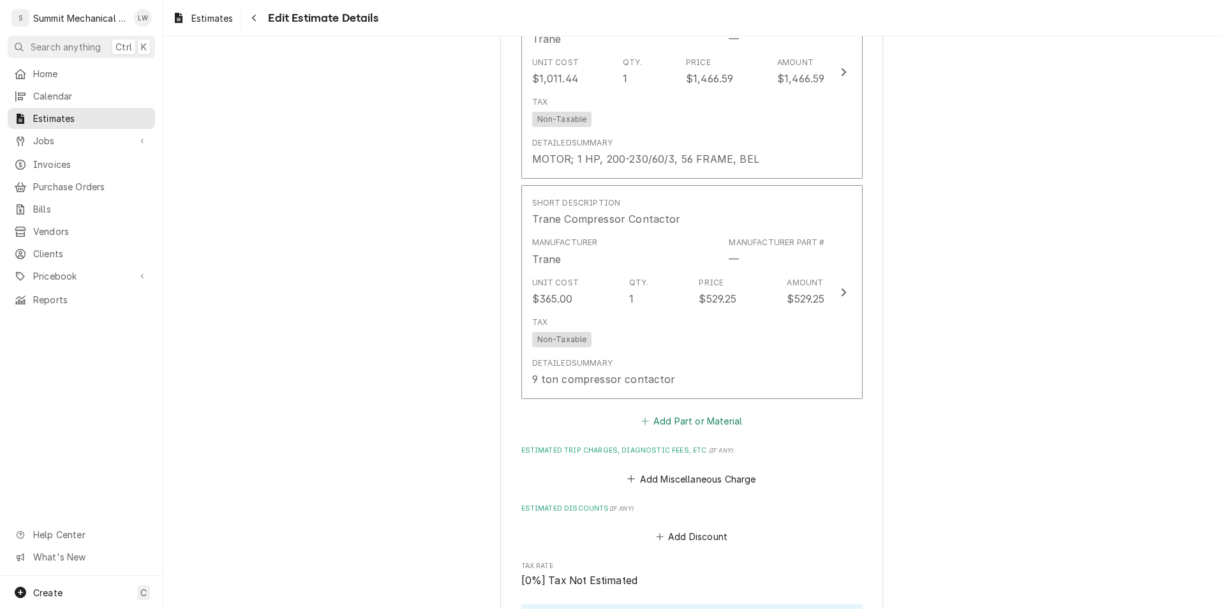
click at [675, 412] on button "Add Part or Material" at bounding box center [691, 421] width 105 height 18
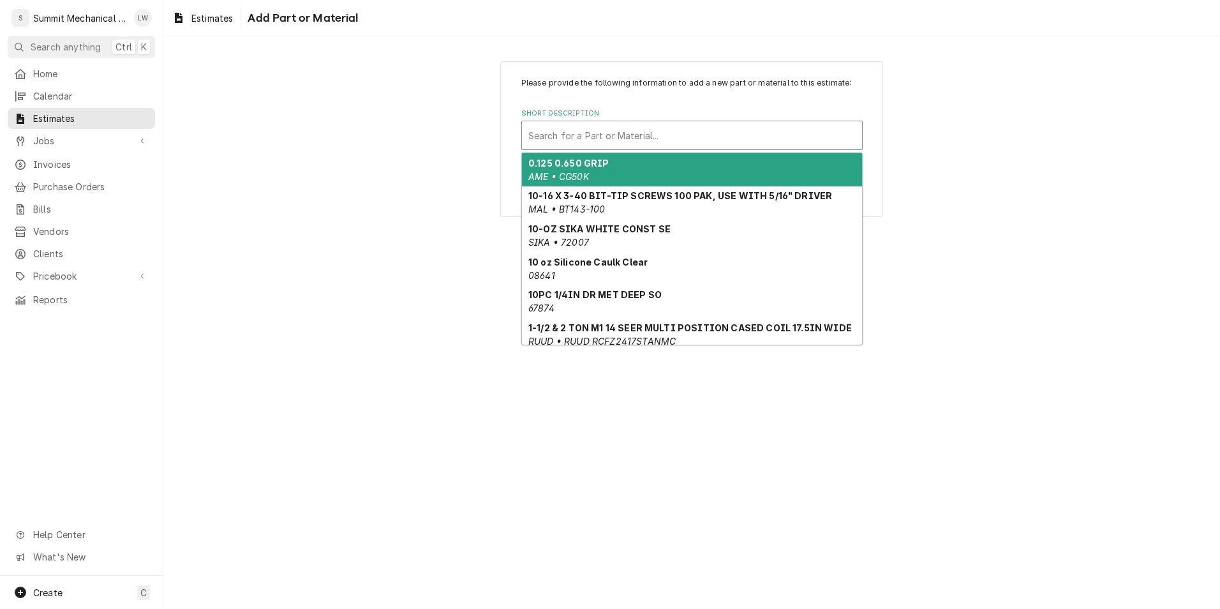
click at [591, 126] on div "Short Description" at bounding box center [692, 135] width 327 height 23
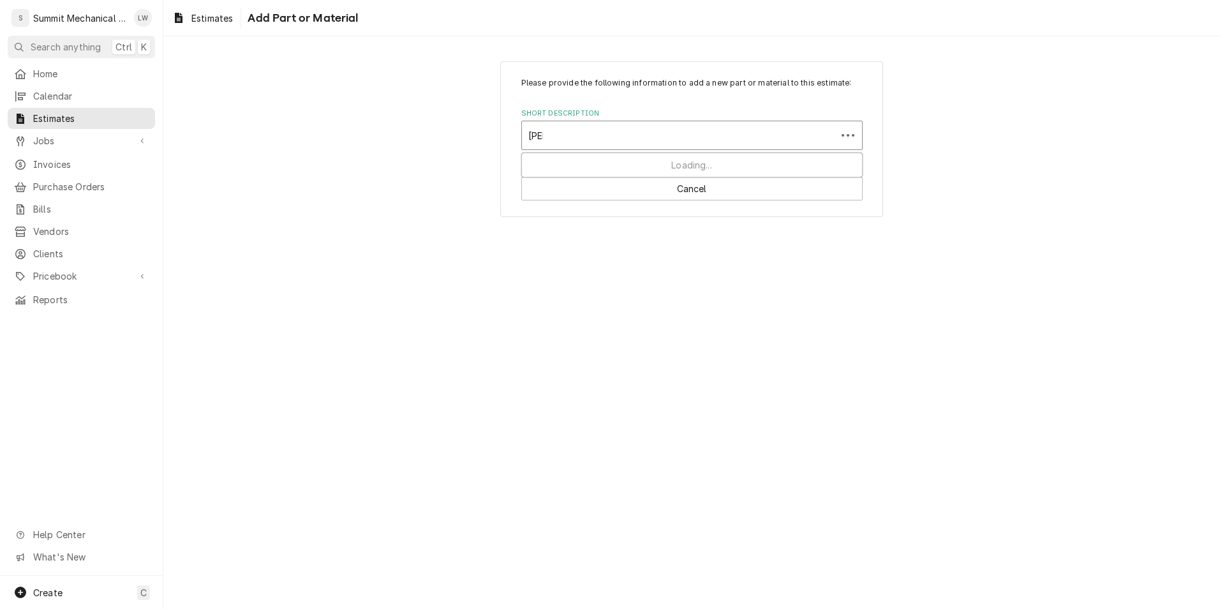
type input "trane"
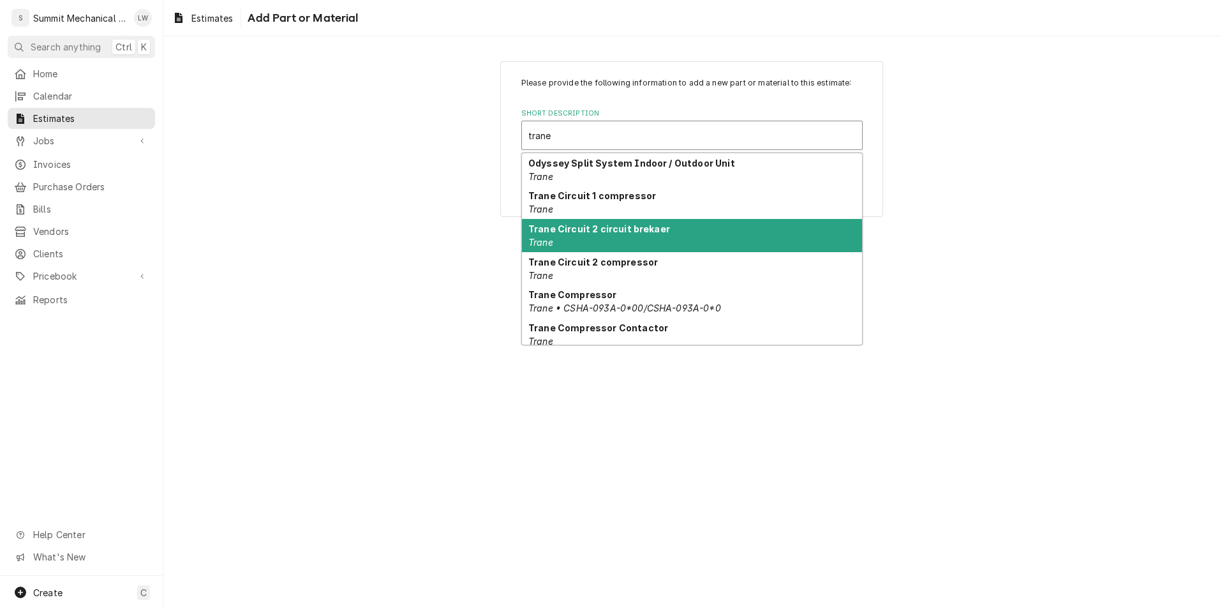
click at [680, 241] on div "Trane Circuit 2 circuit brekaer Trane" at bounding box center [692, 235] width 340 height 33
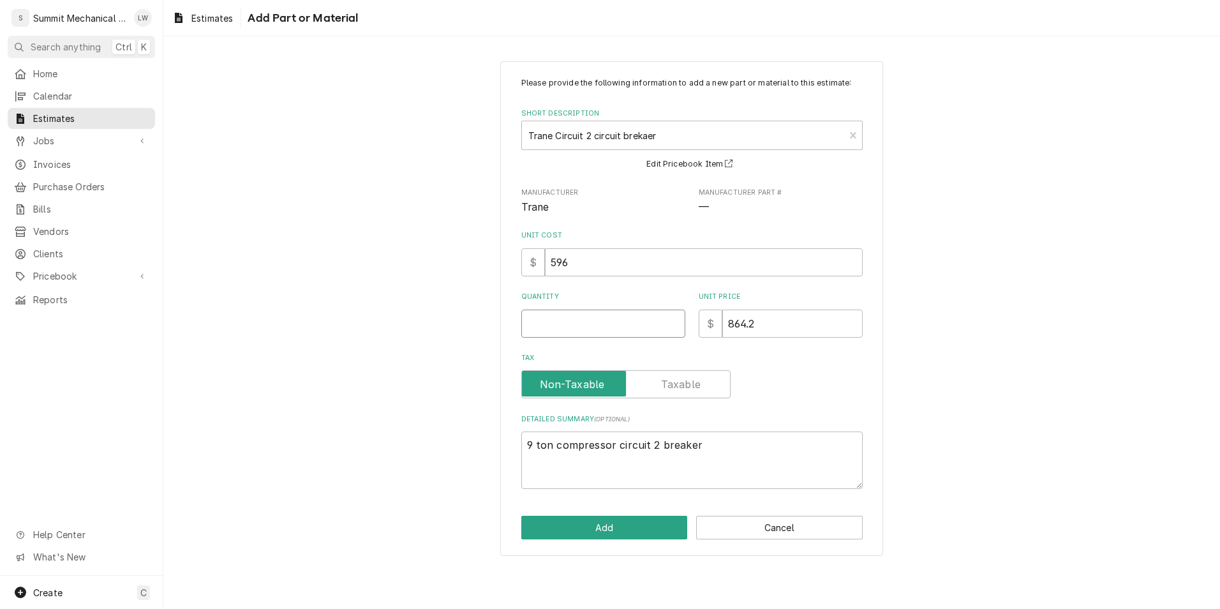
click at [597, 320] on input "Quantity" at bounding box center [604, 324] width 164 height 28
type textarea "x"
type input "1"
click at [587, 522] on button "Add" at bounding box center [605, 528] width 167 height 24
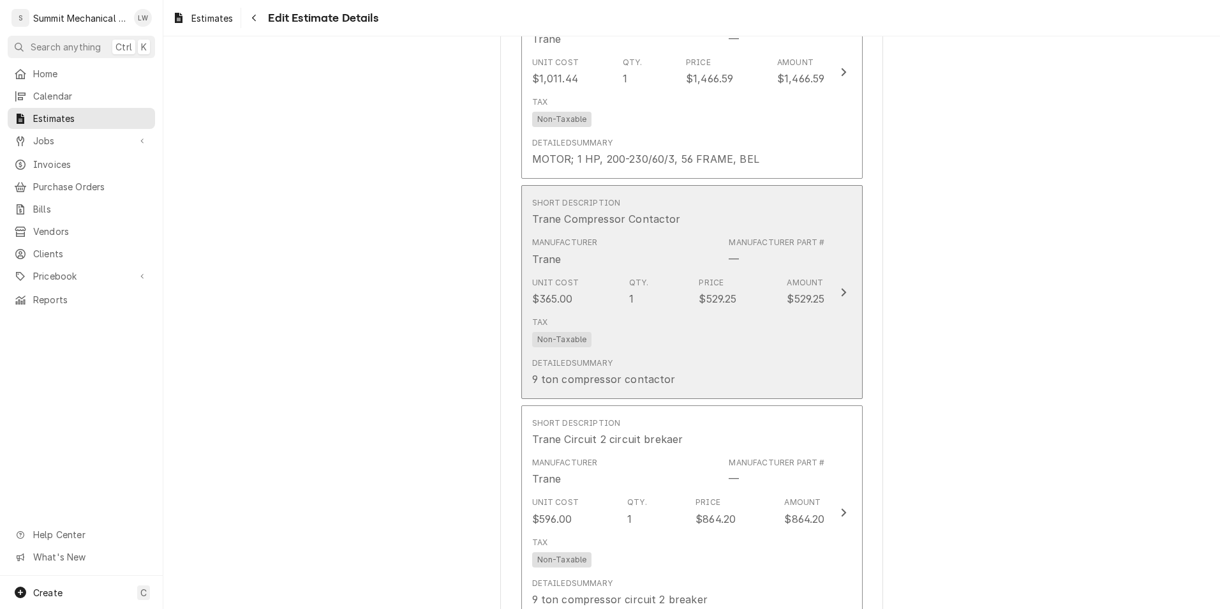
type textarea "x"
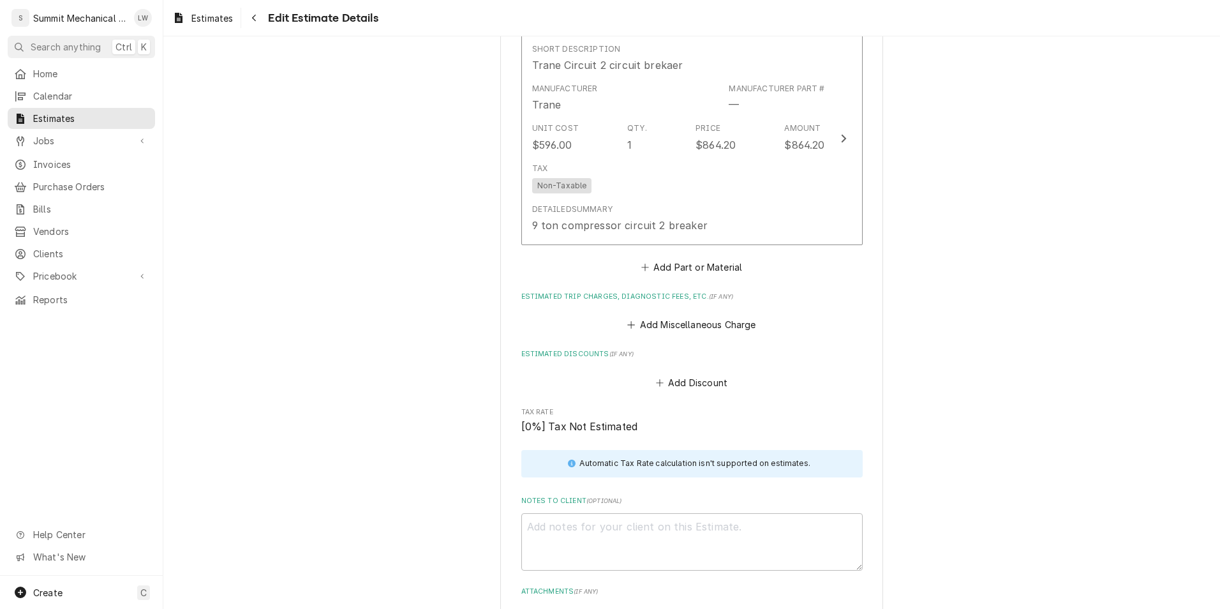
scroll to position [4136, 0]
click at [717, 315] on button "Add Miscellaneous Charge" at bounding box center [692, 324] width 133 height 18
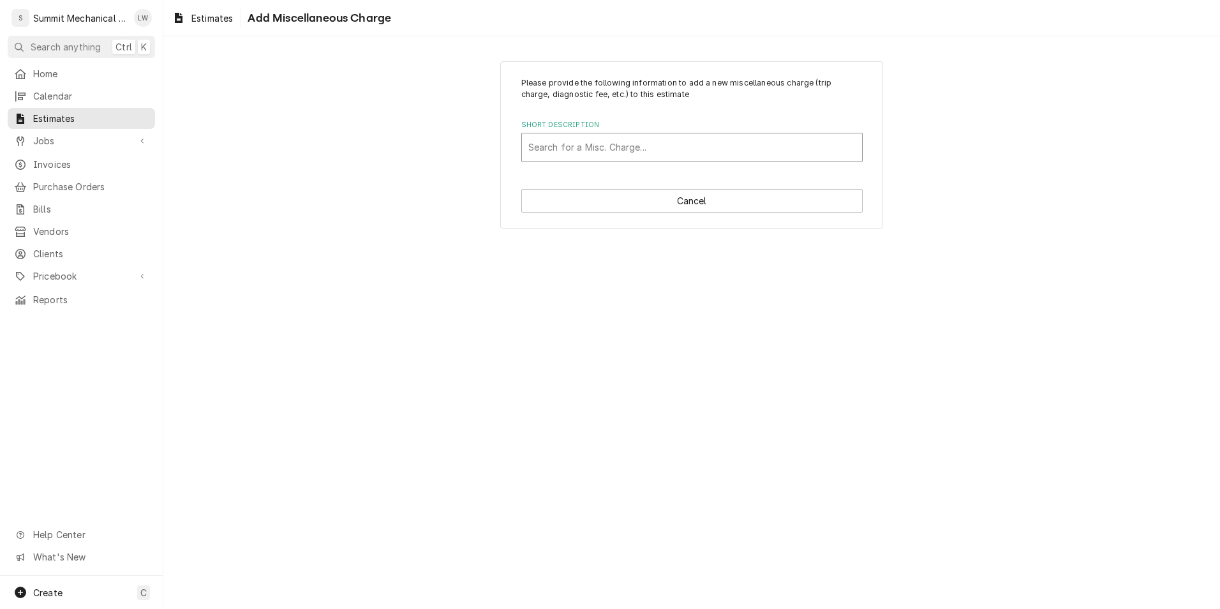
click at [633, 134] on div "Search for a Misc. Charge..." at bounding box center [692, 147] width 340 height 28
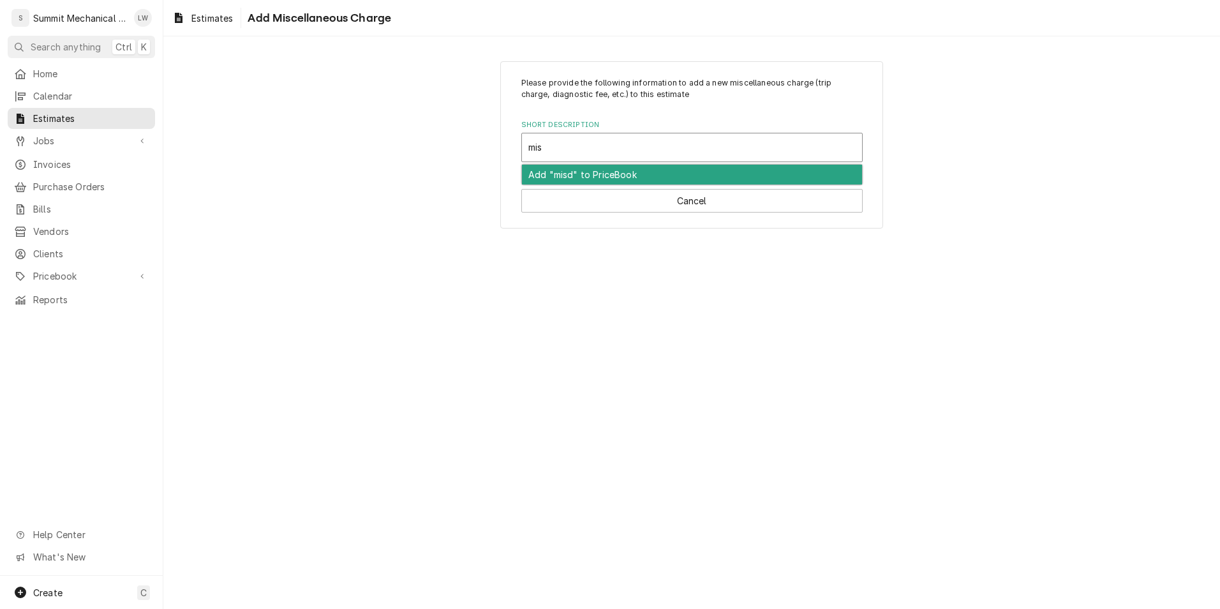
type input "misc"
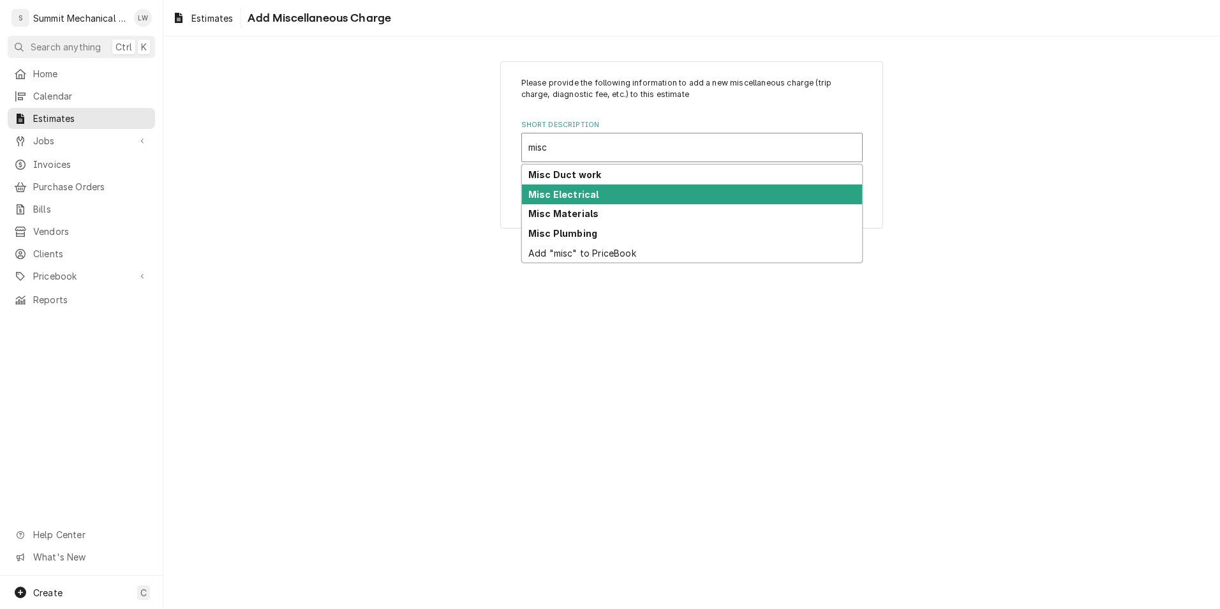
click at [621, 187] on div "Misc Electrical" at bounding box center [692, 194] width 340 height 20
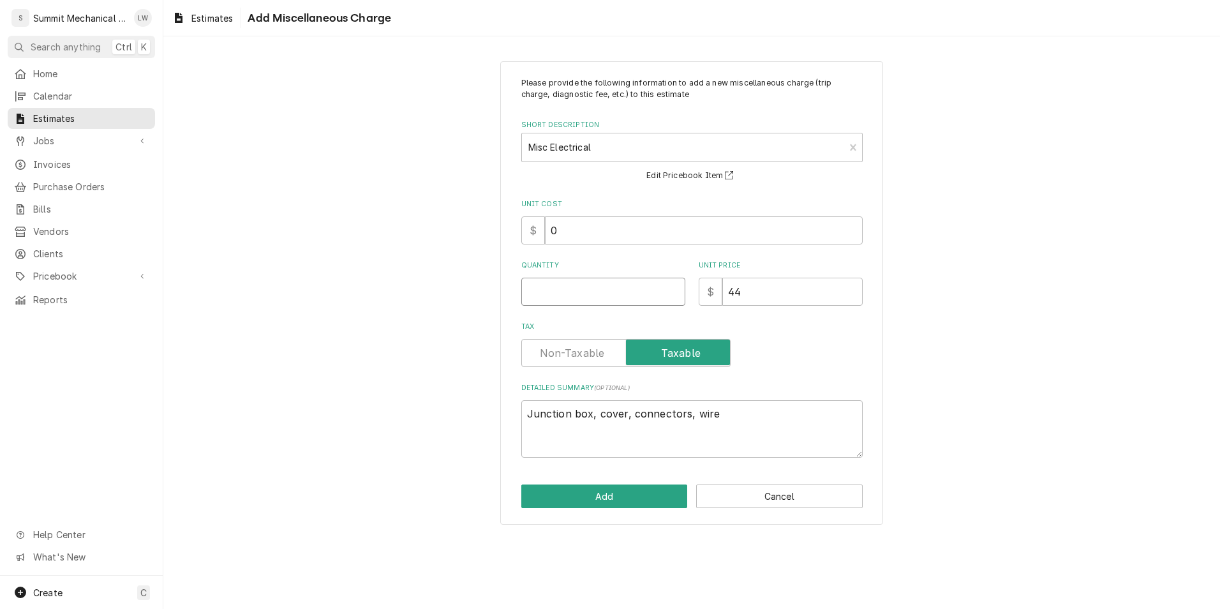
click at [603, 293] on input "Quantity" at bounding box center [604, 292] width 164 height 28
type textarea "x"
type input "1"
type textarea "x"
type input "1"
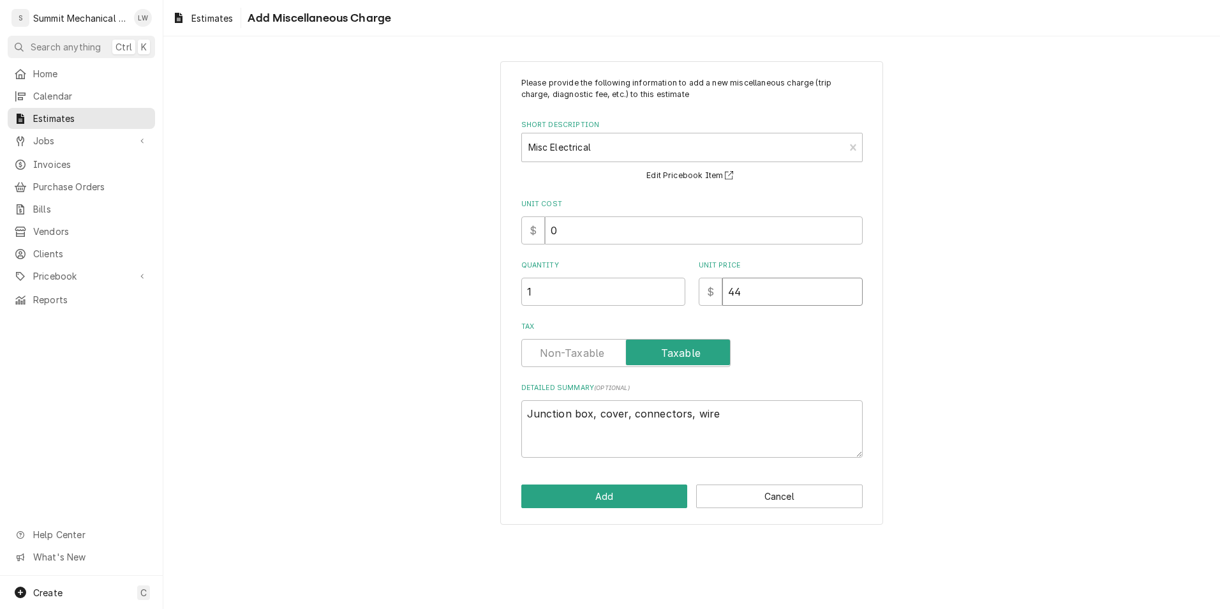
click at [853, 305] on input "44" at bounding box center [793, 292] width 140 height 28
click at [780, 305] on input "44" at bounding box center [793, 292] width 140 height 28
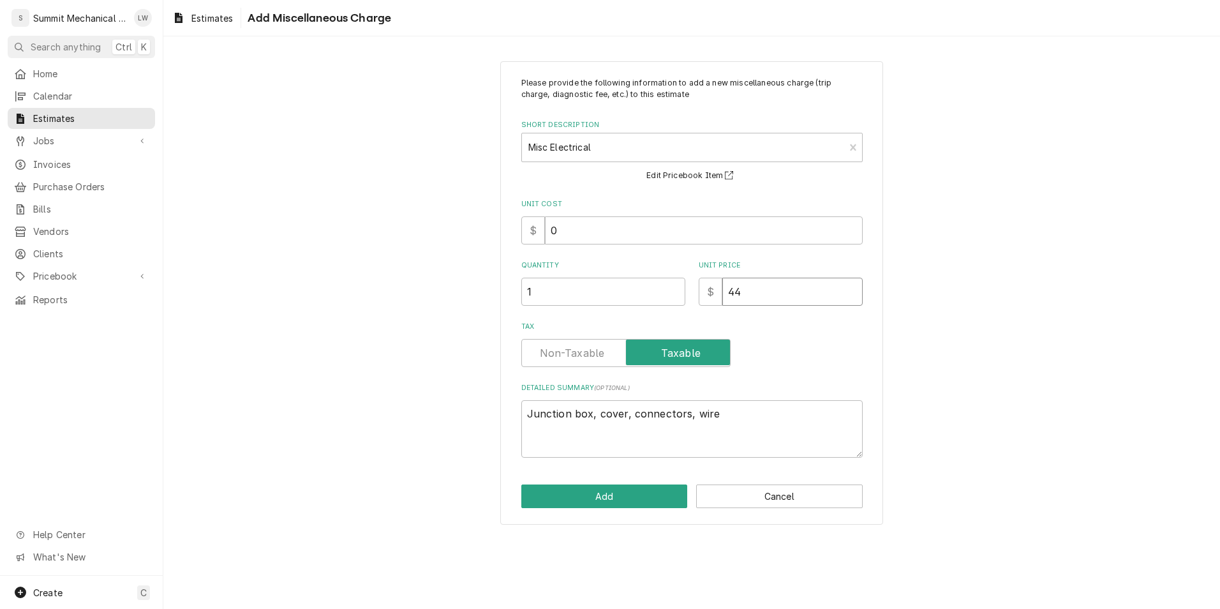
type textarea "x"
type input "5"
type textarea "x"
type input "50"
type textarea "x"
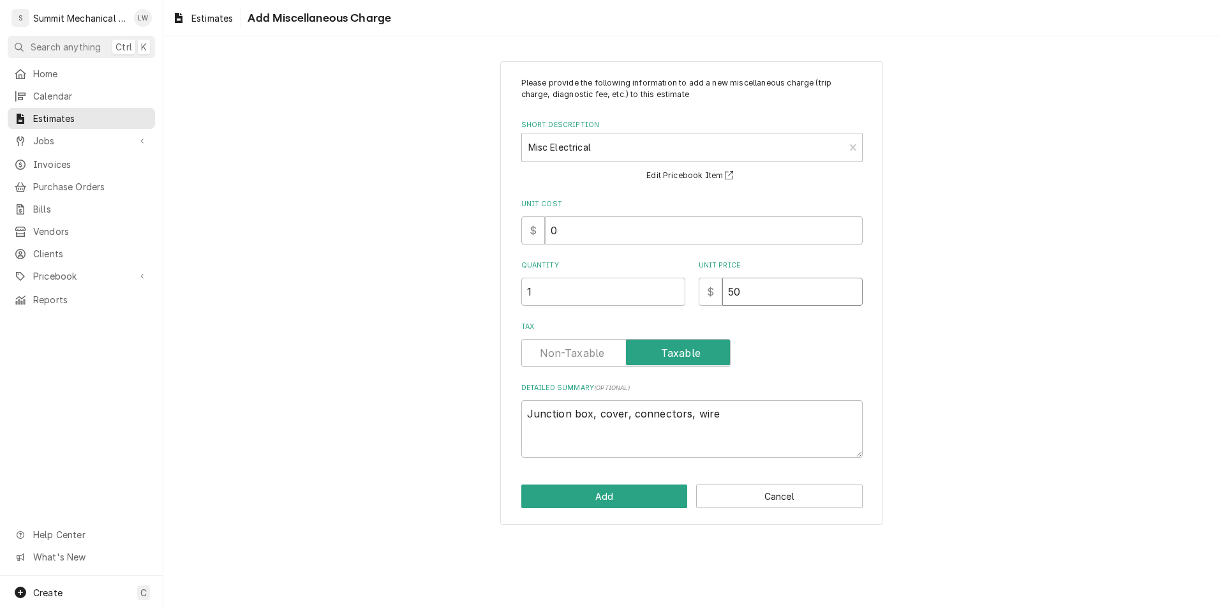
type input "50"
click at [635, 417] on textarea "Junction box, cover, connectors, wire" at bounding box center [693, 428] width 342 height 57
click at [627, 417] on textarea "Junction box, cover, connectors, wire" at bounding box center [693, 428] width 342 height 57
click at [631, 417] on textarea "Junction box, cover, connectors, wire" at bounding box center [693, 428] width 342 height 57
type textarea "x"
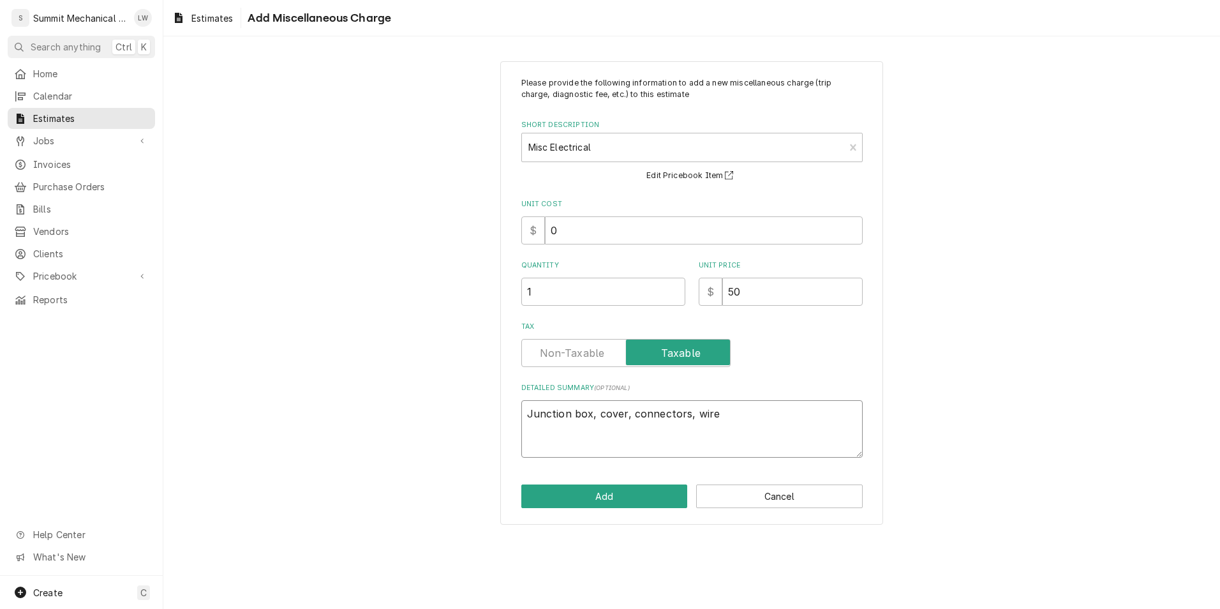
type textarea "Junction box, cover,connectors, wire"
type textarea "x"
type textarea "Junction box, coverconnectors, wire"
type textarea "x"
type textarea "Junction box, coveconnectors, wire"
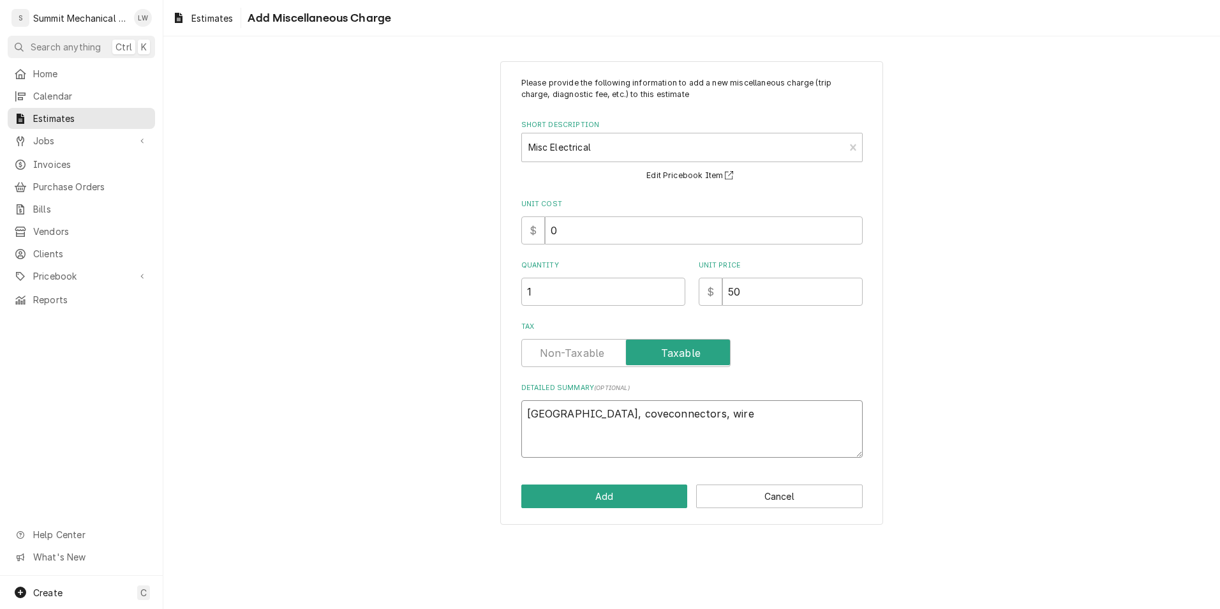
type textarea "x"
type textarea "Junction box, covconnectors, wire"
type textarea "x"
type textarea "Junction box, coconnectors, wire"
type textarea "x"
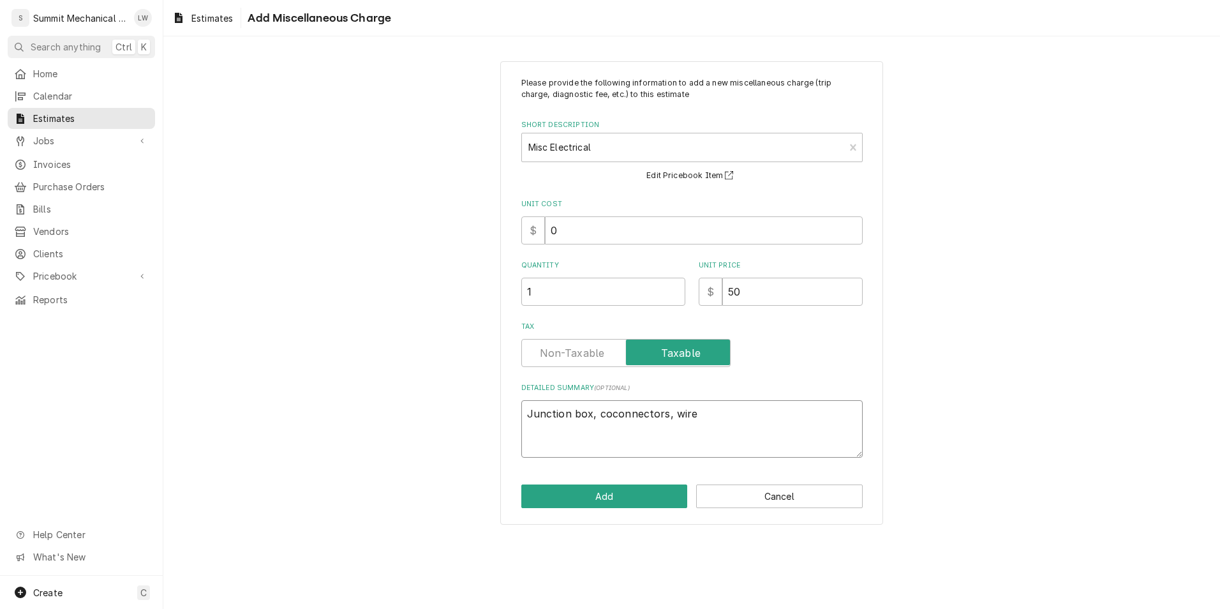
type textarea "Junction box, cconnectors, wire"
type textarea "x"
type textarea "Junction box, connectors, wire"
type textarea "x"
type textarea "Junction box,connectors, wire"
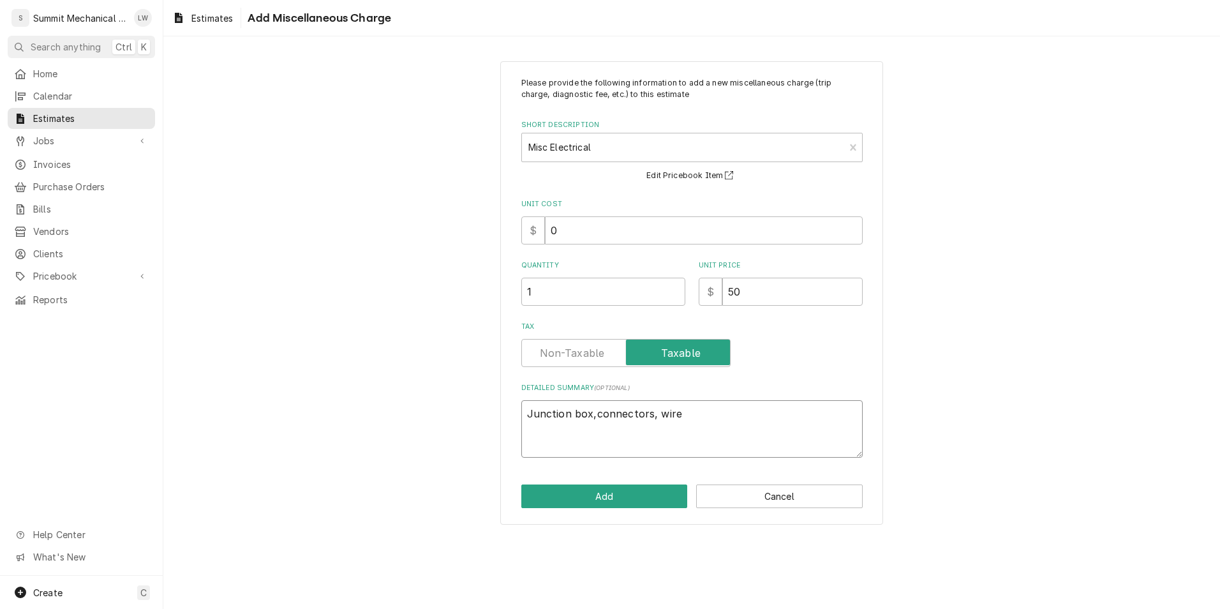
type textarea "x"
type textarea "Junction boxconnectors, wire"
type textarea "x"
type textarea "Junction boconnectors, wire"
type textarea "x"
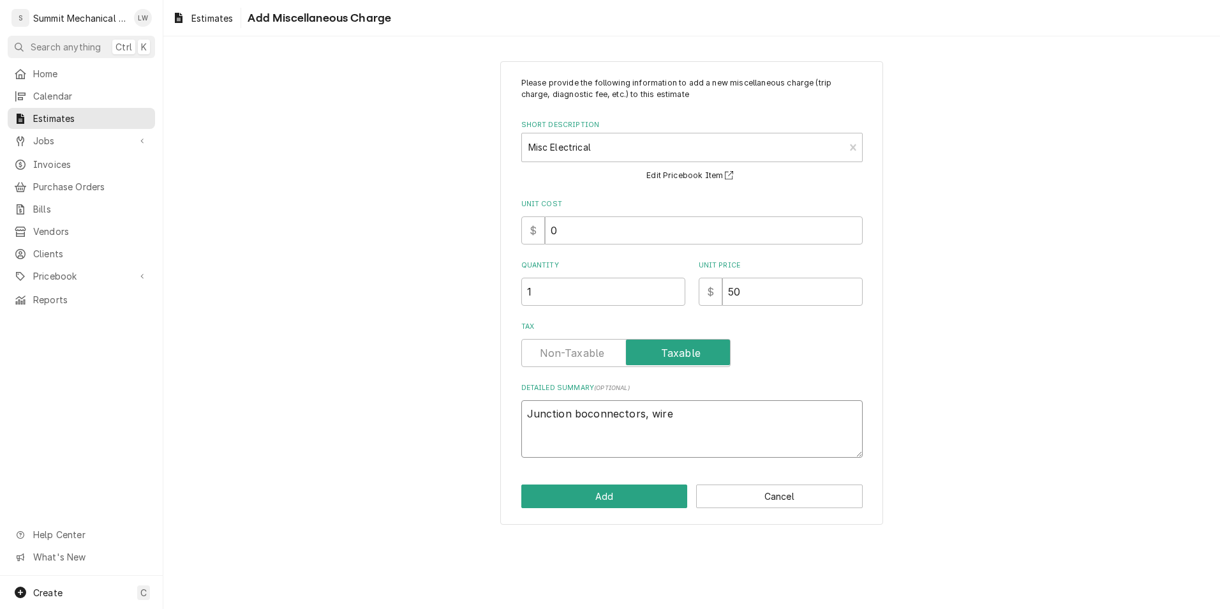
type textarea "Junction bconnectors, wire"
type textarea "x"
type textarea "Junction connectors, wire"
type textarea "x"
type textarea "Junctionconnectors, wire"
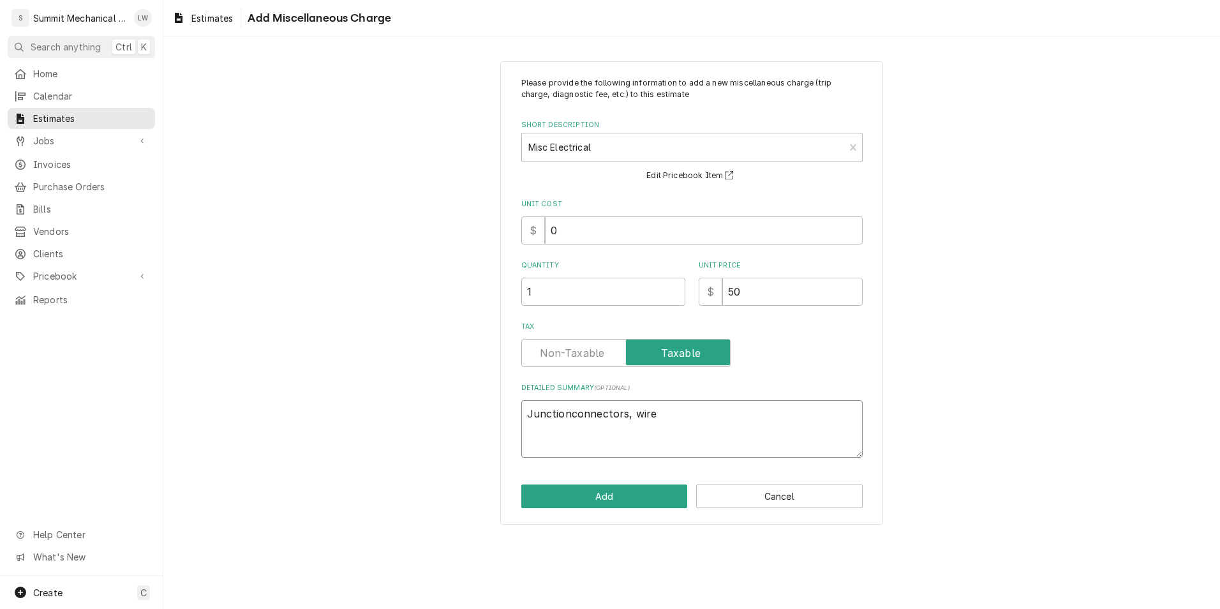
type textarea "x"
type textarea "Junctioconnectors, wire"
type textarea "x"
type textarea "Juncticonnectors, wire"
type textarea "x"
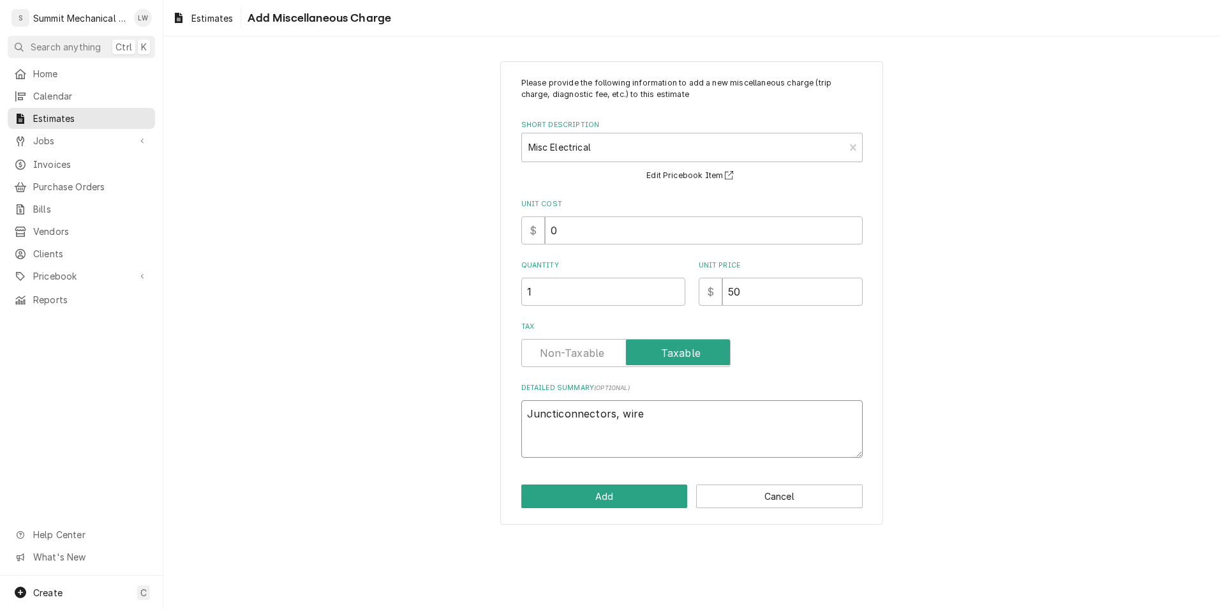
type textarea "Junctconnectors, wire"
type textarea "x"
type textarea "Juncconnectors, wire"
type textarea "x"
type textarea "Junconnectors, wire"
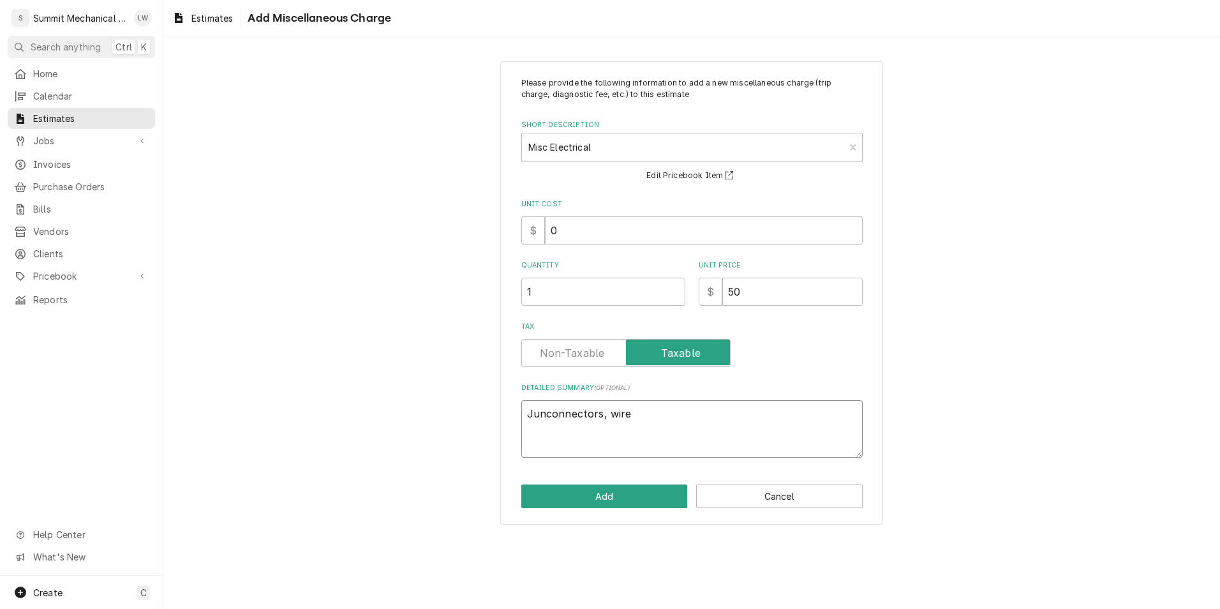
type textarea "x"
type textarea "Juconnectors, wire"
type textarea "x"
type textarea "Jconnectors, wire"
type textarea "x"
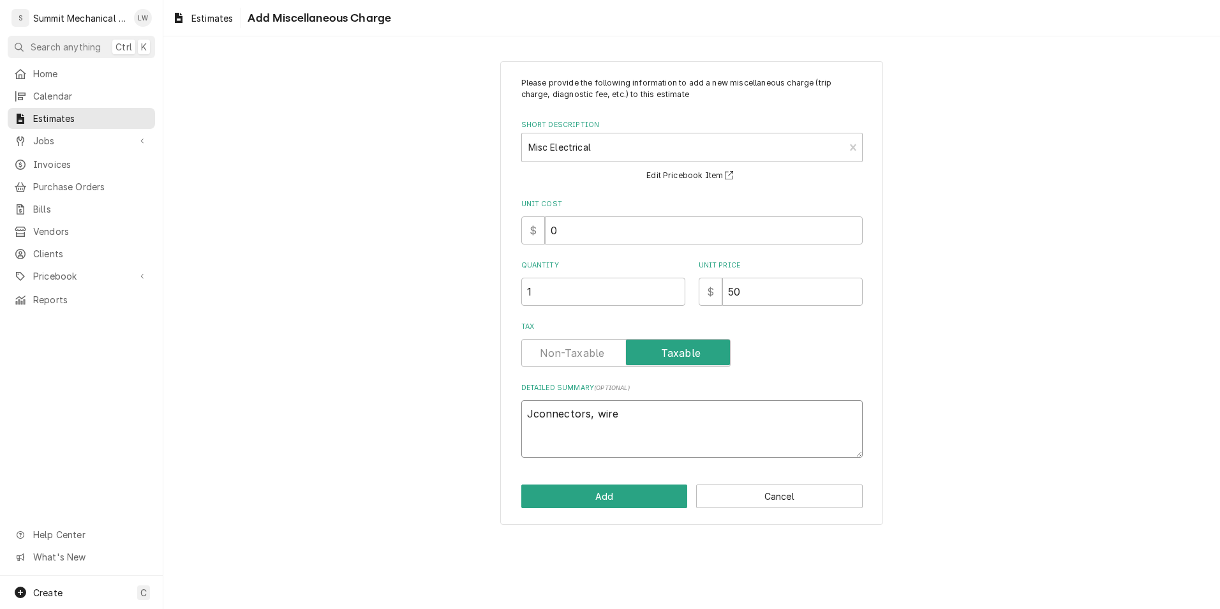
type textarea "connectors, wire"
click at [635, 417] on textarea "connectors, wire" at bounding box center [693, 428] width 342 height 57
type textarea "x"
type textarea "connectors, wire,"
type textarea "x"
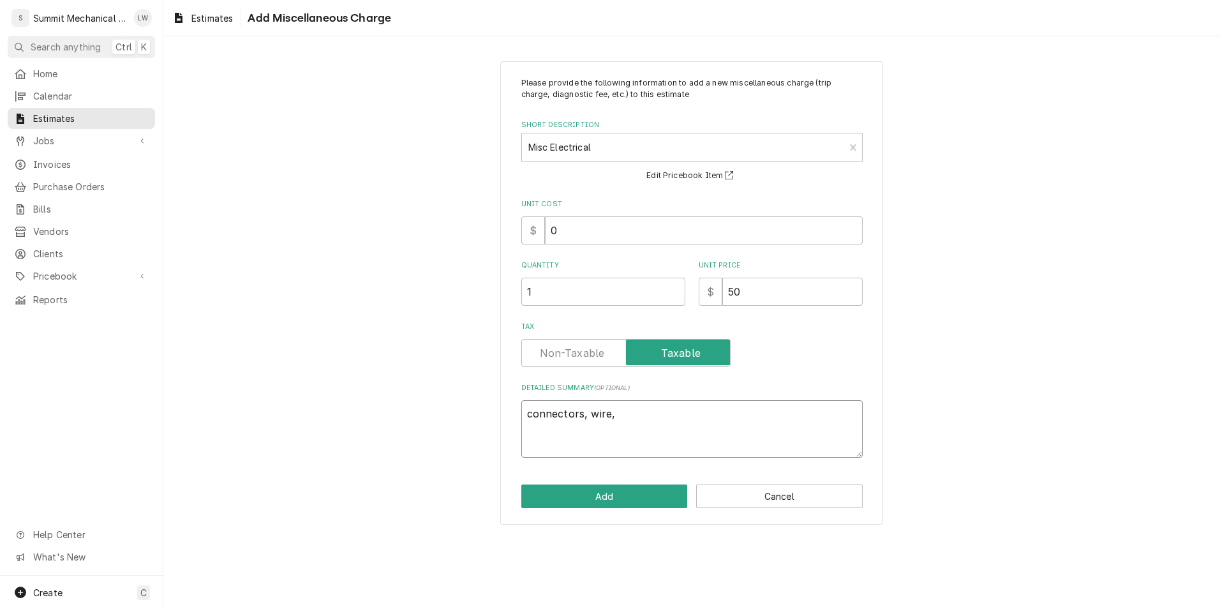
type textarea "connectors, wire,"
type textarea "x"
type textarea "connectors, wire, t"
type textarea "x"
type textarea "connectors, wire, te"
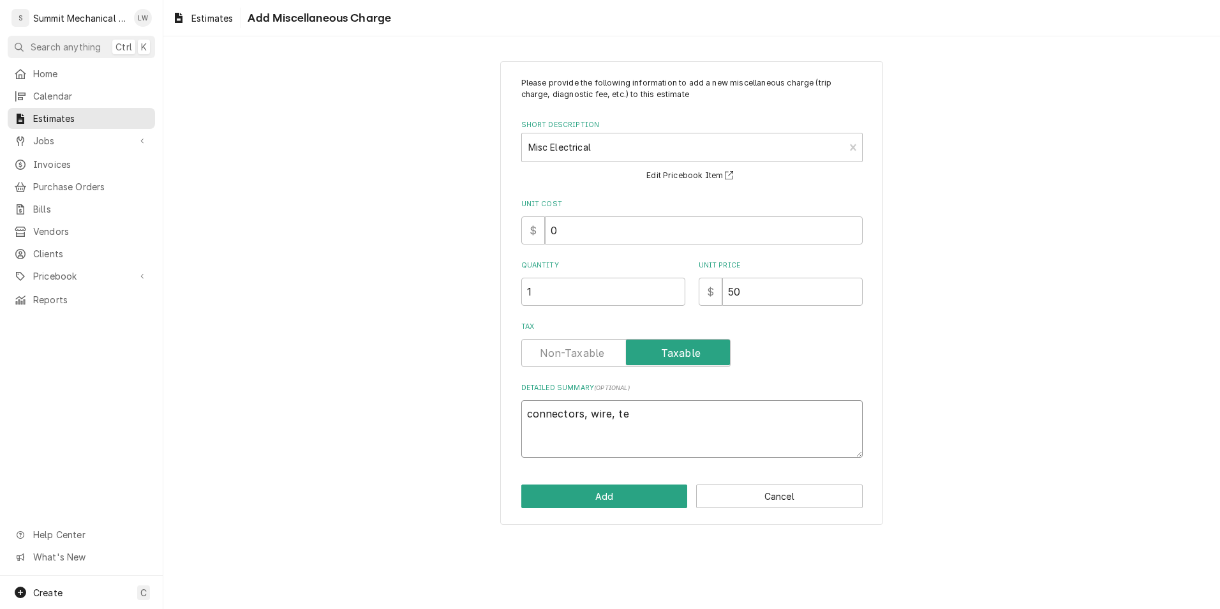
type textarea "x"
type textarea "connectors, wire, term"
type textarea "x"
type textarea "connectors, wire, termi"
type textarea "x"
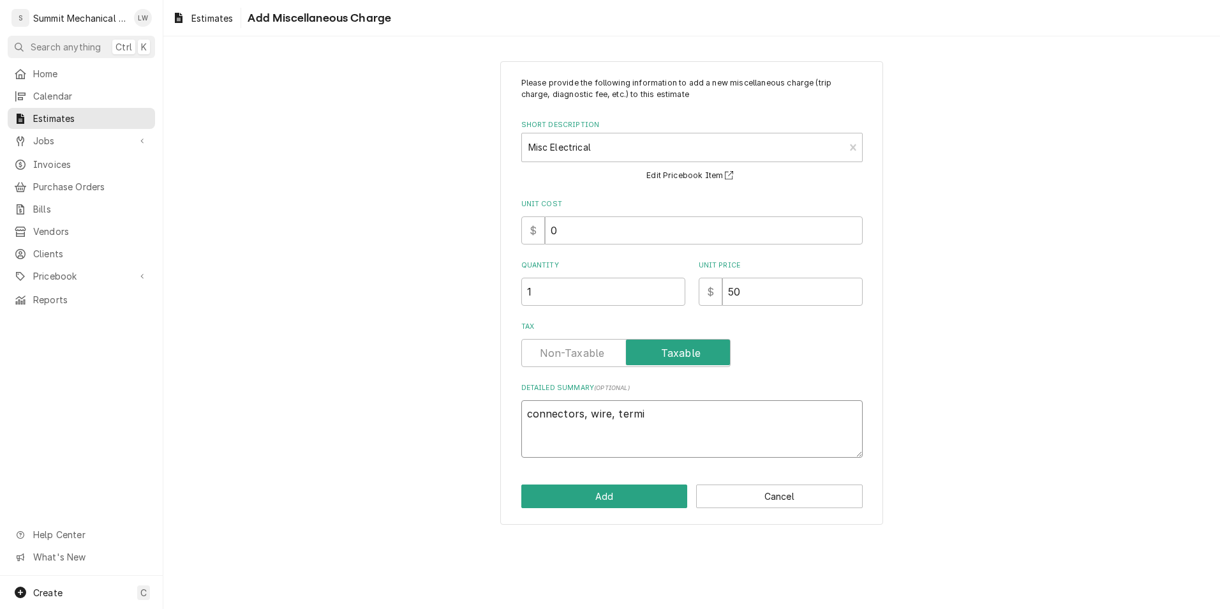
type textarea "connectors, wire, termin"
type textarea "x"
type textarea "connectors, wire, termina"
type textarea "x"
type textarea "connectors, wire, terminal"
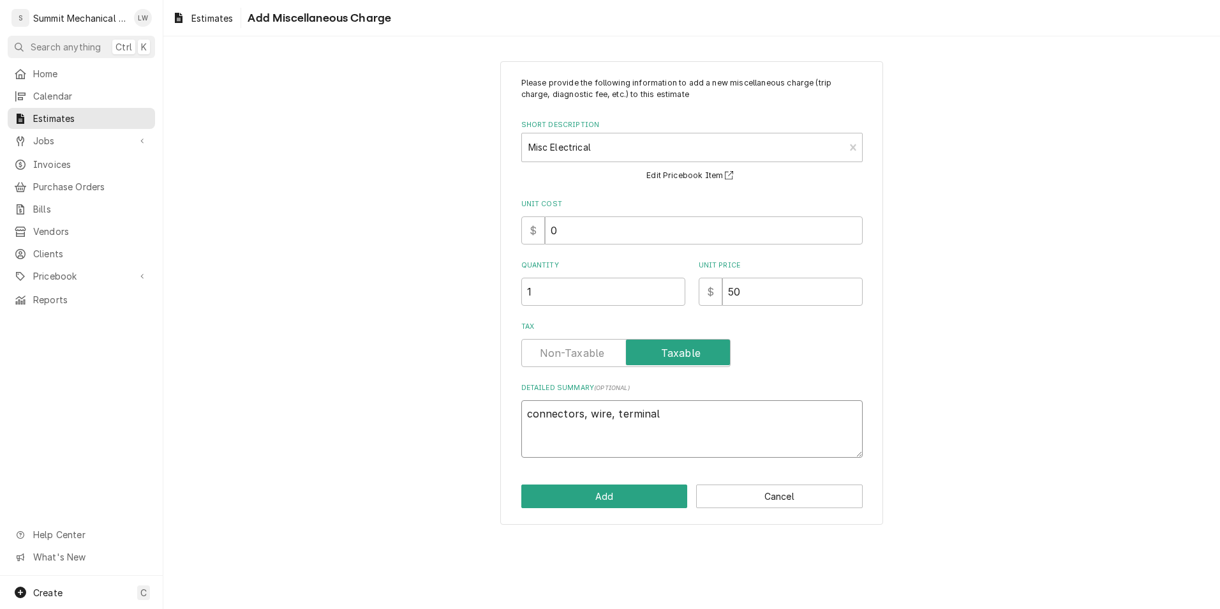
type textarea "x"
type textarea "connectors, wire, terminal"
type textarea "x"
type textarea "connectors, wire, terminal e"
type textarea "x"
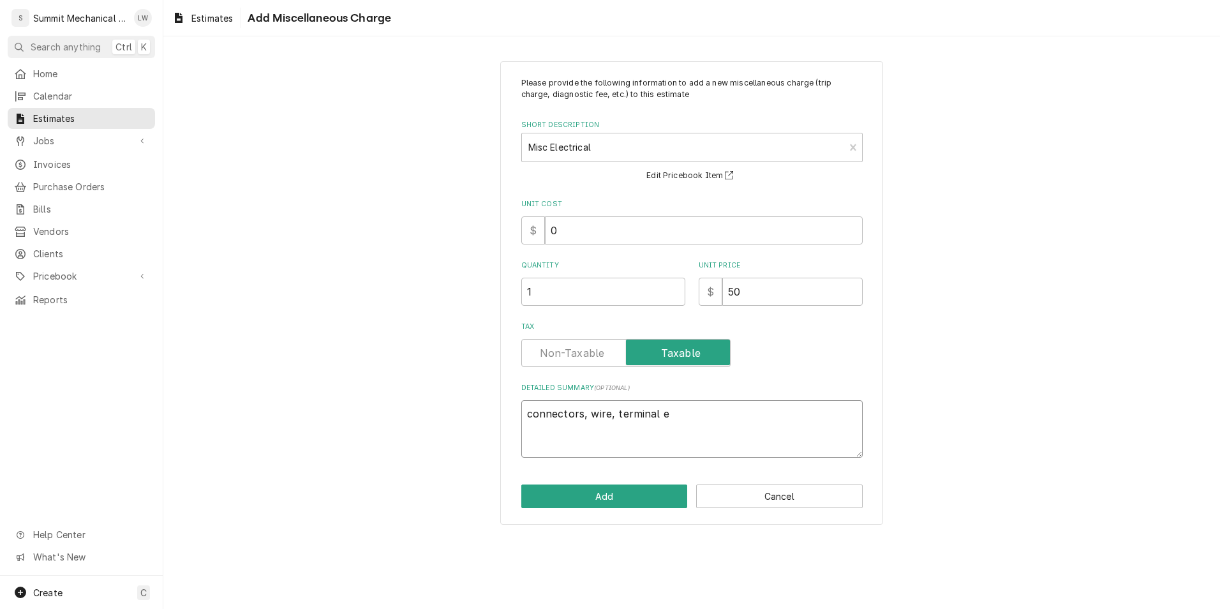
type textarea "connectors, wire, terminal en"
type textarea "x"
type textarea "connectors, wire, terminal end"
type textarea "x"
type textarea "connectors, wire, terminal ends"
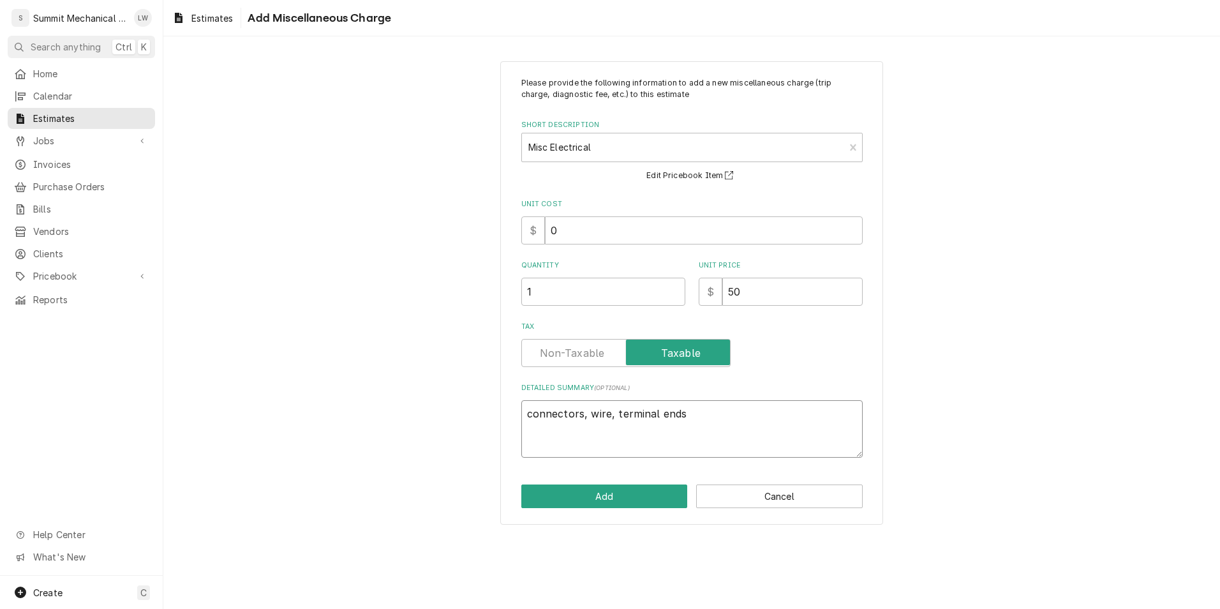
type textarea "x"
type textarea "connectors, wire, terminal ends"
click at [602, 359] on label "Tax" at bounding box center [626, 353] width 209 height 28
click at [602, 359] on input "Tax" at bounding box center [626, 353] width 198 height 28
checkbox input "false"
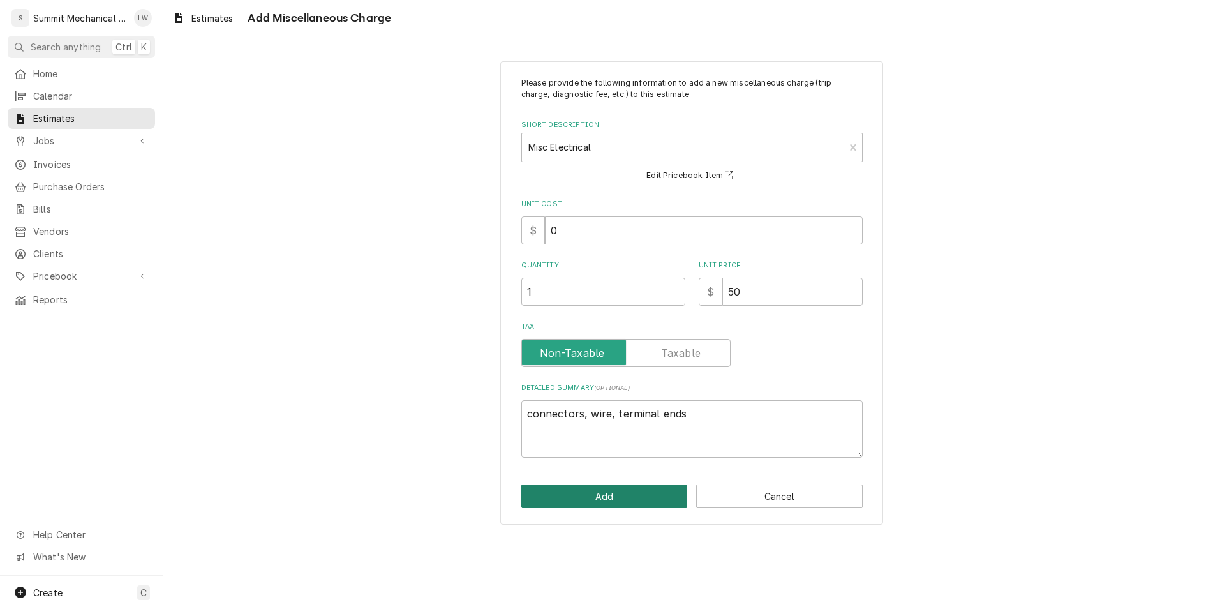
click at [582, 493] on button "Add" at bounding box center [605, 496] width 167 height 24
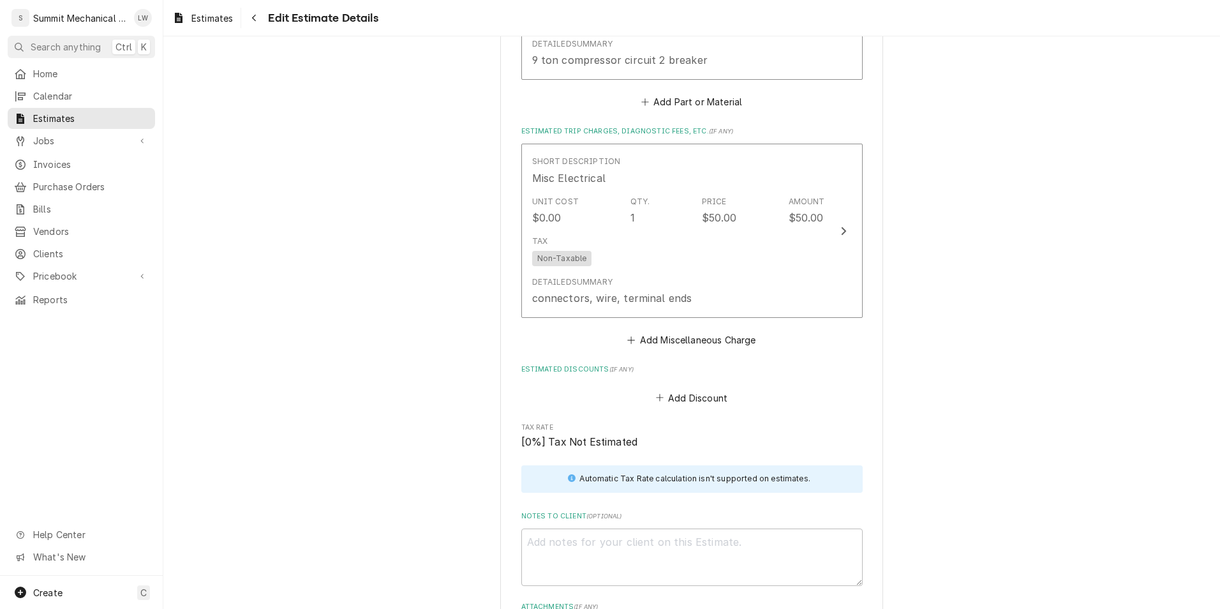
scroll to position [4307, 0]
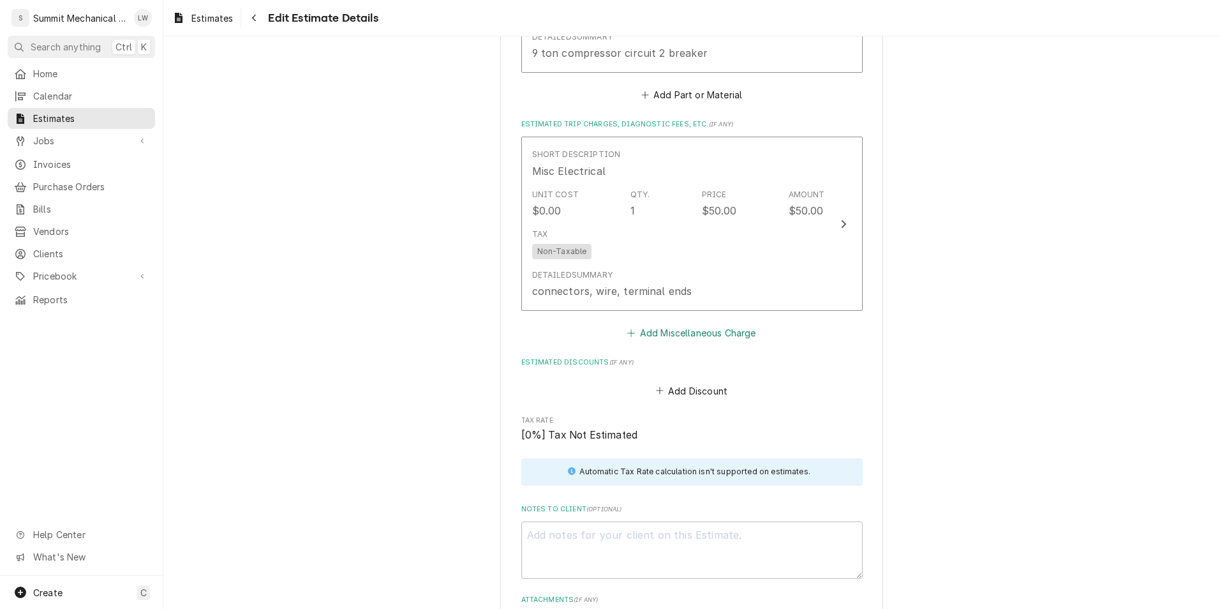
click at [683, 324] on button "Add Miscellaneous Charge" at bounding box center [692, 333] width 133 height 18
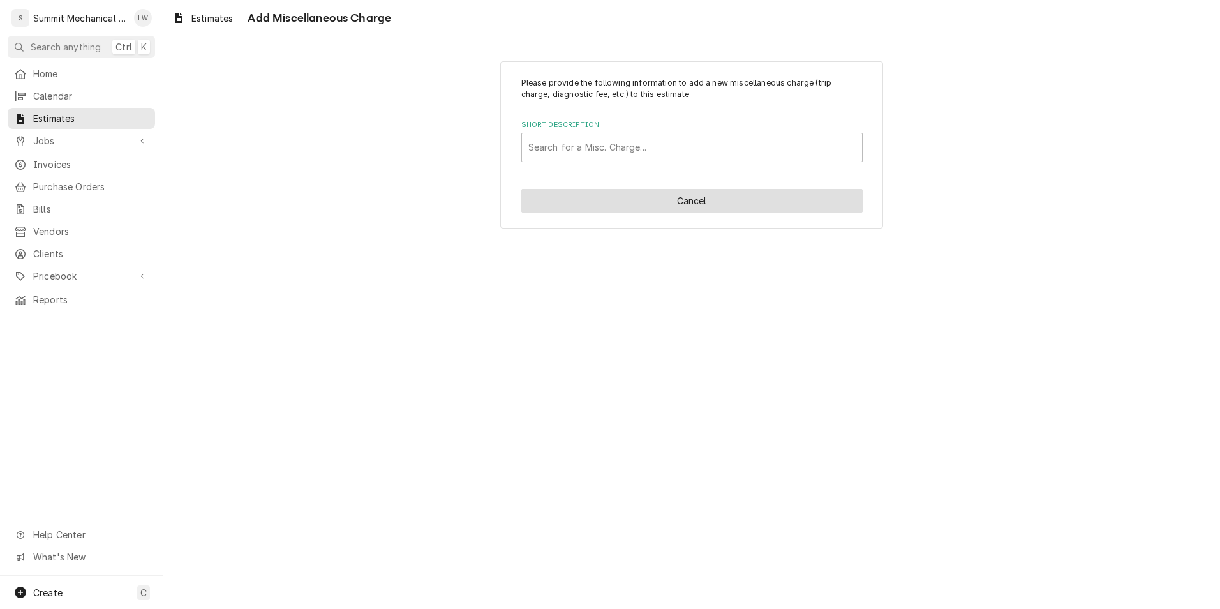
click at [695, 211] on button "Cancel" at bounding box center [693, 201] width 342 height 24
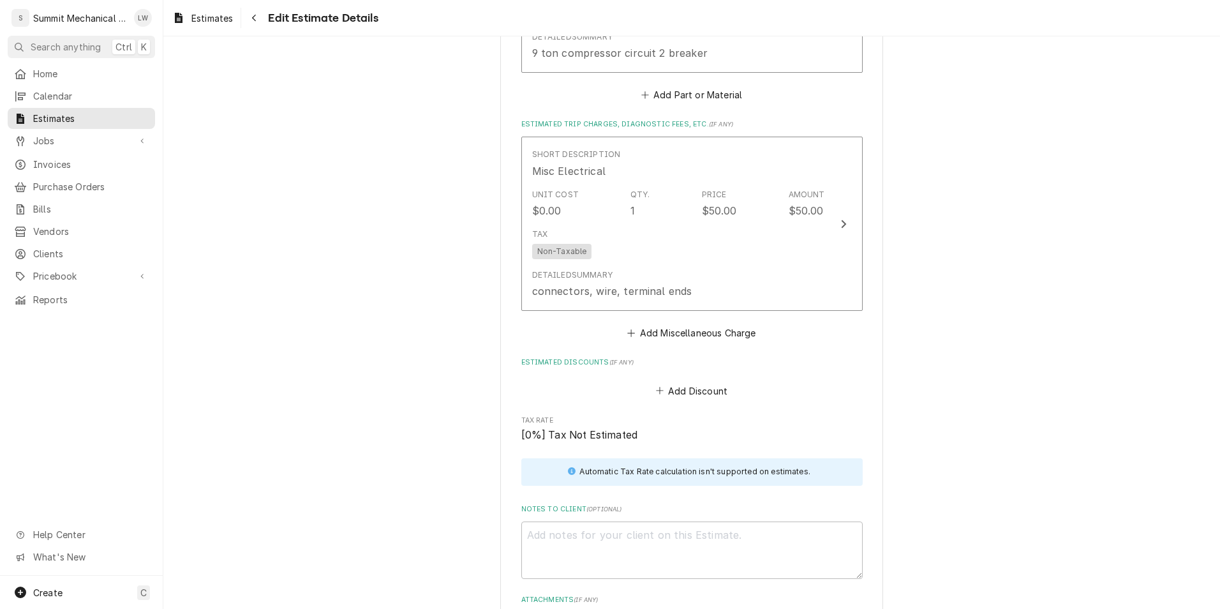
type textarea "x"
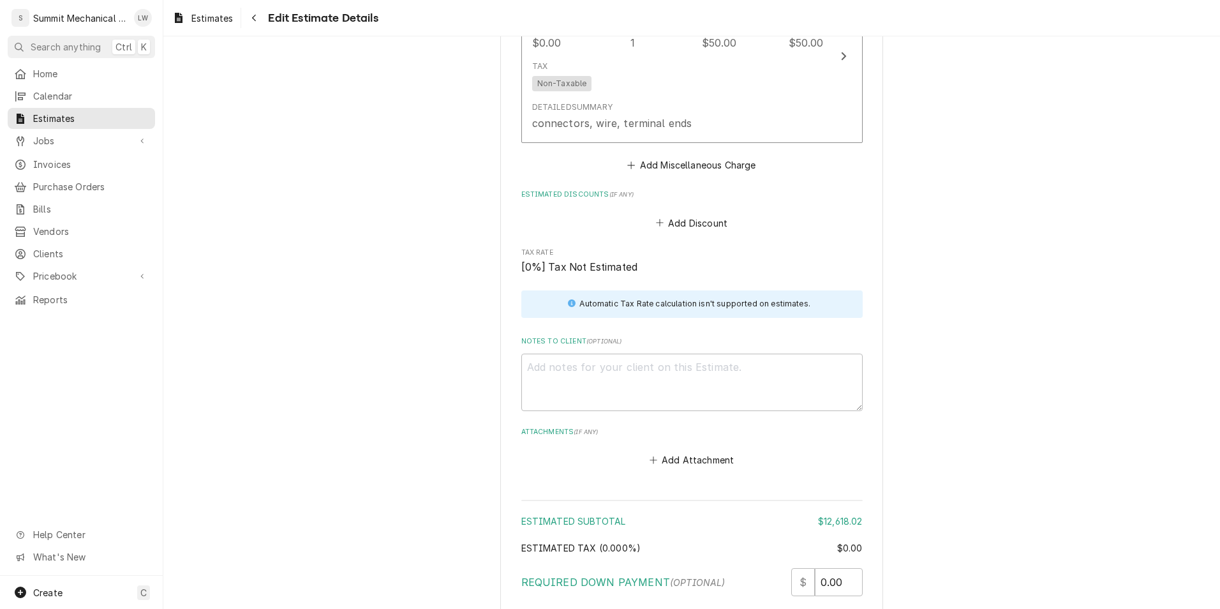
scroll to position [4377, 0]
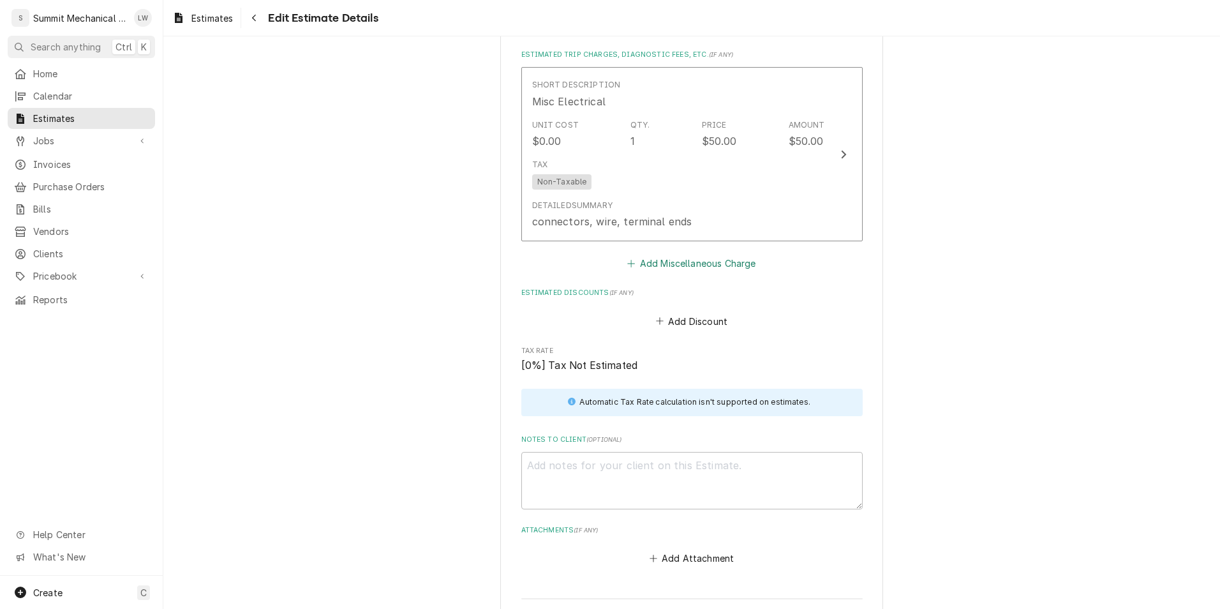
click at [728, 255] on button "Add Miscellaneous Charge" at bounding box center [692, 264] width 133 height 18
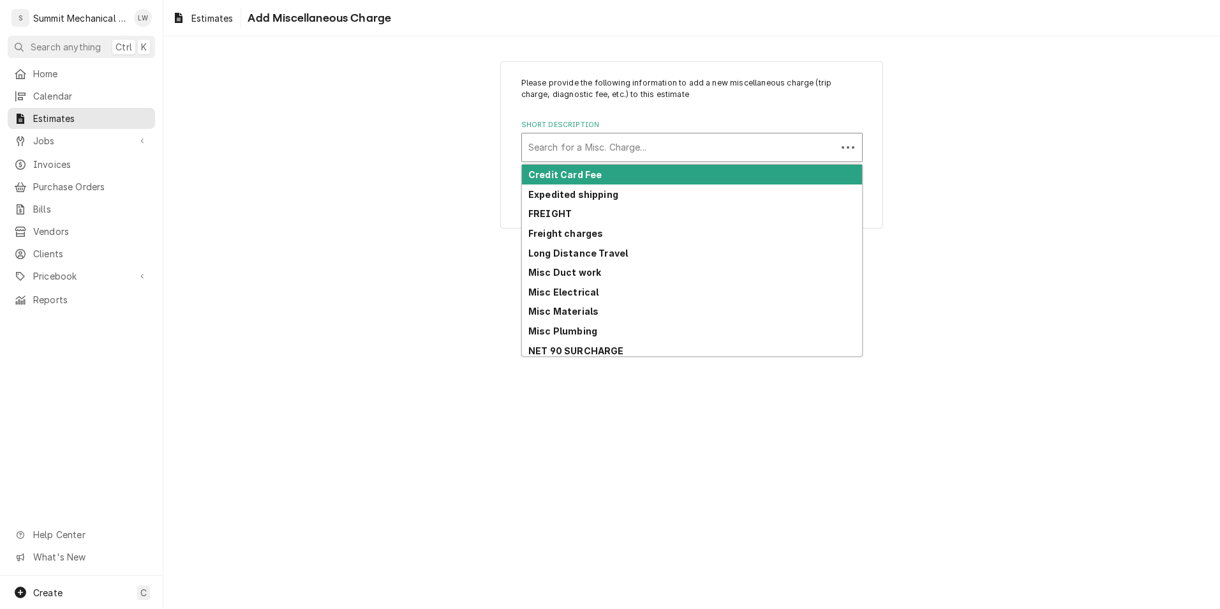
click at [623, 136] on div "Short Description" at bounding box center [680, 147] width 302 height 23
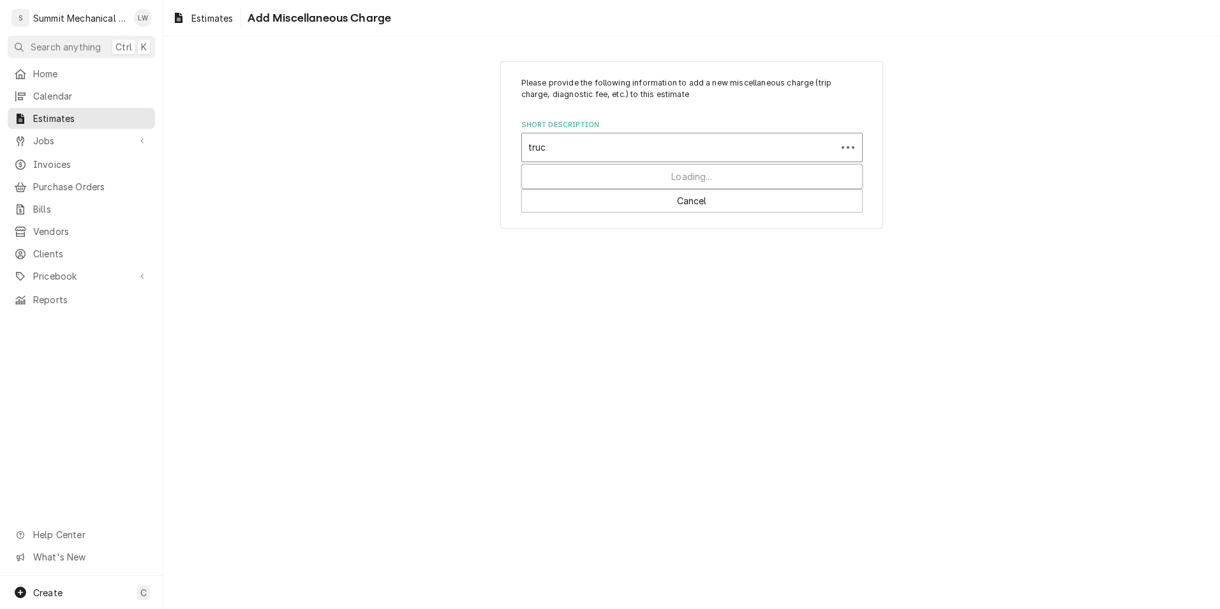
type input "truck"
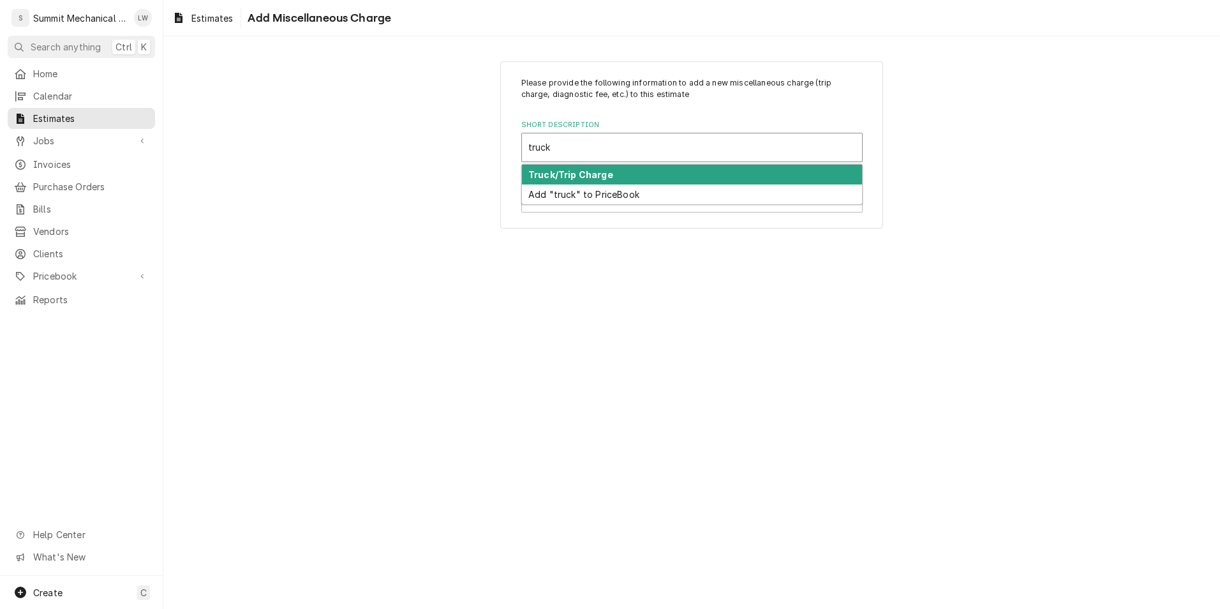
click at [613, 180] on div "Truck/Trip Charge" at bounding box center [692, 175] width 340 height 20
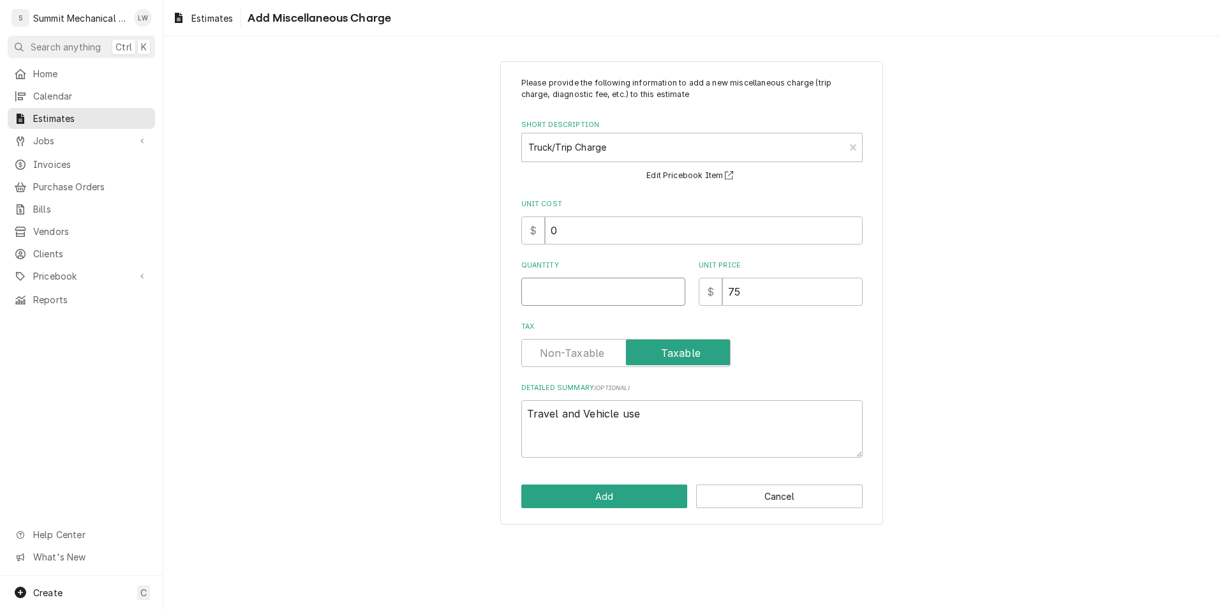
click at [575, 278] on input "Quantity" at bounding box center [604, 292] width 164 height 28
type textarea "x"
type input "2"
click at [660, 403] on textarea "Travel and Vehicle use" at bounding box center [693, 428] width 342 height 57
type textarea "x"
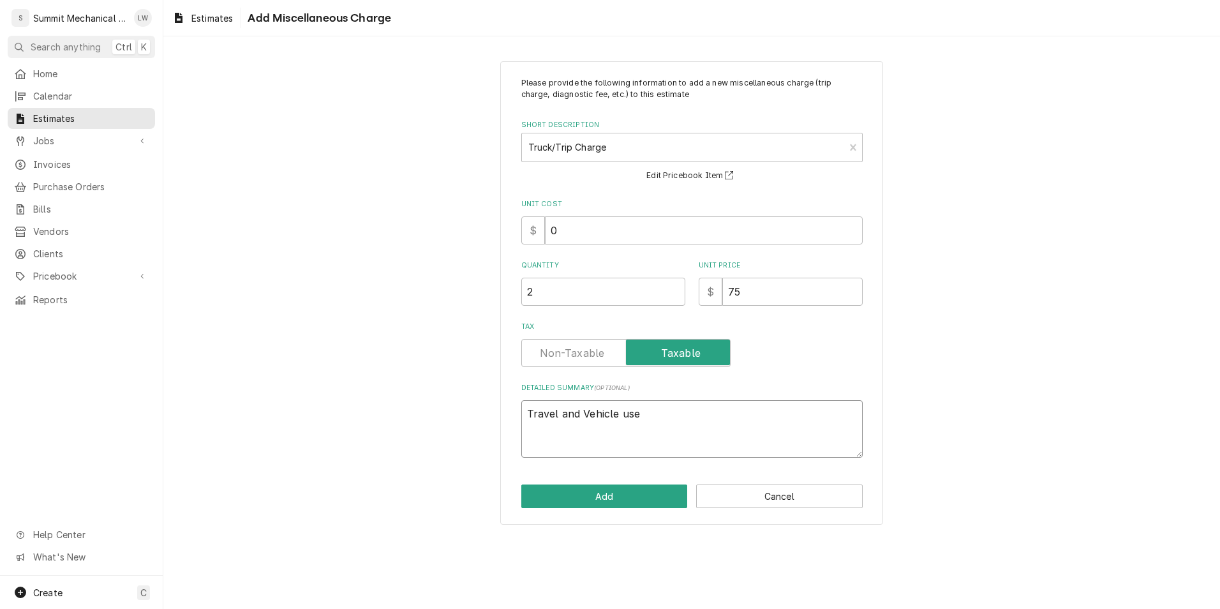
type textarea "Travel and Vehicle use"
type textarea "x"
type textarea "Travel and Vehicle use 2"
type textarea "x"
type textarea "Travel and Vehicle use 2"
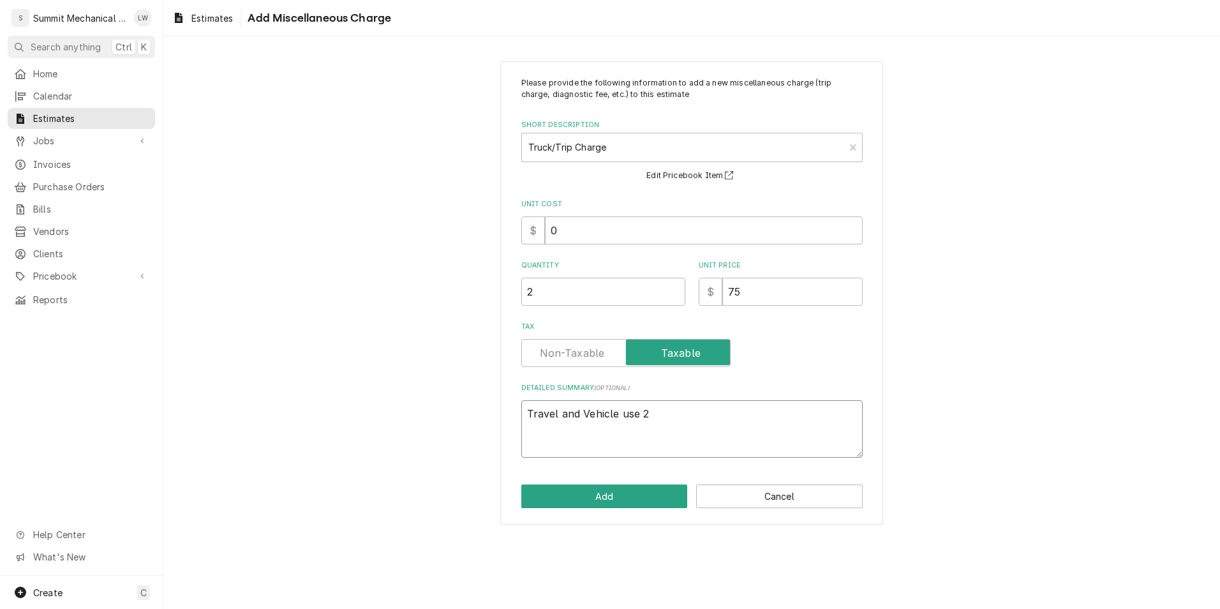
type textarea "x"
type textarea "Travel and Vehicle use 2 t"
type textarea "x"
type textarea "Travel and Vehicle use 2 tu"
type textarea "x"
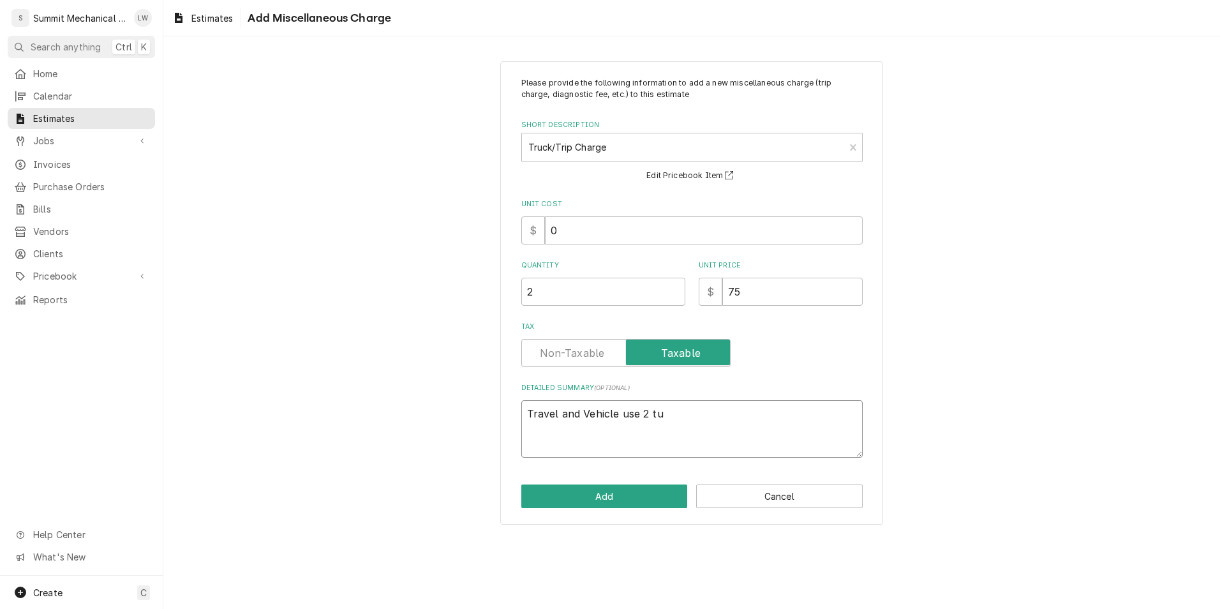
type textarea "Travel and Vehicle use 2 tur"
type textarea "x"
type textarea "Travel and Vehicle use 2 turc"
type textarea "x"
type textarea "Travel and Vehicle use 2 turck"
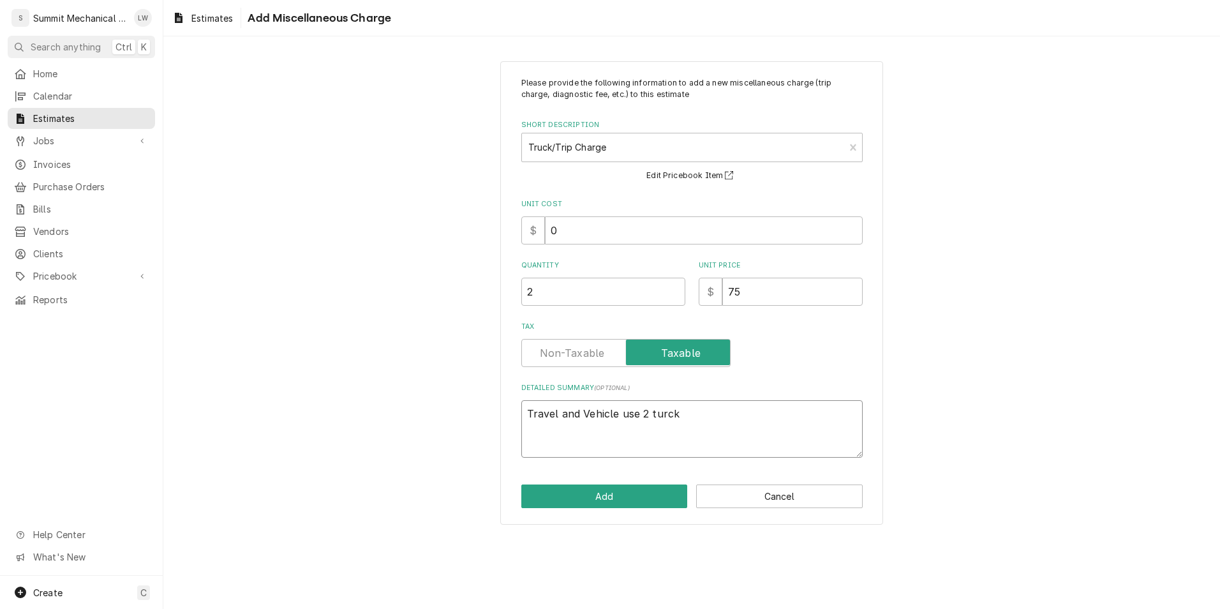
type textarea "x"
type textarea "Travel and Vehicle use 2 turc"
type textarea "x"
type textarea "Travel and Vehicle use 2 tur"
type textarea "x"
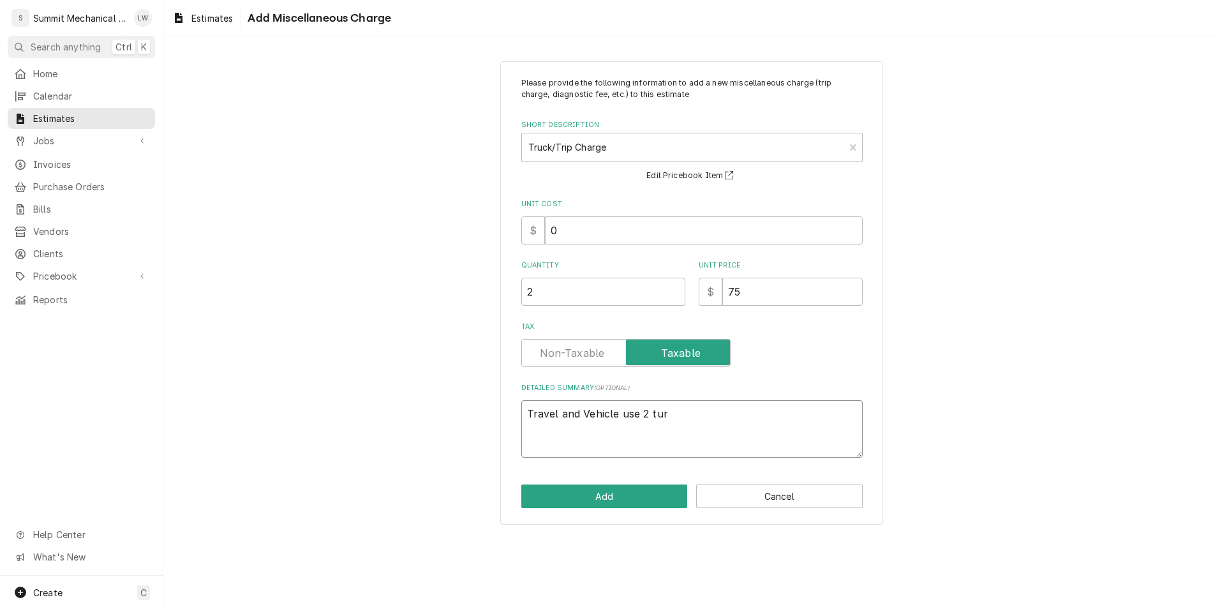
type textarea "Travel and Vehicle use 2 tu"
type textarea "x"
type textarea "Travel and Vehicle use 2 t"
type textarea "x"
type textarea "Travel and Vehicle use 2 tr"
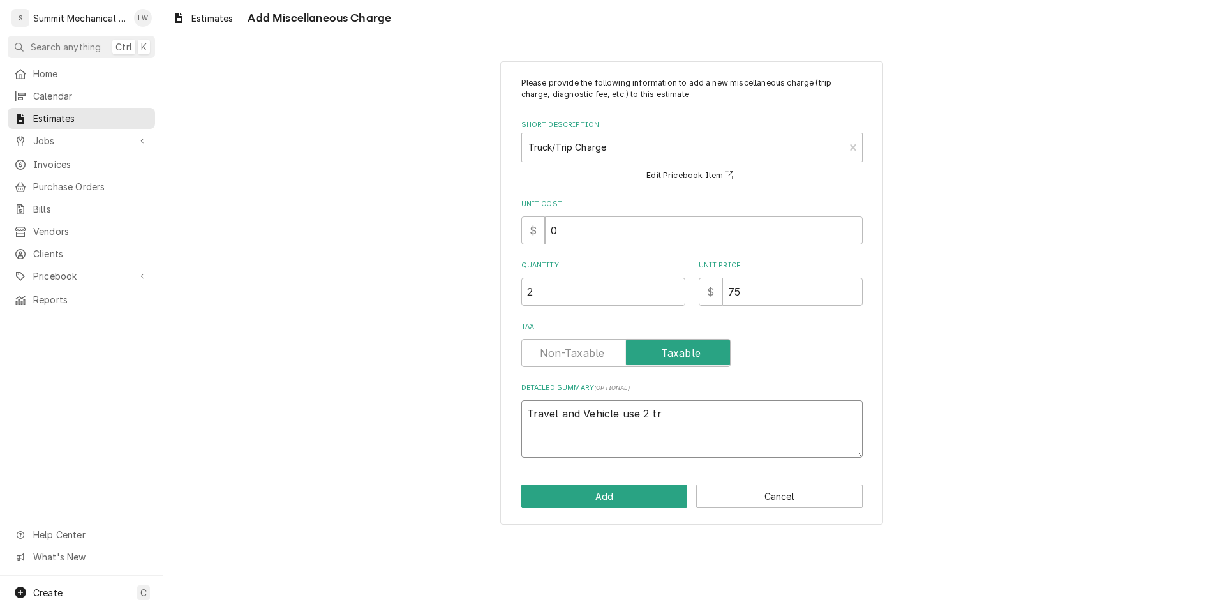
type textarea "x"
type textarea "Travel and Vehicle use 2 tru"
type textarea "x"
type textarea "Travel and Vehicle use 2 truc"
type textarea "x"
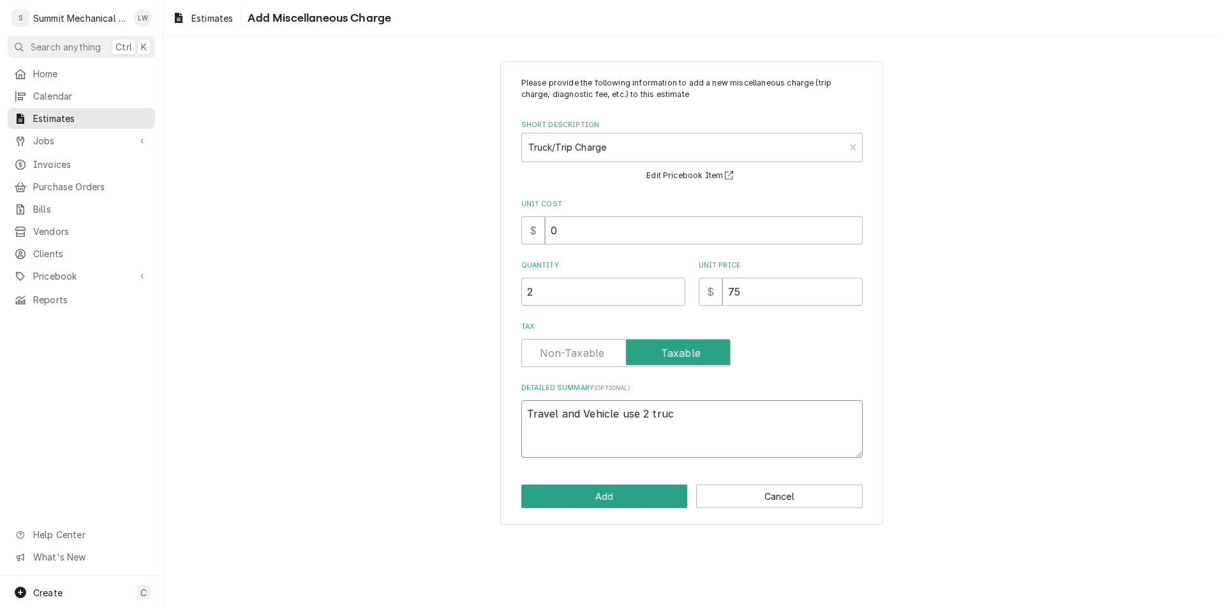
type textarea "Travel and Vehicle use 2 truci"
type textarea "x"
type textarea "Travel and Vehicle use 2 trucid"
type textarea "x"
type textarea "Travel and Vehicle use 2 truci"
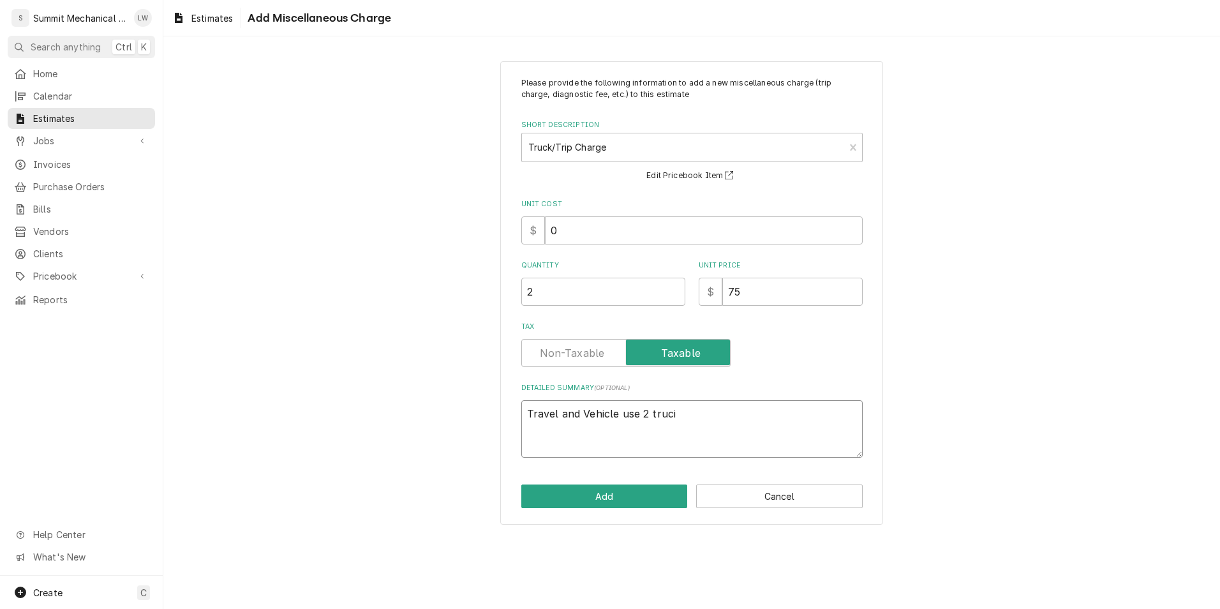
type textarea "x"
type textarea "Travel and Vehicle use 2 truc"
type textarea "x"
type textarea "Travel and Vehicle use 2 trucs"
type textarea "x"
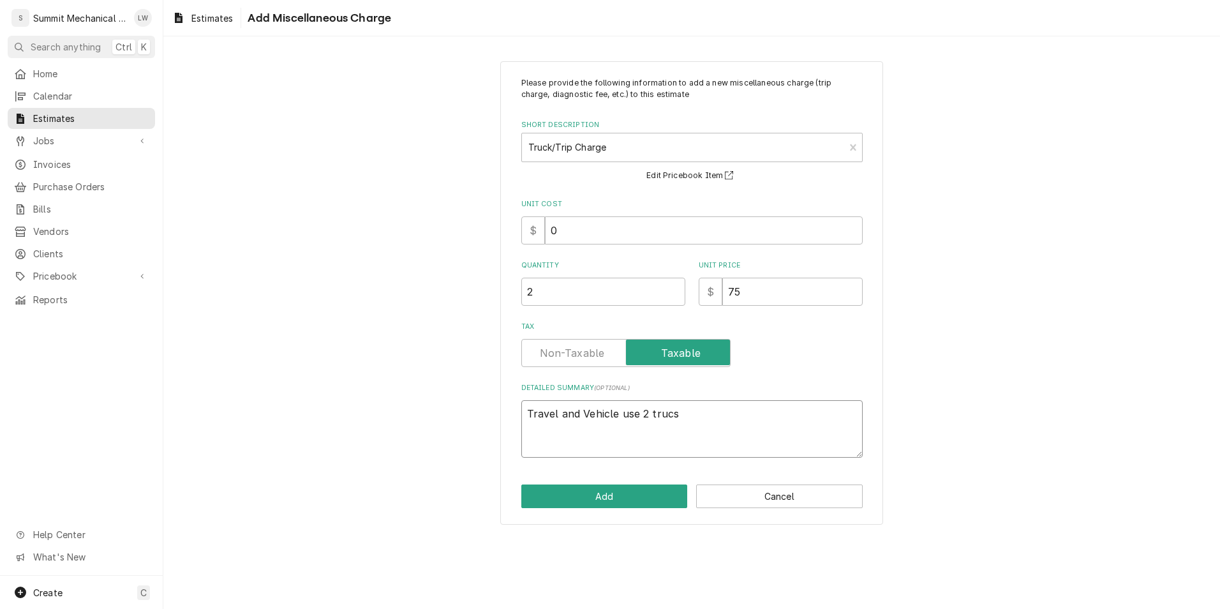
type textarea "Travel and Vehicle use 2 truc"
type textarea "x"
type textarea "Travel and Vehicle use 2 truck"
type textarea "x"
type textarea "Travel and Vehicle use 2 trucks"
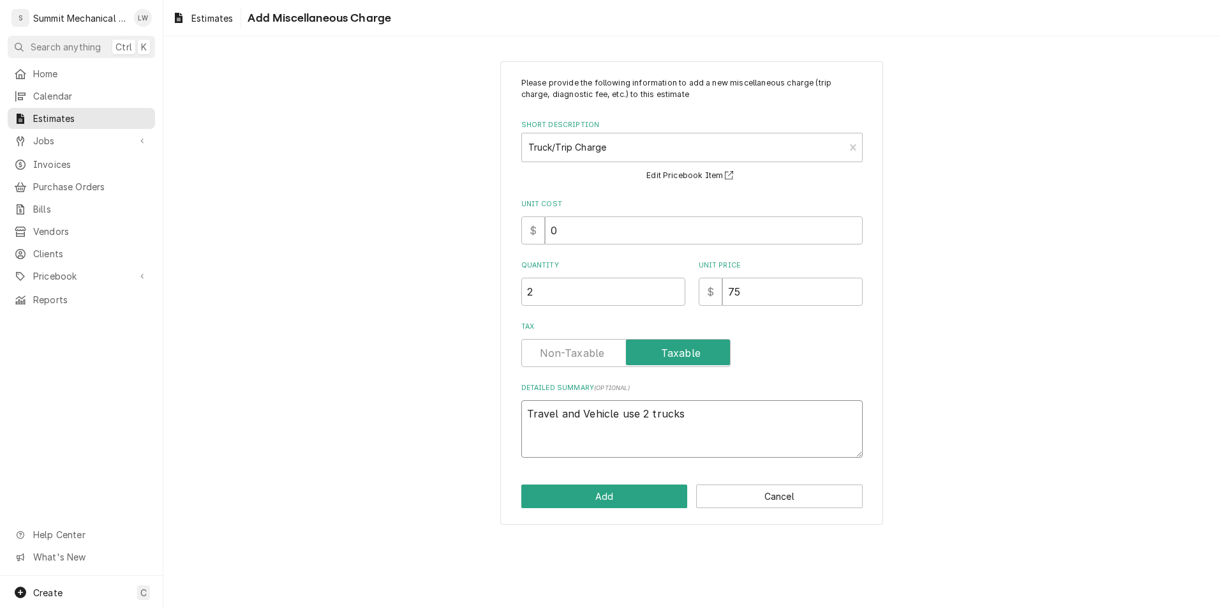
type textarea "x"
type textarea "Travel and Vehicle use 2 trucks"
click at [622, 496] on button "Add" at bounding box center [605, 496] width 167 height 24
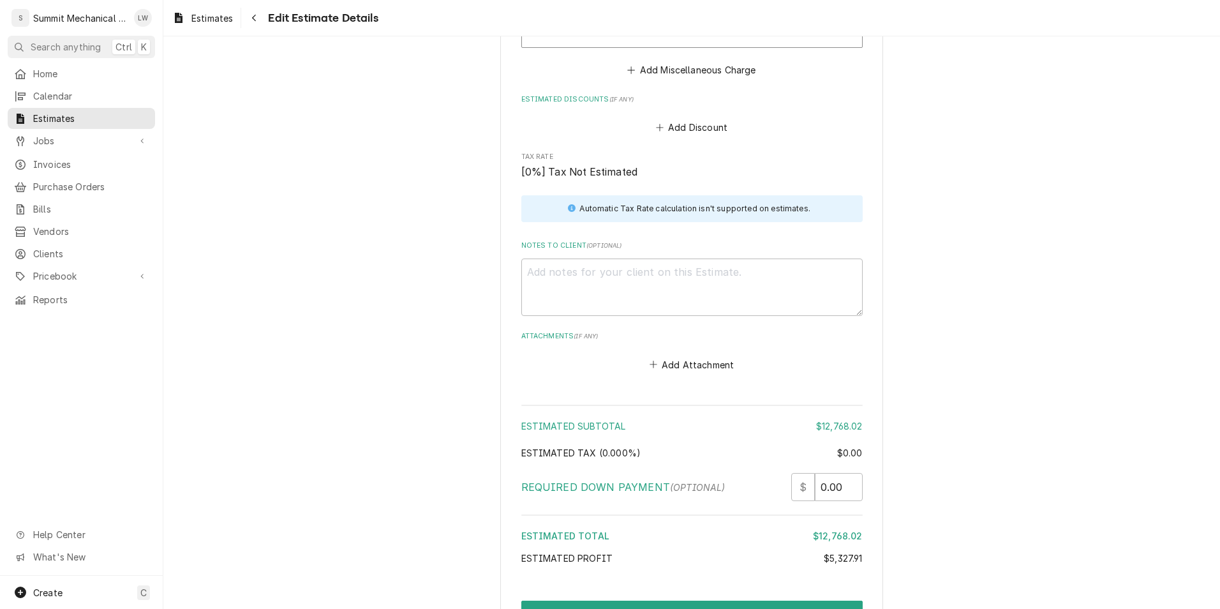
scroll to position [4904, 0]
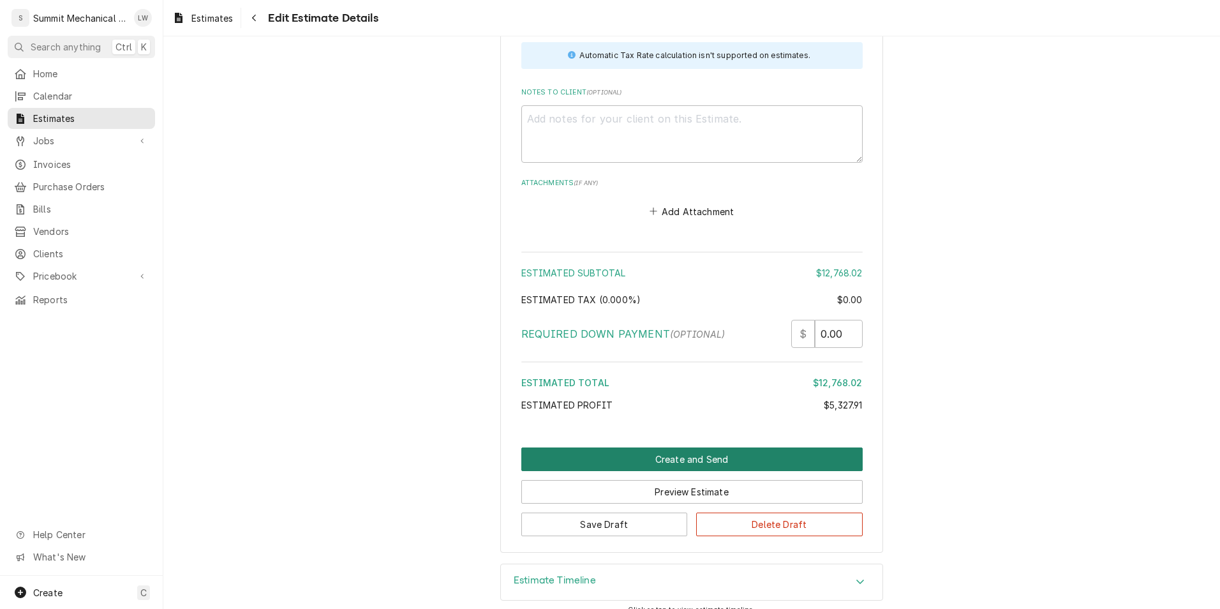
click at [716, 447] on button "Create and Send" at bounding box center [693, 459] width 342 height 24
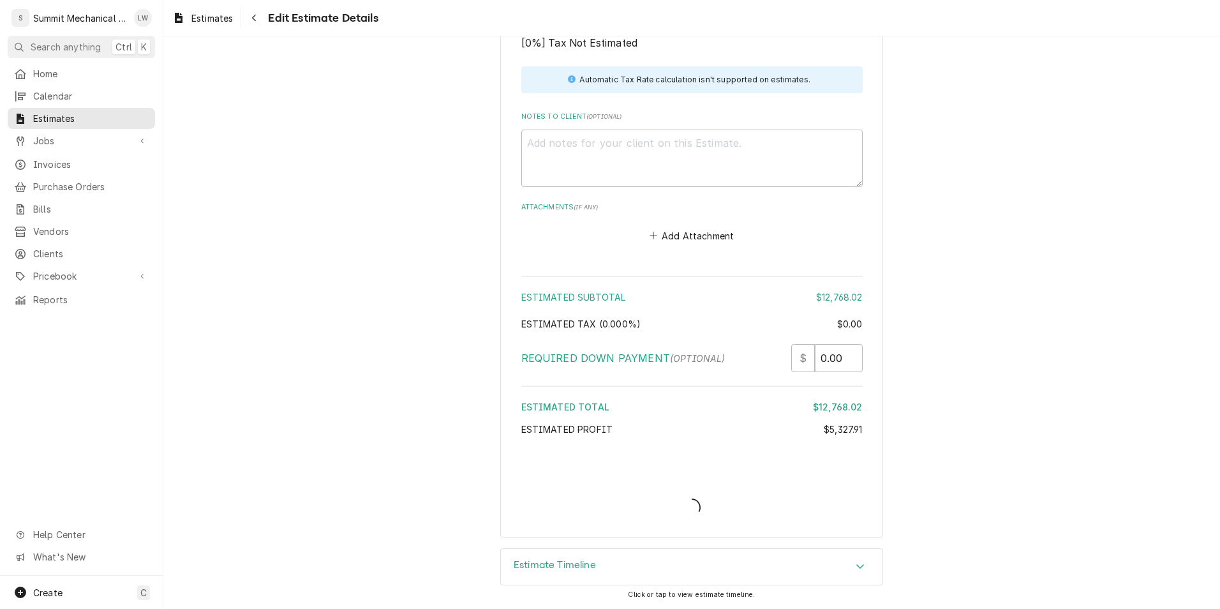
scroll to position [4865, 0]
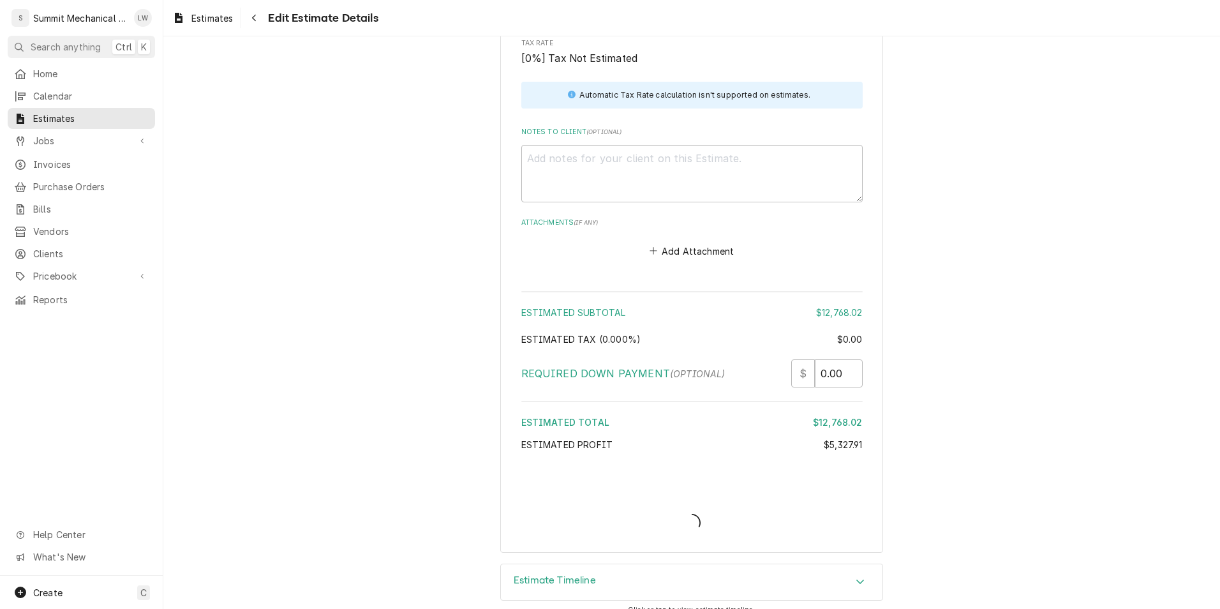
type textarea "x"
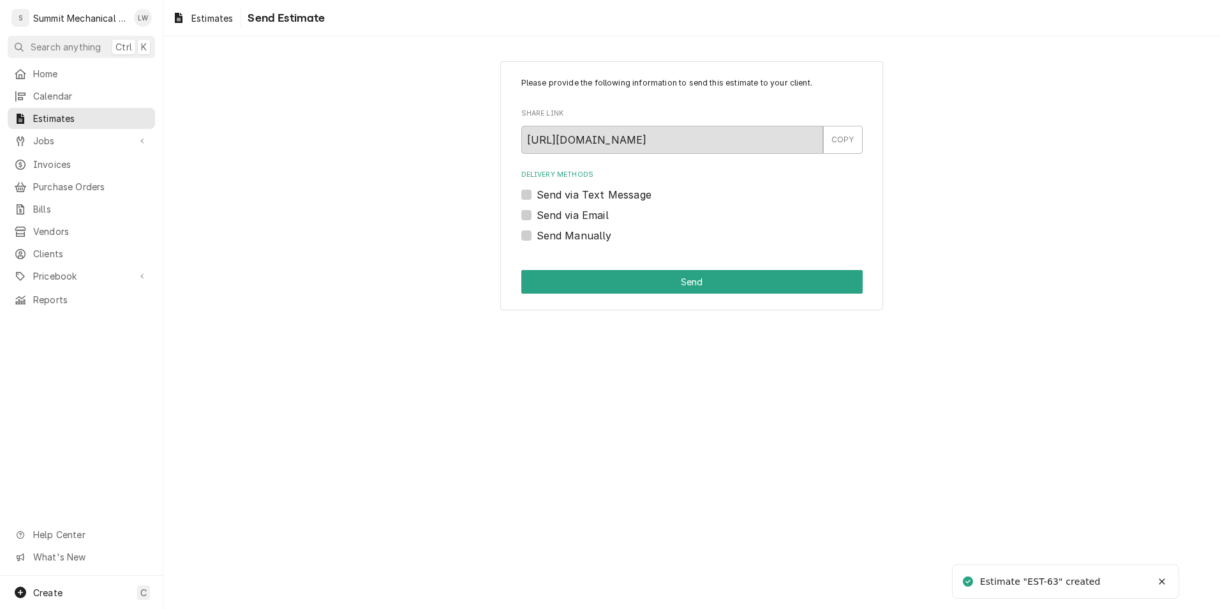
click at [537, 236] on label "Send Manually" at bounding box center [574, 235] width 75 height 15
click at [537, 236] on input "Send Manually" at bounding box center [708, 242] width 342 height 28
checkbox input "true"
click at [603, 284] on button "Send" at bounding box center [693, 282] width 342 height 24
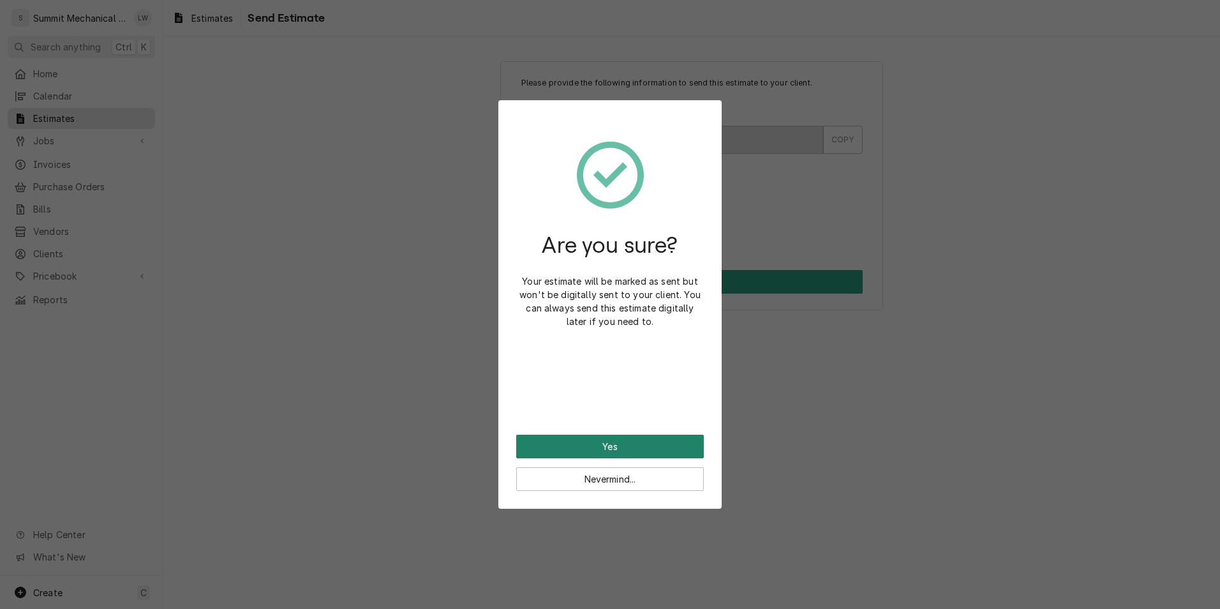
click at [618, 451] on button "Yes" at bounding box center [610, 447] width 188 height 24
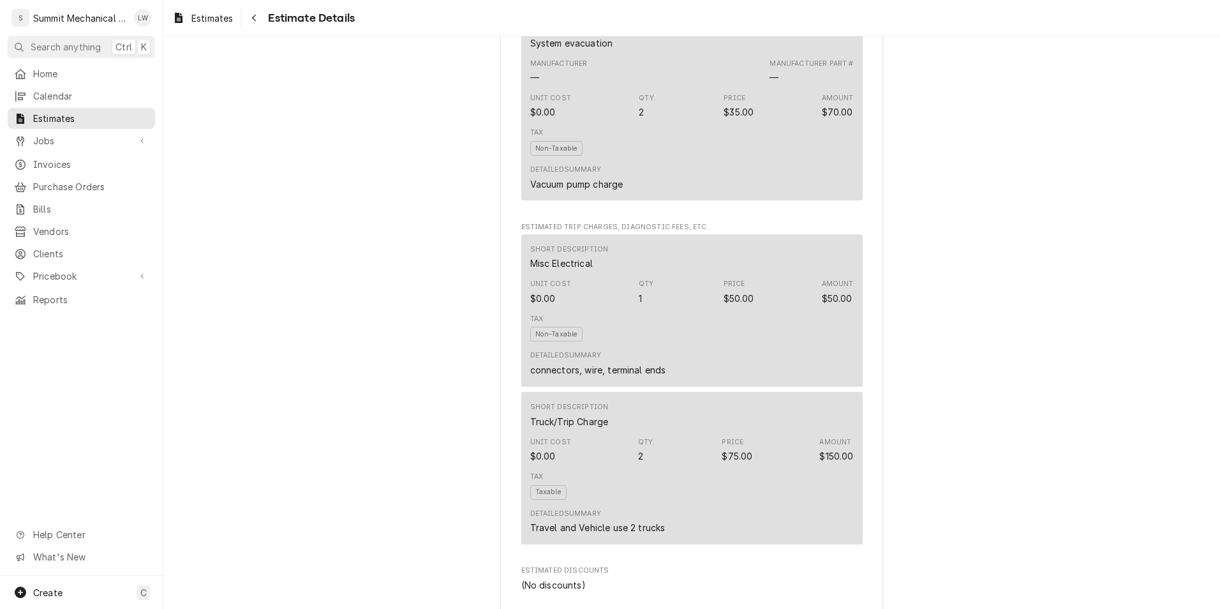
scroll to position [3637, 0]
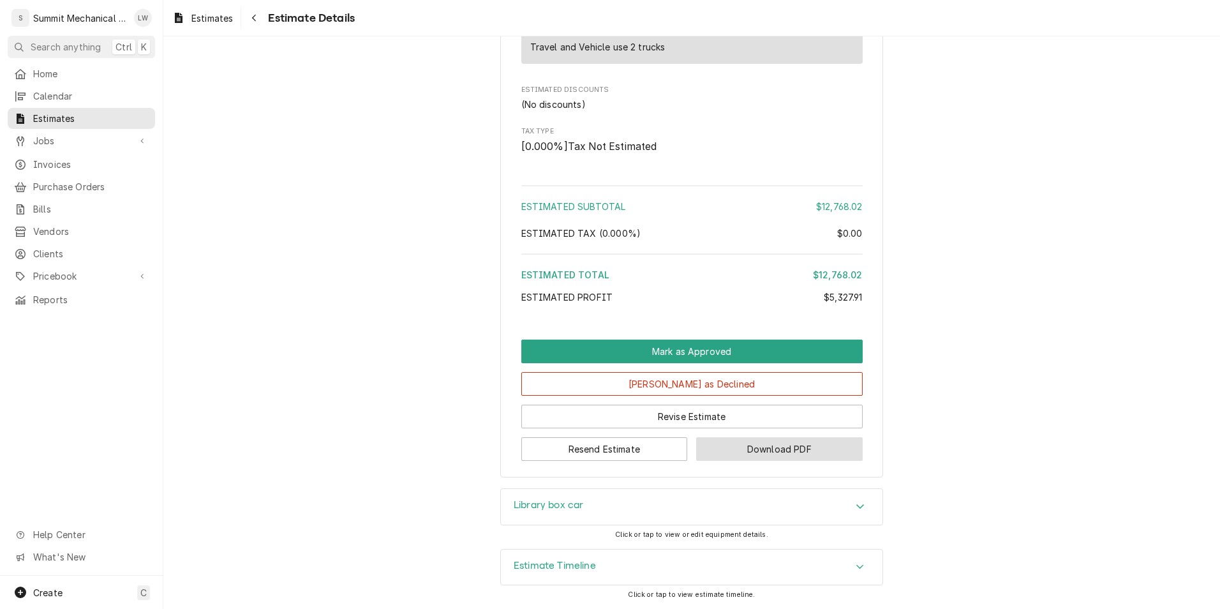
click at [777, 456] on button "Download PDF" at bounding box center [779, 449] width 167 height 24
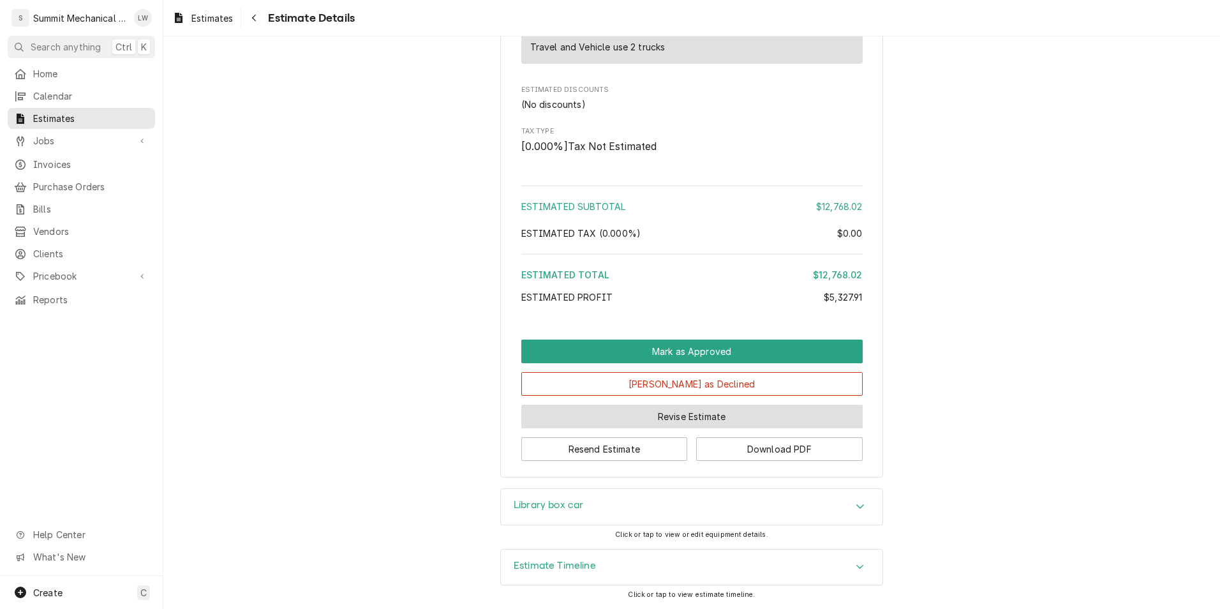
click at [710, 422] on button "Revise Estimate" at bounding box center [693, 417] width 342 height 24
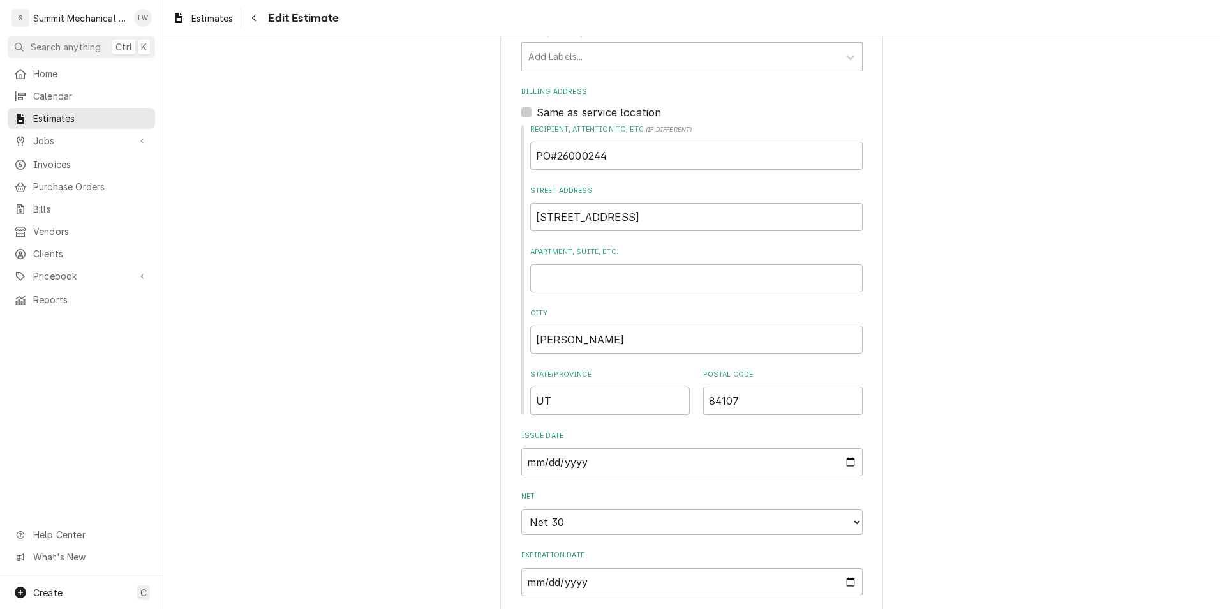
type textarea "x"
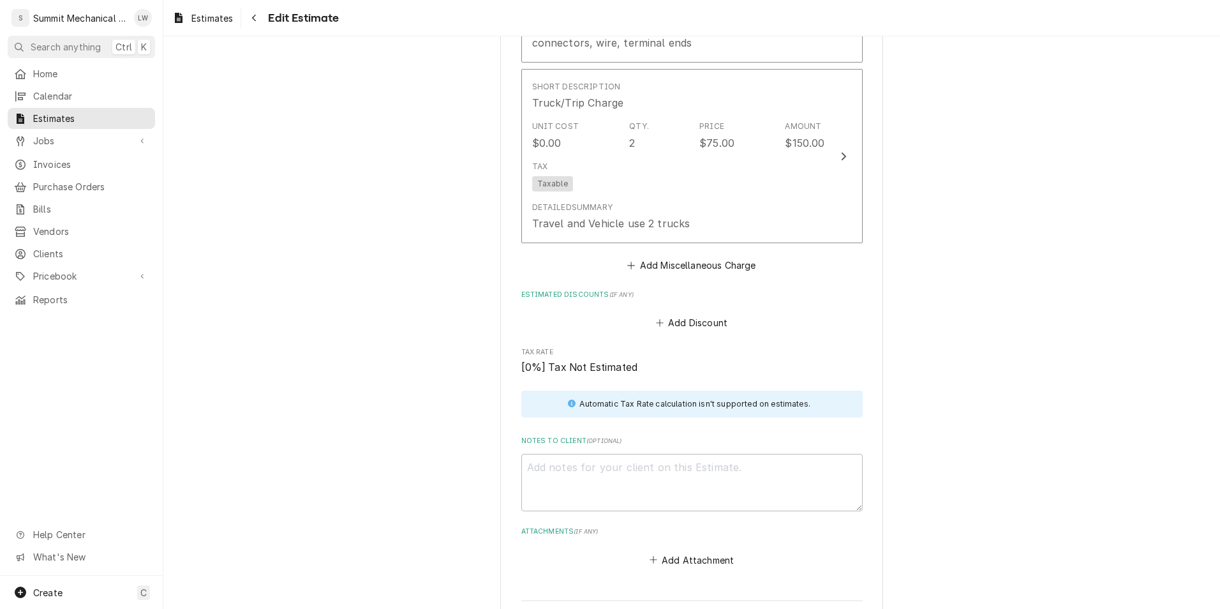
scroll to position [4554, 0]
click at [665, 258] on button "Add Miscellaneous Charge" at bounding box center [692, 267] width 133 height 18
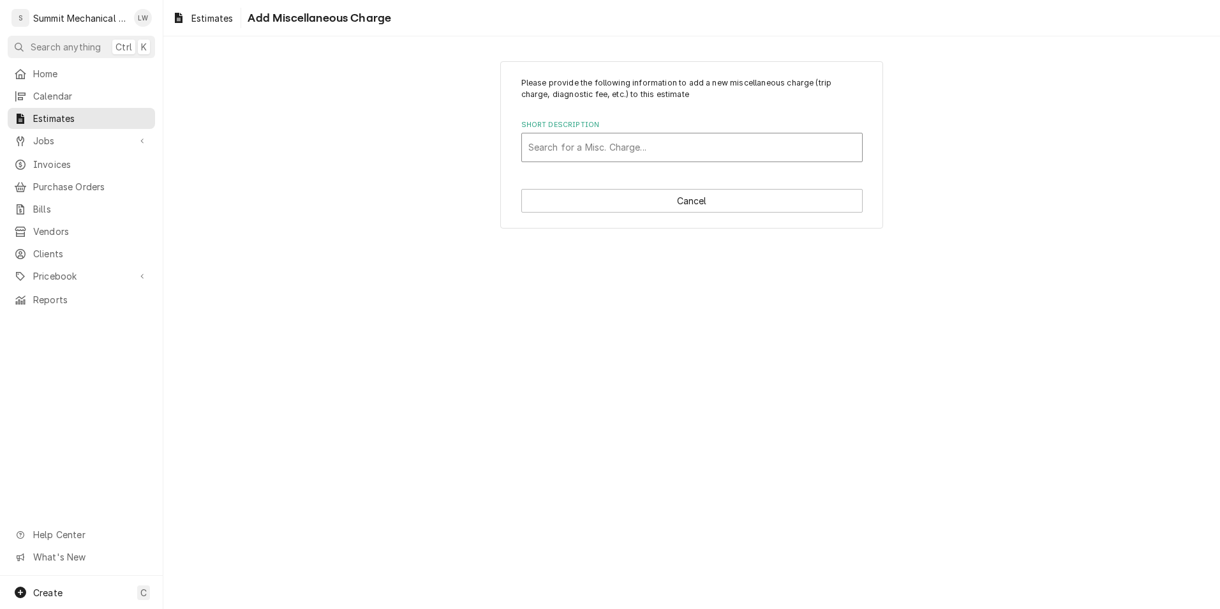
click at [593, 160] on div "Search for a Misc. Charge..." at bounding box center [692, 147] width 340 height 28
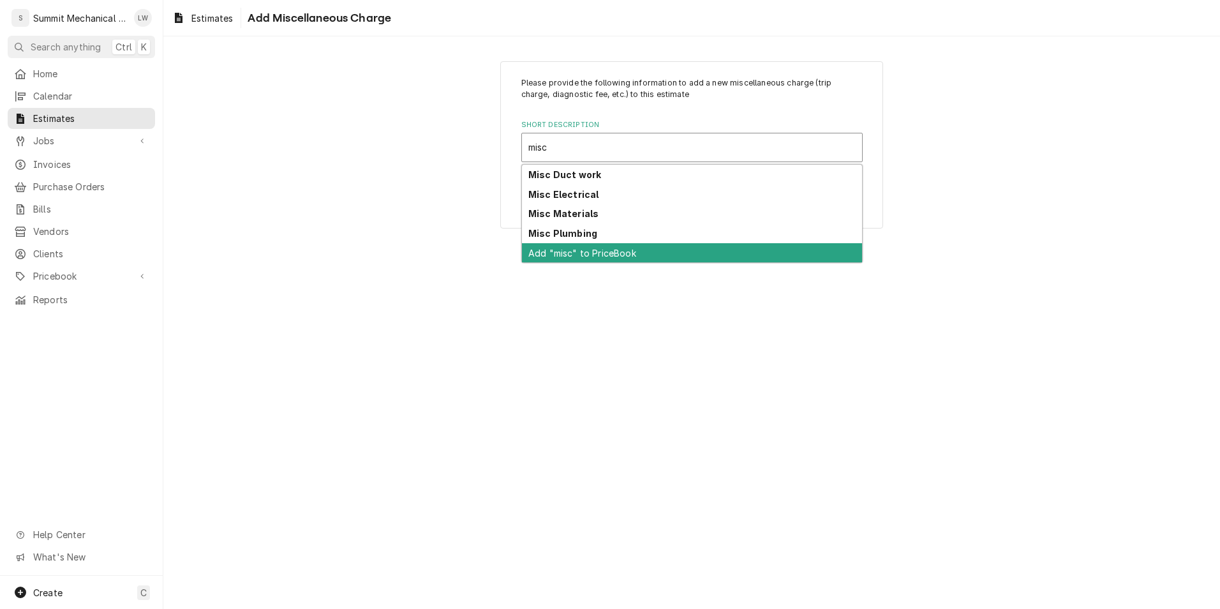
type input "misc"
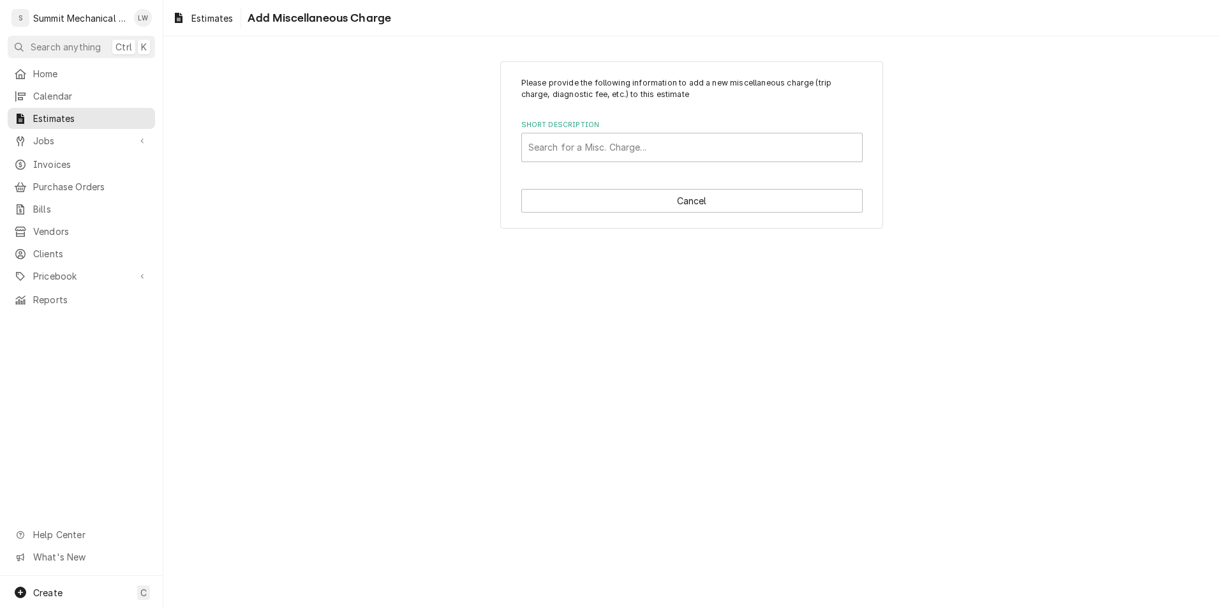
click at [651, 340] on div "Please provide the following information to add a new miscellaneous charge (tri…" at bounding box center [691, 322] width 1057 height 573
click at [709, 203] on button "Cancel" at bounding box center [693, 201] width 342 height 24
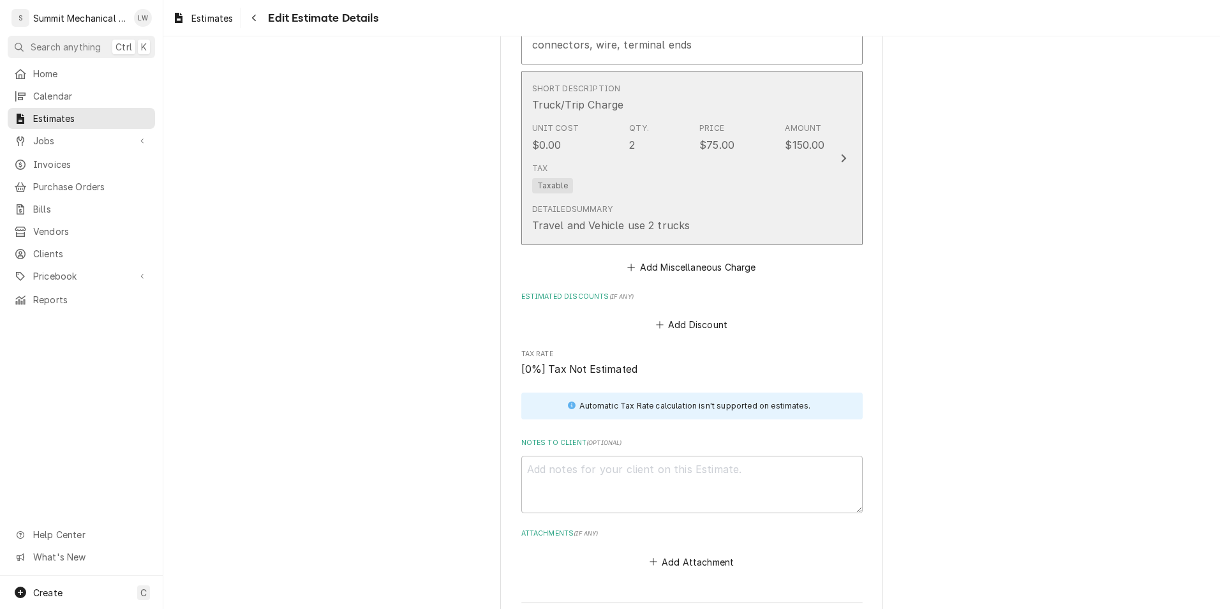
type textarea "x"
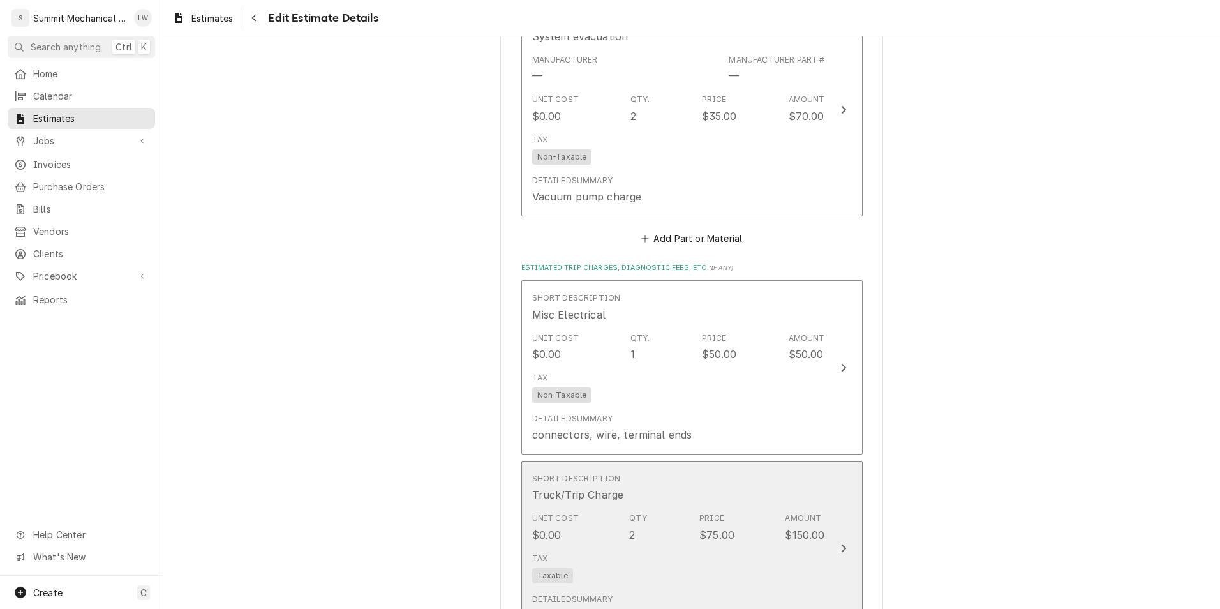
scroll to position [4117, 0]
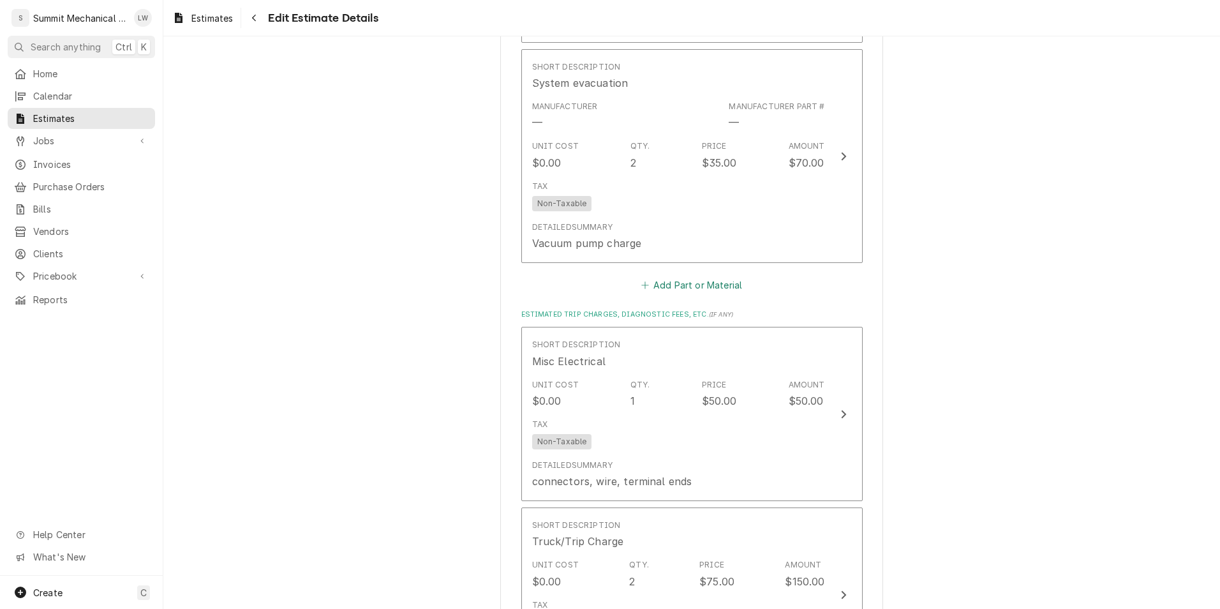
click at [710, 276] on button "Add Part or Material" at bounding box center [691, 285] width 105 height 18
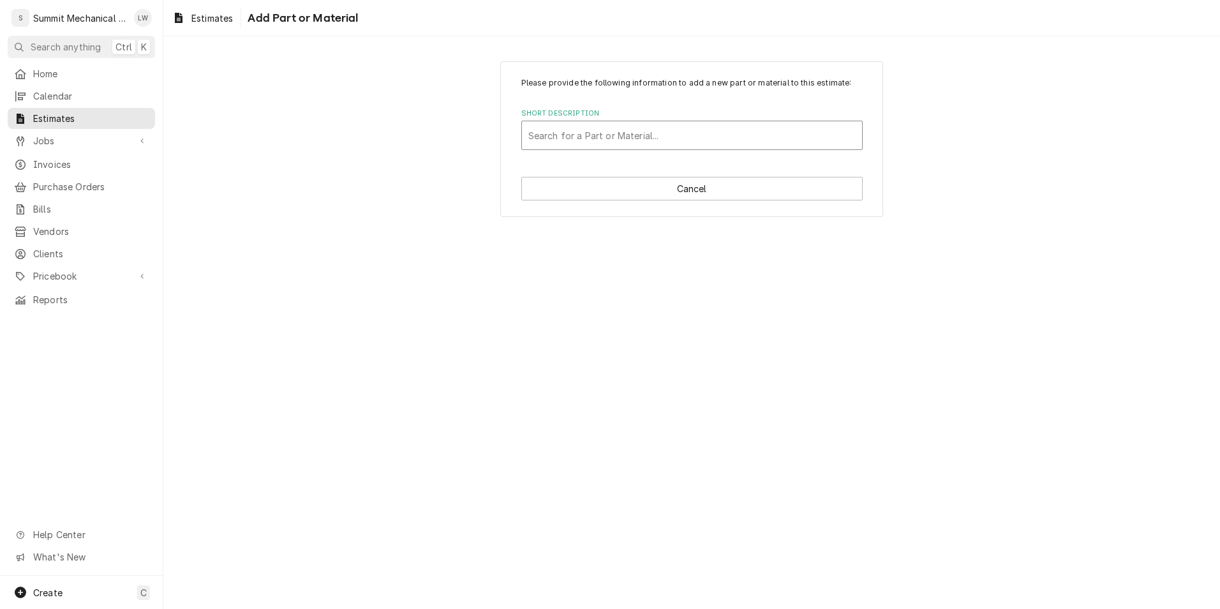
click at [690, 127] on div "Short Description" at bounding box center [692, 135] width 327 height 23
type input "j"
type input "copper pipe"
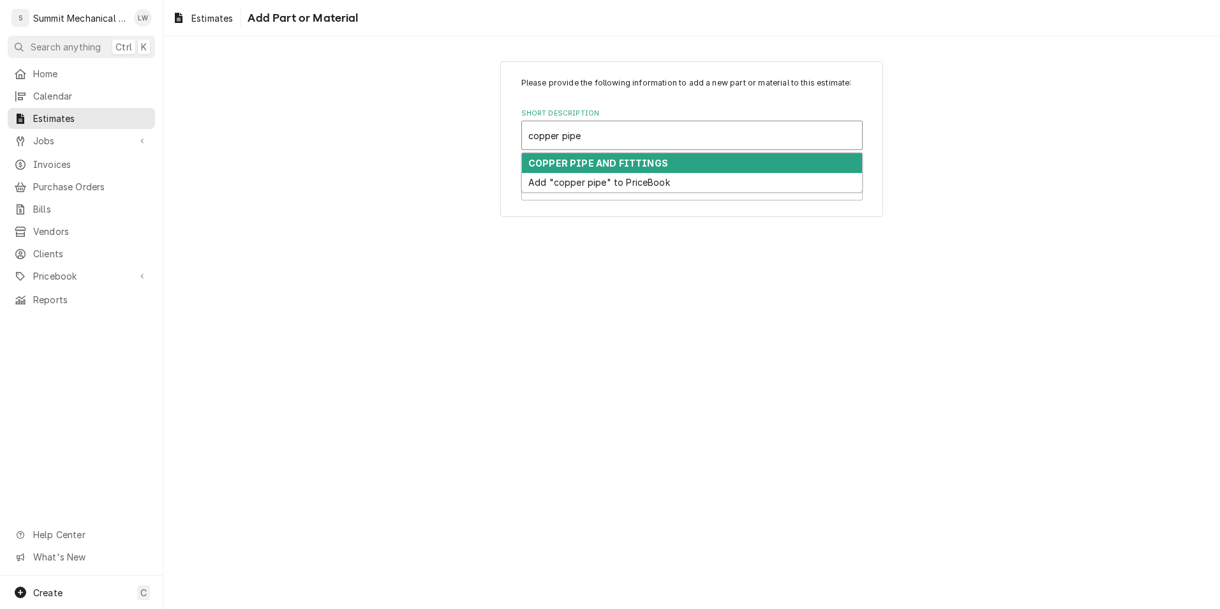
click at [650, 158] on strong "COPPER PIPE AND FITTINGS" at bounding box center [599, 163] width 140 height 11
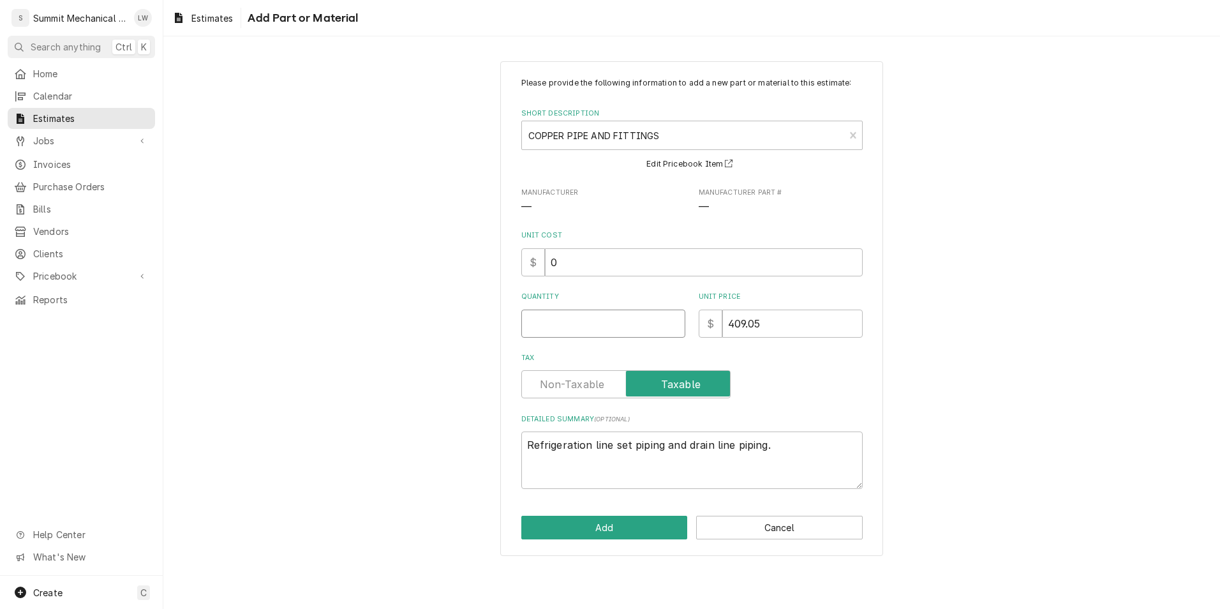
click at [586, 327] on input "Quantity" at bounding box center [604, 324] width 164 height 28
type textarea "x"
type input "1"
type textarea "x"
type input "1"
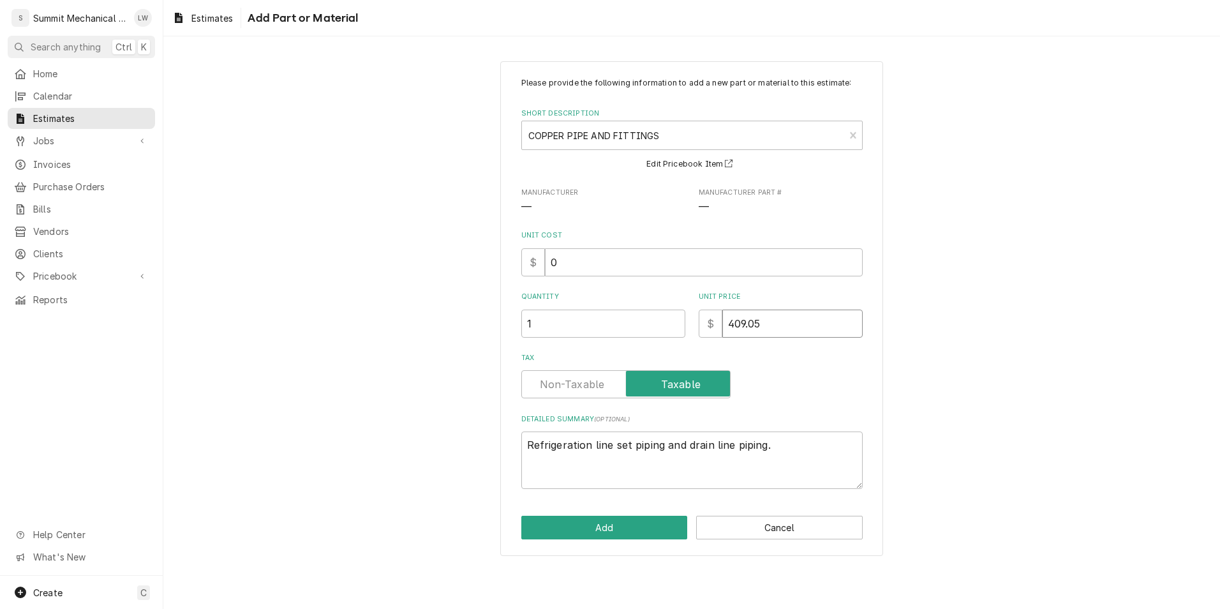
click at [796, 327] on input "409.05" at bounding box center [793, 324] width 140 height 28
type textarea "x"
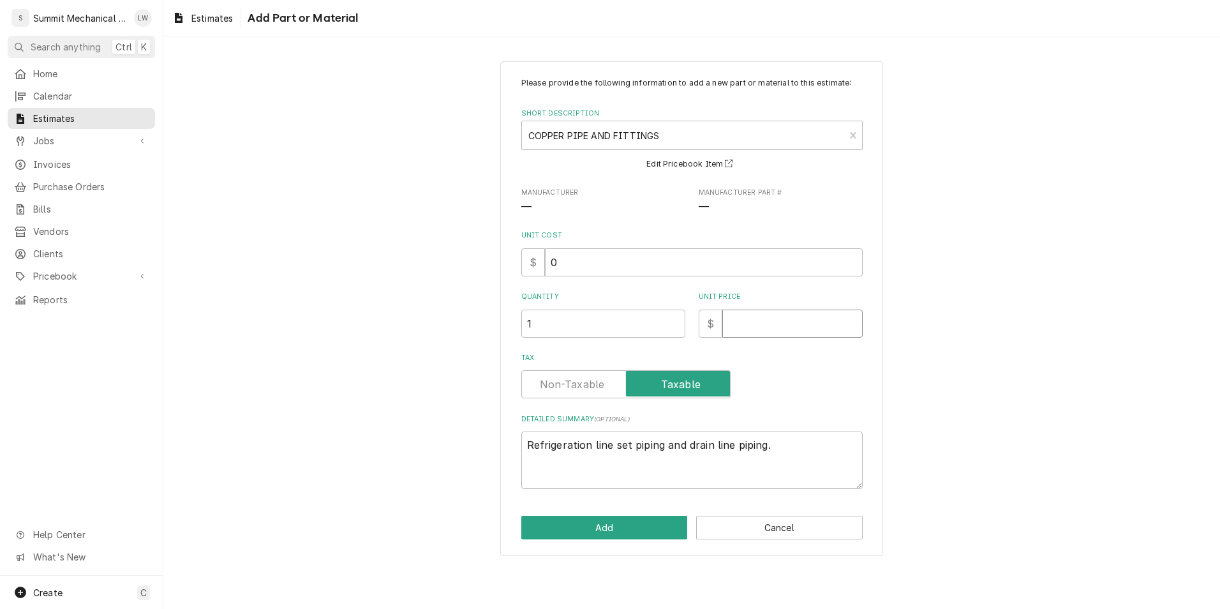
type textarea "x"
type input "1"
type textarea "x"
type input "15"
type textarea "x"
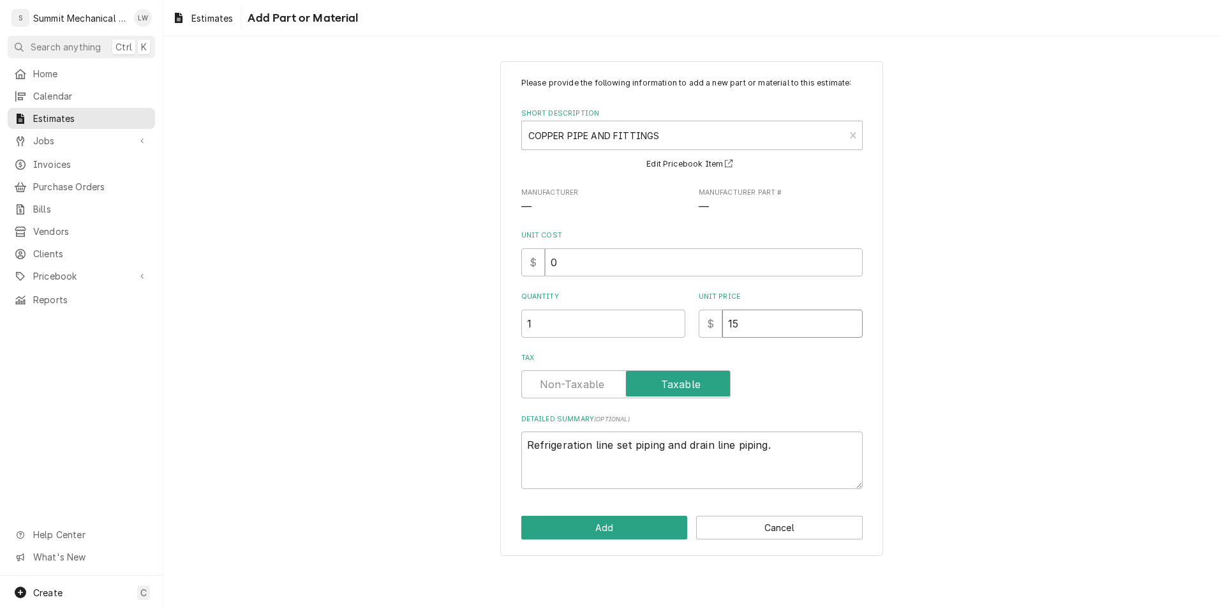
type input "150"
type textarea "x"
type input "150"
click at [770, 329] on input "150" at bounding box center [793, 324] width 140 height 28
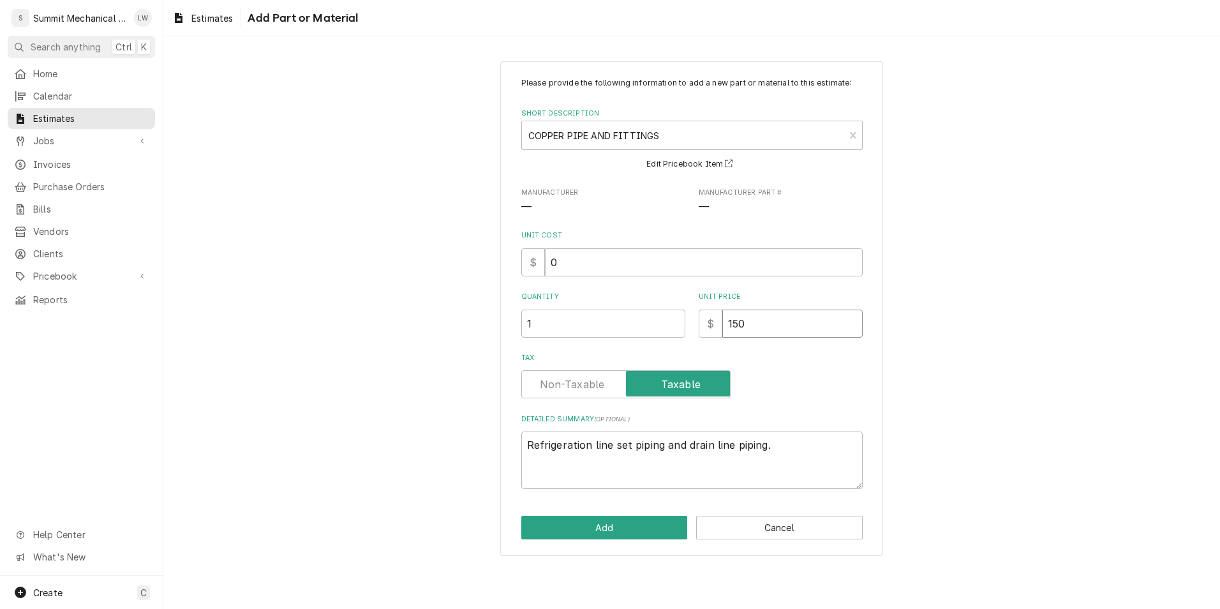
click at [770, 329] on input "150" at bounding box center [793, 324] width 140 height 28
type textarea "x"
type input "2"
type textarea "x"
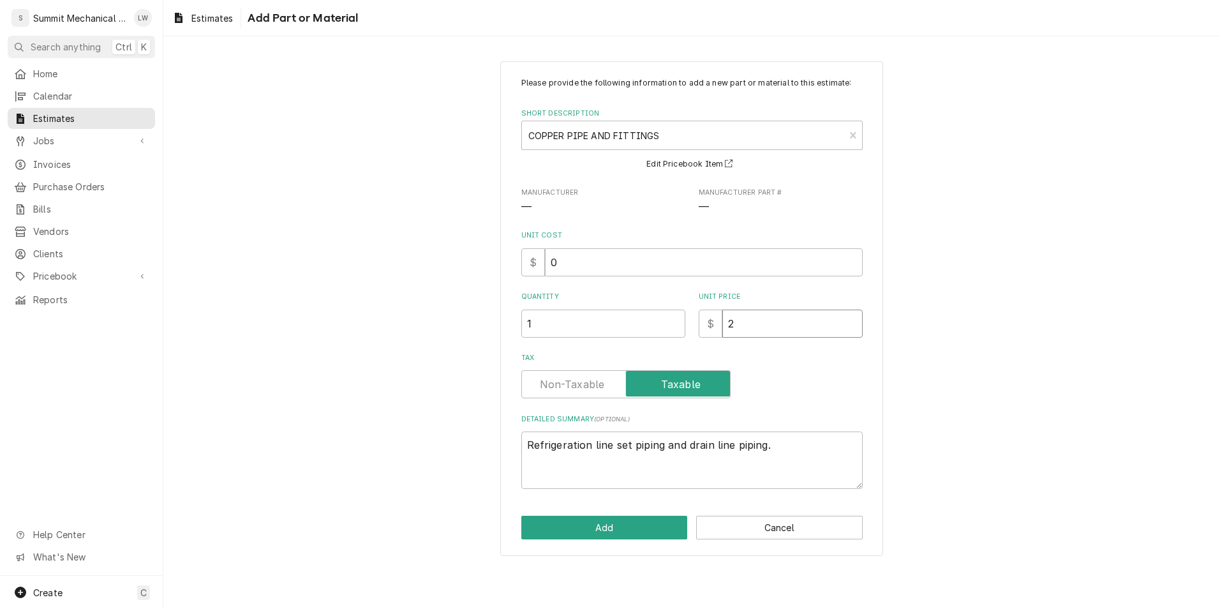
type input "20"
type textarea "x"
type input "200"
type textarea "x"
type input "200.0"
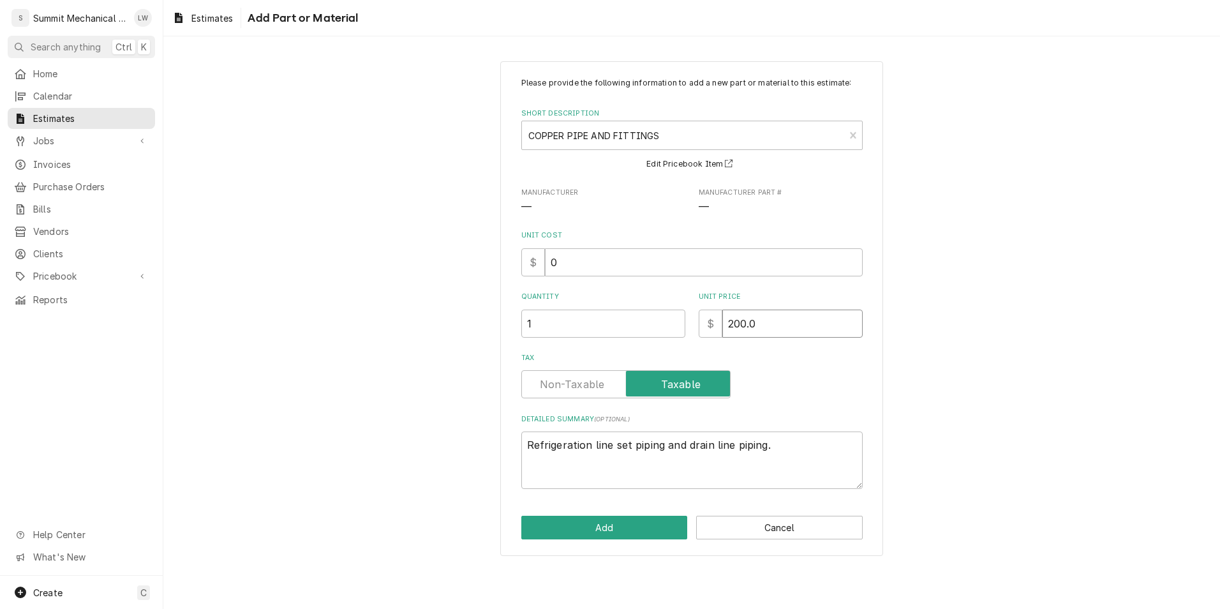
type textarea "x"
type input "200.00"
type textarea "x"
type input "200.00"
click at [783, 432] on textarea "Refrigeration line set piping and drain line piping." at bounding box center [693, 460] width 342 height 57
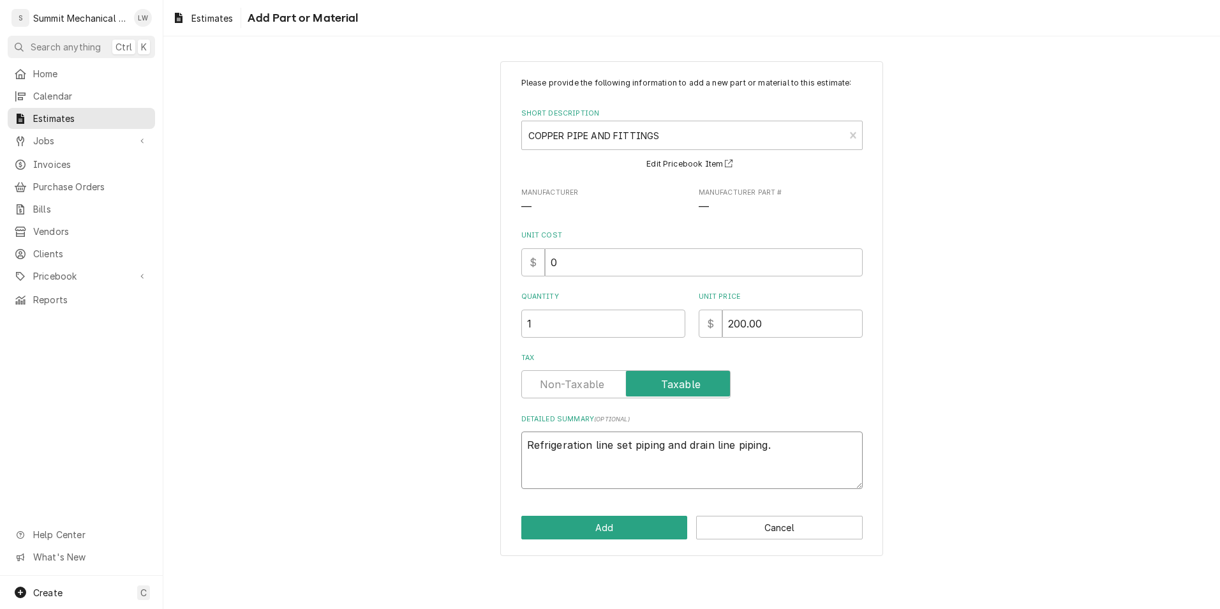
click at [783, 432] on textarea "Refrigeration line set piping and drain line piping." at bounding box center [693, 460] width 342 height 57
type textarea "x"
type textarea "c"
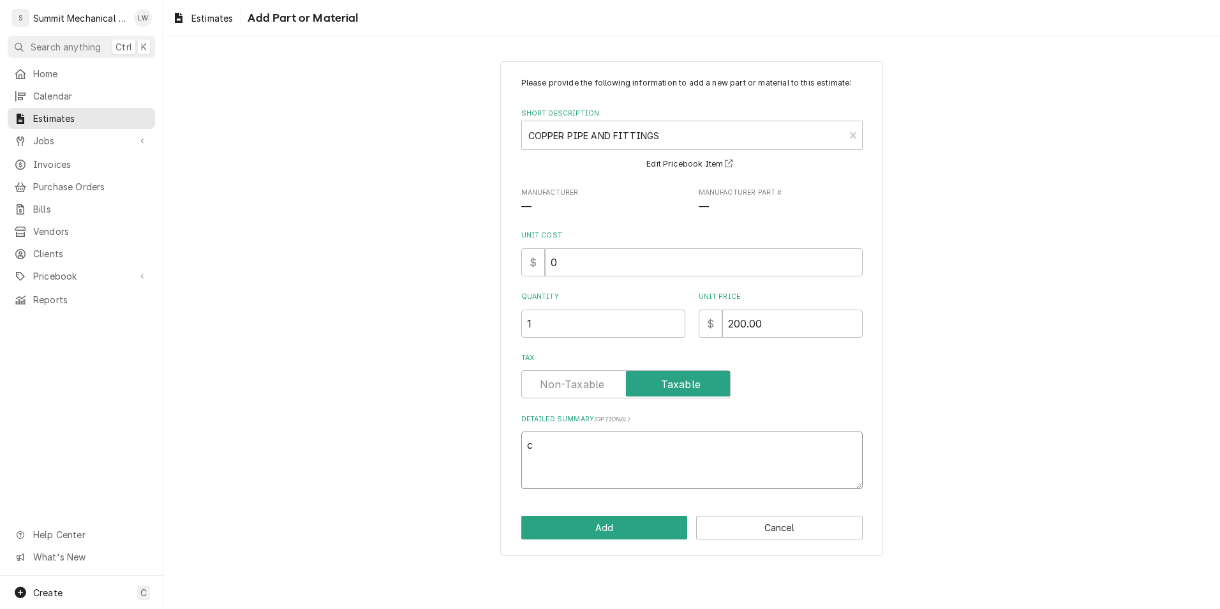
type textarea "x"
type textarea "co"
type textarea "x"
type textarea "cop"
type textarea "x"
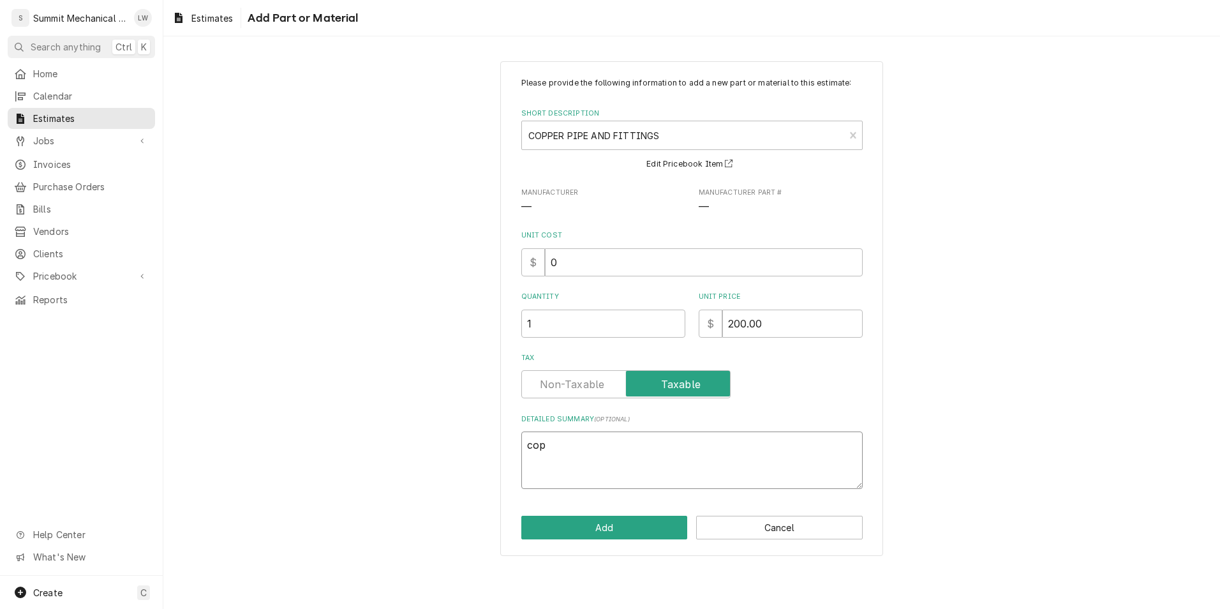
type textarea "copp"
type textarea "x"
type textarea "coppe"
type textarea "x"
type textarea "copper"
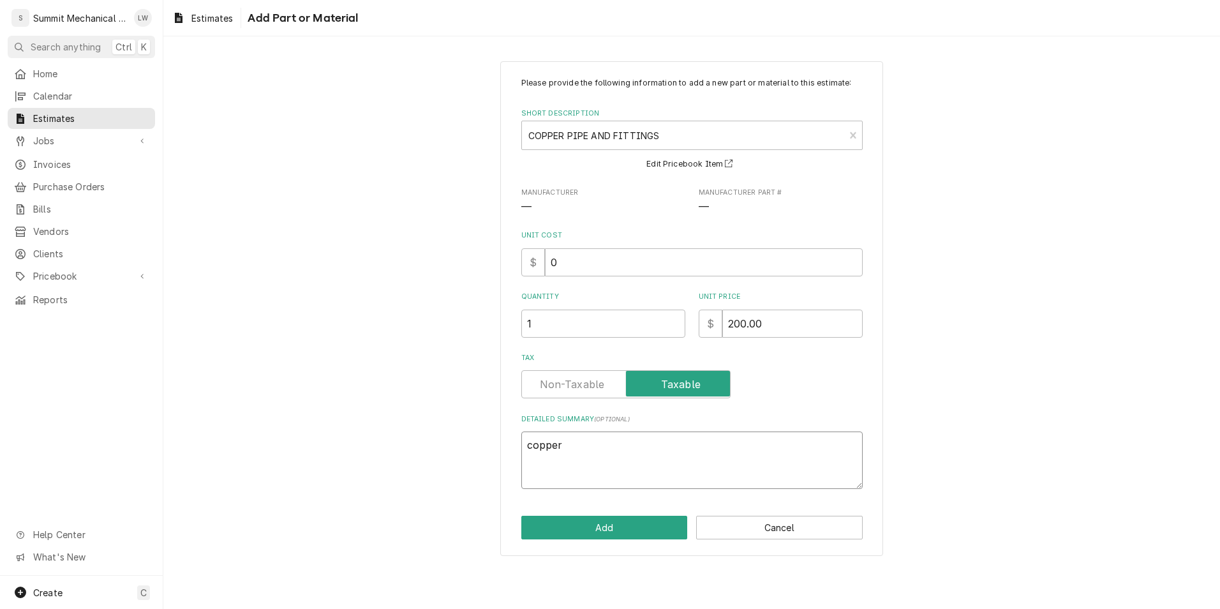
type textarea "x"
type textarea "copper"
type textarea "x"
type textarea "copper p"
type textarea "x"
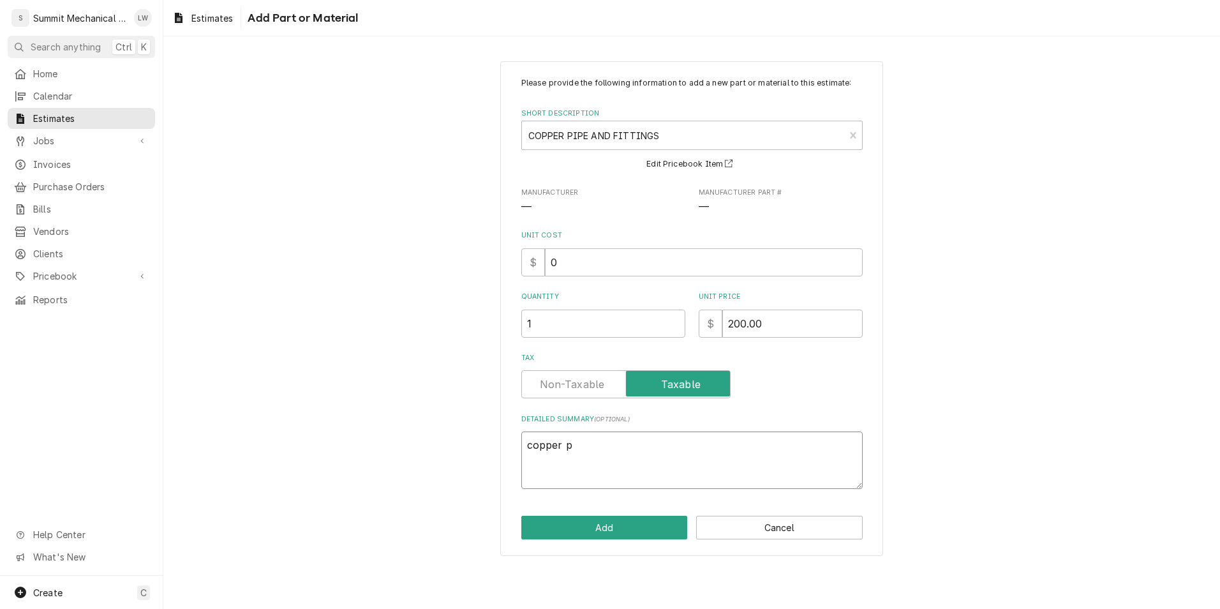
type textarea "copper pi"
type textarea "x"
type textarea "copper pip"
type textarea "x"
type textarea "copper pipe"
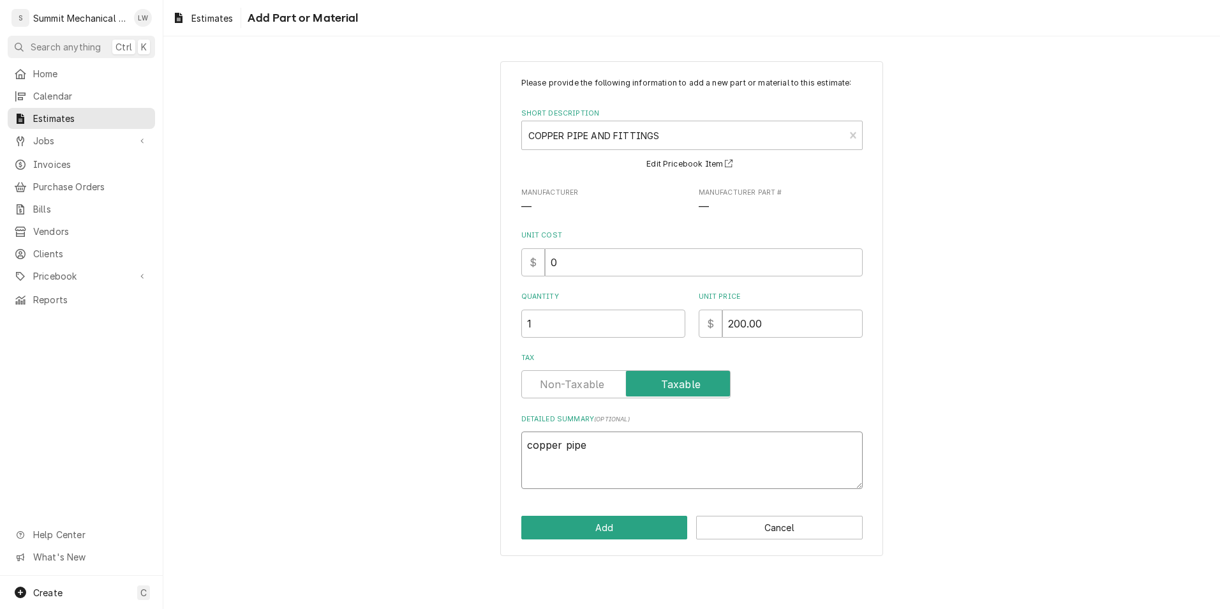
type textarea "x"
type textarea "copper pipe"
type textarea "x"
type textarea "copper pipe a"
type textarea "x"
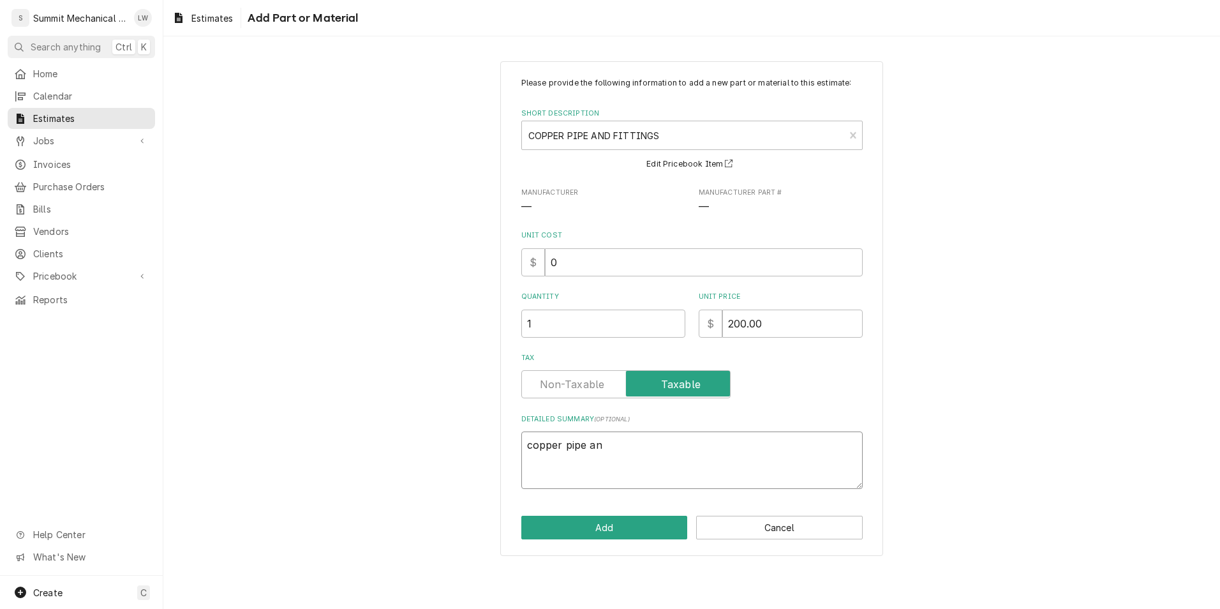
type textarea "copper pipe and"
type textarea "x"
type textarea "copper pipe and"
type textarea "x"
type textarea "copper pipe and f"
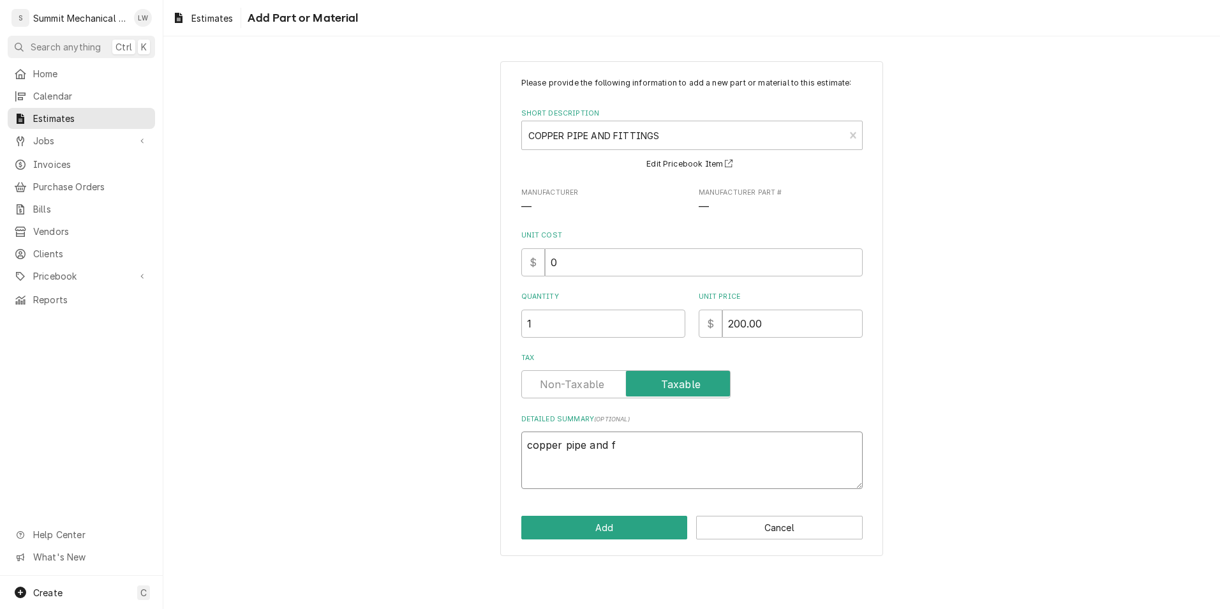
type textarea "x"
type textarea "copper pipe and fi"
type textarea "x"
type textarea "copper pipe and fit"
type textarea "x"
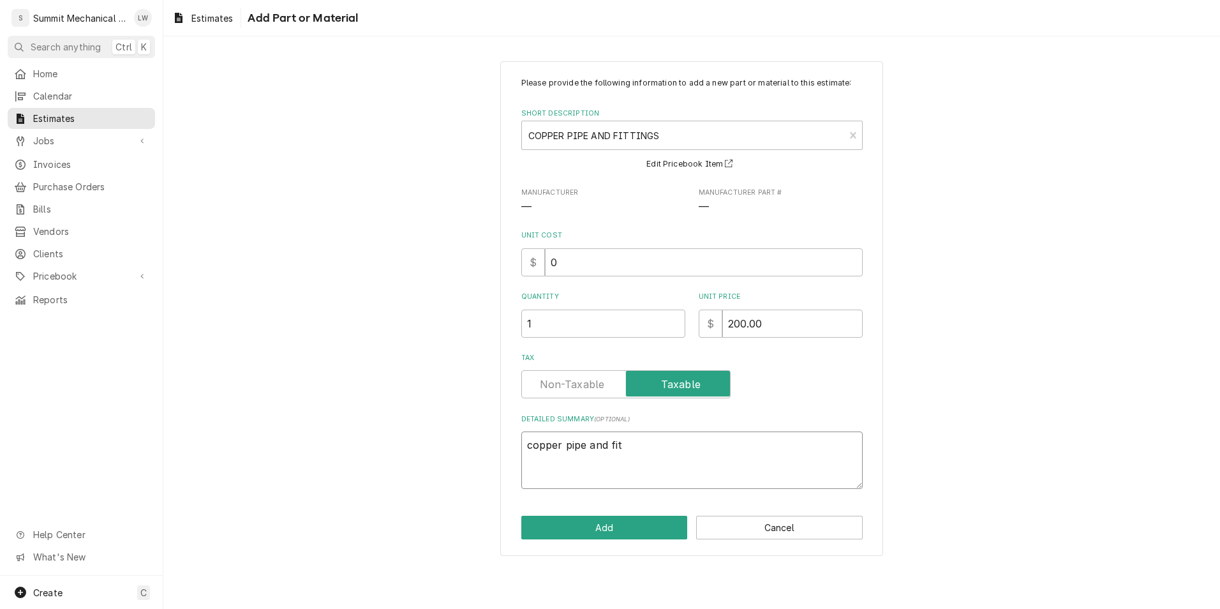
type textarea "copper pipe and fitt"
type textarea "x"
type textarea "copper pipe and fitti"
type textarea "x"
type textarea "copper pipe and fittin"
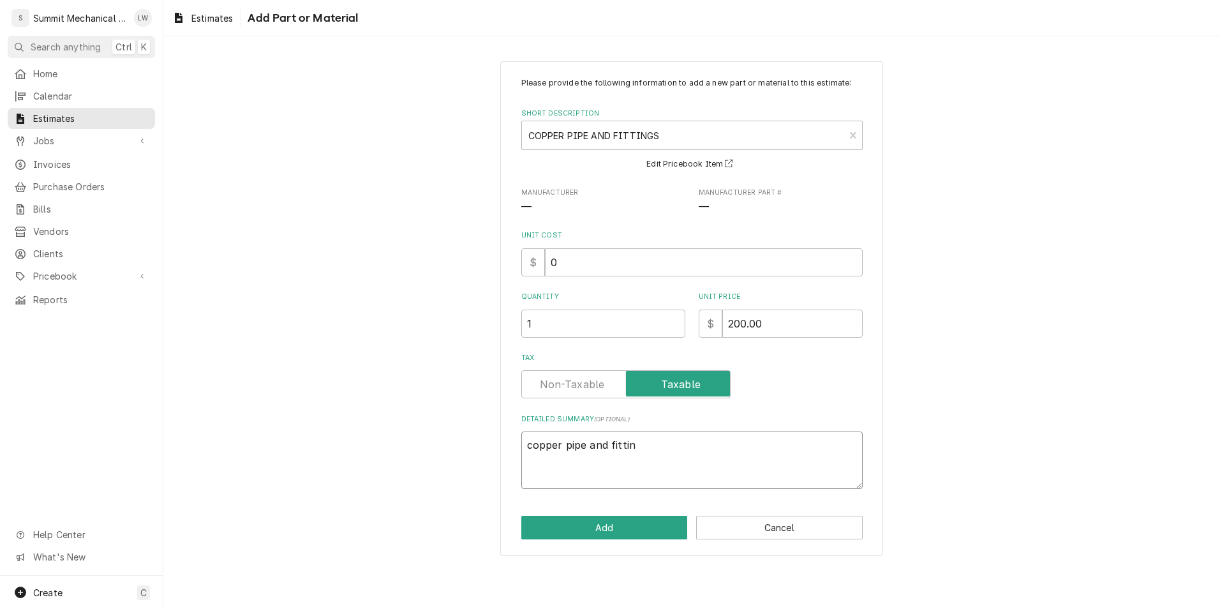
type textarea "x"
type textarea "copper pipe and fitting"
type textarea "x"
type textarea "copper pipe and fittings"
type textarea "x"
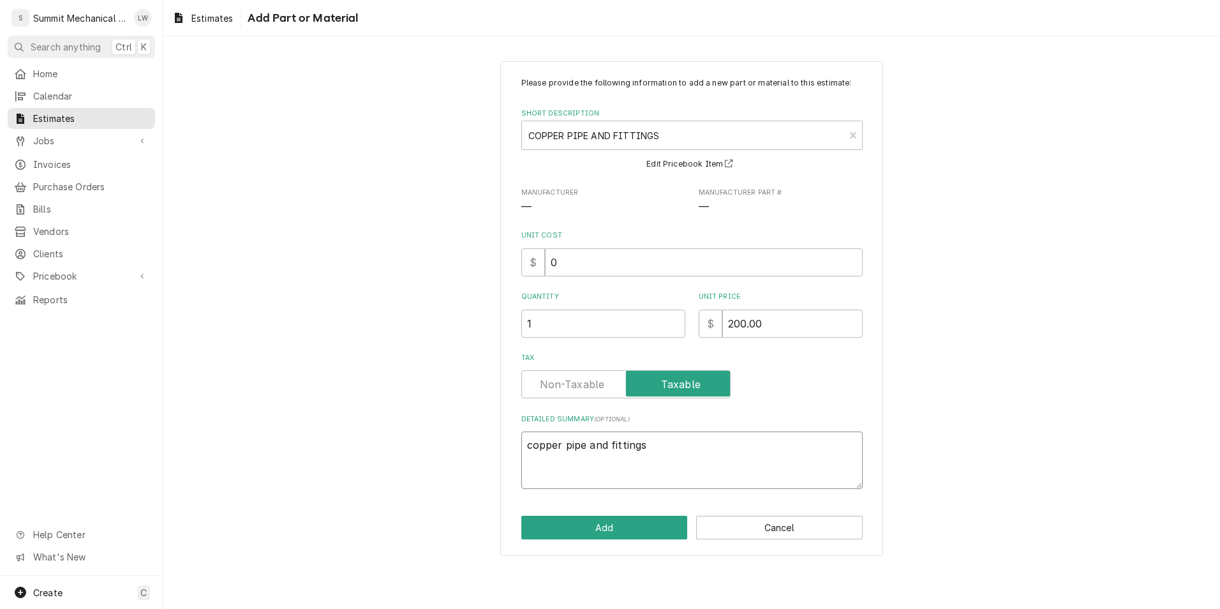
type textarea "copper pipe and fittings"
type textarea "x"
type textarea "copper pipe and fittings t"
type textarea "x"
type textarea "copper pipe and fittings to"
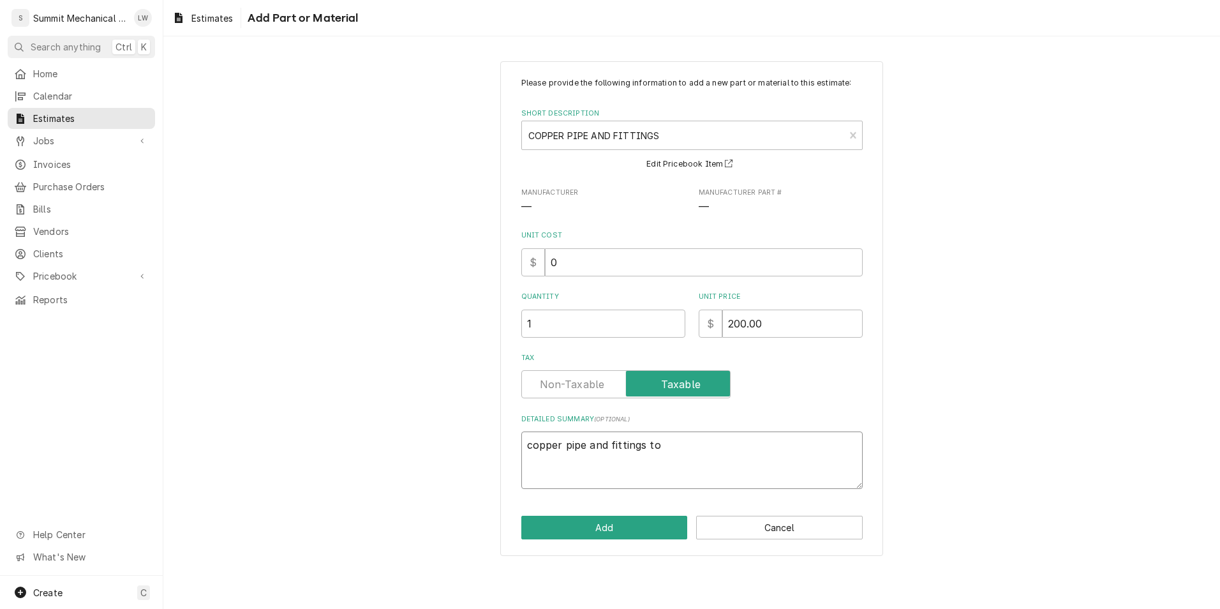
type textarea "x"
type textarea "copper pipe and fittings to"
type textarea "x"
type textarea "copper pipe and fittings to r"
type textarea "x"
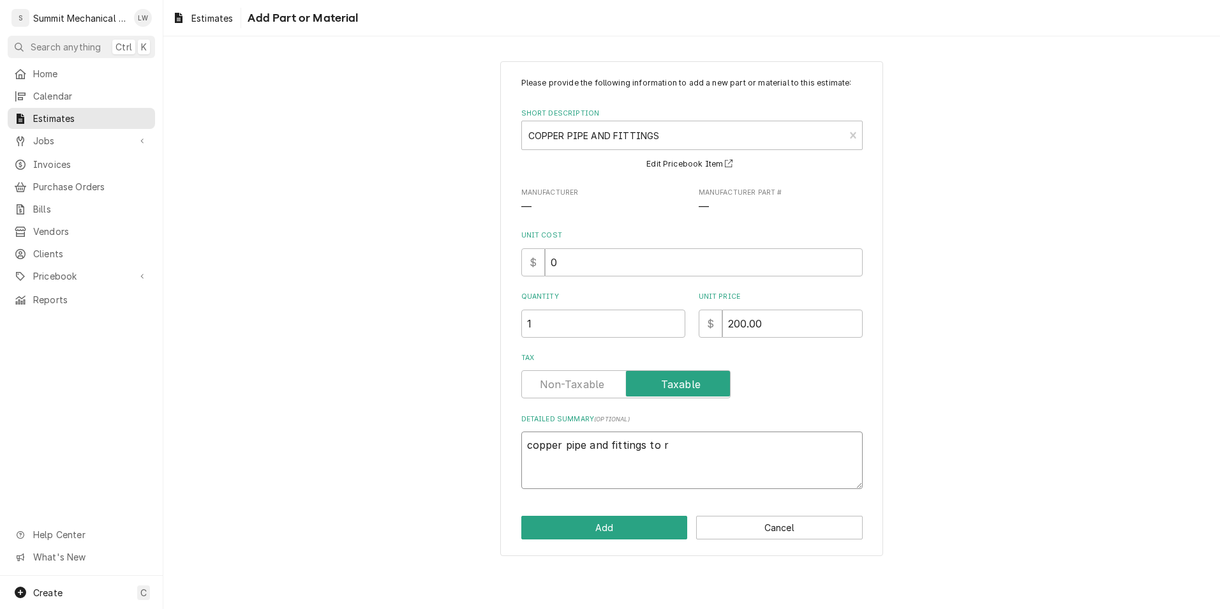
type textarea "copper pipe and fittings to re"
type textarea "x"
type textarea "copper pipe and fittings to rep"
type textarea "x"
type textarea "copper pipe and fittings to repl"
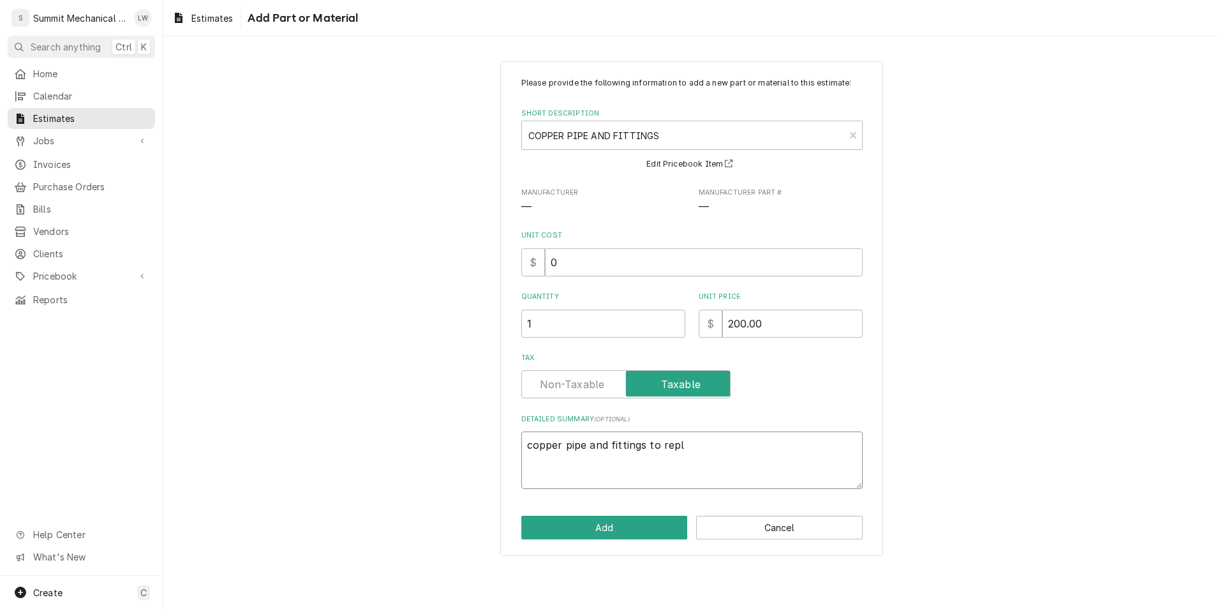
type textarea "x"
type textarea "copper pipe and fittings to repla"
type textarea "x"
type textarea "copper pipe and fittings to replac"
type textarea "x"
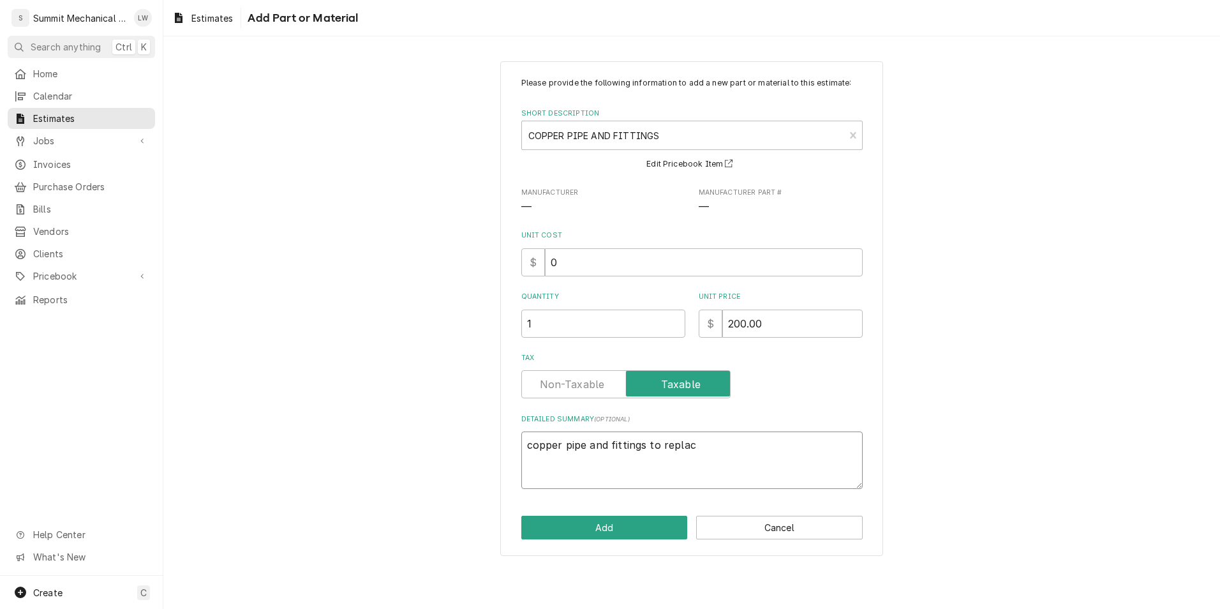
type textarea "copper pipe and fittings to replace"
type textarea "x"
type textarea "copper pipe and fittings to replace"
type textarea "x"
type textarea "copper pipe and fittings to replace c"
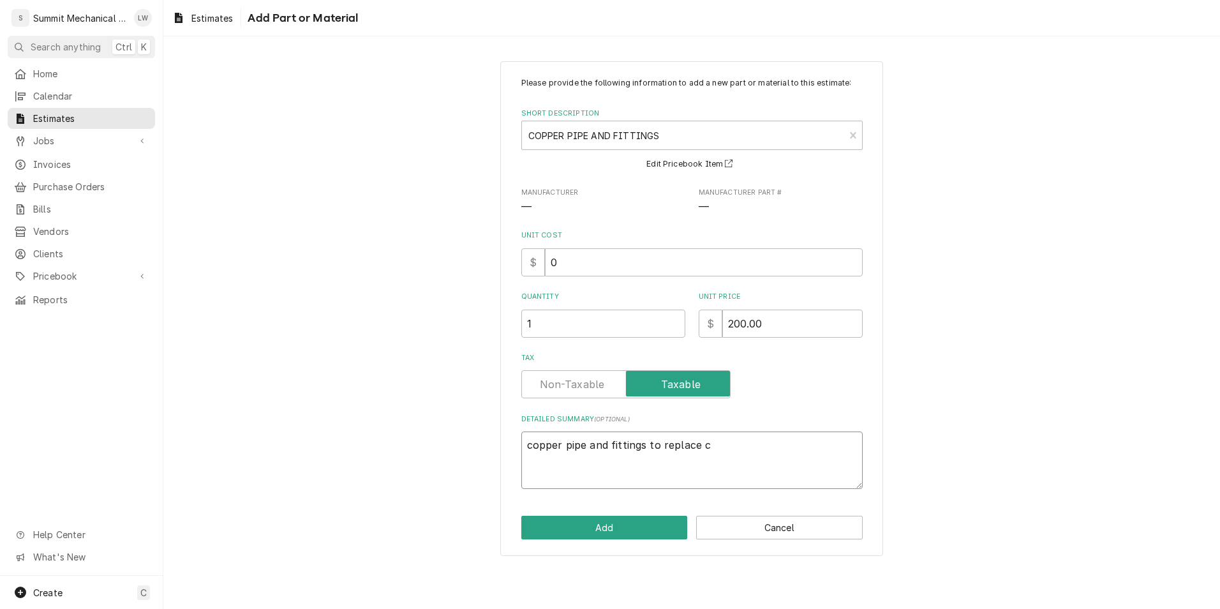
type textarea "x"
type textarea "copper pipe and fittings to replace co"
type textarea "x"
type textarea "copper pipe and fittings to replace c"
type textarea "x"
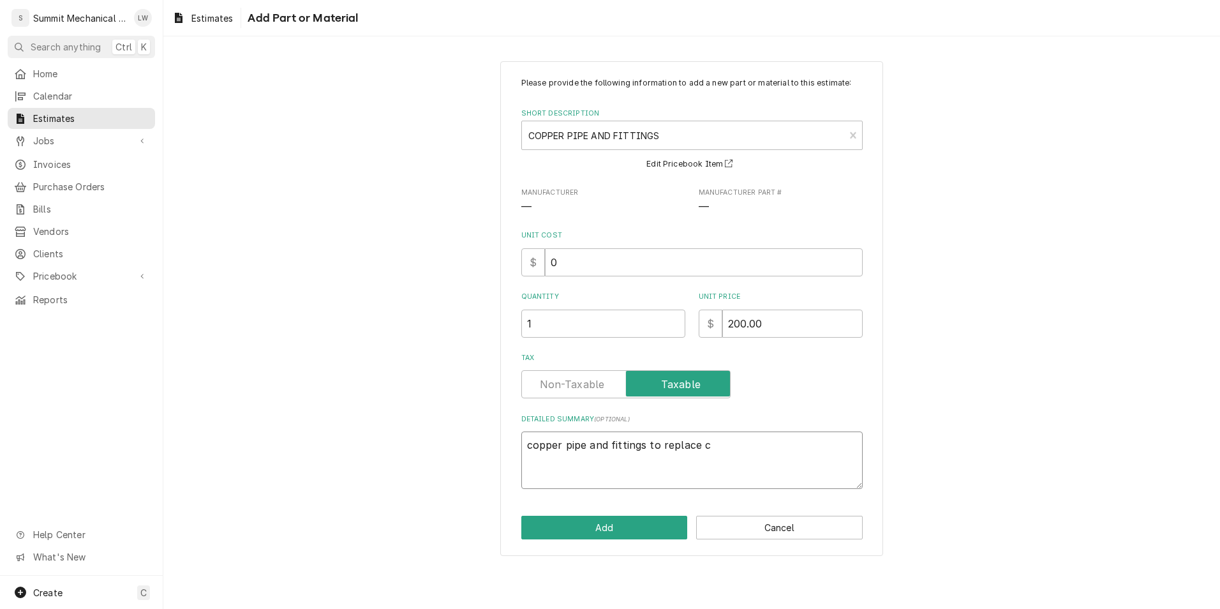
type textarea "copper pipe and fittings to replace"
type textarea "x"
type textarea "copper pipe and fittings to replace s"
type textarea "x"
type textarea "copper pipe and fittings to replace si"
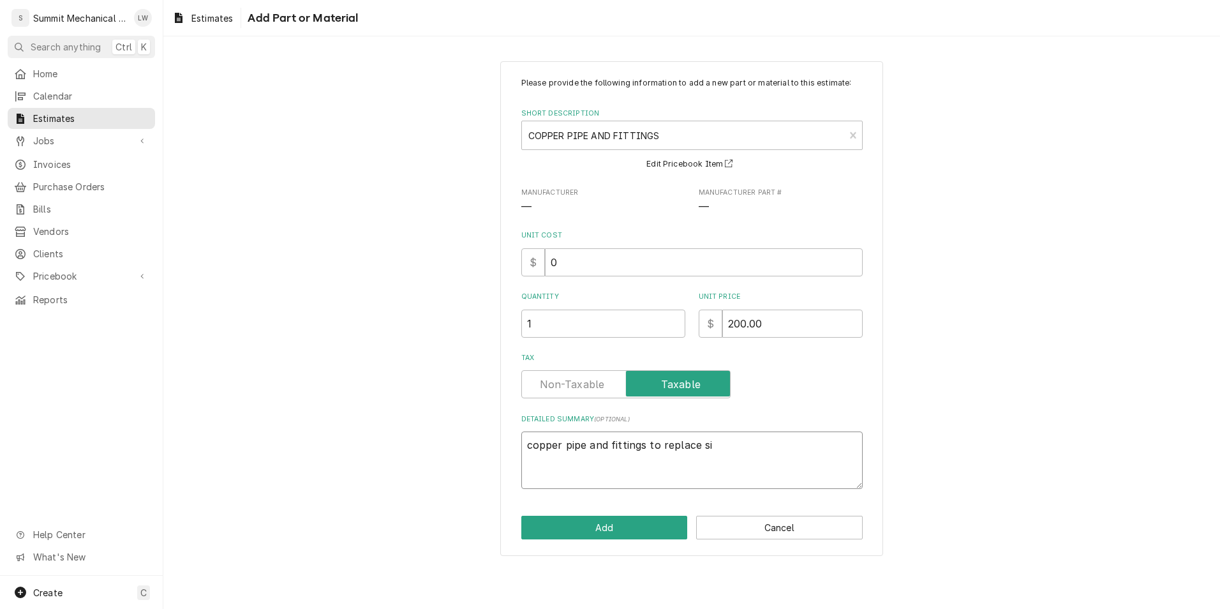
type textarea "x"
type textarea "copper pipe and fittings to replace sin"
type textarea "x"
type textarea "copper pipe and fittings to replace sing"
type textarea "x"
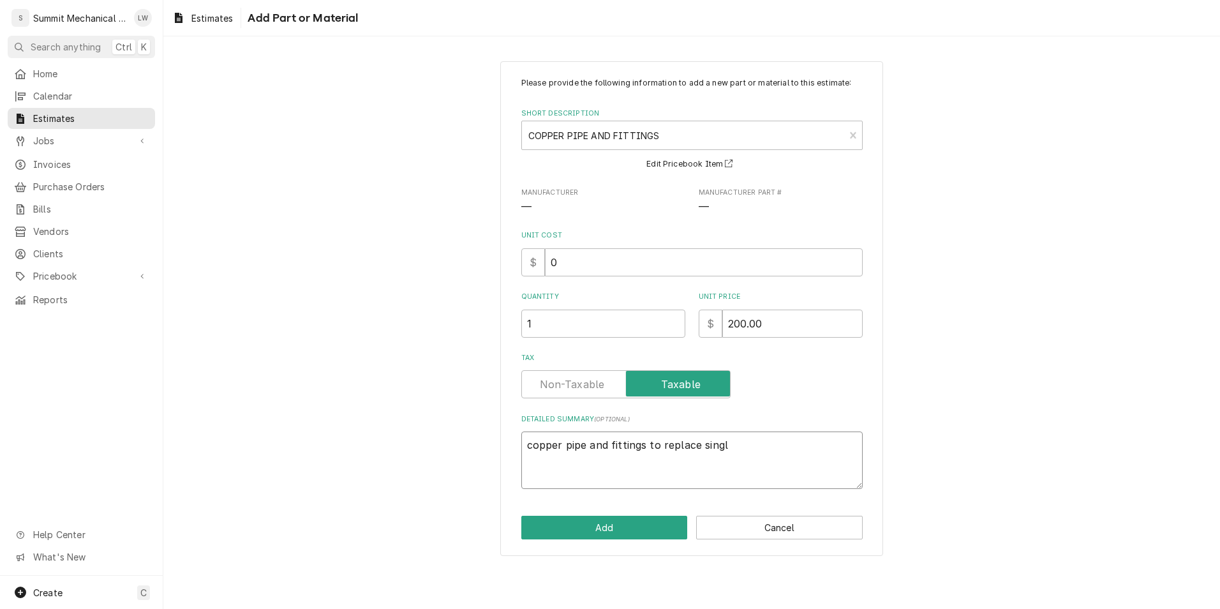
type textarea "copper pipe and fittings to replace single"
type textarea "x"
type textarea "copper pipe and fittings to replace single"
type textarea "x"
type textarea "copper pipe and fittings to replace single c"
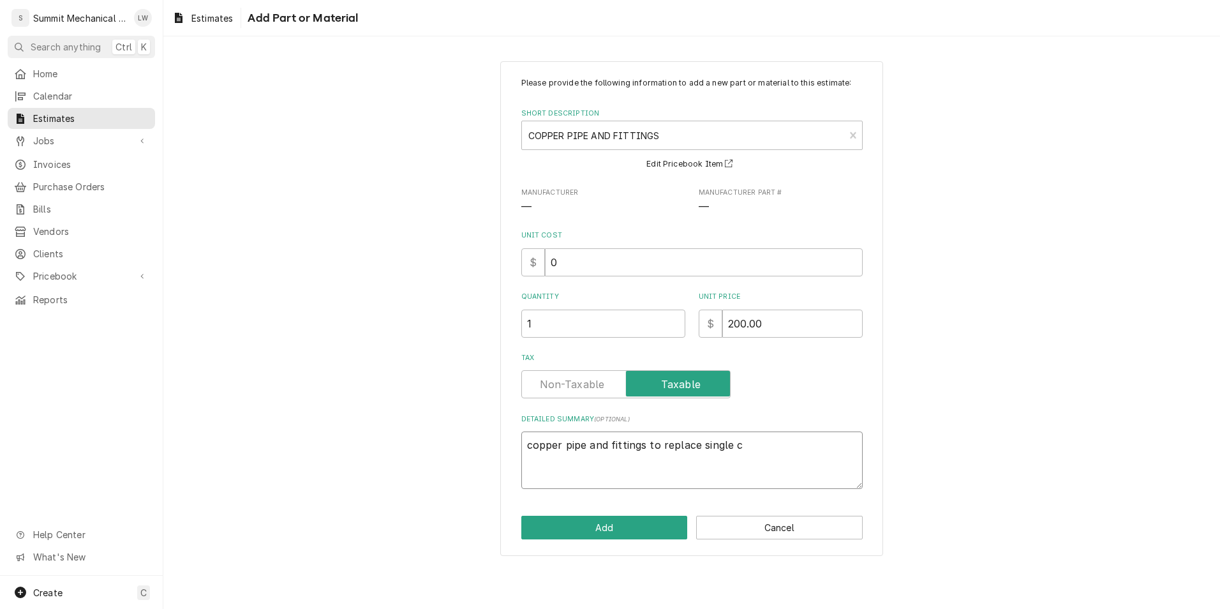
type textarea "x"
type textarea "copper pipe and fittings to replace single com"
type textarea "x"
type textarea "copper pipe and fittings to replace single comr"
type textarea "x"
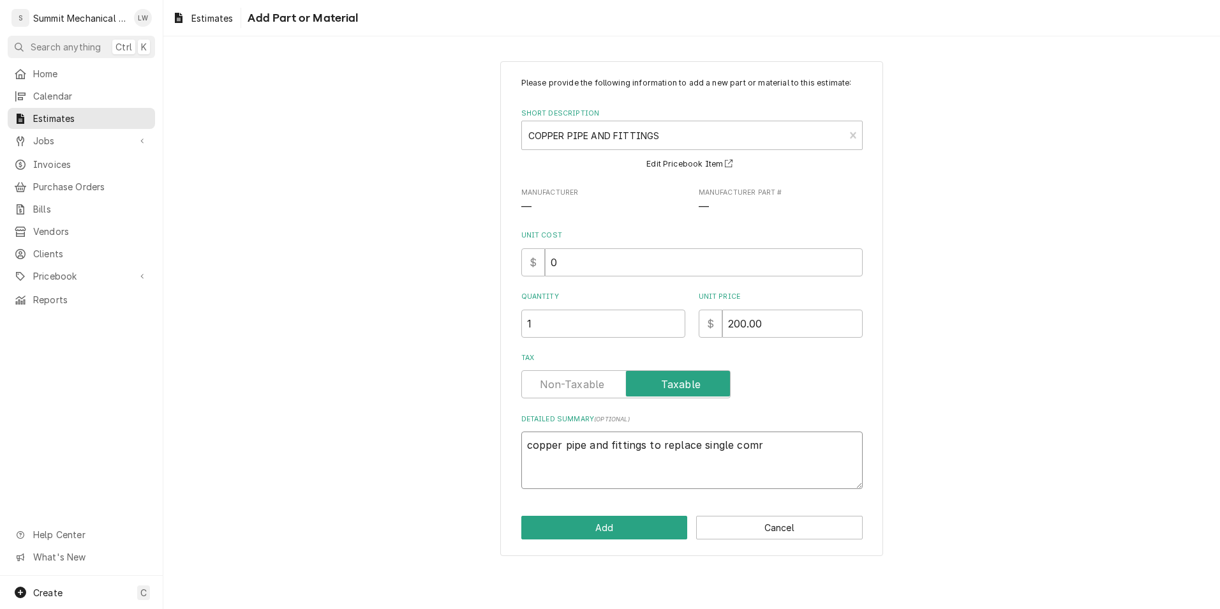
type textarea "copper pipe and fittings to replace single comrp"
type textarea "x"
type textarea "copper pipe and fittings to replace single comrpe"
type textarea "x"
type textarea "copper pipe and fittings to replace single comrpes"
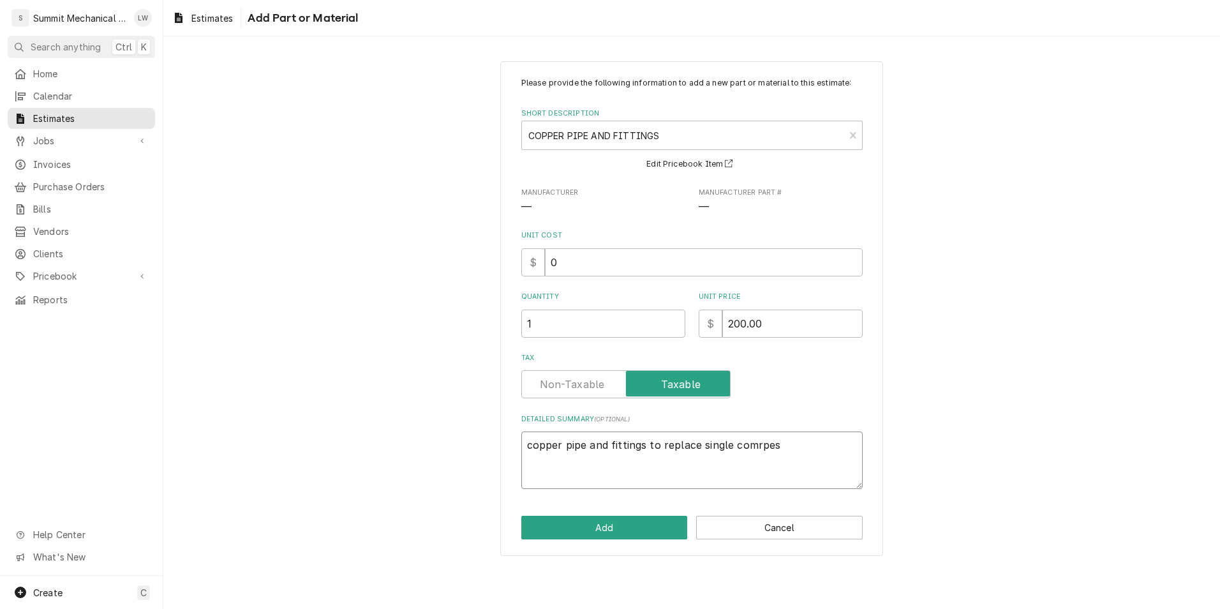
type textarea "x"
type textarea "copper pipe and fittings to replace single comrpess"
type textarea "x"
type textarea "copper pipe and fittings to replace single comrpesso"
type textarea "x"
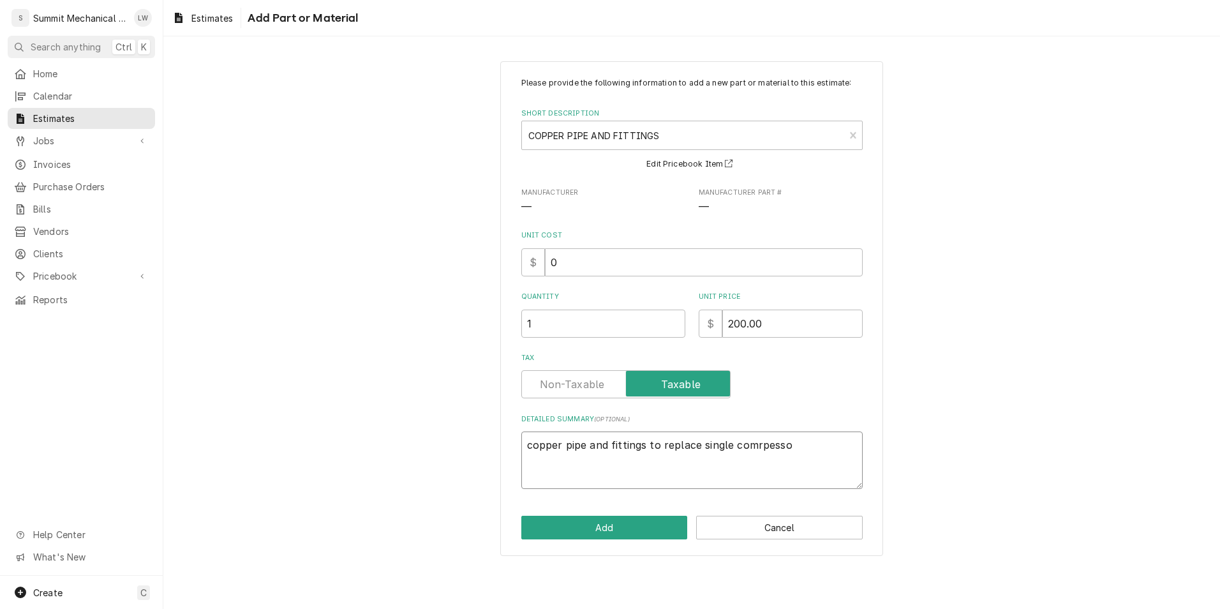
type textarea "copper pipe and fittings to replace single comrpessor"
type textarea "x"
type textarea "copper pipe and fittings to replace single comrpessor"
type textarea "x"
type textarea "copper pipe and fittings to replace single comrpessor f"
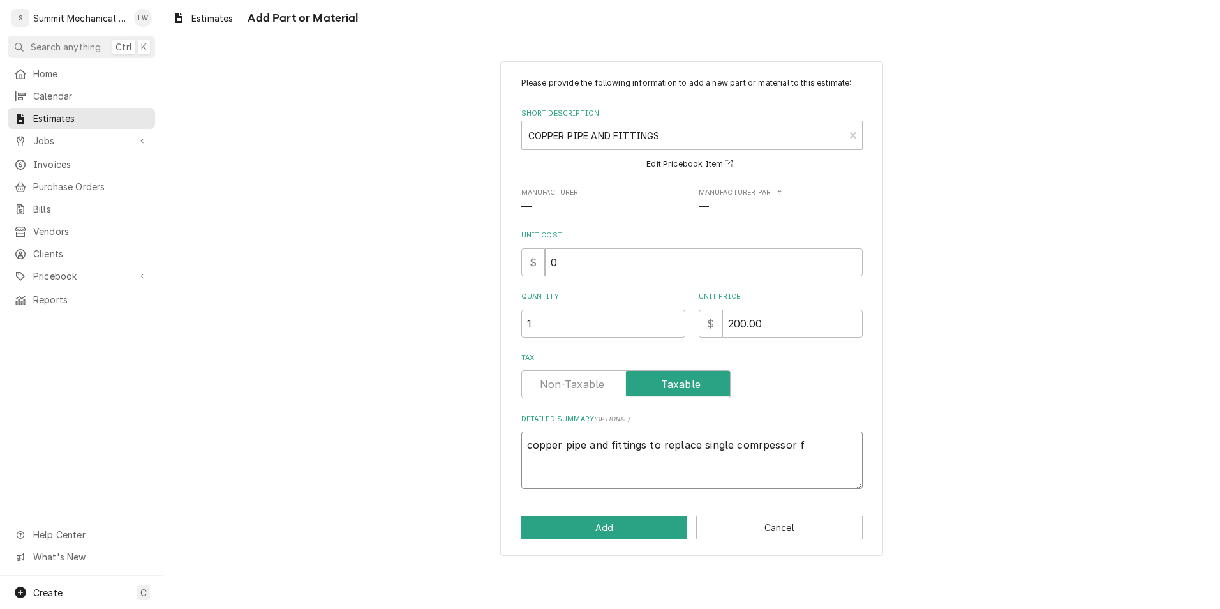
type textarea "x"
type textarea "copper pipe and fittings to replace single comrpessor fr"
type textarea "x"
type textarea "copper pipe and fittings to replace single comrpessor fro"
type textarea "x"
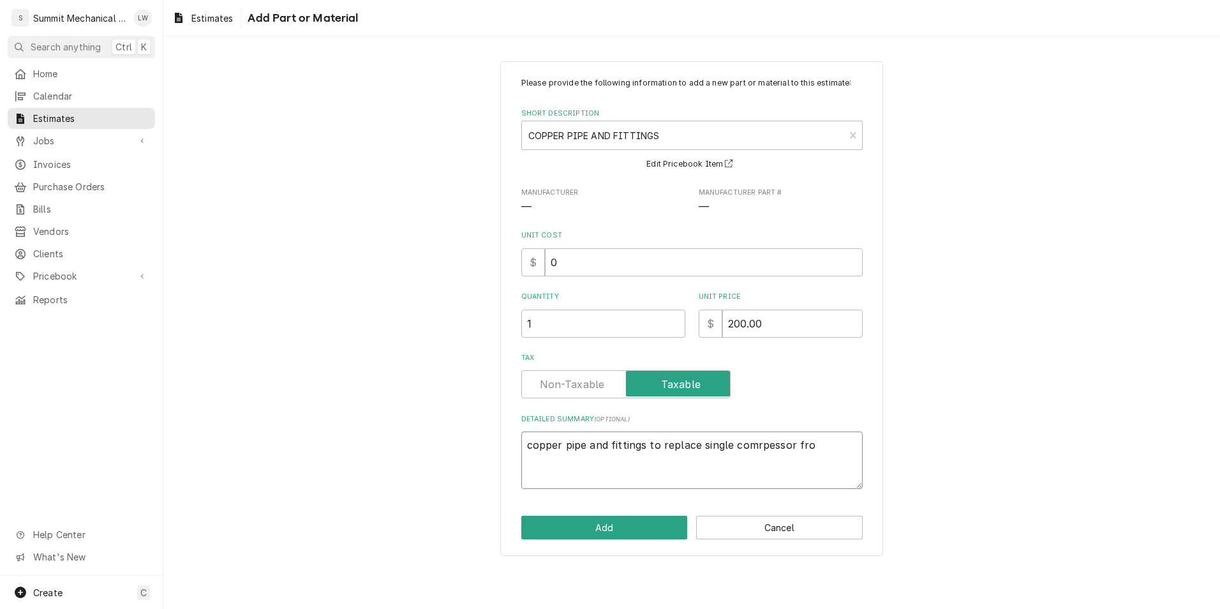
type textarea "copper pipe and fittings to replace single comrpessor from"
type textarea "x"
type textarea "copper pipe and fittings to replace single comrpessor from"
type textarea "x"
type textarea "copper pipe and fittings to replace single comrpessor from"
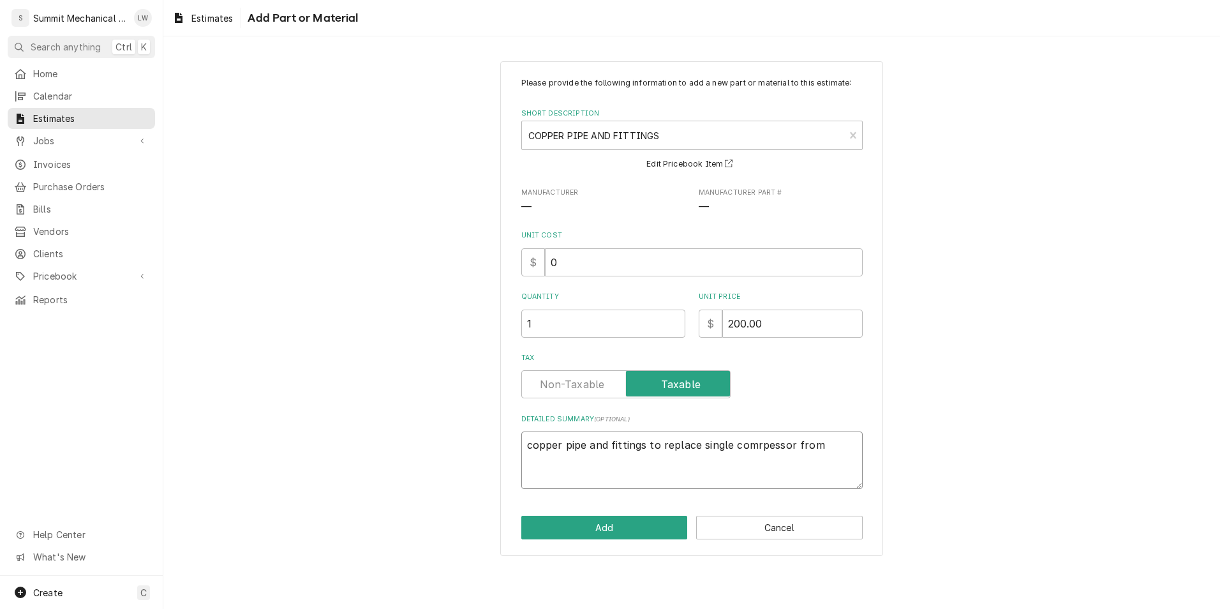
type textarea "x"
type textarea "copper pipe and fittings to replace single comrpessor fro"
type textarea "x"
type textarea "copper pipe and fittings to replace single comrpessor fr"
type textarea "x"
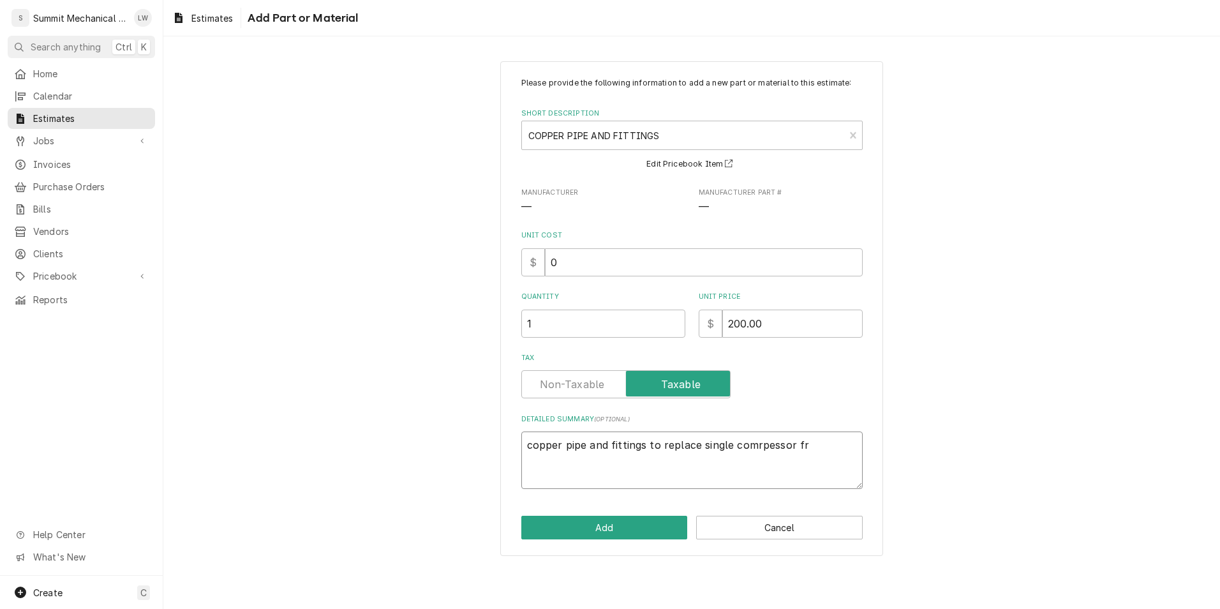
type textarea "copper pipe and fittings to replace single comrpessor f"
type textarea "x"
type textarea "copper pipe and fittings to replace single comrpessor"
type textarea "x"
type textarea "copper pipe and fittings to replace single comrpessor"
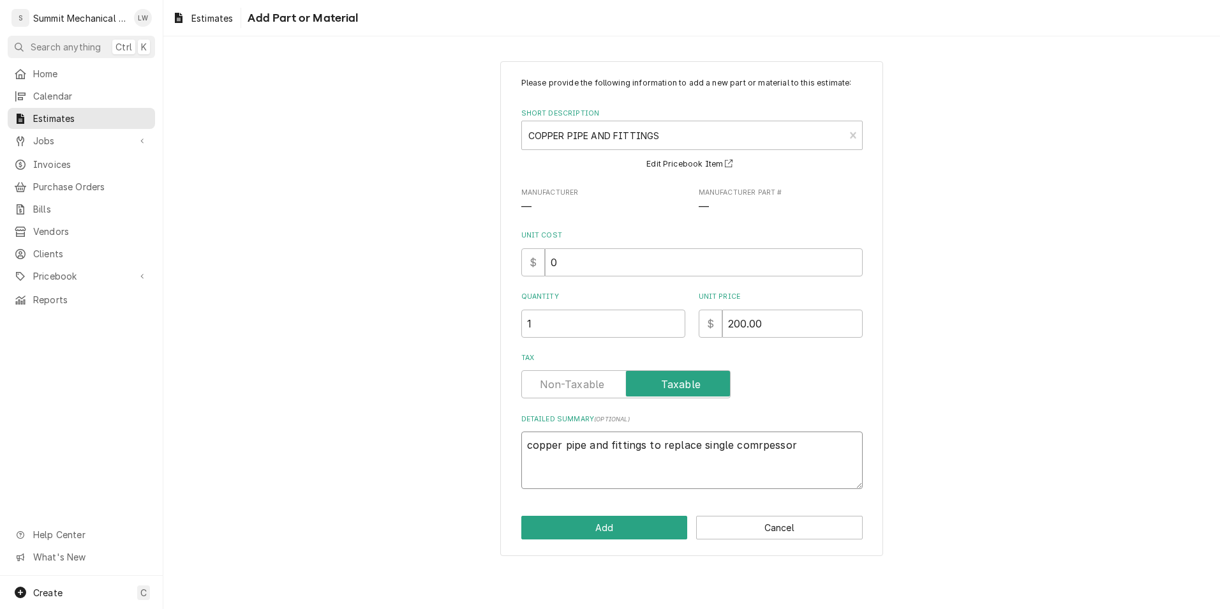
type textarea "x"
type textarea "copper pipe and fittings to replace single comrpesso"
type textarea "x"
type textarea "copper pipe and fittings to replace single comrpess"
type textarea "x"
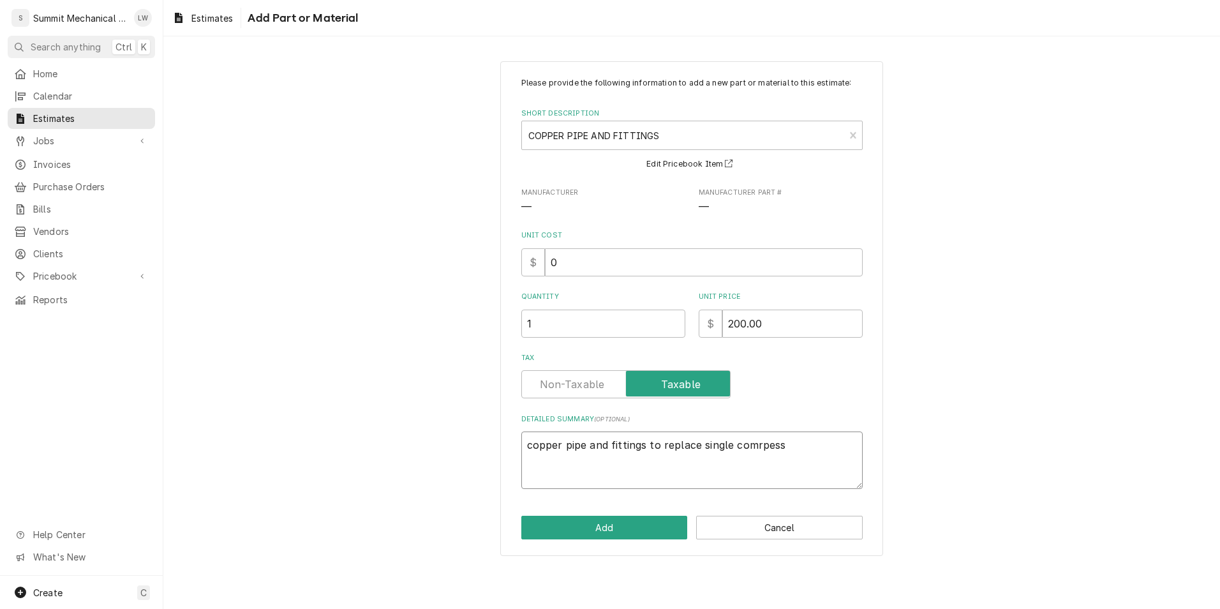
type textarea "copper pipe and fittings to replace single comrpes"
type textarea "x"
type textarea "copper pipe and fittings to replace single comrpe"
type textarea "x"
type textarea "copper pipe and fittings to replace single comrp"
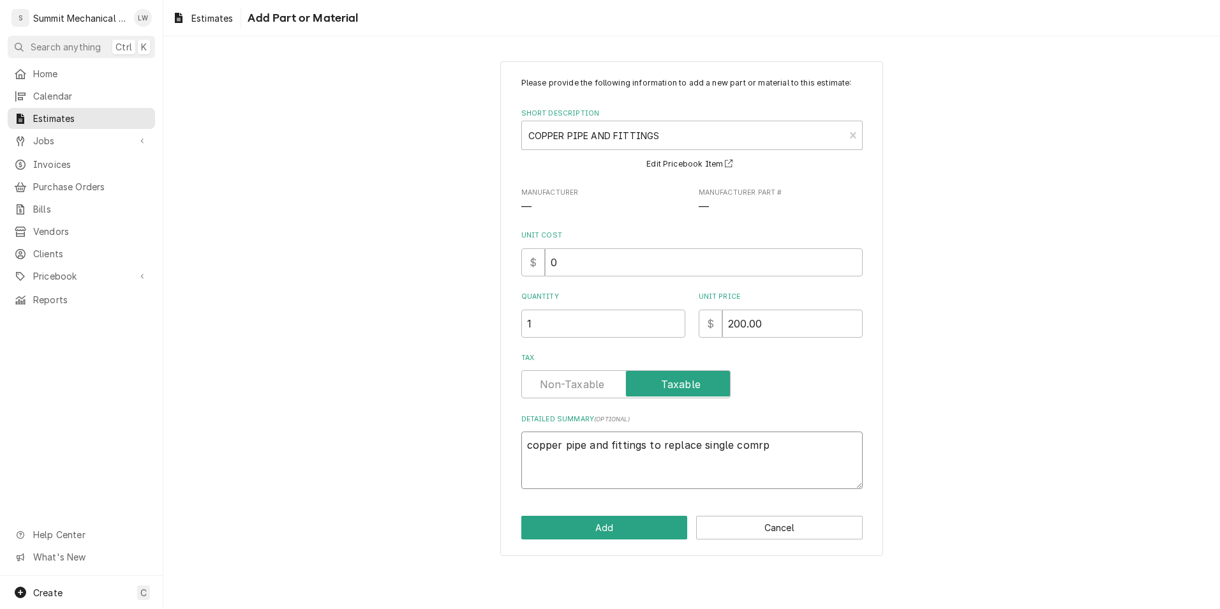
type textarea "x"
type textarea "copper pipe and fittings to replace single comr"
type textarea "x"
type textarea "copper pipe and fittings to replace single com"
type textarea "x"
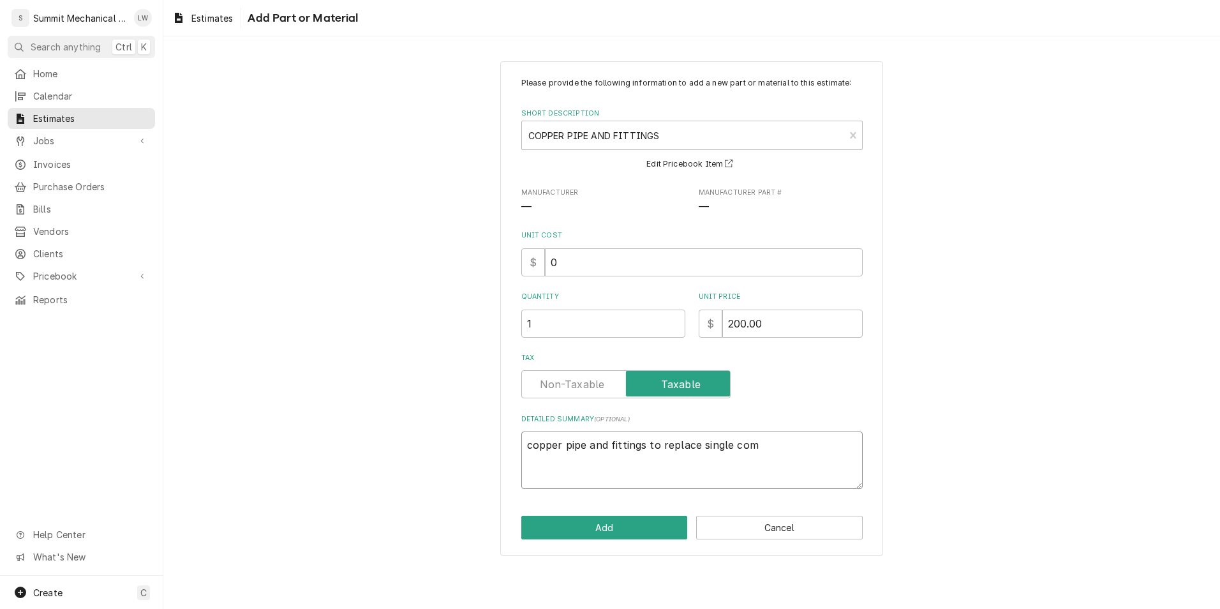
type textarea "copper pipe and fittings to replace single comp"
type textarea "x"
type textarea "copper pipe and fittings to replace single compr"
type textarea "x"
type textarea "copper pipe and fittings to replace single compre"
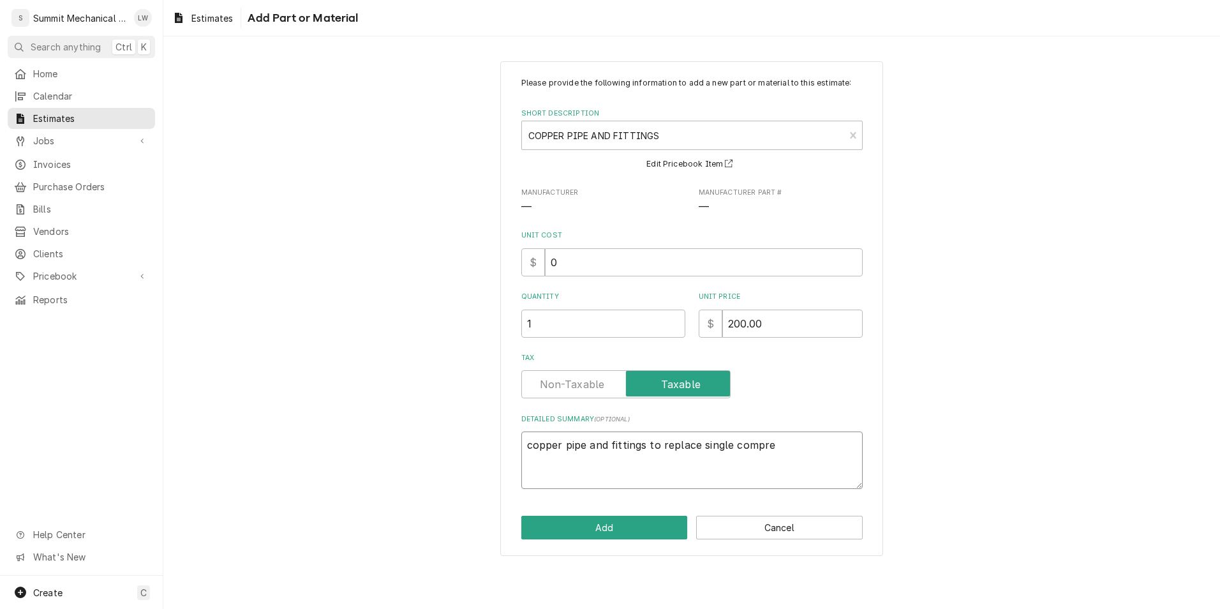
type textarea "x"
type textarea "copper pipe and fittings to replace single compres"
type textarea "x"
type textarea "copper pipe and fittings to replace single compress"
type textarea "x"
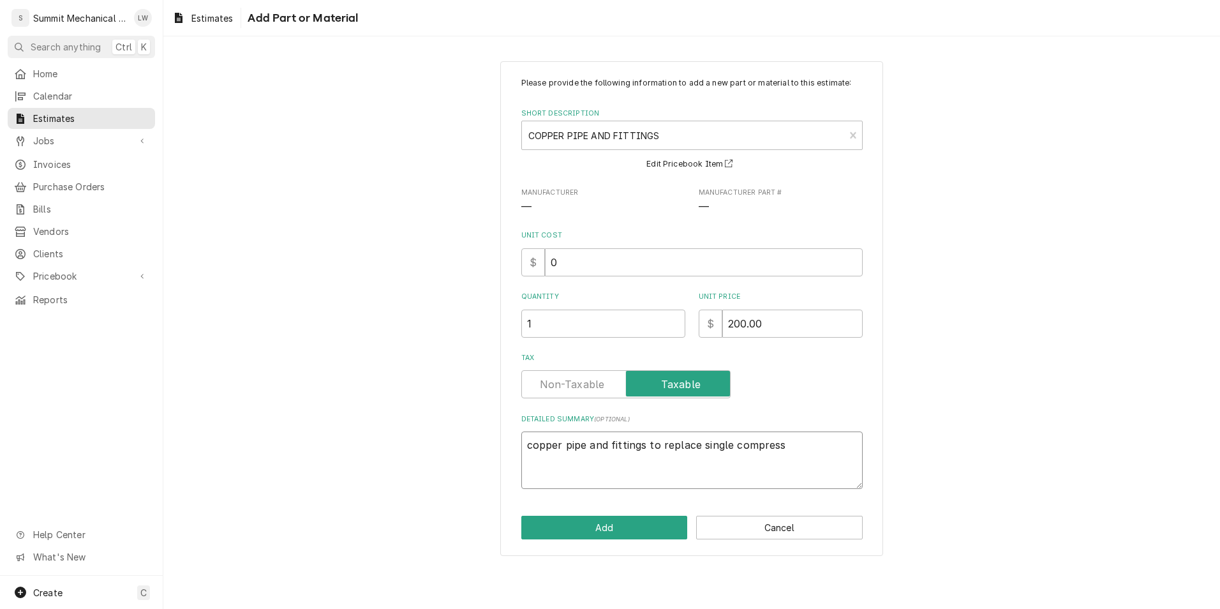
type textarea "copper pipe and fittings to replace single compresso"
type textarea "x"
type textarea "copper pipe and fittings to replace single compressor"
type textarea "x"
type textarea "copper pipe and fittings to replace single compressor"
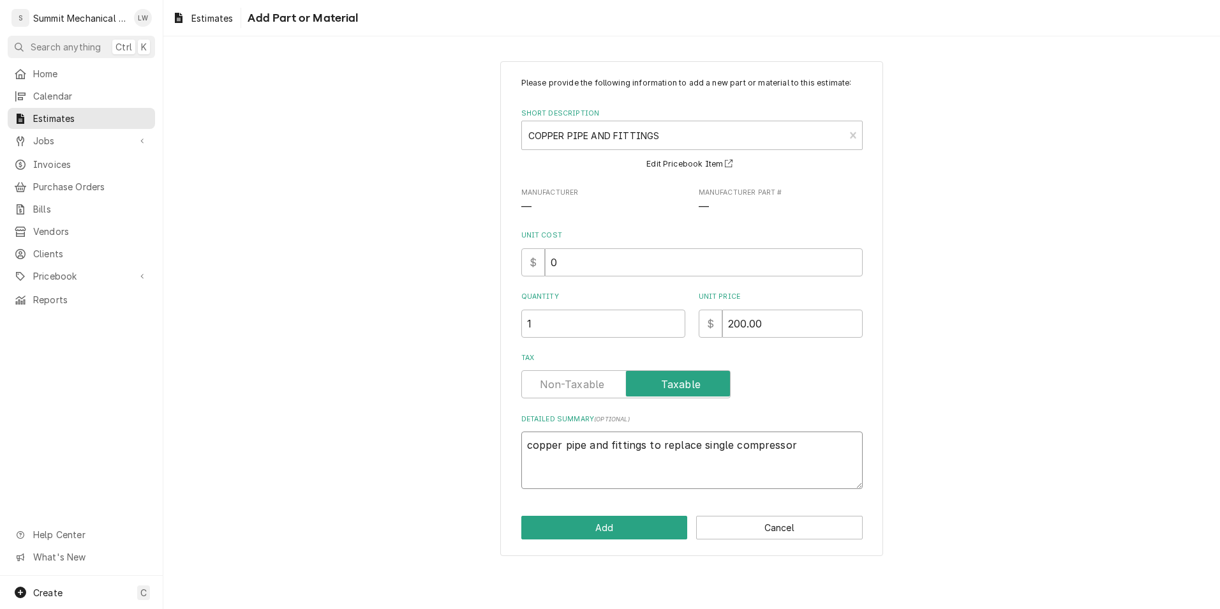
type textarea "x"
type textarea "copper pipe and fittings to replace single compressor i"
type textarea "x"
type textarea "copper pipe and fittings to replace single compressor in"
type textarea "x"
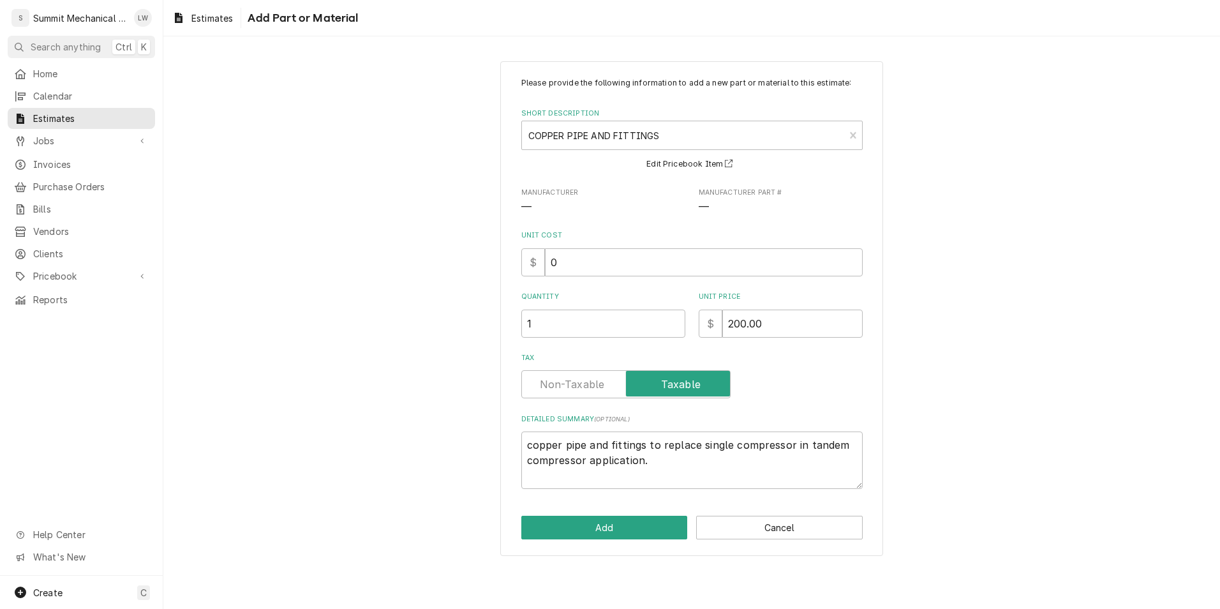
click at [649, 399] on div "Please provide the following information to add a new part or material to this …" at bounding box center [693, 283] width 342 height 412
click at [579, 391] on label "Tax" at bounding box center [626, 384] width 209 height 28
click at [579, 391] on input "Tax" at bounding box center [626, 384] width 198 height 28
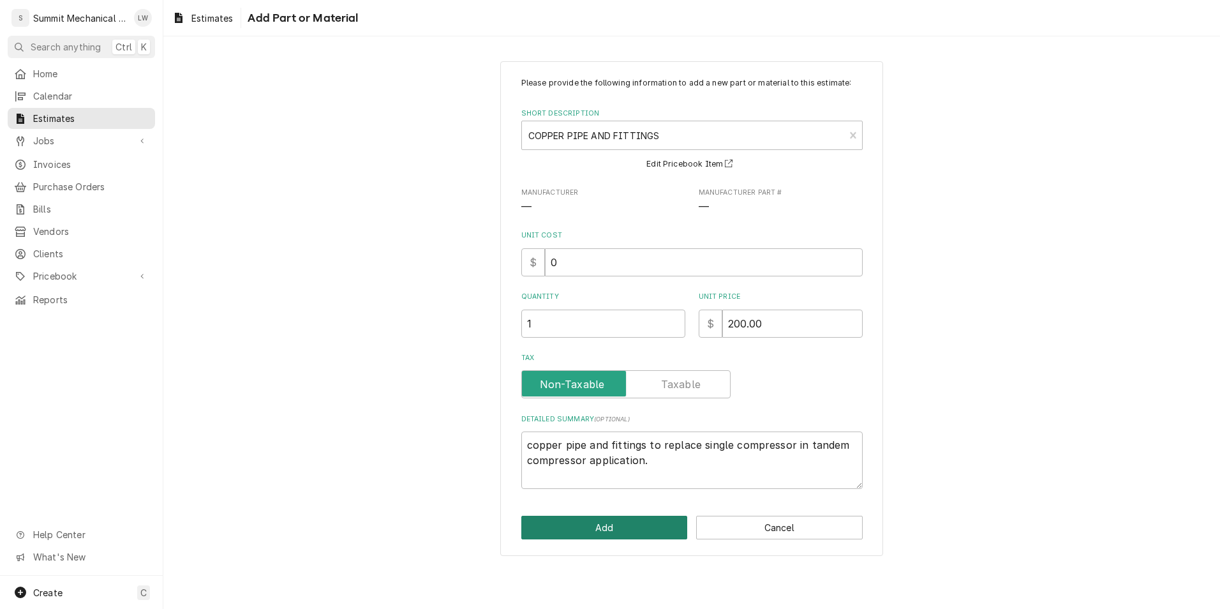
click at [587, 522] on button "Add" at bounding box center [605, 528] width 167 height 24
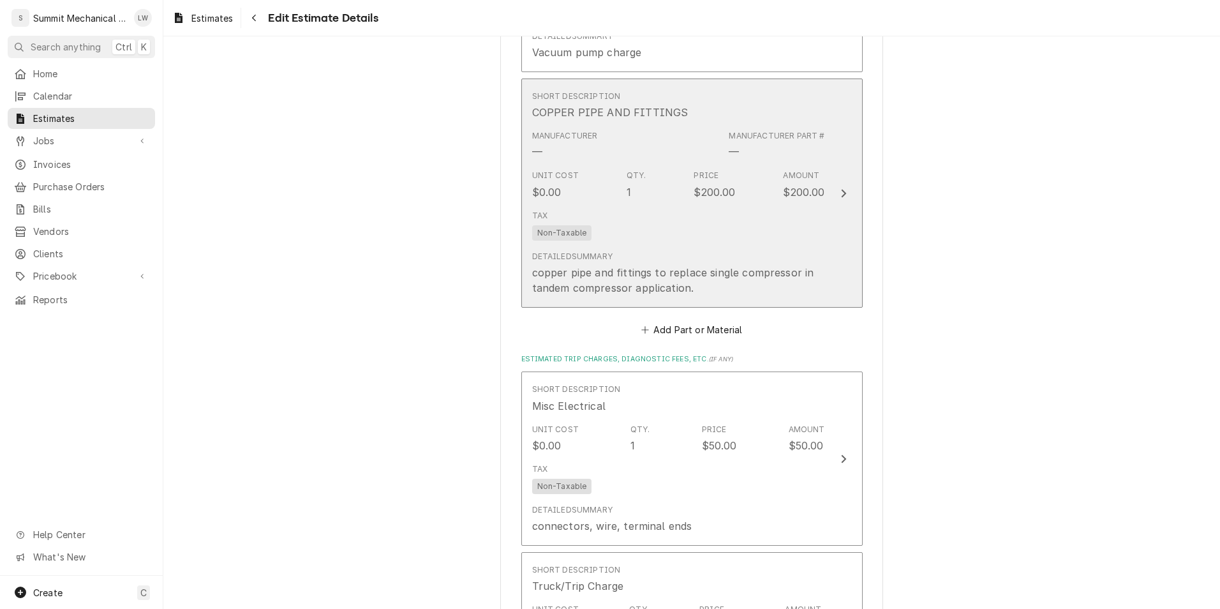
scroll to position [4315, 0]
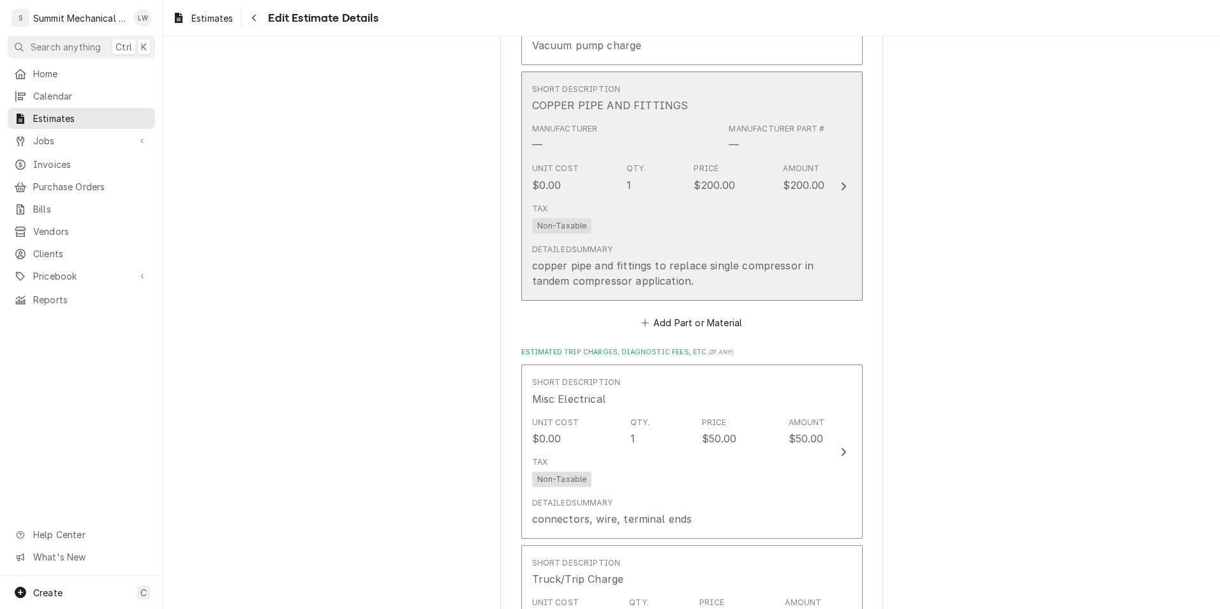
click at [772, 181] on div "Unit Cost $0.00 Qty. 1 Price $200.00 Amount $200.00" at bounding box center [678, 178] width 293 height 40
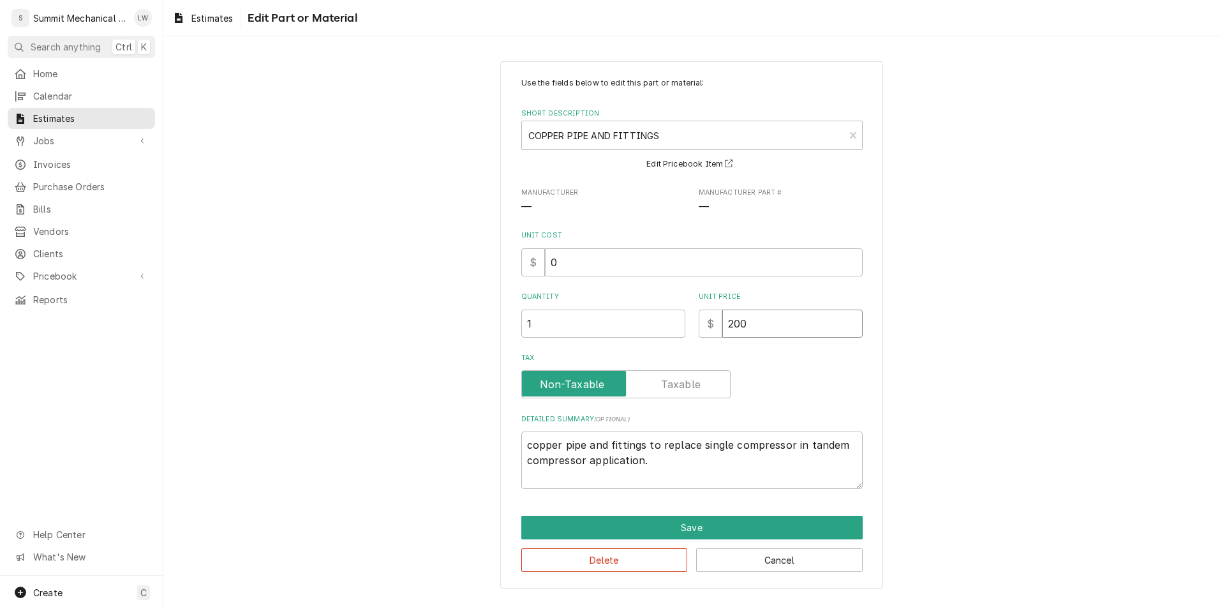
click at [800, 333] on input "200" at bounding box center [793, 324] width 140 height 28
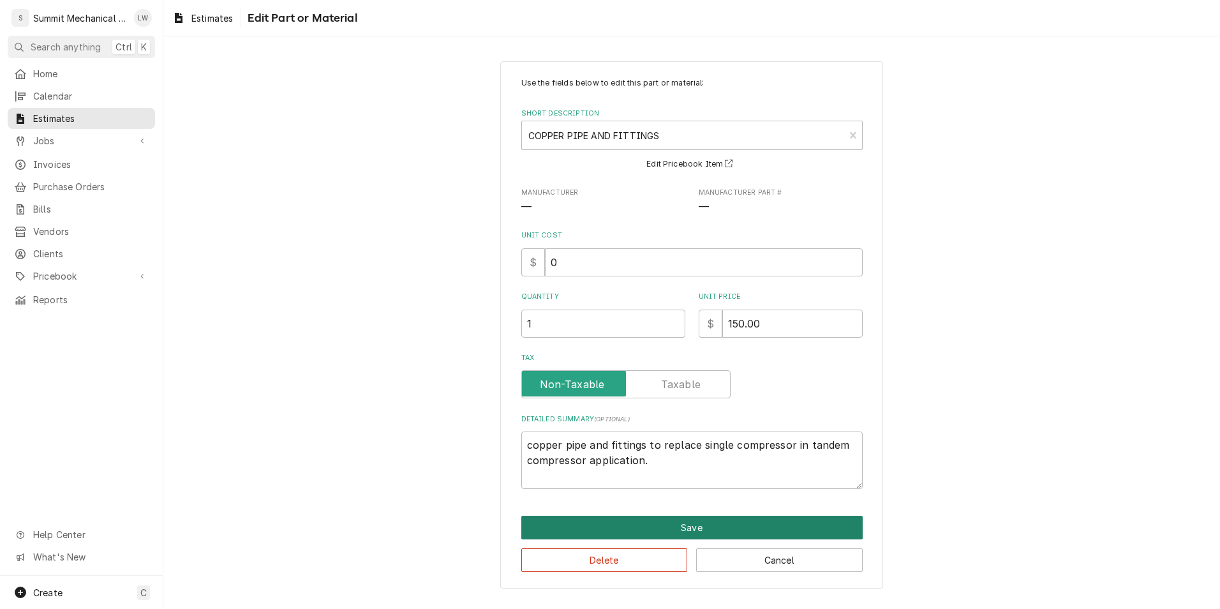
click at [679, 532] on button "Save" at bounding box center [693, 528] width 342 height 24
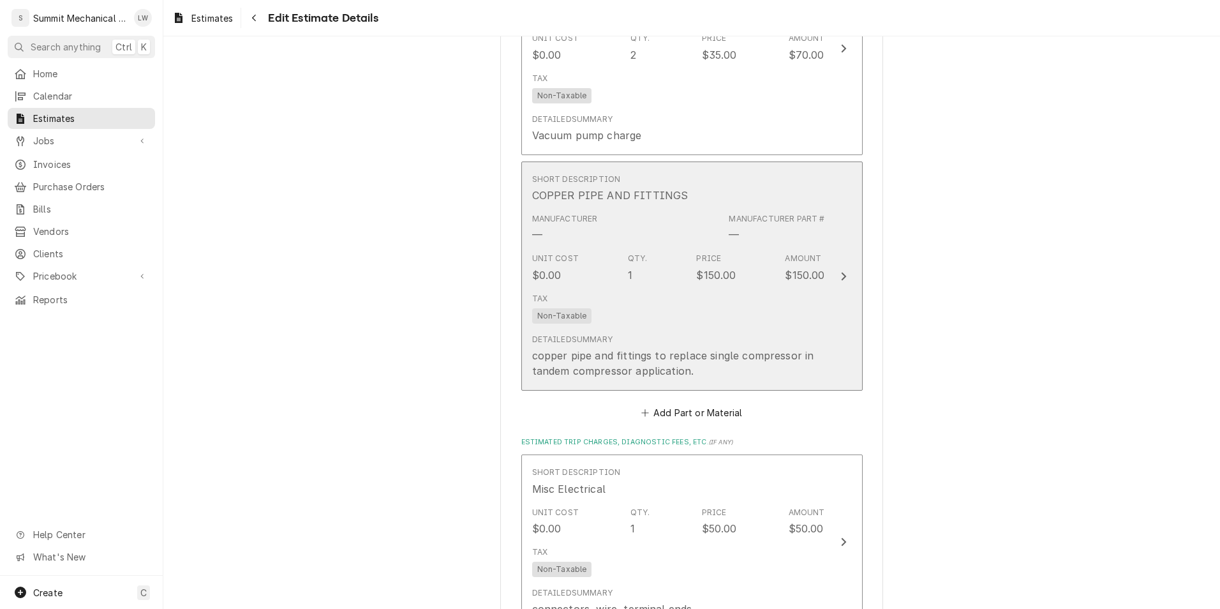
scroll to position [4227, 0]
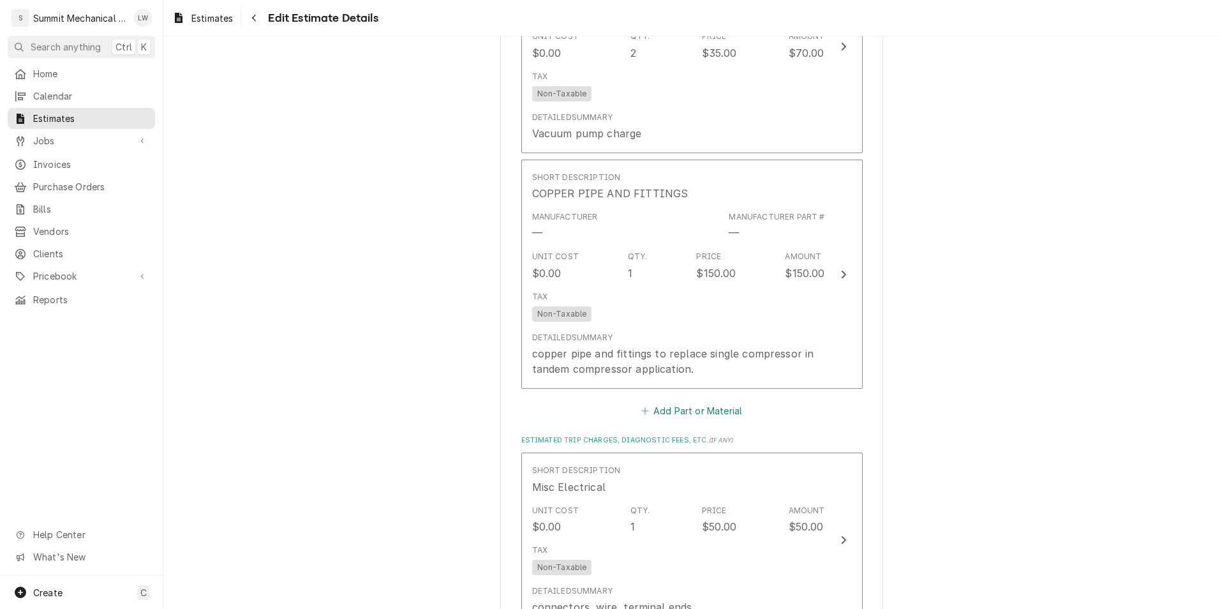
click at [724, 402] on button "Add Part or Material" at bounding box center [691, 411] width 105 height 18
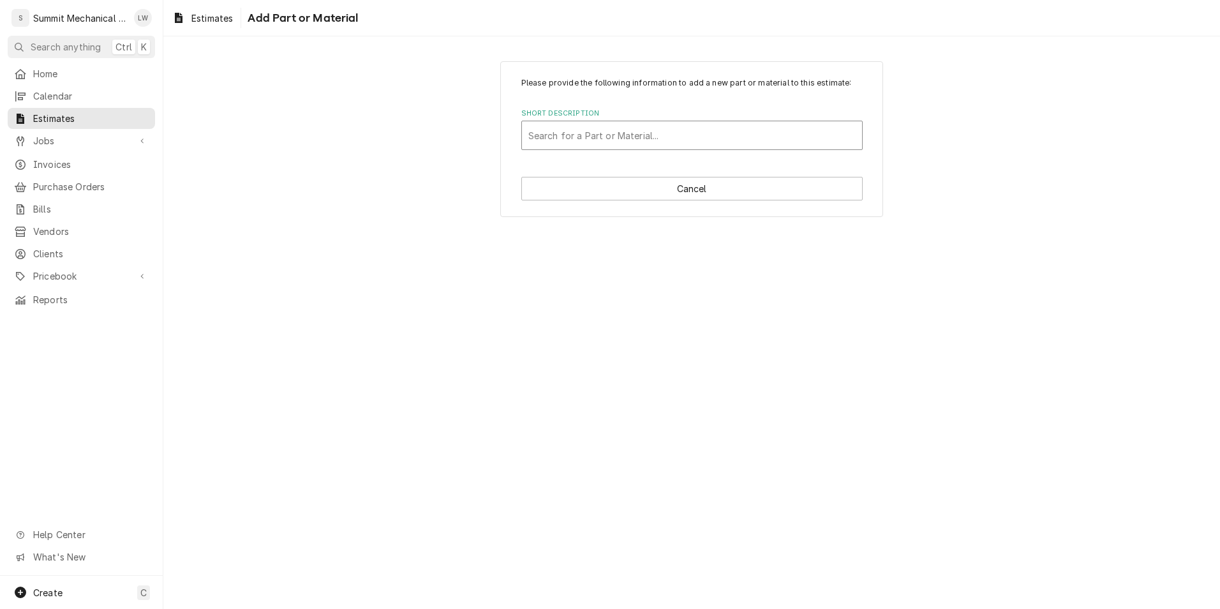
click at [660, 126] on div "Short Description" at bounding box center [692, 135] width 327 height 23
click at [426, 214] on div "Please provide the following information to add a new part or material to this …" at bounding box center [691, 139] width 1057 height 178
click at [595, 130] on div "Short Description" at bounding box center [692, 135] width 327 height 23
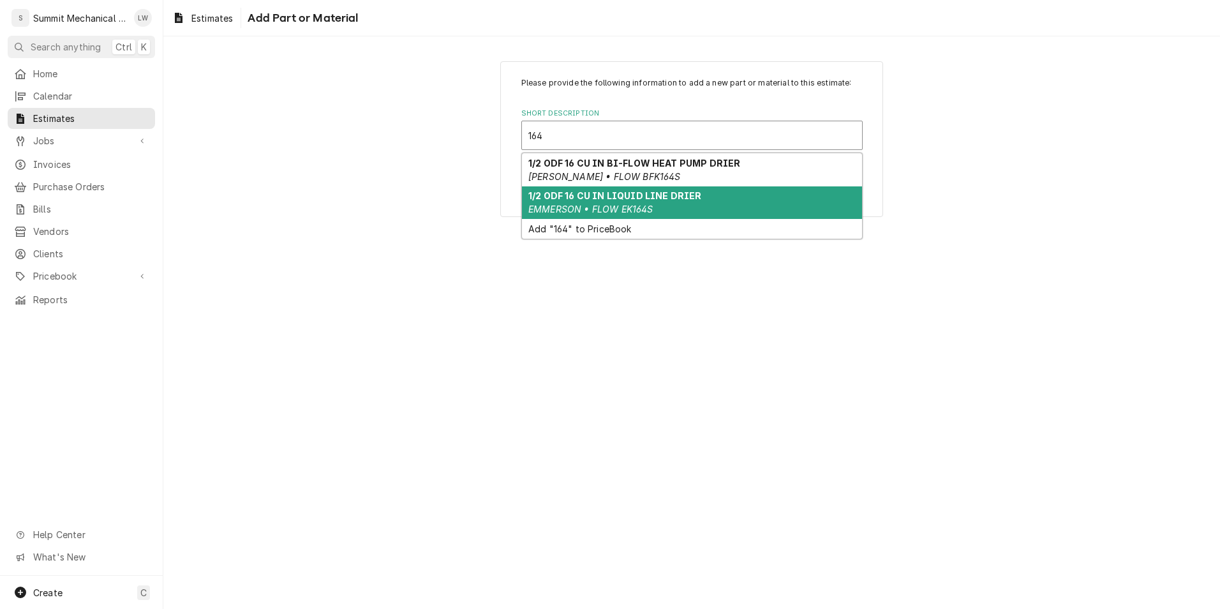
click at [753, 191] on div "1/2 ODF 16 CU IN LIQUID LINE DRIER EMMERSON • FLOW EK164S" at bounding box center [692, 202] width 340 height 33
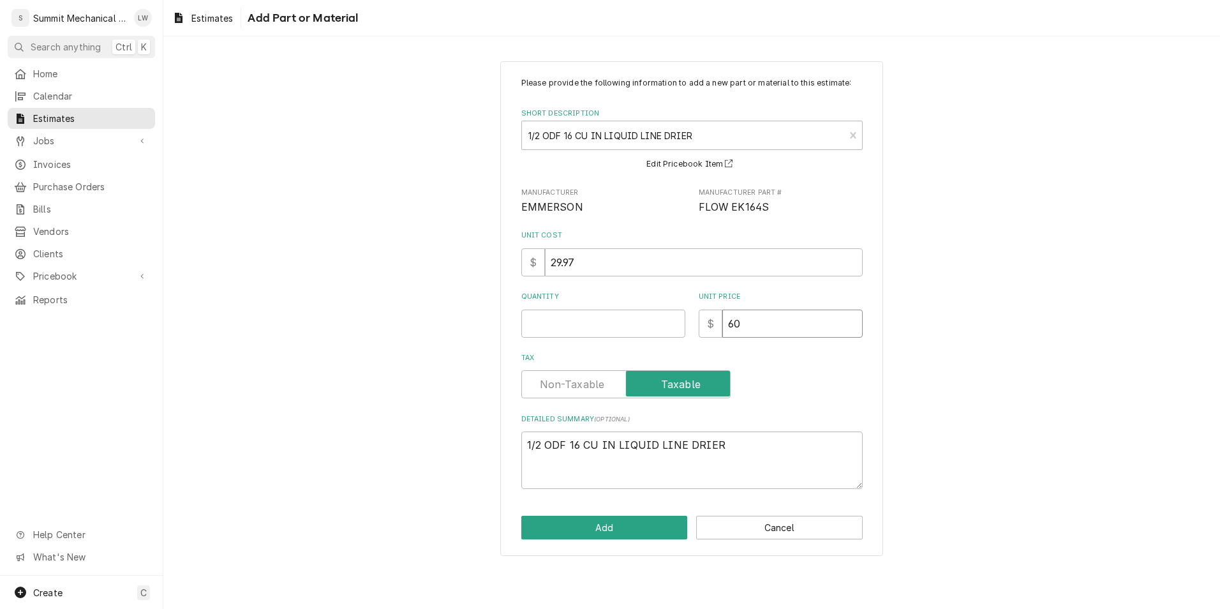
click at [791, 320] on input "60" at bounding box center [793, 324] width 140 height 28
click at [742, 452] on textarea "1/2 ODF 16 CU IN LIQUID LINE DRIER" at bounding box center [693, 460] width 342 height 57
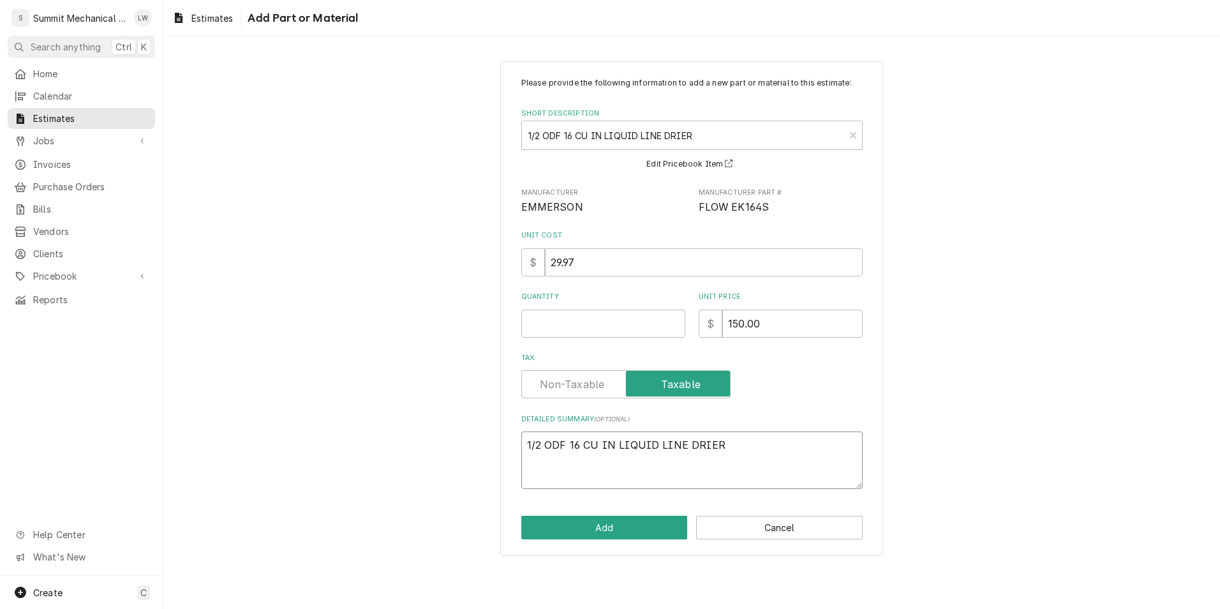
click at [742, 452] on textarea "1/2 ODF 16 CU IN LIQUID LINE DRIER" at bounding box center [693, 460] width 342 height 57
drag, startPoint x: 723, startPoint y: 442, endPoint x: 464, endPoint y: 441, distance: 258.5
click at [464, 441] on div "Please provide the following information to add a new part or material to this …" at bounding box center [691, 308] width 1057 height 517
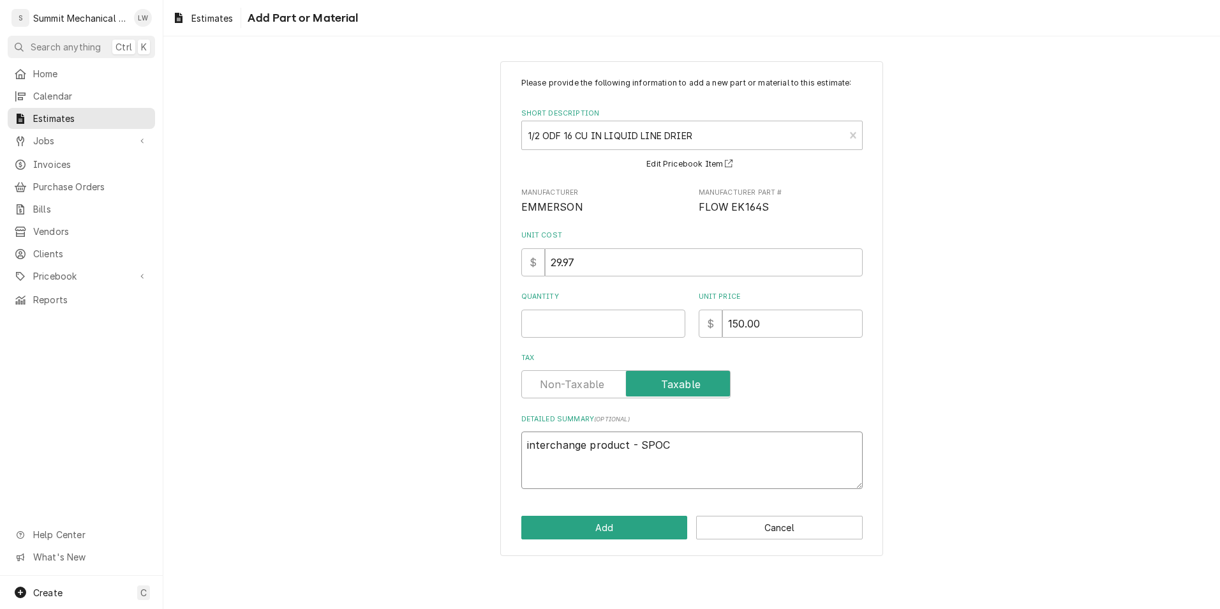
click at [532, 446] on textarea "interchange product - SPOC" at bounding box center [693, 460] width 342 height 57
click at [684, 447] on textarea "interchange product - SPOC" at bounding box center [693, 460] width 342 height 57
click at [534, 447] on textarea "interchange product - SPOC" at bounding box center [693, 460] width 342 height 57
click at [531, 447] on textarea "interchange product - SPOC" at bounding box center [693, 460] width 342 height 57
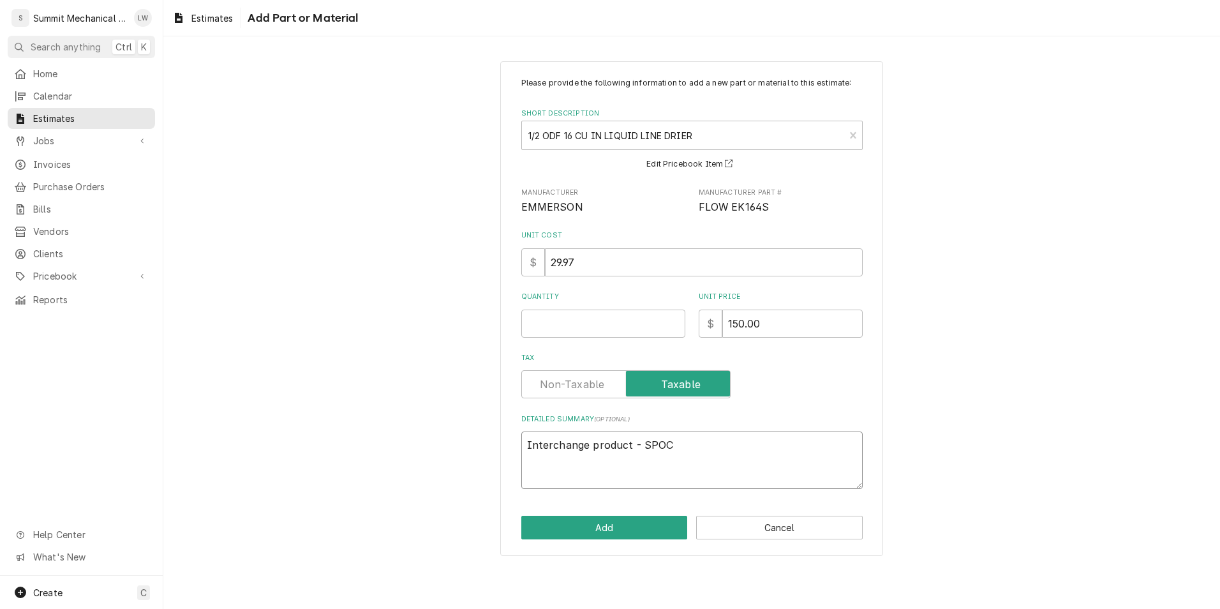
click at [758, 447] on textarea "Interchange product - SPOC" at bounding box center [693, 460] width 342 height 57
click at [613, 329] on input "Quantity" at bounding box center [604, 324] width 164 height 28
click at [823, 306] on div "Unit Price $ 150.00" at bounding box center [781, 314] width 164 height 45
click at [806, 326] on input "150.00" at bounding box center [793, 324] width 140 height 28
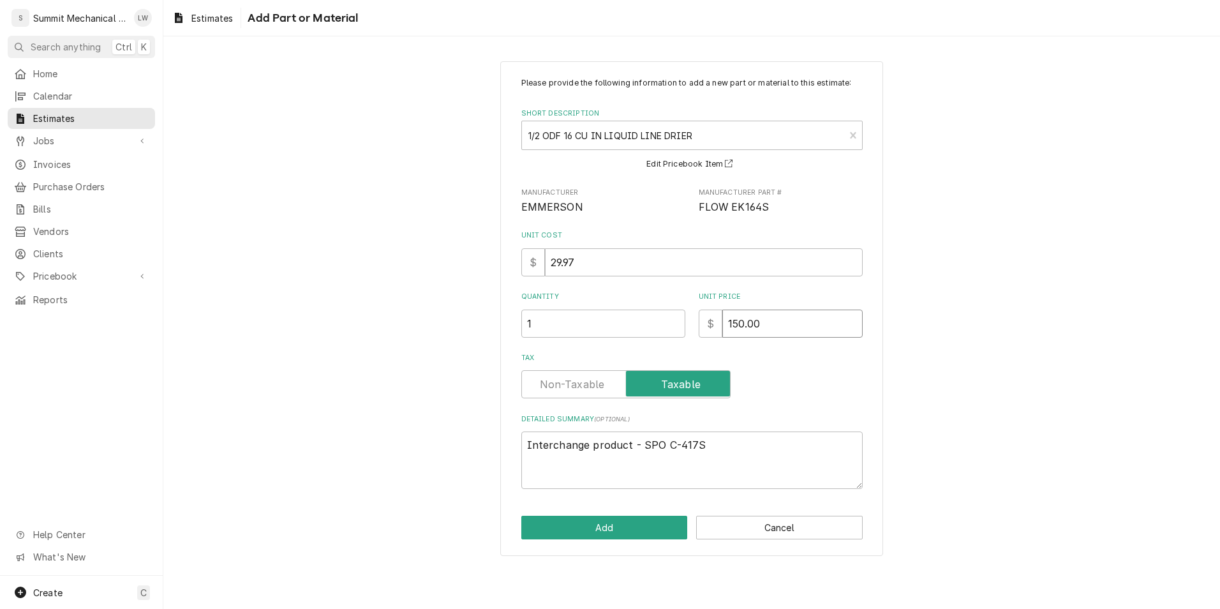
click at [806, 326] on input "150.00" at bounding box center [793, 324] width 140 height 28
click at [619, 529] on button "Add" at bounding box center [605, 528] width 167 height 24
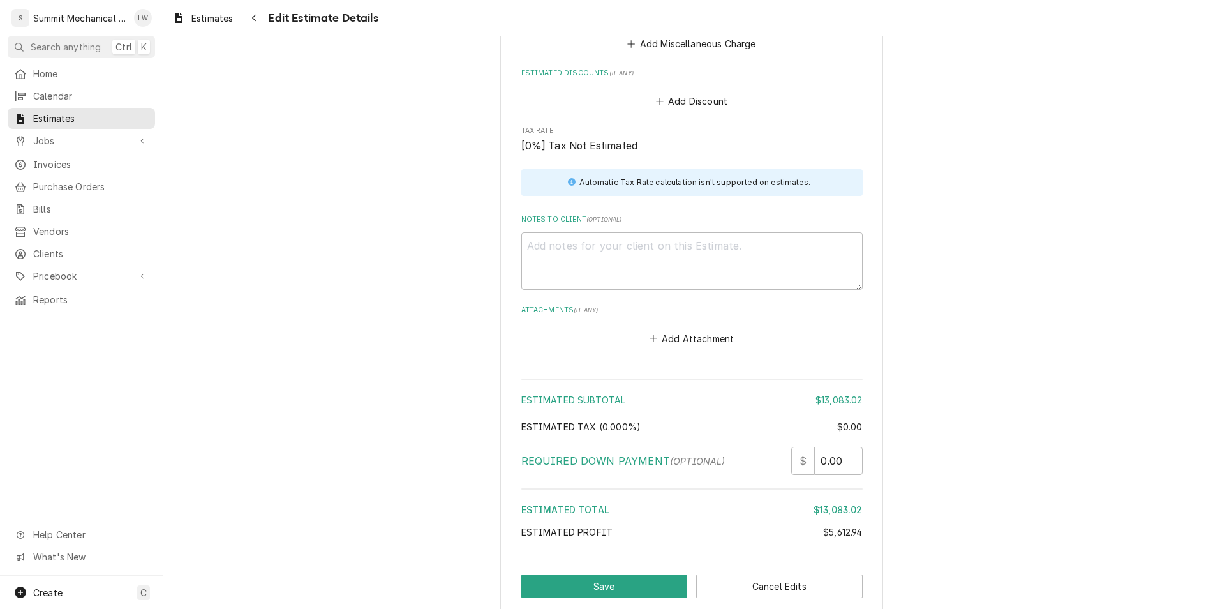
scroll to position [5294, 0]
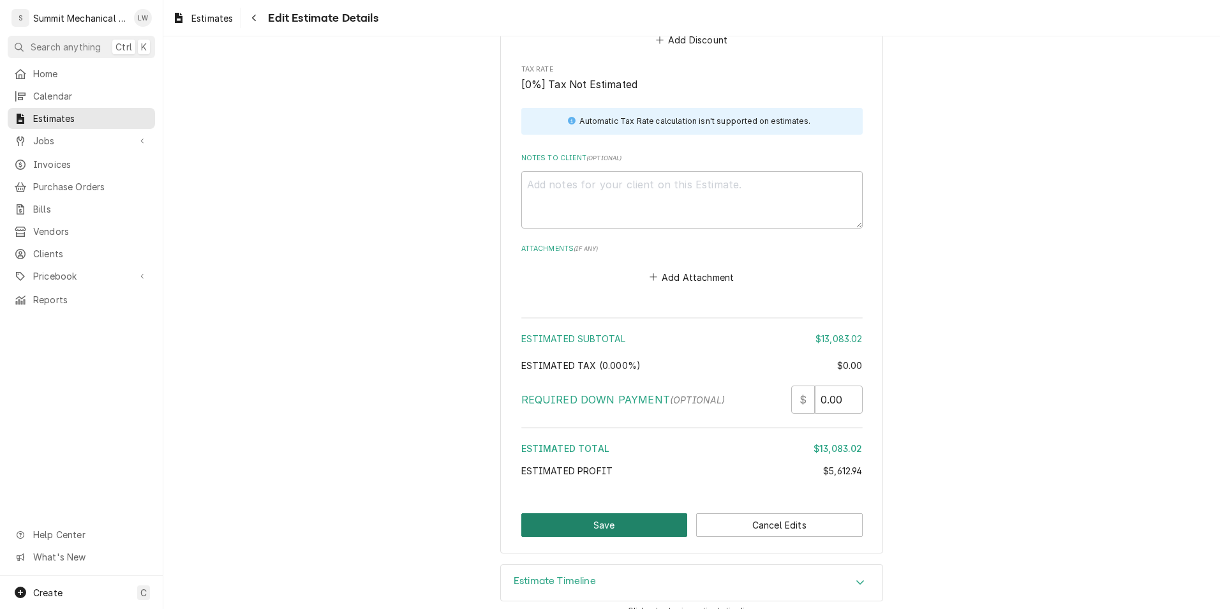
click at [599, 514] on button "Save" at bounding box center [605, 525] width 167 height 24
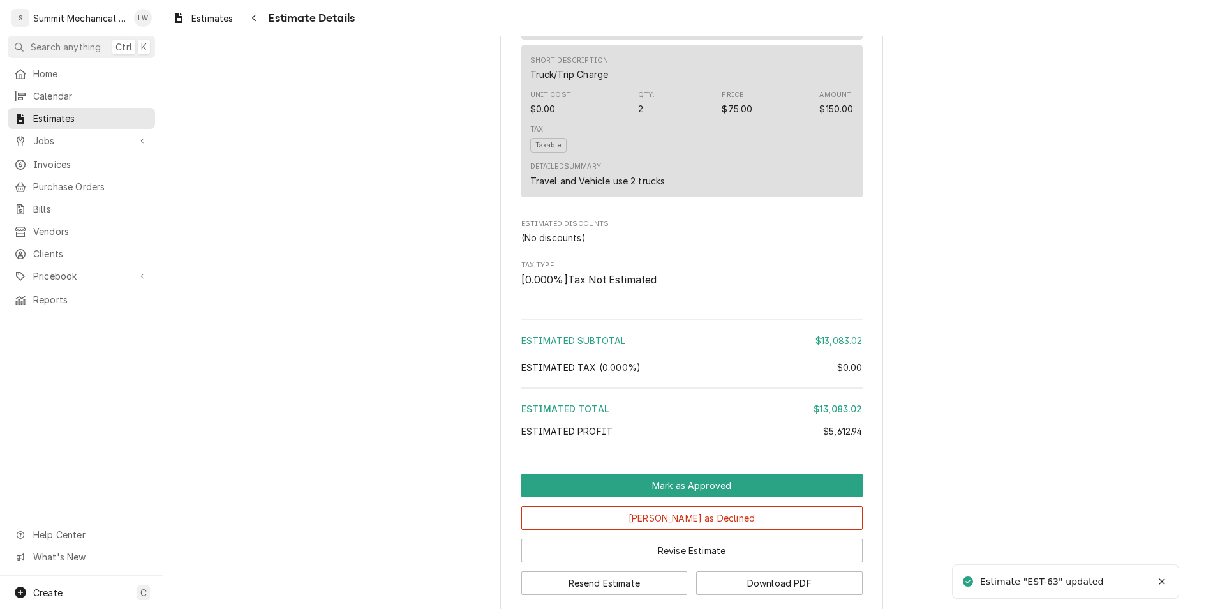
scroll to position [4036, 0]
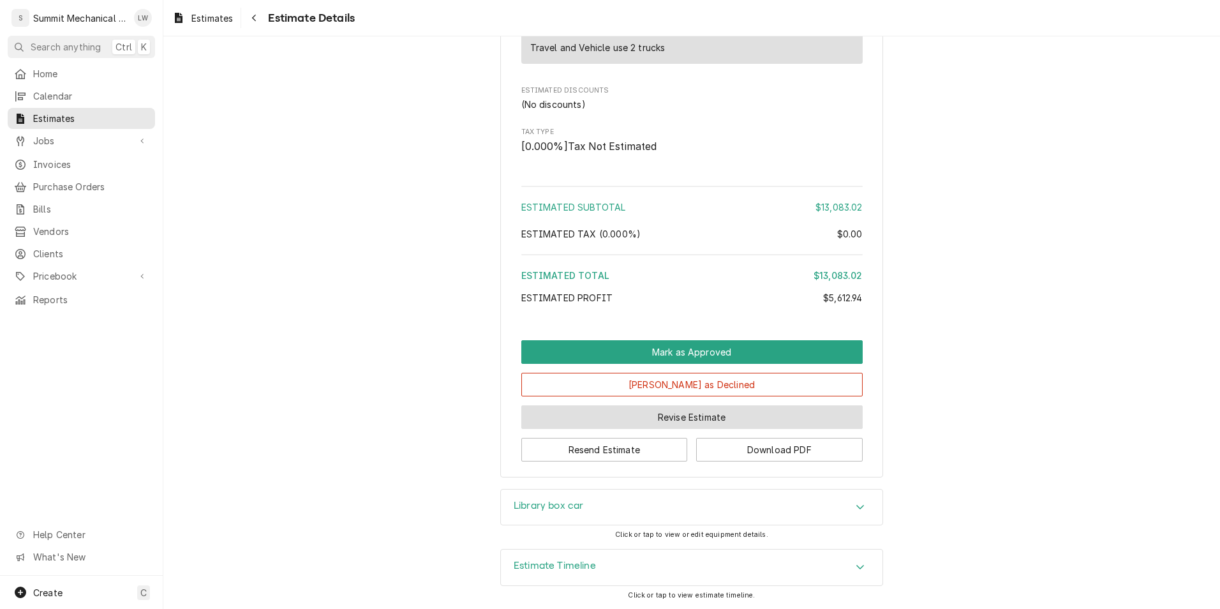
click at [684, 419] on button "Revise Estimate" at bounding box center [693, 417] width 342 height 24
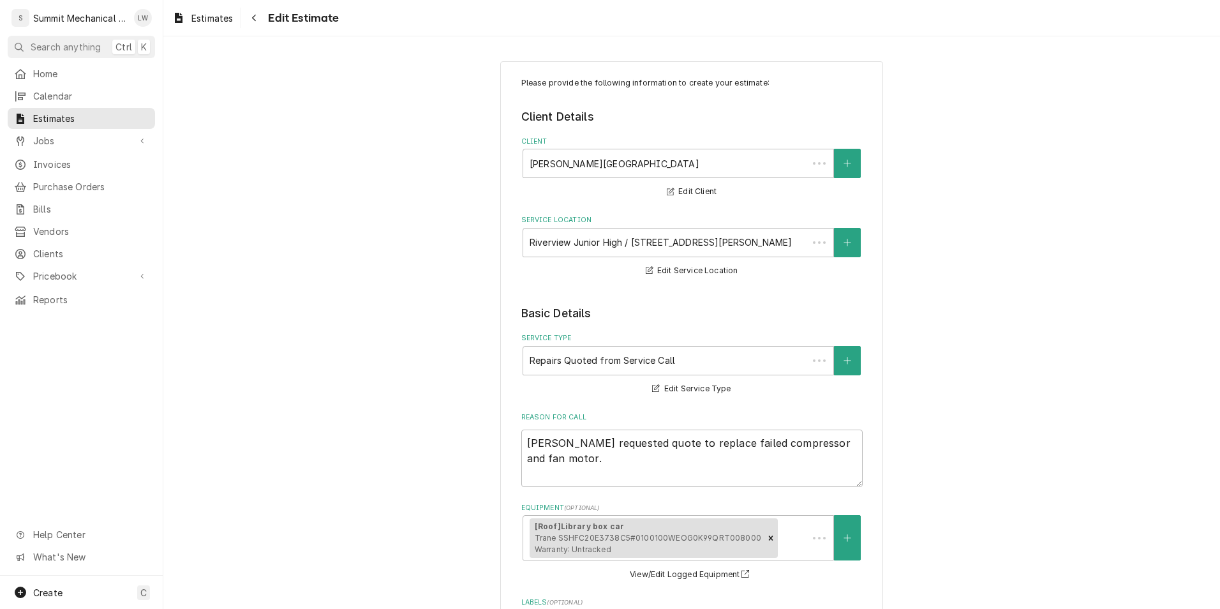
type textarea "x"
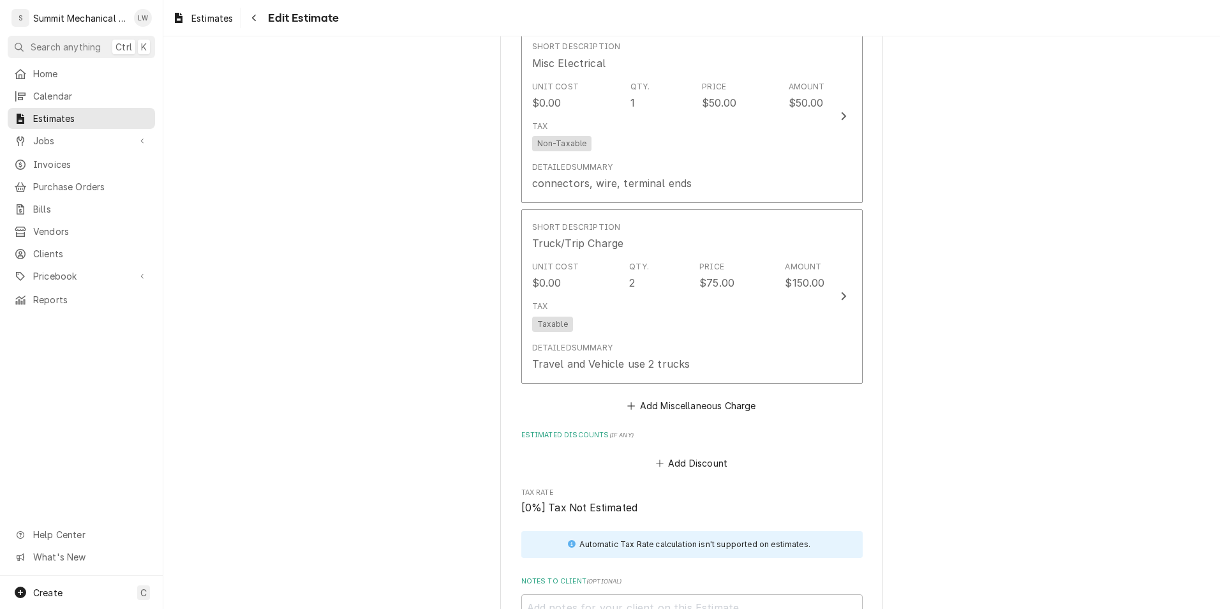
scroll to position [4872, 0]
click at [709, 396] on button "Add Miscellaneous Charge" at bounding box center [692, 405] width 133 height 18
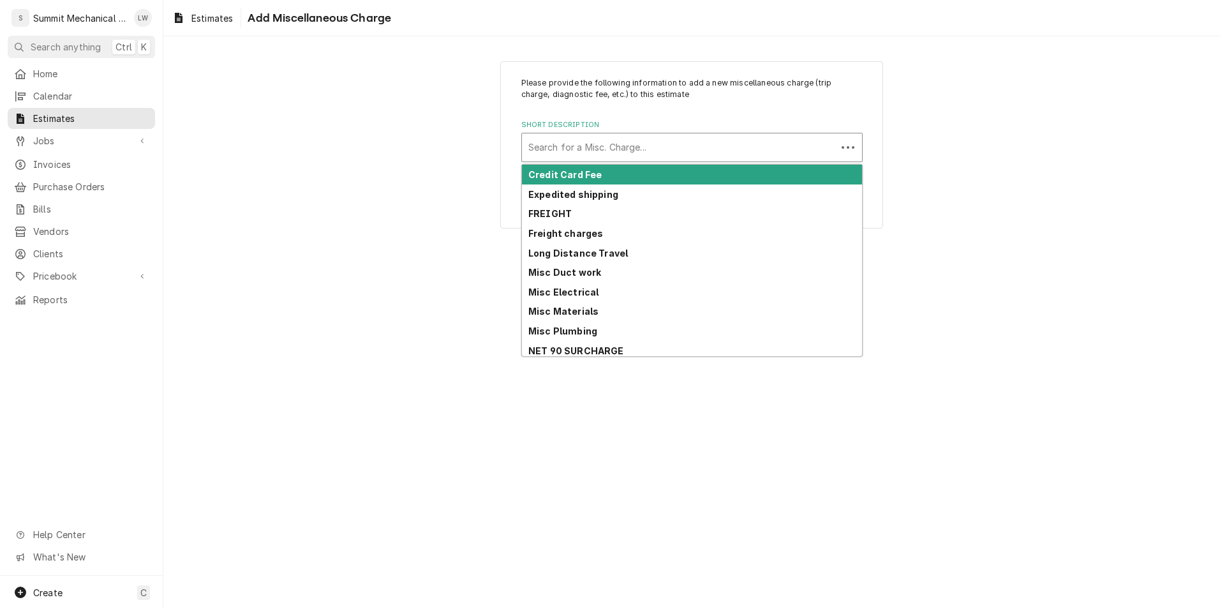
click at [719, 152] on div "Short Description" at bounding box center [680, 147] width 302 height 23
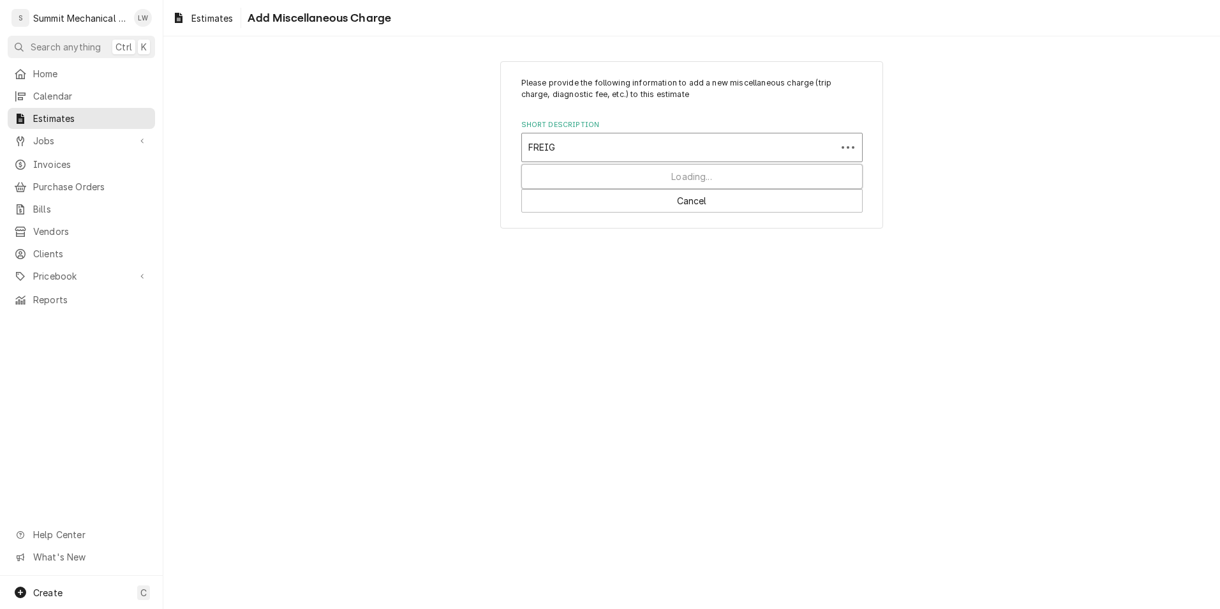
type input "FREIGH"
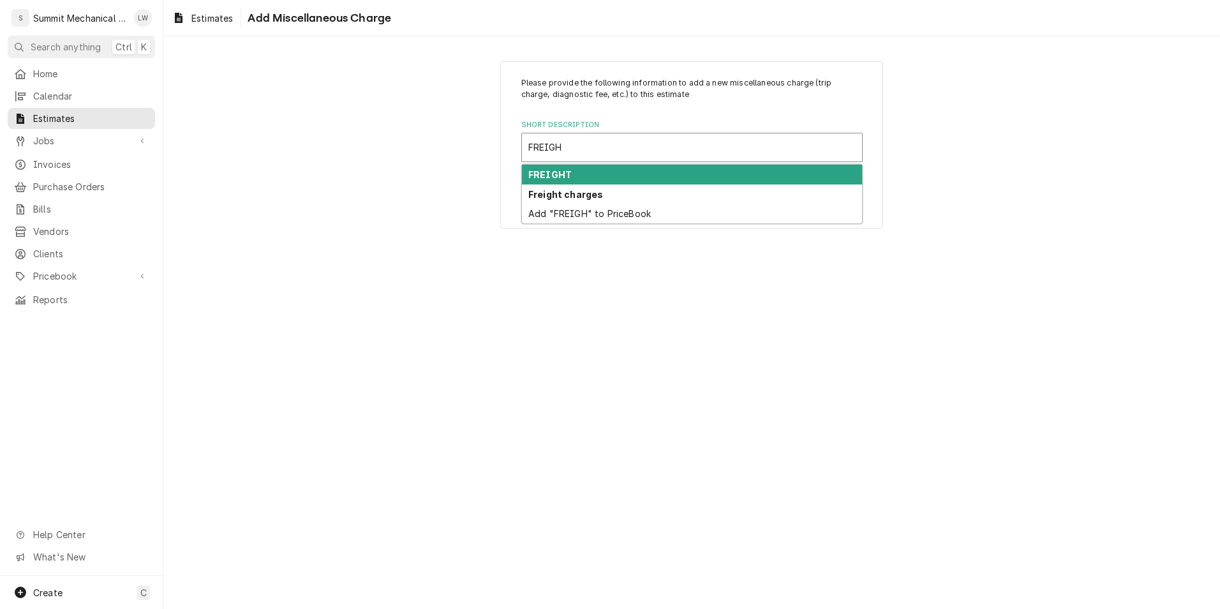
click at [567, 178] on strong "FREIGHT" at bounding box center [550, 174] width 43 height 11
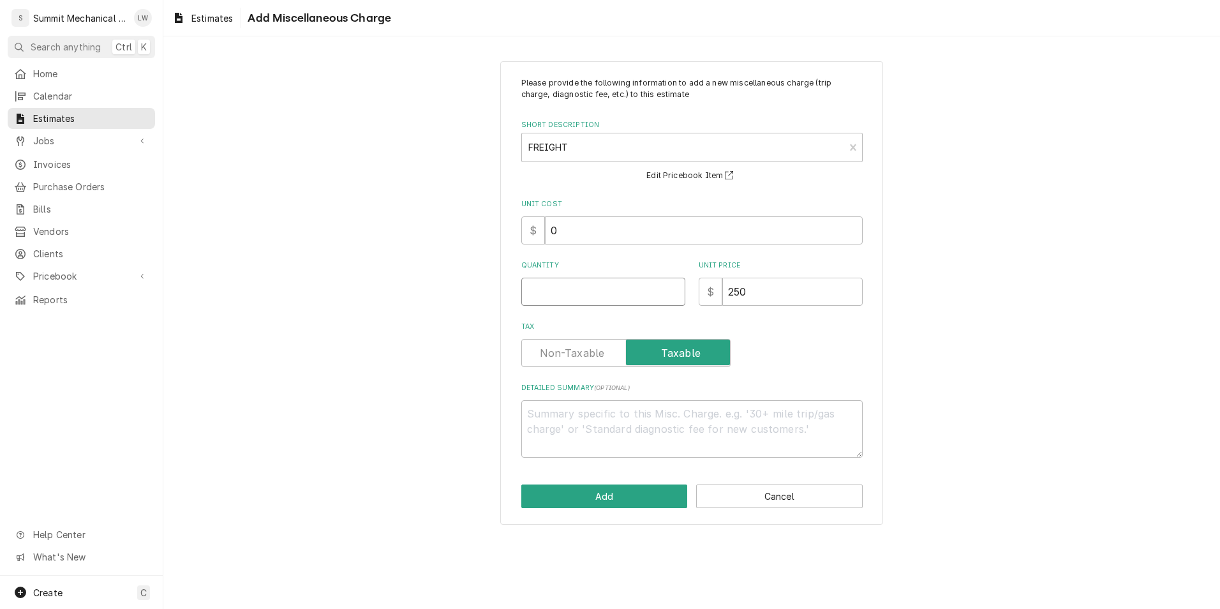
click at [591, 299] on input "Quantity" at bounding box center [604, 292] width 164 height 28
type textarea "x"
type input "1"
type textarea "x"
type input "1"
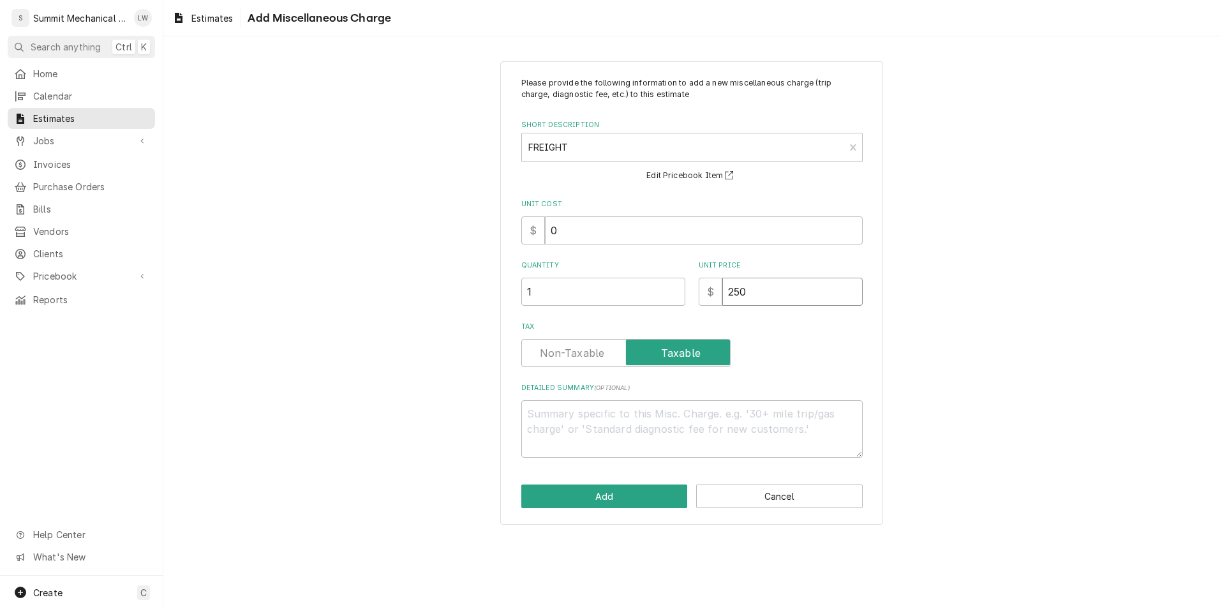
click at [779, 296] on input "250" at bounding box center [793, 292] width 140 height 28
type textarea "x"
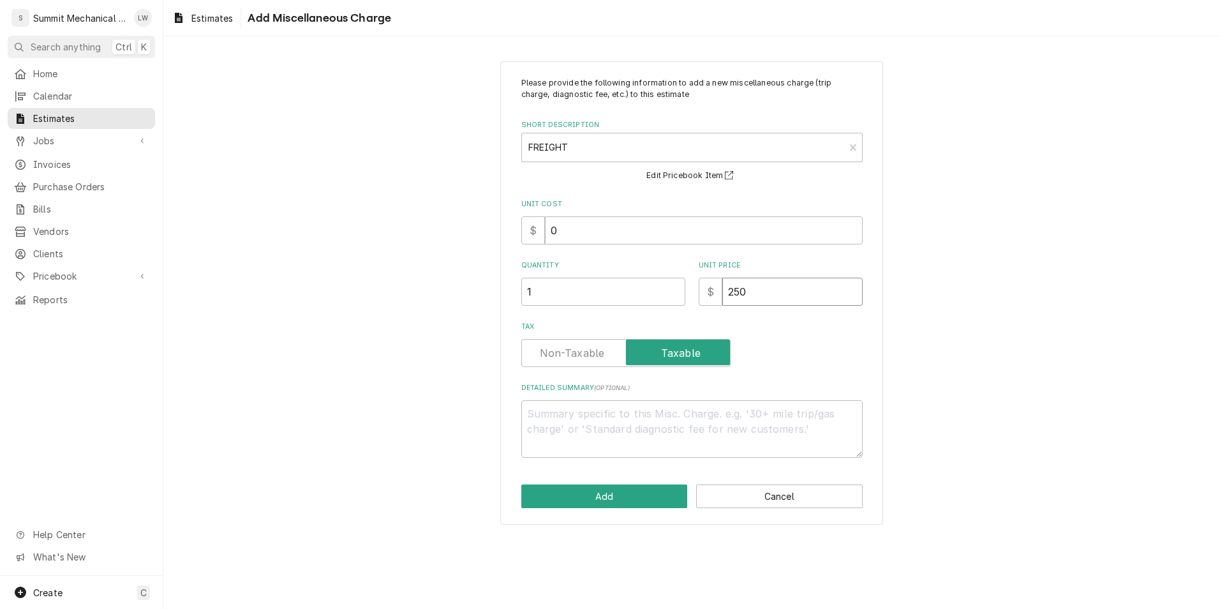
type input "5"
type textarea "x"
type input "50"
type textarea "x"
type input "500"
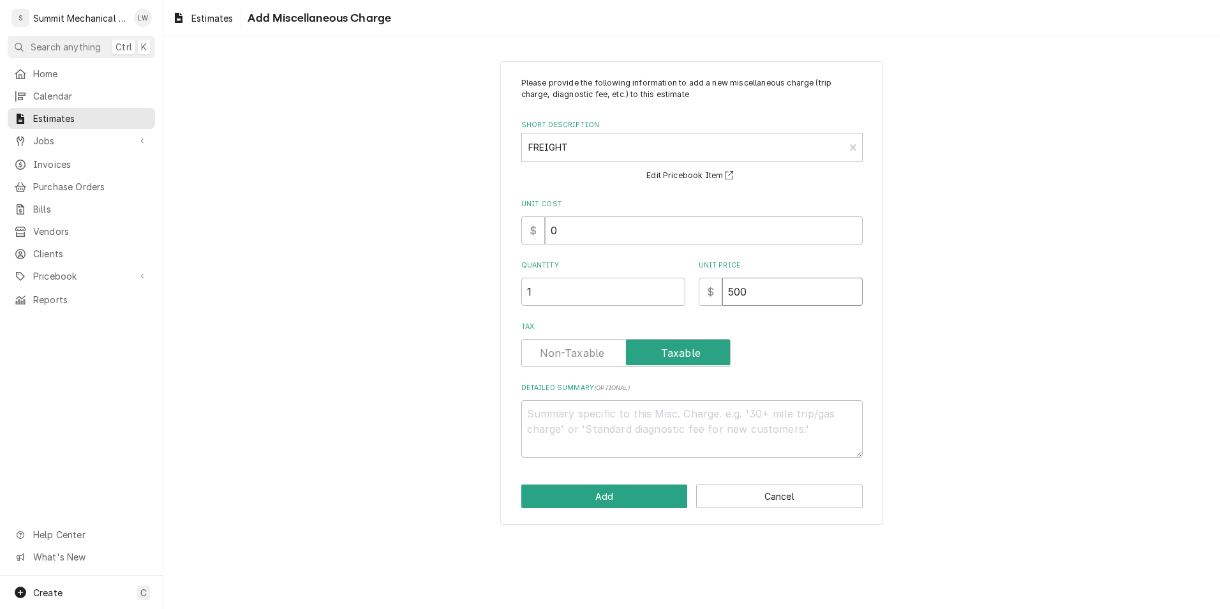
type textarea "x"
type input "500.0"
type textarea "x"
type input "500.00"
type textarea "x"
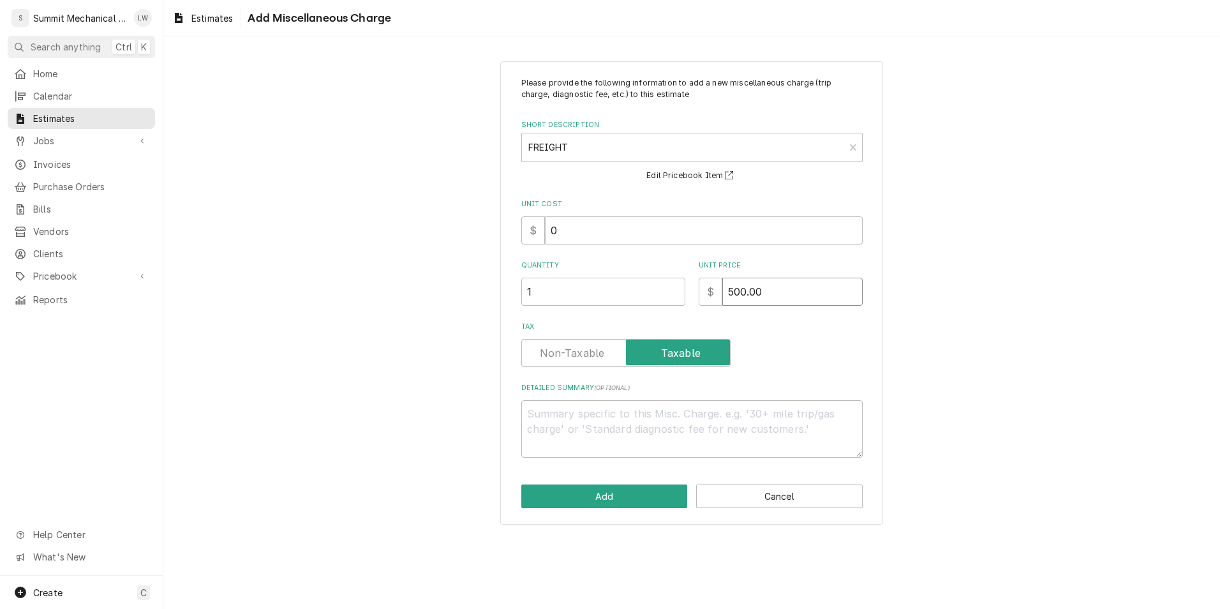
type input "500.00"
click at [582, 356] on label "Tax" at bounding box center [626, 353] width 209 height 28
click at [582, 356] on input "Tax" at bounding box center [626, 353] width 198 height 28
checkbox input "false"
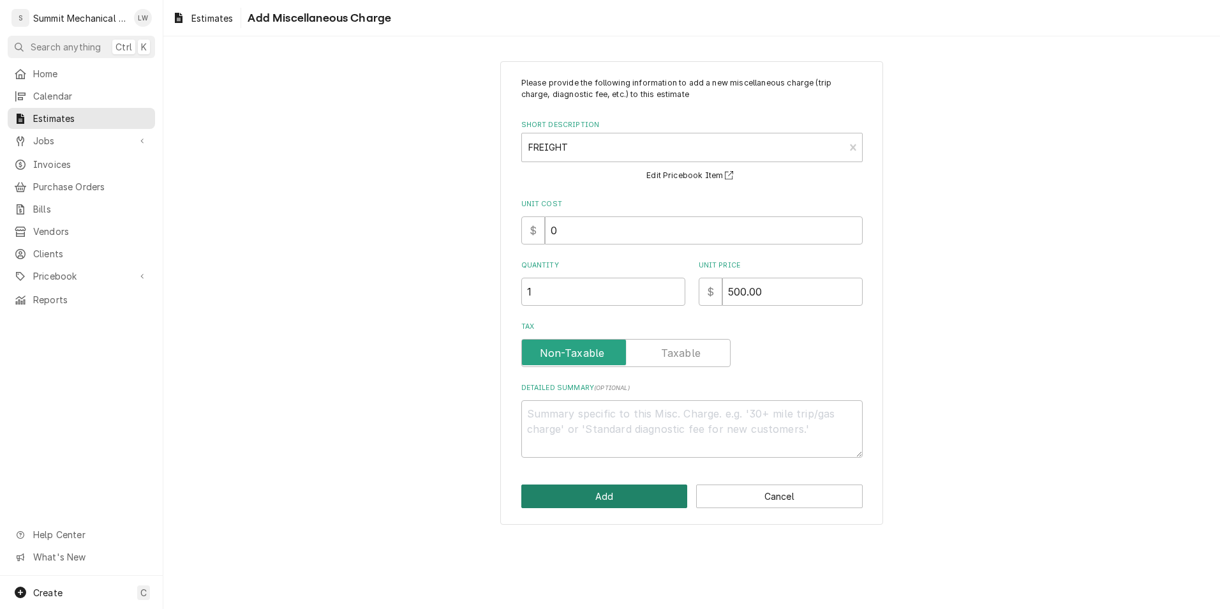
click at [606, 504] on button "Add" at bounding box center [605, 496] width 167 height 24
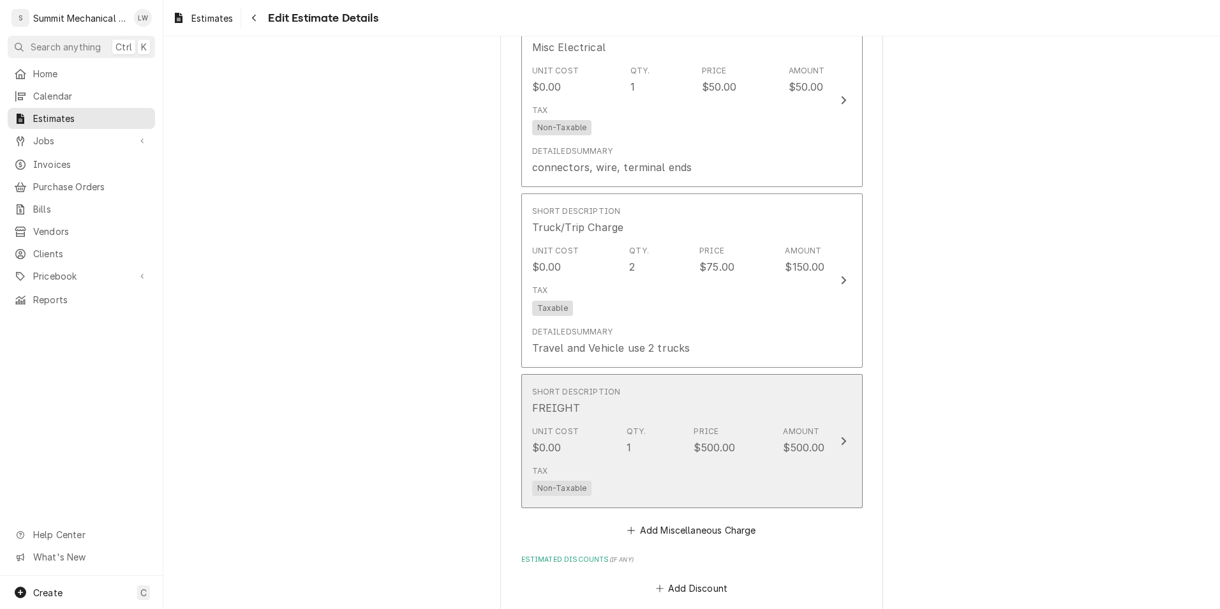
scroll to position [4872, 0]
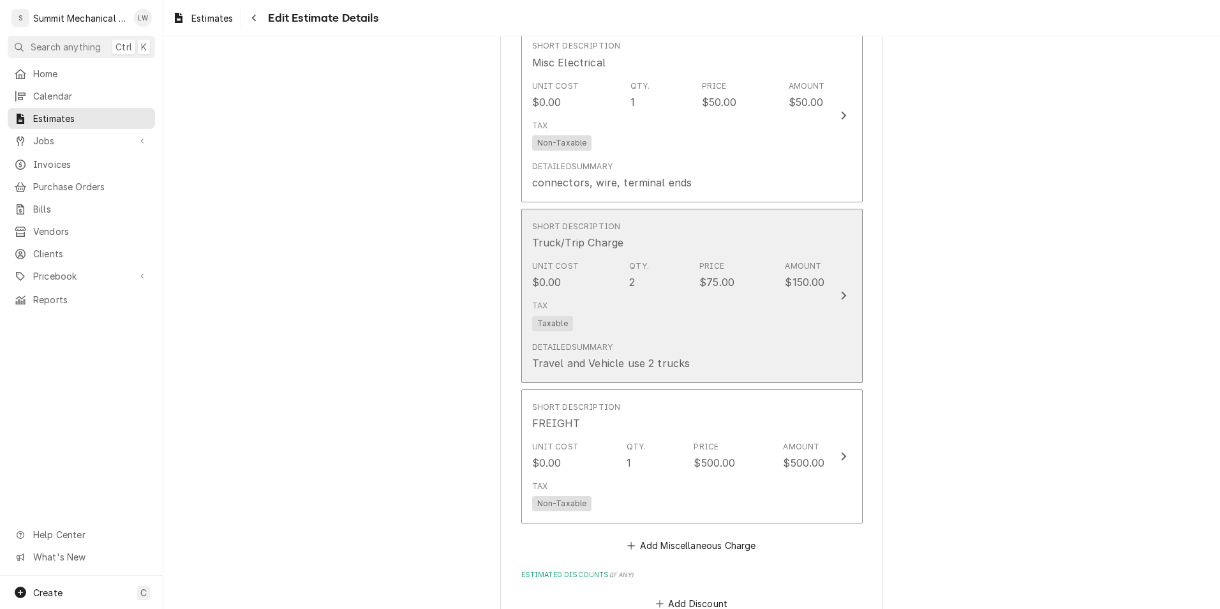
click at [633, 342] on div "Detailed Summary Travel and Vehicle use 2 trucks" at bounding box center [611, 356] width 158 height 29
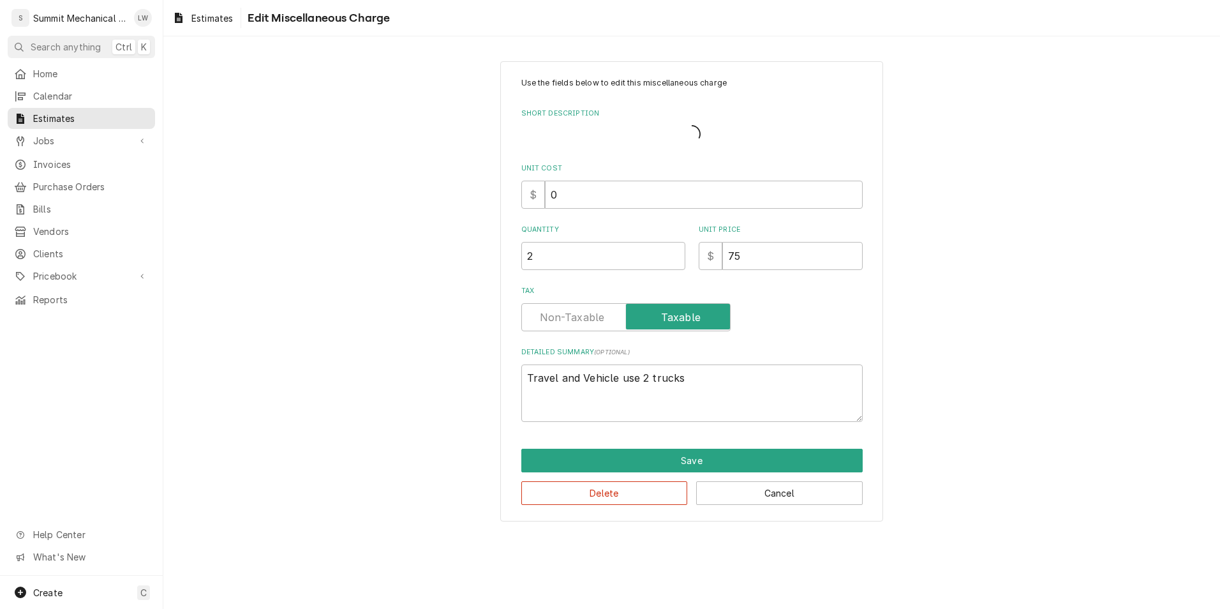
type textarea "x"
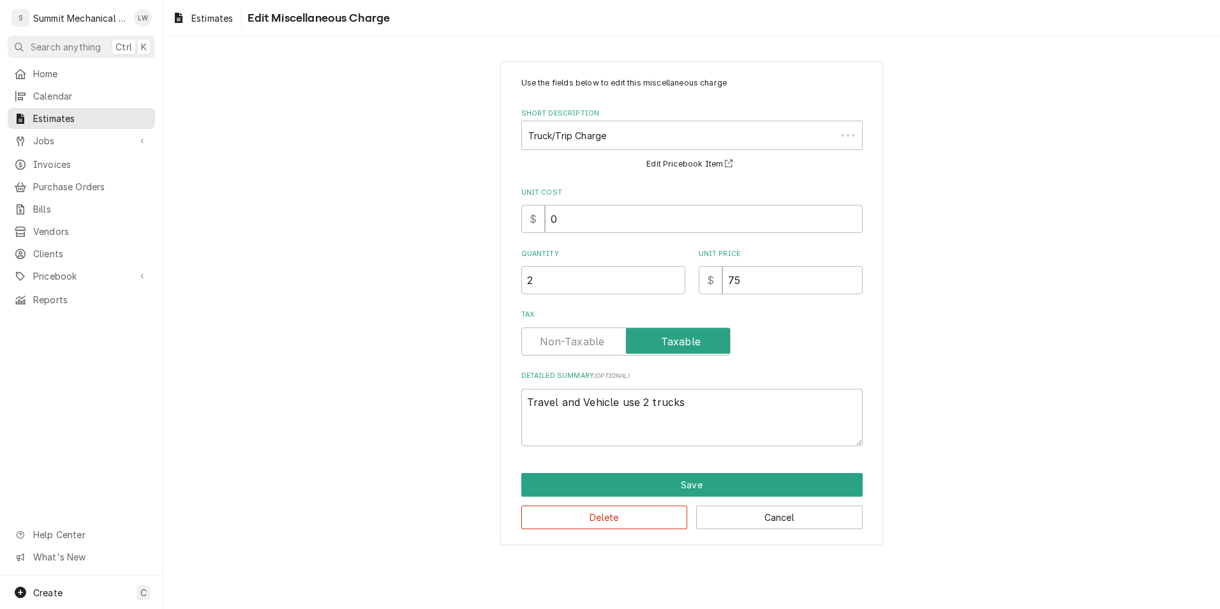
click at [548, 324] on div "Tax" at bounding box center [693, 332] width 342 height 45
click at [548, 336] on label "Tax" at bounding box center [626, 341] width 209 height 28
click at [548, 336] on input "Tax" at bounding box center [626, 341] width 198 height 28
checkbox input "false"
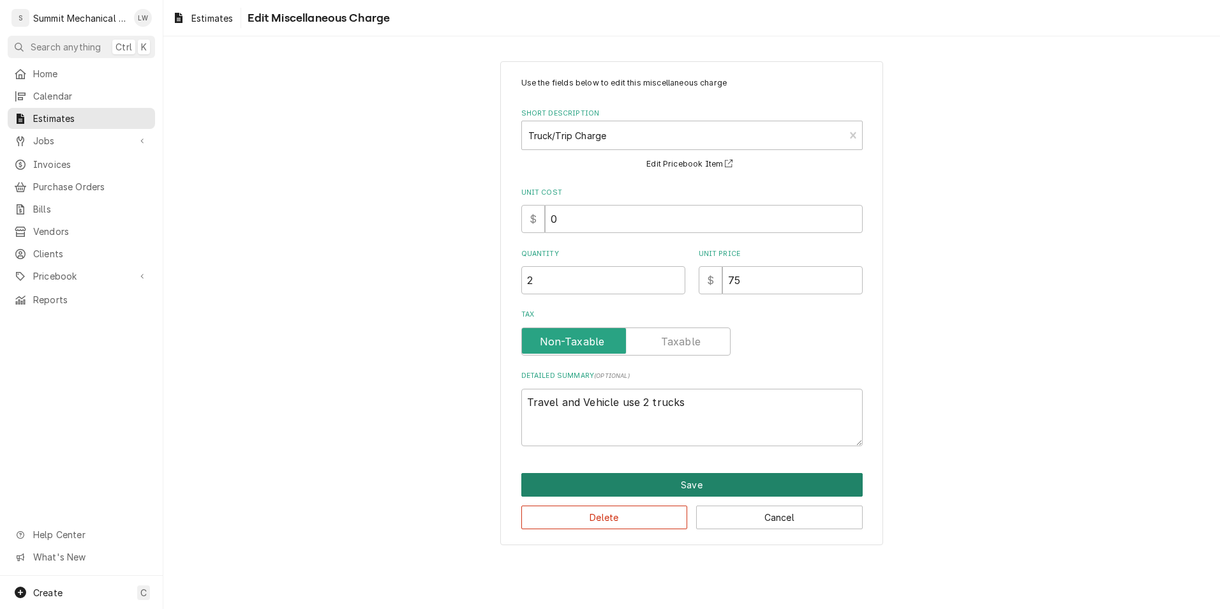
click at [572, 488] on button "Save" at bounding box center [693, 485] width 342 height 24
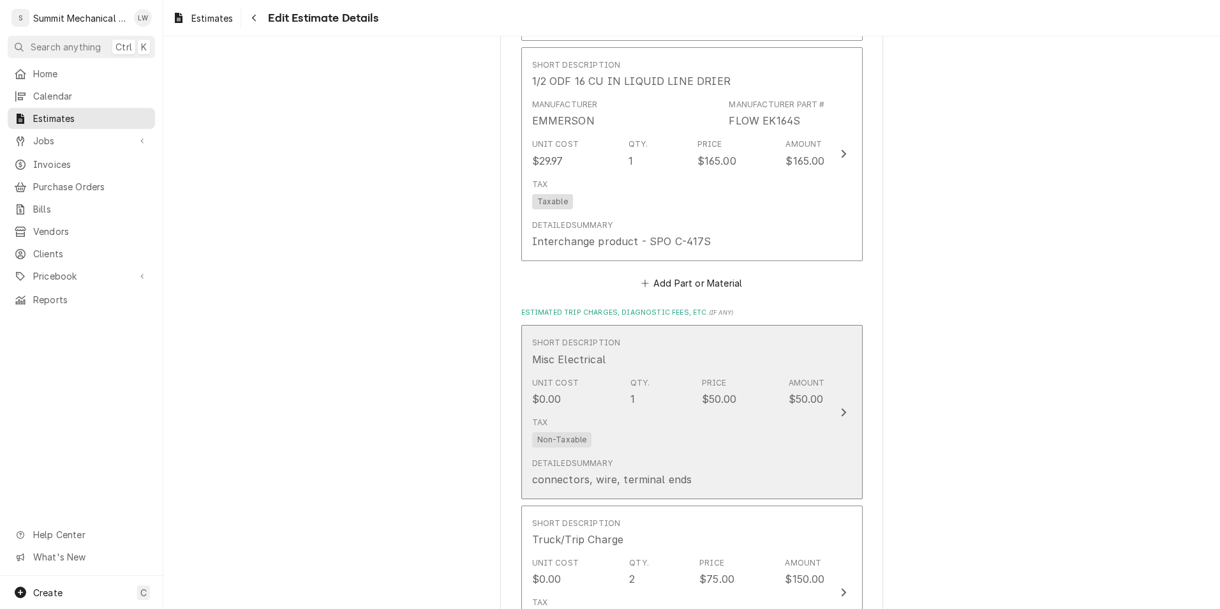
scroll to position [4384, 0]
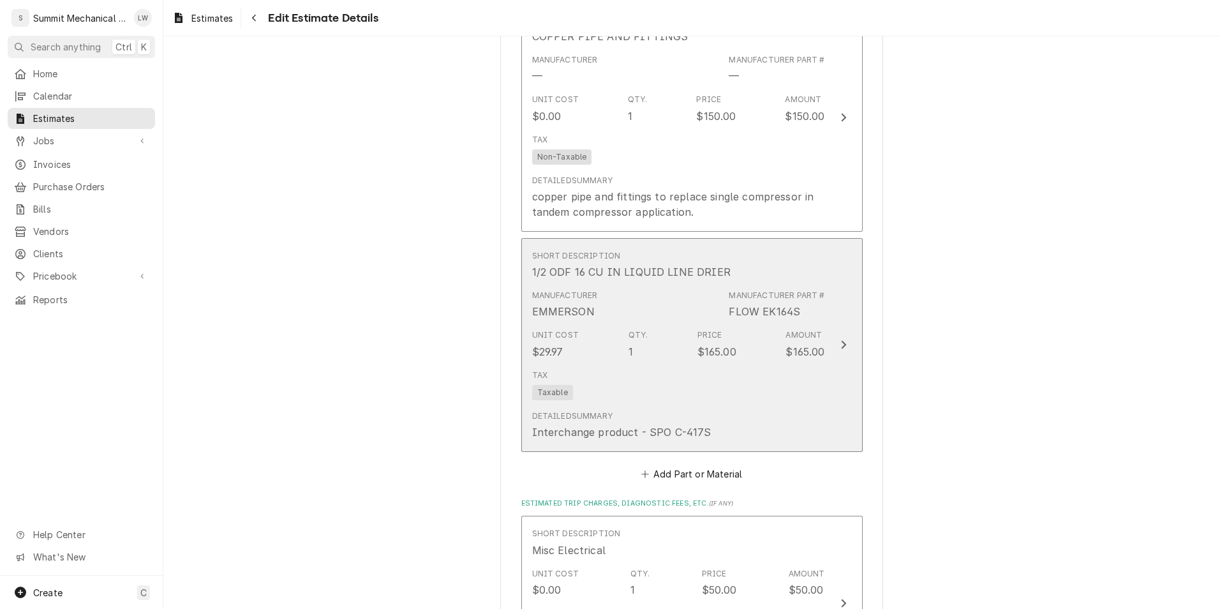
click at [619, 285] on div "Manufacturer EMMERSON Manufacturer Part # FLOW EK164S" at bounding box center [678, 305] width 293 height 40
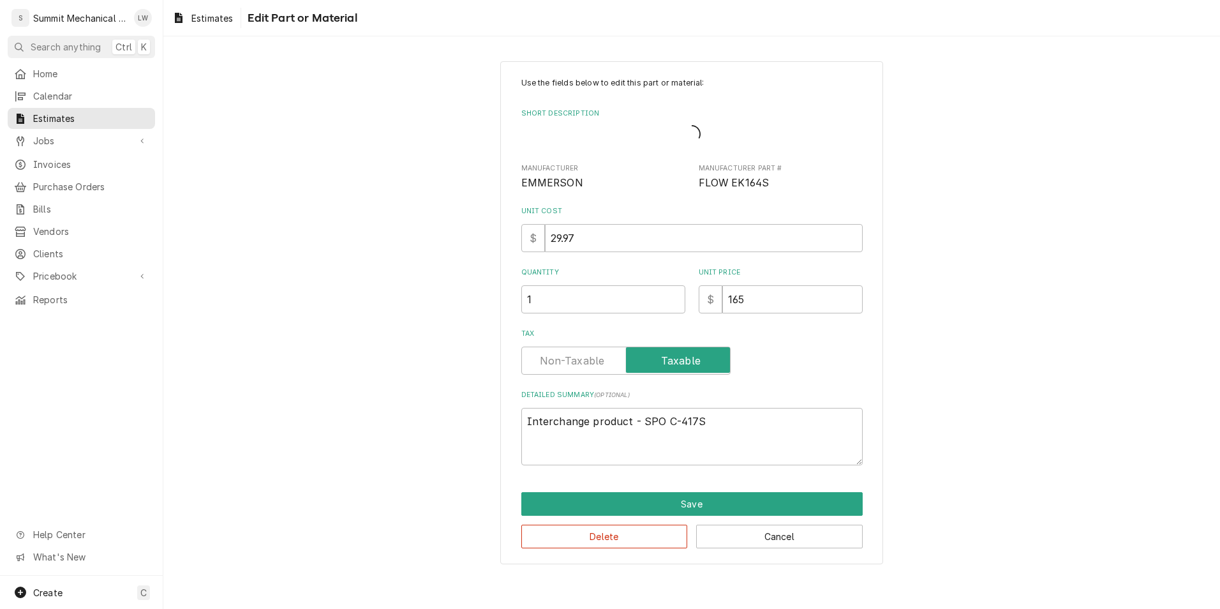
type textarea "x"
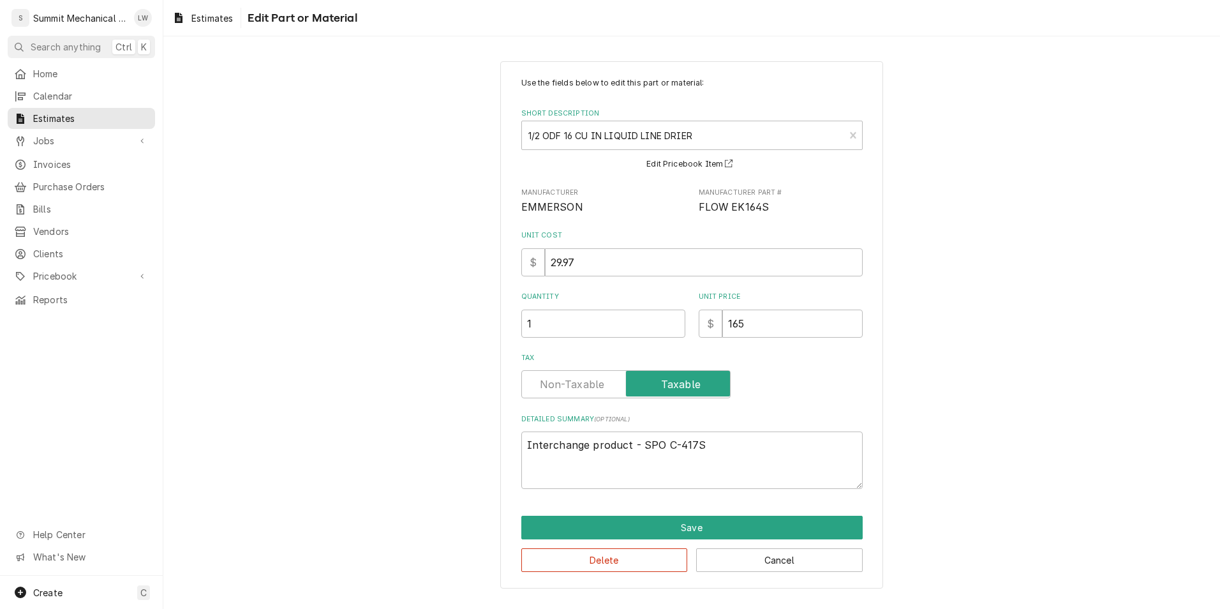
click at [567, 380] on label "Tax" at bounding box center [626, 384] width 209 height 28
click at [567, 380] on input "Tax" at bounding box center [626, 384] width 198 height 28
checkbox input "false"
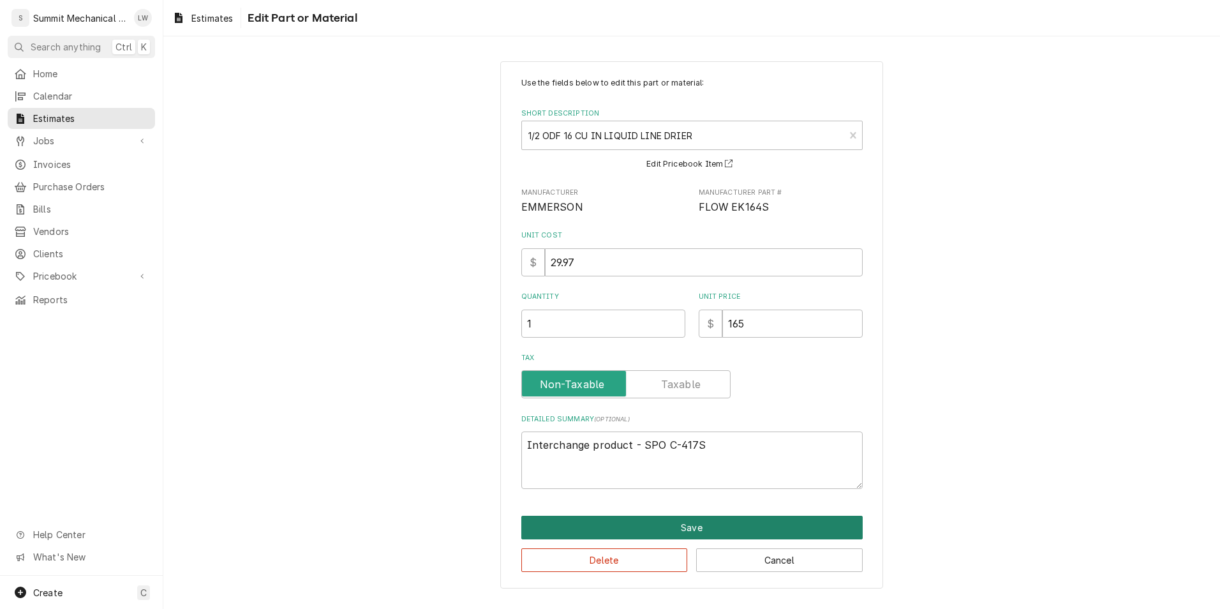
click at [593, 524] on button "Save" at bounding box center [693, 528] width 342 height 24
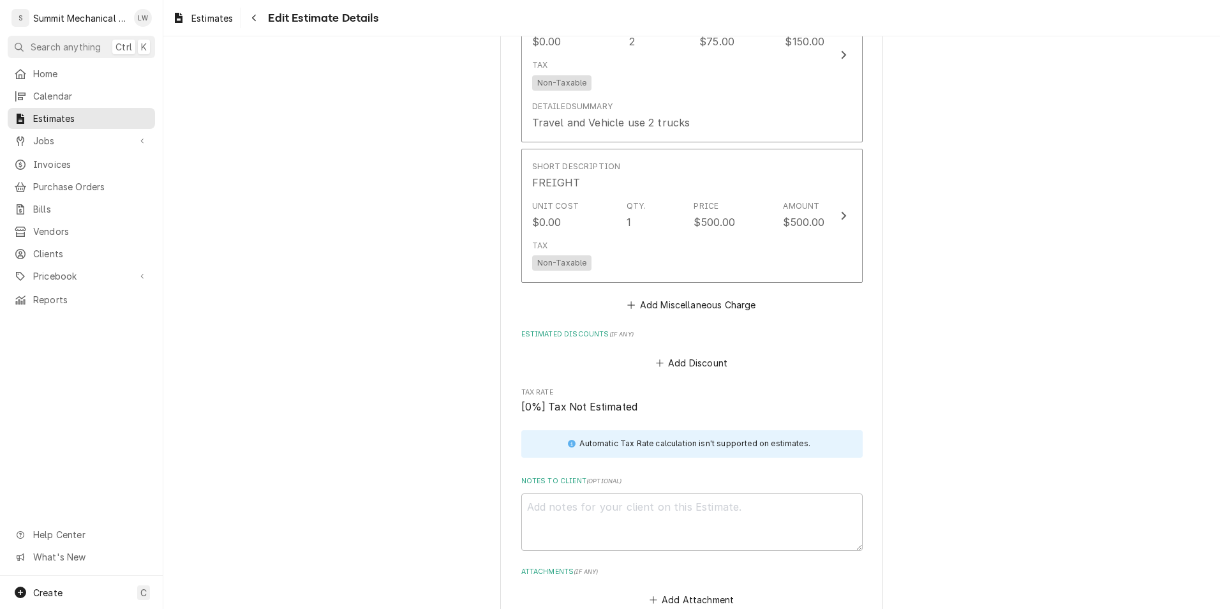
scroll to position [5435, 0]
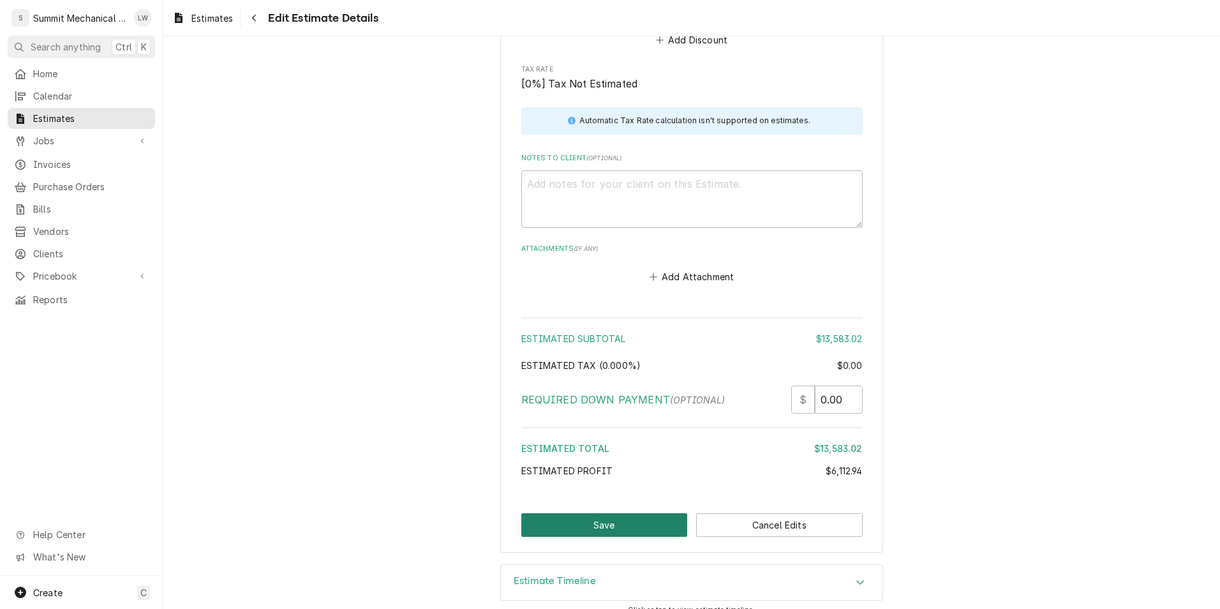
click at [640, 517] on button "Save" at bounding box center [605, 525] width 167 height 24
type textarea "x"
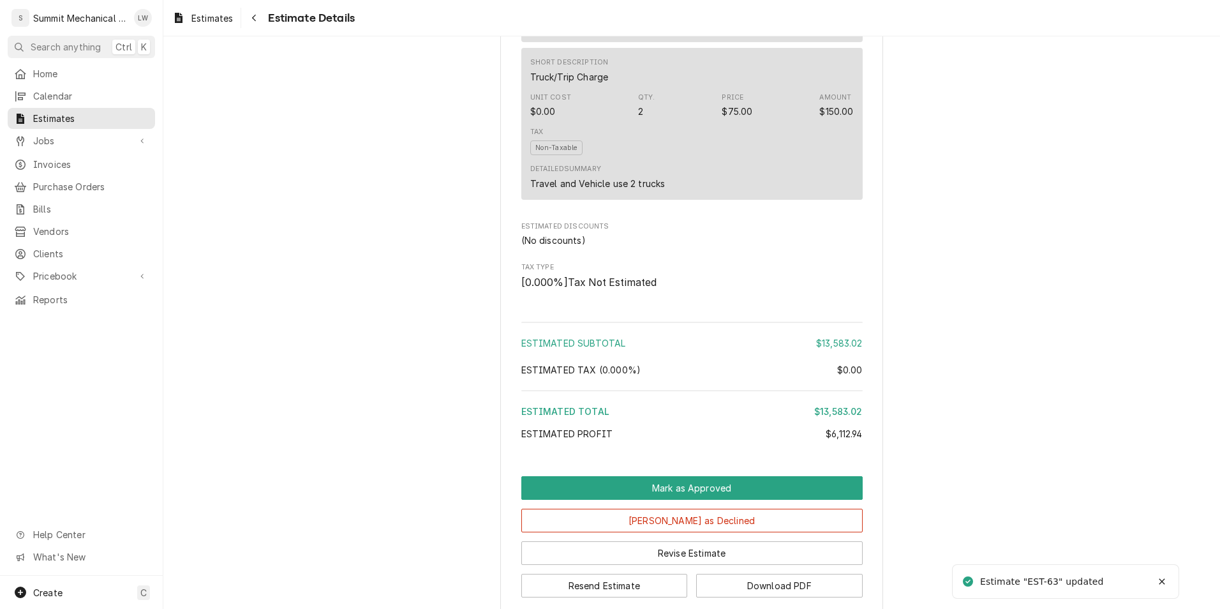
scroll to position [4159, 0]
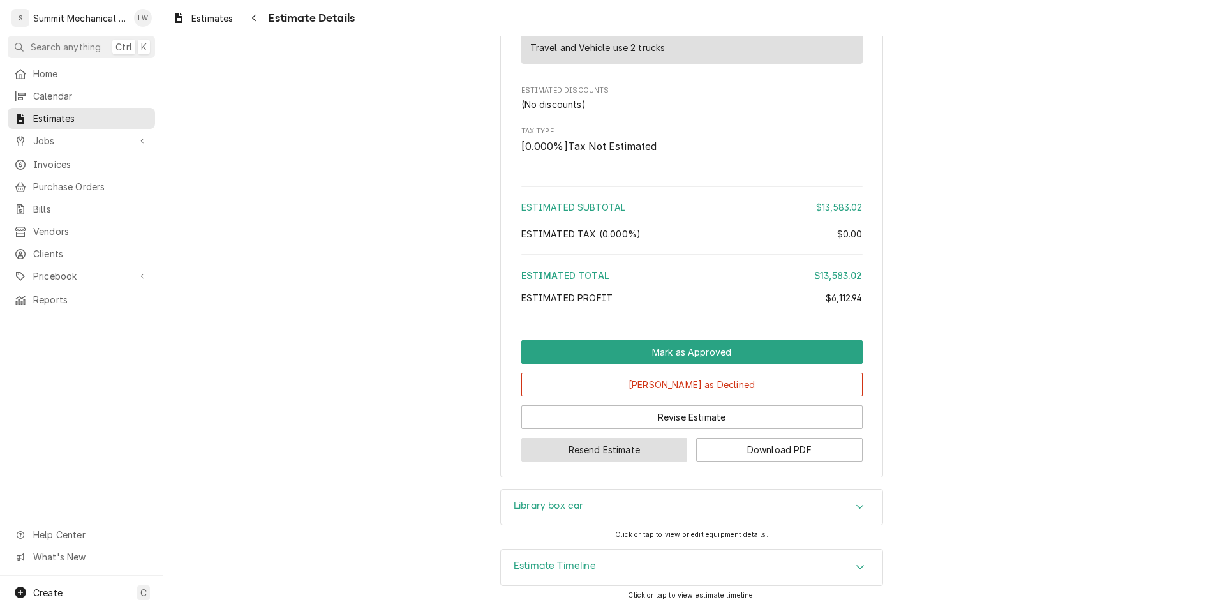
click at [594, 454] on button "Resend Estimate" at bounding box center [605, 450] width 167 height 24
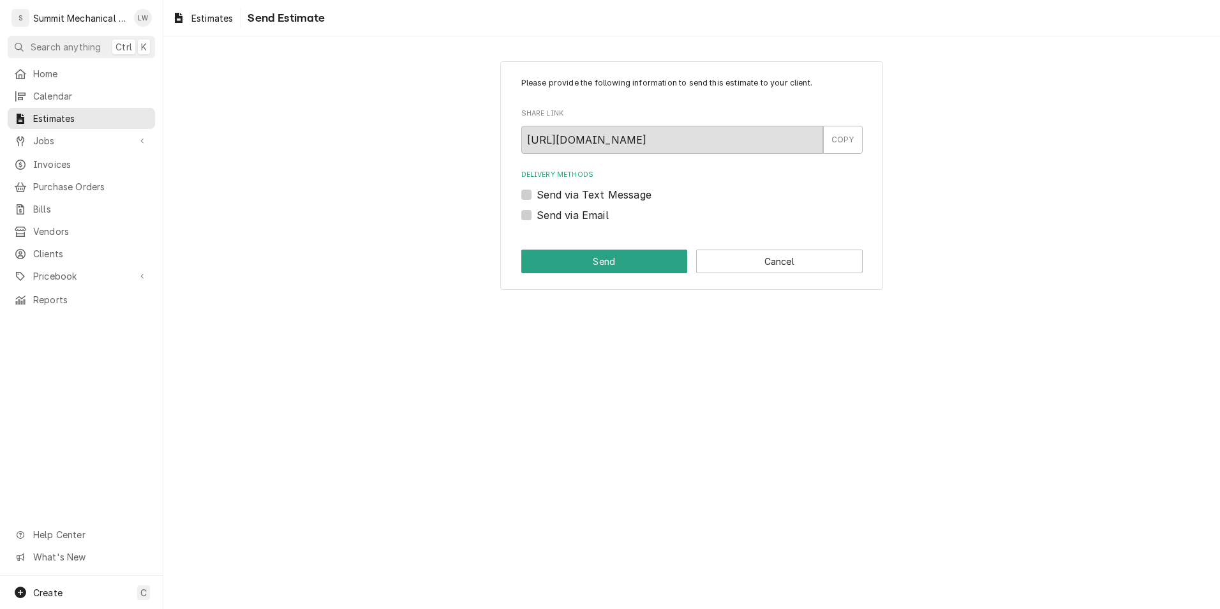
click at [740, 239] on div "Please provide the following information to send this estimate to your client. …" at bounding box center [691, 175] width 383 height 229
click at [735, 259] on button "Cancel" at bounding box center [779, 262] width 167 height 24
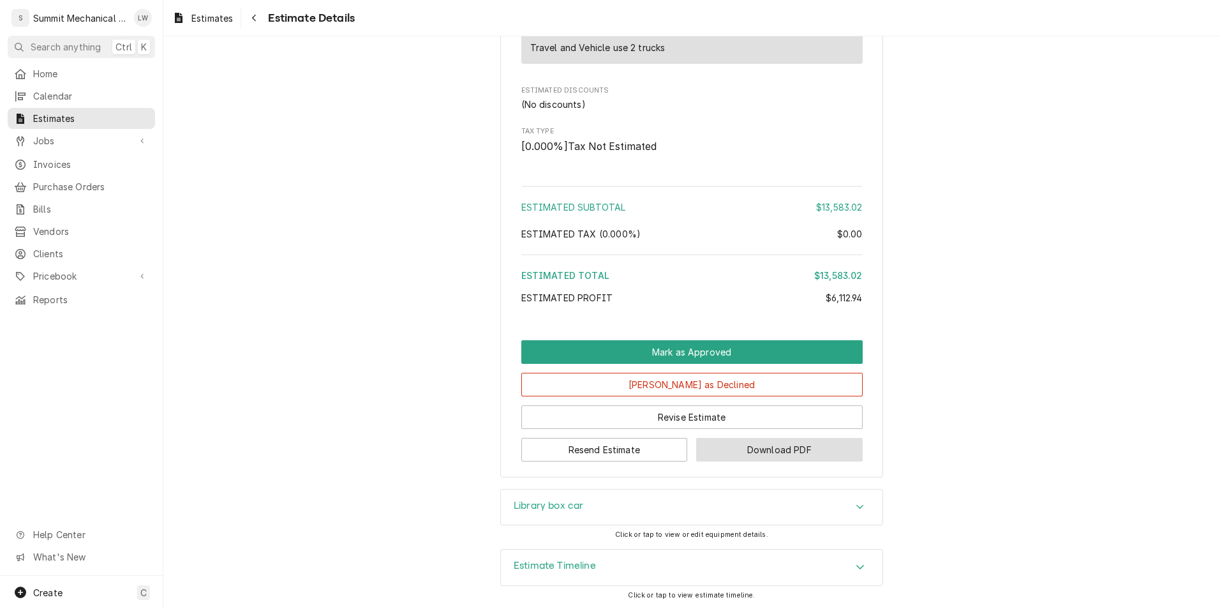
click at [772, 460] on button "Download PDF" at bounding box center [779, 450] width 167 height 24
click at [620, 458] on button "Resend Estimate" at bounding box center [605, 450] width 167 height 24
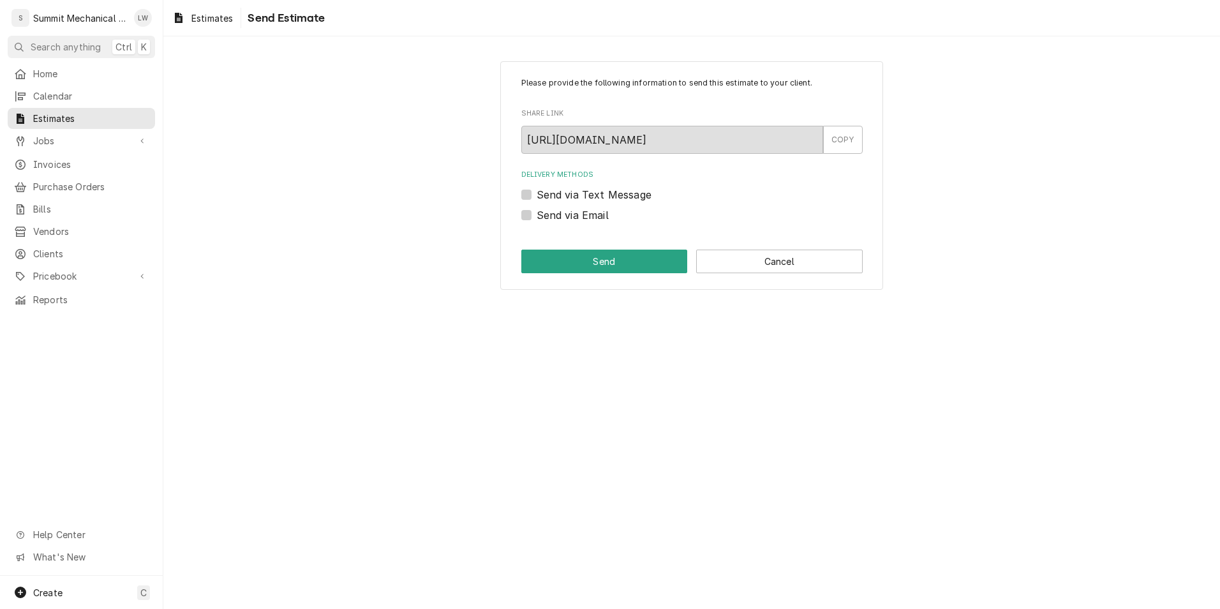
click at [537, 214] on label "Send via Email" at bounding box center [573, 214] width 72 height 15
click at [537, 214] on input "Send via Email" at bounding box center [708, 221] width 342 height 28
checkbox input "true"
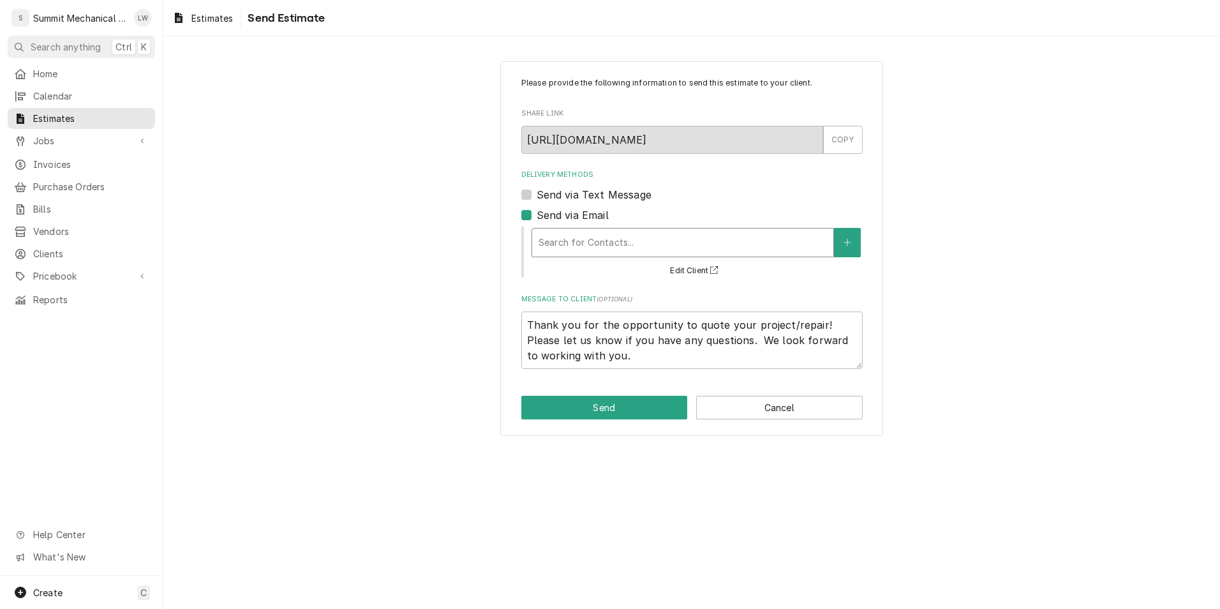
click at [605, 229] on div "Search for Contacts..." at bounding box center [682, 243] width 301 height 28
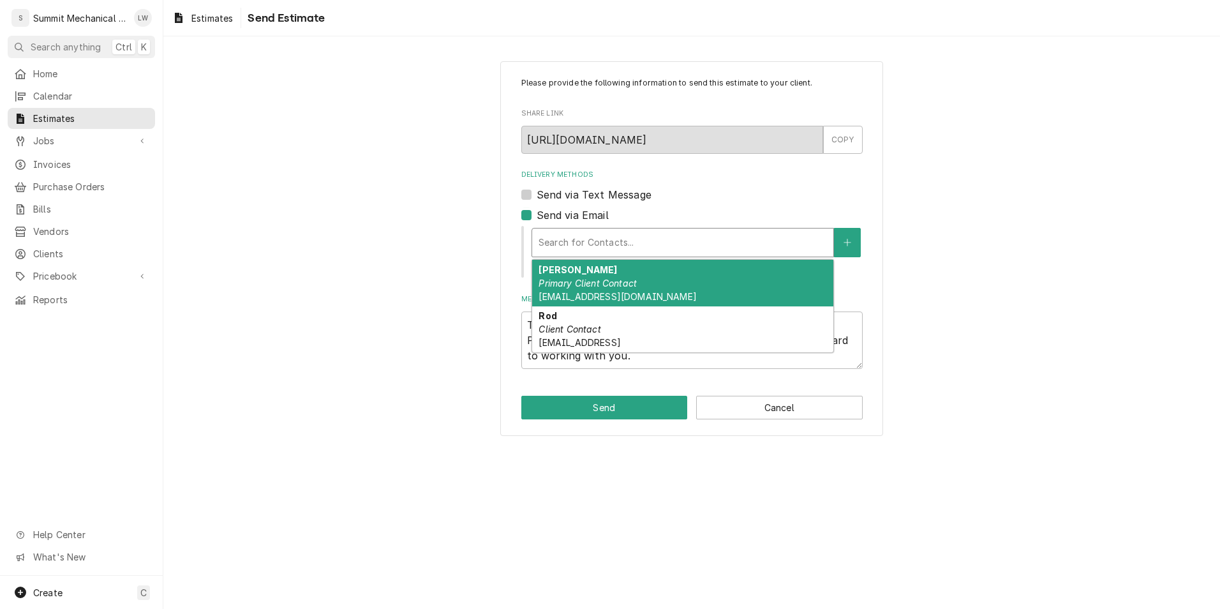
click at [587, 273] on strong "Jeannie Del Rio" at bounding box center [578, 269] width 79 height 11
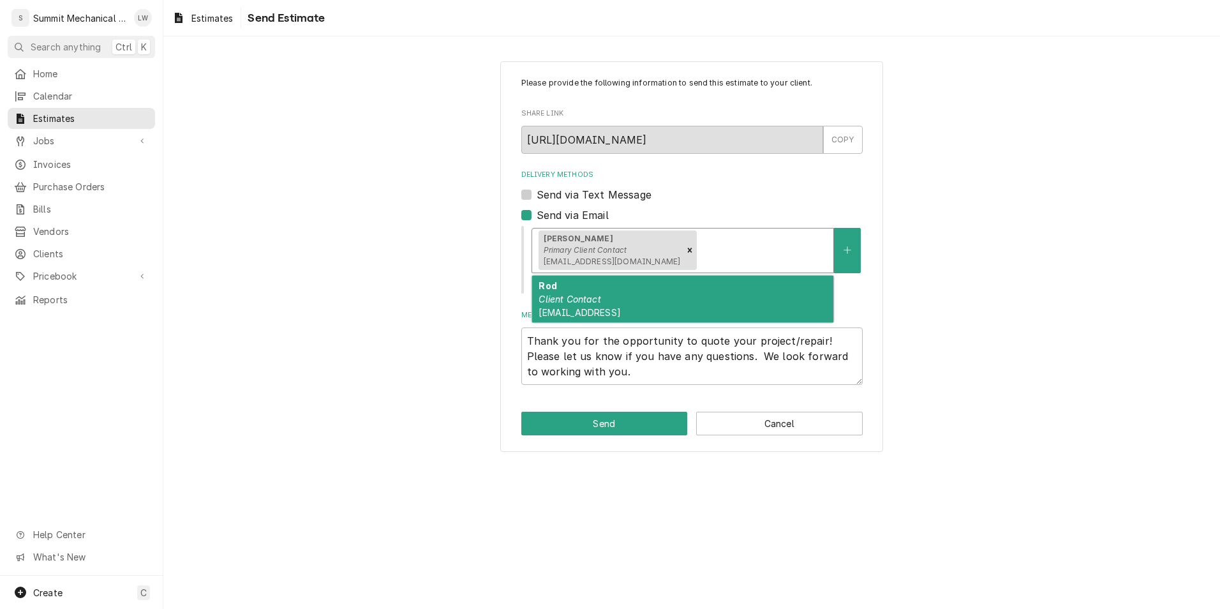
click at [702, 243] on div "Delivery Methods" at bounding box center [764, 250] width 128 height 23
click at [620, 307] on span "rpace@murrayschools.ord" at bounding box center [580, 312] width 82 height 11
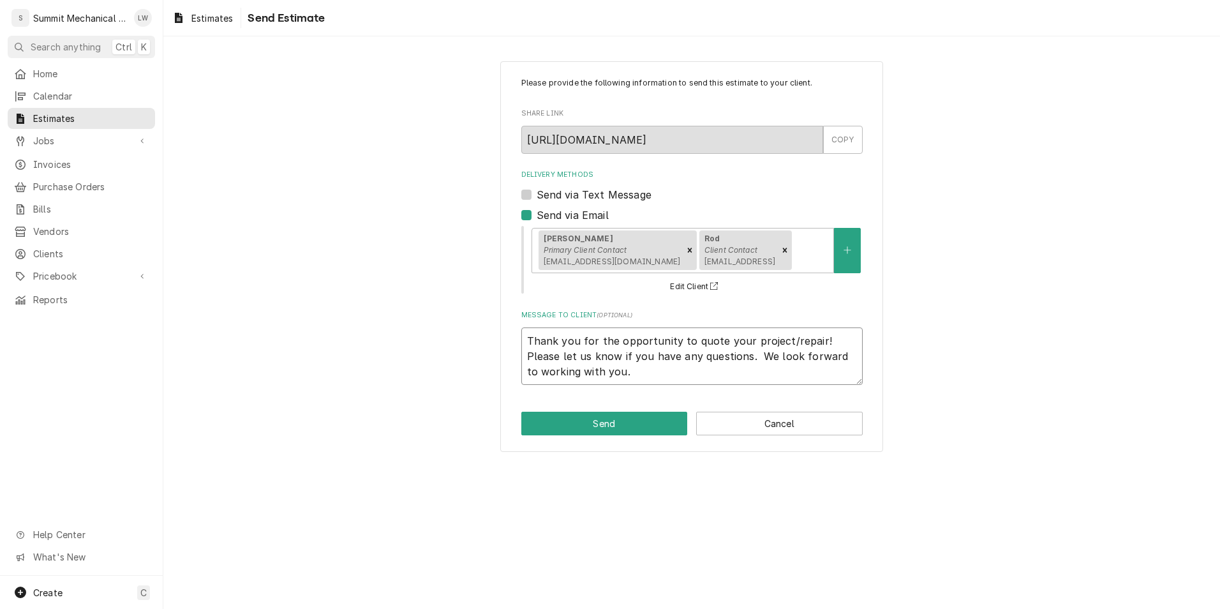
click at [530, 342] on textarea "Thank you for the opportunity to quote your project/repair! Please let us know …" at bounding box center [693, 355] width 342 height 57
click at [525, 344] on textarea "Thank you for the opportunity to quote your project/repair! Please let us know …" at bounding box center [693, 355] width 342 height 57
click at [525, 334] on textarea "Thank you for the opportunity to quote your project/repair! Please let us know …" at bounding box center [693, 355] width 342 height 57
type textarea "x"
type textarea "rThank you for the opportunity to quote your project/repair! Please let us know…"
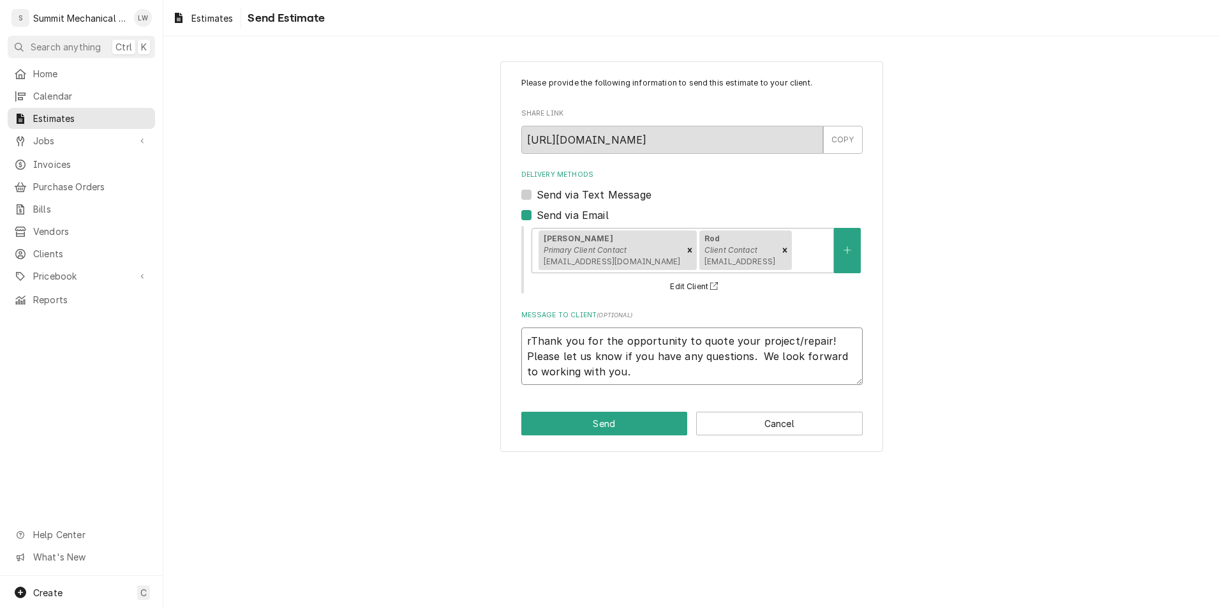
type textarea "x"
type textarea "rEThank you for the opportunity to quote your project/repair! Please let us kno…"
type textarea "x"
type textarea "rThank you for the opportunity to quote your project/repair! Please let us know…"
type textarea "x"
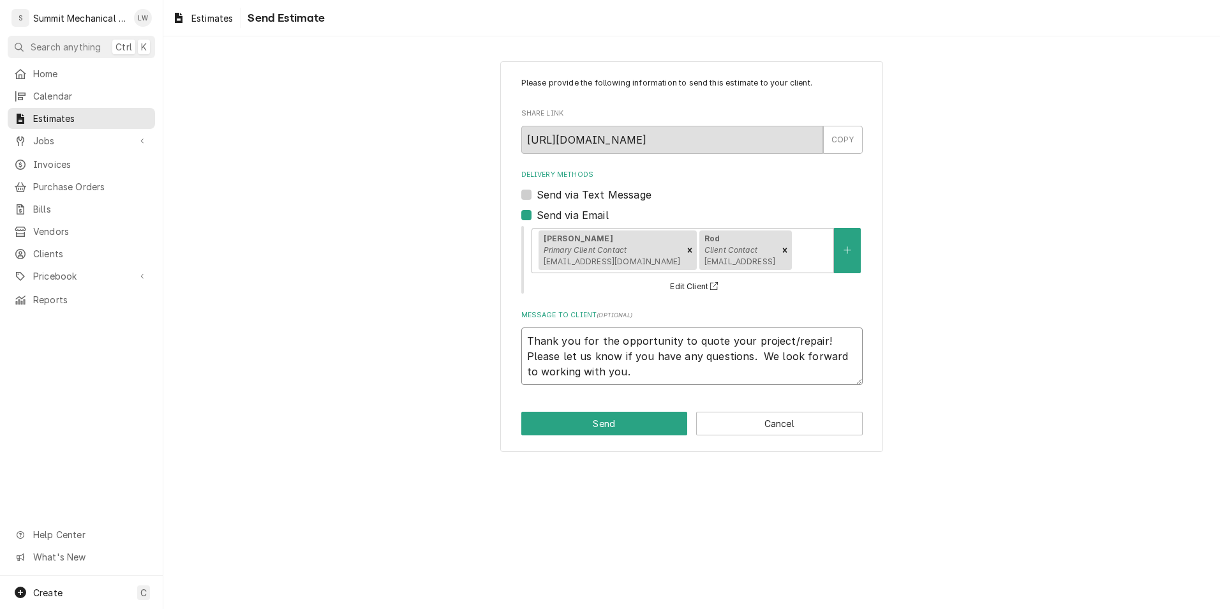
type textarea "RThank you for the opportunity to quote your project/repair! Please let us know…"
type textarea "x"
type textarea "RiThank you for the opportunity to quote your project/repair! Please let us kno…"
type textarea "x"
type textarea "RivThank you for the opportunity to quote your project/repair! Please let us kn…"
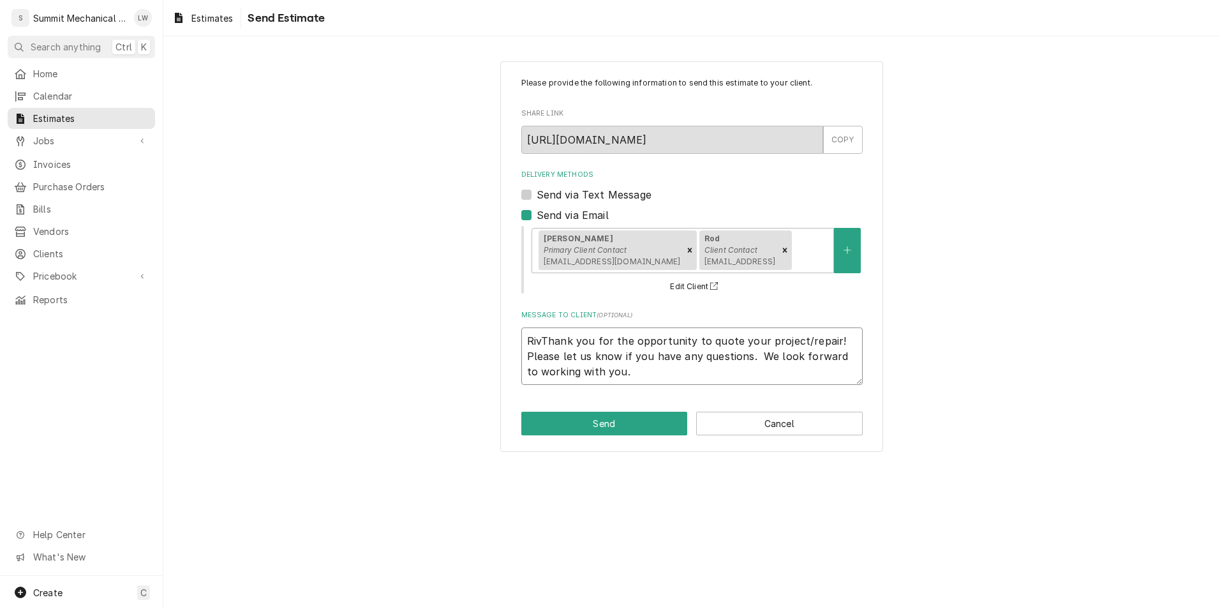
type textarea "x"
type textarea "RiveThank you for the opportunity to quote your project/repair! Please let us k…"
type textarea "x"
type textarea "RiverThank you for the opportunity to quote your project/repair! Please let us …"
type textarea "x"
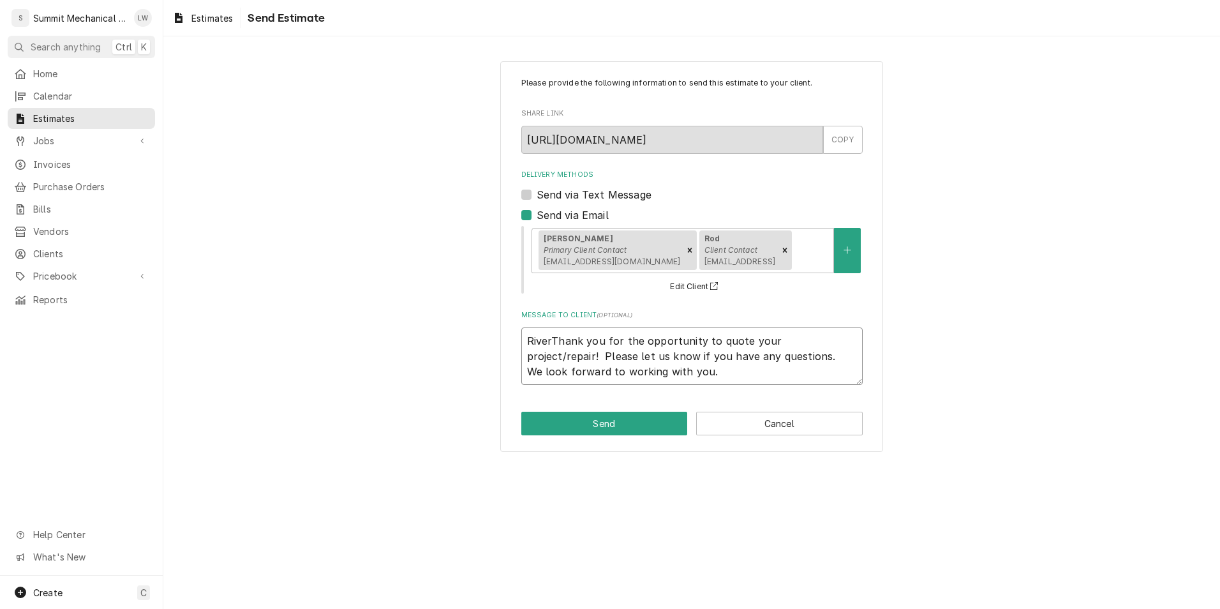
type textarea "RivervThank you for the opportunity to quote your project/repair! Please let us…"
type textarea "x"
type textarea "RiverviThank you for the opportunity to quote your project/repair! Please let u…"
type textarea "x"
type textarea "RivervieThank you for the opportunity to quote your project/repair! Please let …"
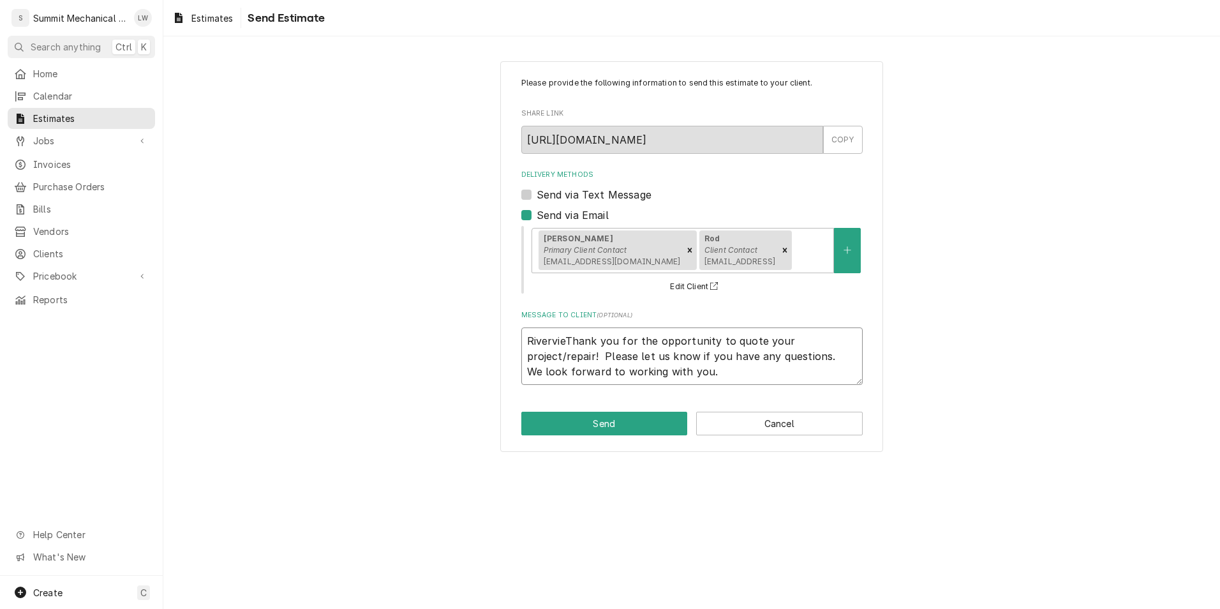
type textarea "x"
type textarea "RiverviewThank you for the opportunity to quote your project/repair! Please let…"
type textarea "x"
type textarea "Riverview Thank you for the opportunity to quote your project/repair! Please le…"
type textarea "x"
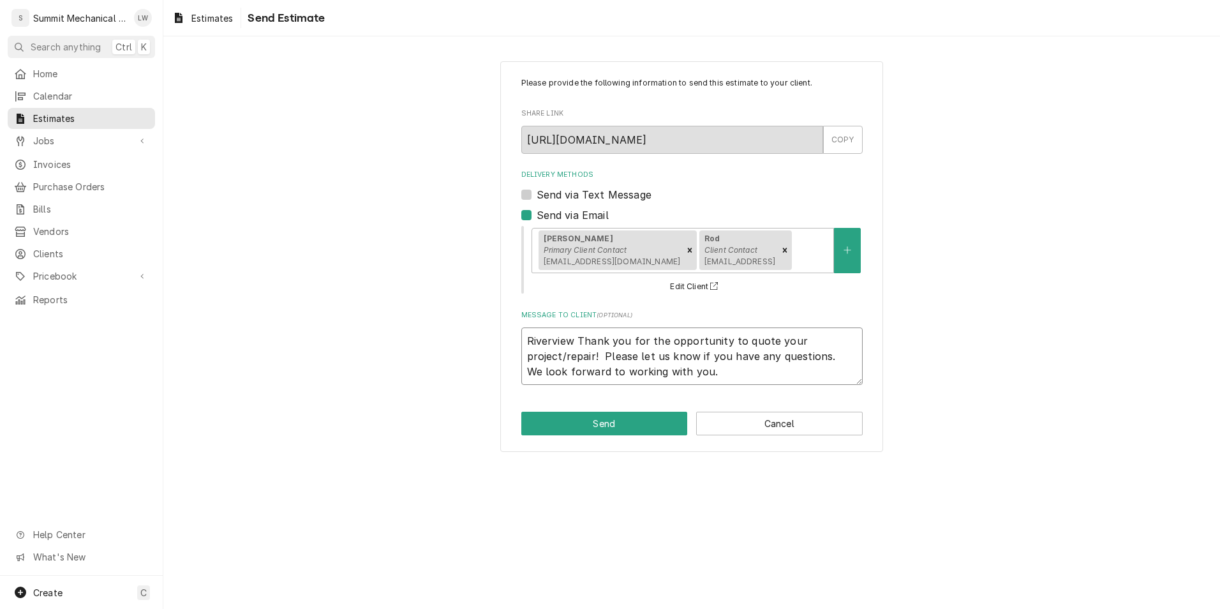
type textarea "Riverview JThank you for the opportunity to quote your project/repair! Please l…"
type textarea "x"
type textarea "Riverview JuThank you for the opportunity to quote your project/repair! Please …"
type textarea "x"
type textarea "Riverview JunThank you for the opportunity to quote your project/repair! Please…"
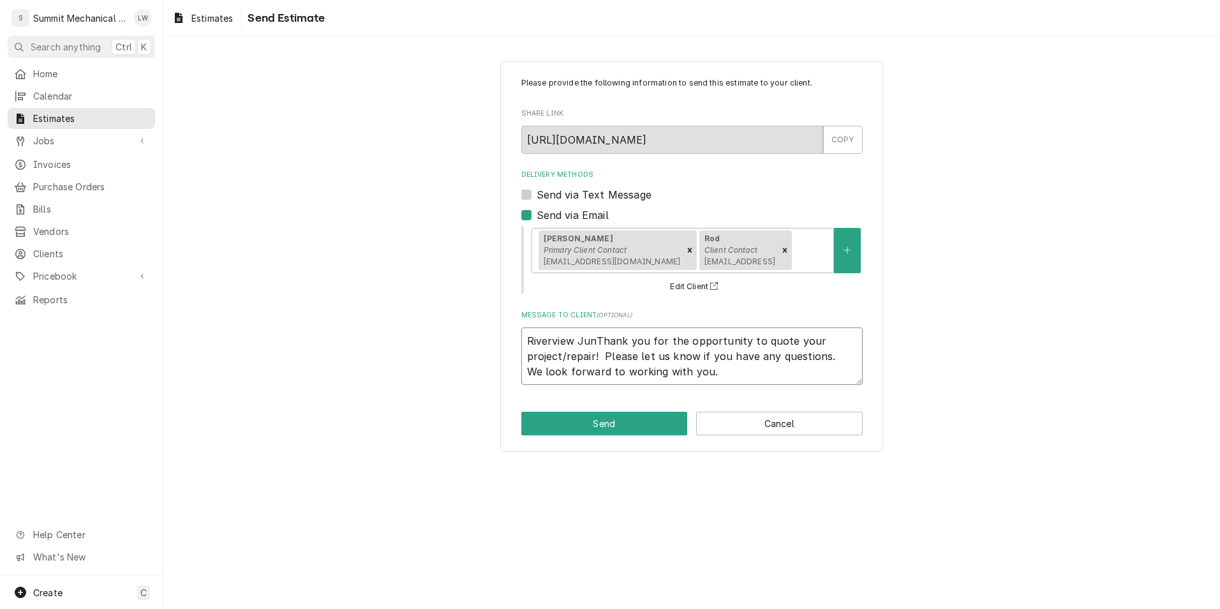
type textarea "x"
type textarea "Riverview JuniThank you for the opportunity to quote your project/repair! Pleas…"
type textarea "x"
type textarea "Riverview JunioThank you for the opportunity to quote your project/repair! Plea…"
type textarea "x"
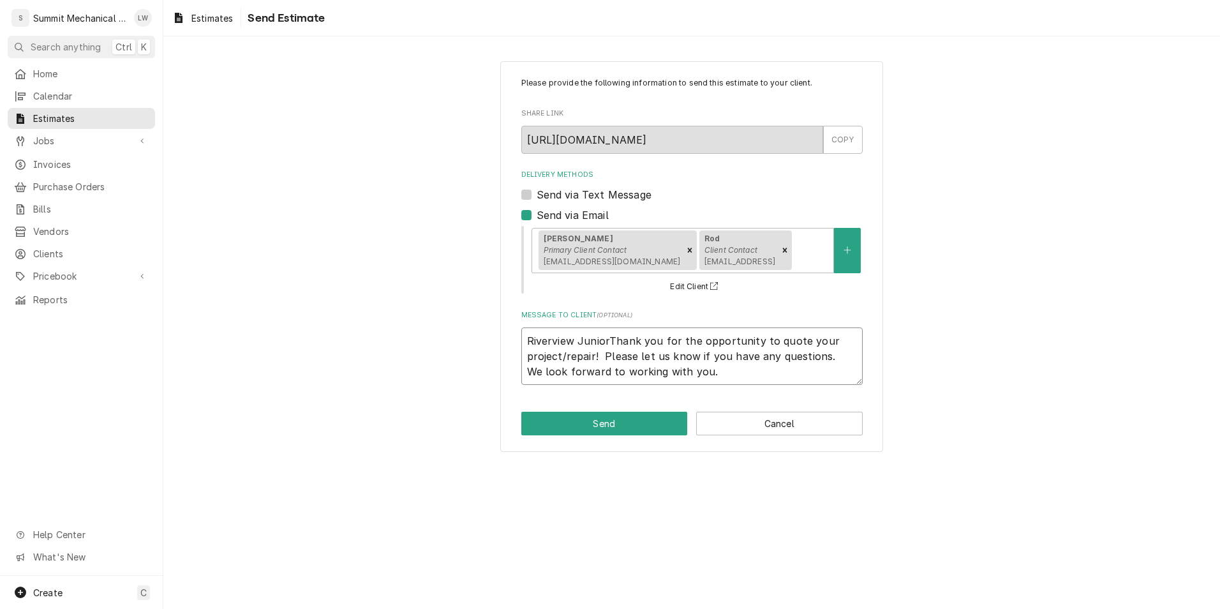
type textarea "Riverview Junior Thank you for the opportunity to quote your project/repair! Pl…"
type textarea "x"
type textarea "Riverview Junior HThank you for the opportunity to quote your project/repair! P…"
type textarea "x"
type textarea "Riverview Junior HiThank you for the opportunity to quote your project/repair! …"
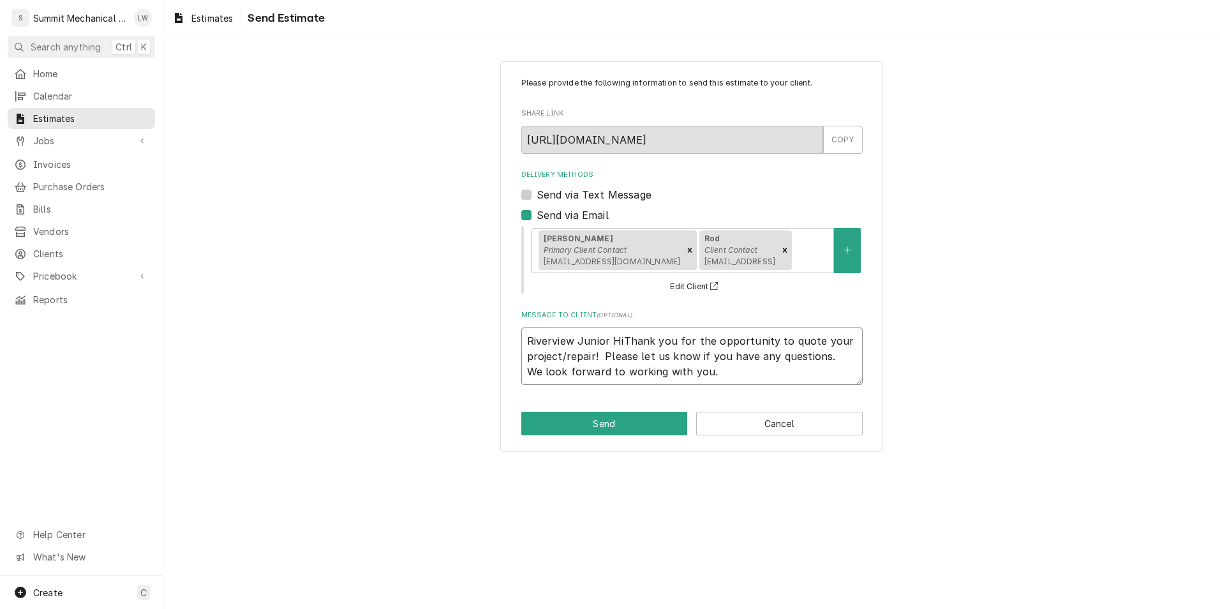
type textarea "x"
type textarea "Riverview Junior HigThank you for the opportunity to quote your project/repair!…"
type textarea "x"
type textarea "Riverview Junior HighThank you for the opportunity to quote your project/repair…"
type textarea "x"
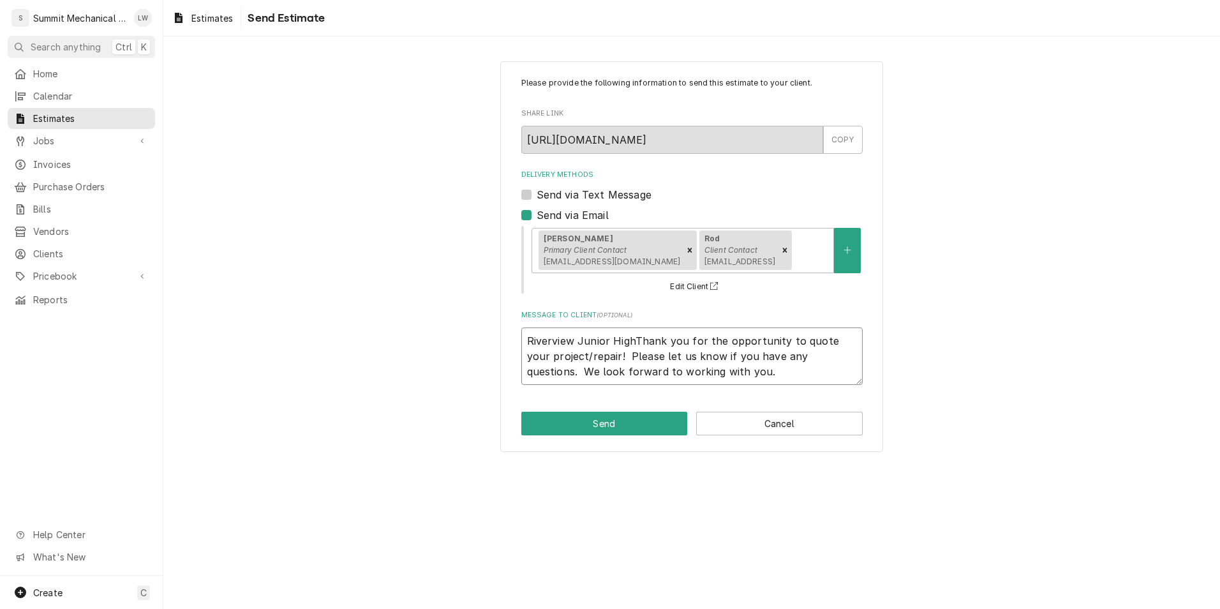
type textarea "Riverview Junior High Thank you for the opportunity to quote your project/repai…"
type textarea "x"
type textarea "Riverview Junior High LThank you for the opportunity to quote your project/repa…"
type textarea "x"
type textarea "Riverview Junior High LibThank you for the opportunity to quote your project/re…"
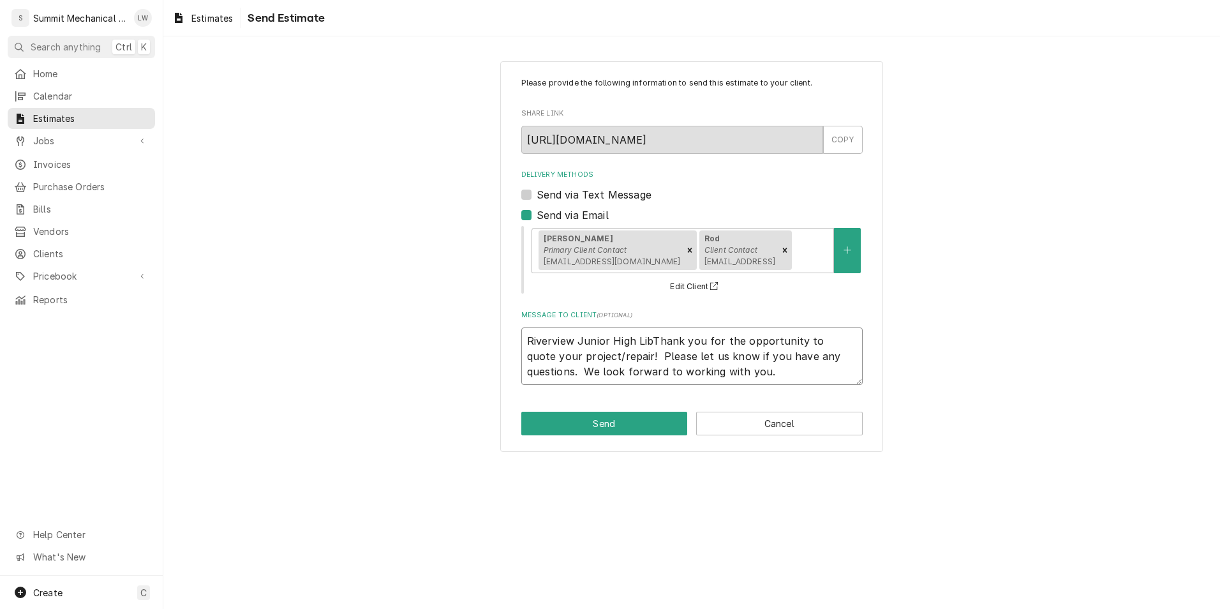
type textarea "x"
type textarea "Riverview Junior High LibrThank you for the opportunity to quote your project/r…"
type textarea "x"
type textarea "Riverview Junior High LibraThank you for the opportunity to quote your project/…"
type textarea "x"
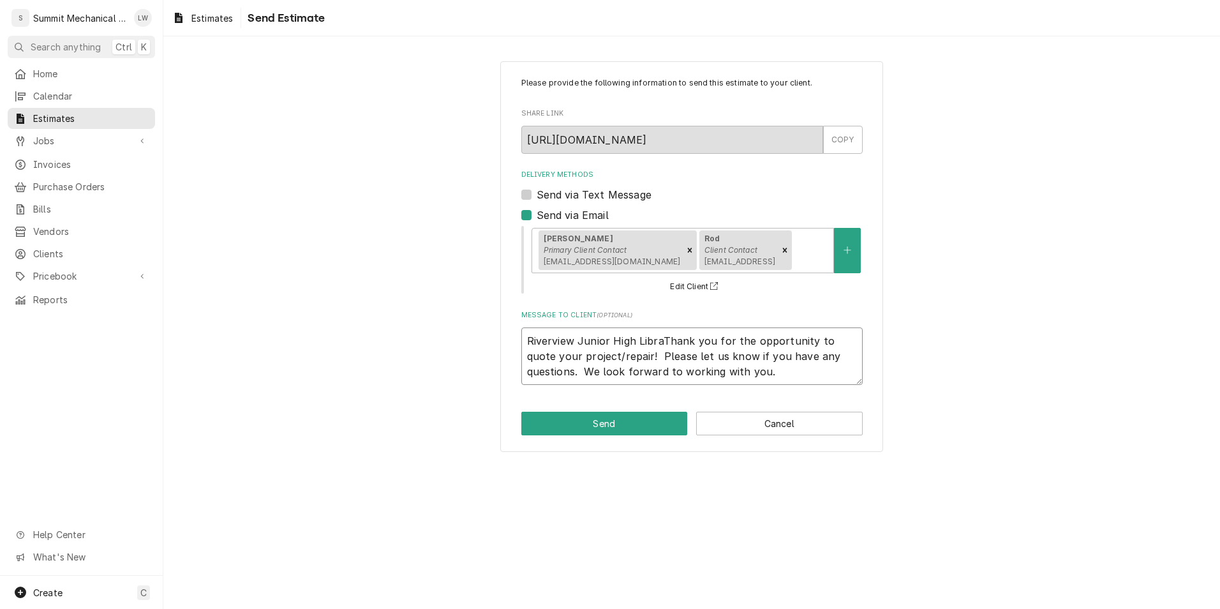
type textarea "Riverview Junior High LibrarThank you for the opportunity to quote your project…"
type textarea "x"
type textarea "Riverview Junior High LibraryThank you for the opportunity to quote your projec…"
type textarea "x"
type textarea "Riverview Junior High Library Thank you for the opportunity to quote your proje…"
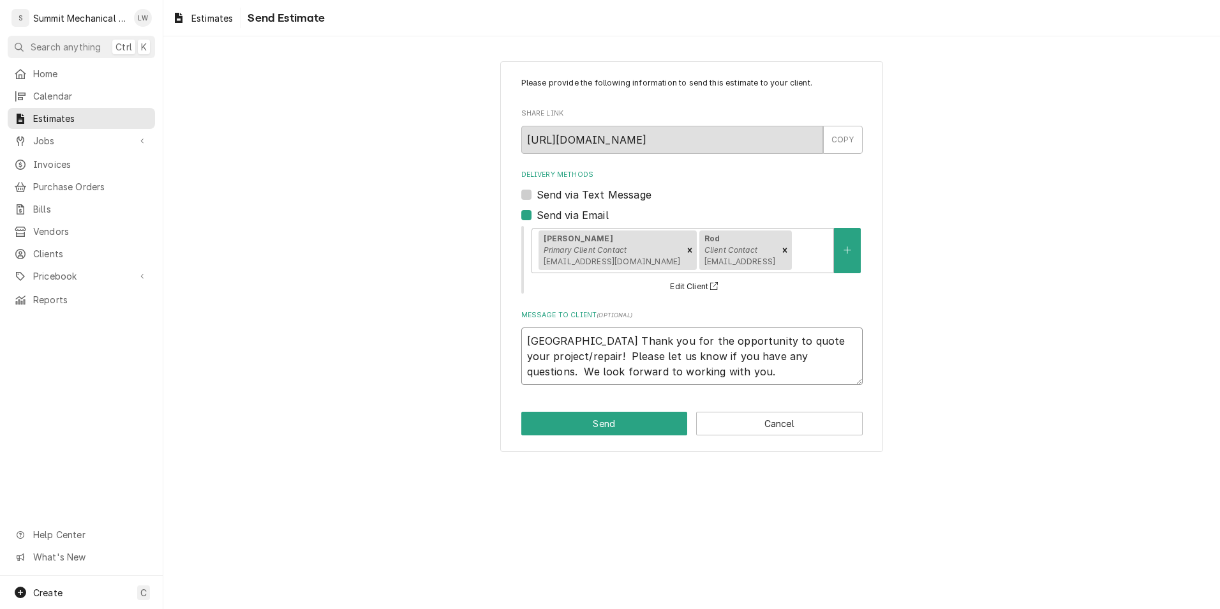
type textarea "x"
type textarea "Riverview Junior High Library /Thank you for the opportunity to quote your proj…"
type textarea "x"
type textarea "Riverview Junior High Library / Thank you for the opportunity to quote your pro…"
type textarea "x"
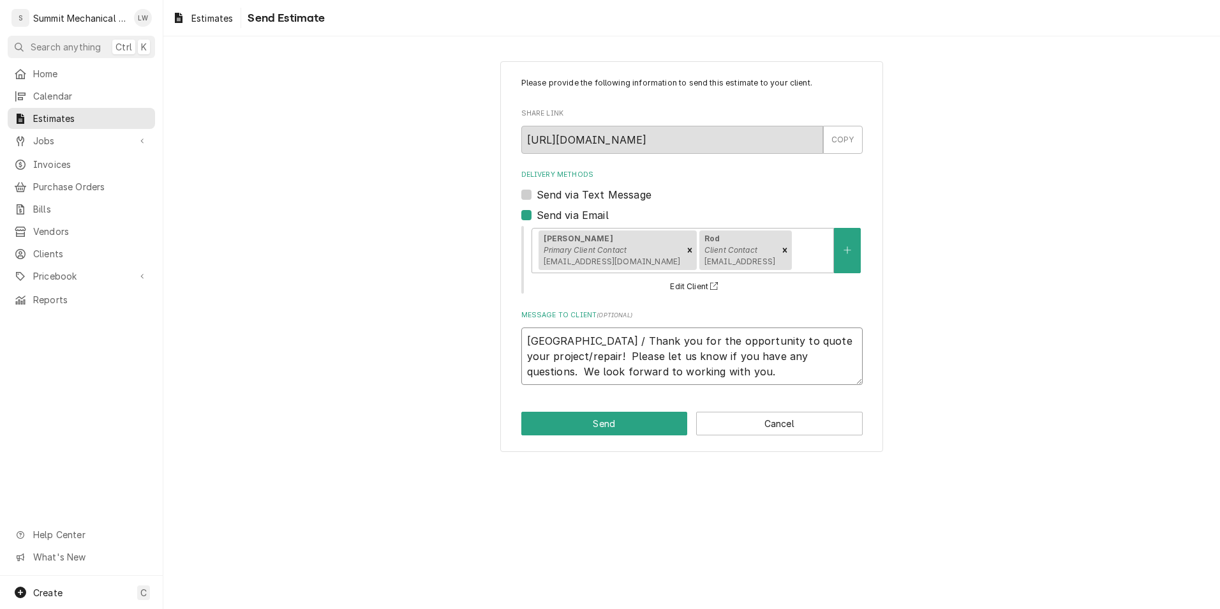
type textarea "Riverview Junior High Library / wThank you for the opportunity to quote your pr…"
type textarea "x"
type textarea "Riverview Junior High Library / Thank you for the opportunity to quote your pro…"
type textarea "x"
type textarea "Riverview Junior High Library / WThank you for the opportunity to quote your pr…"
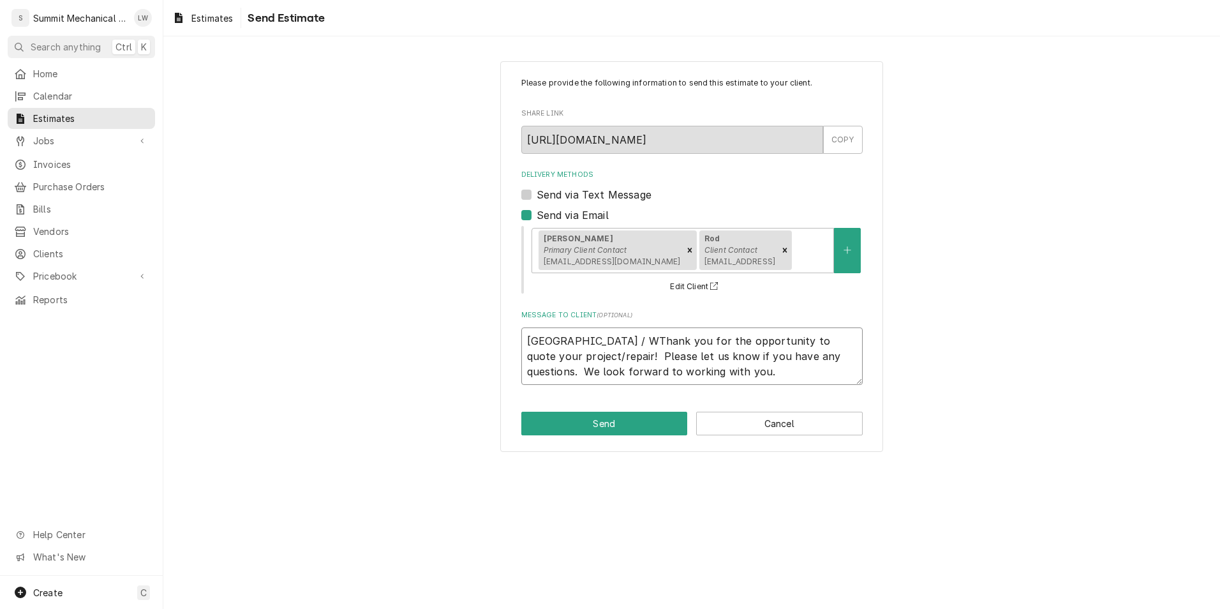
type textarea "x"
type textarea "Riverview Junior High Library / WeThank you for the opportunity to quote your p…"
type textarea "x"
type textarea "Riverview Junior High Library / WesThank you for the opportunity to quote your …"
type textarea "x"
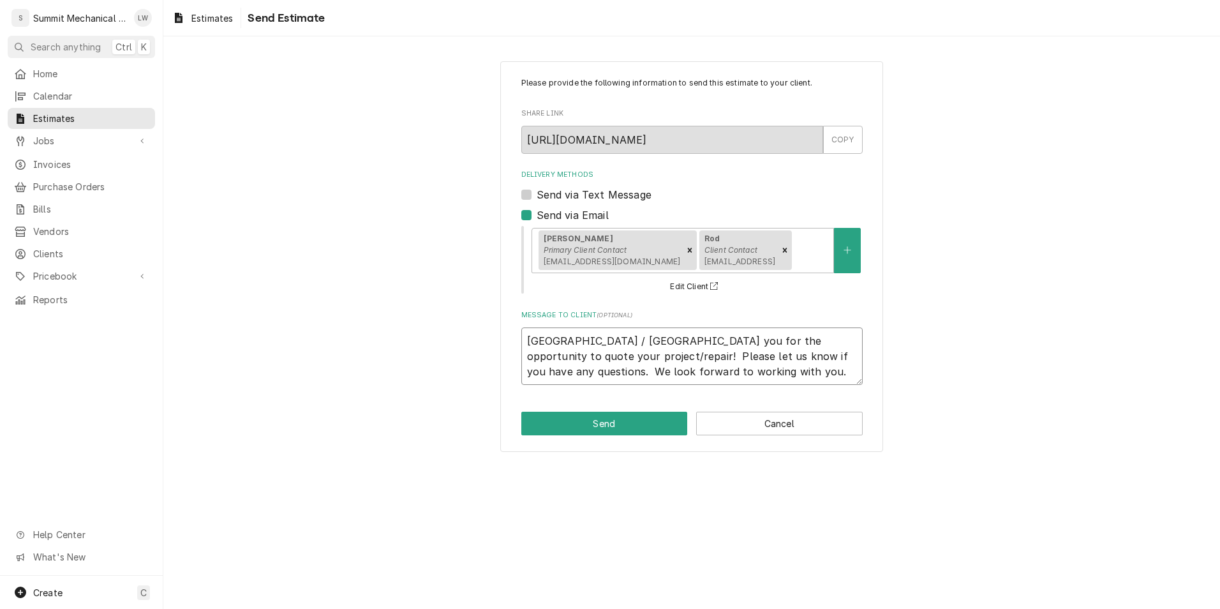
type textarea "Riverview Junior High Library / West Thank you for the opportunity to quote you…"
type textarea "x"
type textarea "Riverview Junior High Library / West wThank you for the opportunity to quote yo…"
type textarea "x"
type textarea "Riverview Junior High Library / West wiThank you for the opportunity to quote y…"
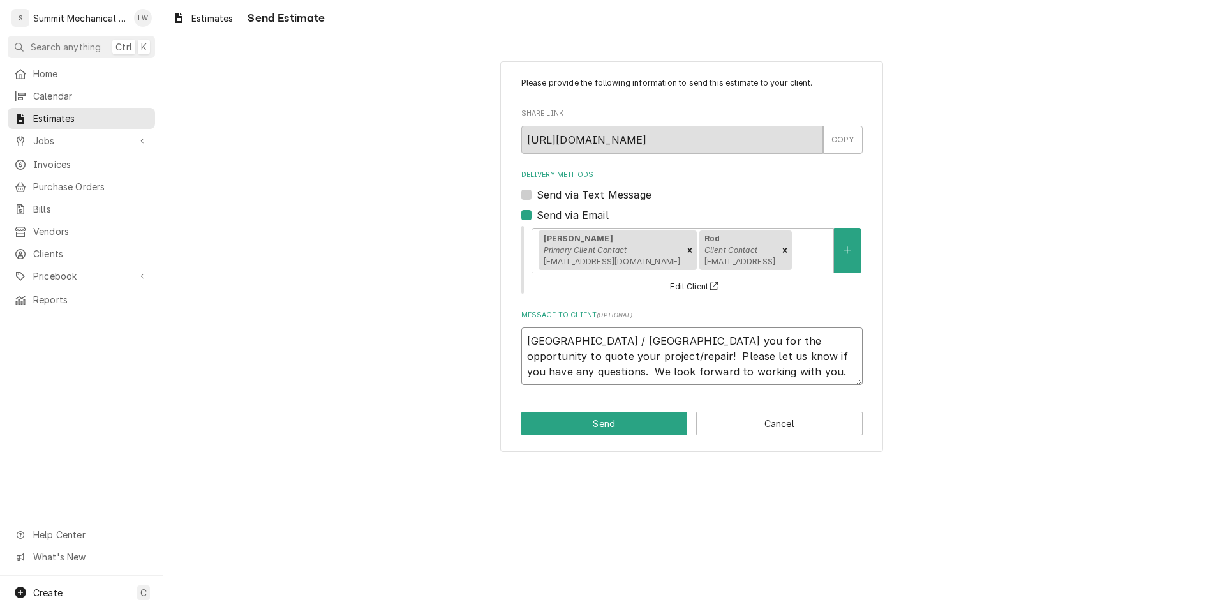
type textarea "x"
type textarea "Riverview Junior High Library / West winThank you for the opportunity to quote …"
type textarea "x"
type textarea "Riverview Junior High Library / West wingThank you for the opportunity to quote…"
type textarea "x"
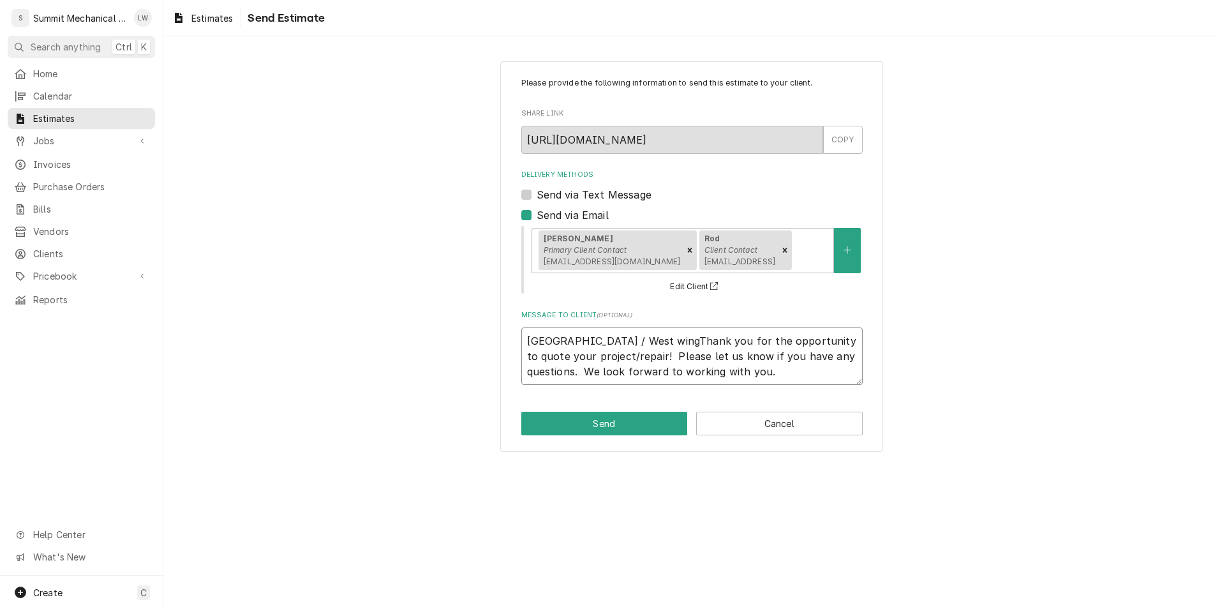
type textarea "Riverview Junior High Library / West wing Thank you for the opportunity to quot…"
type textarea "x"
type textarea "Riverview Junior High Library / West wing aThank you for the opportunity to quo…"
type textarea "x"
type textarea "Riverview Junior High Library / West wing Thank you for the opportunity to quot…"
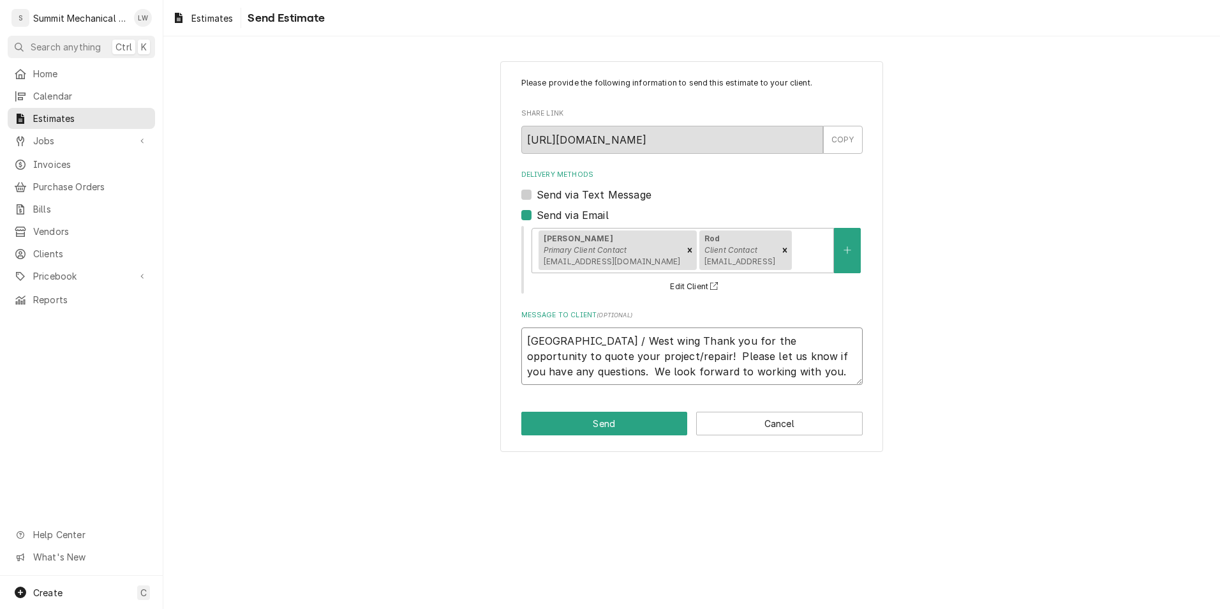
type textarea "x"
type textarea "Riverview Junior High Library / West wing AThank you for the opportunity to quo…"
type textarea "x"
type textarea "Riverview Junior High Library / West wing ACThank you for the opportunity to qu…"
type textarea "x"
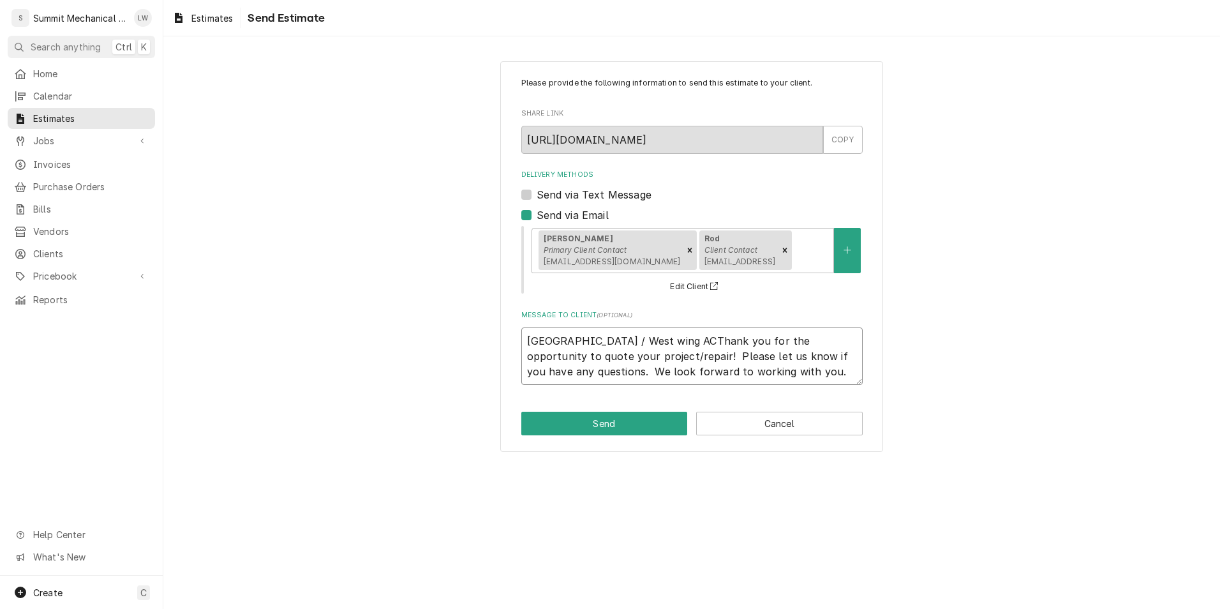
type textarea "Riverview Junior High Library / West wing AC Thank you for the opportunity to q…"
type textarea "x"
type textarea "Riverview Junior High Library / West wing AC rThank you for the opportunity to …"
type textarea "x"
type textarea "Riverview Junior High Library / West wing AC reThank you for the opportunity to…"
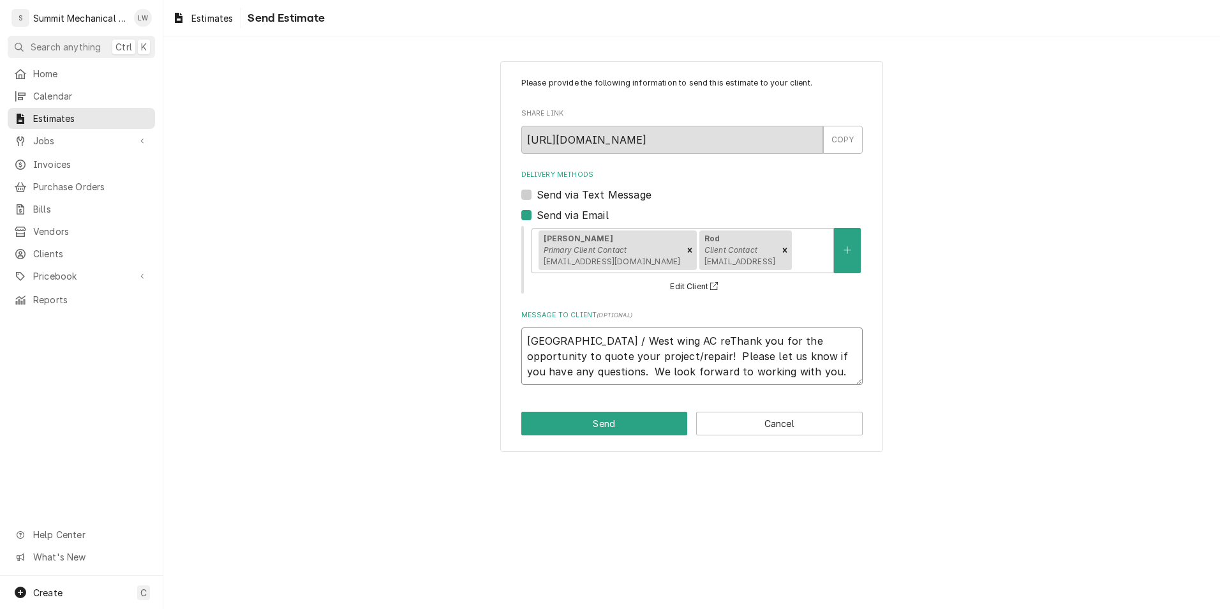
type textarea "x"
type textarea "Riverview Junior High Library / West wing AC repThank you for the opportunity t…"
type textarea "x"
type textarea "Riverview Junior High Library / West wing AC repaThank you for the opportunity …"
type textarea "x"
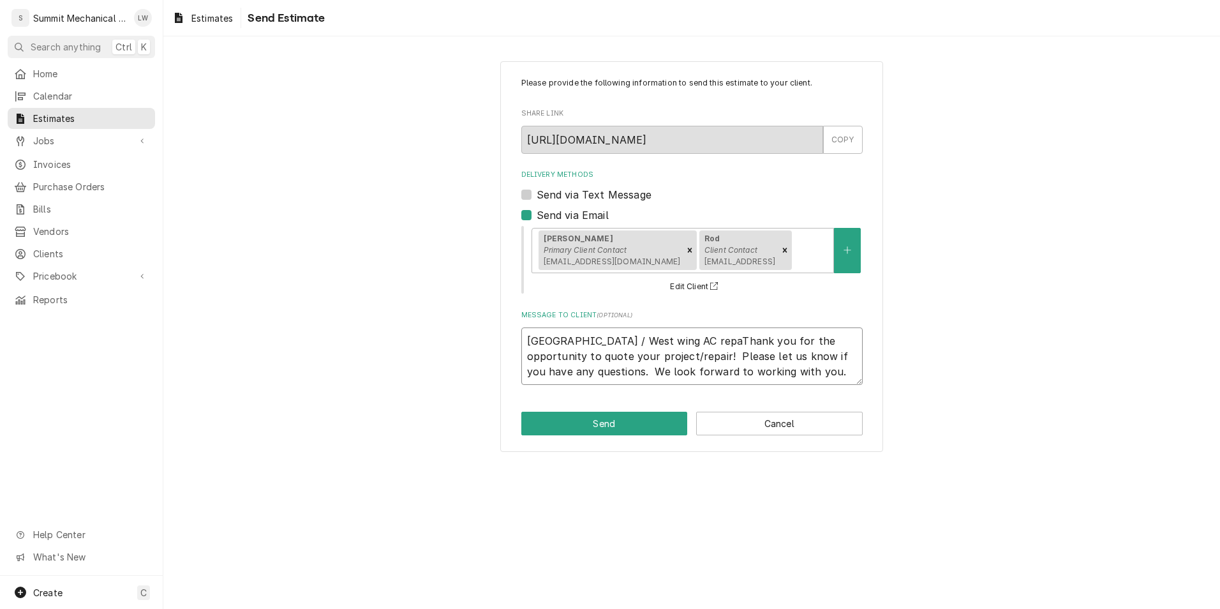
type textarea "Riverview Junior High Library / West wing AC repaiThank you for the opportunity…"
type textarea "x"
type textarea "Riverview Junior High Library / West wing AC repairThank you for the opportunit…"
type textarea "x"
type textarea "Riverview Junior High Library / West wing AC repair-Thank you for the opportuni…"
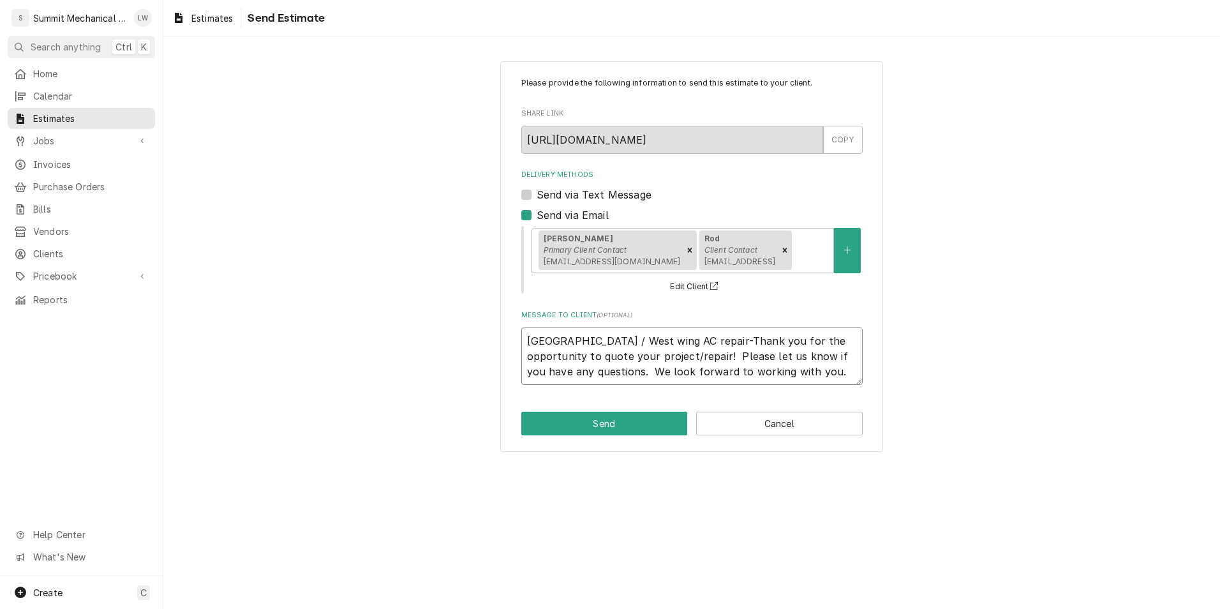
type textarea "x"
type textarea "Riverview Junior High Library / West wing AC repair- Thank you for the opportun…"
click at [605, 429] on button "Send" at bounding box center [605, 439] width 167 height 24
type textarea "x"
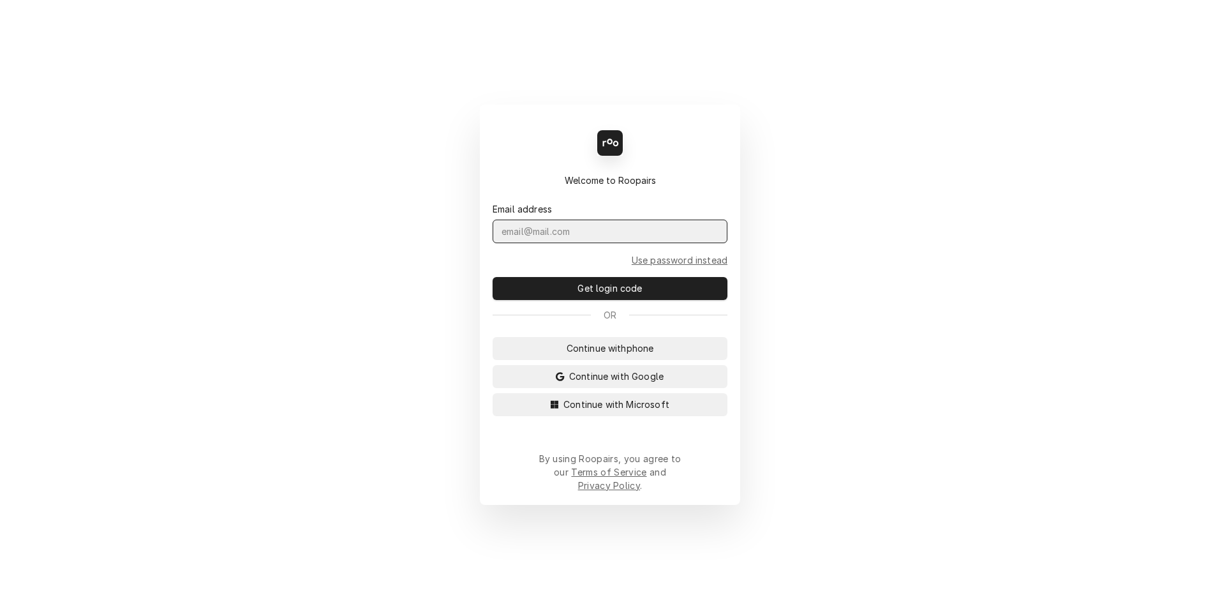
click at [584, 239] on input "Dynamic Content Wrapper" at bounding box center [610, 232] width 235 height 24
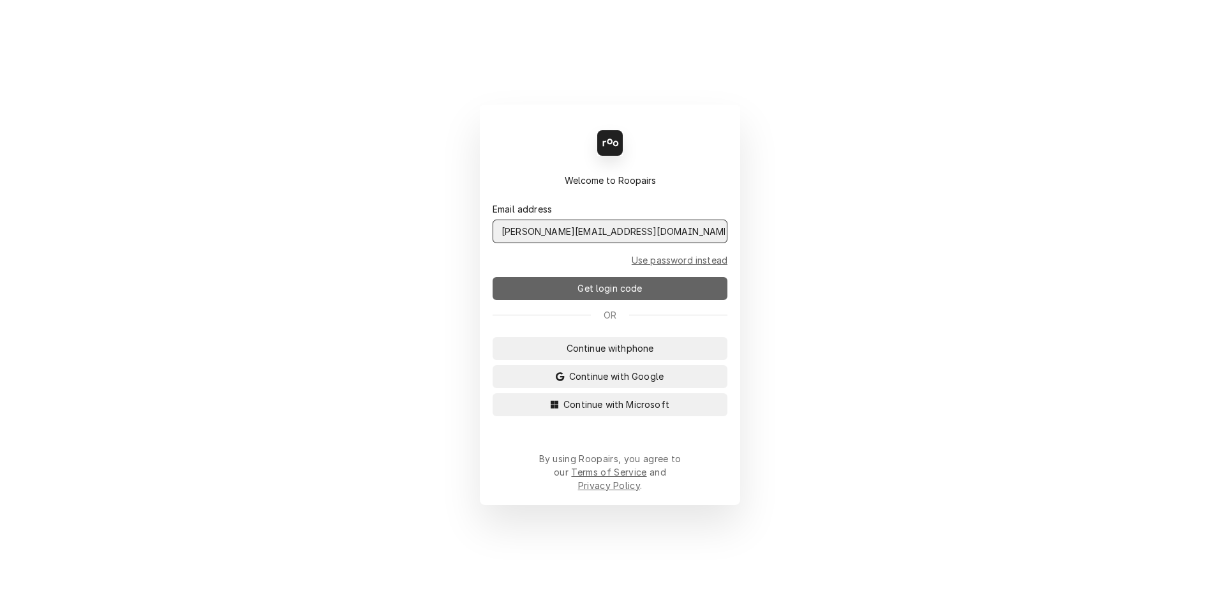
type input "[PERSON_NAME][EMAIL_ADDRESS][DOMAIN_NAME]"
click at [625, 295] on span "Get login code" at bounding box center [610, 288] width 70 height 13
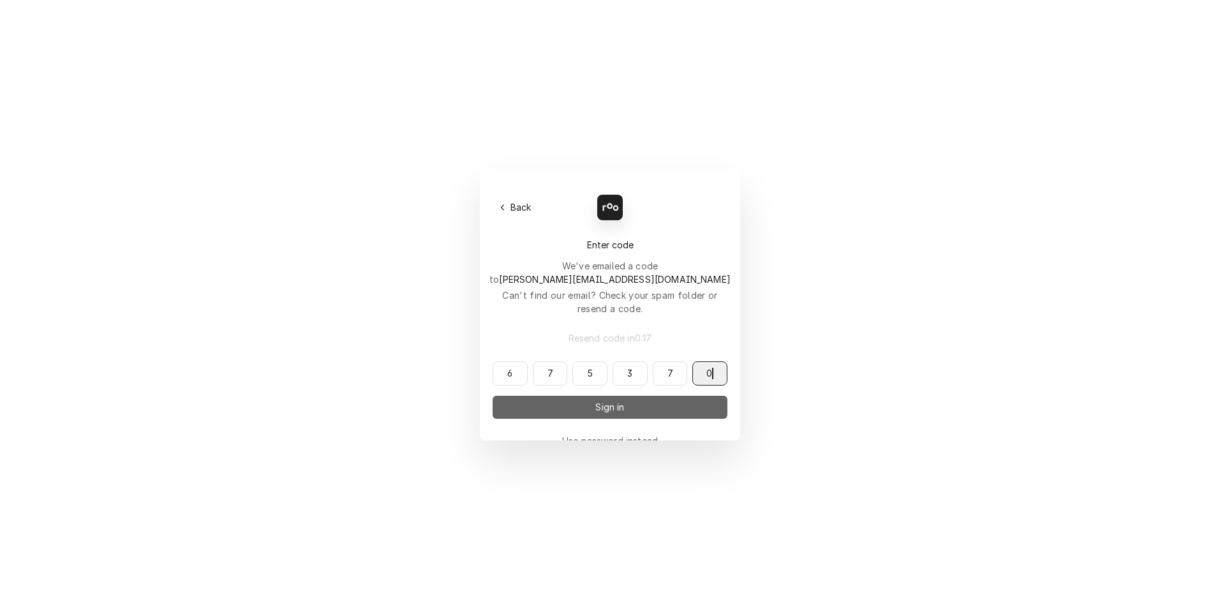
type input "675370"
click at [560, 396] on button "Sign in" at bounding box center [610, 407] width 235 height 23
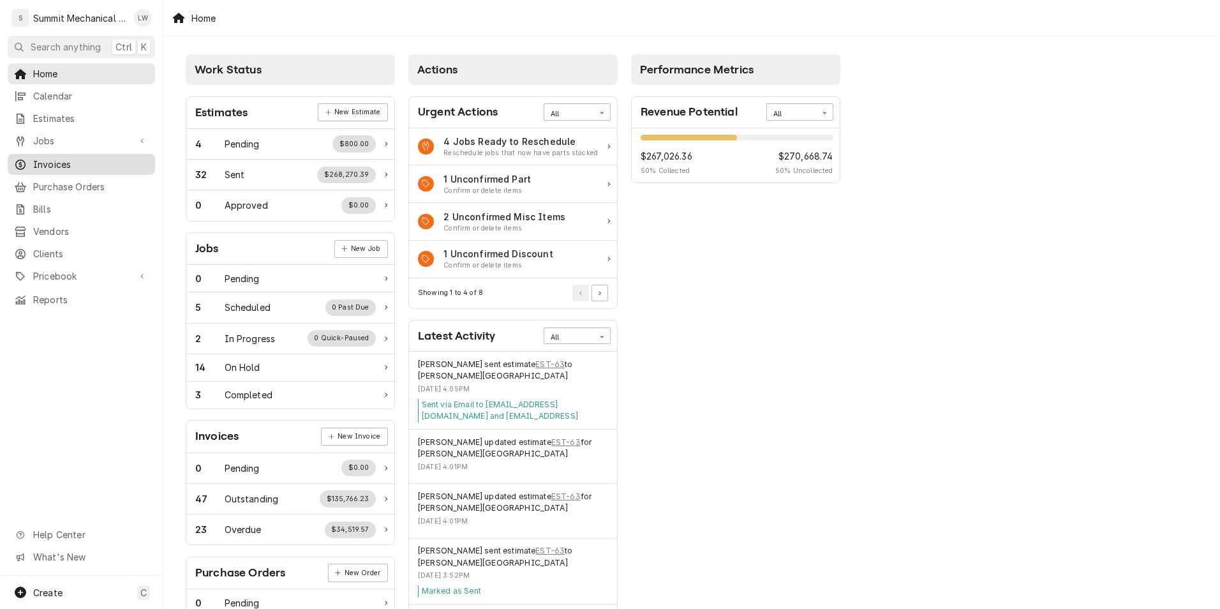
click at [84, 154] on link "Invoices" at bounding box center [81, 164] width 147 height 21
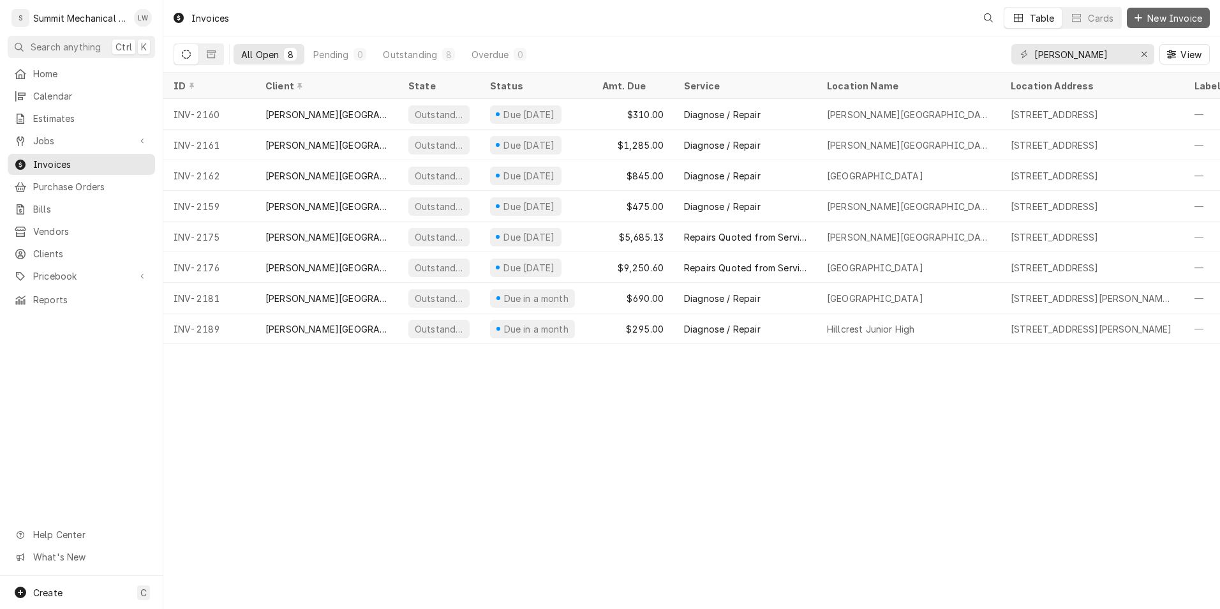
click at [1159, 12] on span "New Invoice" at bounding box center [1175, 17] width 60 height 13
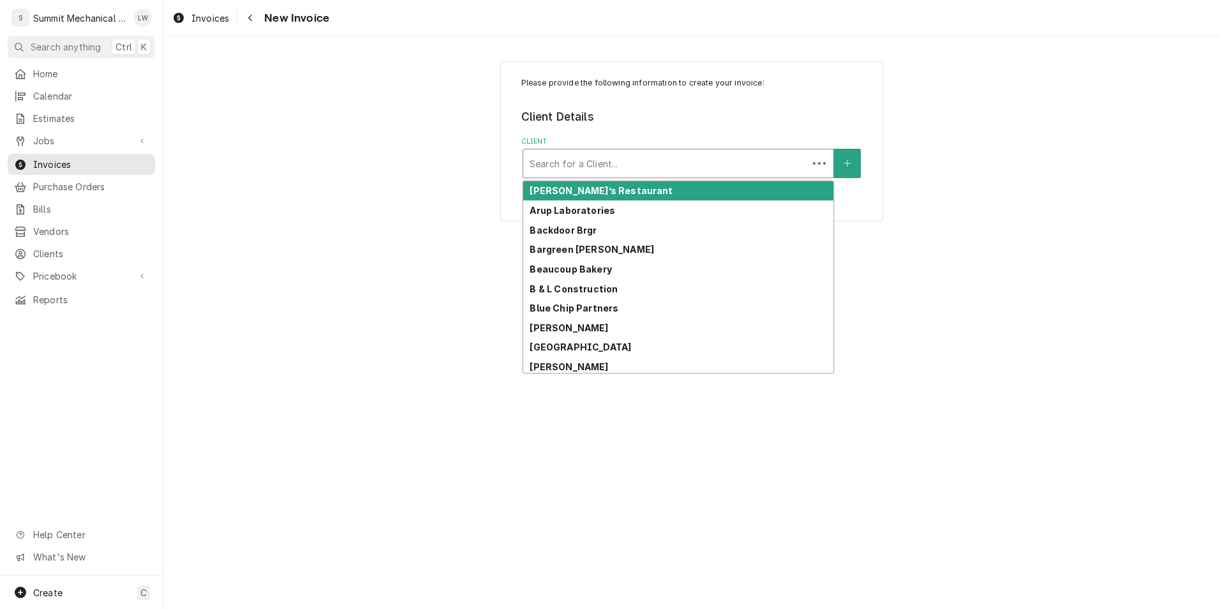
click at [713, 163] on div "Client" at bounding box center [666, 163] width 272 height 23
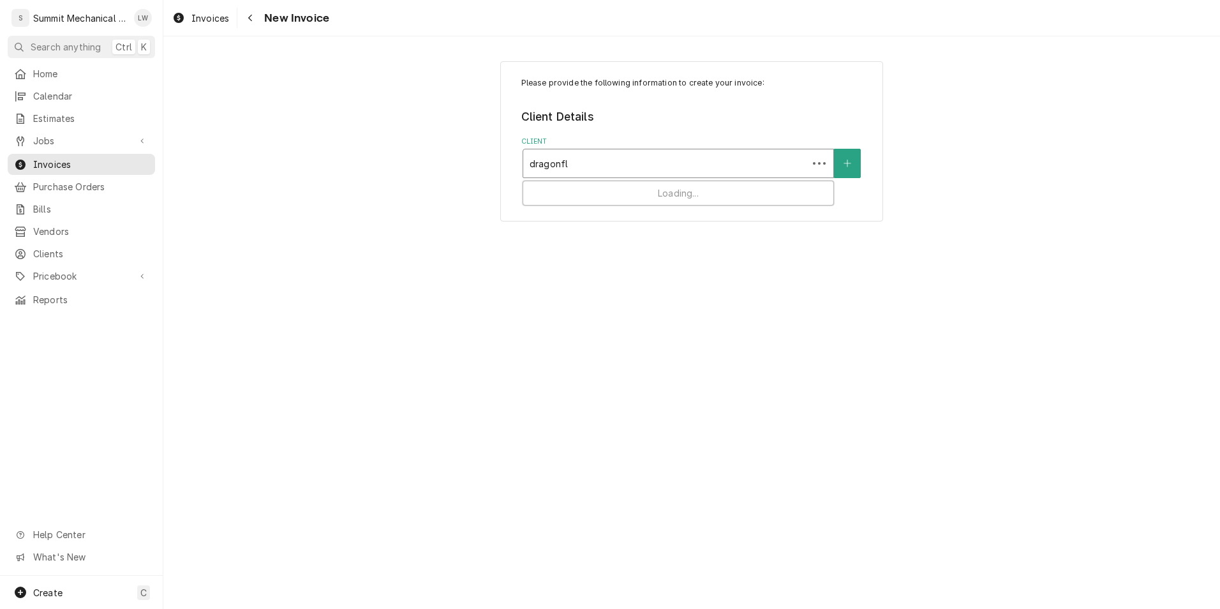
type input "dragonfly"
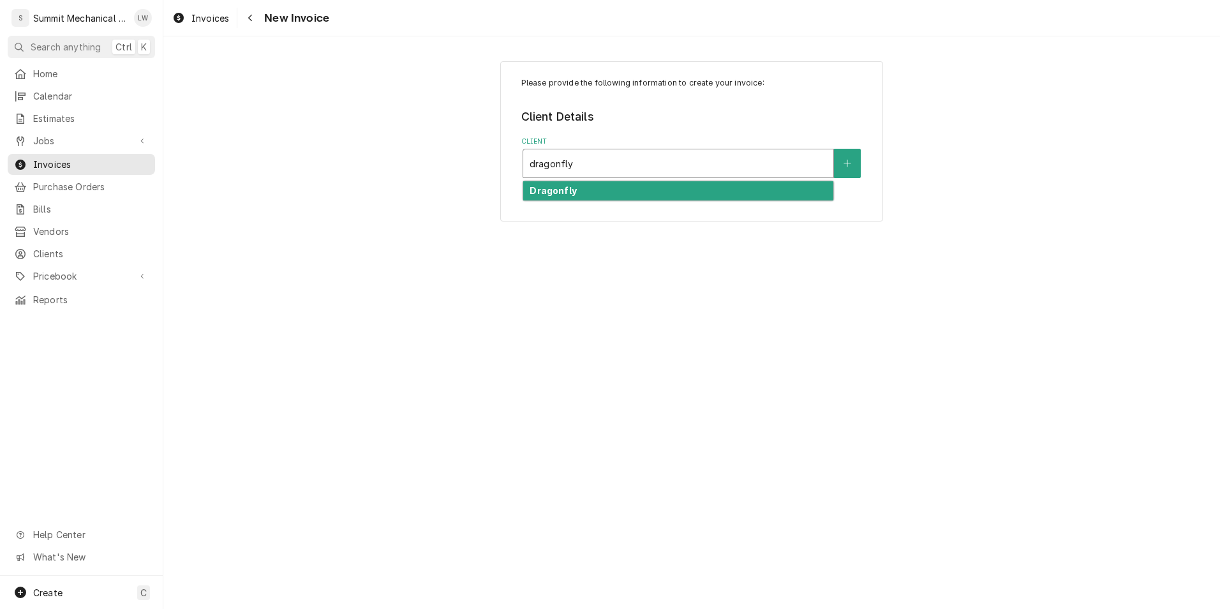
click at [544, 183] on div "Dragonfly" at bounding box center [678, 191] width 310 height 20
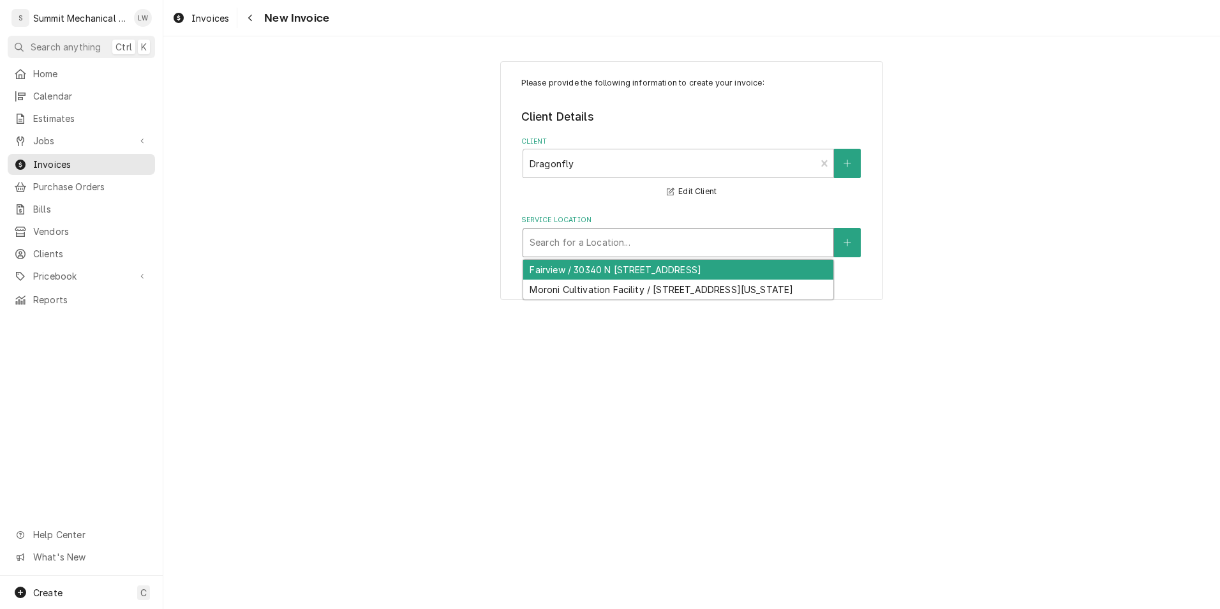
click at [607, 239] on div "Service Location" at bounding box center [678, 242] width 297 height 23
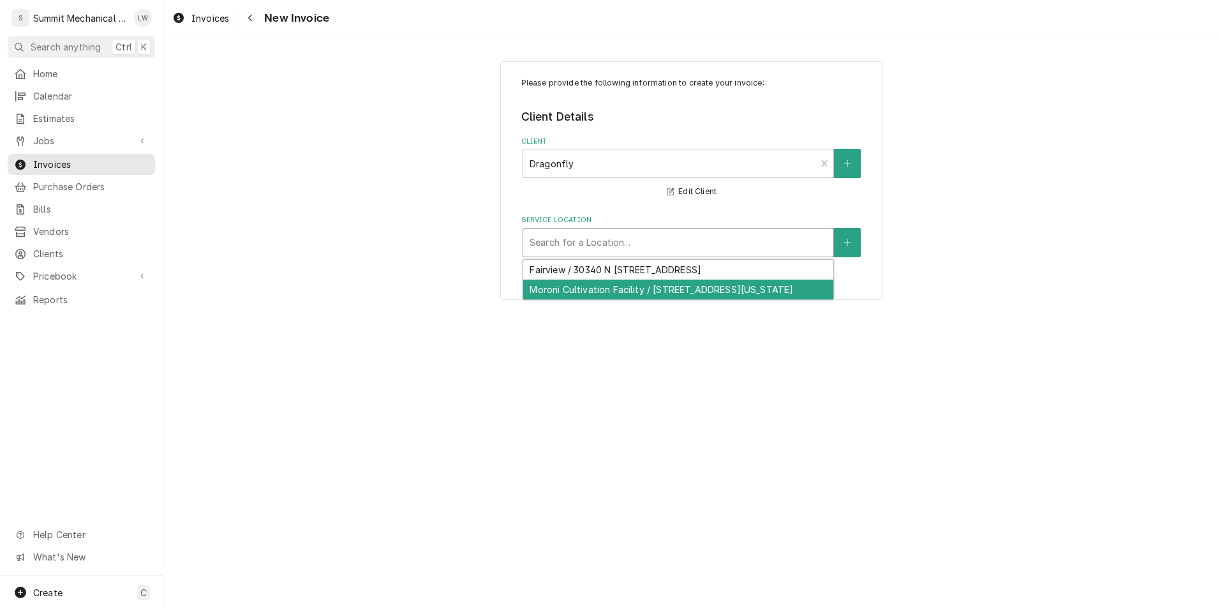
click at [581, 292] on div "Moroni Cultivation Facility / 389 N. 2600 W., Moroni, Utah 84646" at bounding box center [678, 290] width 310 height 20
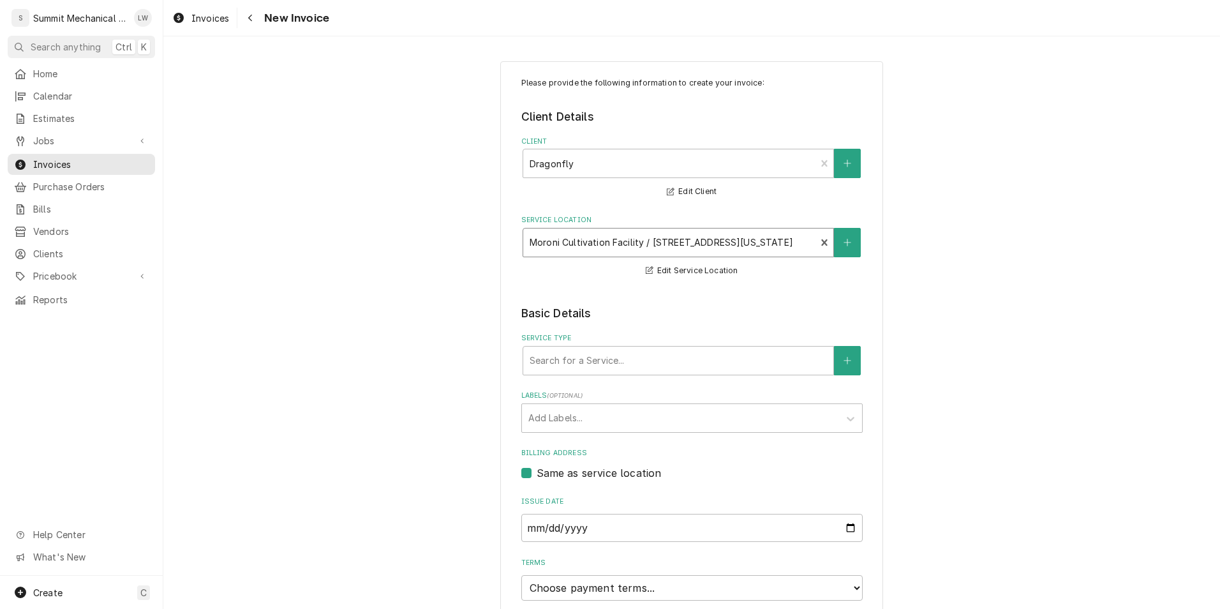
scroll to position [156, 0]
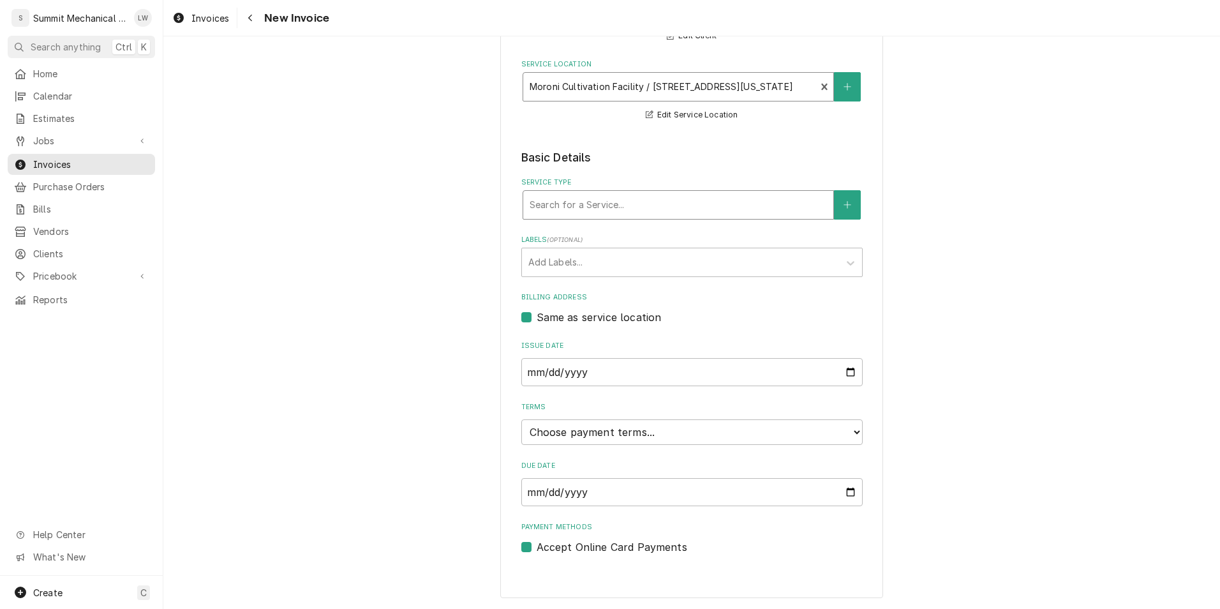
click at [618, 206] on div "Service Type" at bounding box center [678, 204] width 297 height 23
type input "prepaid"
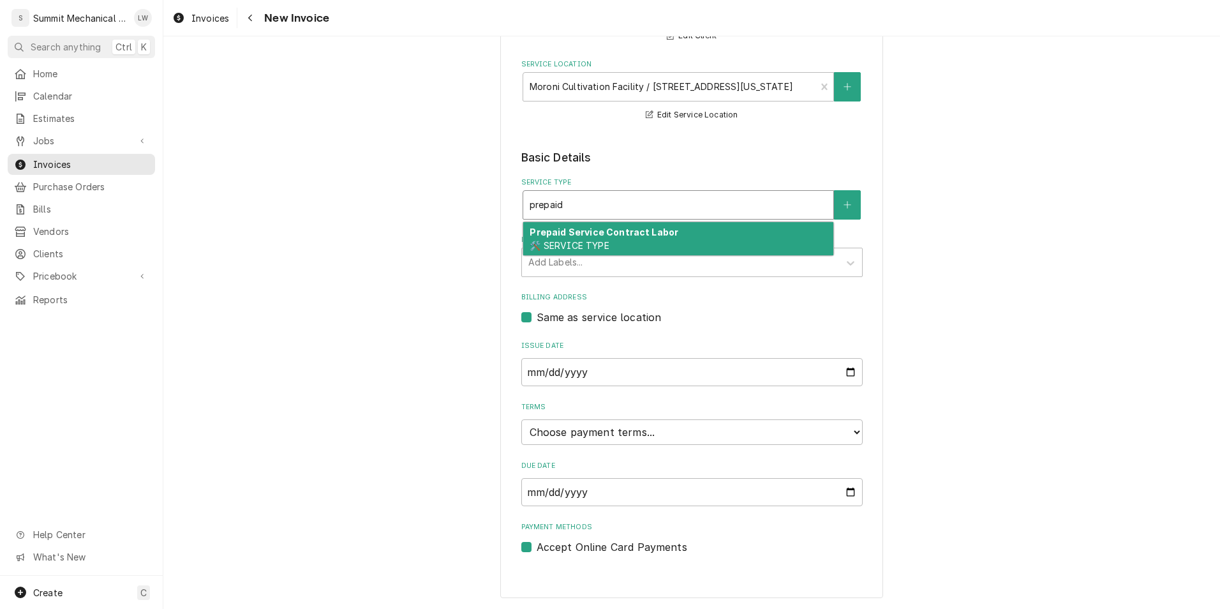
click at [633, 245] on div "Prepaid Service Contract Labor 🛠️ SERVICE TYPE" at bounding box center [678, 238] width 310 height 33
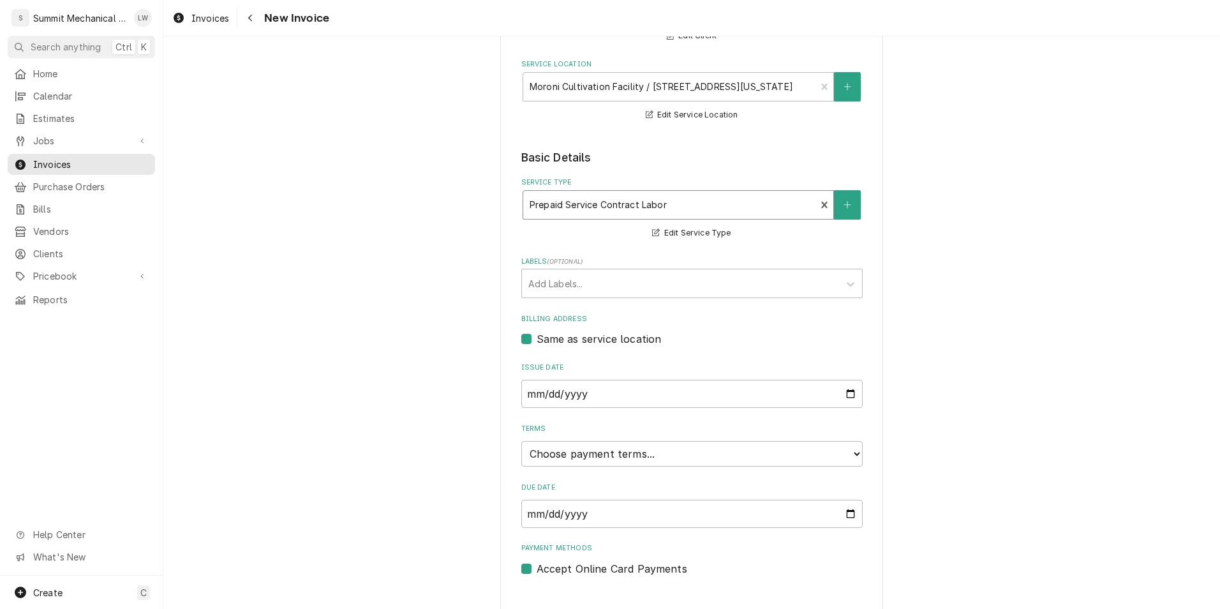
scroll to position [177, 0]
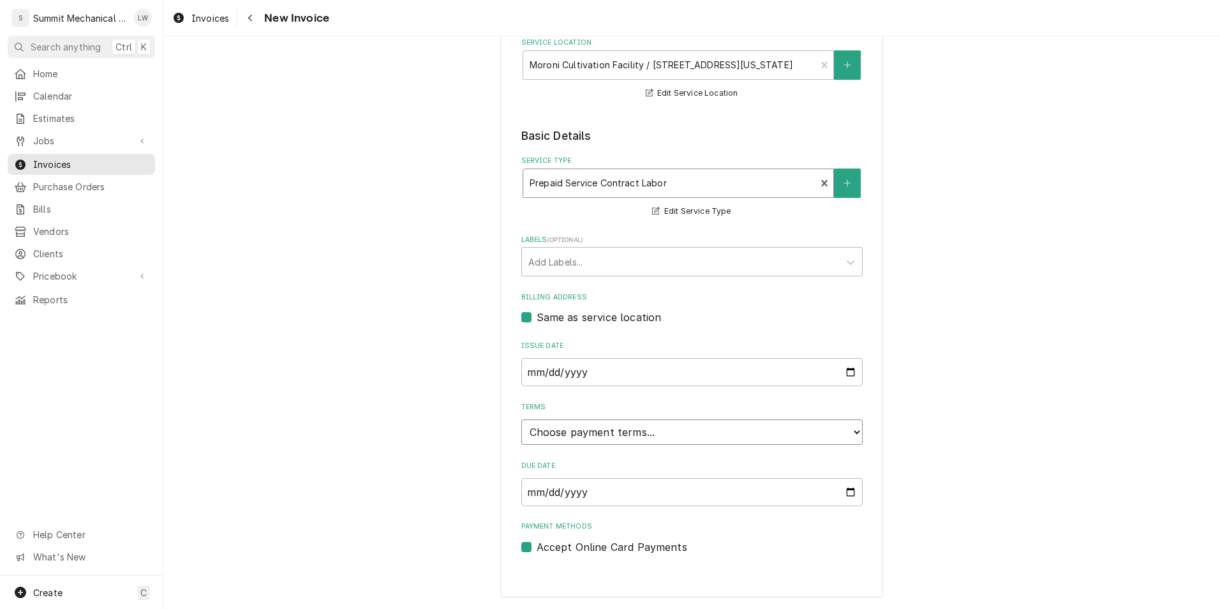
click at [690, 442] on select "Choose payment terms... Same Day Net 7 Net 14 Net 21 Net 30 Net 45 Net 60 Net 90" at bounding box center [693, 432] width 342 height 26
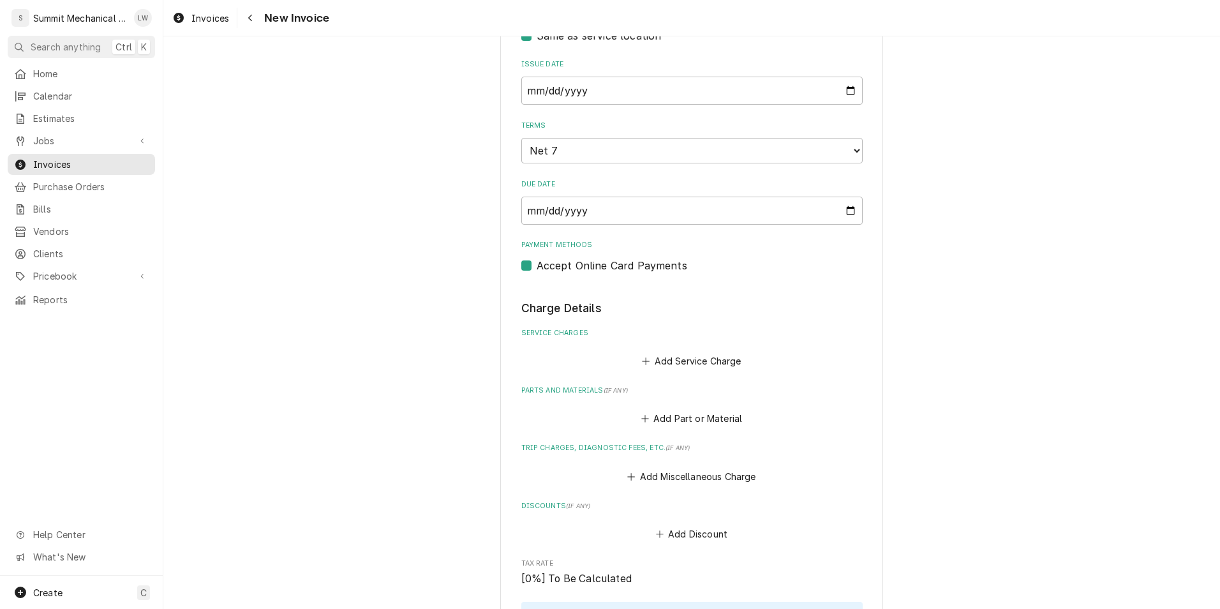
scroll to position [465, 0]
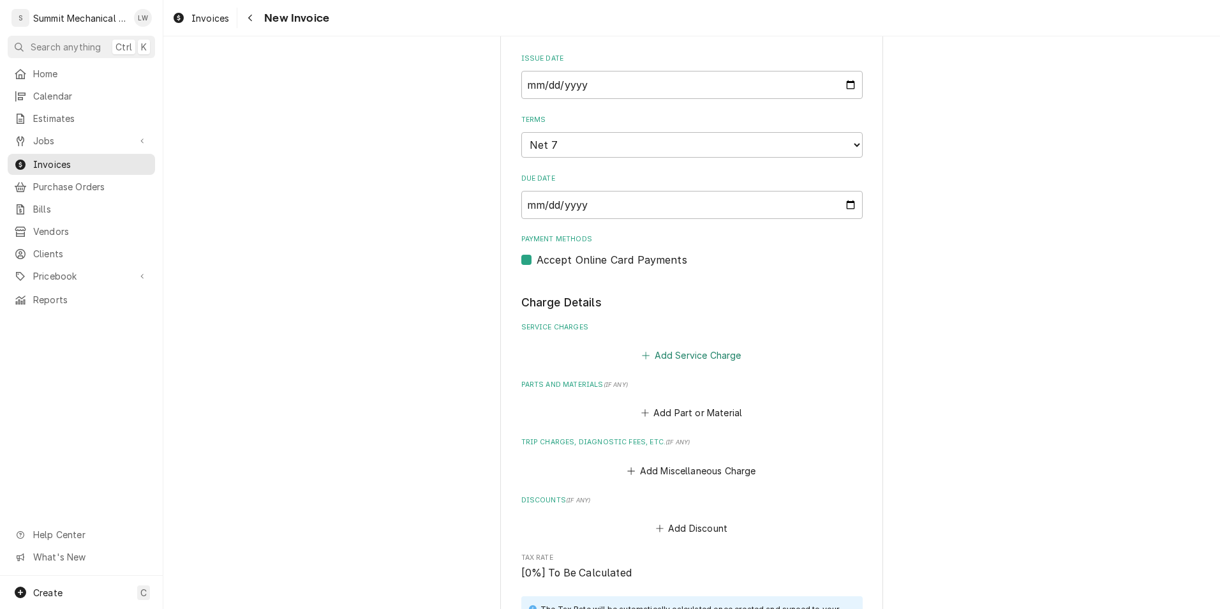
click at [682, 355] on button "Add Service Charge" at bounding box center [691, 356] width 103 height 18
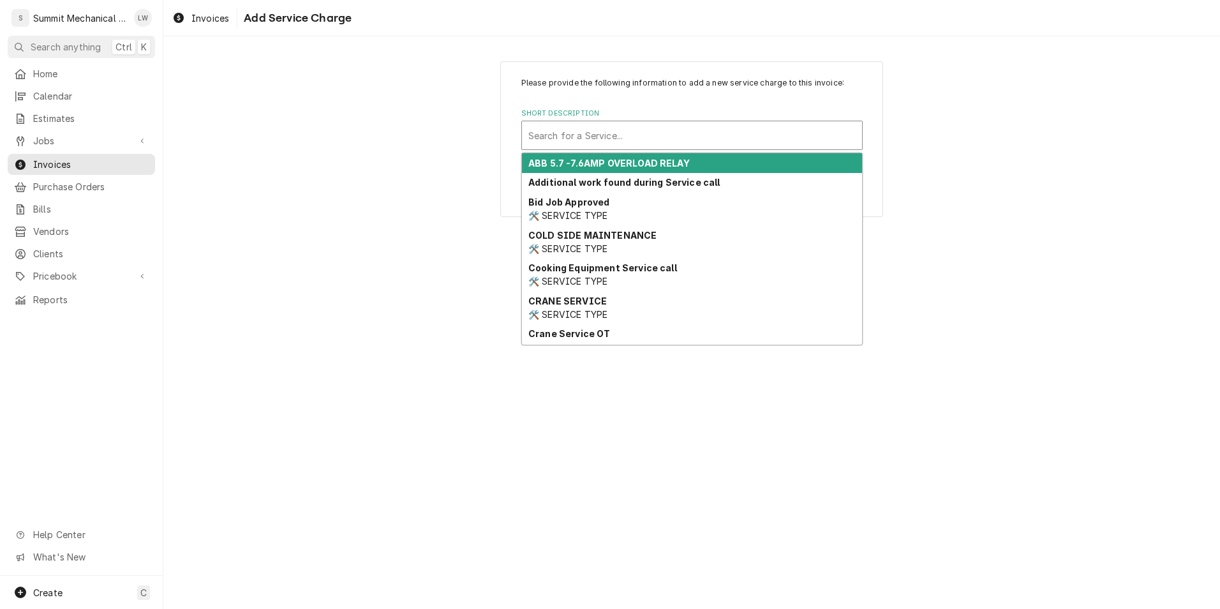
click at [654, 123] on div "Search for a Service..." at bounding box center [692, 135] width 340 height 28
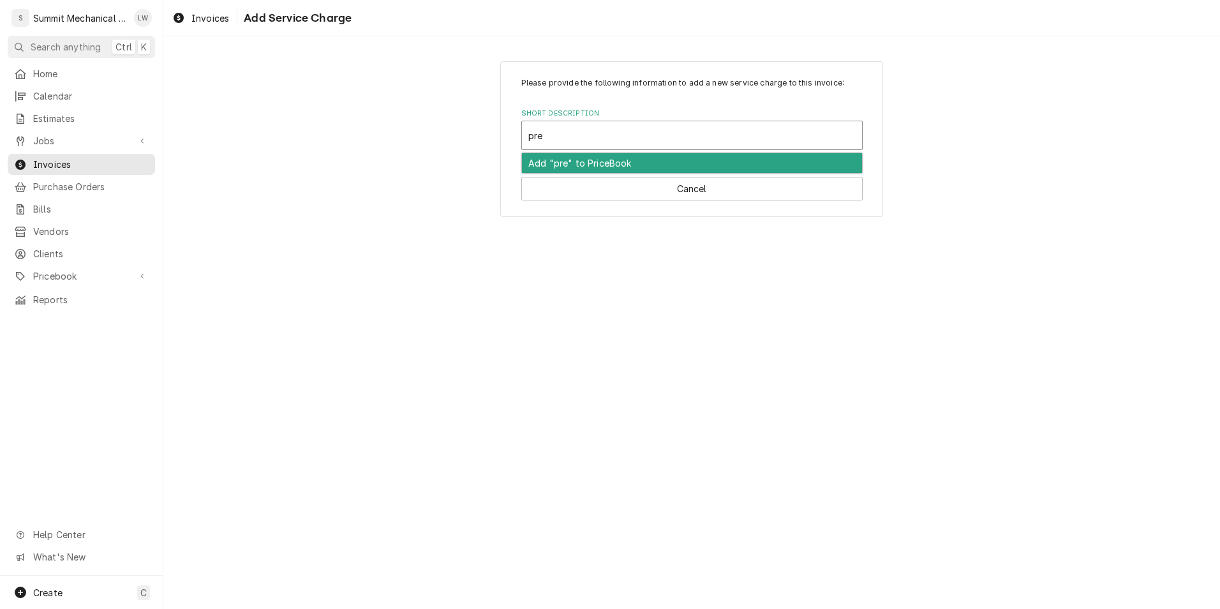
type input "prep"
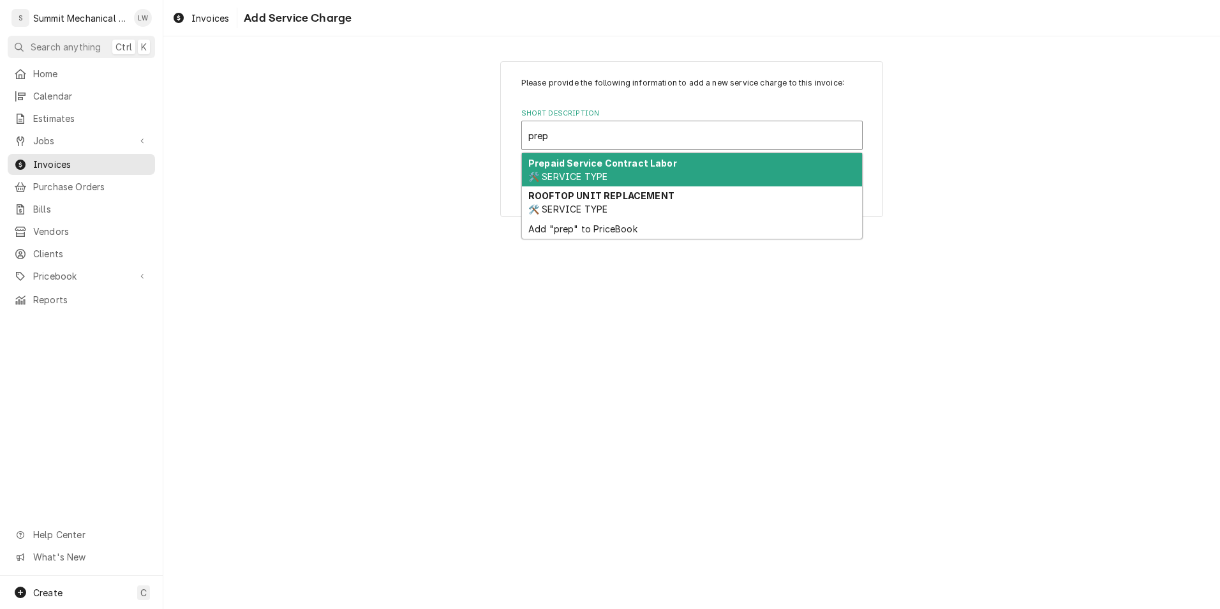
click at [579, 166] on strong "Prepaid Service Contract Labor" at bounding box center [603, 163] width 149 height 11
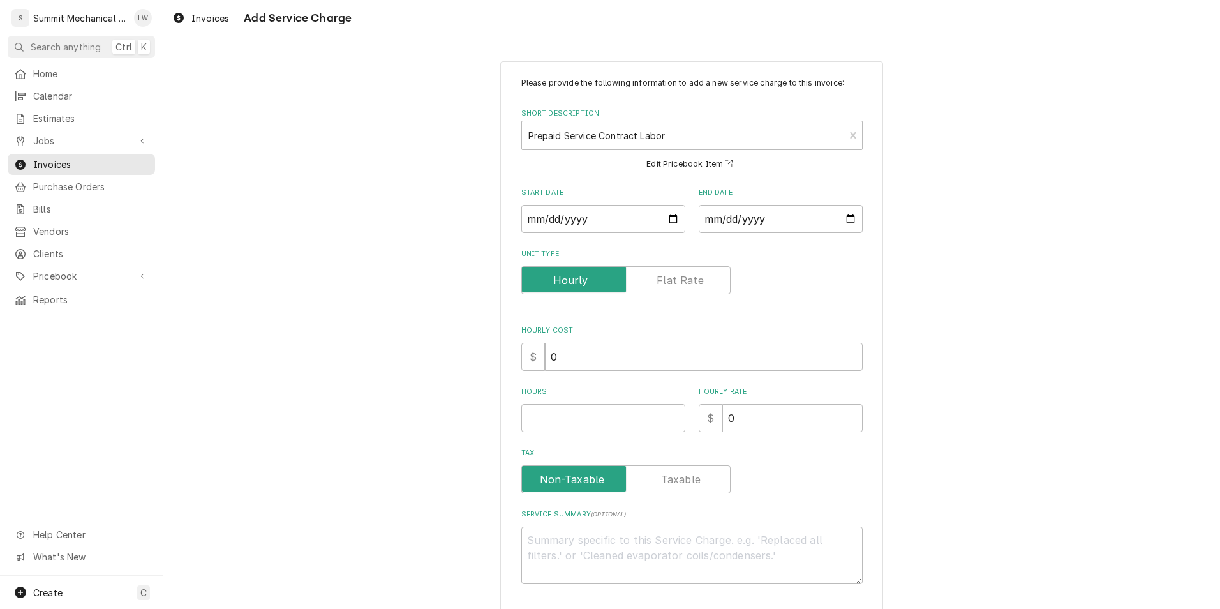
scroll to position [53, 0]
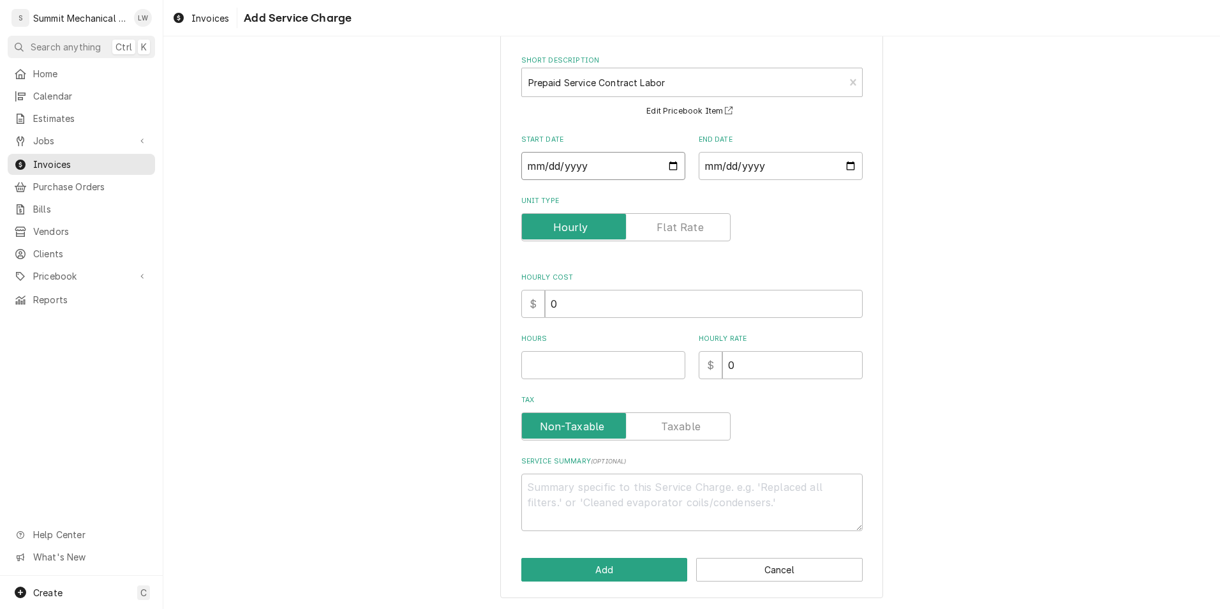
click at [671, 162] on input "Start Date" at bounding box center [604, 166] width 164 height 28
type textarea "x"
type input "2025-09-01"
type textarea "x"
click at [840, 163] on input "End Date" at bounding box center [781, 166] width 164 height 28
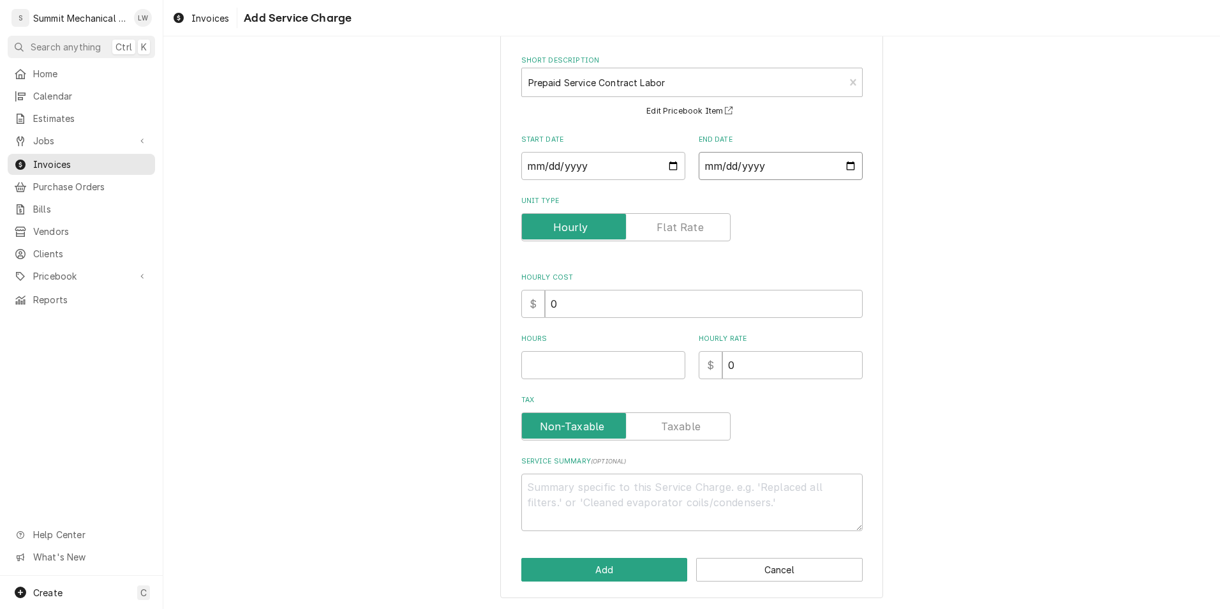
type input "2025-08-31"
click at [841, 160] on input "2025-08-31" at bounding box center [781, 166] width 164 height 28
type textarea "x"
type input "2025-09-30"
click at [582, 363] on input "Hours" at bounding box center [604, 365] width 164 height 28
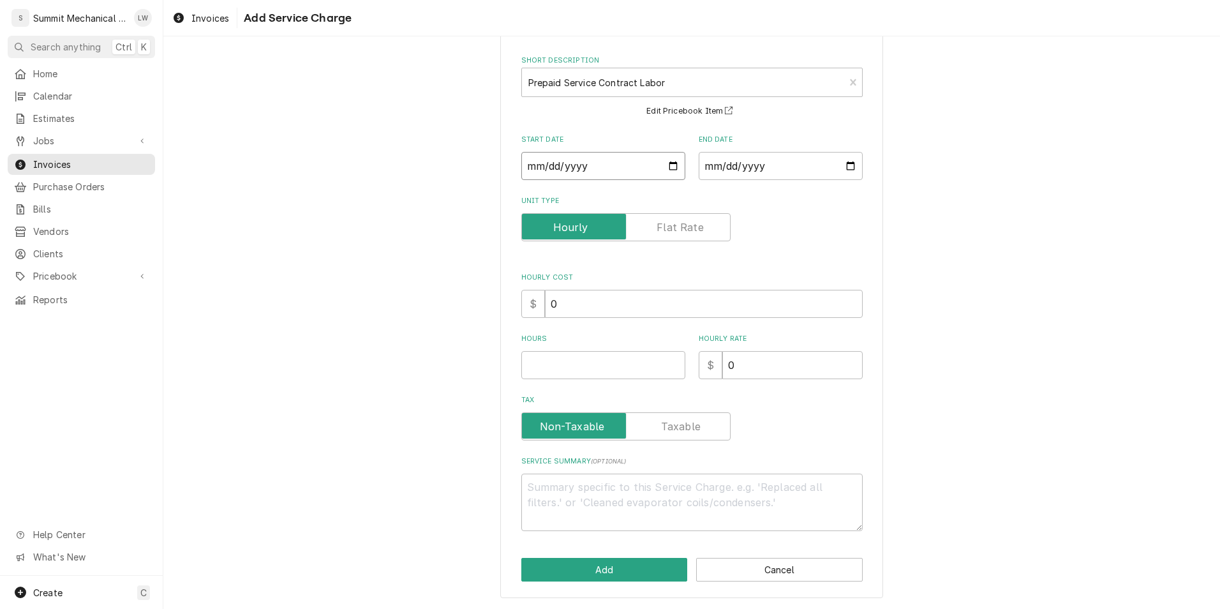
click at [678, 166] on input "2025-09-01" at bounding box center [604, 166] width 164 height 28
click at [667, 164] on input "2025-09-01" at bounding box center [604, 166] width 164 height 28
click at [939, 379] on div "Please provide the following information to add a new service charge to this in…" at bounding box center [691, 303] width 1057 height 612
click at [585, 377] on input "Hours" at bounding box center [604, 365] width 164 height 28
type textarea "x"
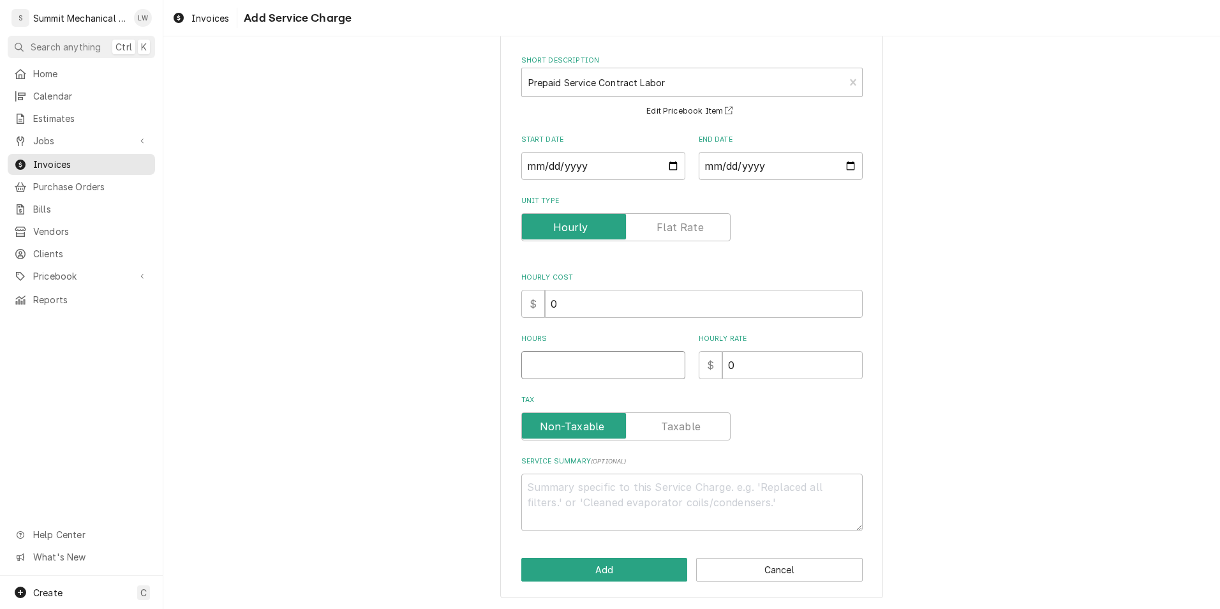
type input "7"
type textarea "x"
type input "72"
click at [816, 364] on input "0" at bounding box center [793, 365] width 140 height 28
click at [595, 479] on textarea "Service Summary ( optional )" at bounding box center [693, 502] width 342 height 57
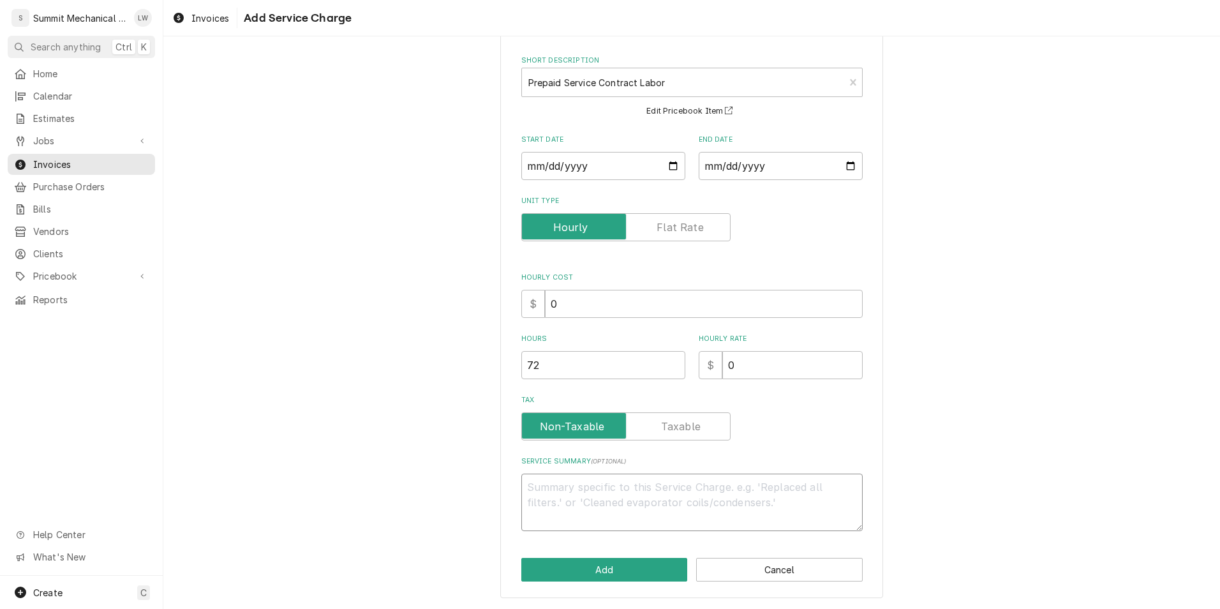
type textarea "x"
type textarea "Pr"
type textarea "x"
type textarea "Pre"
type textarea "x"
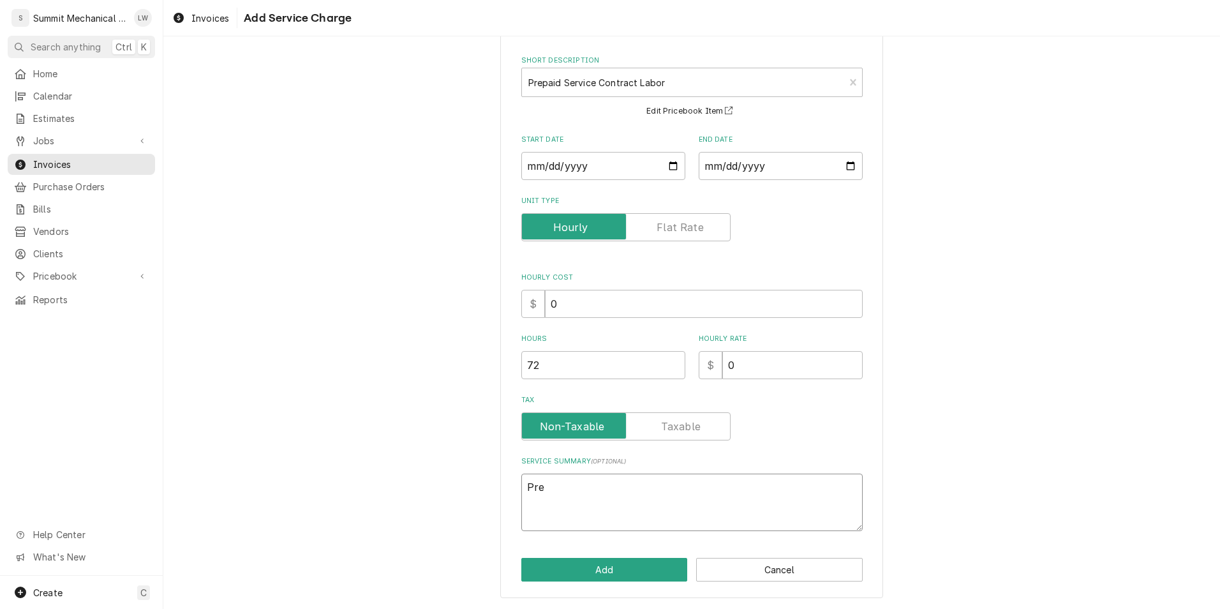
type textarea "Prep"
type textarea "x"
type textarea "Prepai"
type textarea "x"
type textarea "Prepaid"
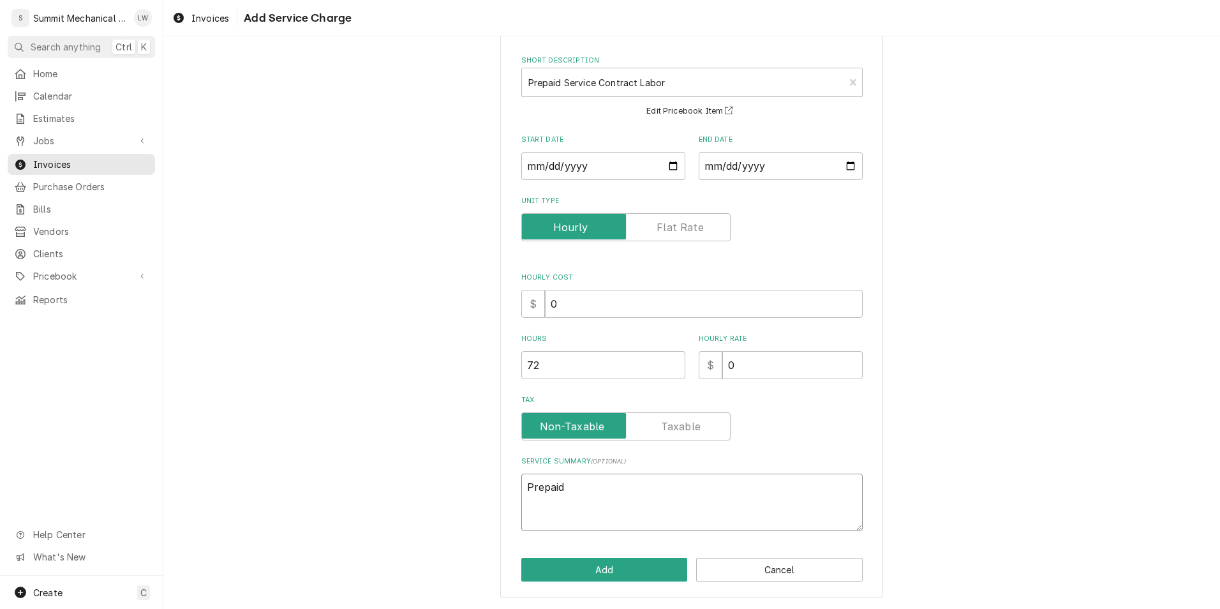
type textarea "x"
type textarea "Prepaide"
type textarea "x"
type textarea "Prepaid"
type textarea "x"
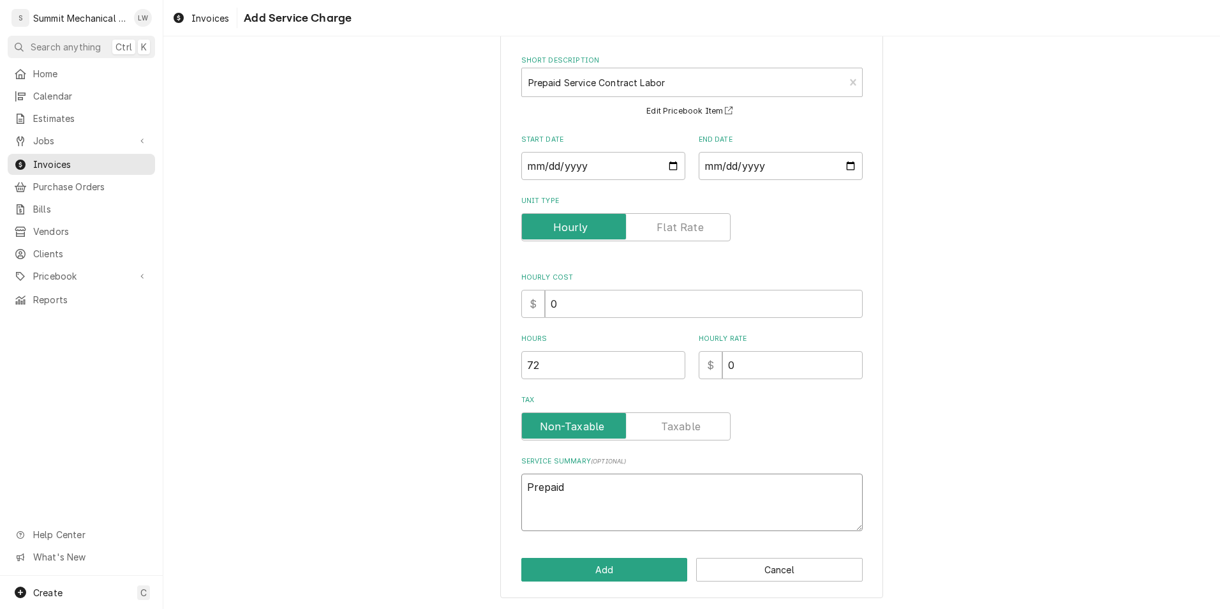
type textarea "Prepaid"
type textarea "x"
type textarea "Prepaid s"
type textarea "x"
type textarea "Prepaid se"
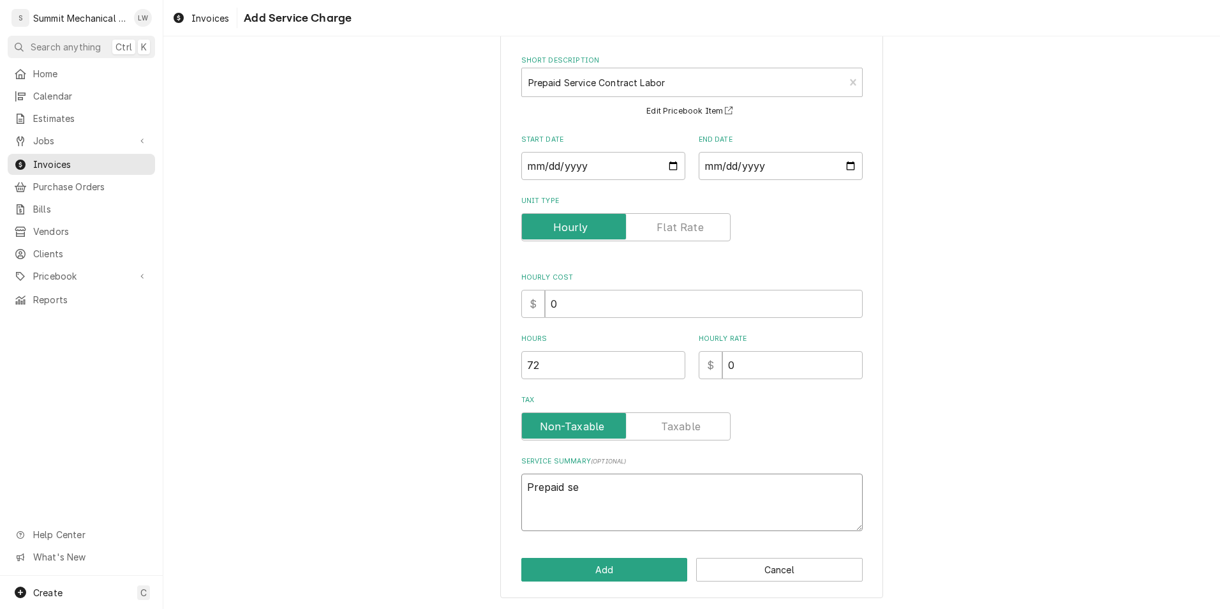
type textarea "x"
type textarea "Prepaid ser"
type textarea "x"
type textarea "Prepaid se"
type textarea "x"
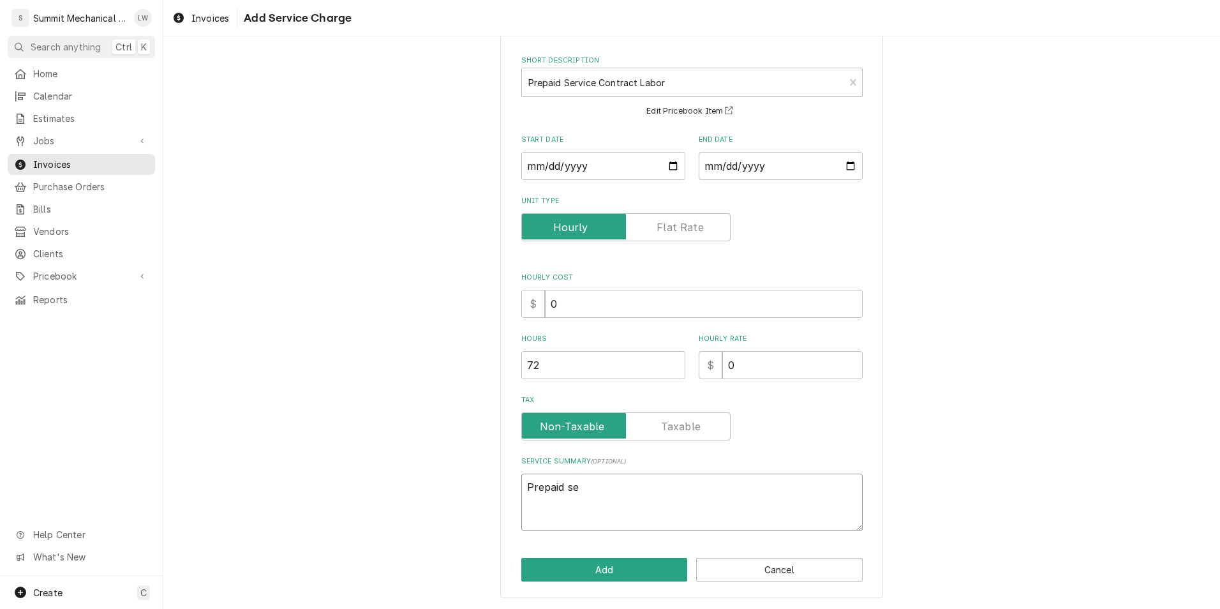
type textarea "Prepaid ser"
type textarea "x"
type textarea "Prepaid serv"
type textarea "x"
type textarea "Prepaid servi"
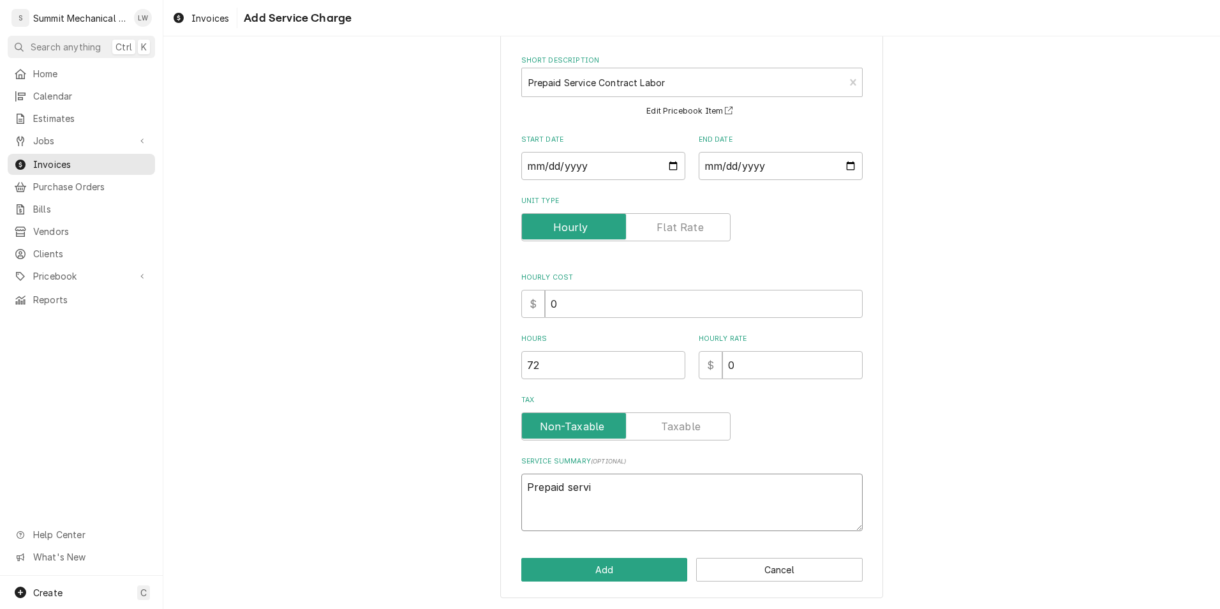
type textarea "x"
type textarea "Prepaid servic"
type textarea "x"
type textarea "Prepaid service"
type textarea "x"
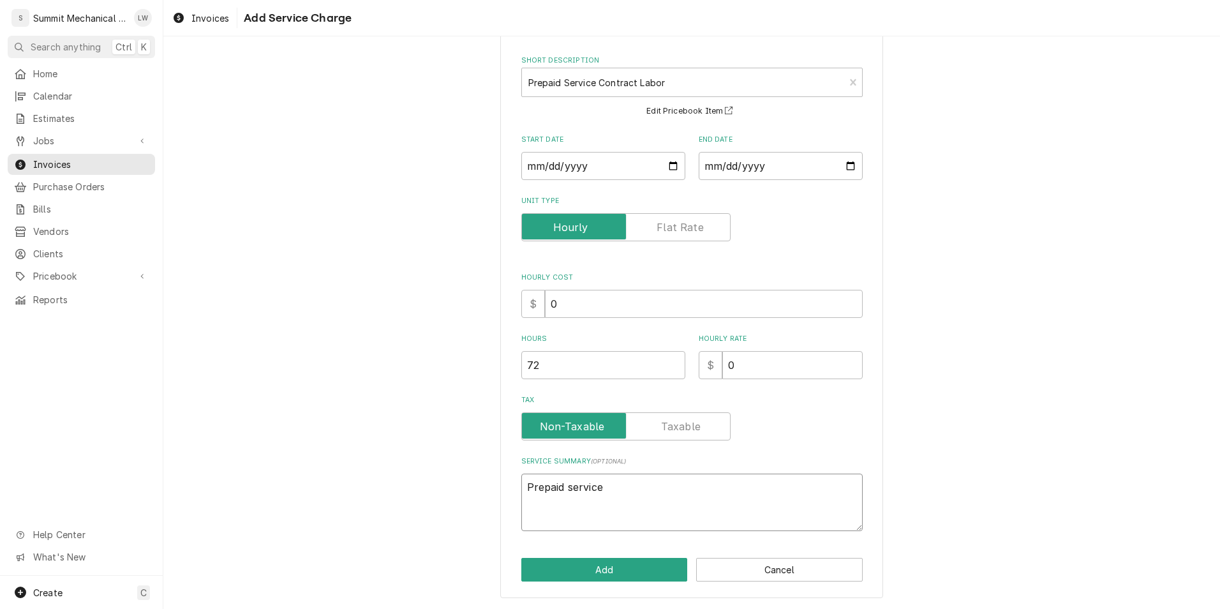
type textarea "Prepaid service"
type textarea "x"
type textarea "Prepaid service c"
type textarea "x"
type textarea "Prepaid service co"
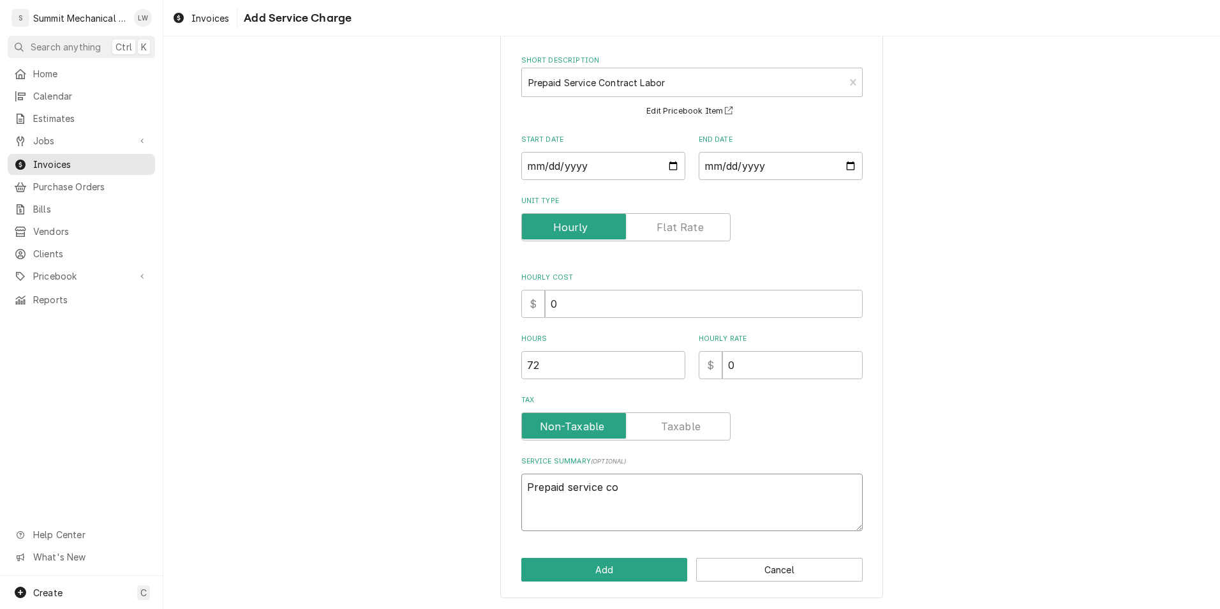
type textarea "x"
type textarea "Prepaid service con"
type textarea "x"
type textarea "Prepaid service cont"
type textarea "x"
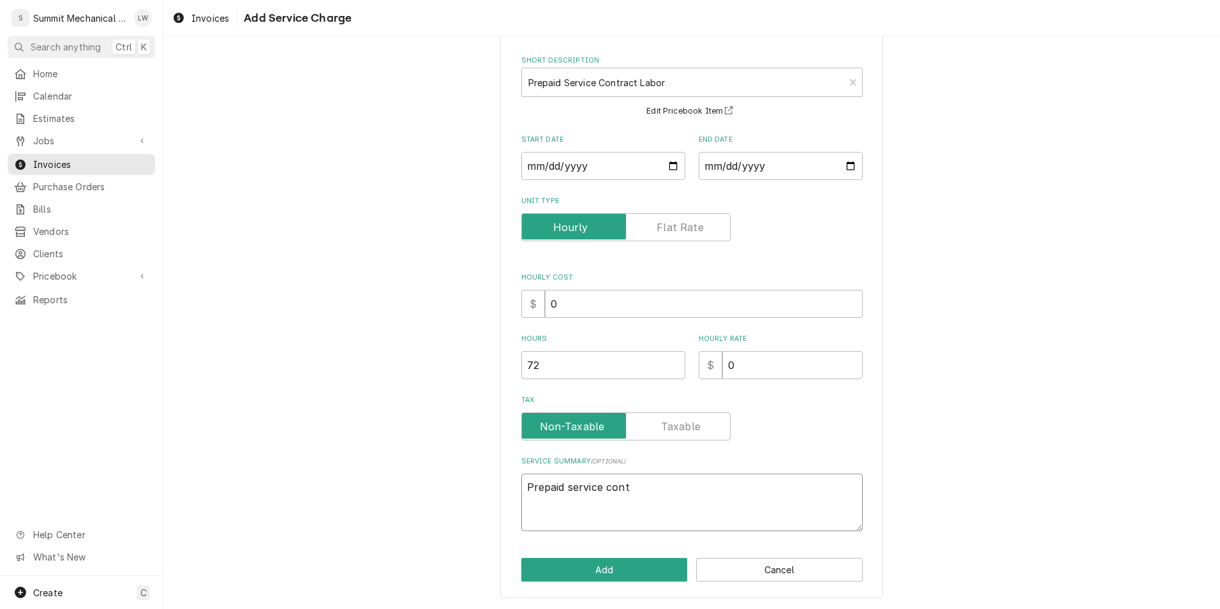
type textarea "Prepaid service contr"
type textarea "x"
type textarea "Prepaid service contra"
type textarea "x"
type textarea "Prepaid service contrac"
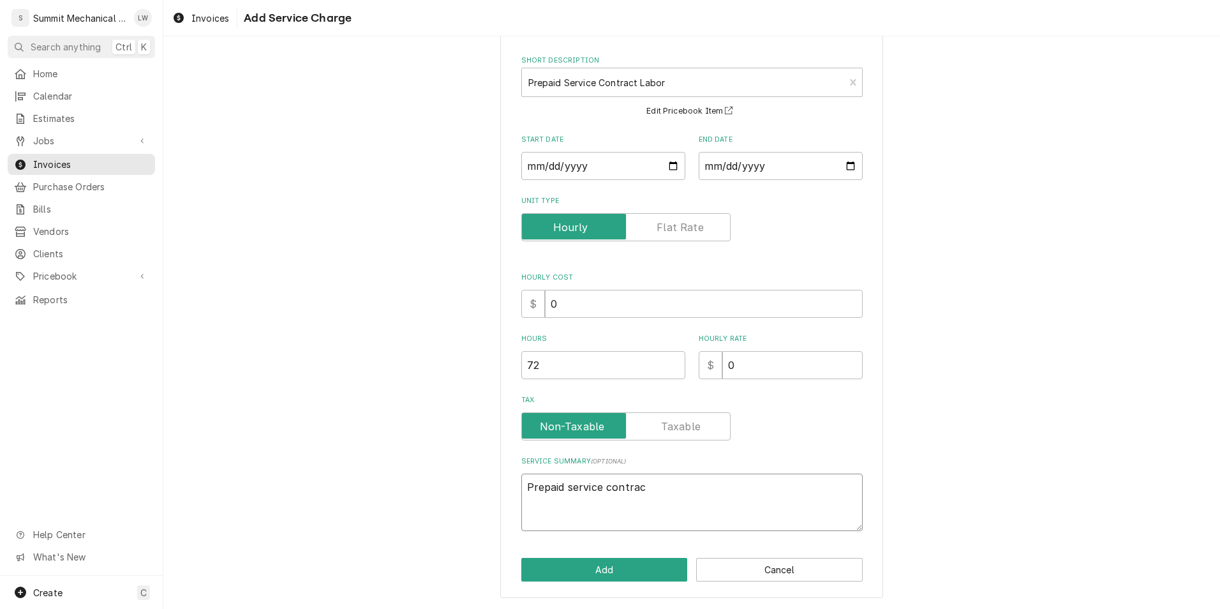
type textarea "x"
type textarea "Prepaid service contract"
type textarea "x"
type textarea "Prepaid service contract f"
type textarea "x"
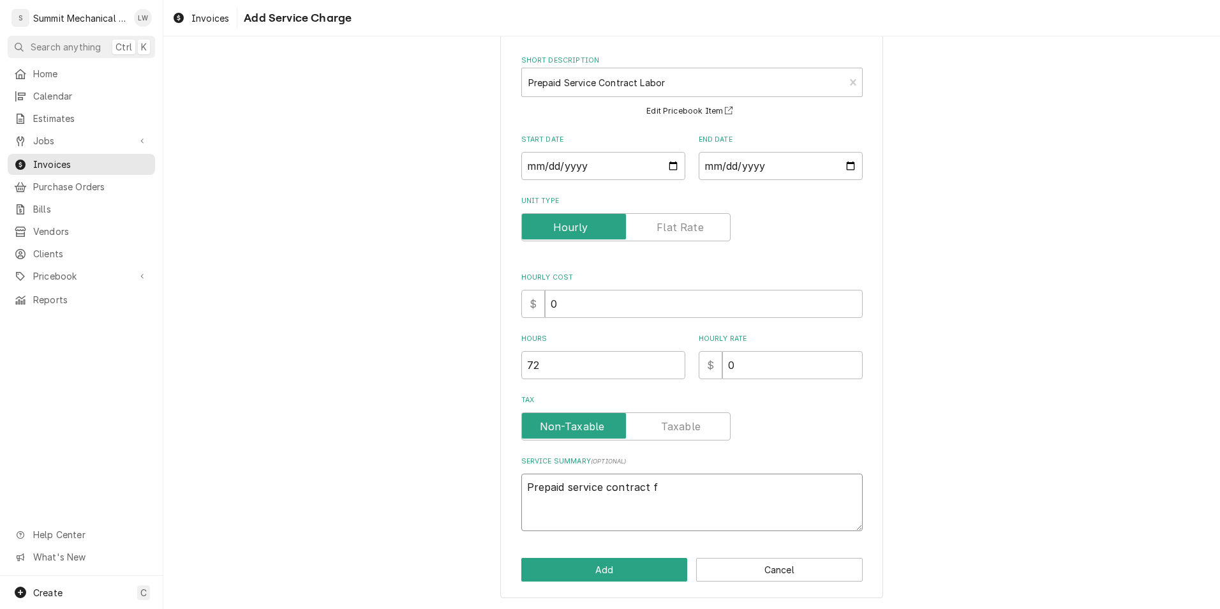
type textarea "Prepaid service contract fo"
type textarea "x"
type textarea "Prepaid service contract for"
type textarea "x"
type textarea "Prepaid service contract for"
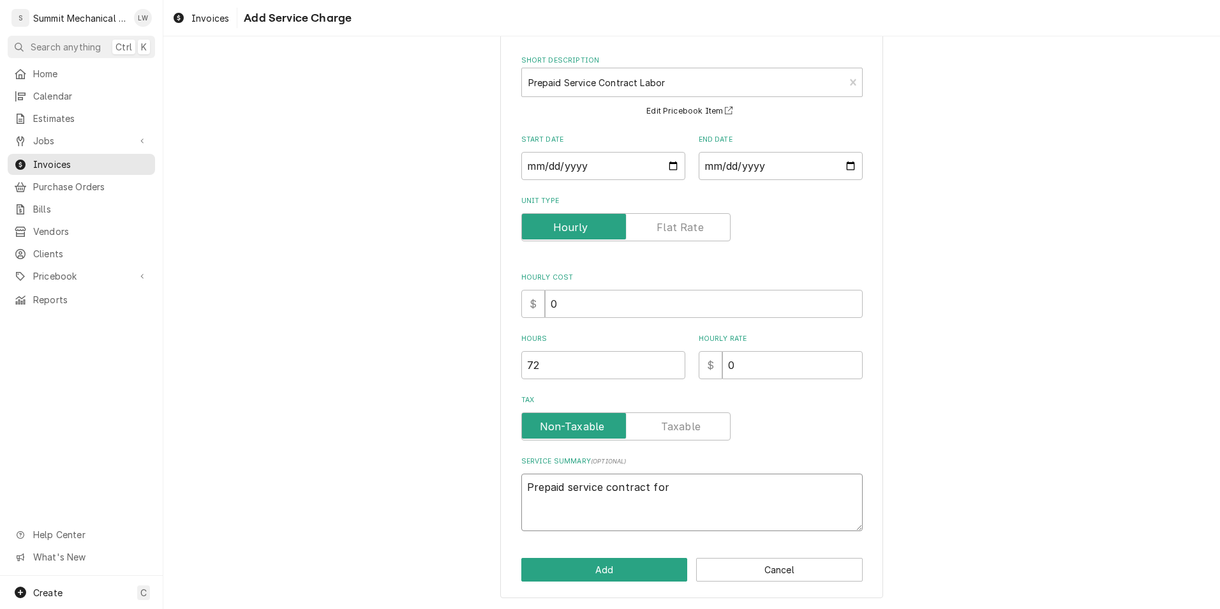
type textarea "x"
type textarea "Prepaid service contract for t"
type textarea "x"
type textarea "Prepaid service contract for th"
type textarea "x"
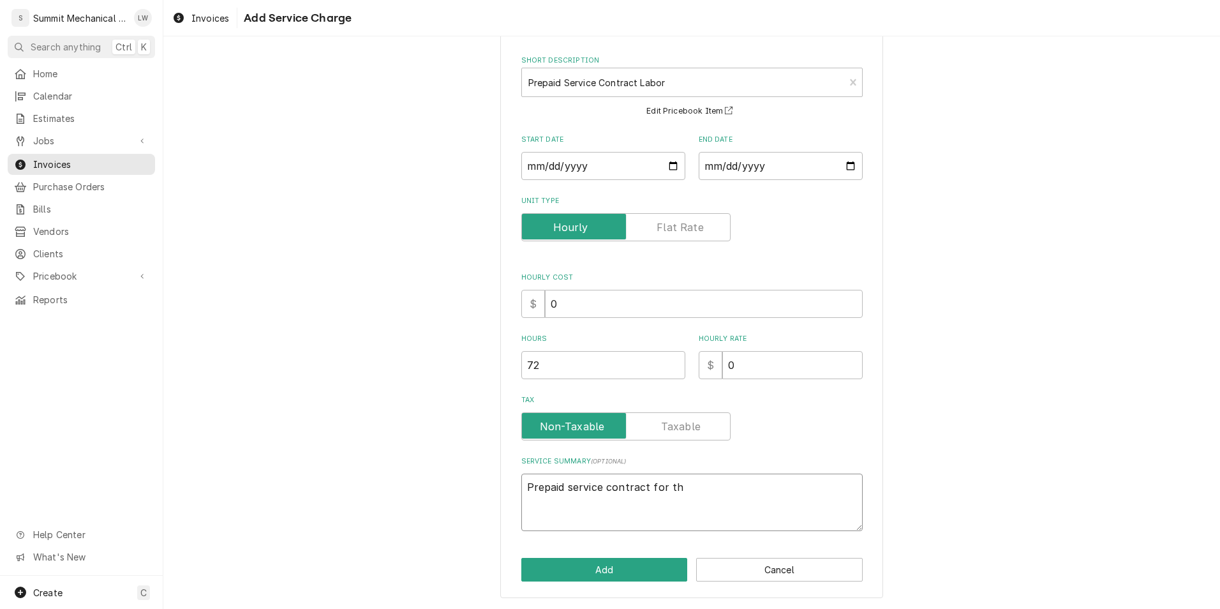
type textarea "Prepaid service contract for the"
type textarea "x"
type textarea "Prepaid service contract for the"
type textarea "x"
type textarea "Prepaid service contract for the m"
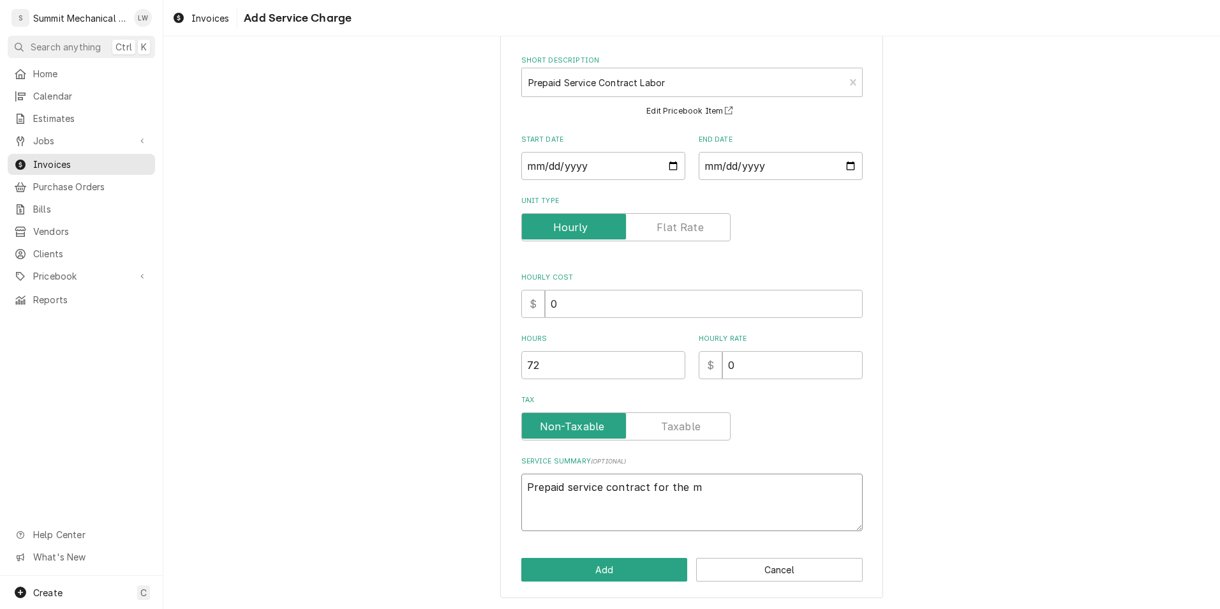
type textarea "x"
type textarea "Prepaid service contract for the mo"
type textarea "x"
type textarea "Prepaid service contract for the mon"
type textarea "x"
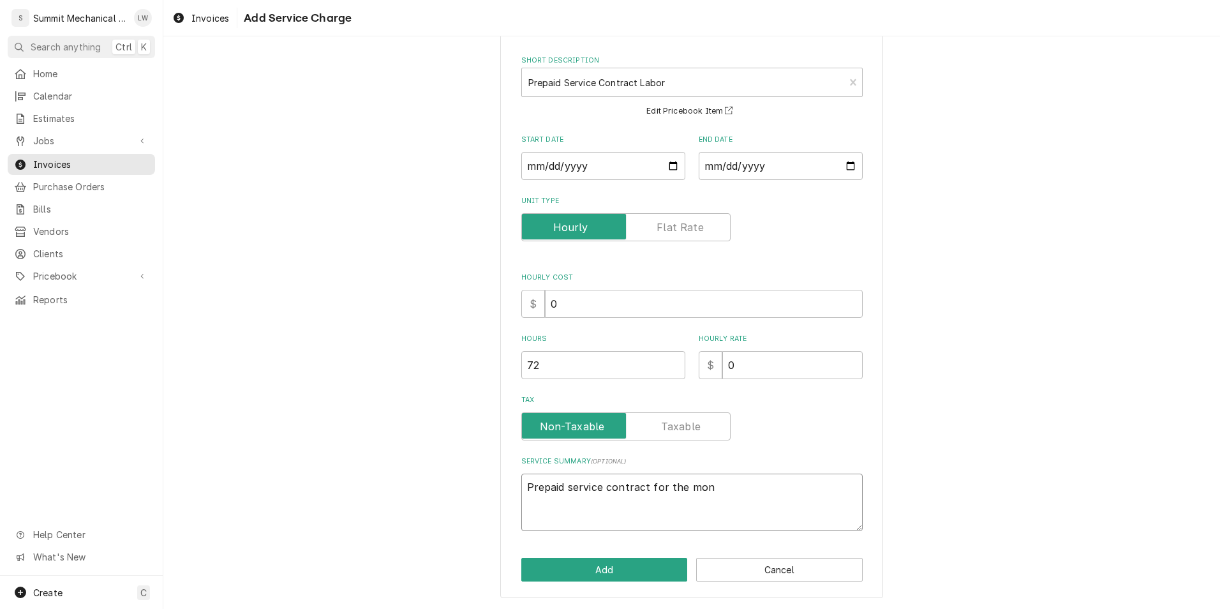
type textarea "Prepaid service contract for the mont"
type textarea "x"
type textarea "Prepaid service contract for the montn"
type textarea "x"
type textarea "Prepaid service contract for the montn"
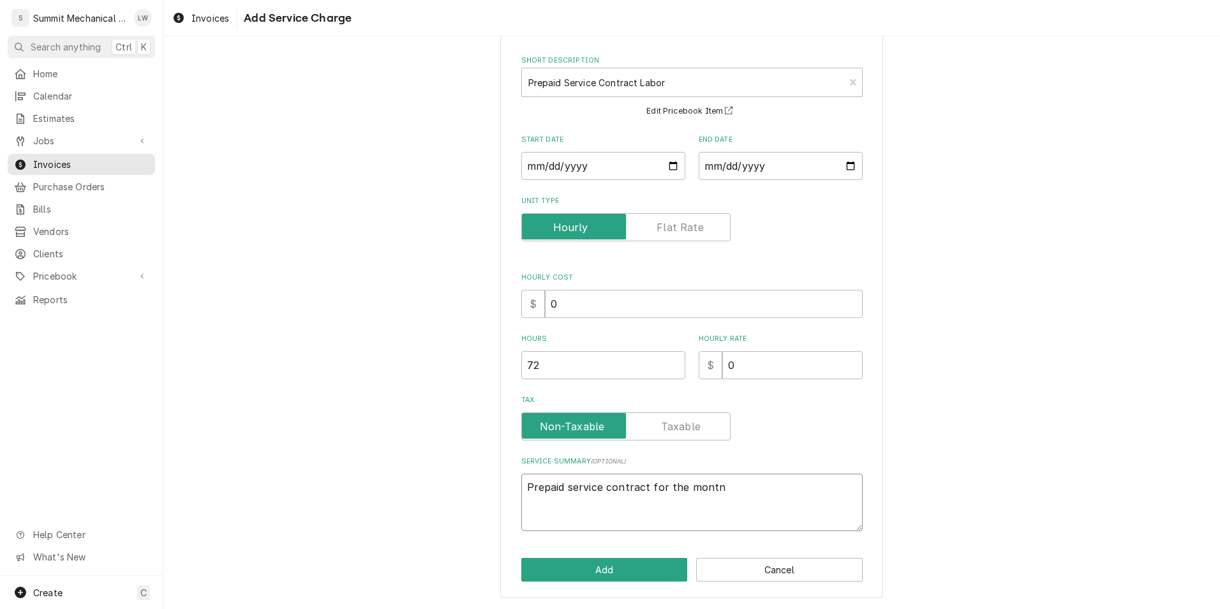
type textarea "x"
type textarea "Prepaid service contract for the montn"
type textarea "x"
type textarea "Prepaid service contract for the montj"
type textarea "x"
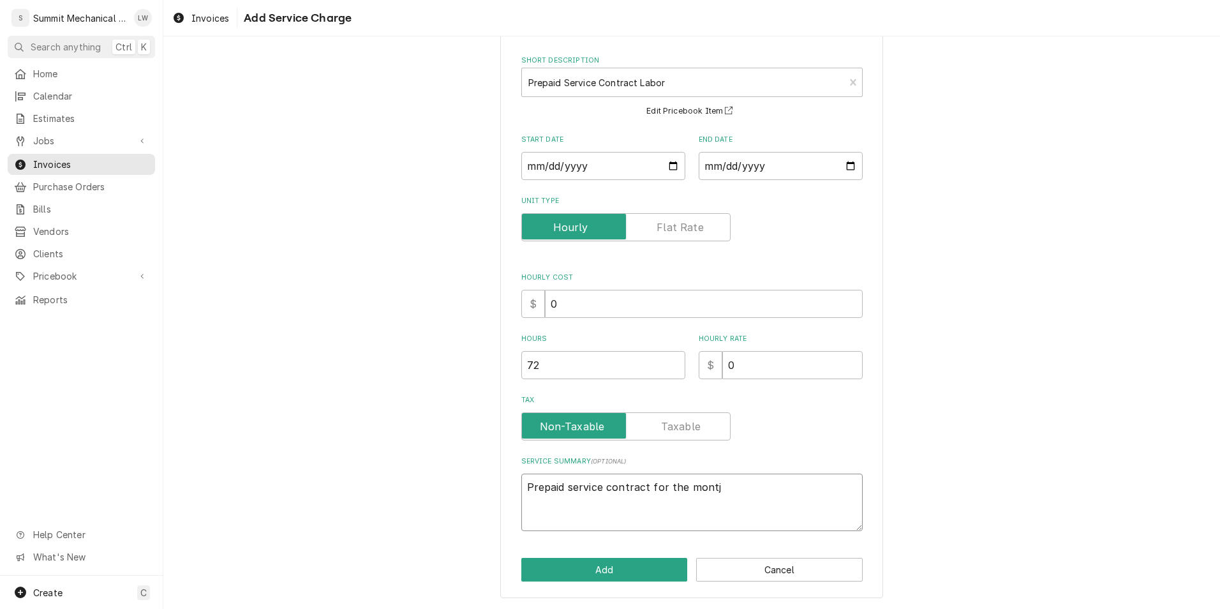
type textarea "Prepaid service contract for the montjh"
type textarea "x"
type textarea "Prepaid service contract for the montjh"
type textarea "x"
type textarea "Prepaid service contract for the montjh"
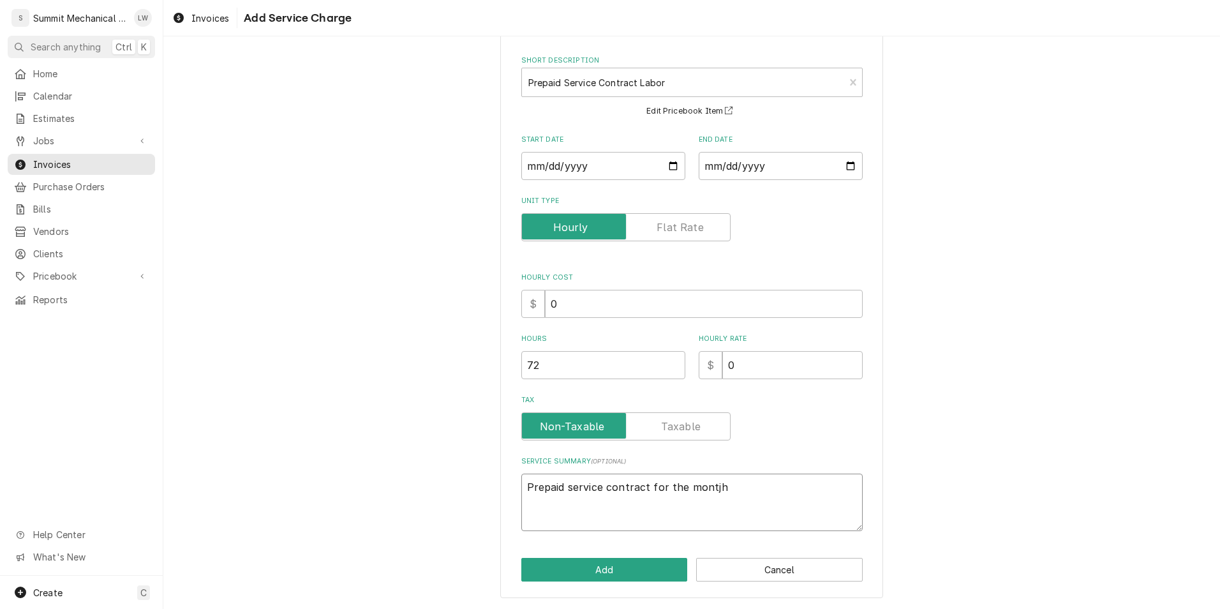
type textarea "x"
type textarea "Prepaid service contract for the montj"
type textarea "x"
type textarea "Prepaid service contract for the mont"
type textarea "x"
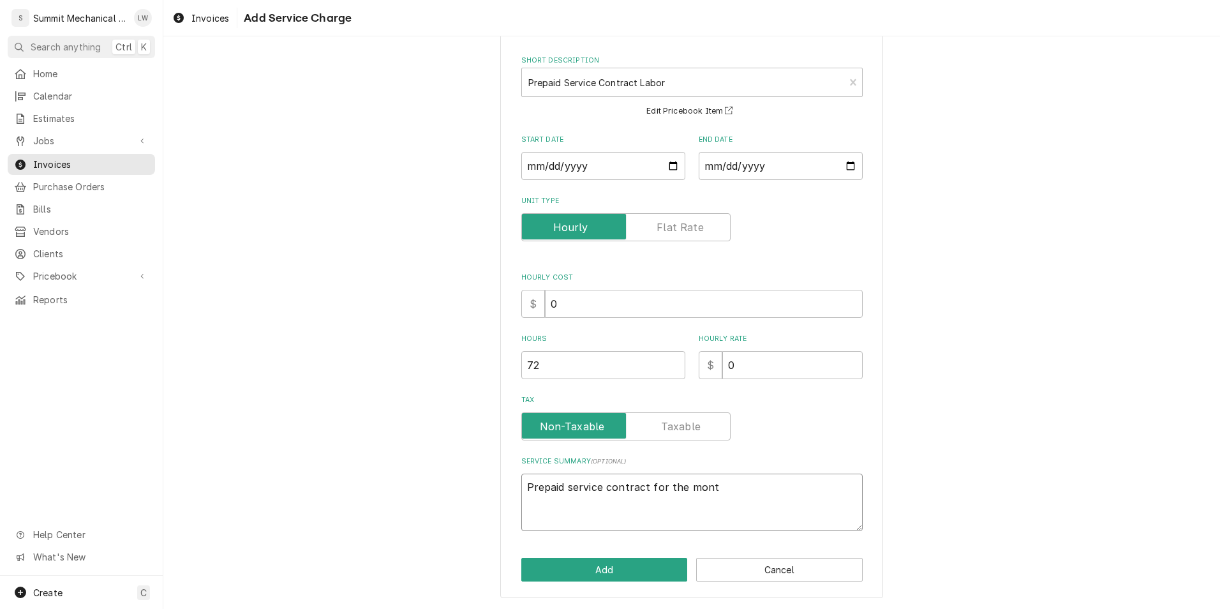
type textarea "Prepaid service contract for the month"
type textarea "x"
type textarea "Prepaid service contract for the month"
type textarea "x"
type textarea "Prepaid service contract for the month of"
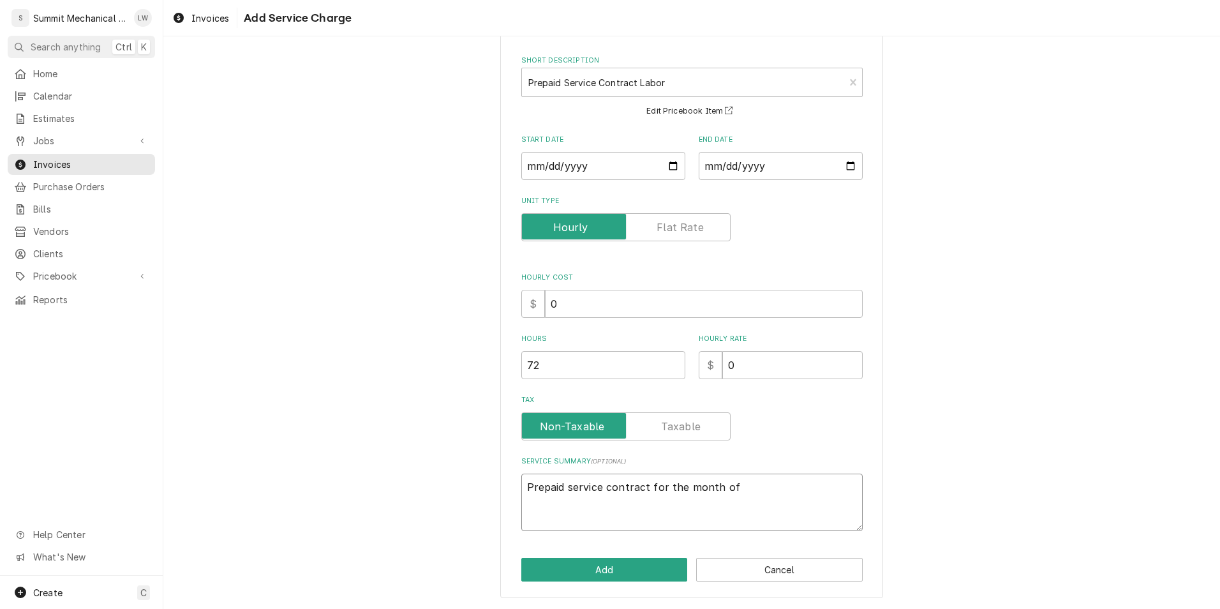
type textarea "x"
type textarea "Prepaid service contract for the month of"
type textarea "x"
type textarea "Prepaid service contract for the month of"
type textarea "x"
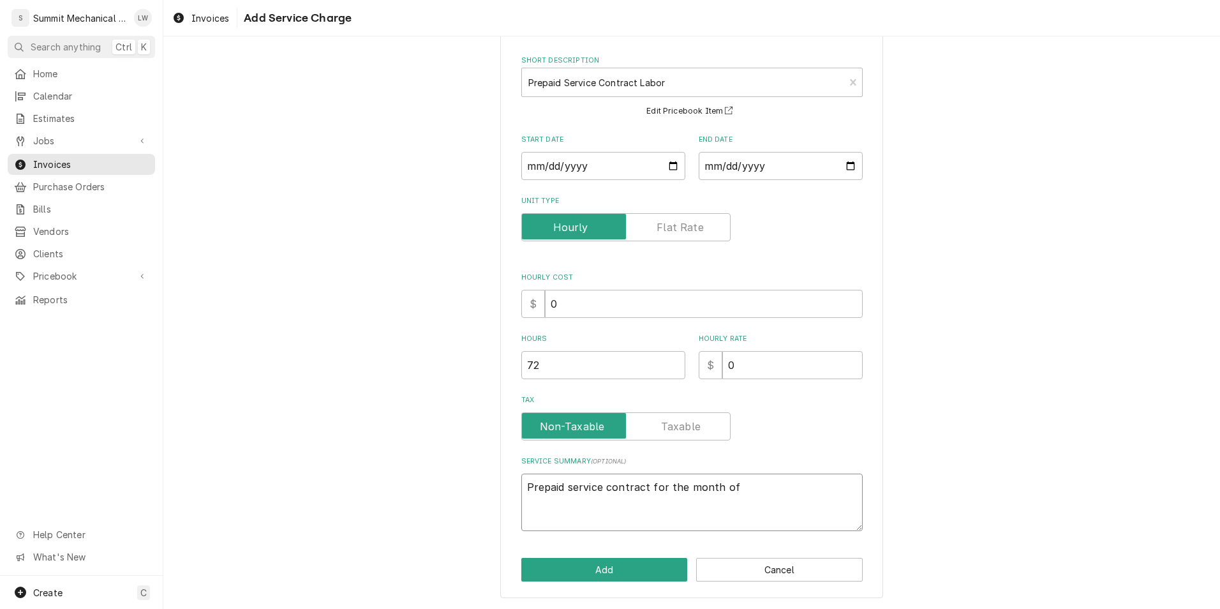
type textarea "Prepaid service contract for the month of s"
type textarea "x"
type textarea "Prepaid service contract for the month of se"
type textarea "x"
type textarea "Prepaid service contract for the month of s"
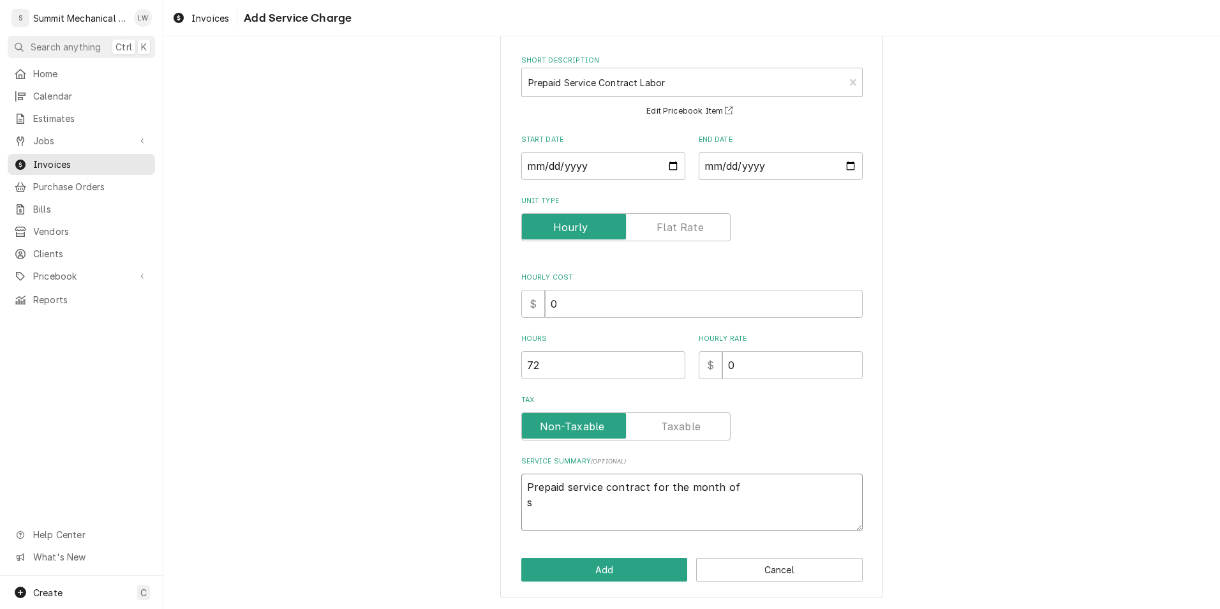
type textarea "x"
type textarea "Prepaid service contract for the month of"
type textarea "x"
type textarea "Prepaid service contract for the month of"
type textarea "x"
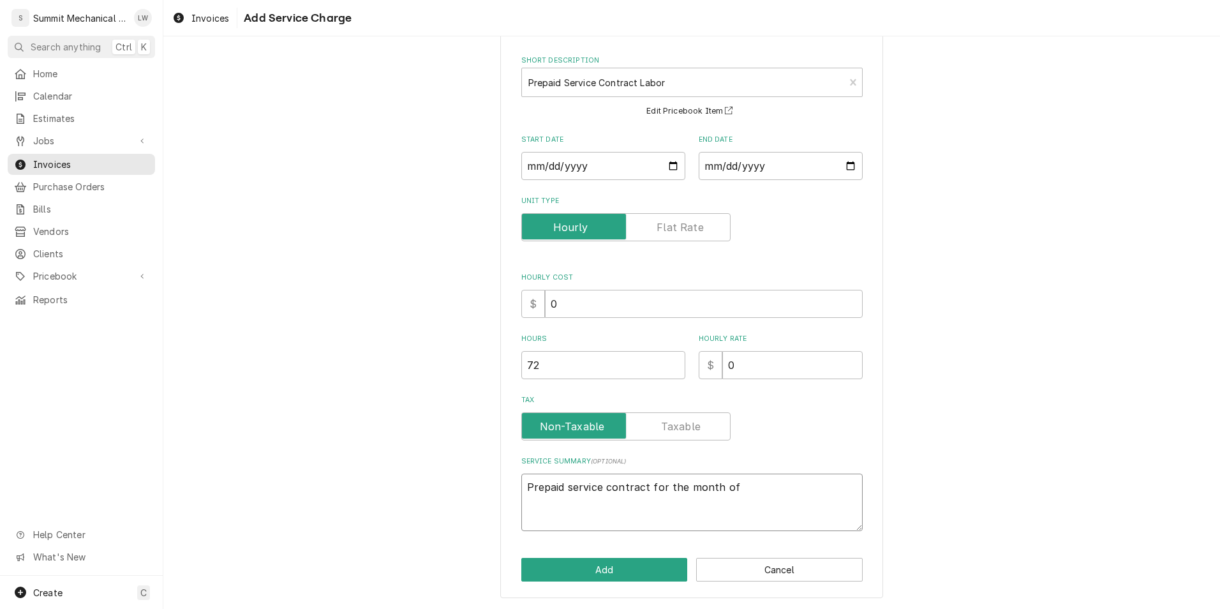
type textarea "Prepaid service contract for the month of S"
type textarea "x"
type textarea "Prepaid service contract for the month of Sw"
type textarea "x"
type textarea "Prepaid service contract for the month of Swp"
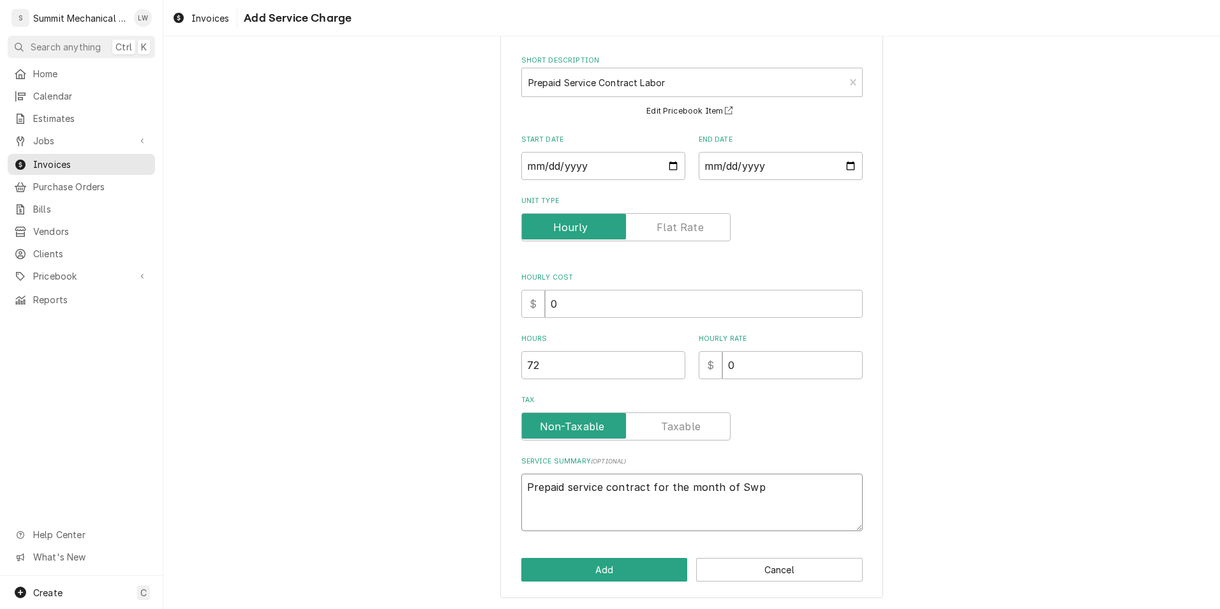
type textarea "x"
type textarea "Prepaid service contract for the month of Swpt"
type textarea "x"
type textarea "Prepaid service contract for the month of Swp"
type textarea "x"
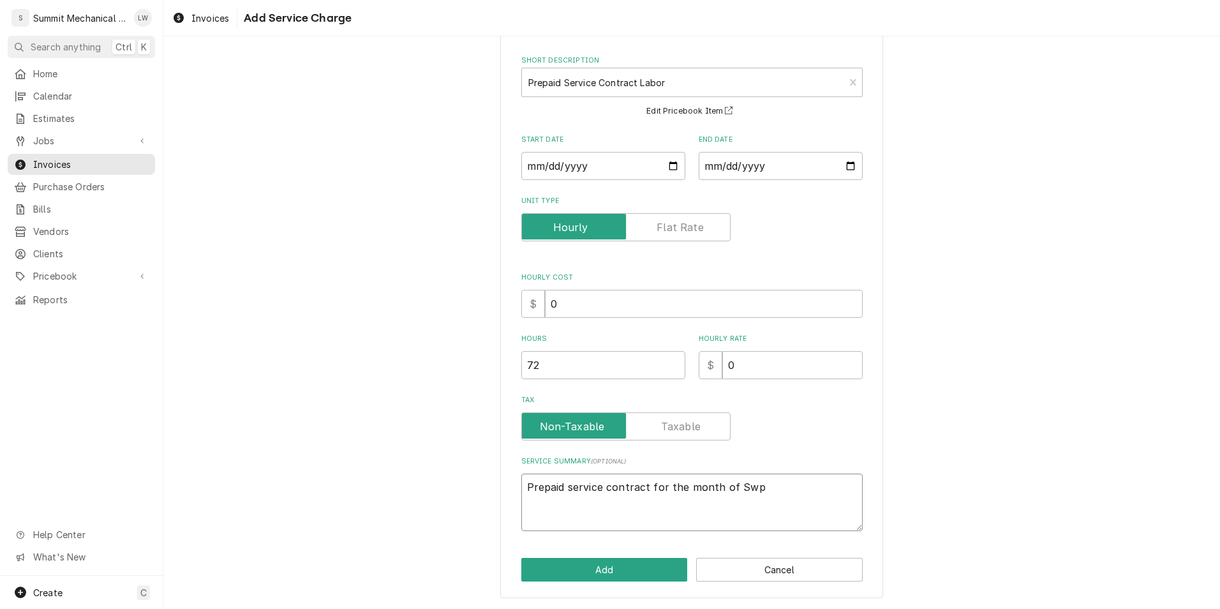
type textarea "Prepaid service contract for the month of Sw"
type textarea "x"
type textarea "Prepaid service contract for the month of S"
type textarea "x"
type textarea "Prepaid service contract for the month of Se"
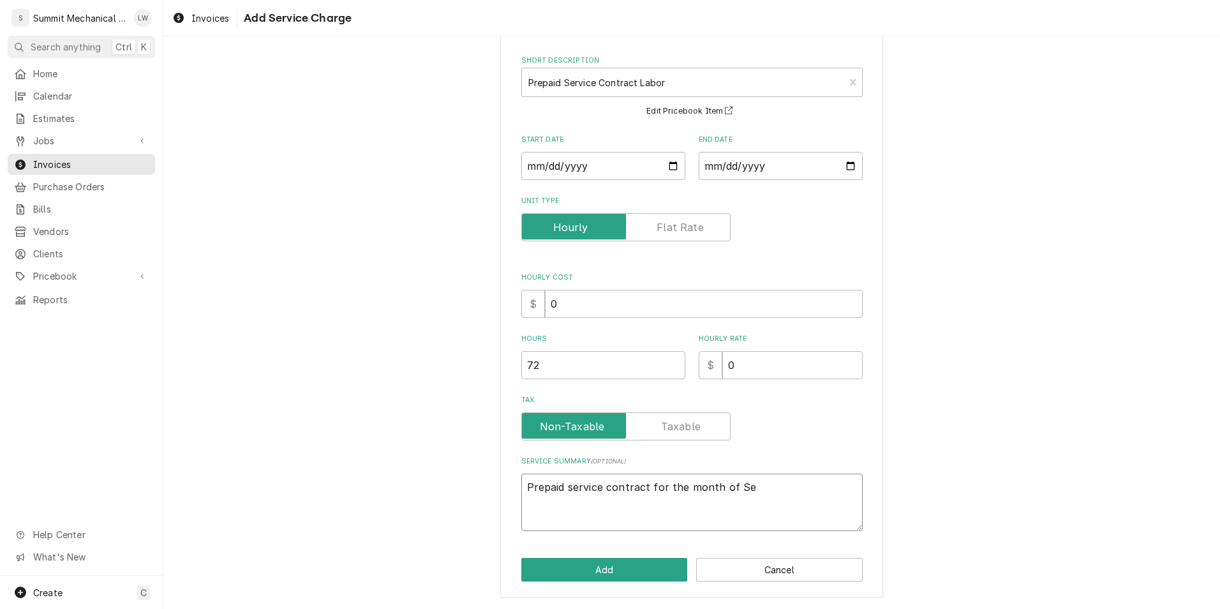
type textarea "x"
type textarea "Prepaid service contract for the month of Sept"
type textarea "x"
type textarea "Prepaid service contract for the month of Septe"
type textarea "x"
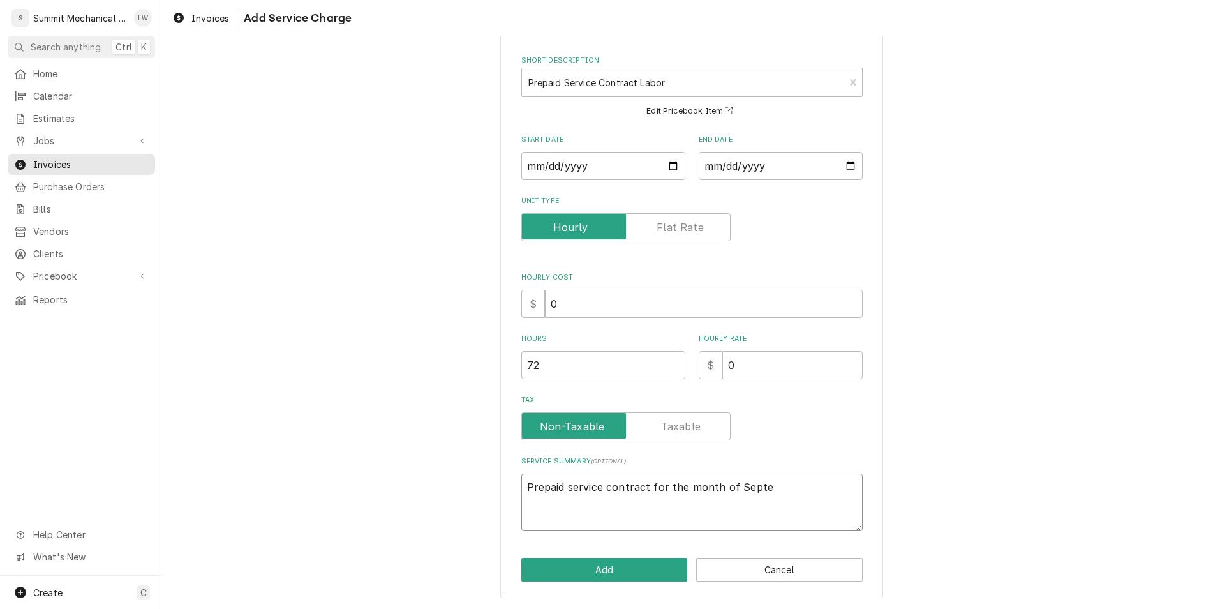
type textarea "Prepaid service contract for the month of Septem"
type textarea "x"
type textarea "Prepaid service contract for the month of Septemb"
type textarea "x"
type textarea "Prepaid service contract for the month of Septembe"
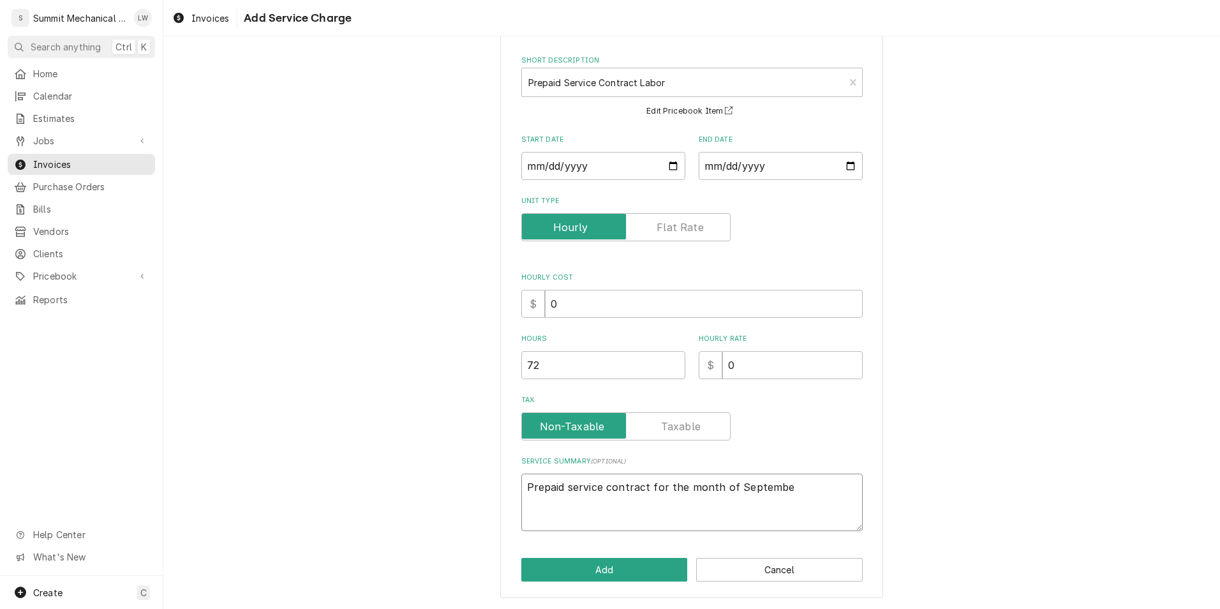
type textarea "x"
type textarea "Prepaid service contract for the month of September"
type textarea "x"
type textarea "Prepaid service contract for the month of September"
type textarea "x"
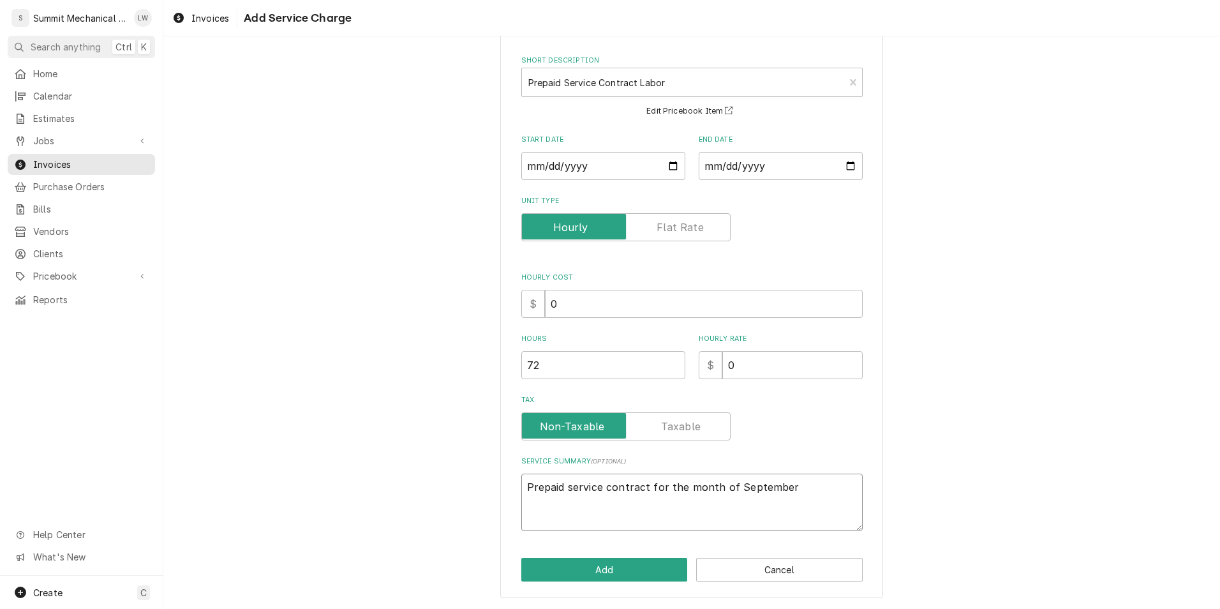
type textarea "Prepaid service contract for the month of September"
type textarea "x"
type textarea "Prepaid service contract for the month of September;"
type textarea "x"
type textarea "Prepaid service contract for the month of September;"
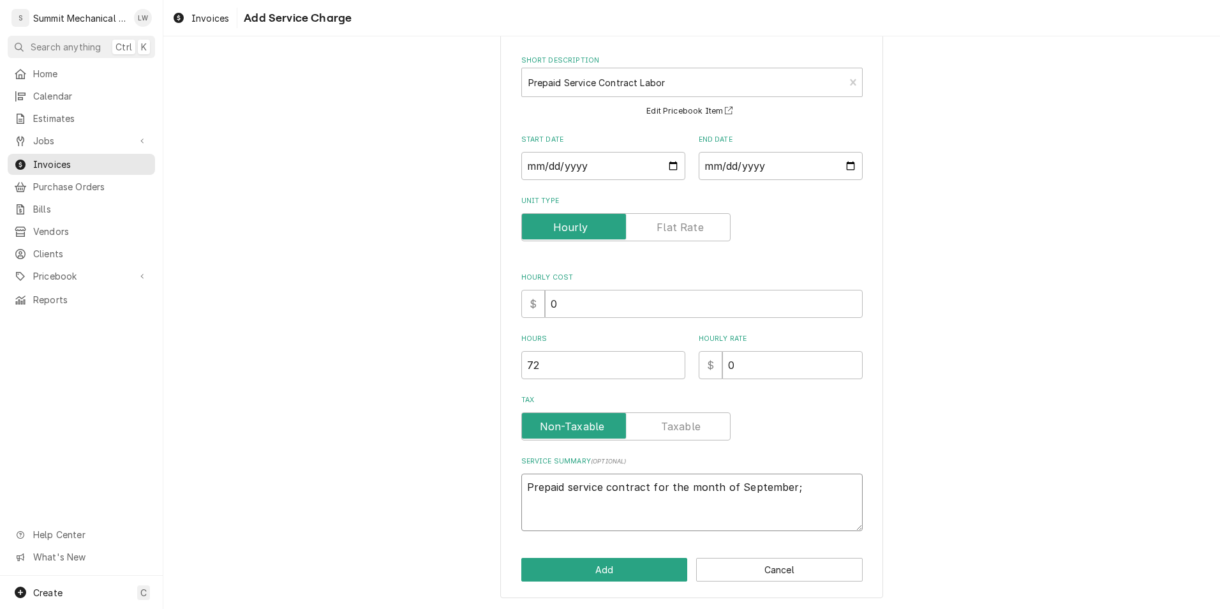
type textarea "x"
type textarea "Prepaid service contract for the month of September; 9"
type textarea "x"
type textarea "Prepaid service contract for the month of September; 9"
type textarea "x"
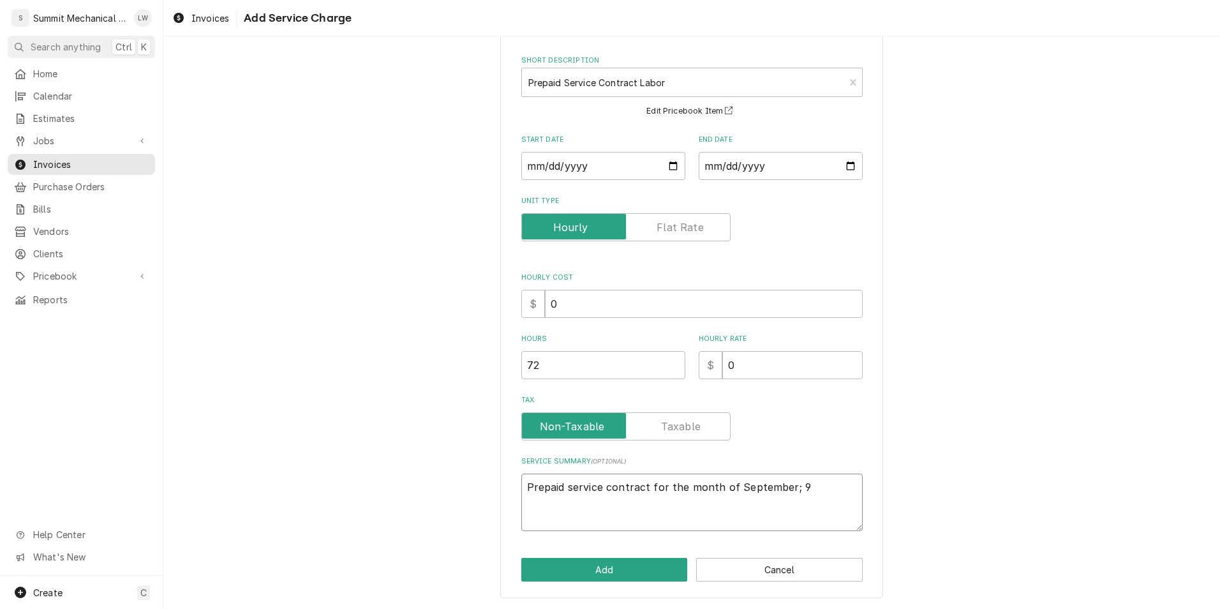
type textarea "Prepaid service contract for the month of September; 9 d"
type textarea "x"
type textarea "Prepaid service contract for the month of September; 9 dy"
type textarea "x"
type textarea "Prepaid service contract for the month of September; 9 dya"
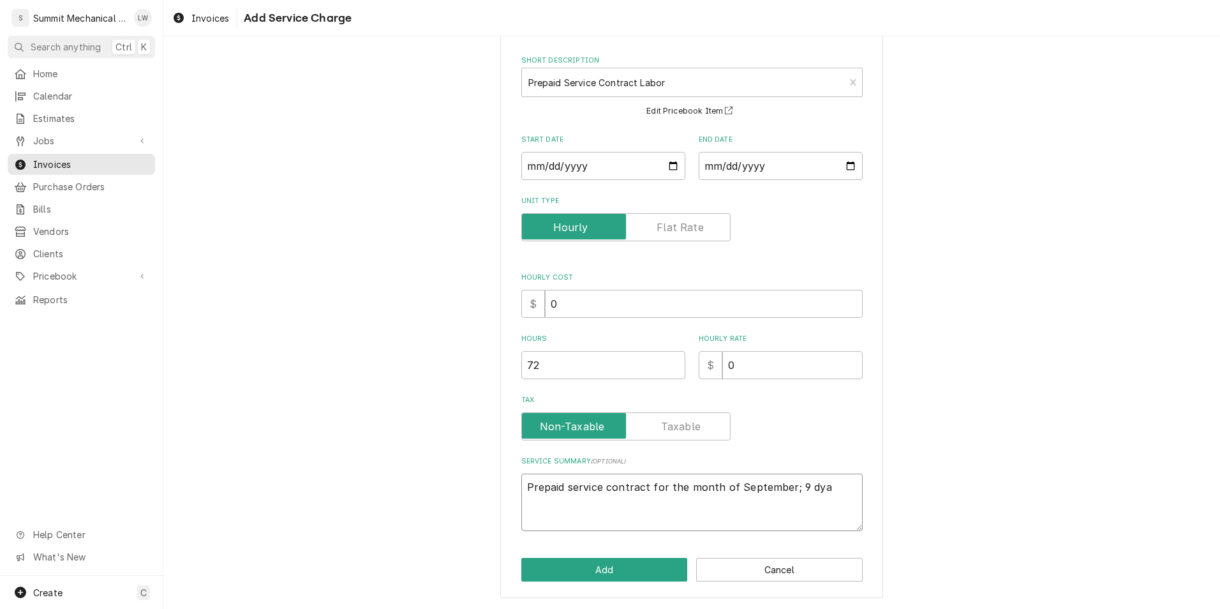
type textarea "x"
type textarea "Prepaid service contract for the month of September; 9 dy"
type textarea "x"
type textarea "Prepaid service contract for the month of September; 9 d"
type textarea "x"
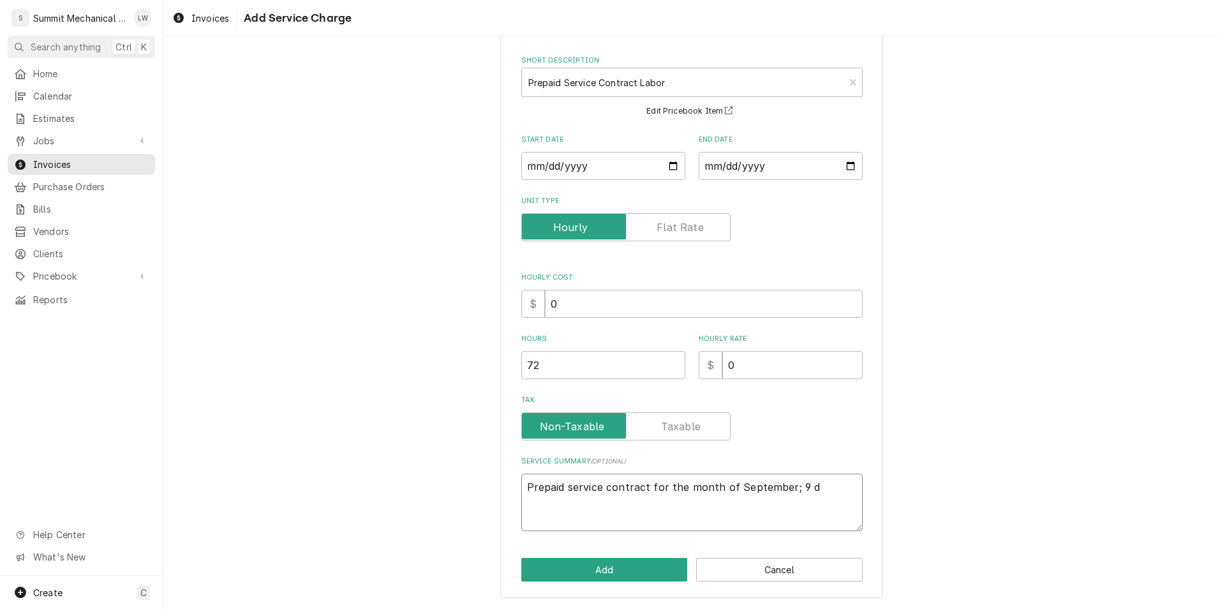
type textarea "Prepaid service contract for the month of September; 9 da"
type textarea "x"
type textarea "Prepaid service contract for the month of September; 9 day"
type textarea "x"
type textarea "Prepaid service contract for the month of September; 9 days"
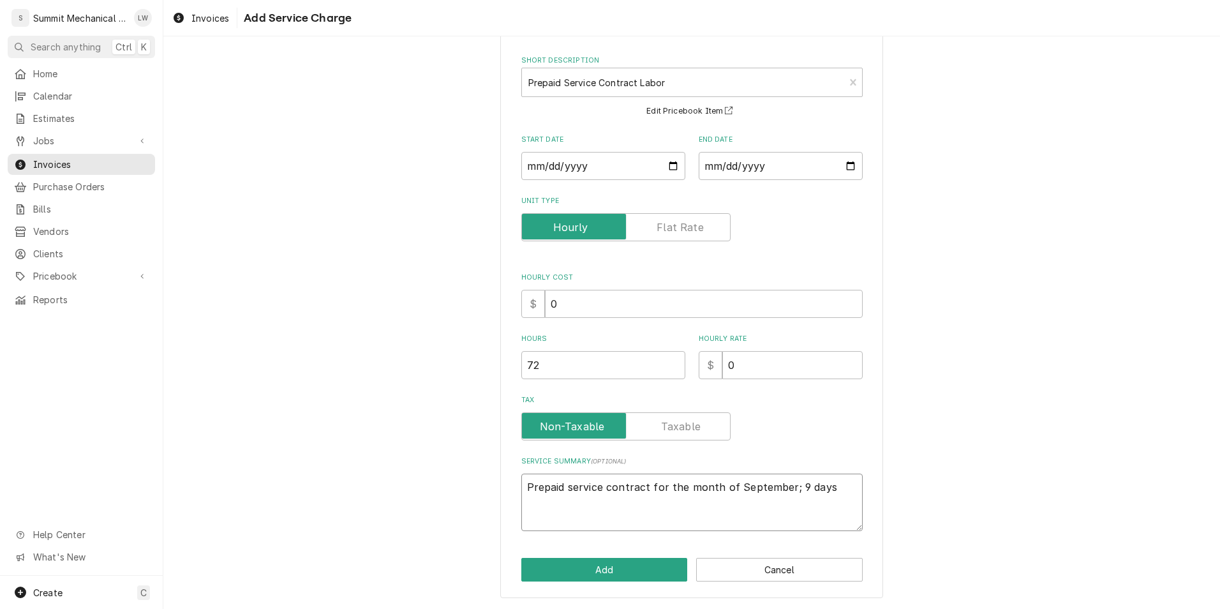
type textarea "x"
type textarea "Prepaid service contract for the month of September; 9 days."
click at [645, 569] on button "Add" at bounding box center [605, 570] width 167 height 24
type textarea "x"
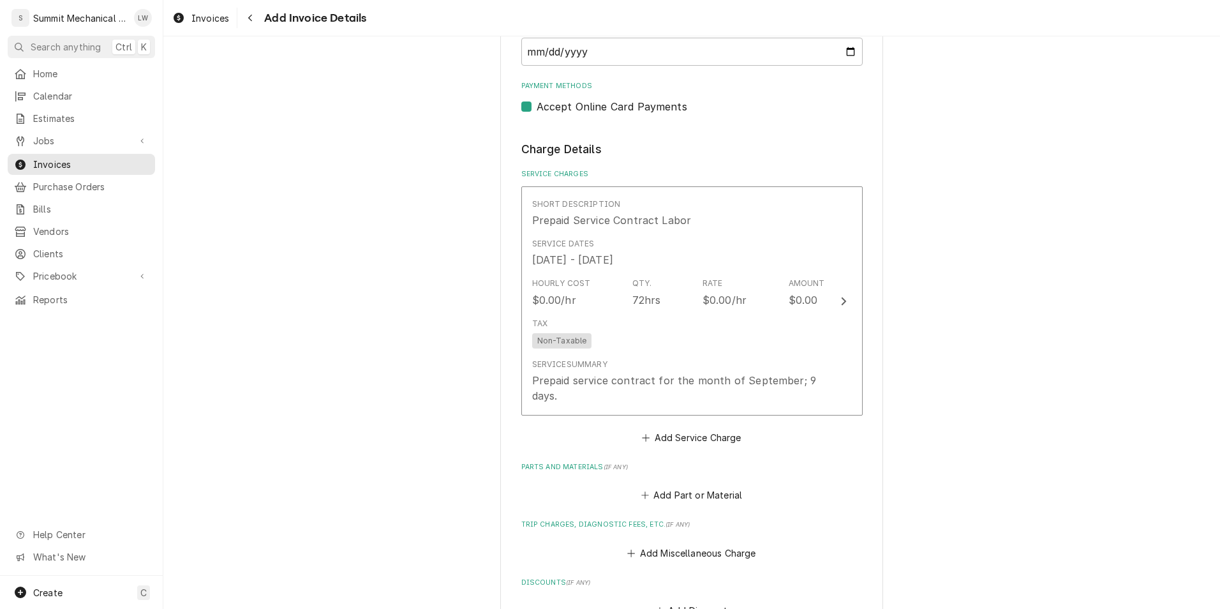
scroll to position [687, 0]
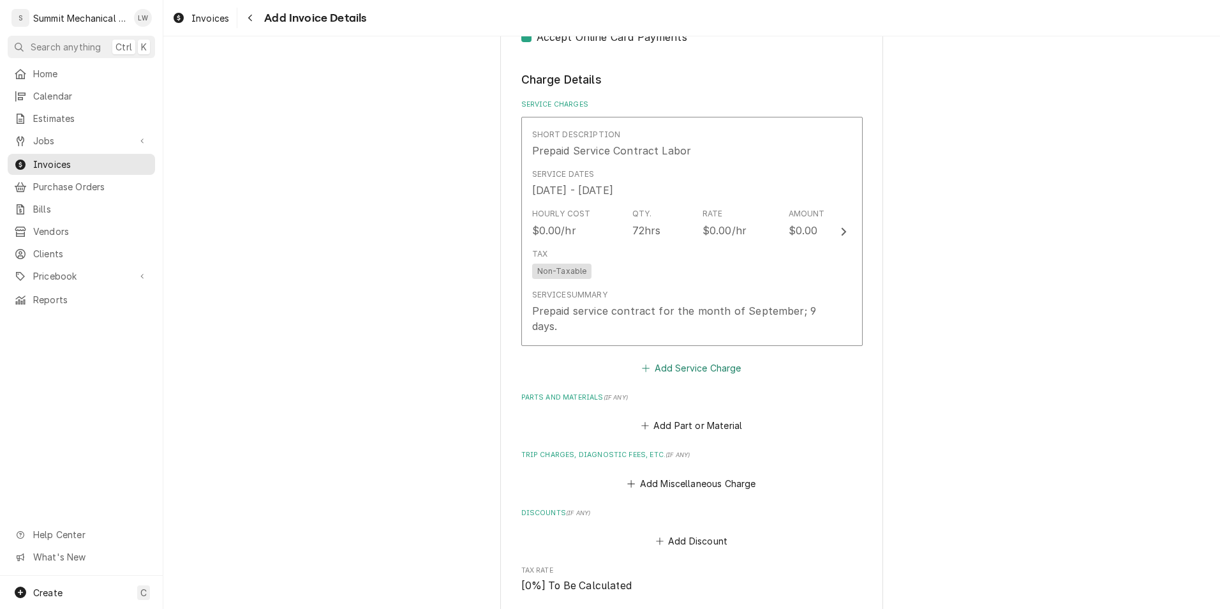
click at [721, 375] on button "Add Service Charge" at bounding box center [691, 368] width 103 height 18
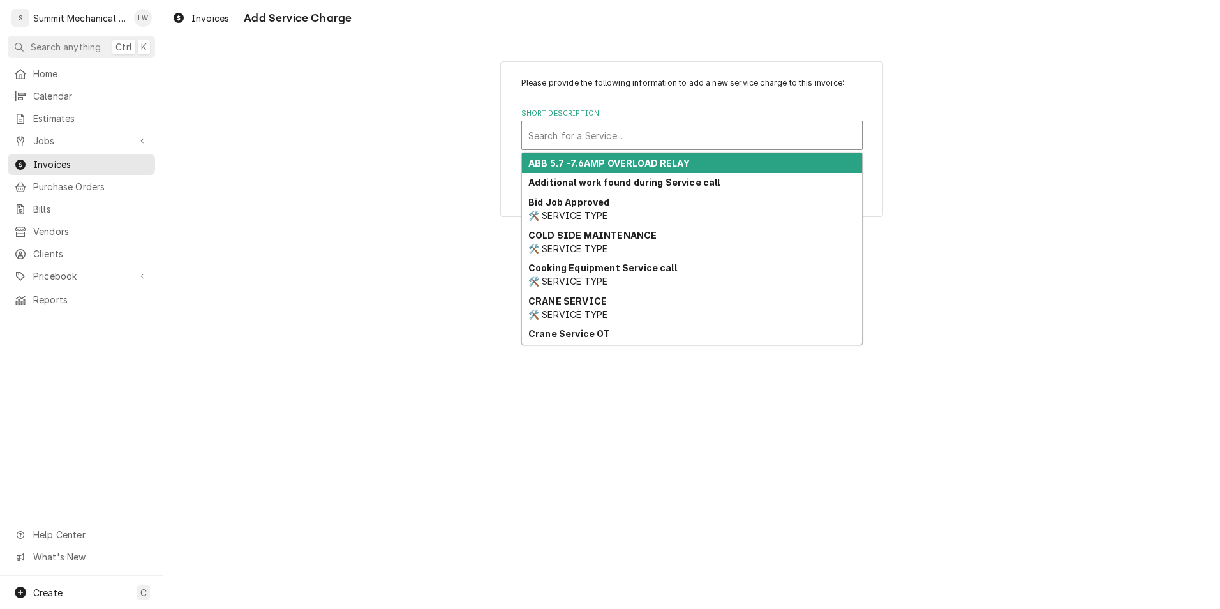
click at [643, 148] on div "Search for a Service..." at bounding box center [692, 135] width 340 height 28
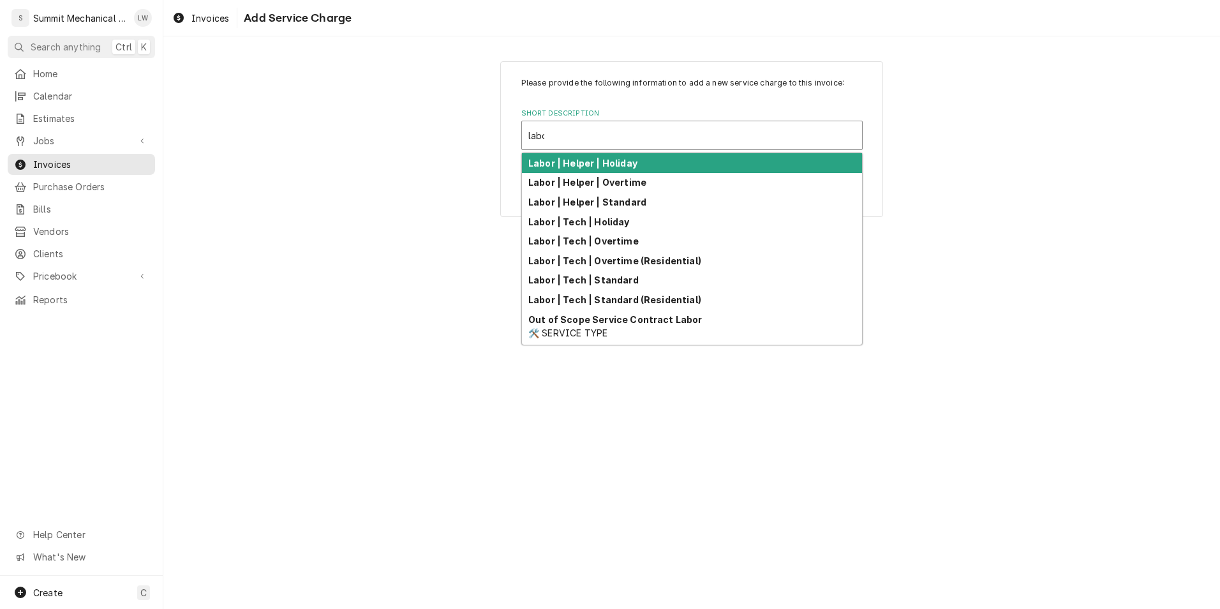
type input "labor"
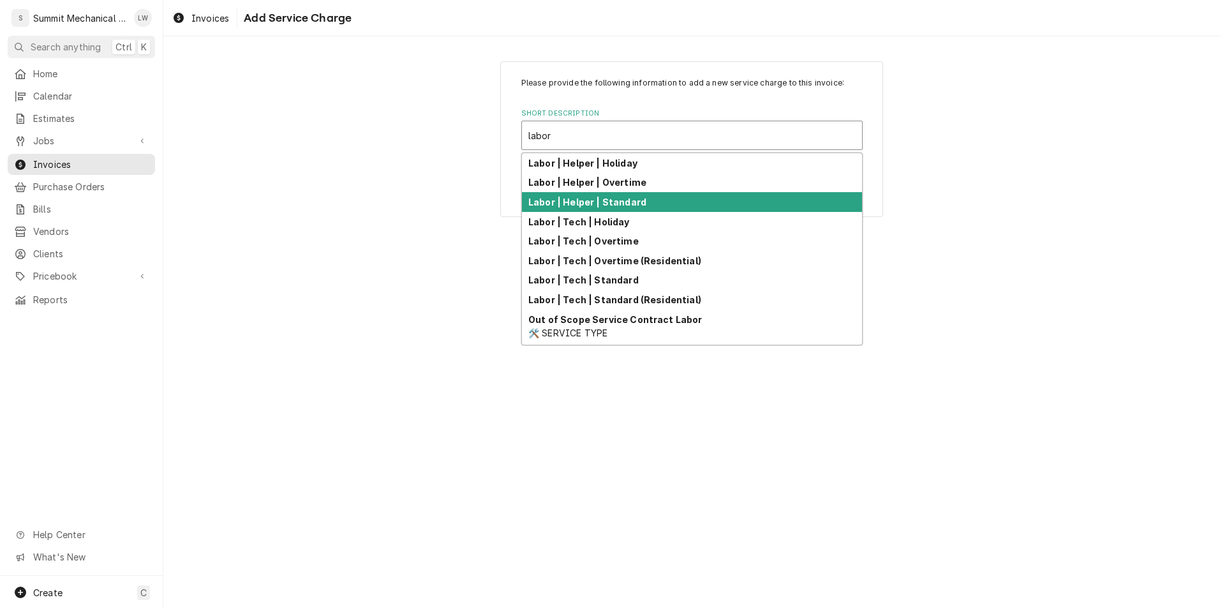
click at [622, 200] on strong "Labor | Helper | Standard" at bounding box center [588, 202] width 118 height 11
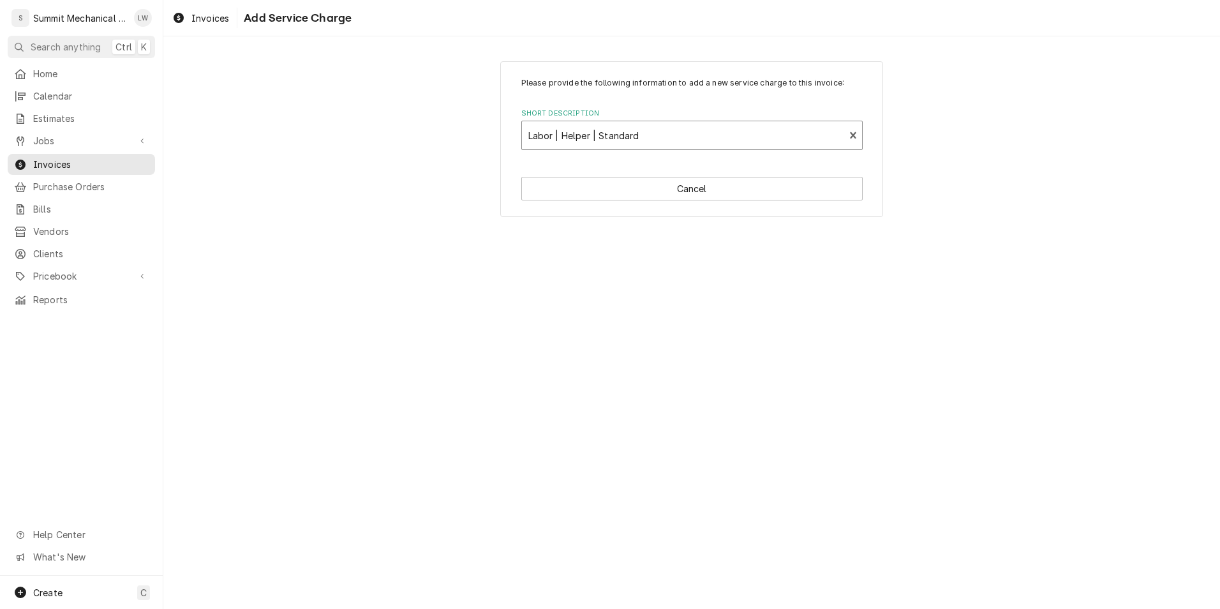
type textarea "x"
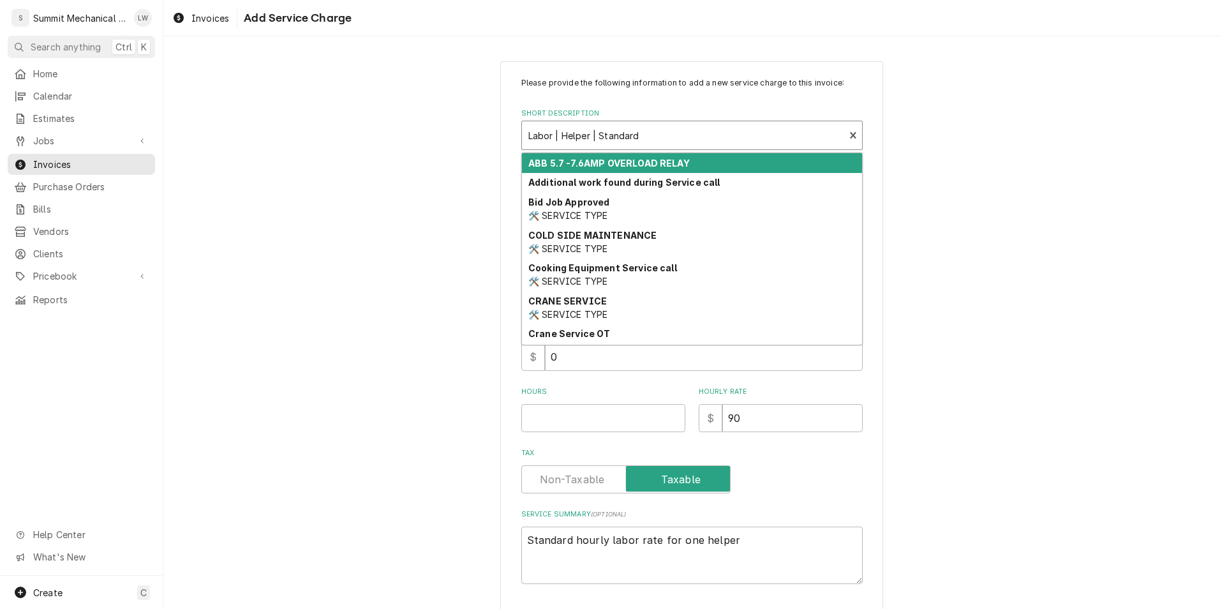
click at [628, 147] on div "Labor | Helper | Standard" at bounding box center [683, 135] width 323 height 28
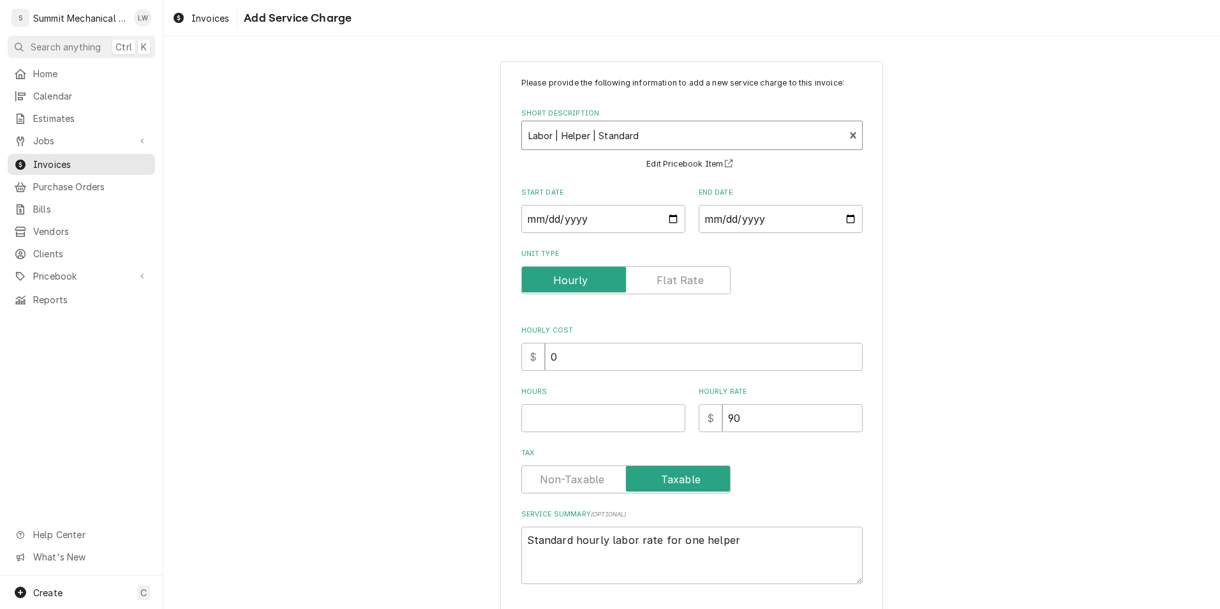
click at [684, 139] on div "Short Description" at bounding box center [684, 135] width 310 height 23
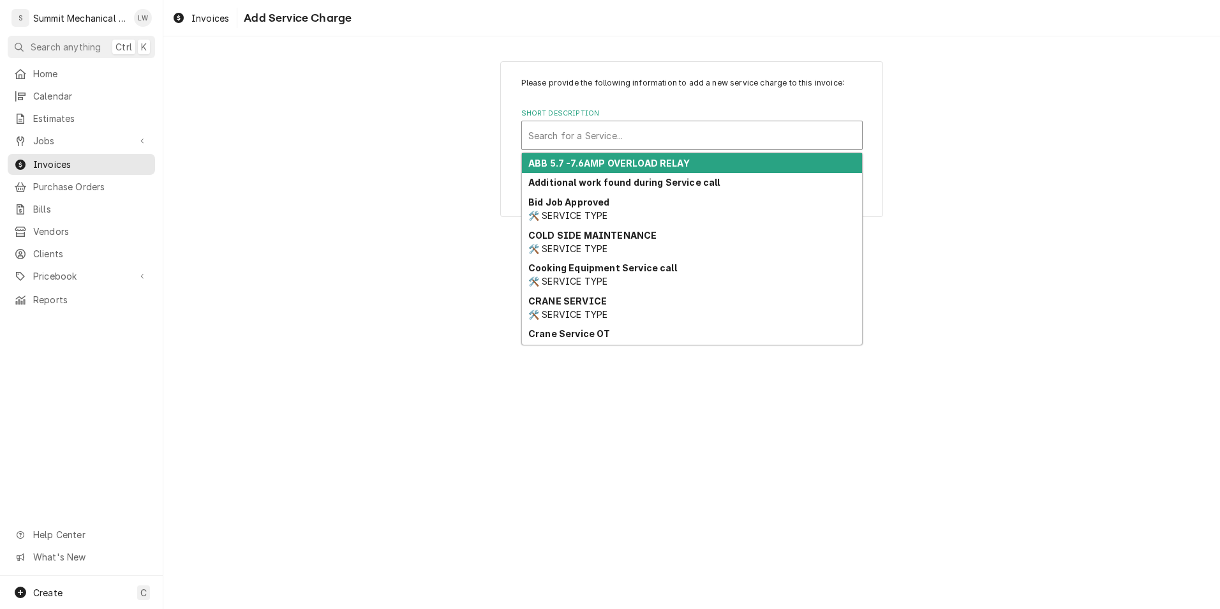
click at [792, 141] on div "Short Description" at bounding box center [692, 135] width 327 height 23
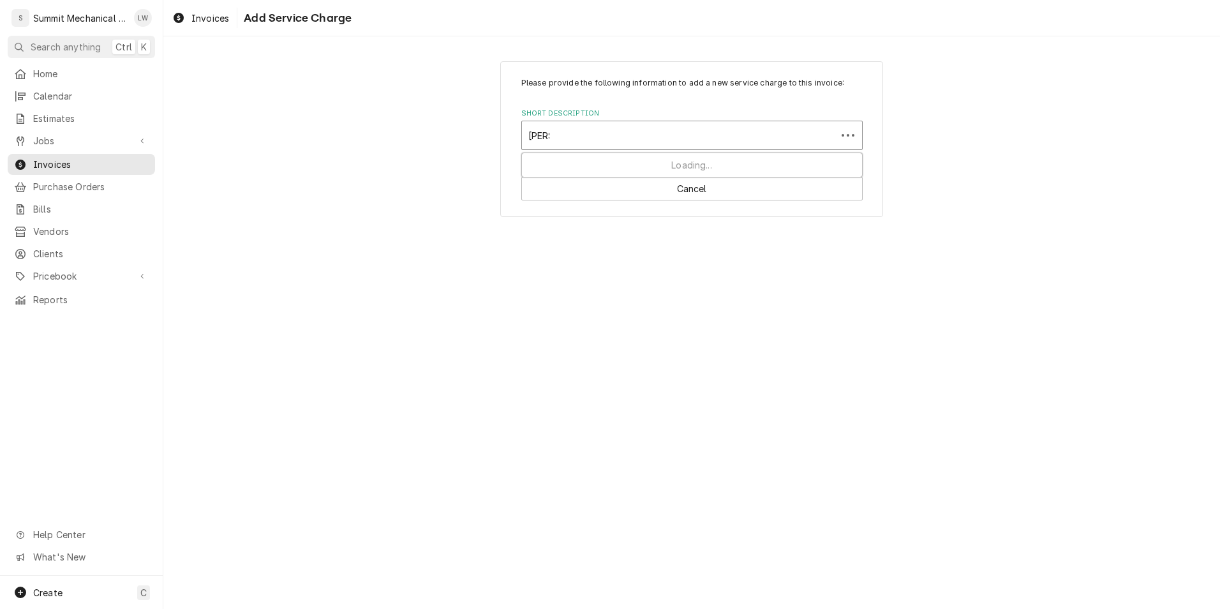
type input "stand"
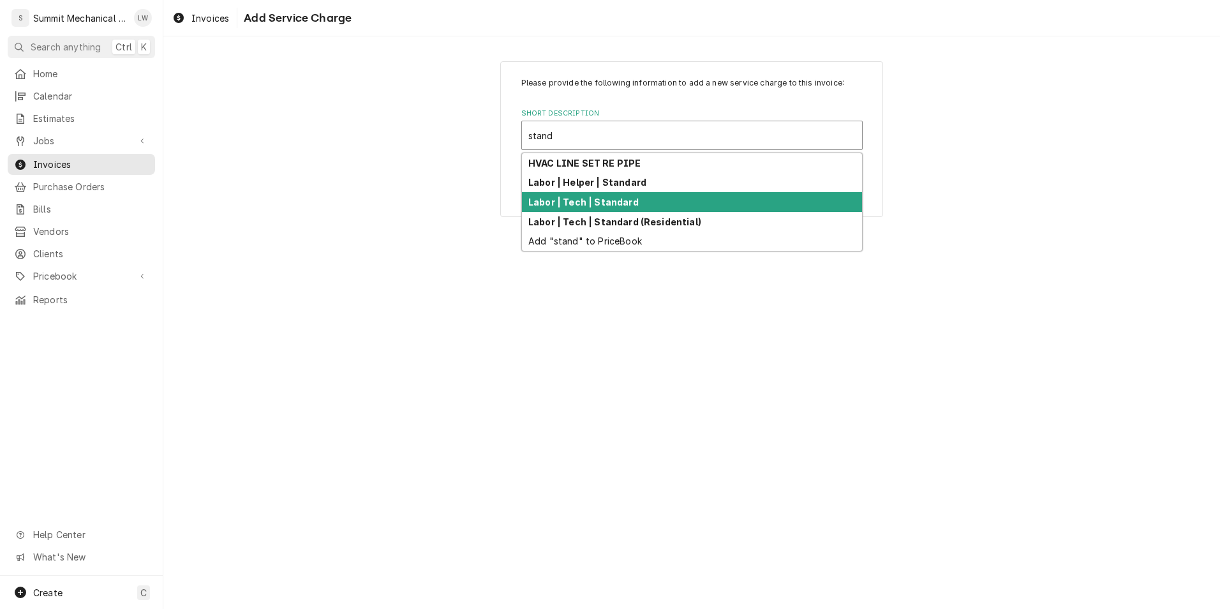
click at [585, 205] on strong "Labor | Tech | Standard" at bounding box center [584, 202] width 110 height 11
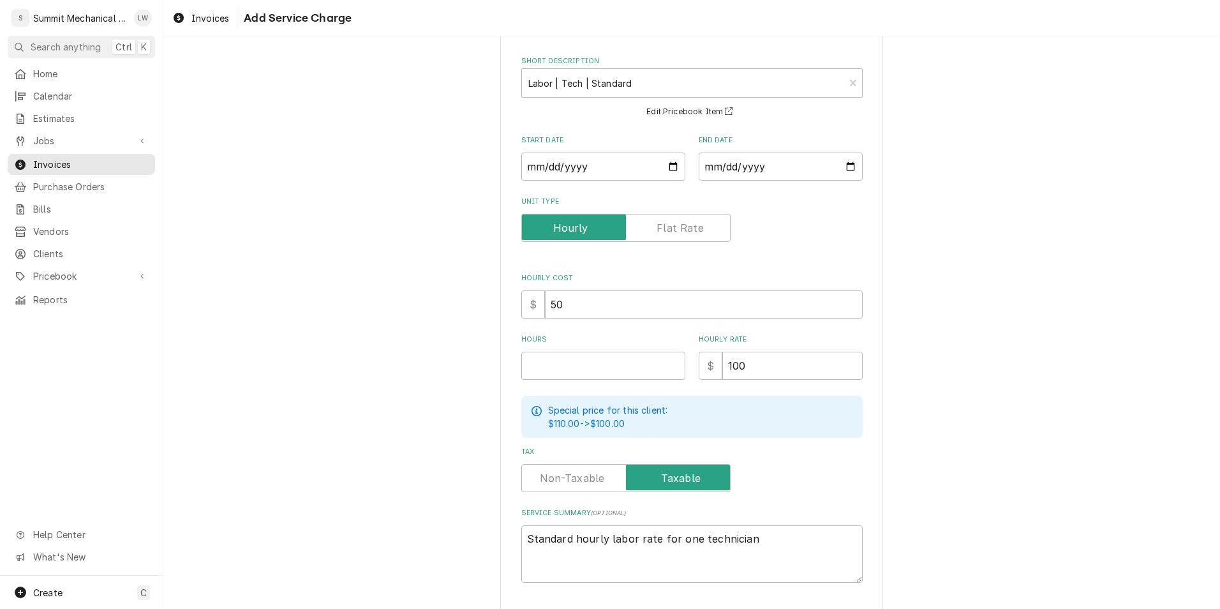
scroll to position [53, 0]
click at [590, 361] on input "Hours" at bounding box center [604, 365] width 164 height 28
type textarea "x"
type input "7"
type textarea "x"
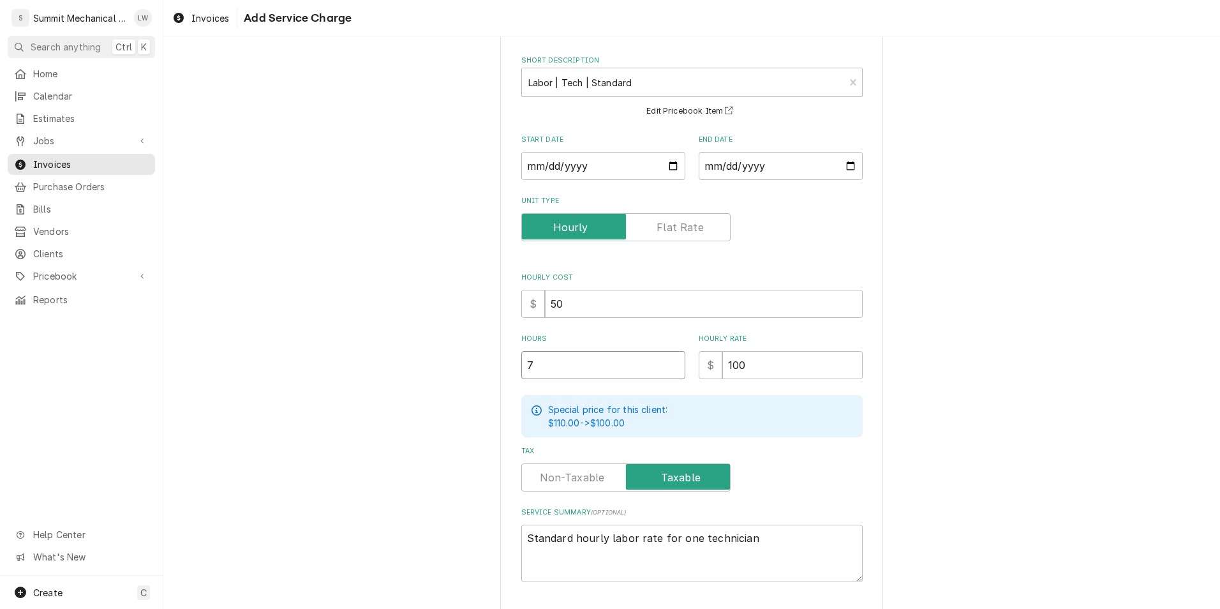
type input "73"
type textarea "x"
type input "7"
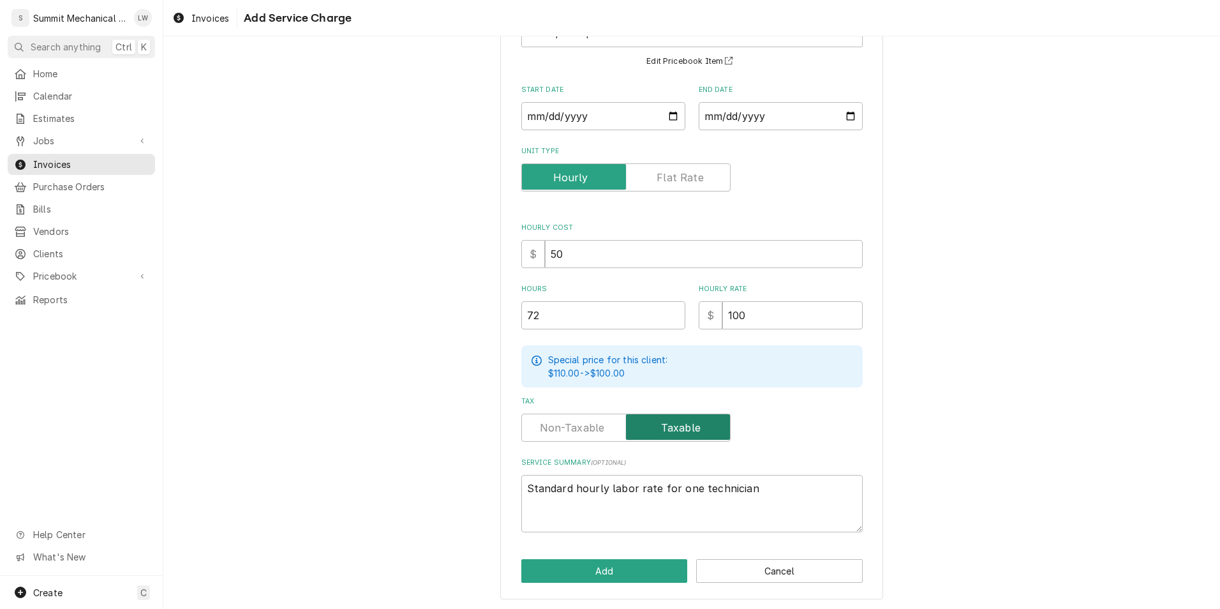
click at [610, 423] on input "Tax" at bounding box center [626, 428] width 198 height 28
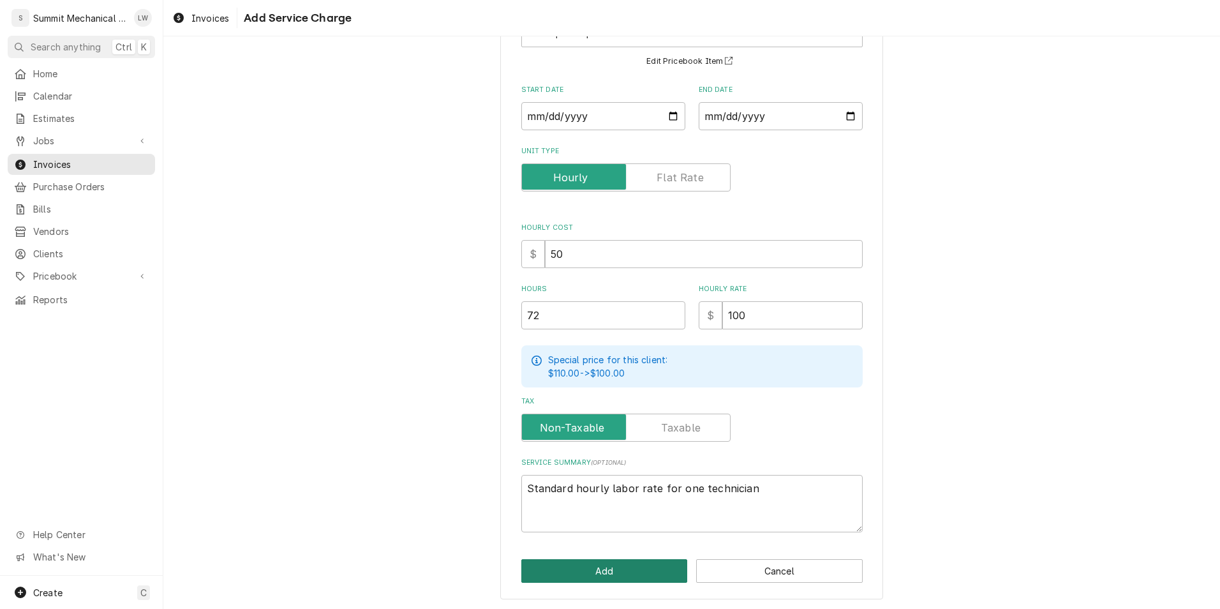
click at [626, 568] on button "Add" at bounding box center [605, 571] width 167 height 24
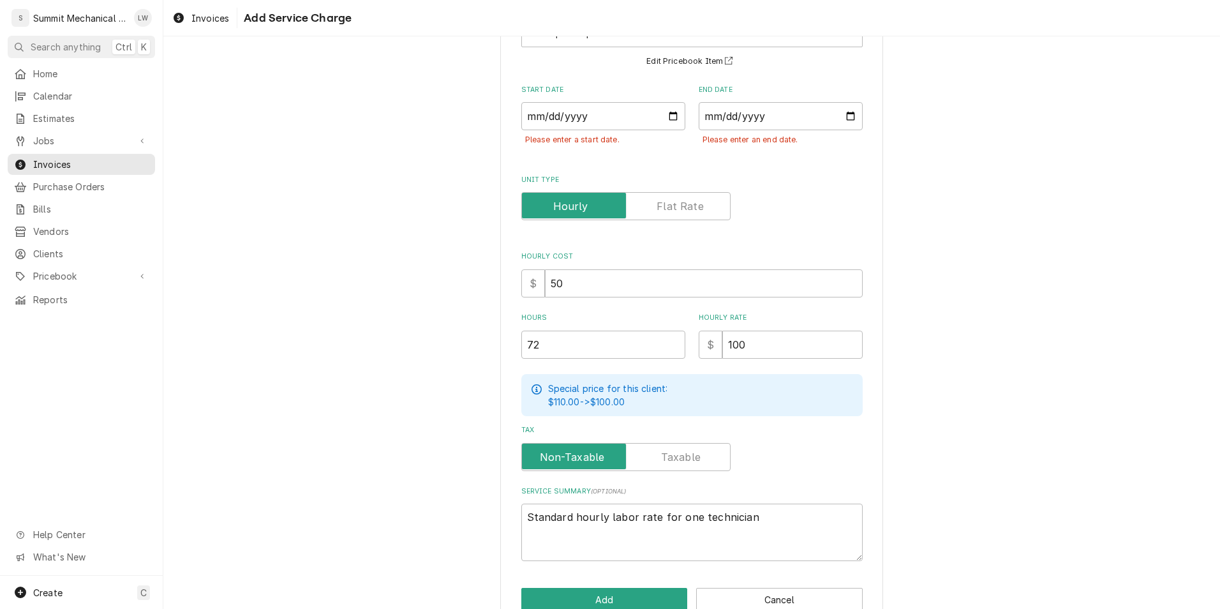
scroll to position [131, 0]
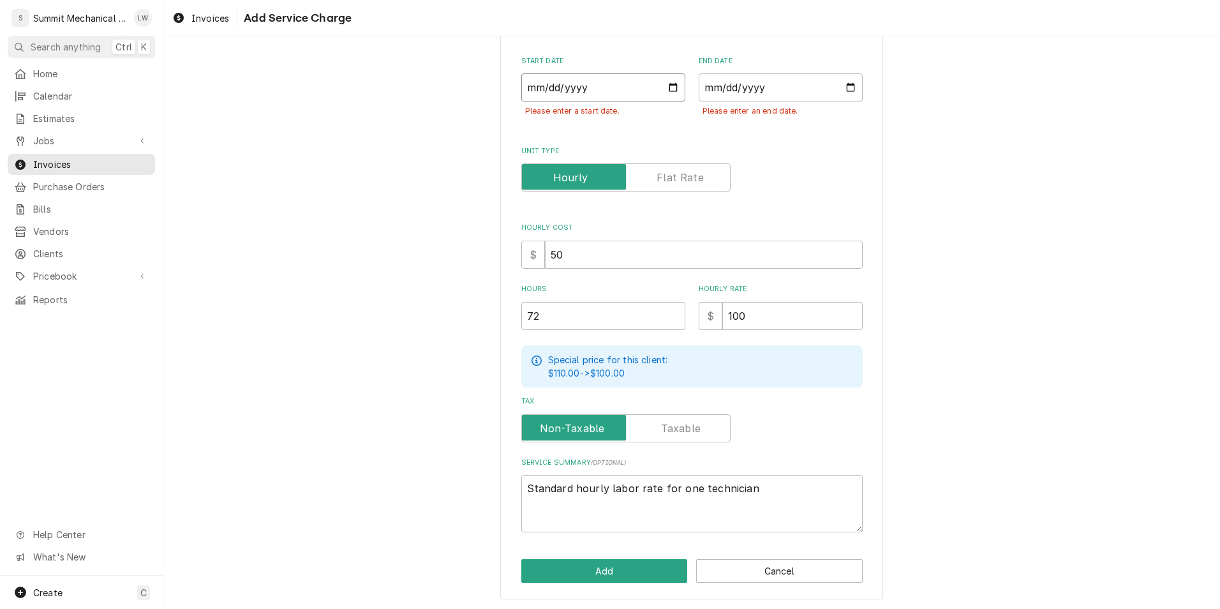
click at [670, 86] on input "Start Date" at bounding box center [604, 87] width 164 height 28
click at [846, 89] on input "End Date" at bounding box center [781, 87] width 164 height 28
click at [617, 570] on button "Add" at bounding box center [605, 571] width 167 height 24
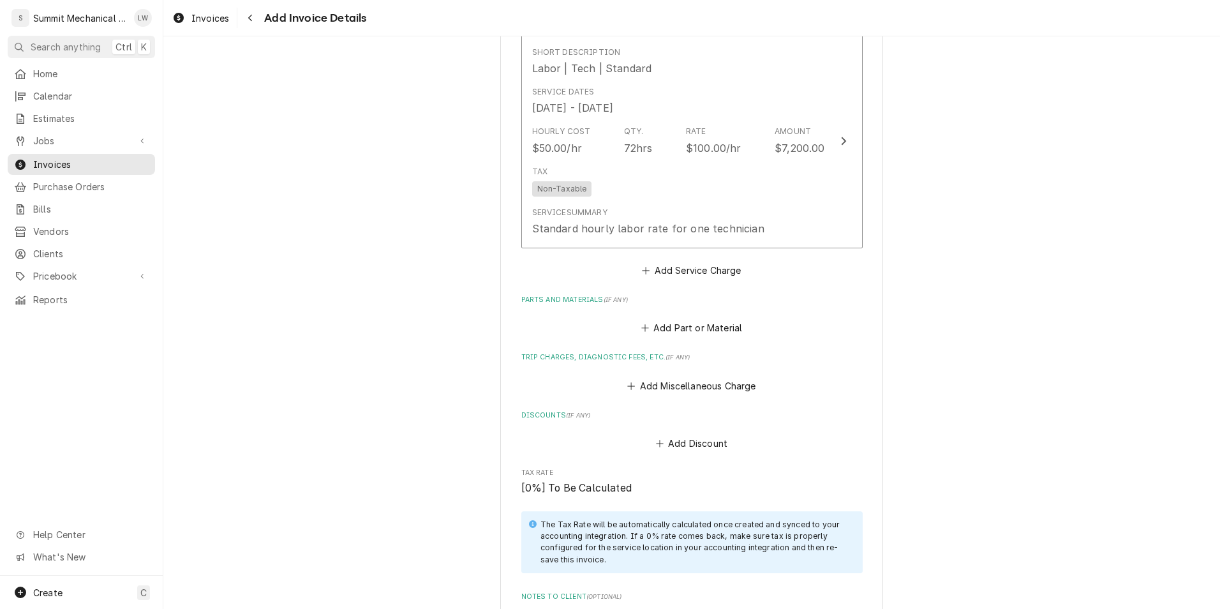
scroll to position [1008, 0]
click at [695, 384] on button "Add Miscellaneous Charge" at bounding box center [692, 383] width 133 height 18
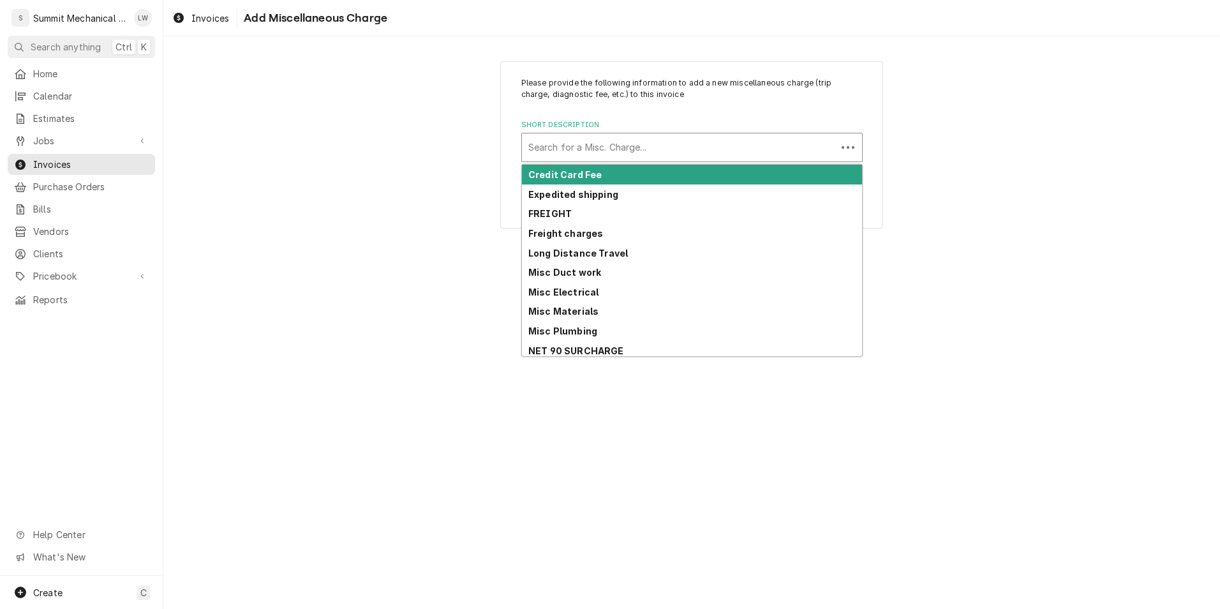
click at [699, 134] on div "Search for a Misc. Charge..." at bounding box center [679, 147] width 315 height 28
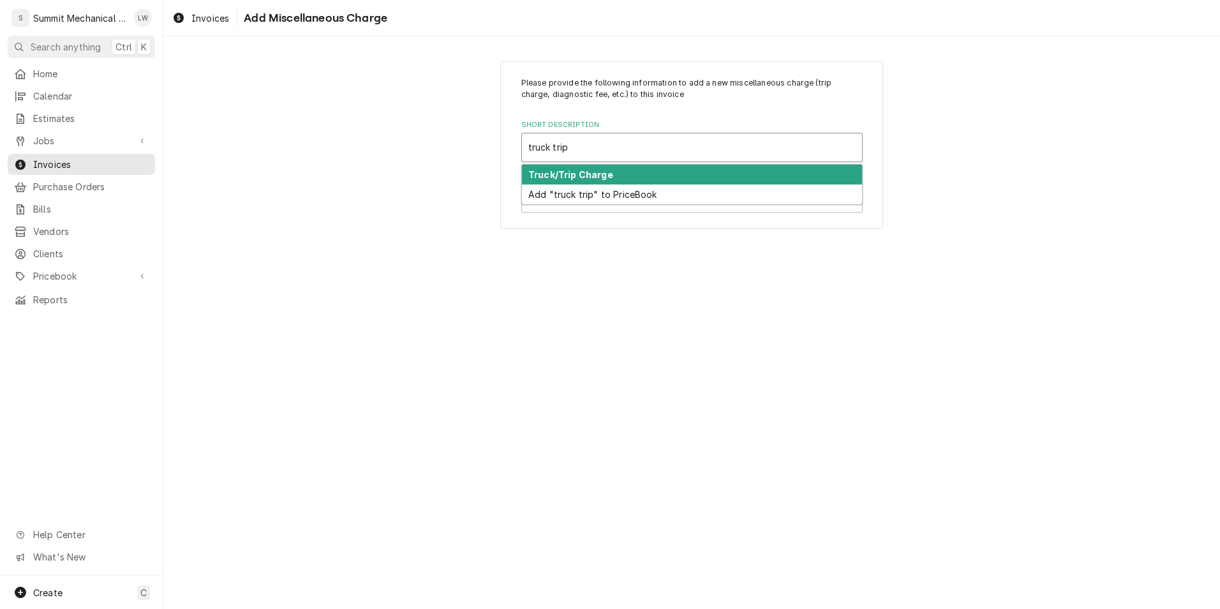
click at [623, 177] on div "Truck/Trip Charge" at bounding box center [692, 175] width 340 height 20
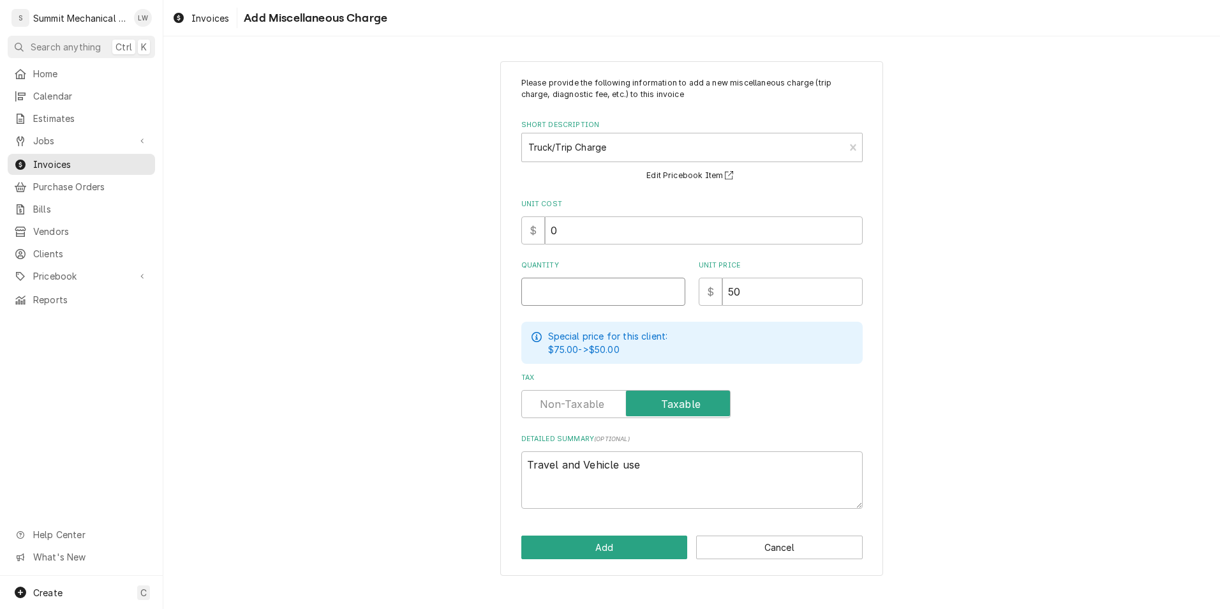
click at [588, 297] on input "Quantity" at bounding box center [604, 292] width 164 height 28
click at [541, 401] on label "Tax" at bounding box center [626, 404] width 209 height 28
click at [541, 401] on input "Tax" at bounding box center [626, 404] width 198 height 28
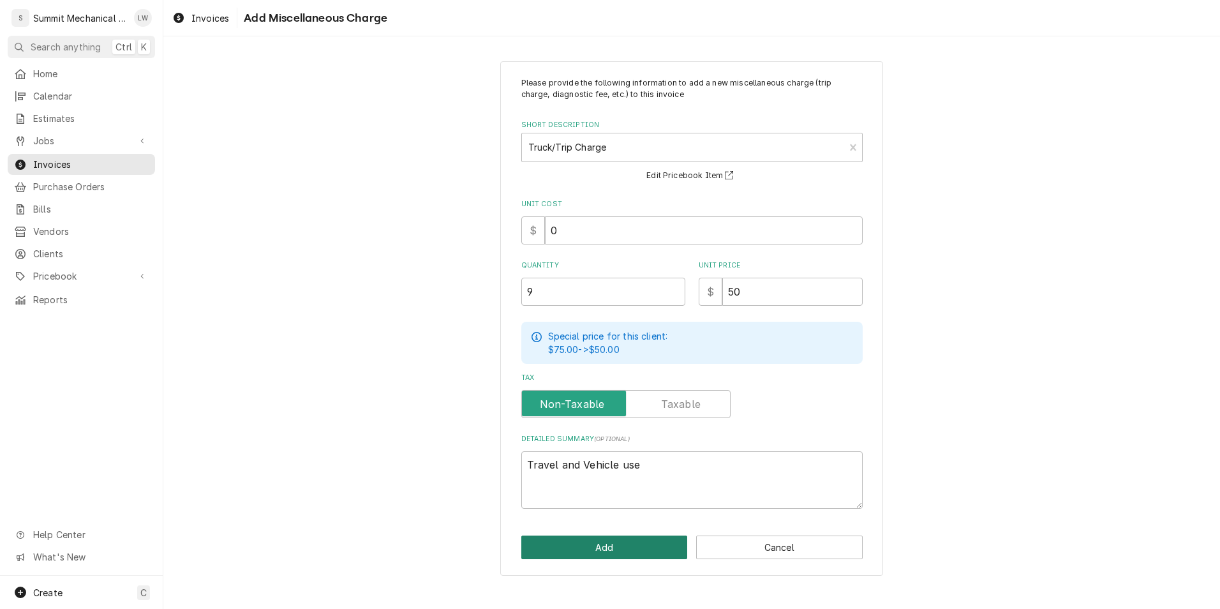
click at [578, 539] on button "Add" at bounding box center [605, 548] width 167 height 24
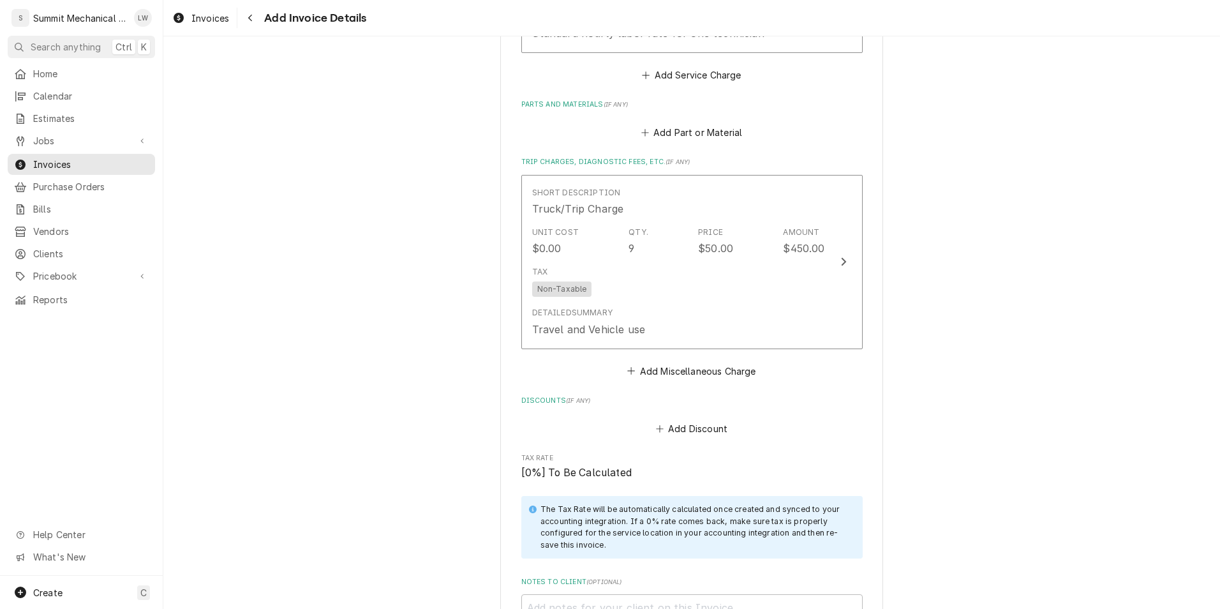
scroll to position [1571, 0]
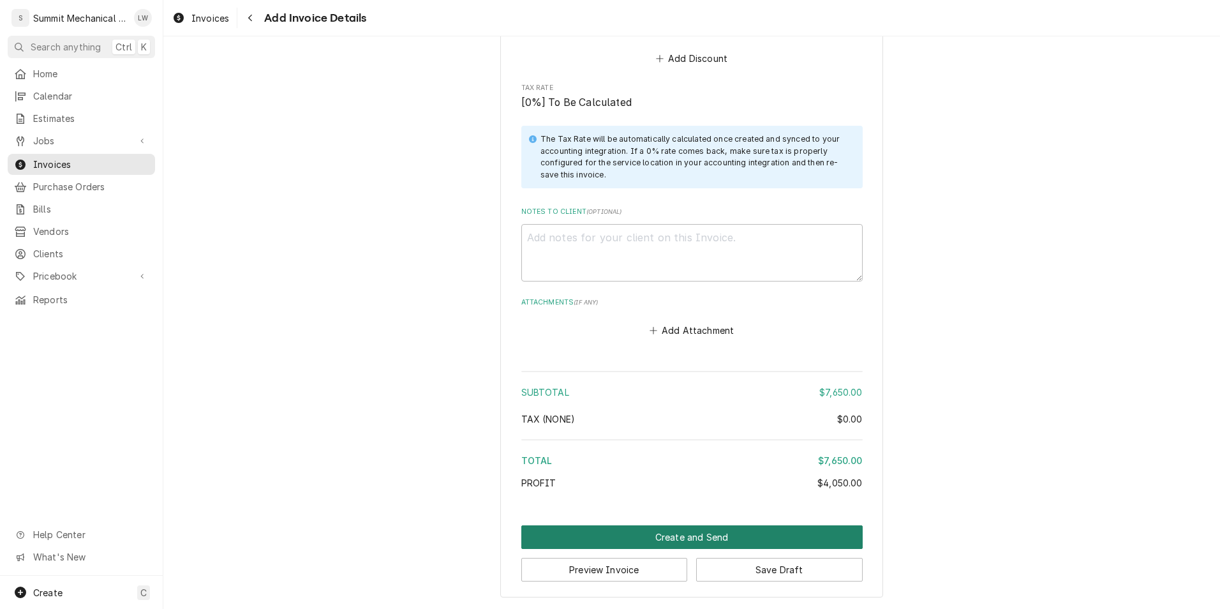
click at [690, 538] on button "Create and Send" at bounding box center [693, 537] width 342 height 24
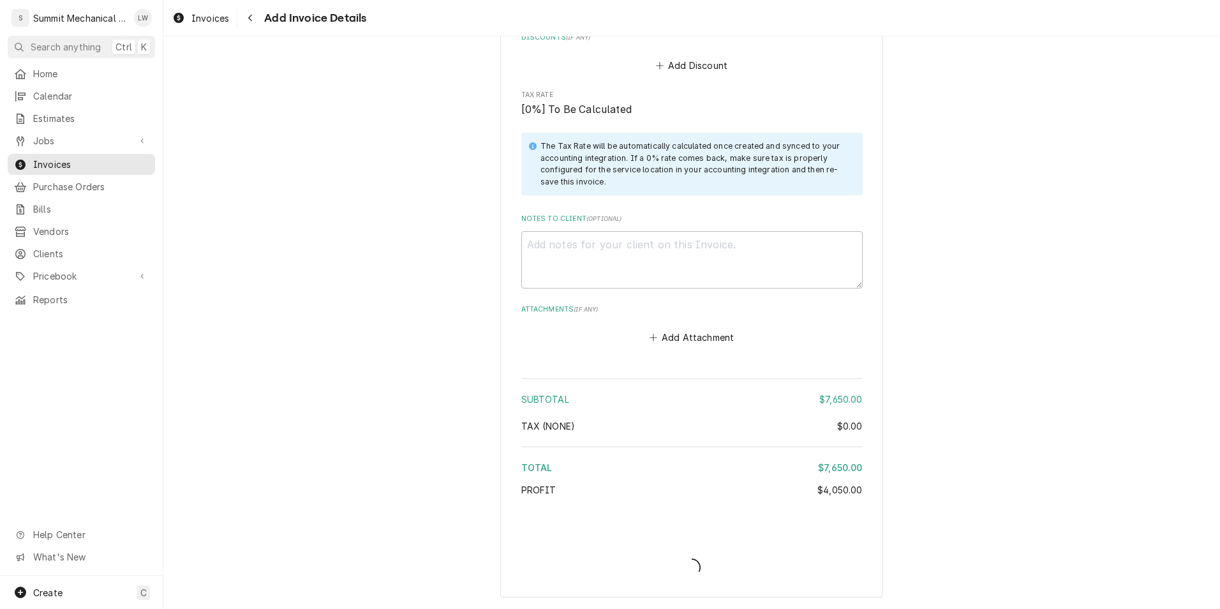
scroll to position [1564, 0]
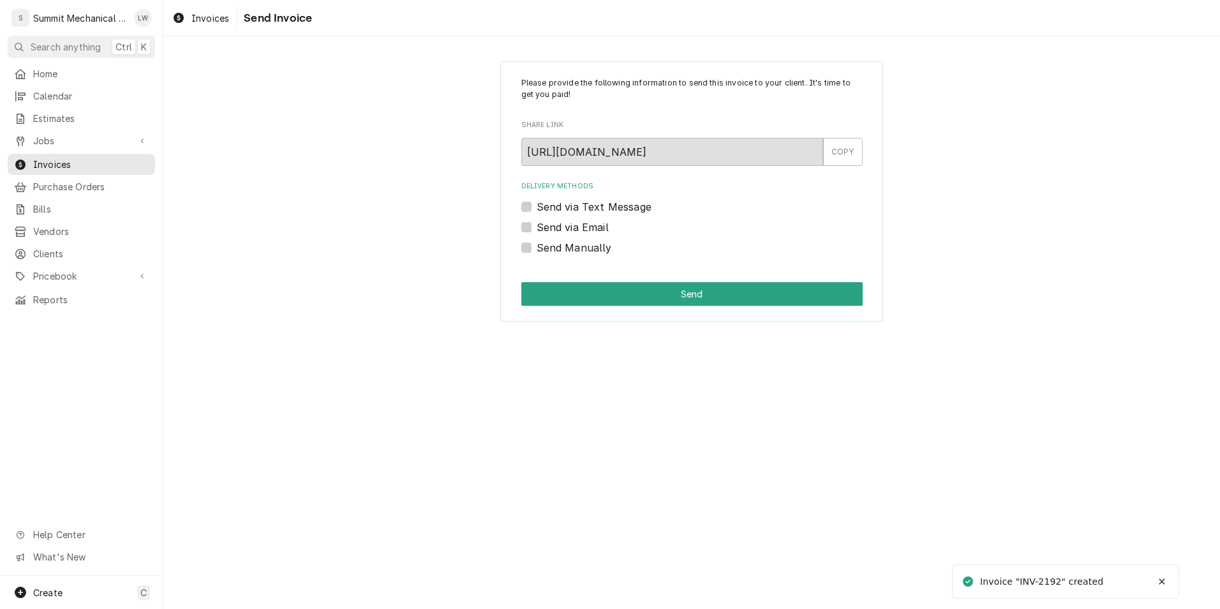
click at [537, 249] on label "Send Manually" at bounding box center [574, 247] width 75 height 15
click at [537, 249] on input "Send Manually" at bounding box center [708, 254] width 342 height 28
checkbox input "true"
click at [583, 283] on button "Send" at bounding box center [693, 294] width 342 height 24
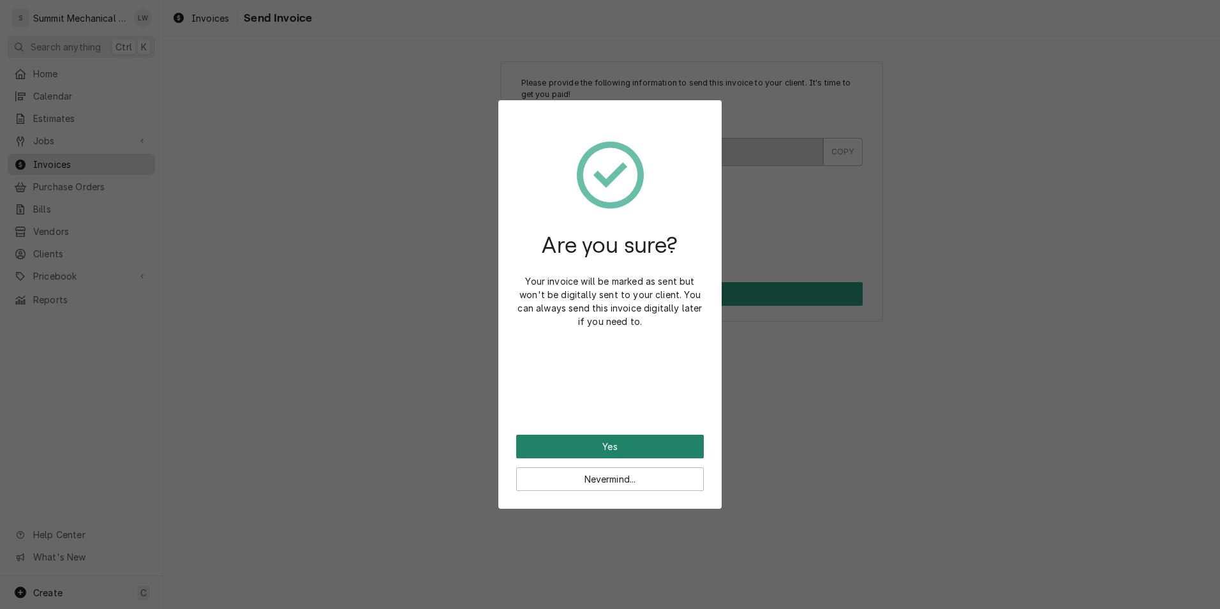
click at [565, 435] on button "Yes" at bounding box center [610, 447] width 188 height 24
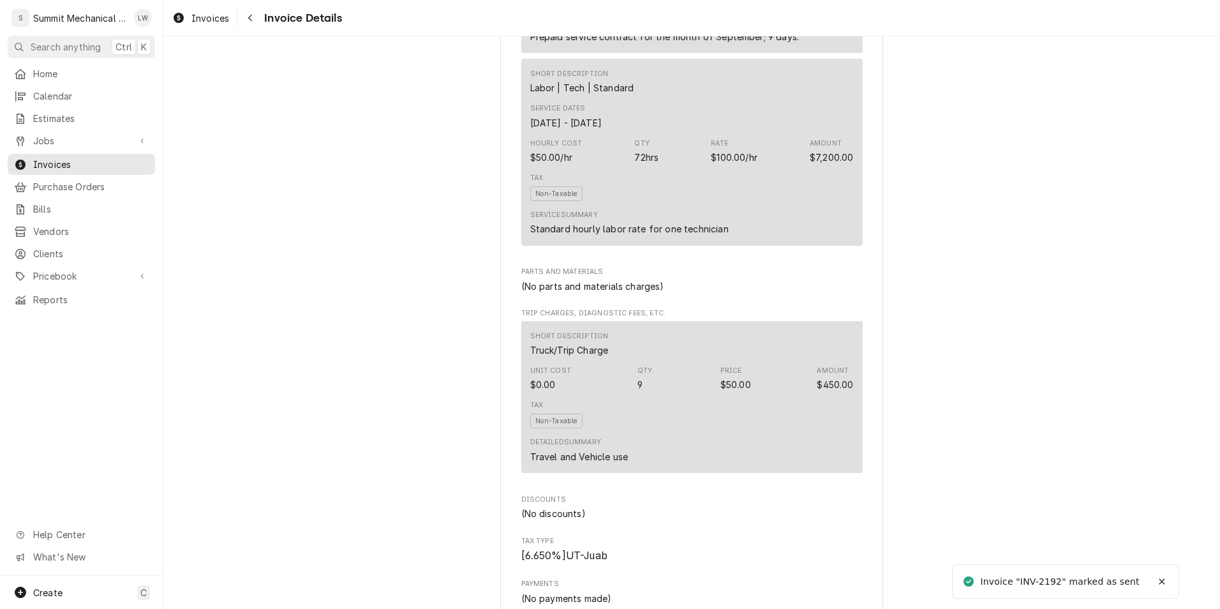
scroll to position [1314, 0]
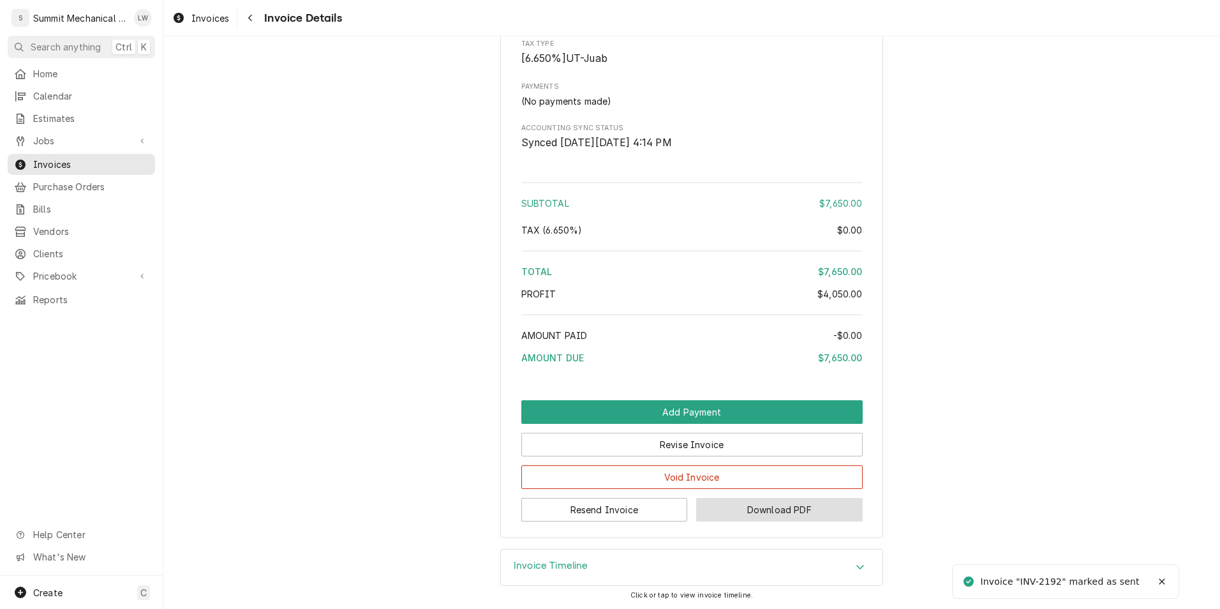
click at [751, 504] on button "Download PDF" at bounding box center [779, 510] width 167 height 24
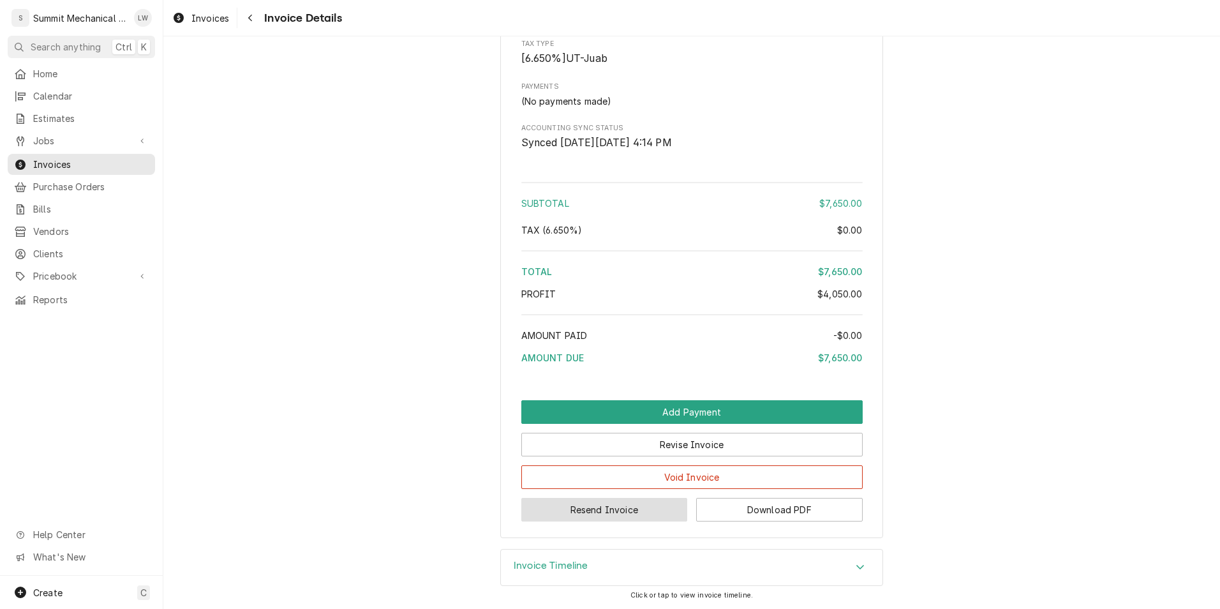
click at [593, 518] on button "Resend Invoice" at bounding box center [605, 510] width 167 height 24
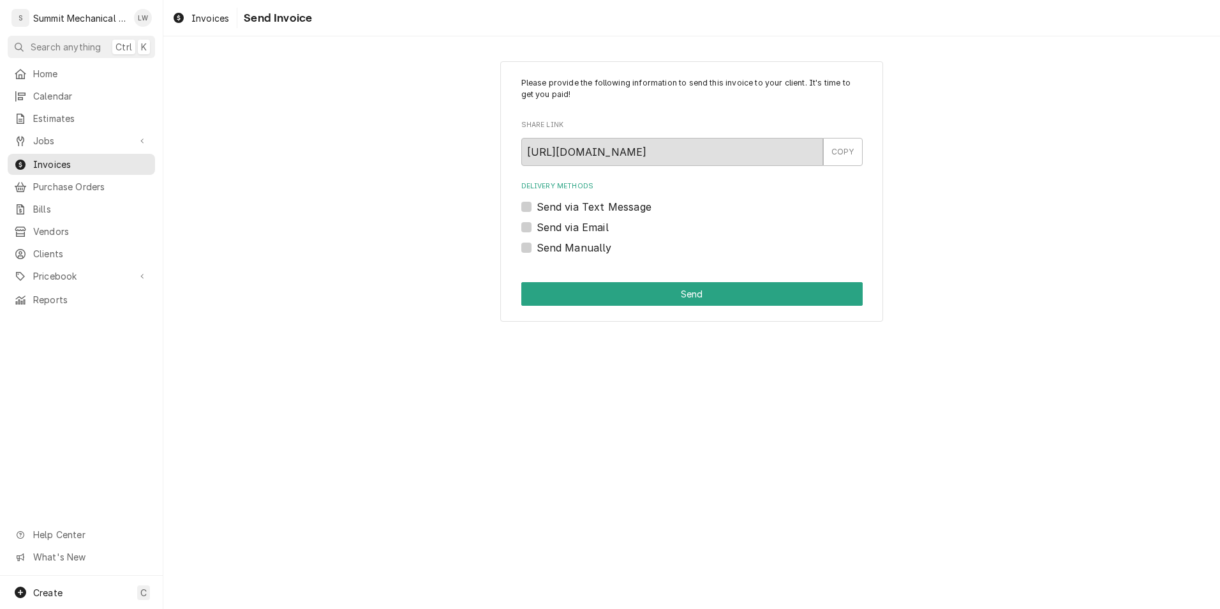
click at [532, 223] on div "Send via Email" at bounding box center [693, 227] width 342 height 15
click at [537, 230] on label "Send via Email" at bounding box center [573, 227] width 72 height 15
click at [537, 230] on input "Send via Email" at bounding box center [708, 234] width 342 height 28
checkbox input "true"
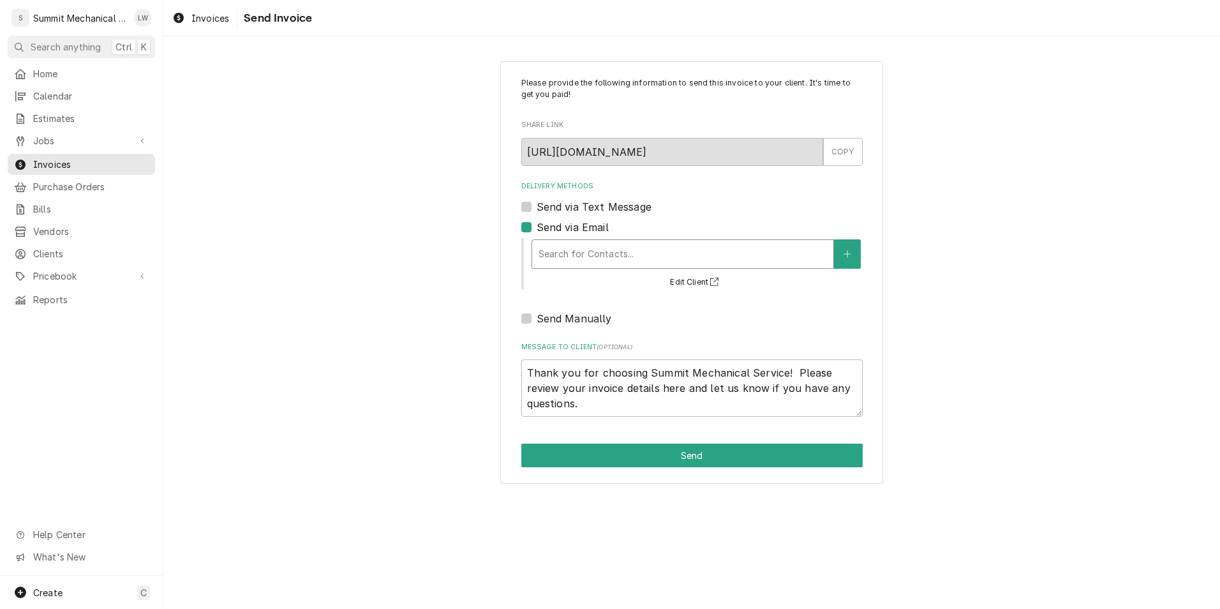
click at [643, 243] on div "Delivery Methods" at bounding box center [683, 254] width 289 height 23
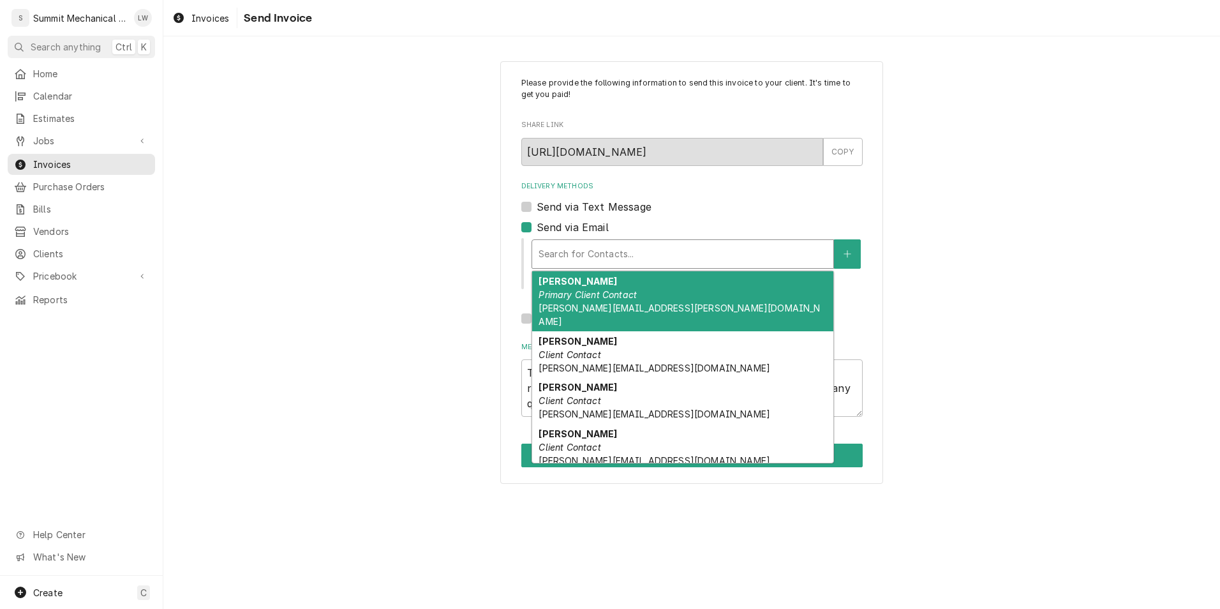
click at [608, 292] on em "Primary Client Contact" at bounding box center [588, 294] width 98 height 11
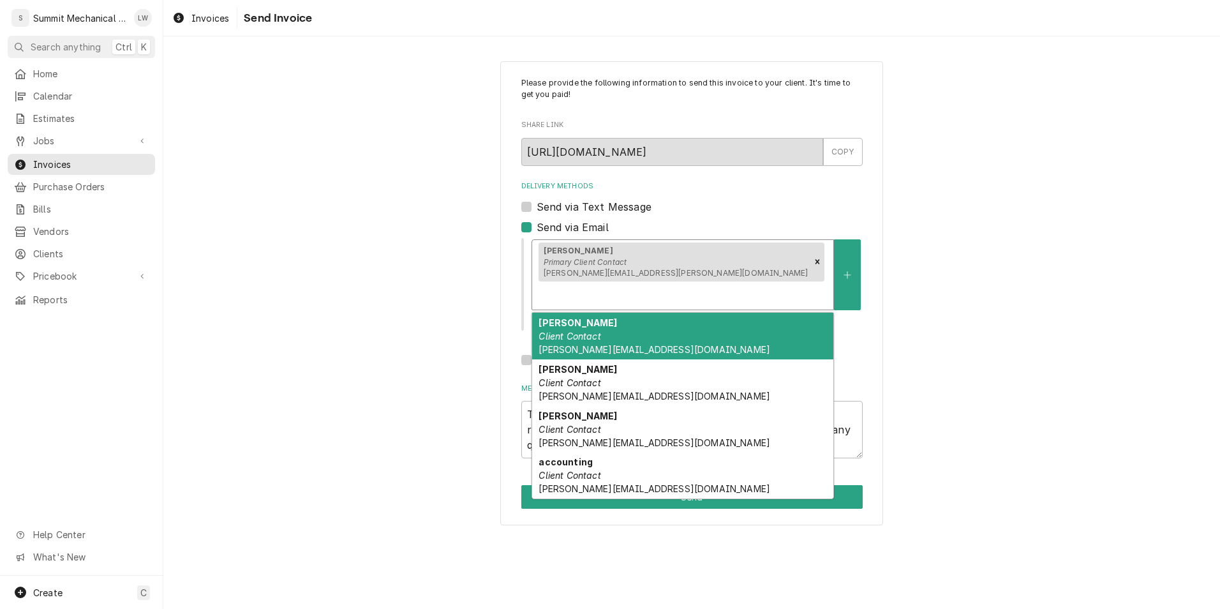
click at [702, 284] on div "Delivery Methods" at bounding box center [683, 295] width 289 height 23
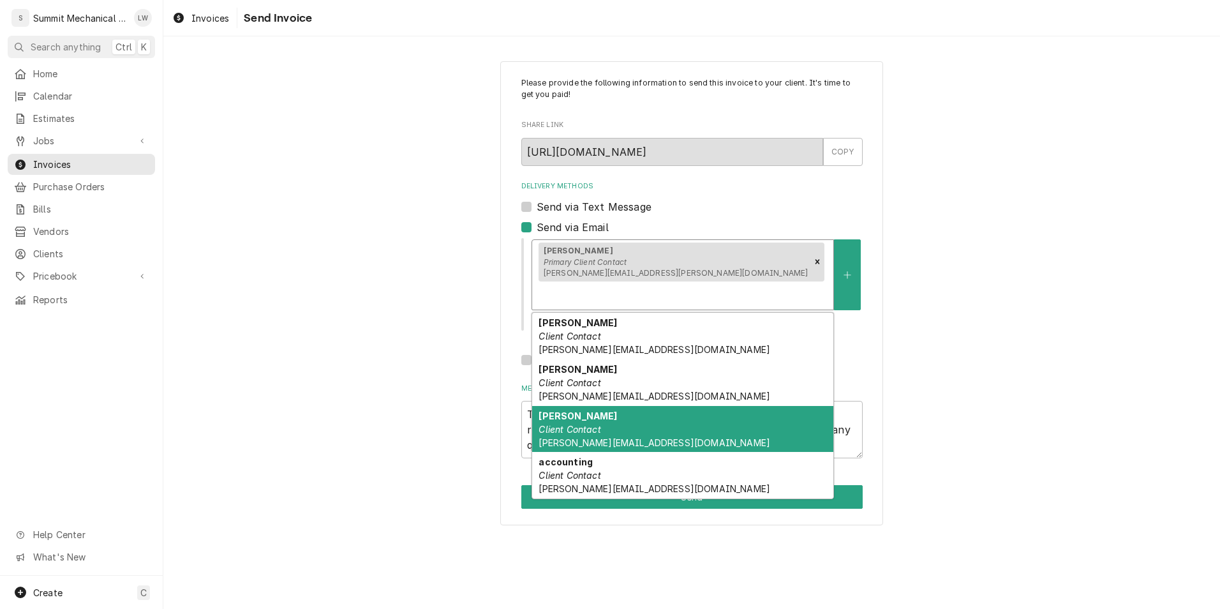
click at [669, 413] on div "[PERSON_NAME] Client Contact [PERSON_NAME][EMAIL_ADDRESS][DOMAIN_NAME]" at bounding box center [682, 429] width 301 height 47
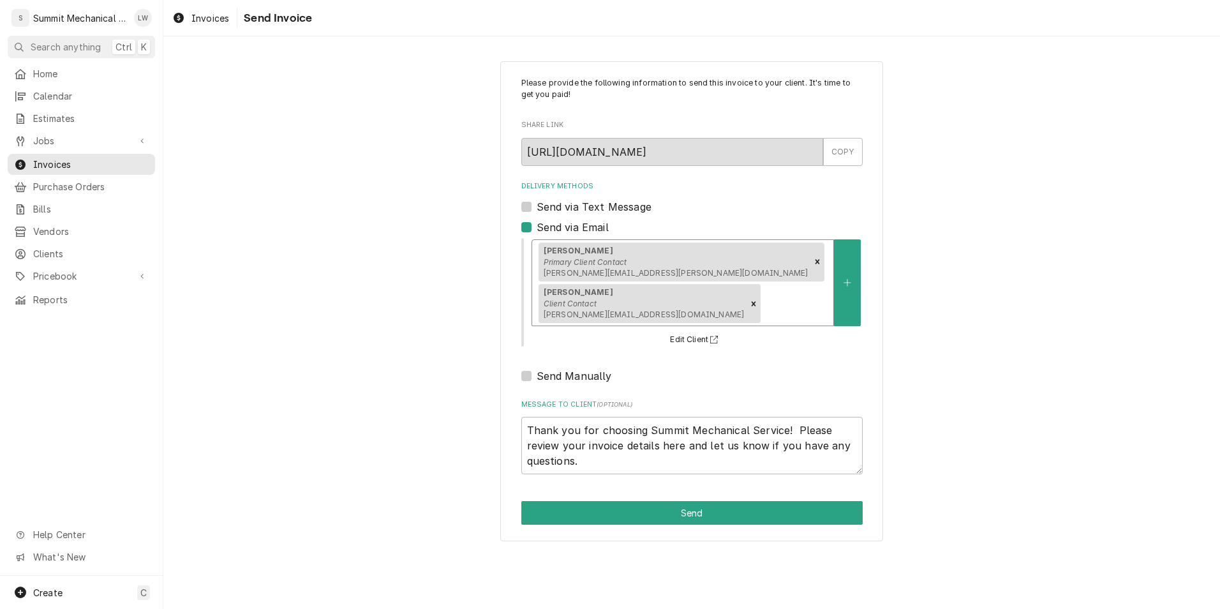
click at [813, 278] on div "[PERSON_NAME] Primary Client Contact [PERSON_NAME][EMAIL_ADDRESS][PERSON_NAME][…" at bounding box center [682, 283] width 301 height 86
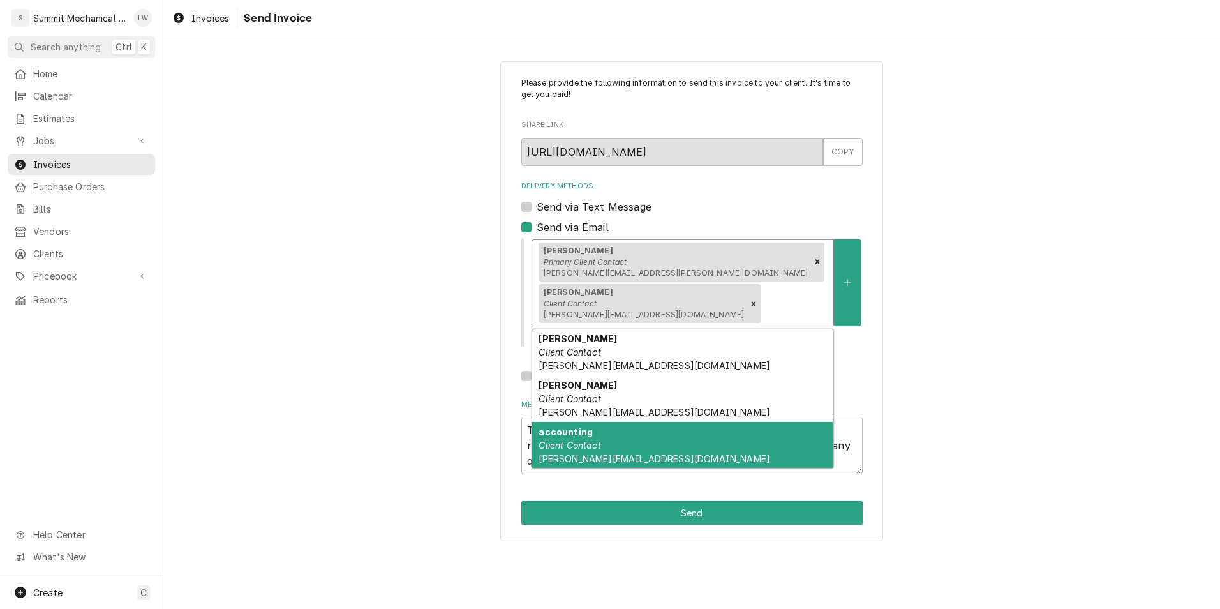
click at [666, 422] on div "accounting Client Contact [PERSON_NAME][EMAIL_ADDRESS][DOMAIN_NAME]" at bounding box center [682, 445] width 301 height 47
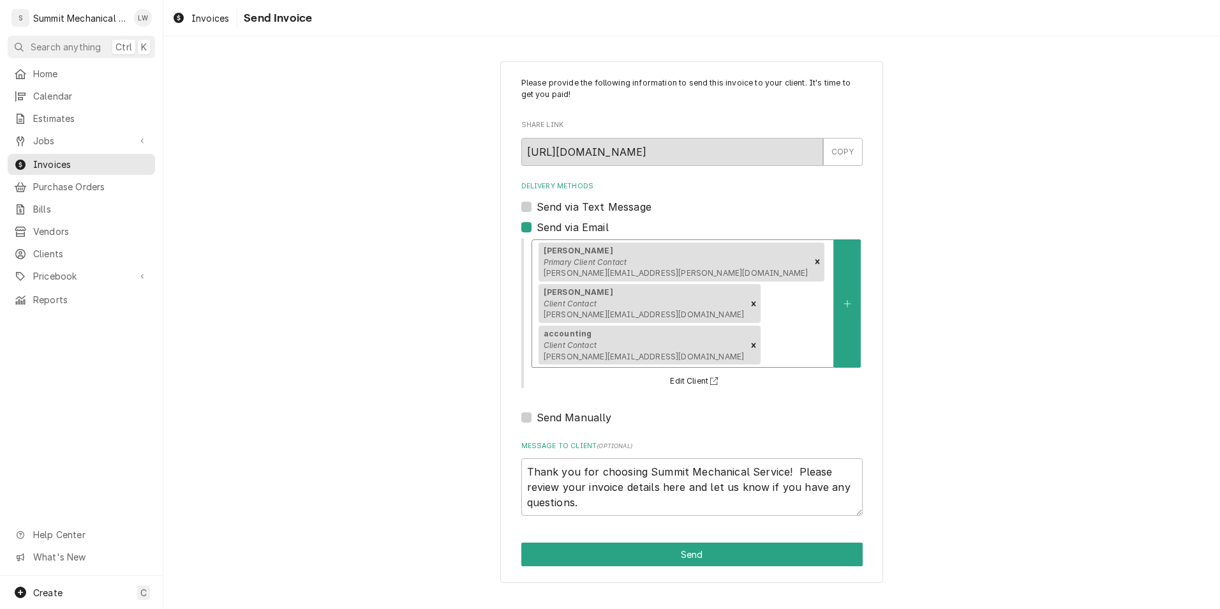
click at [763, 334] on div "Delivery Methods" at bounding box center [795, 345] width 64 height 23
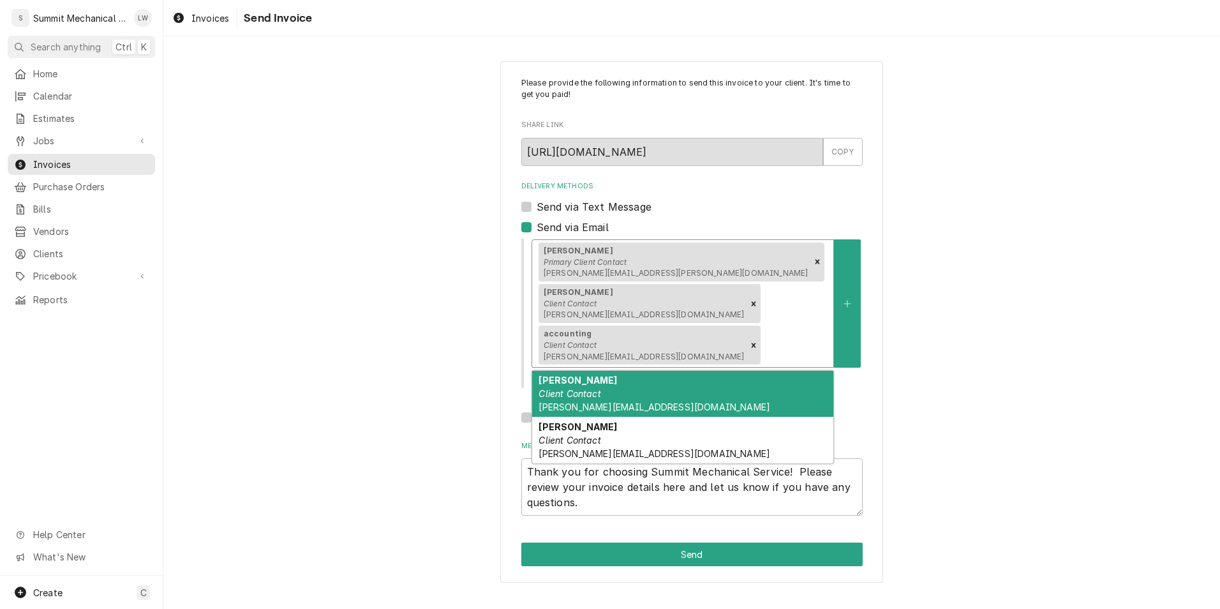
click at [685, 371] on div "Henry Nguyen Client Contact henry@dragonflyut.com" at bounding box center [682, 394] width 301 height 47
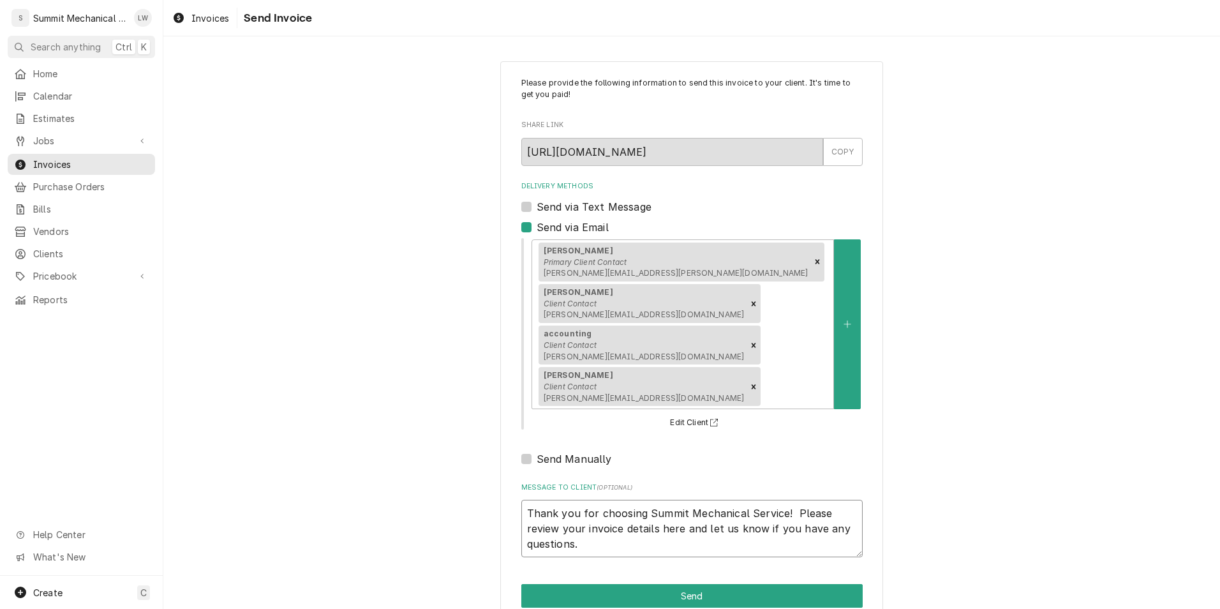
click at [529, 500] on textarea "Thank you for choosing Summit Mechanical Service! Please review your invoice de…" at bounding box center [693, 528] width 342 height 57
type textarea "x"
type textarea "SThank you for choosing Summit Mechanical Service! Please review your invoice d…"
type textarea "x"
type textarea "SeThank you for choosing Summit Mechanical Service! Please review your invoice …"
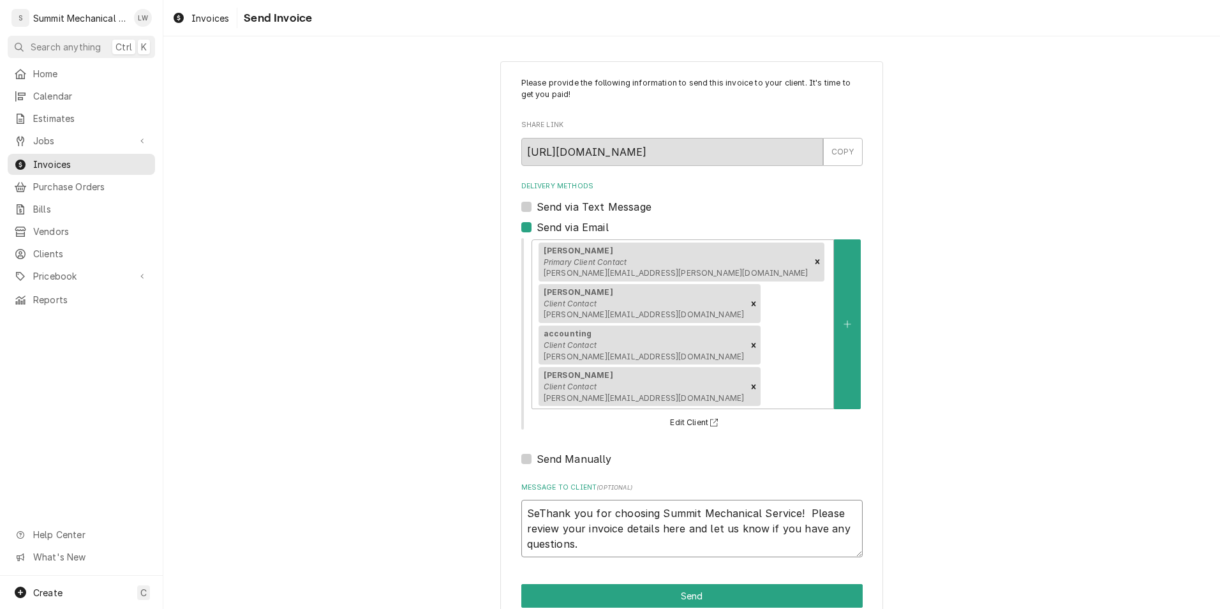
type textarea "x"
type textarea "SepThank you for choosing Summit Mechanical Service! Please review your invoice…"
type textarea "x"
type textarea "SeptThank you for choosing Summit Mechanical Service! Please review your invoic…"
type textarea "x"
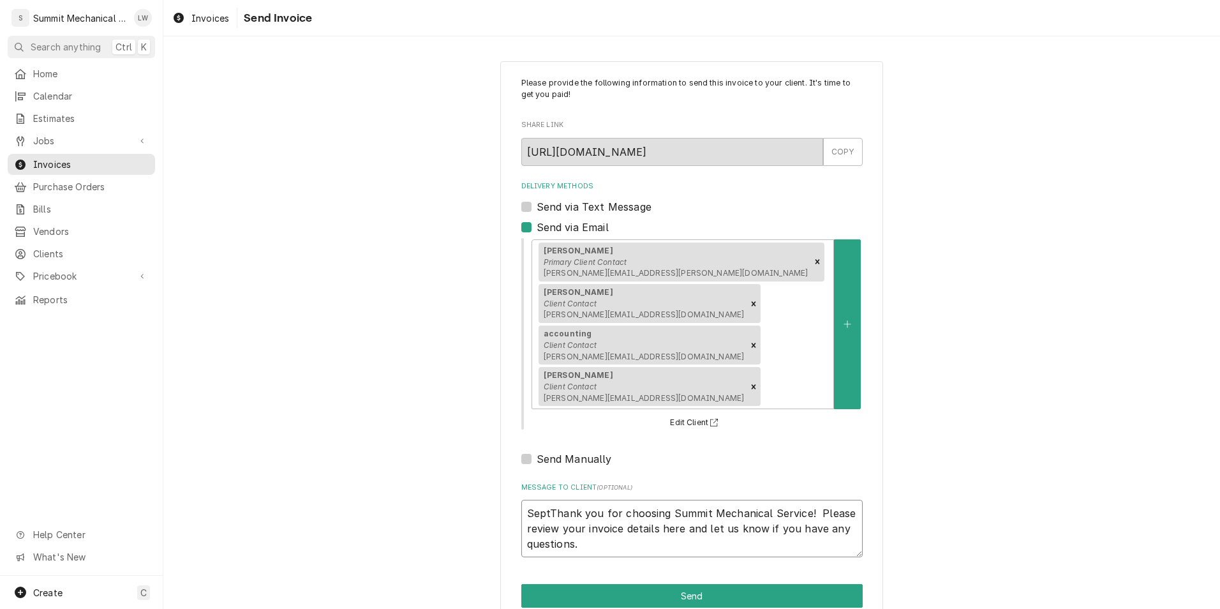
type textarea "SepteThank you for choosing Summit Mechanical Service! Please review your invoi…"
type textarea "x"
type textarea "SeptemThank you for choosing Summit Mechanical Service! Please review your invo…"
type textarea "x"
type textarea "SeptemtThank you for choosing Summit Mechanical Service! Please review your inv…"
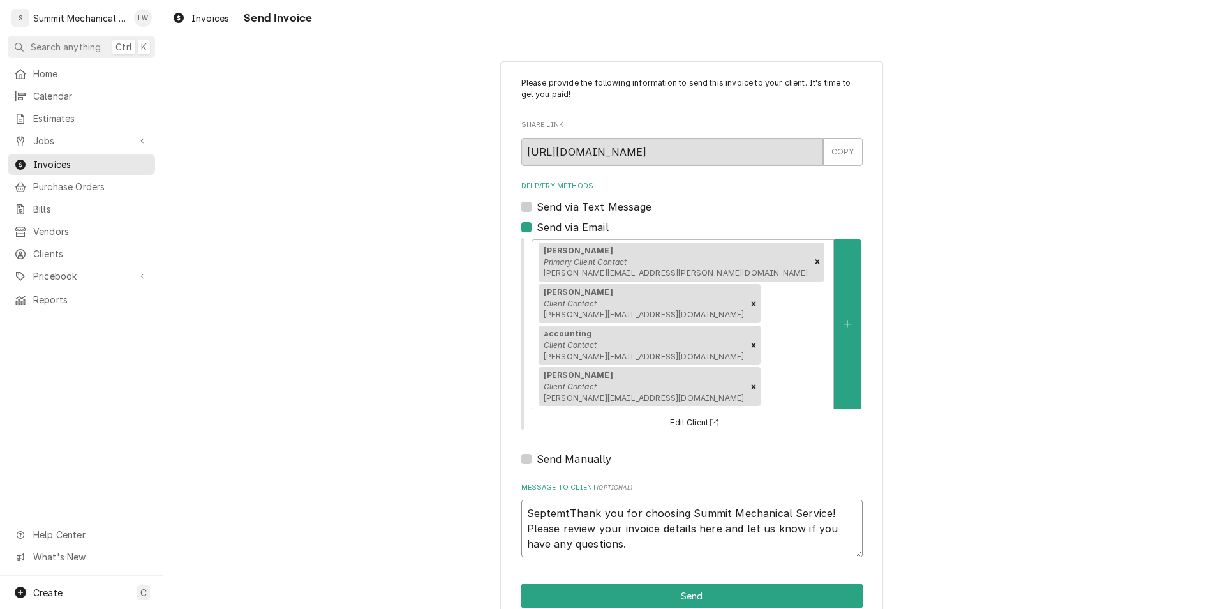
type textarea "x"
type textarea "SeptemThank you for choosing Summit Mechanical Service! Please review your invo…"
type textarea "x"
type textarea "SeptembThank you for choosing Summit Mechanical Service! Please review your inv…"
type textarea "x"
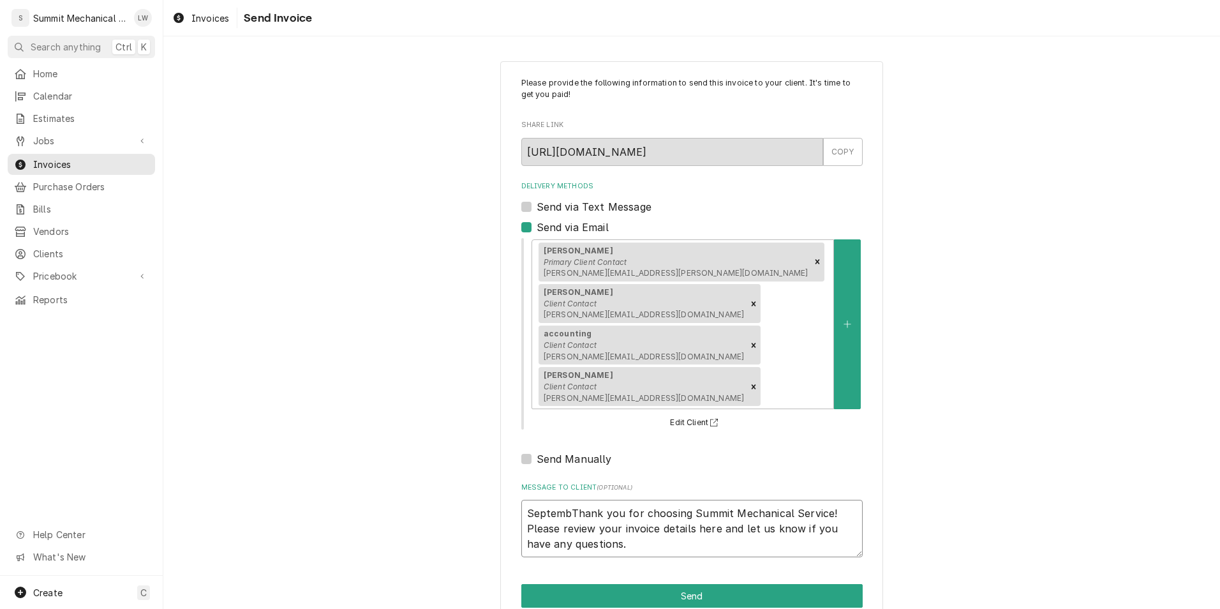
type textarea "SeptembeThank you for choosing Summit Mechanical Service! Please review your in…"
type textarea "x"
type textarea "SeptemberThank you for choosing Summit Mechanical Service! Please review your i…"
type textarea "x"
type textarea "September Thank you for choosing Summit Mechanical Service! Please review your …"
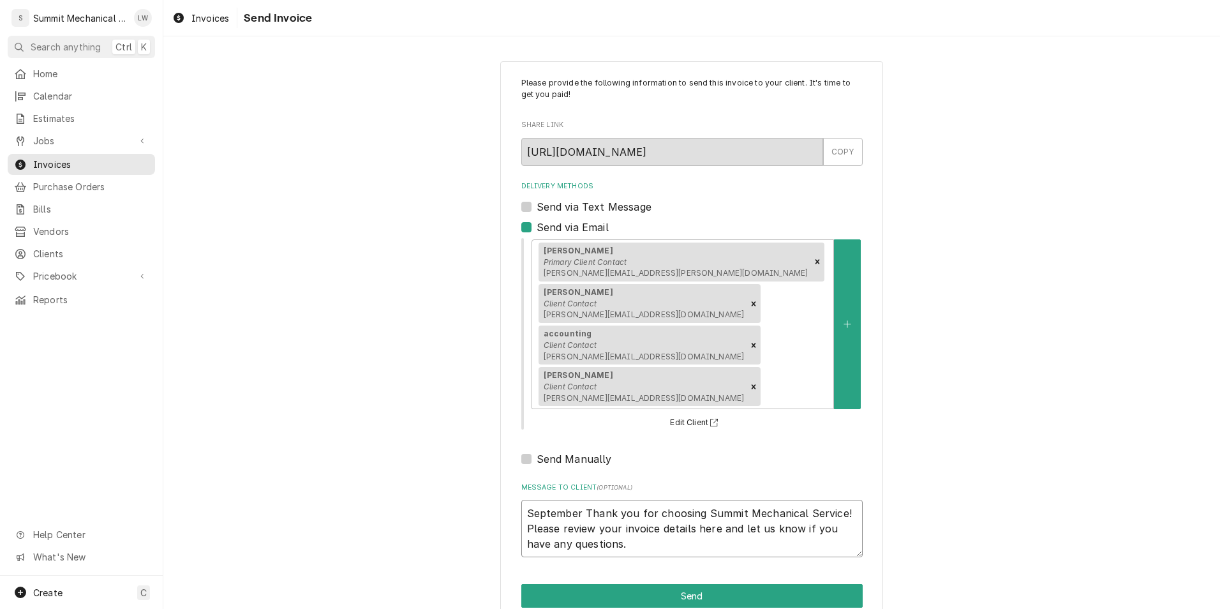
type textarea "x"
type textarea "September pThank you for choosing Summit Mechanical Service! Please review your…"
type textarea "x"
type textarea "September Thank you for choosing Summit Mechanical Service! Please review your …"
type textarea "x"
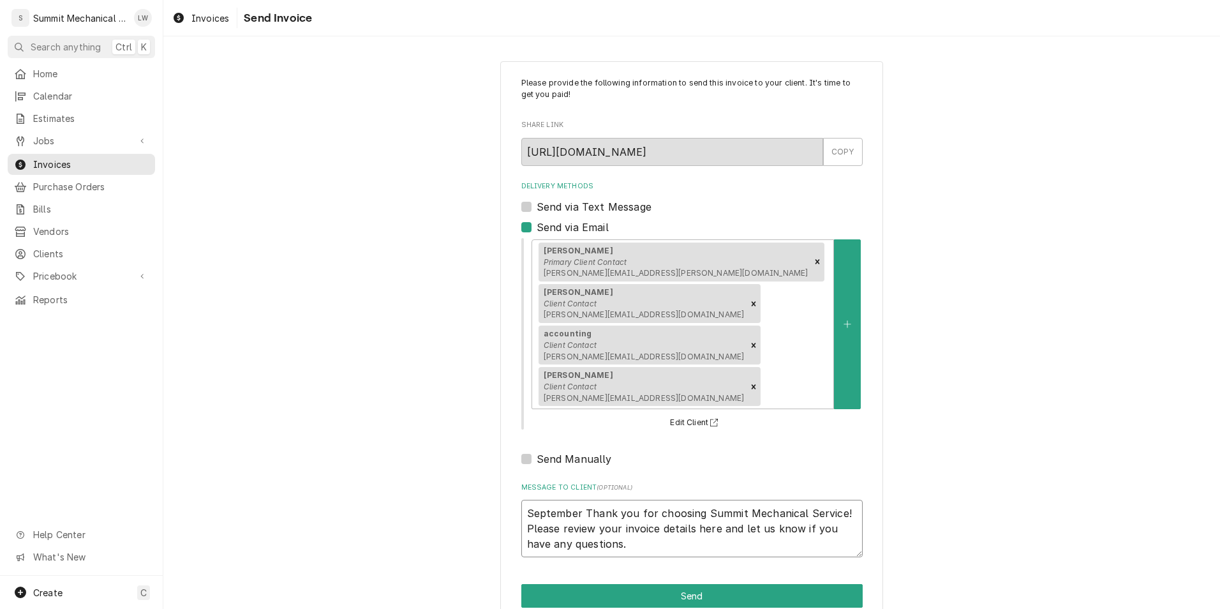
type textarea "September PThank you for choosing Summit Mechanical Service! Please review your…"
type textarea "x"
type textarea "September PrThank you for choosing Summit Mechanical Service! Please review you…"
type textarea "x"
type textarea "September PreThank you for choosing Summit Mechanical Service! Please review yo…"
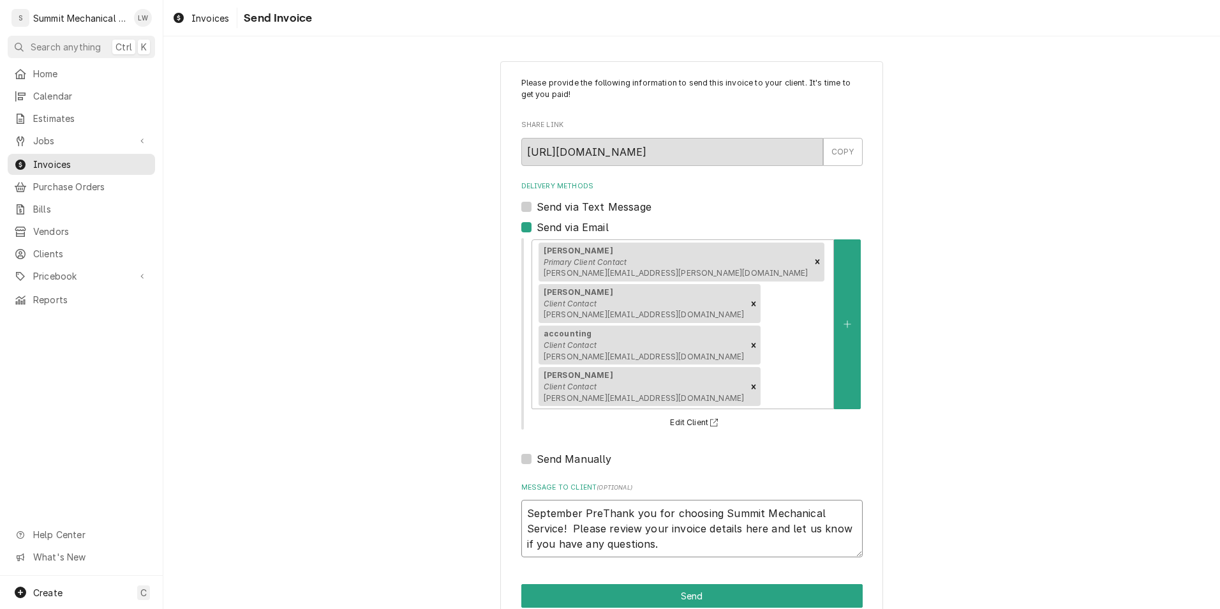
type textarea "x"
type textarea "September PrepThank you for choosing Summit Mechanical Service! Please review y…"
type textarea "x"
type textarea "September PrepaThank you for choosing Summit Mechanical Service! Please review …"
type textarea "x"
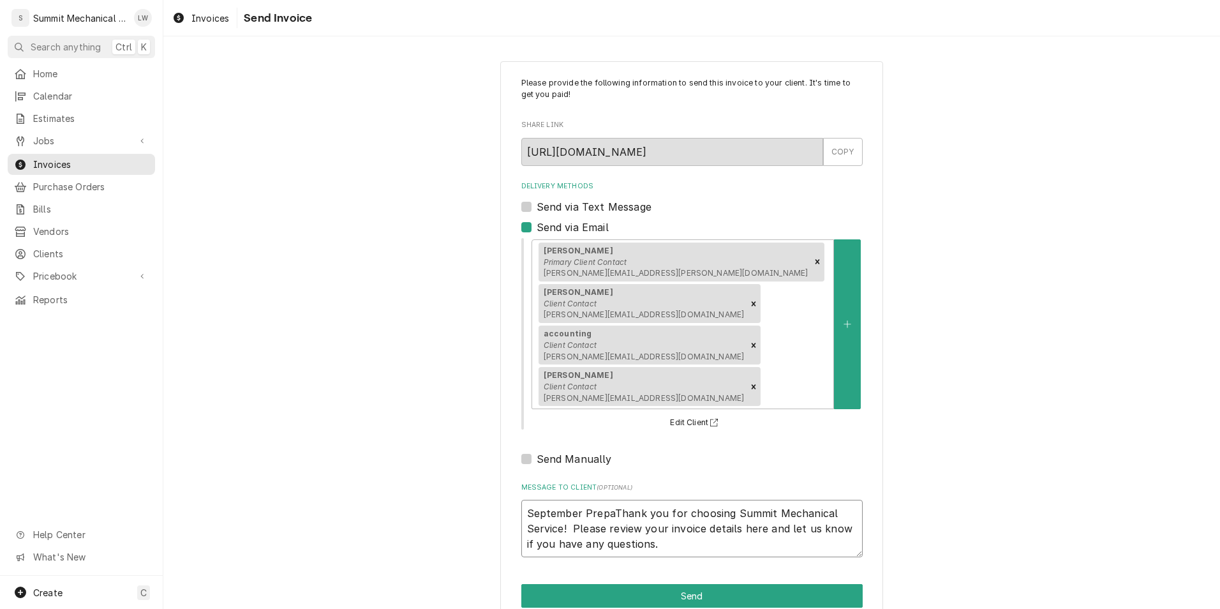
type textarea "September PrepaiThank you for choosing Summit Mechanical Service! Please review…"
type textarea "x"
type textarea "September PrepaidThank you for choosing Summit Mechanical Service! Please revie…"
type textarea "x"
type textarea "September Prepaid sThank you for choosing Summit Mechanical Service! Please rev…"
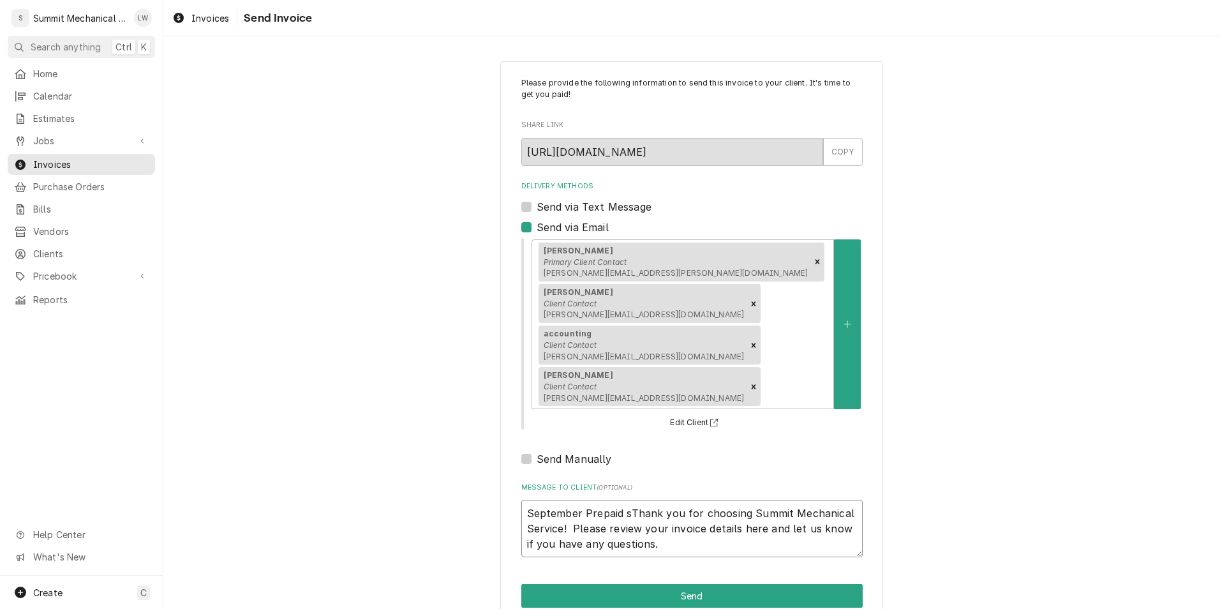
type textarea "x"
type textarea "September Prepaid seThank you for choosing Summit Mechanical Service! Please re…"
type textarea "x"
type textarea "September Prepaid serThank you for choosing Summit Mechanical Service! Please r…"
type textarea "x"
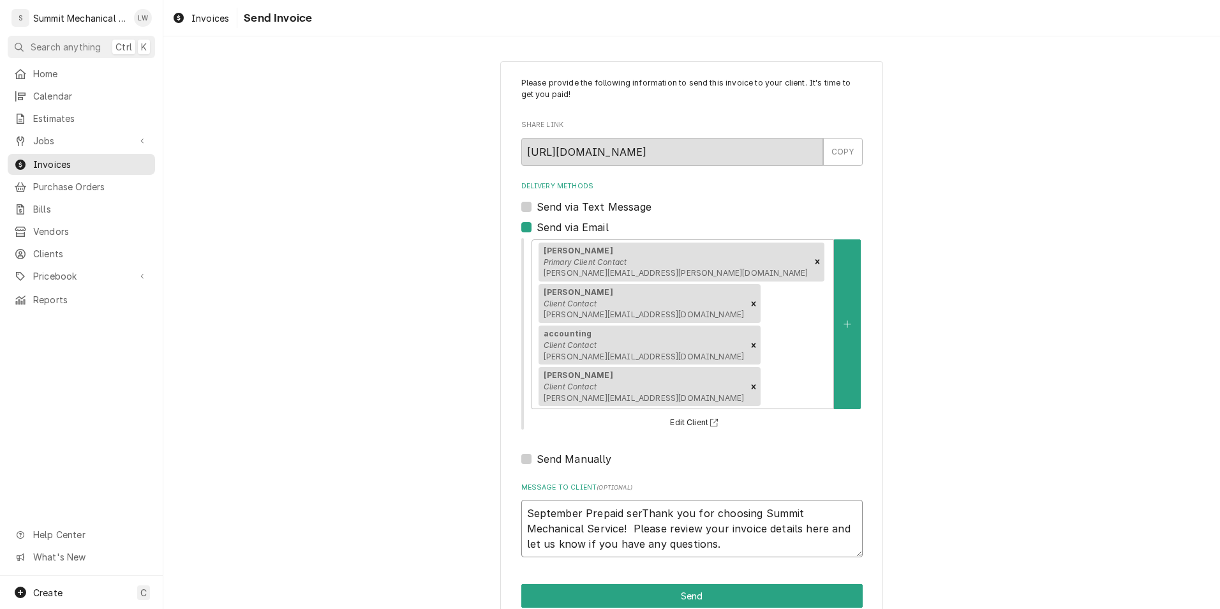
type textarea "September Prepaid seThank you for choosing Summit Mechanical Service! Please re…"
type textarea "x"
type textarea "September Prepaid sThank you for choosing Summit Mechanical Service! Please rev…"
type textarea "x"
type textarea "September Prepaid Thank you for choosing Summit Mechanical Service! Please revi…"
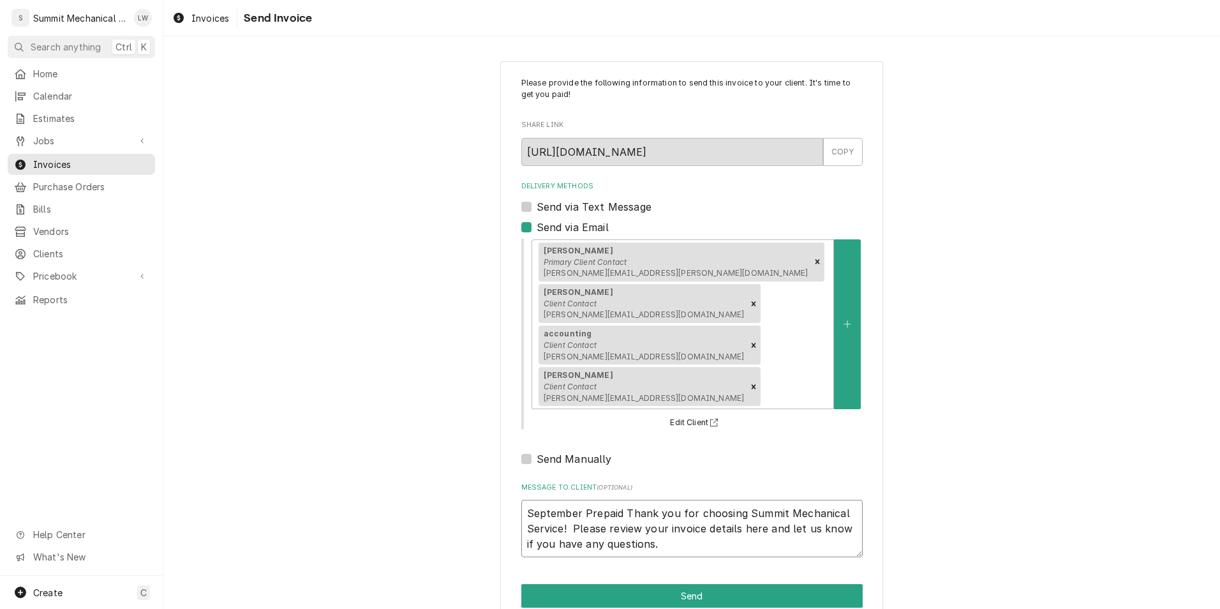
type textarea "x"
type textarea "September Prepaid SThank you for choosing Summit Mechanical Service! Please rev…"
type textarea "x"
type textarea "September Prepaid SeThank you for choosing Summit Mechanical Service! Please re…"
type textarea "x"
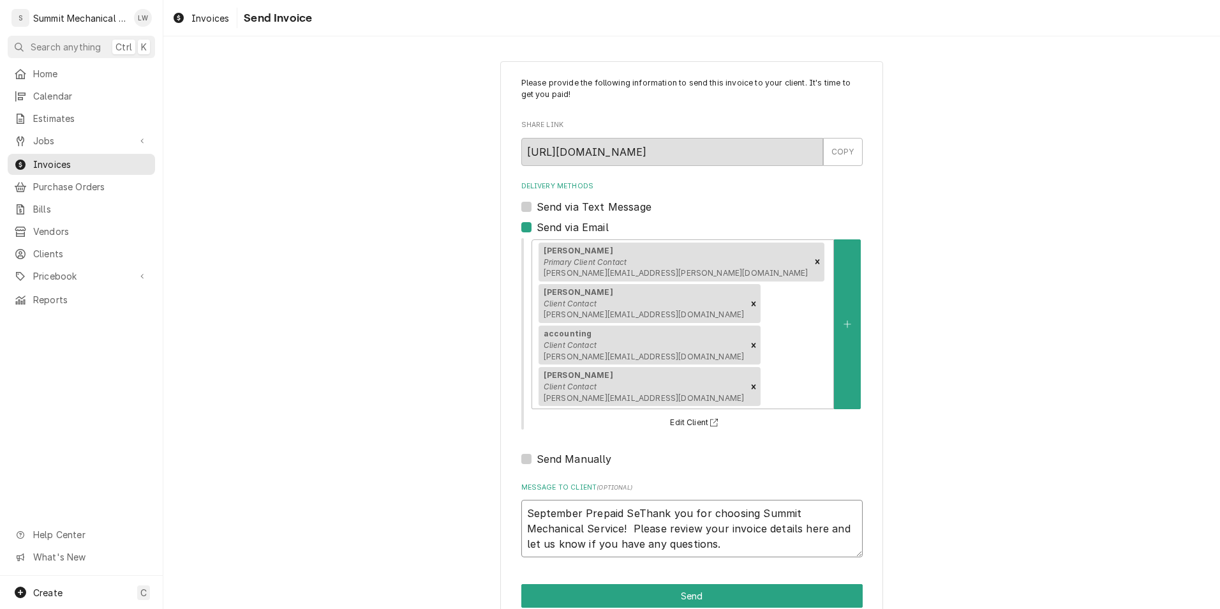
type textarea "September Prepaid SerThank you for choosing Summit Mechanical Service! Please r…"
type textarea "x"
type textarea "September Prepaid ServThank you for choosing Summit Mechanical Service! Please …"
type textarea "x"
type textarea "September Prepaid ServiThank you for choosing Summit Mechanical Service! Please…"
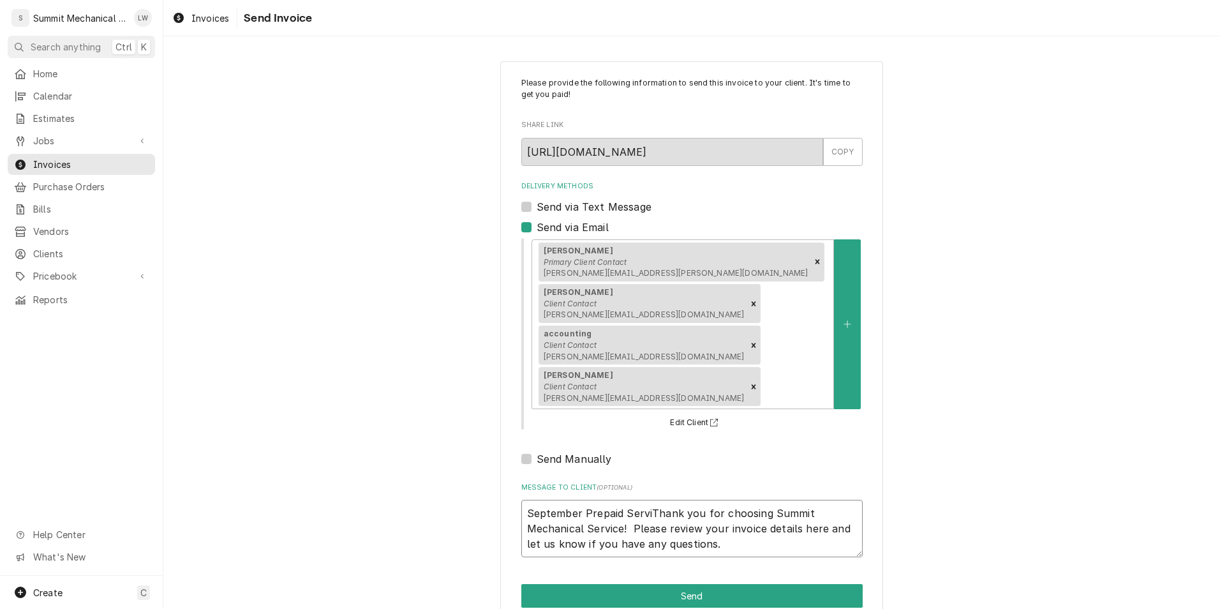
type textarea "x"
type textarea "September Prepaid ServicThank you for choosing Summit Mechanical Service! Pleas…"
type textarea "x"
type textarea "September Prepaid ServiceThank you for choosing Summit Mechanical Service! Plea…"
type textarea "x"
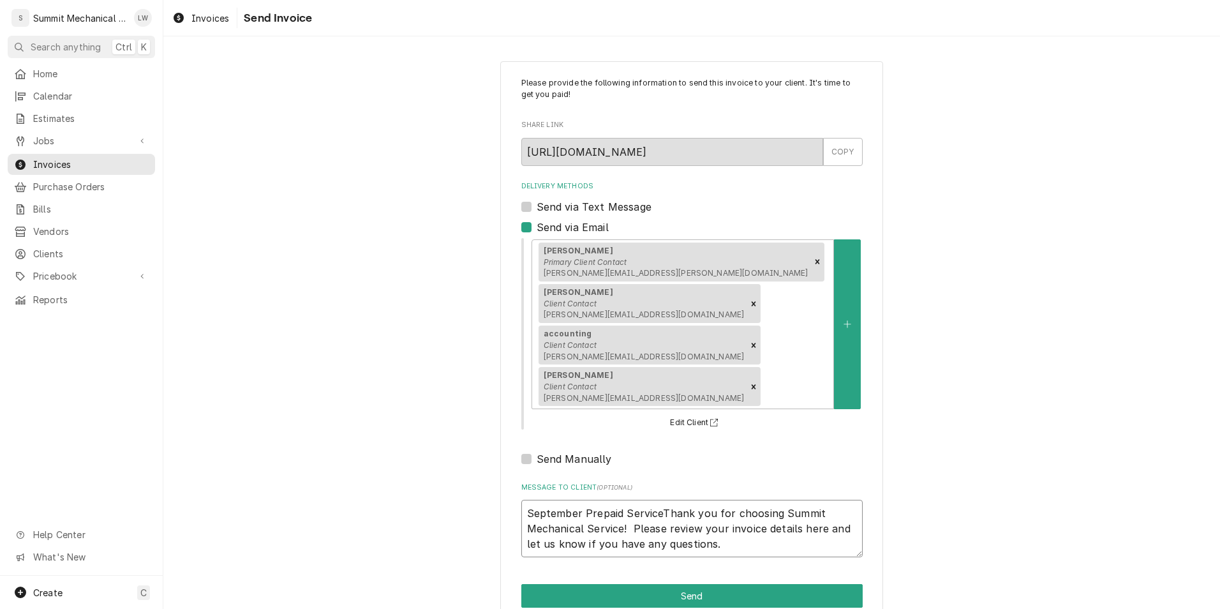
type textarea "September Prepaid Service Thank you for choosing Summit Mechanical Service! Ple…"
type textarea "x"
type textarea "September Prepaid Service cThank you for choosing Summit Mechanical Service! Pl…"
type textarea "x"
type textarea "September Prepaid Service Thank you for choosing Summit Mechanical Service! Ple…"
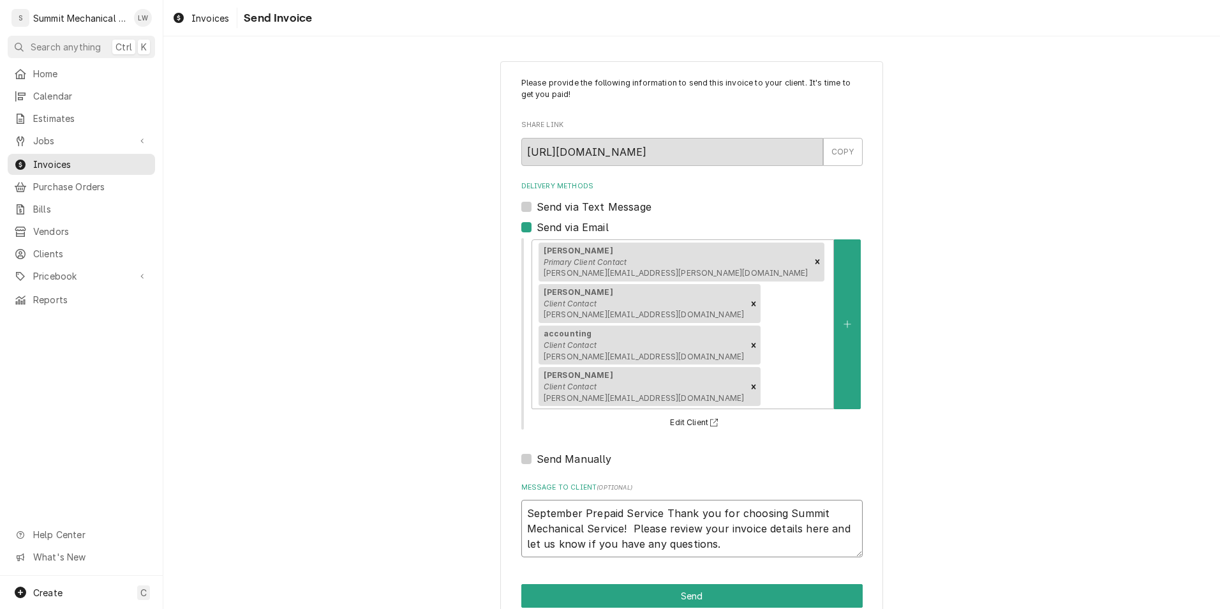
type textarea "x"
type textarea "September Prepaid Service CThank you for choosing Summit Mechanical Service! Pl…"
type textarea "x"
type textarea "September Prepaid Service CoThank you for choosing Summit Mechanical Service! P…"
type textarea "x"
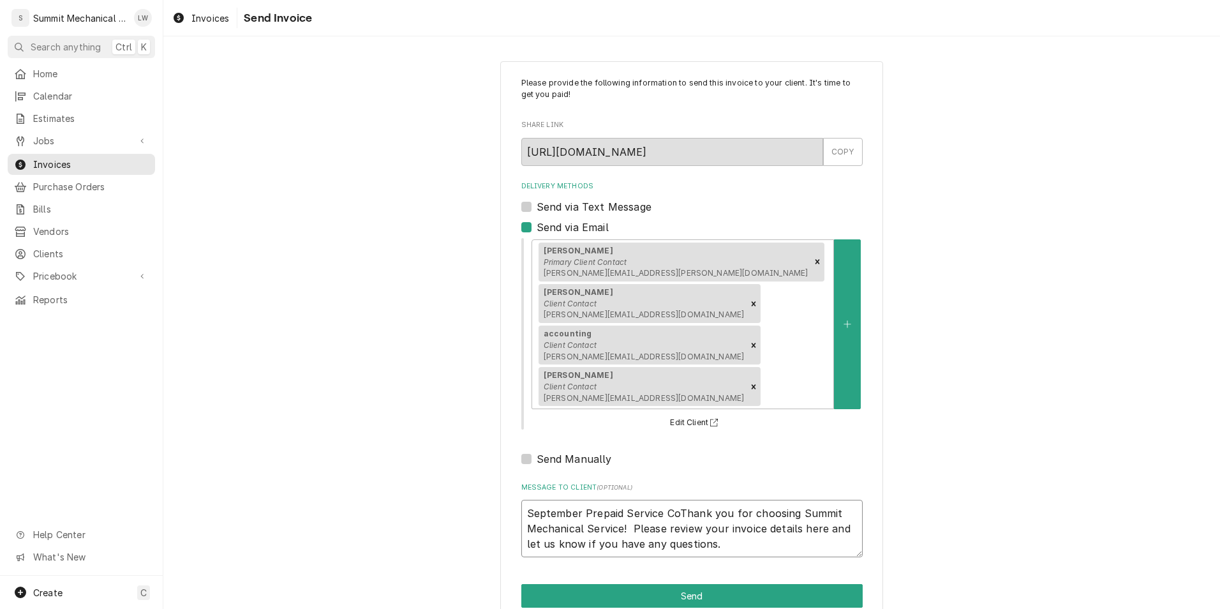
type textarea "September Prepaid Service ConThank you for choosing Summit Mechanical Service! …"
type textarea "x"
type textarea "September Prepaid Service ContThank you for choosing Summit Mechanical Service!…"
type textarea "x"
type textarea "September Prepaid Service ContrThank you for choosing Summit Mechanical Service…"
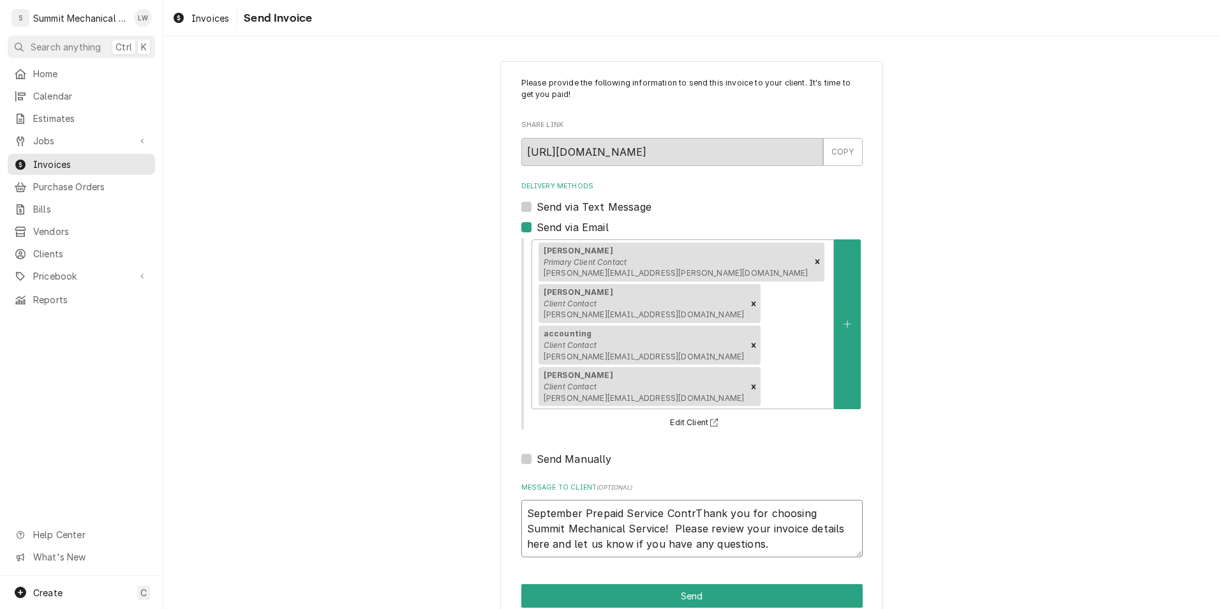
type textarea "x"
type textarea "September Prepaid Service ContraThank you for choosing Summit Mechanical Servic…"
type textarea "x"
type textarea "September Prepaid Service ContracThank you for choosing Summit Mechanical Servi…"
type textarea "x"
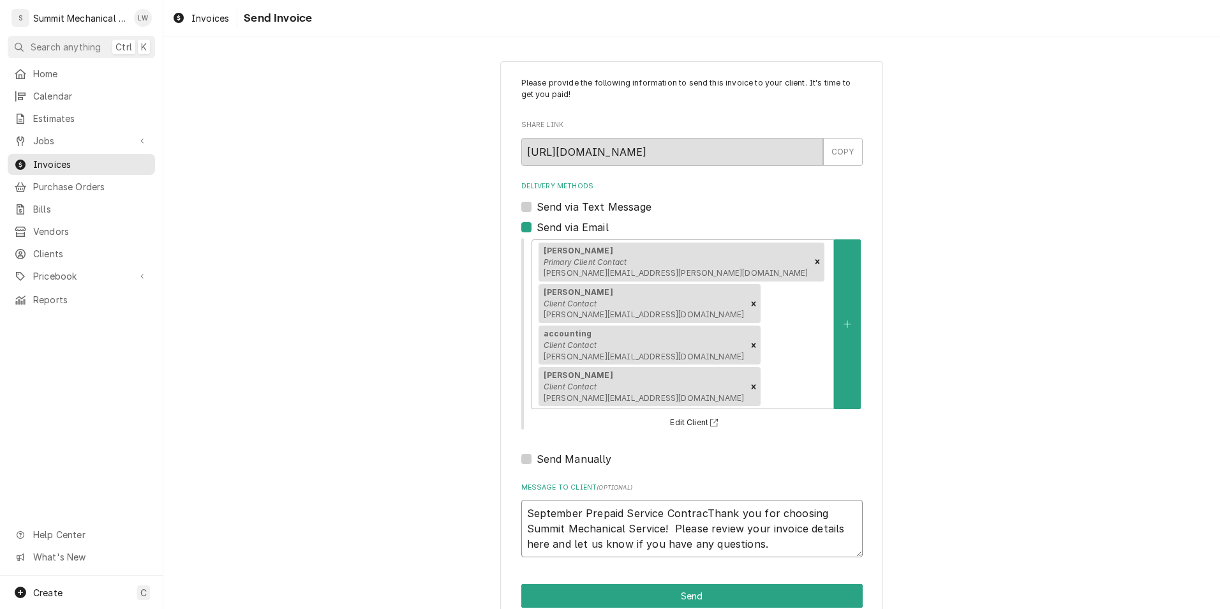
type textarea "September Prepaid Service ContractThank you for choosing Summit Mechanical Serv…"
type textarea "x"
type textarea "September Prepaid Service Contract Thank you for choosing Summit Mechanical Ser…"
type textarea "x"
type textarea "September Prepaid Service ContractThank you for choosing Summit Mechanical Serv…"
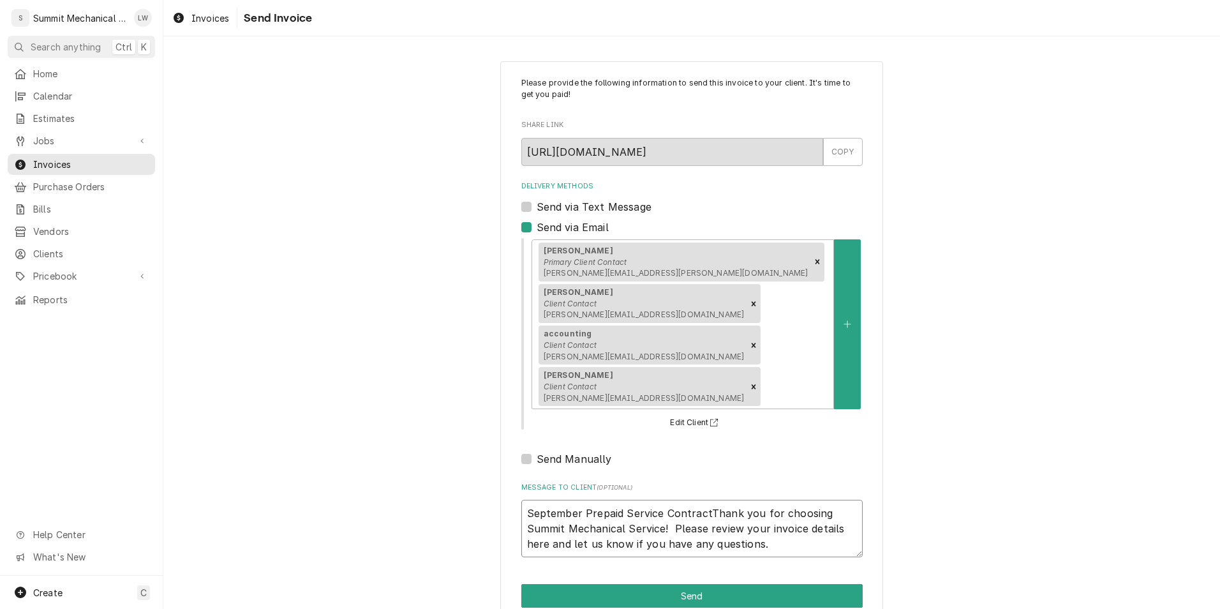
type textarea "x"
type textarea "September Prepaid Service Contract-Thank you for choosing Summit Mechanical Ser…"
type textarea "x"
type textarea "September Prepaid Service Contract- Thank you for choosing Summit Mechanical Se…"
click at [693, 584] on button "Send" at bounding box center [693, 596] width 342 height 24
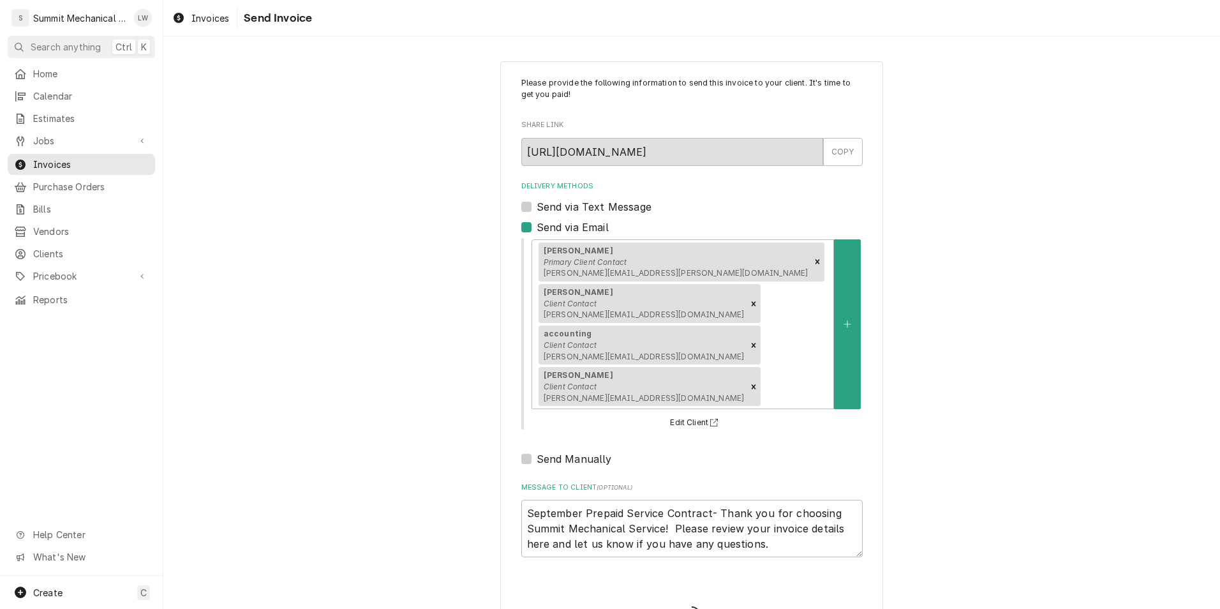
type textarea "x"
